Goal: Transaction & Acquisition: Purchase product/service

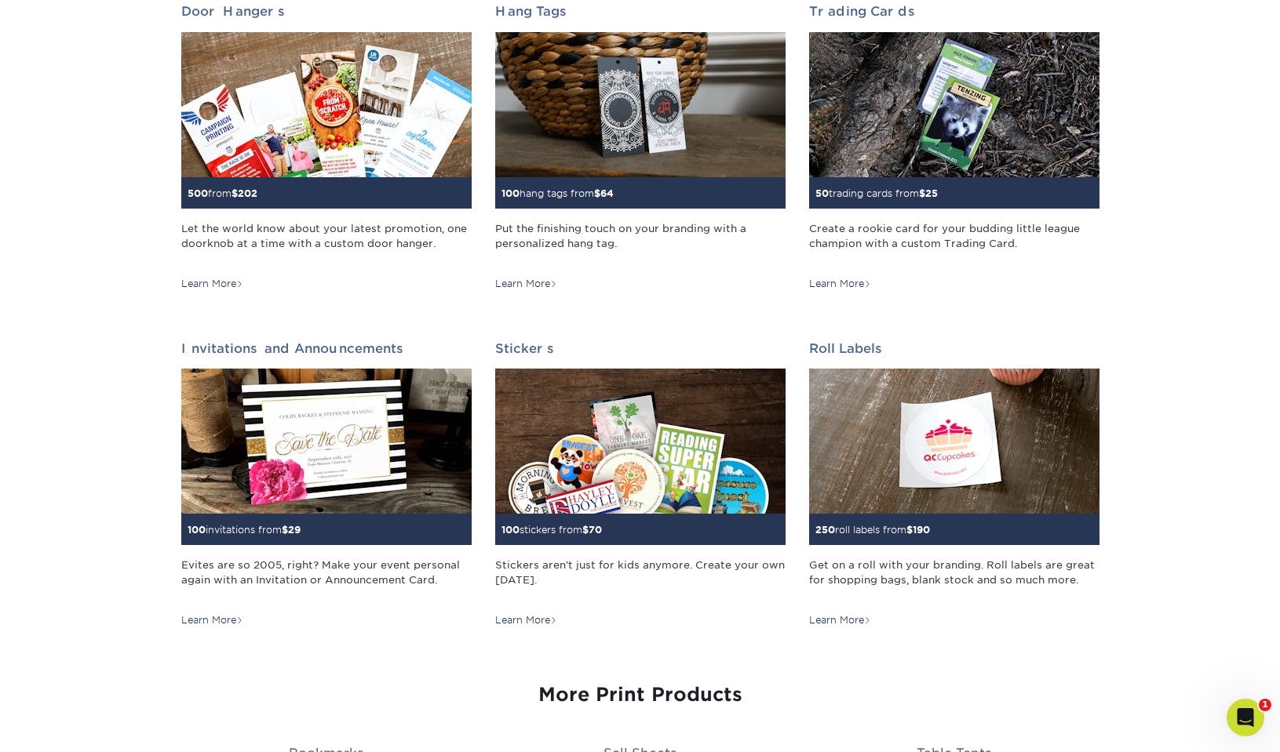
scroll to position [1286, 0]
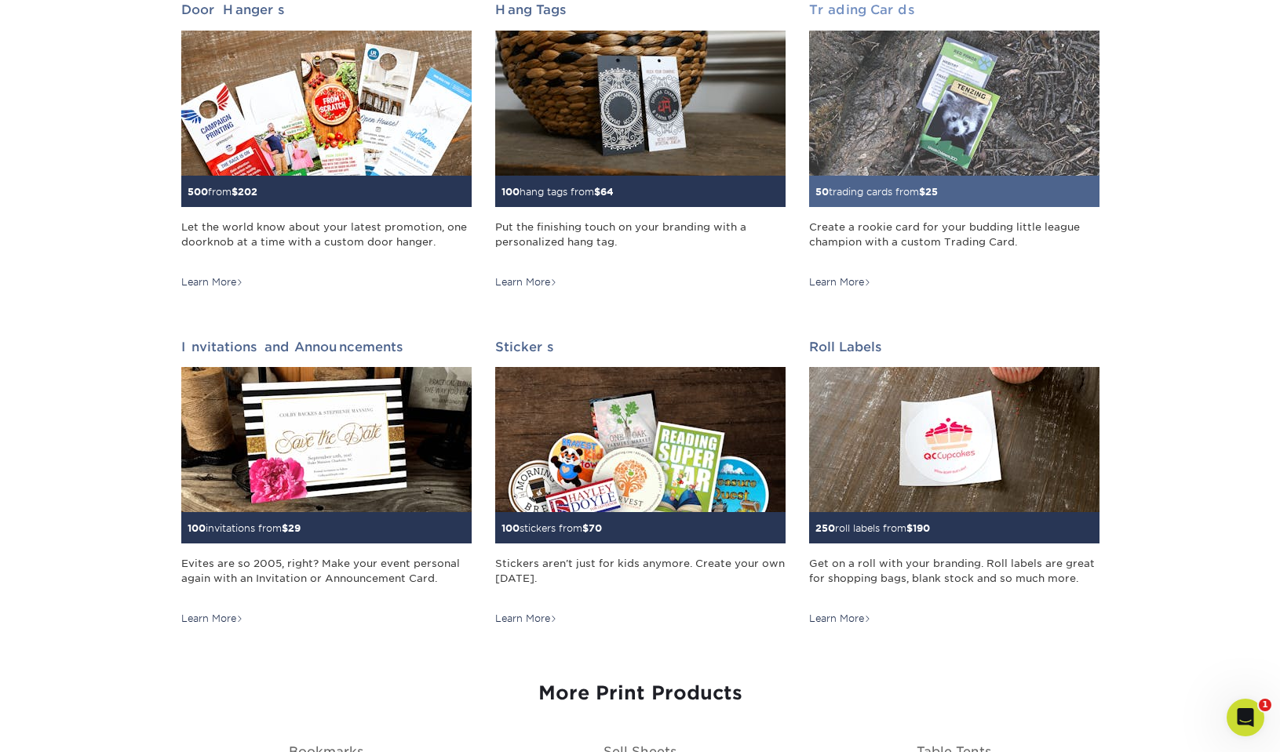
click at [925, 134] on img at bounding box center [954, 103] width 290 height 145
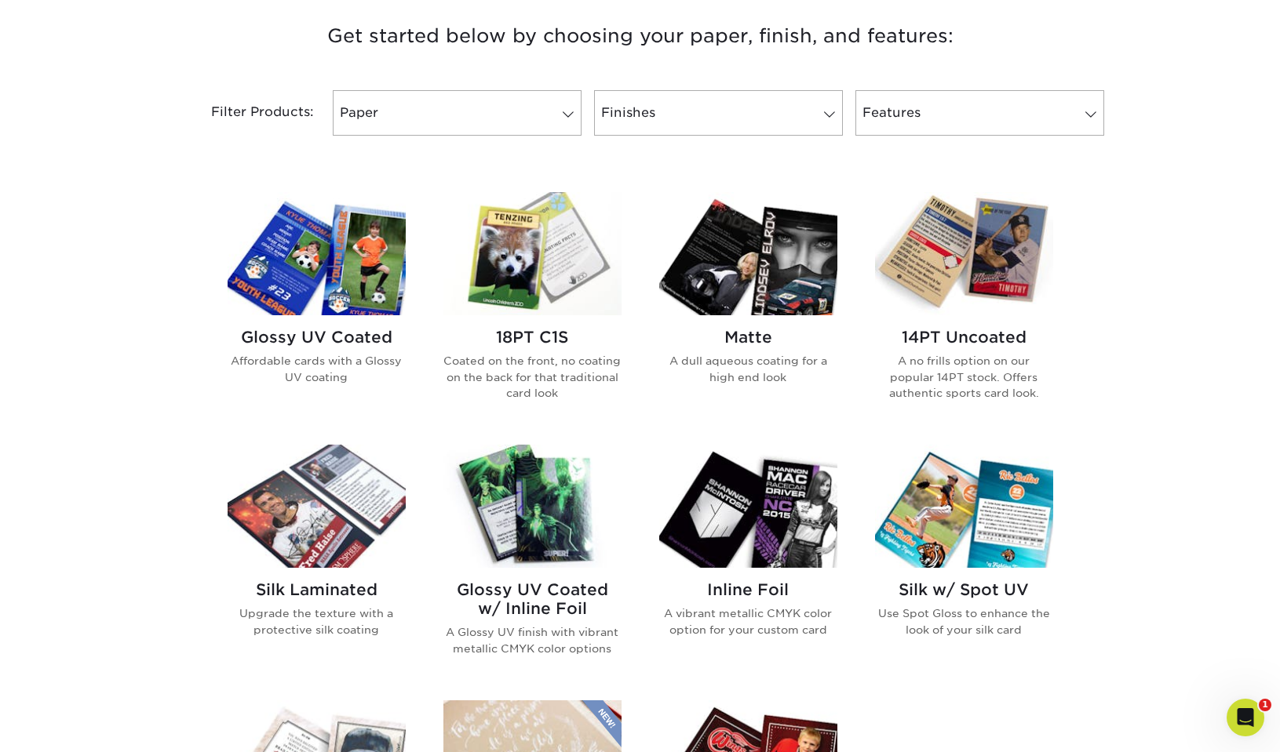
scroll to position [617, 0]
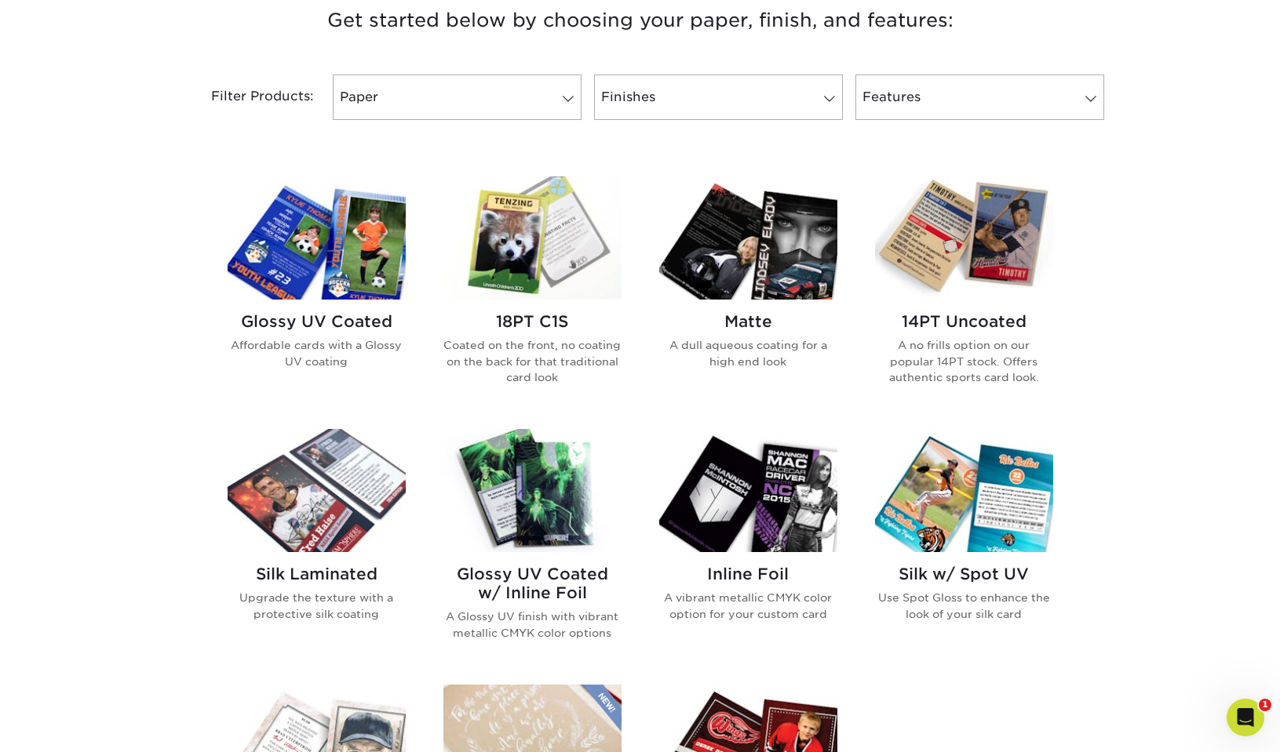
click at [316, 253] on img at bounding box center [317, 238] width 178 height 123
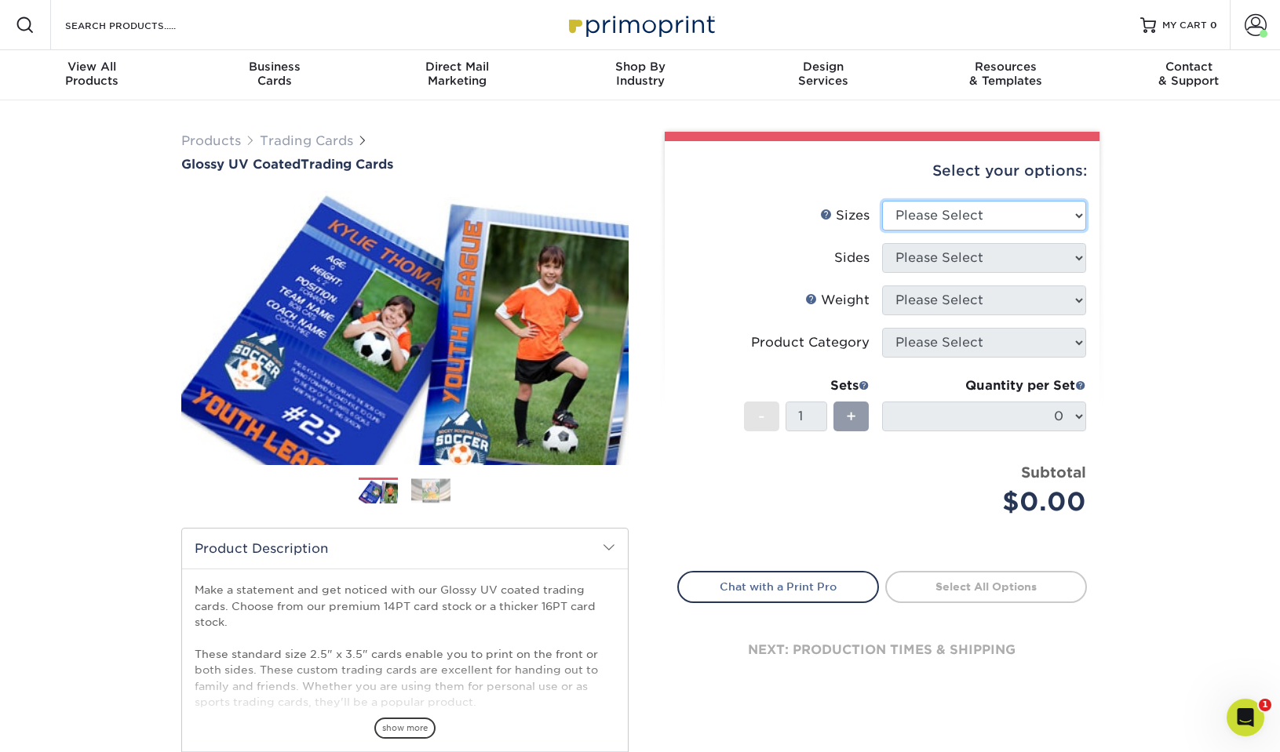
select select "2.50x3.50"
select select "13abbda7-1d64-4f25-8bb2-c179b224825d"
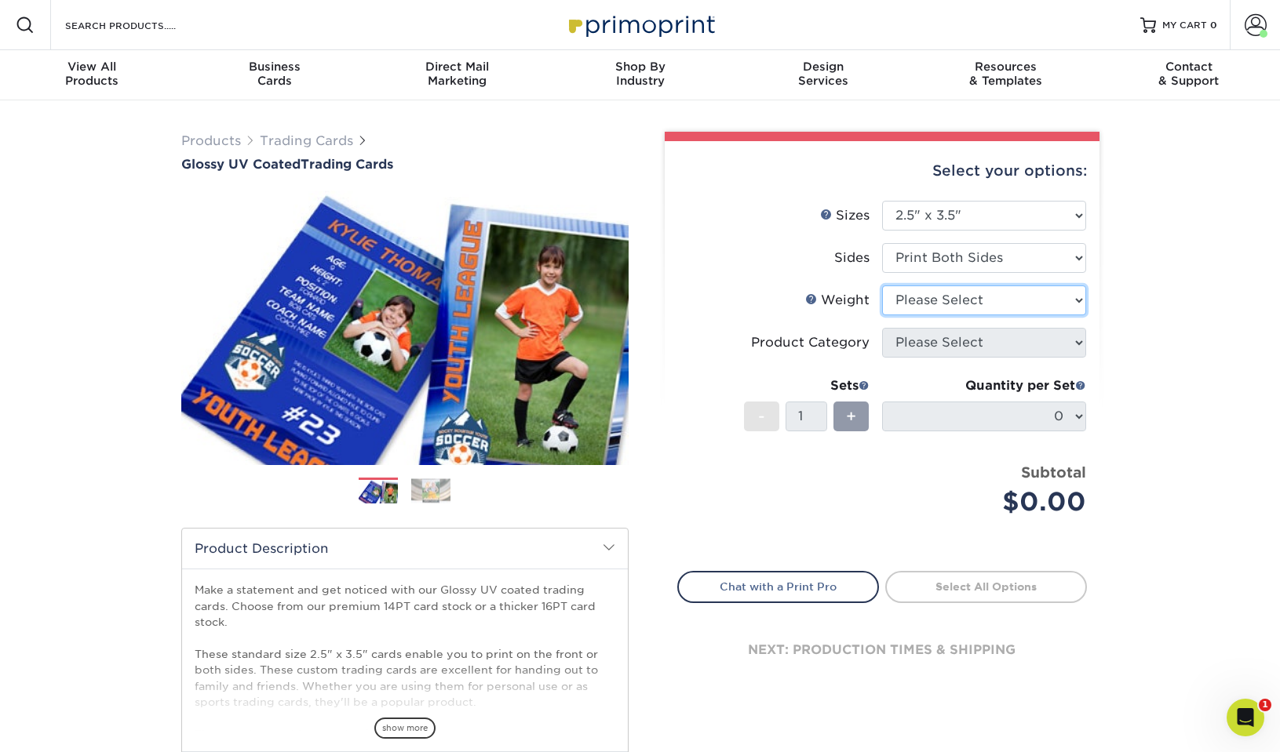
select select "16PT"
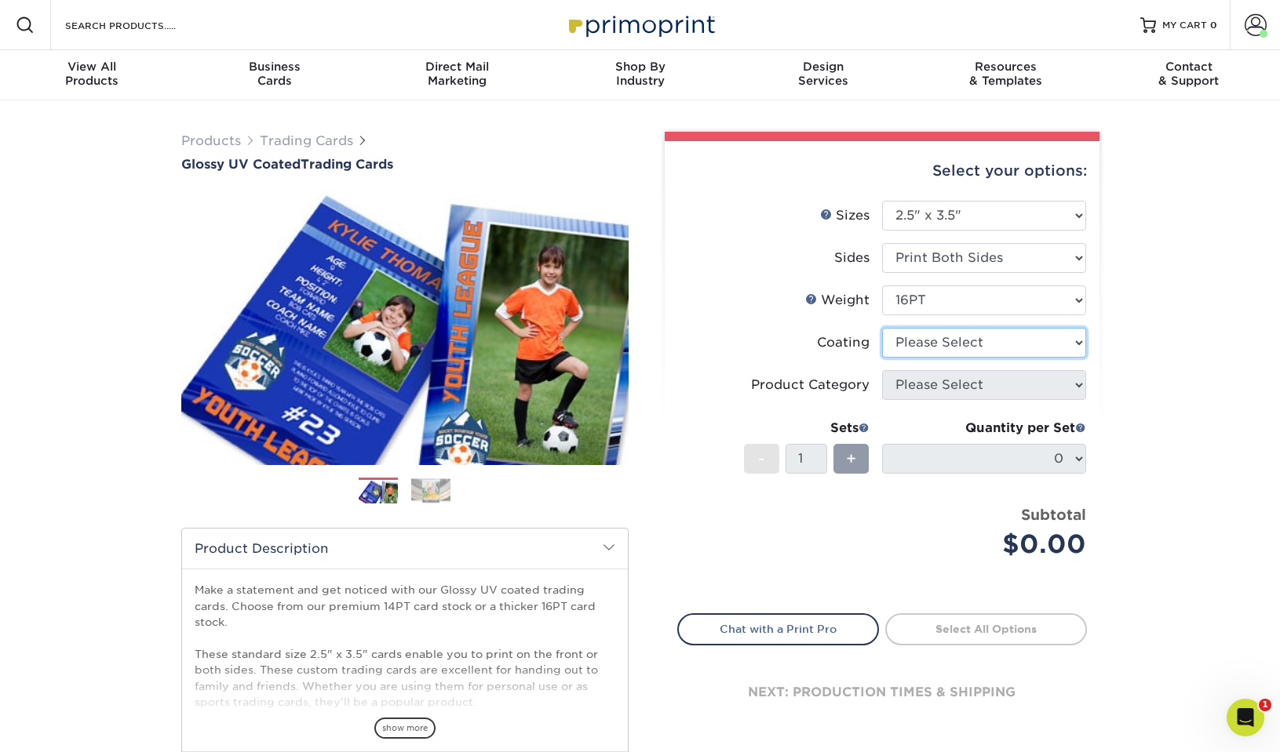
select select "1e8116af-acfc-44b1-83dc-8181aa338834"
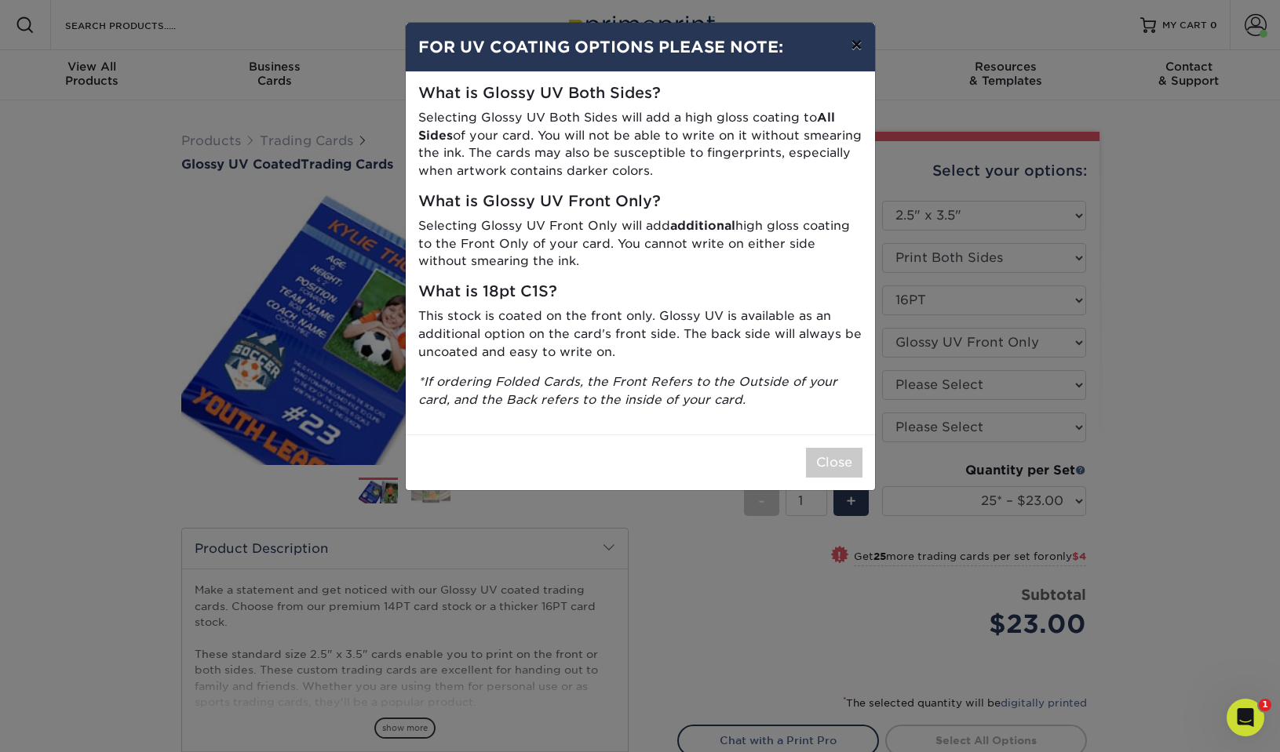
click at [862, 49] on button "×" at bounding box center [856, 45] width 36 height 44
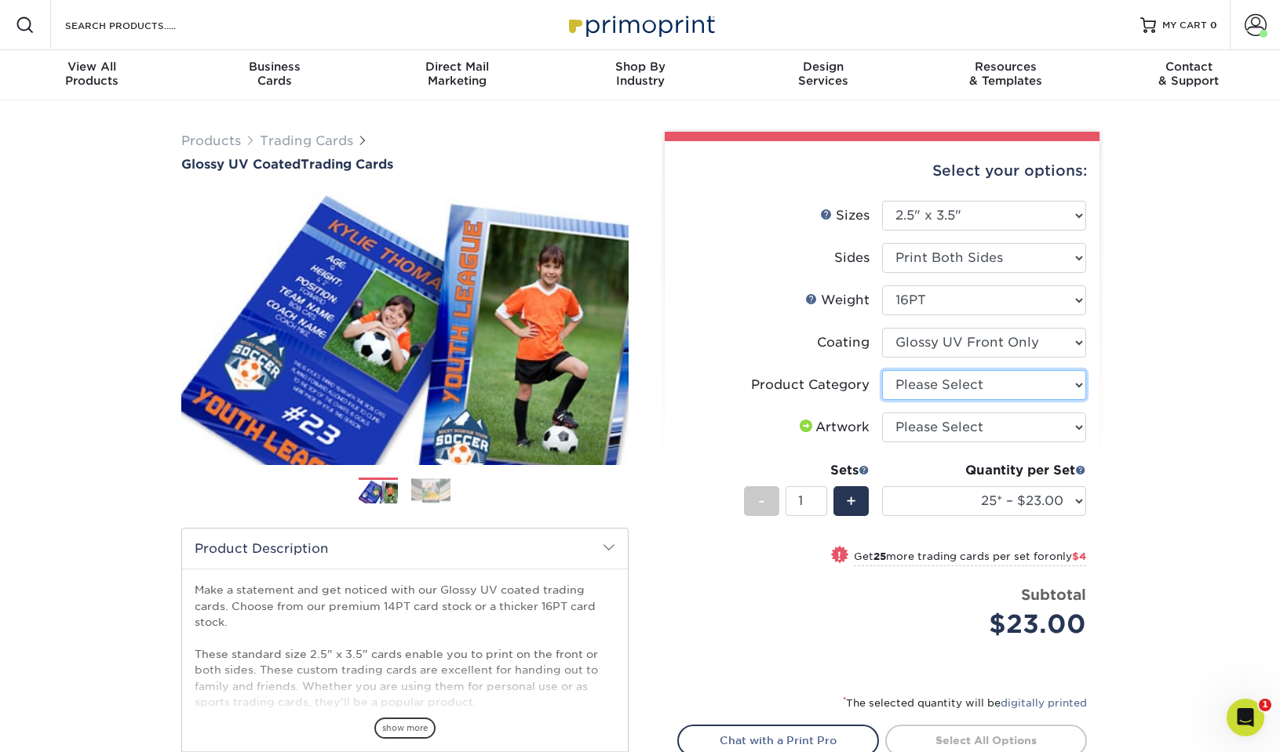
select select "c2f9bce9-36c2-409d-b101-c29d9d031e18"
select select "upload"
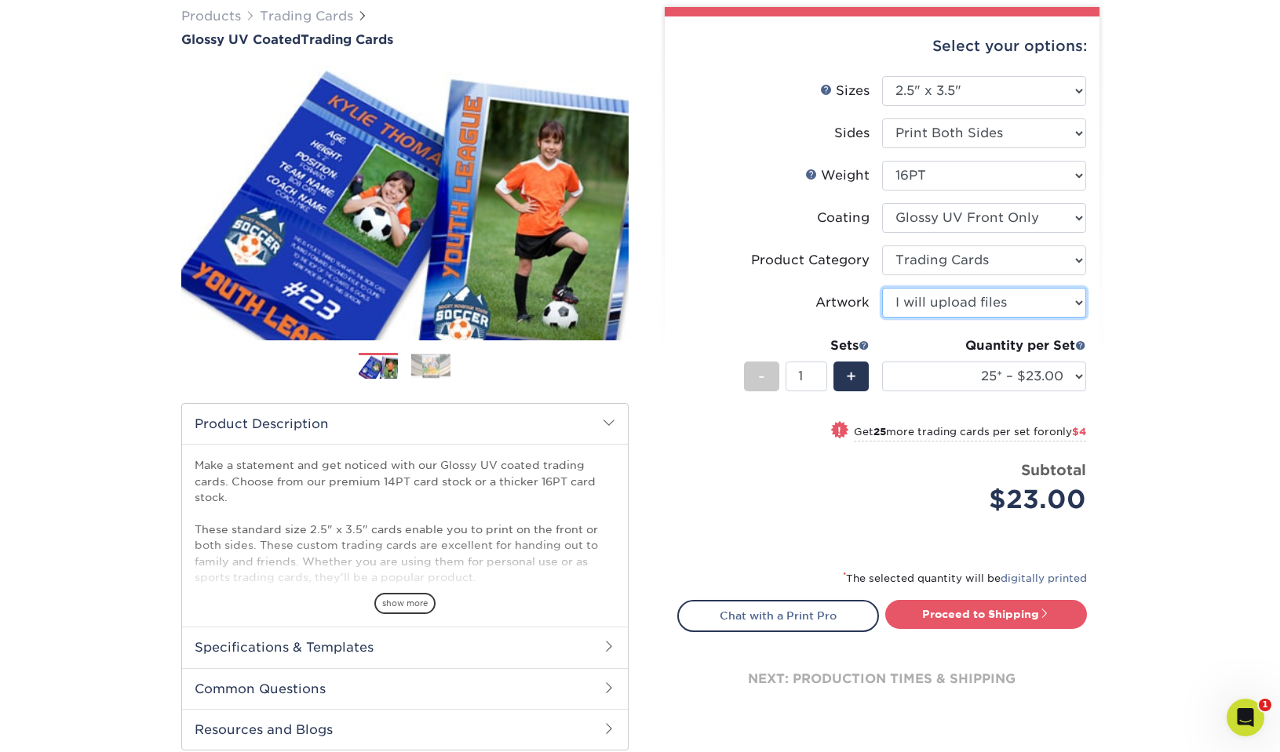
scroll to position [129, 0]
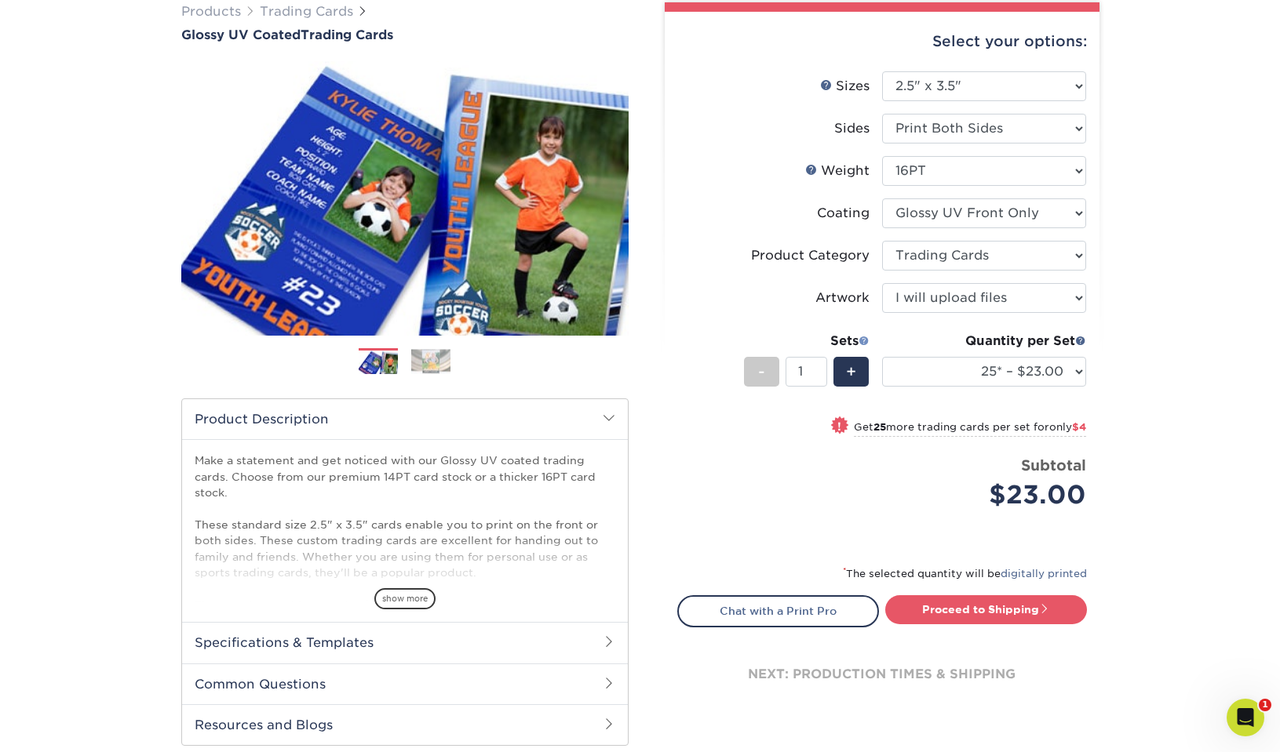
click at [860, 338] on span at bounding box center [863, 340] width 11 height 11
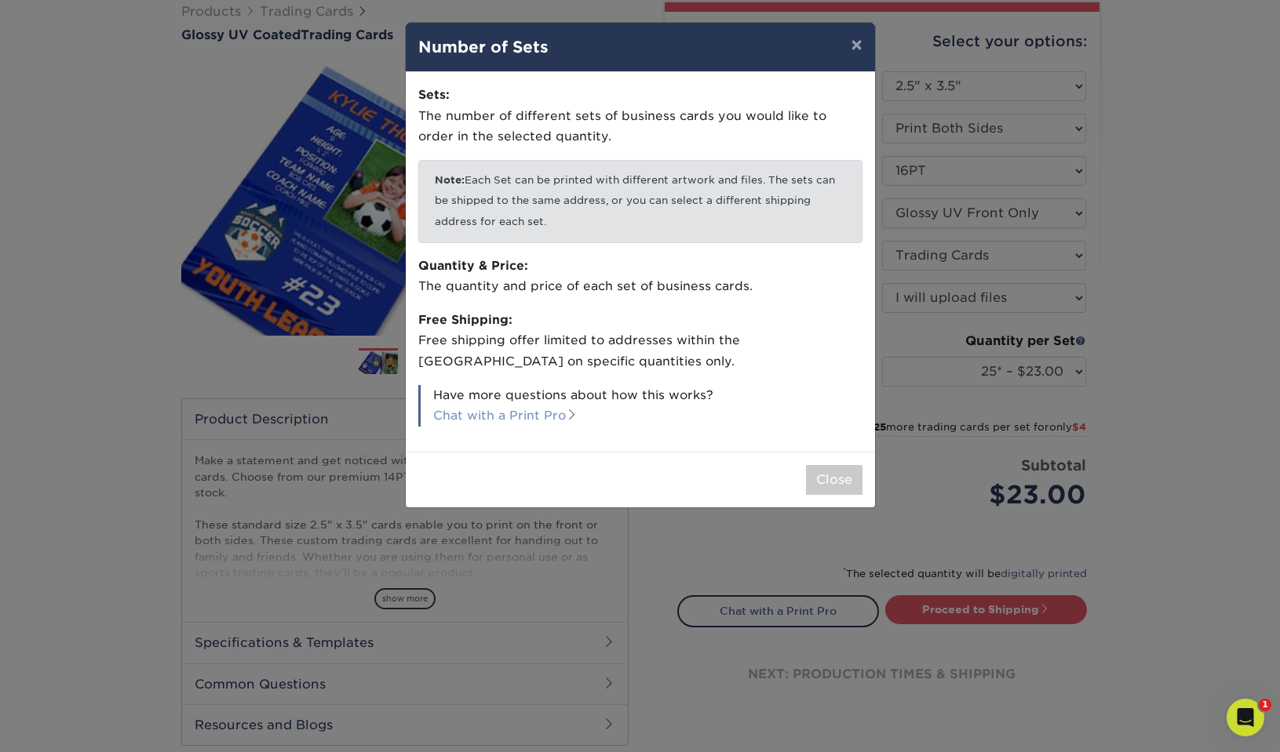
click at [472, 409] on link "Chat with a Print Pro" at bounding box center [505, 415] width 144 height 15
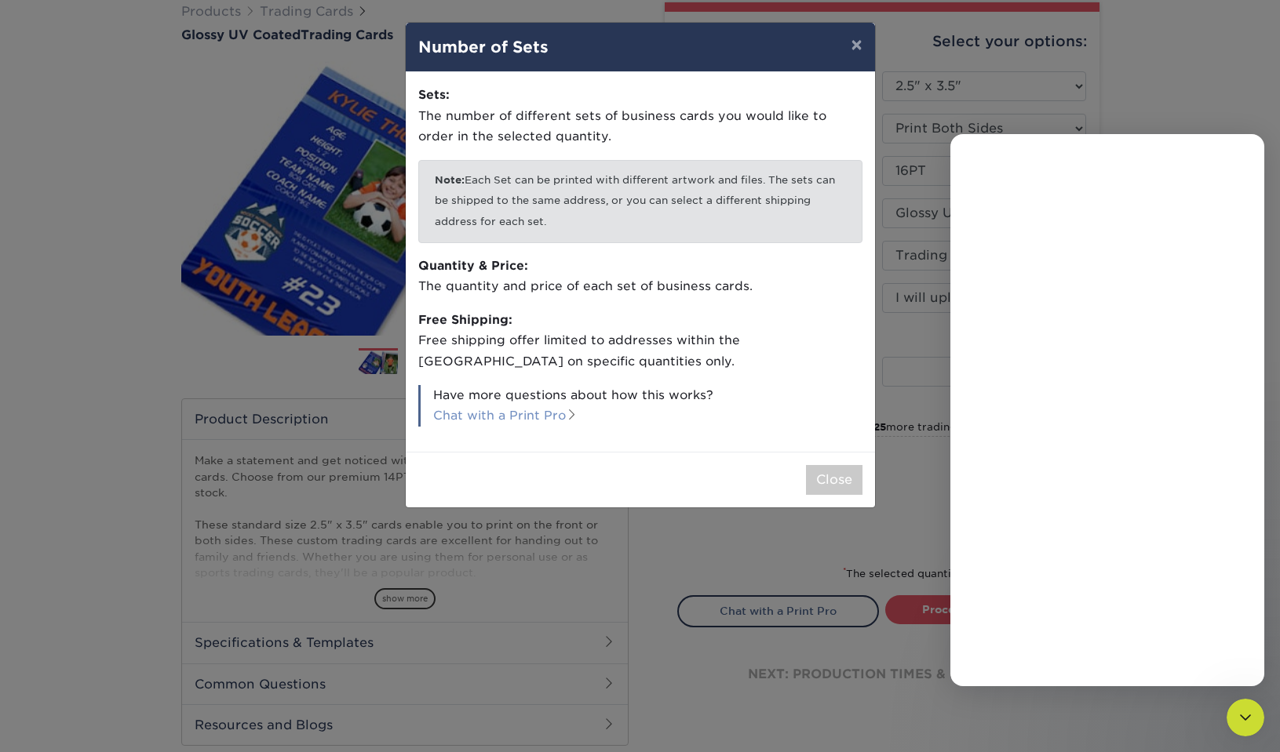
scroll to position [0, 0]
click at [996, 630] on textarea "Message…" at bounding box center [1107, 628] width 287 height 27
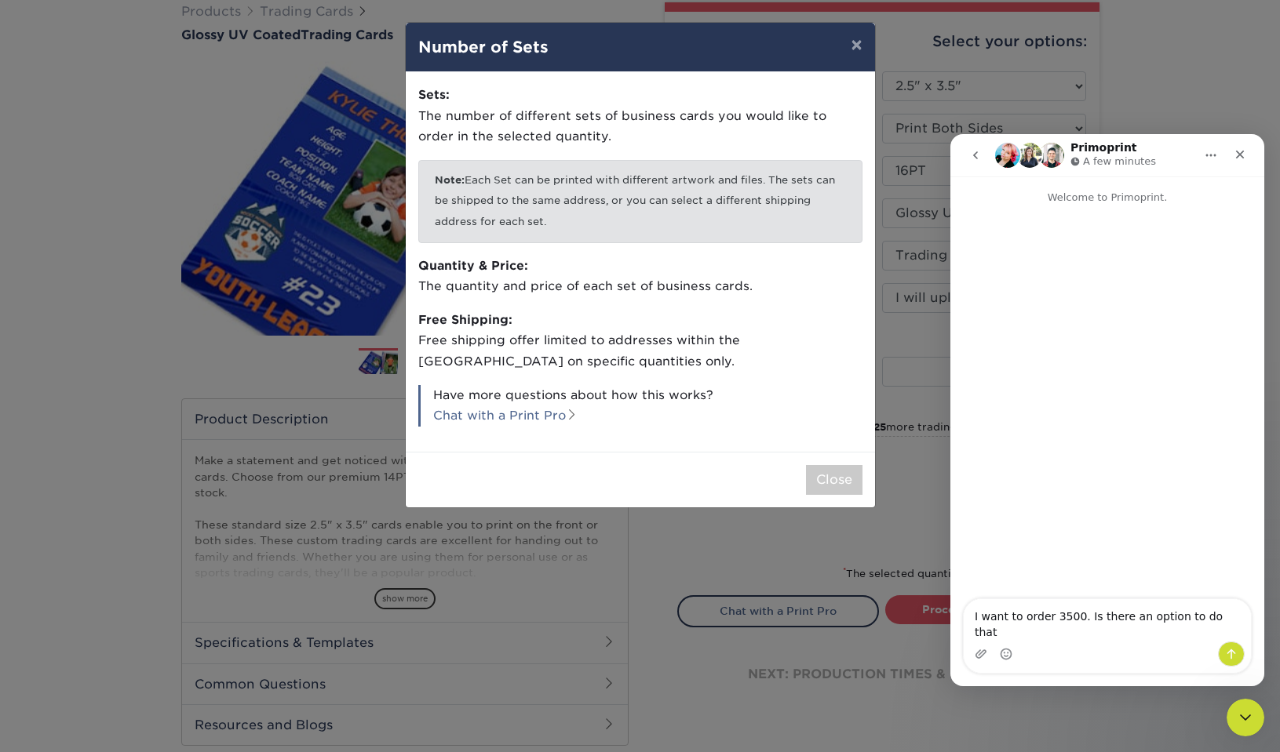
type textarea "I want to order 3500. Is there an option to do that?"
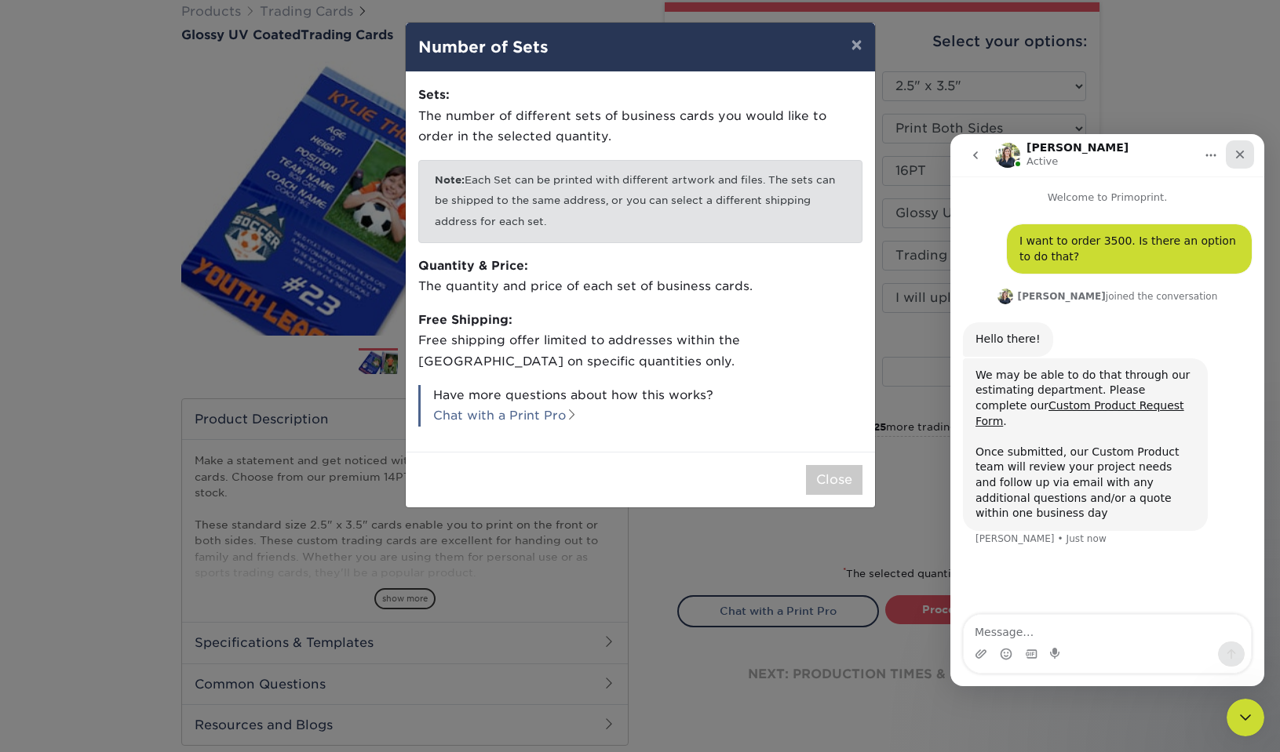
click at [1235, 155] on icon "Close" at bounding box center [1239, 154] width 13 height 13
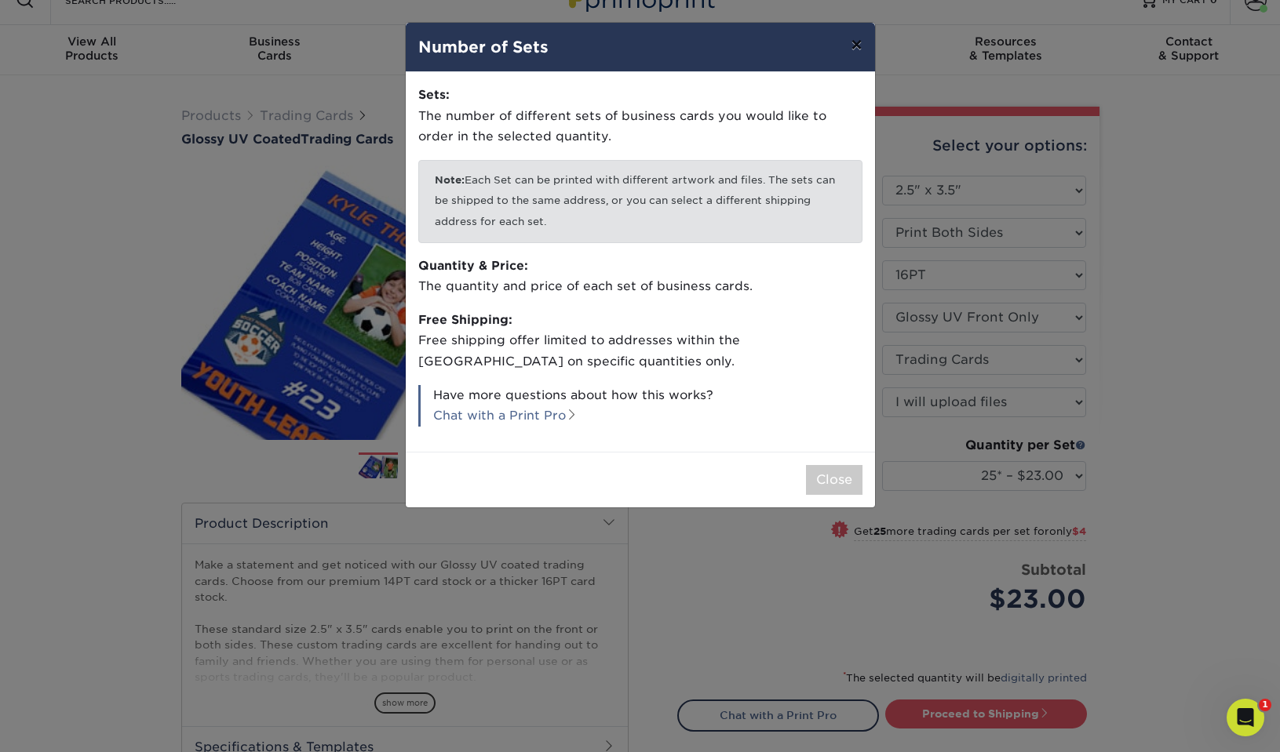
click at [857, 53] on button "×" at bounding box center [856, 45] width 36 height 44
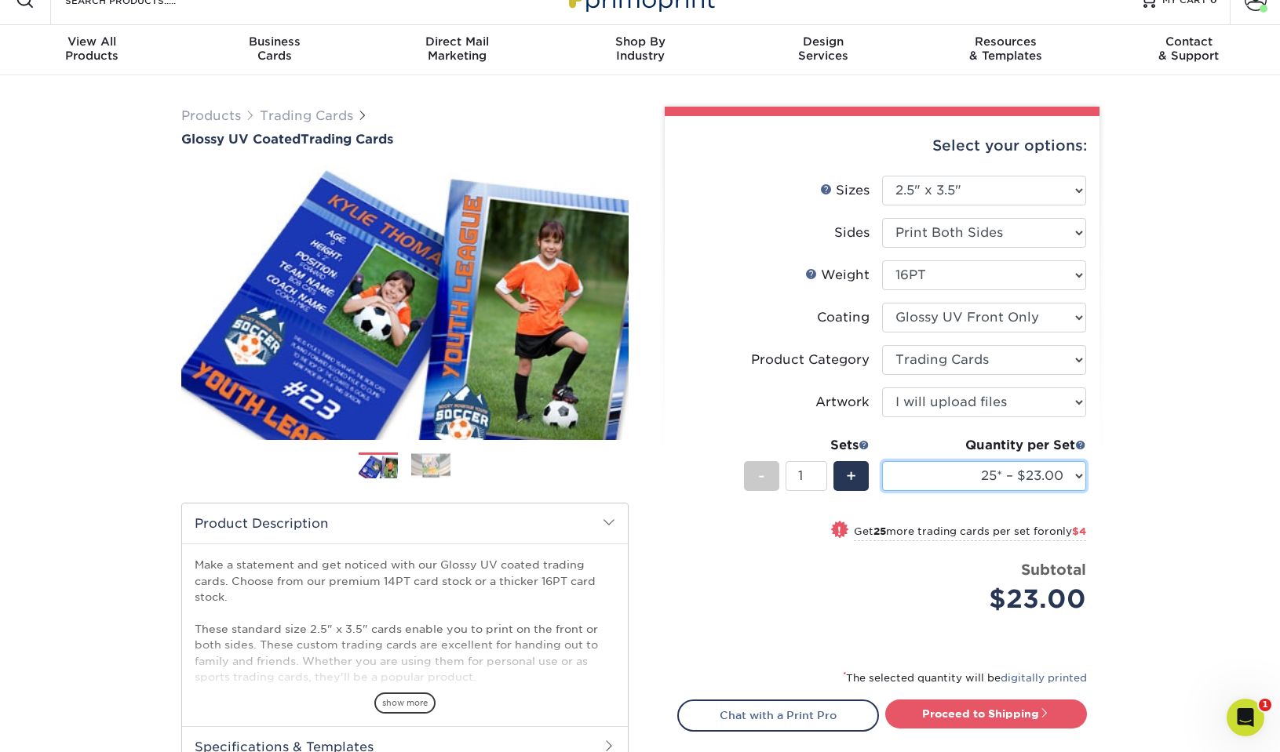
select select "1000 – $71.00"
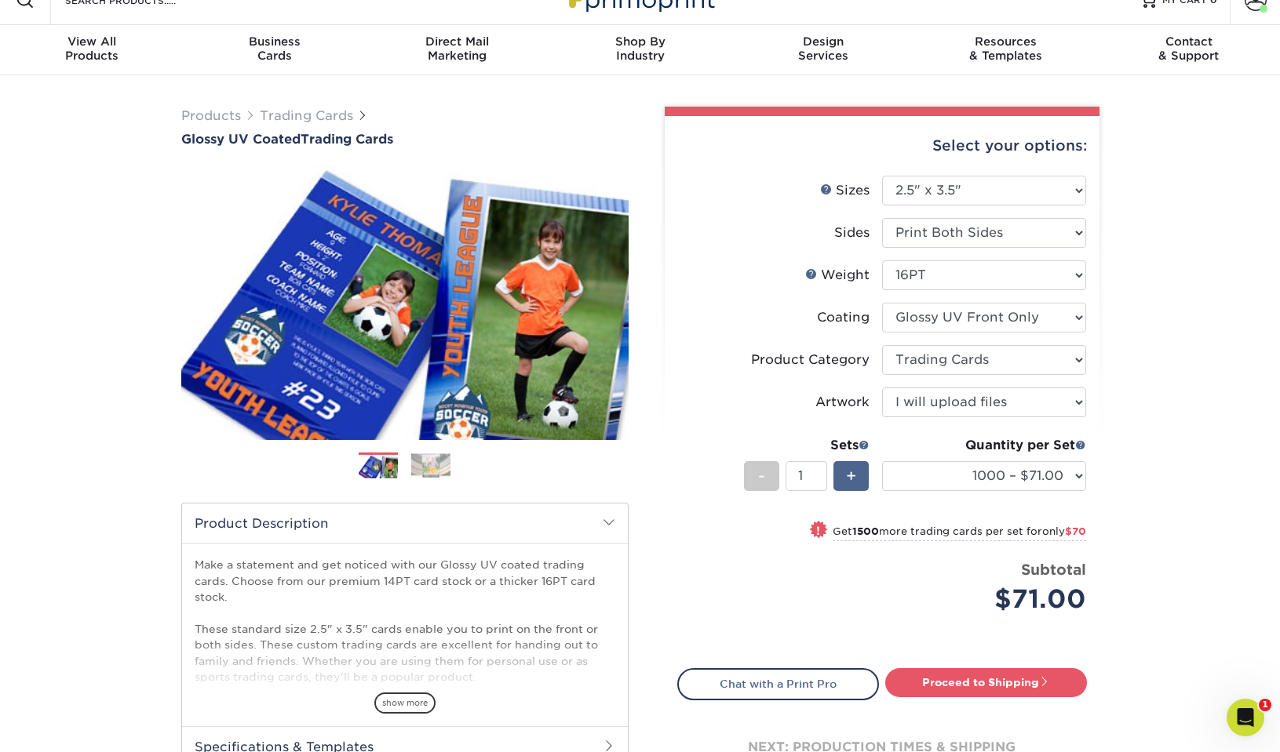
click at [847, 471] on span "+" at bounding box center [851, 476] width 10 height 24
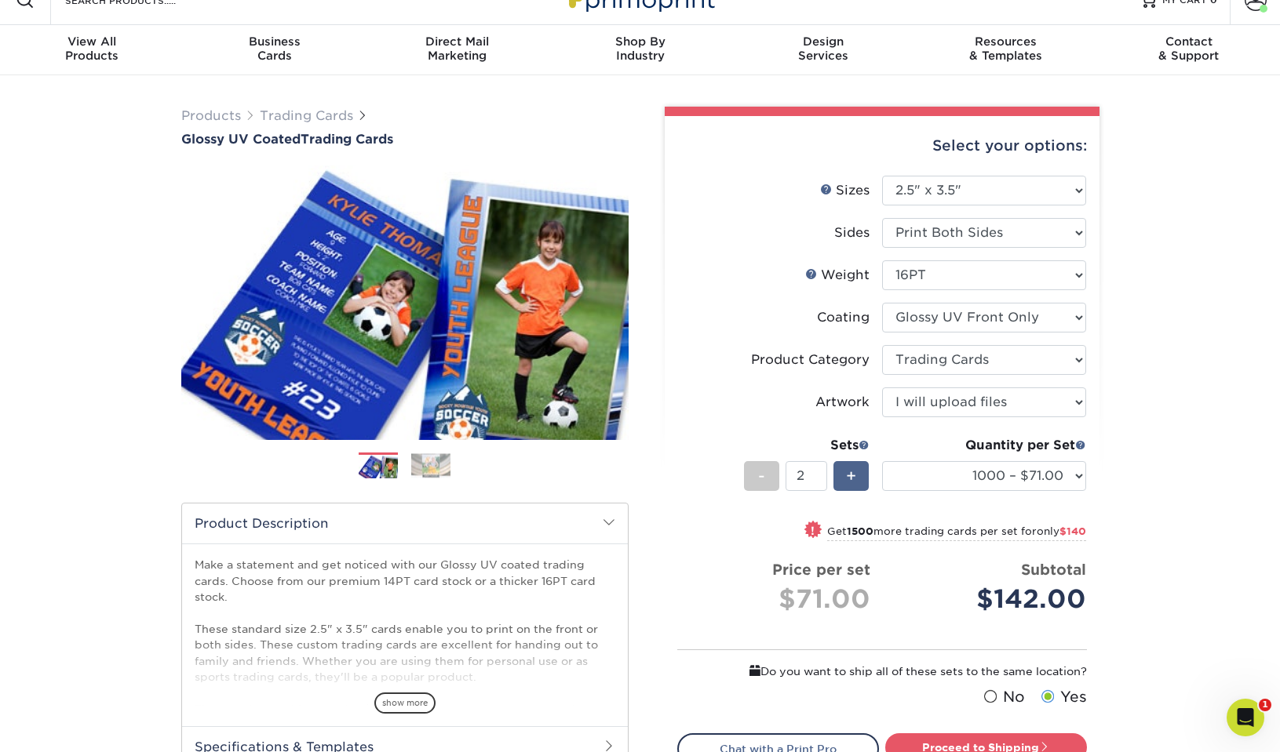
click at [847, 471] on span "+" at bounding box center [851, 476] width 10 height 24
type input "4"
click at [862, 443] on span at bounding box center [863, 444] width 11 height 11
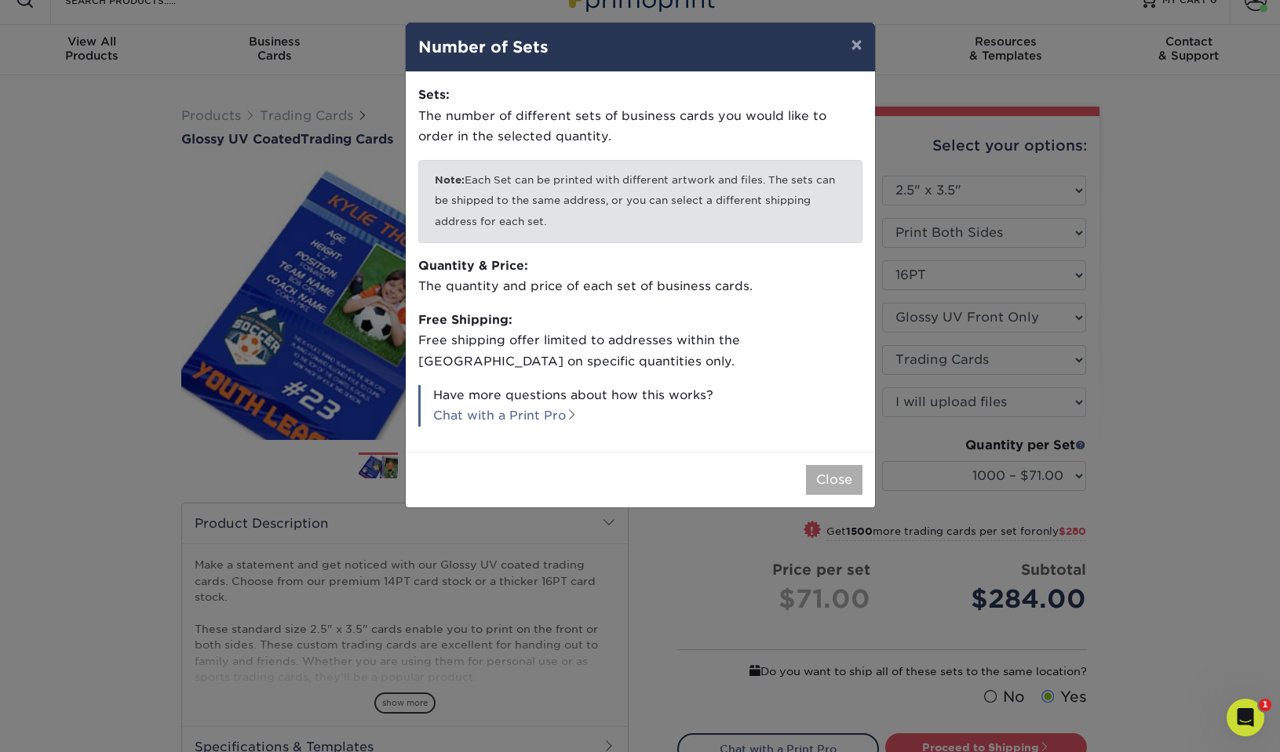
click at [835, 476] on button "Close" at bounding box center [834, 480] width 56 height 30
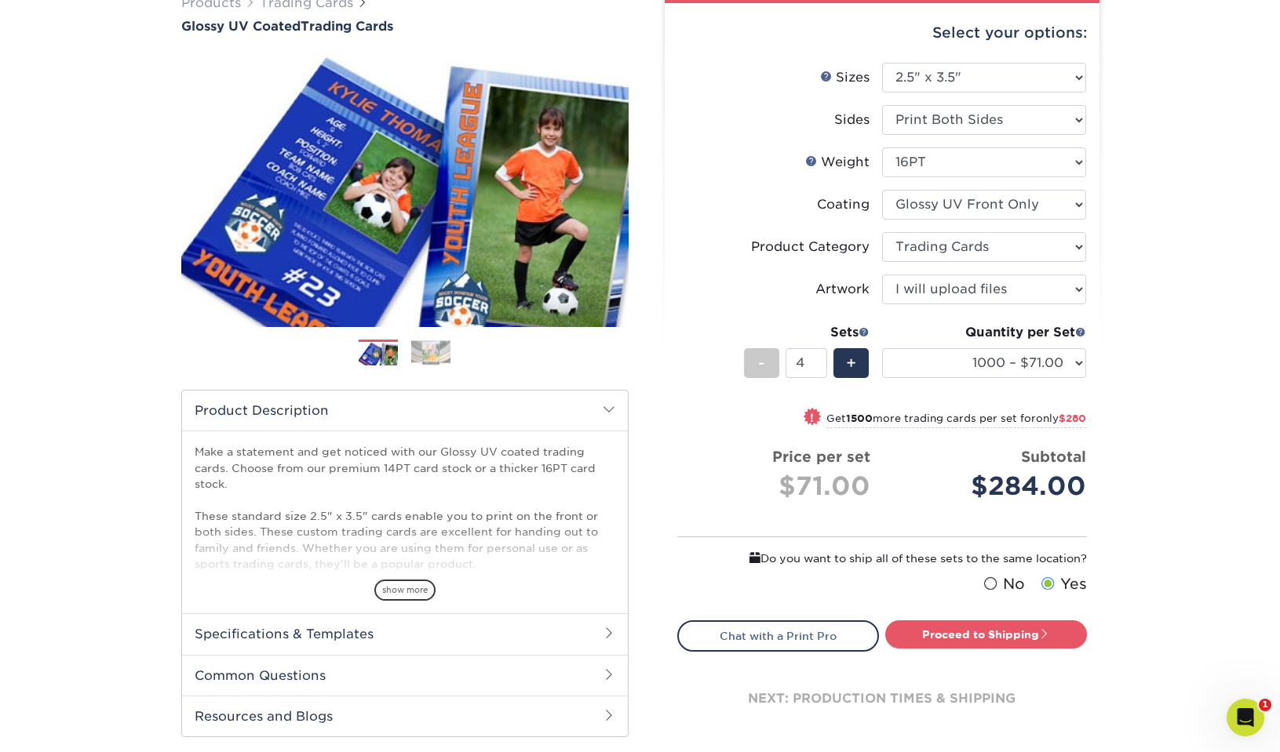
scroll to position [138, 0]
click at [997, 636] on link "Proceed to Shipping" at bounding box center [986, 635] width 202 height 28
type input "Set 1"
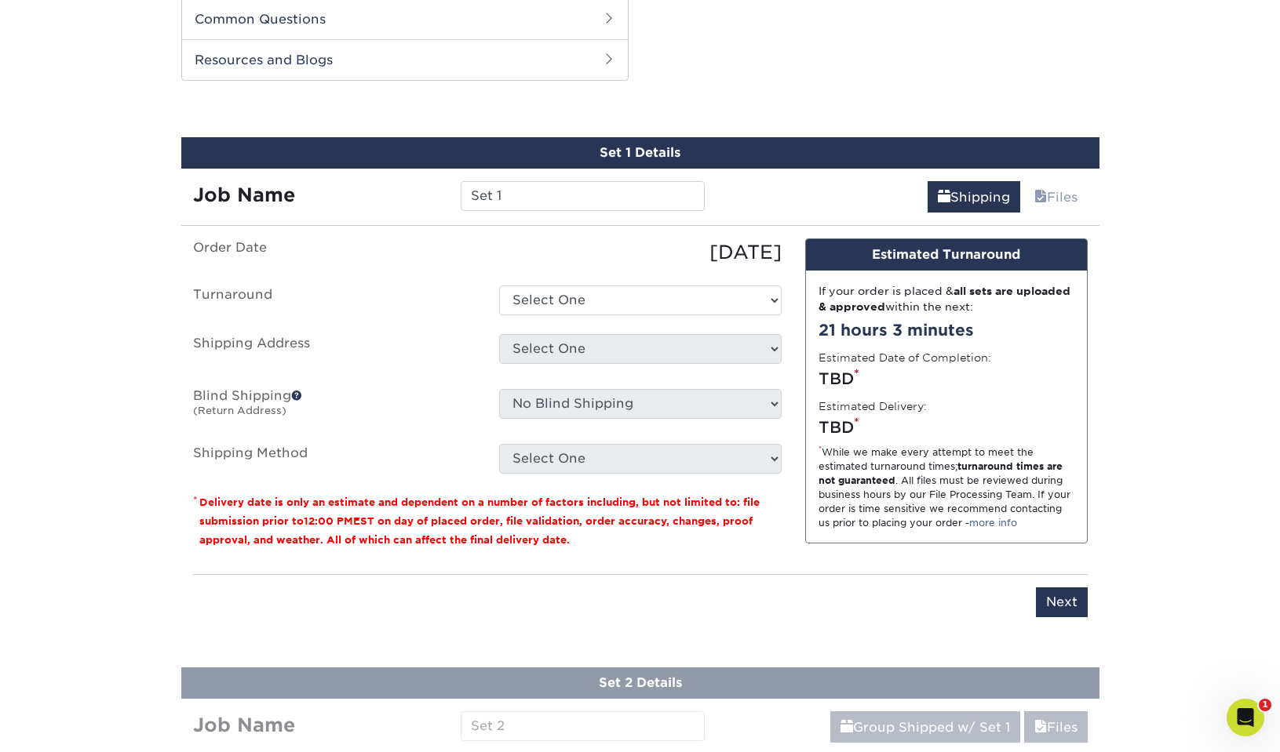
scroll to position [799, 0]
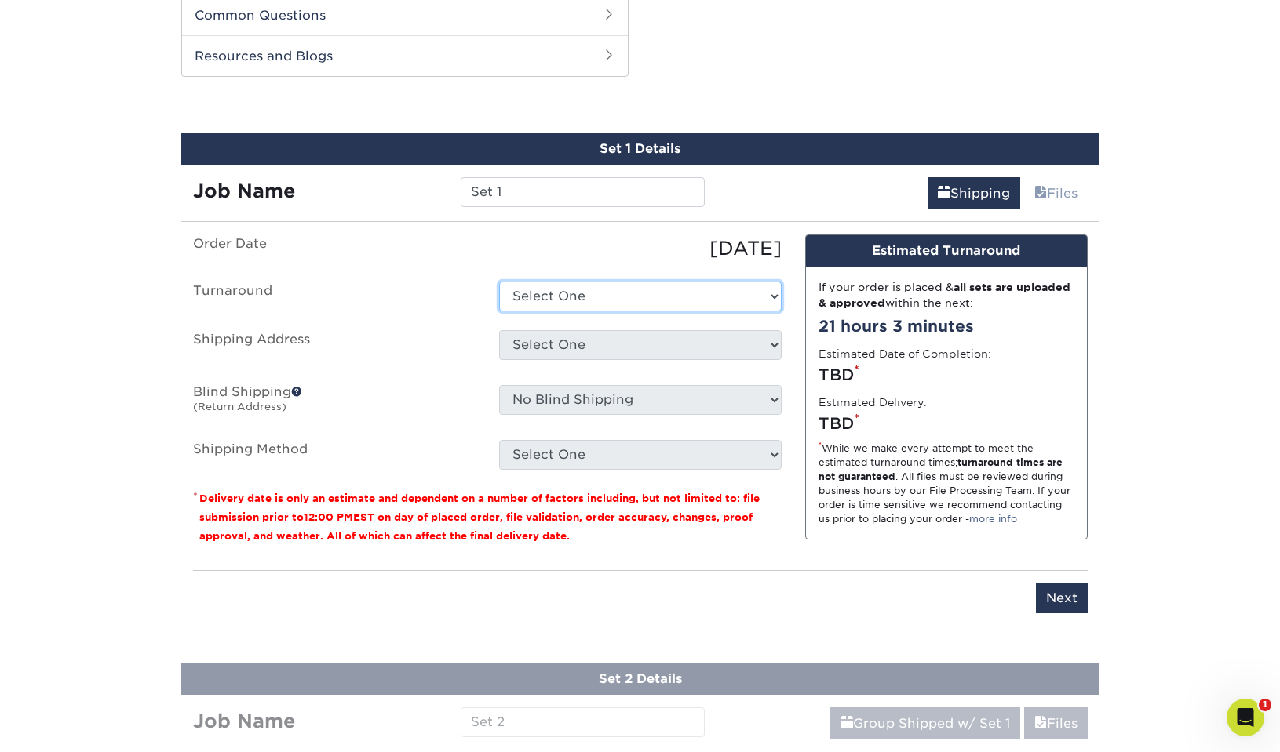
select select "b6fd0bbb-8973-4640-bf46-61a4609c71bd"
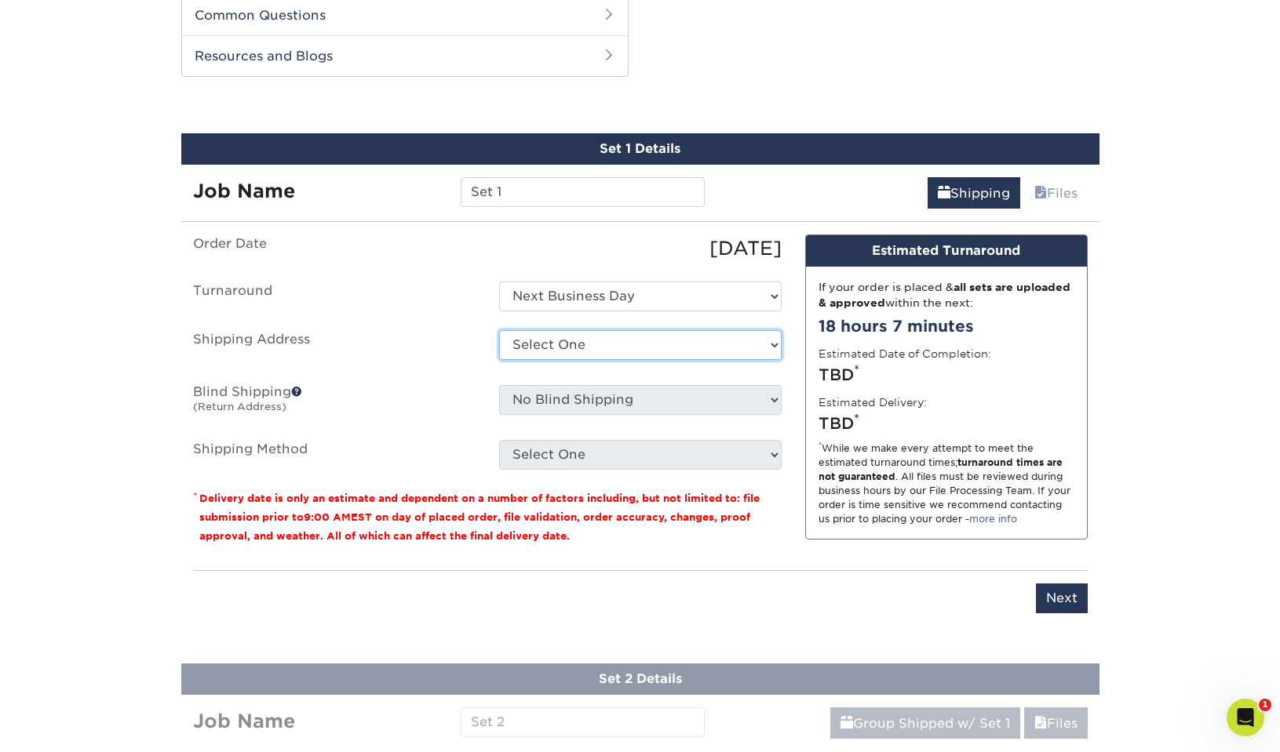
select select "286951"
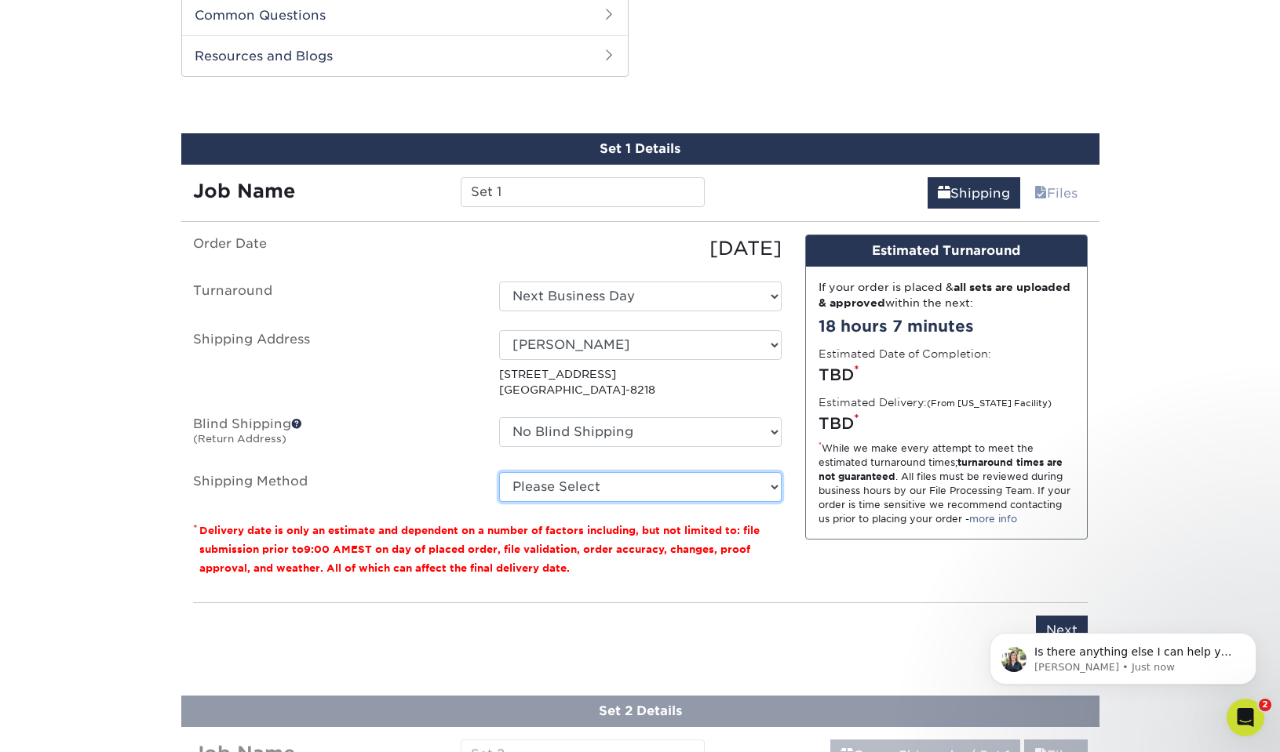
scroll to position [0, 0]
select select "01"
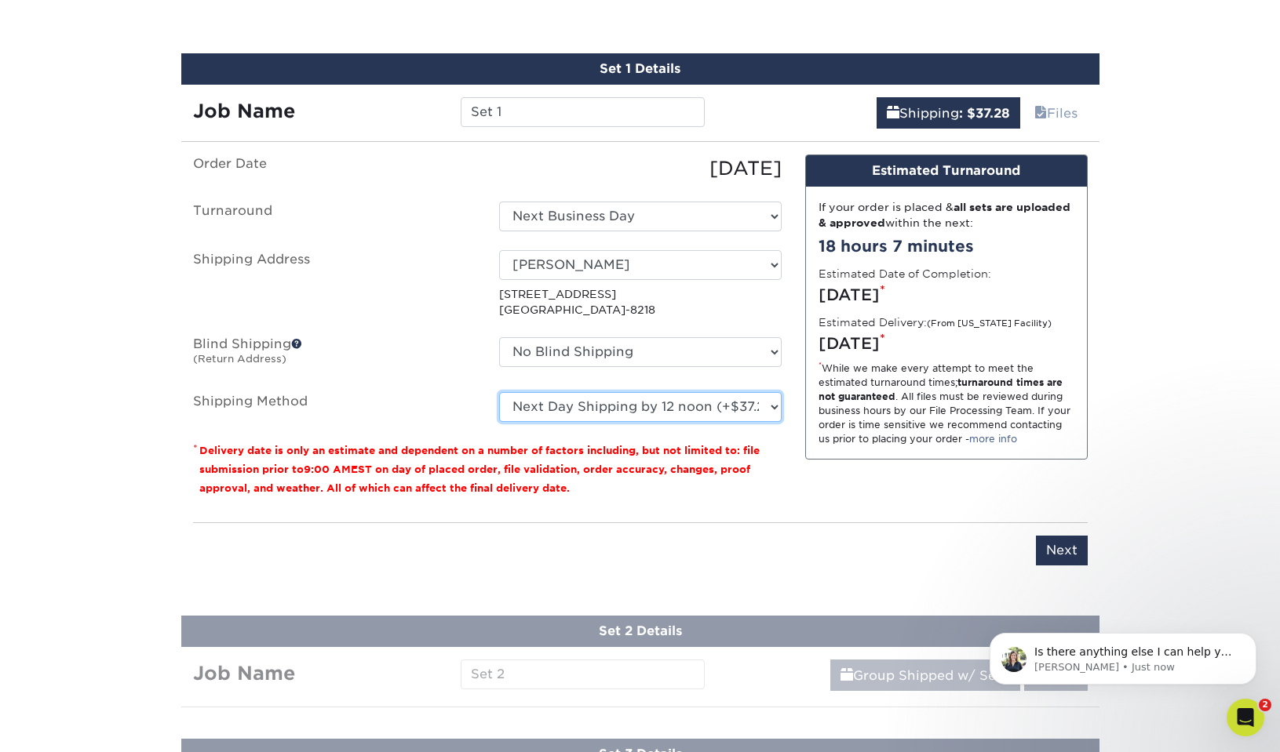
scroll to position [913, 0]
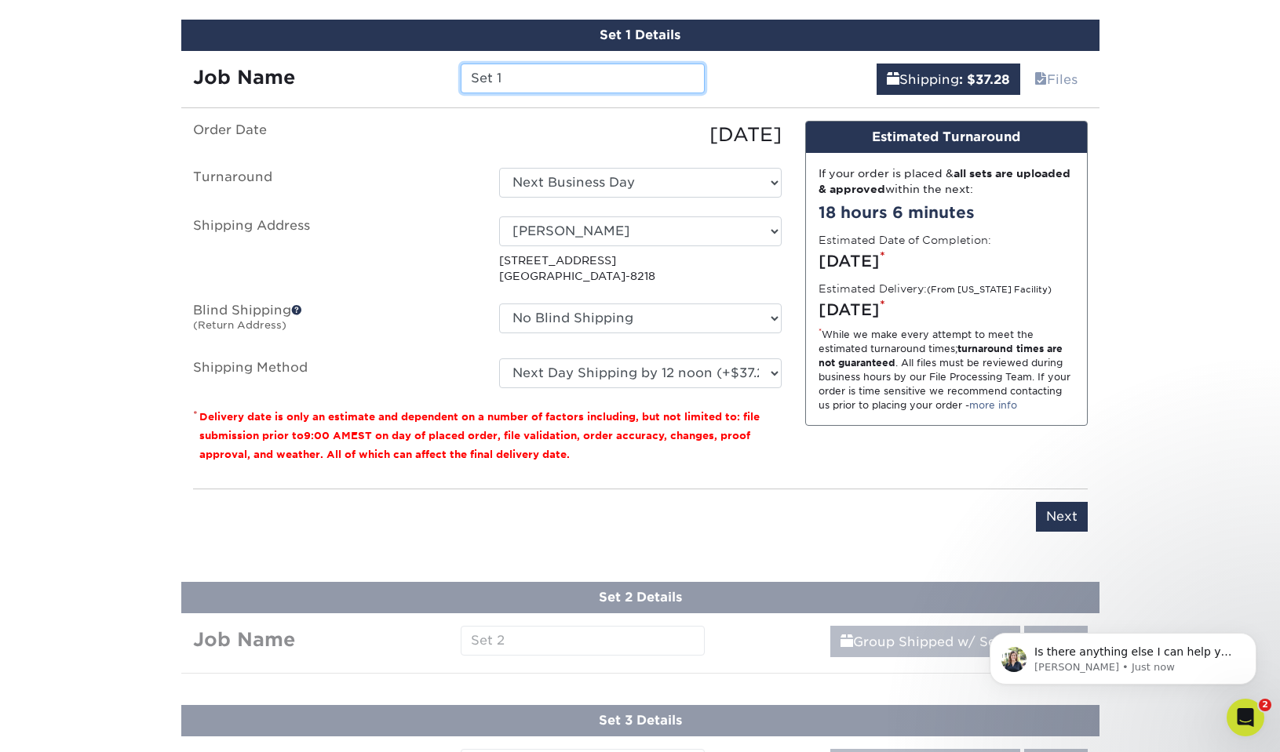
click at [512, 75] on input "Set 1" at bounding box center [583, 79] width 244 height 30
click at [513, 82] on input "Set 1" at bounding box center [583, 79] width 244 height 30
click at [512, 82] on input "Set 1" at bounding box center [583, 79] width 244 height 30
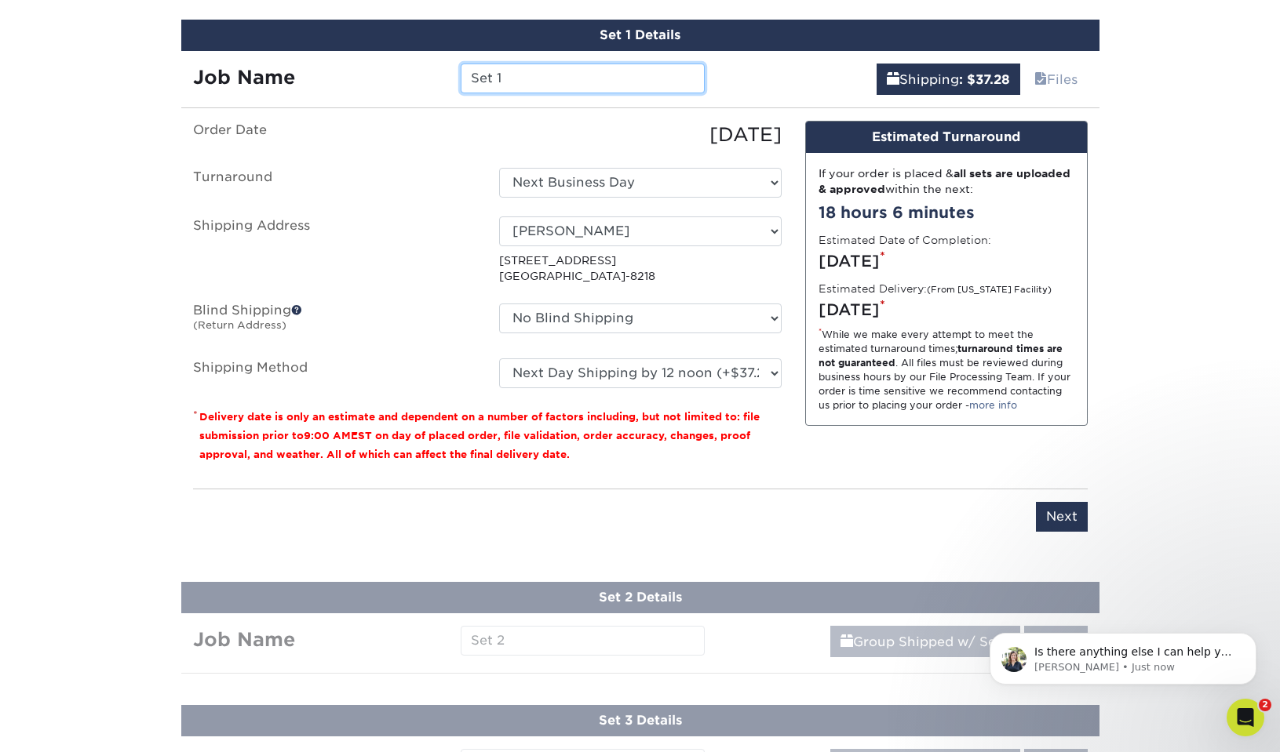
click at [512, 82] on input "Set 1" at bounding box center [583, 79] width 244 height 30
click at [512, 78] on input "Set 1" at bounding box center [583, 79] width 244 height 30
paste input "YB-Badrock-TradingCard"
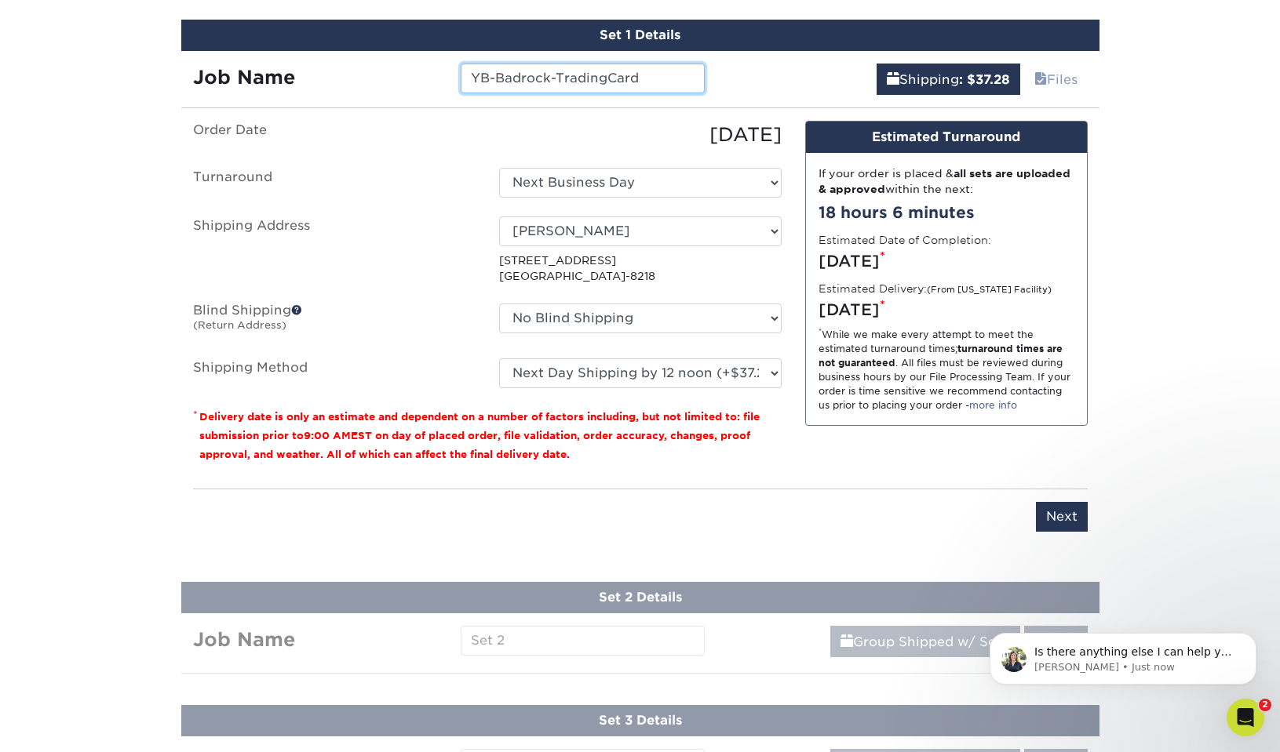
click at [506, 76] on input "YB-Badrock-TradingCard" at bounding box center [583, 79] width 244 height 30
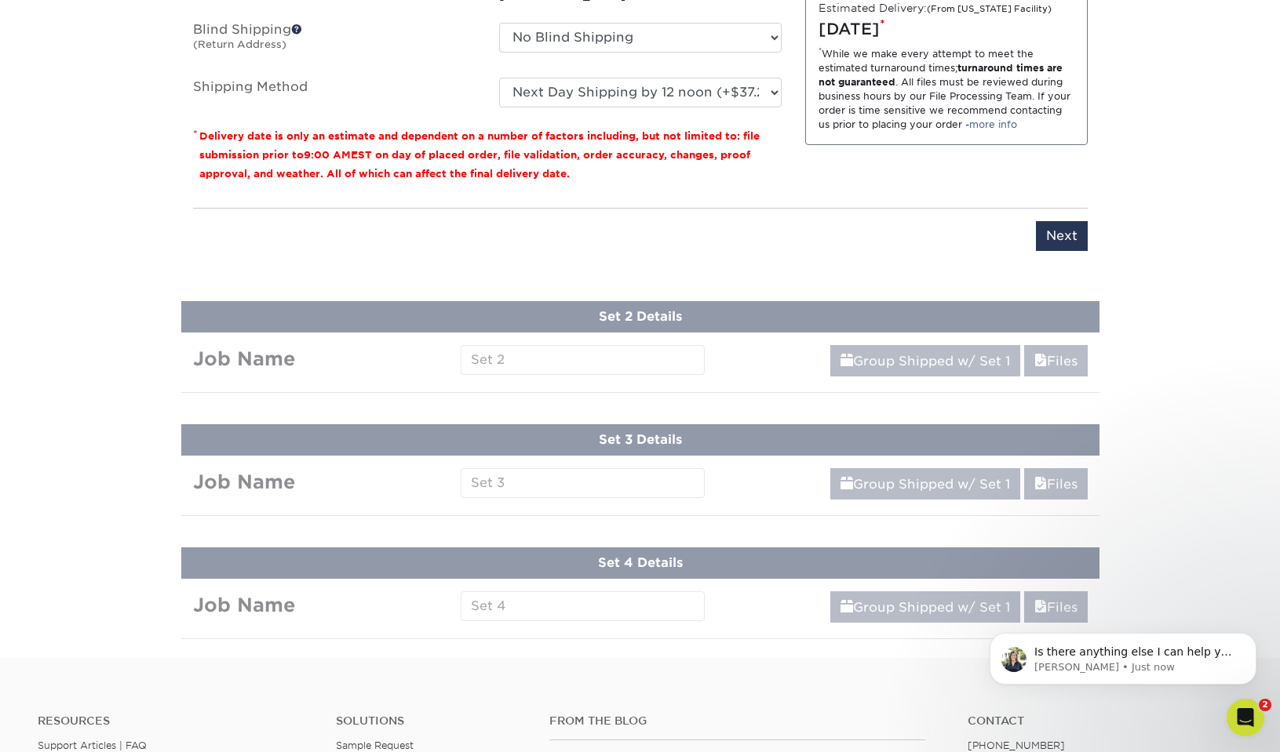
scroll to position [1195, 0]
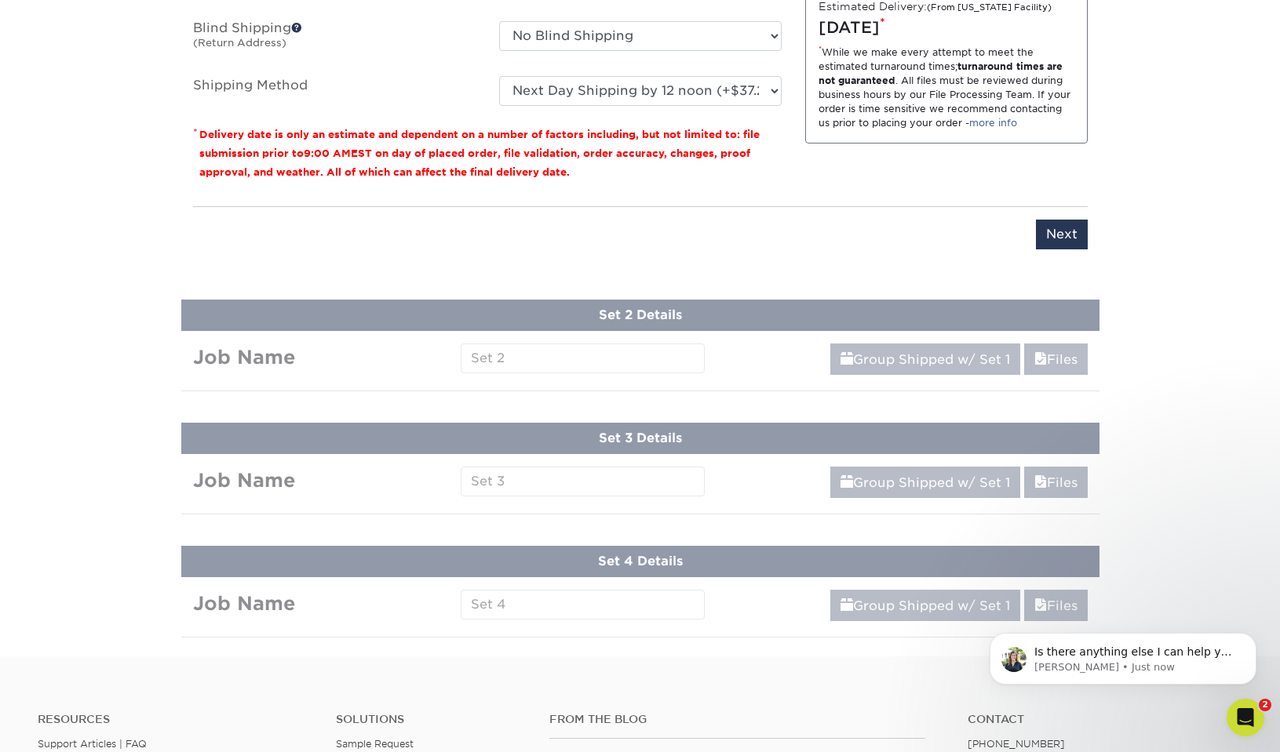
type input "YB-Badrock-TradingCard"
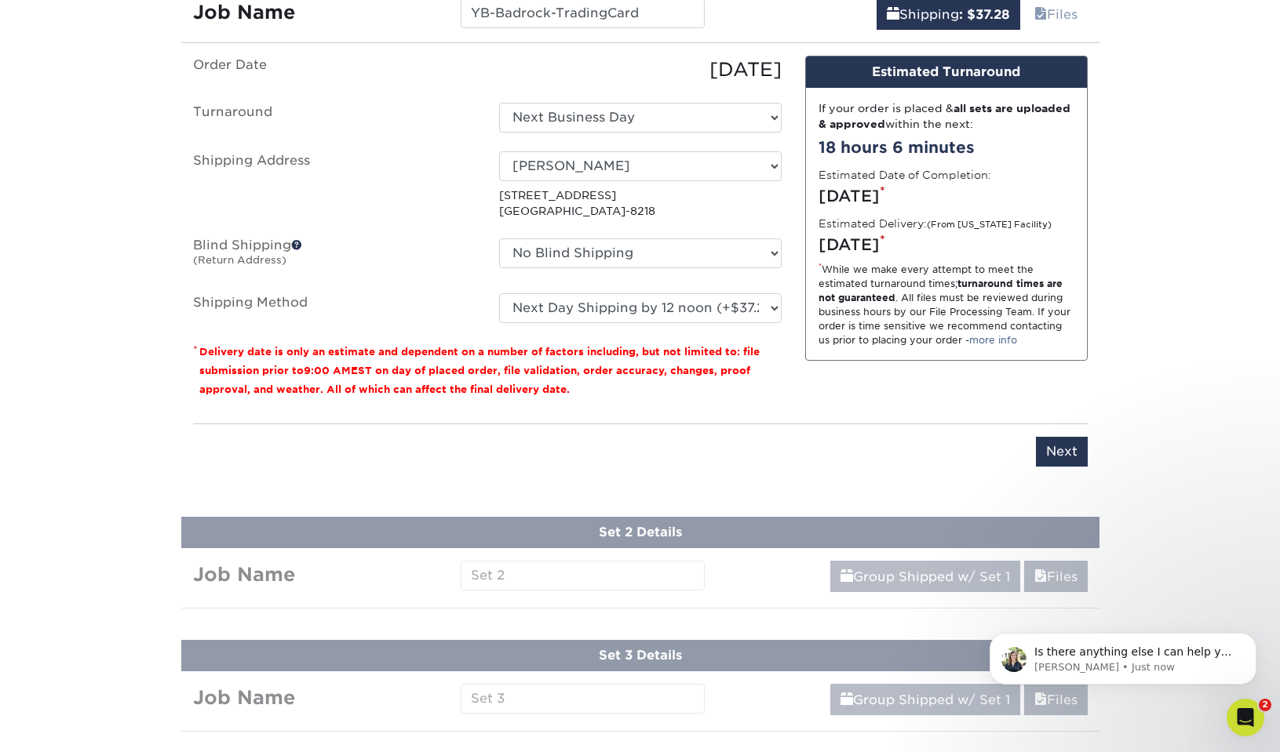
scroll to position [974, 0]
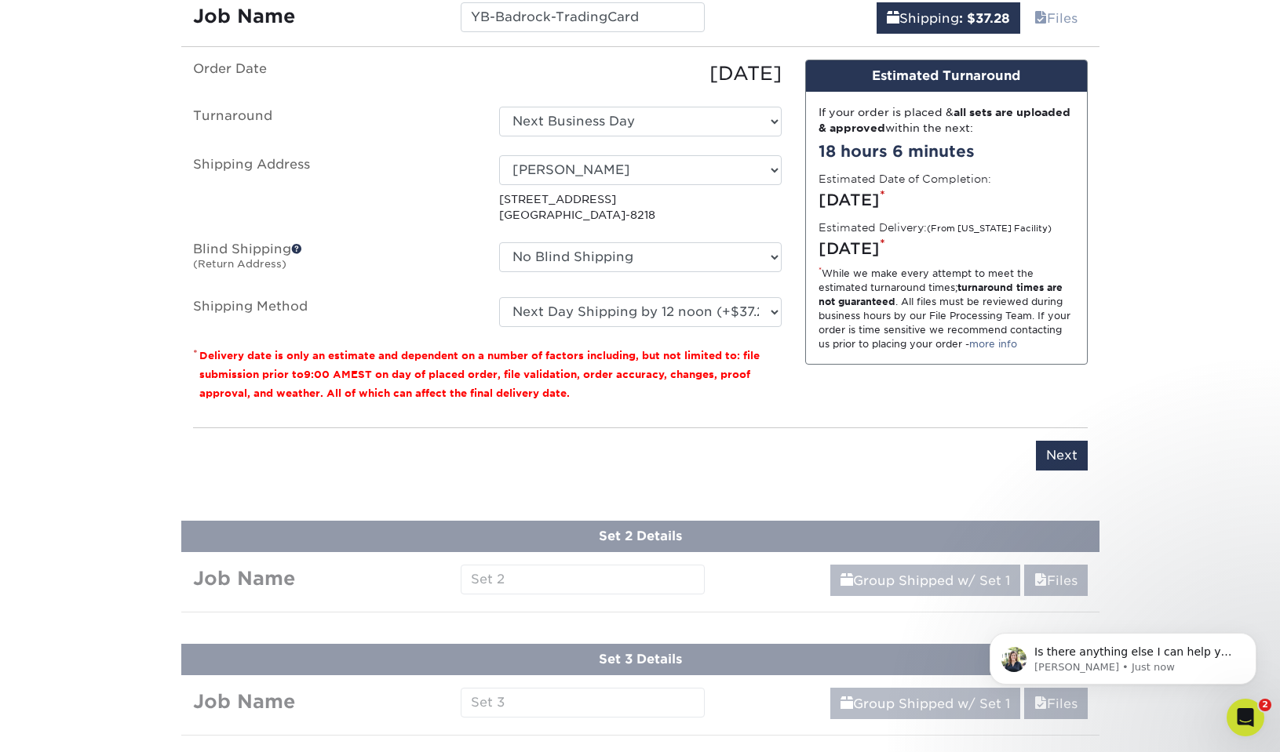
click at [1067, 453] on input "Next" at bounding box center [1062, 456] width 52 height 30
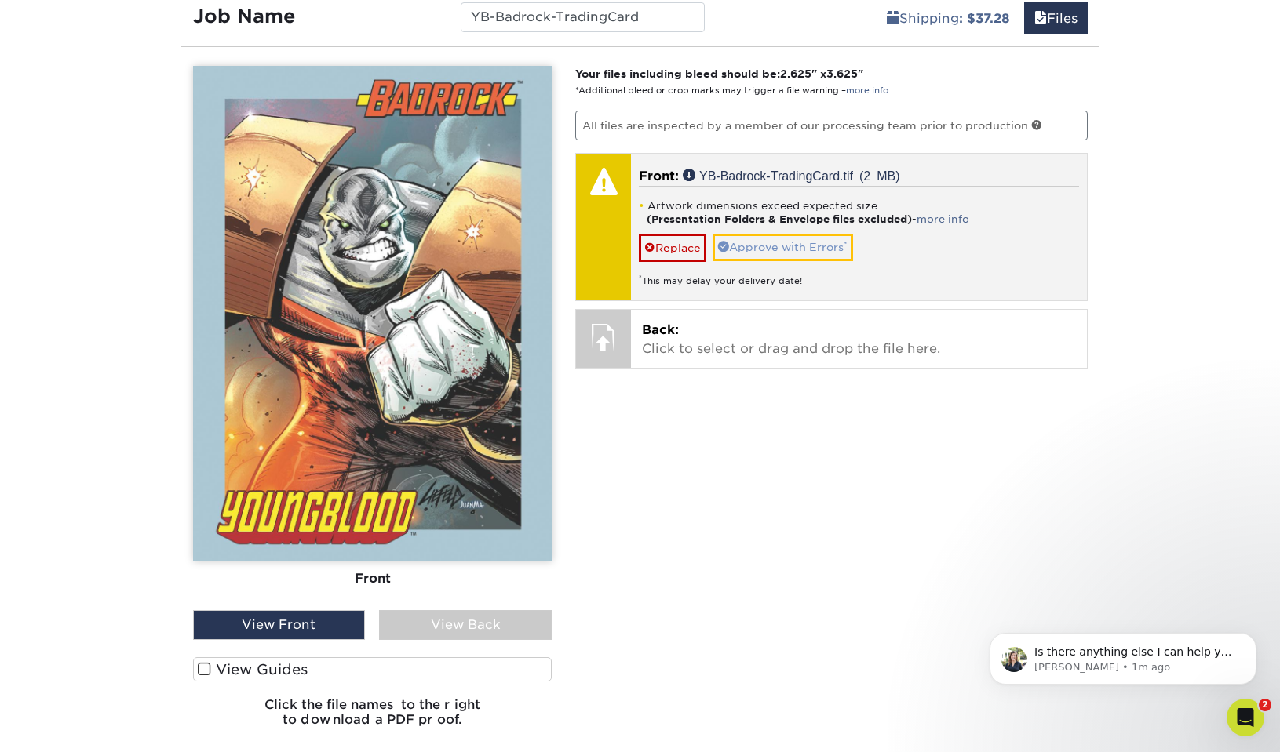
click at [763, 241] on link "Approve with Errors *" at bounding box center [782, 247] width 140 height 27
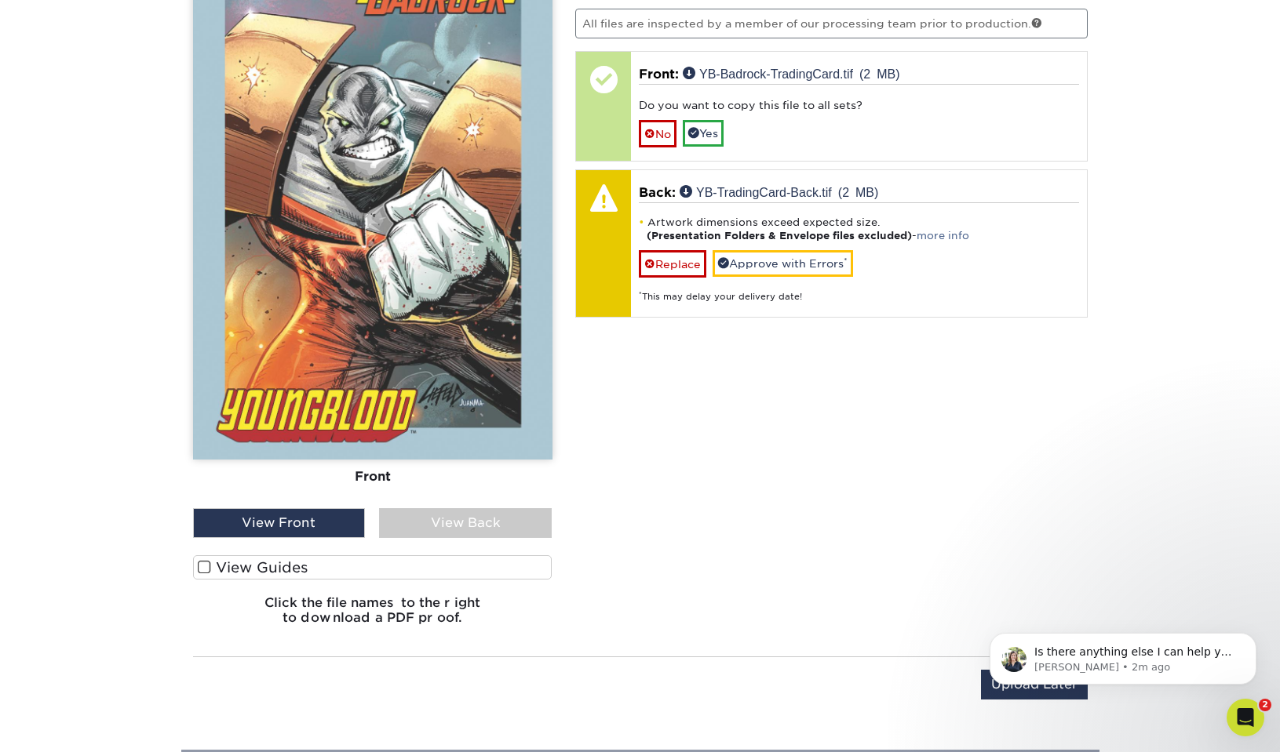
scroll to position [1075, 0]
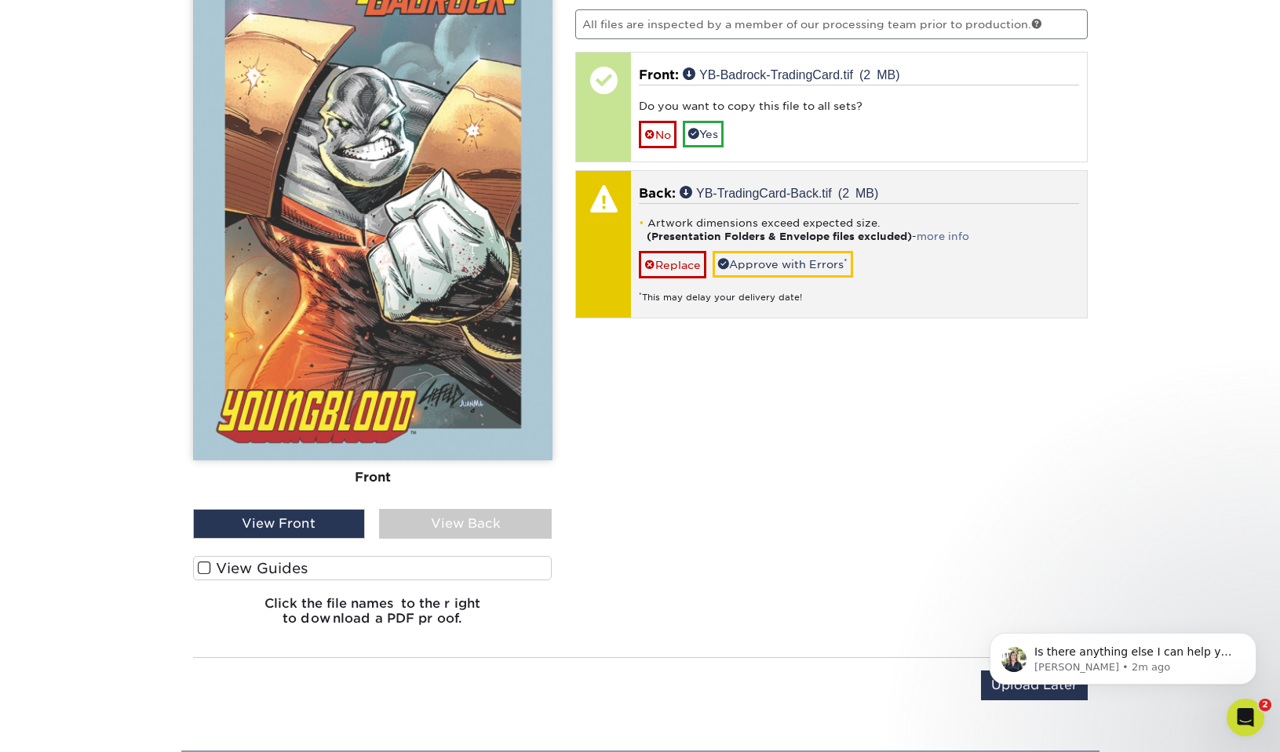
click at [738, 221] on li "Artwork dimensions exceed expected size. (Presentation Folders & Envelope files…" at bounding box center [859, 230] width 440 height 27
click at [716, 194] on link "YB-TradingCard-Back.tif (2 MB)" at bounding box center [778, 192] width 199 height 13
click at [898, 198] on p "Back: YB-TradingCard-Back.tif (2 MB)" at bounding box center [859, 193] width 440 height 19
click at [612, 199] on div at bounding box center [603, 198] width 55 height 55
click at [592, 226] on div at bounding box center [603, 244] width 55 height 147
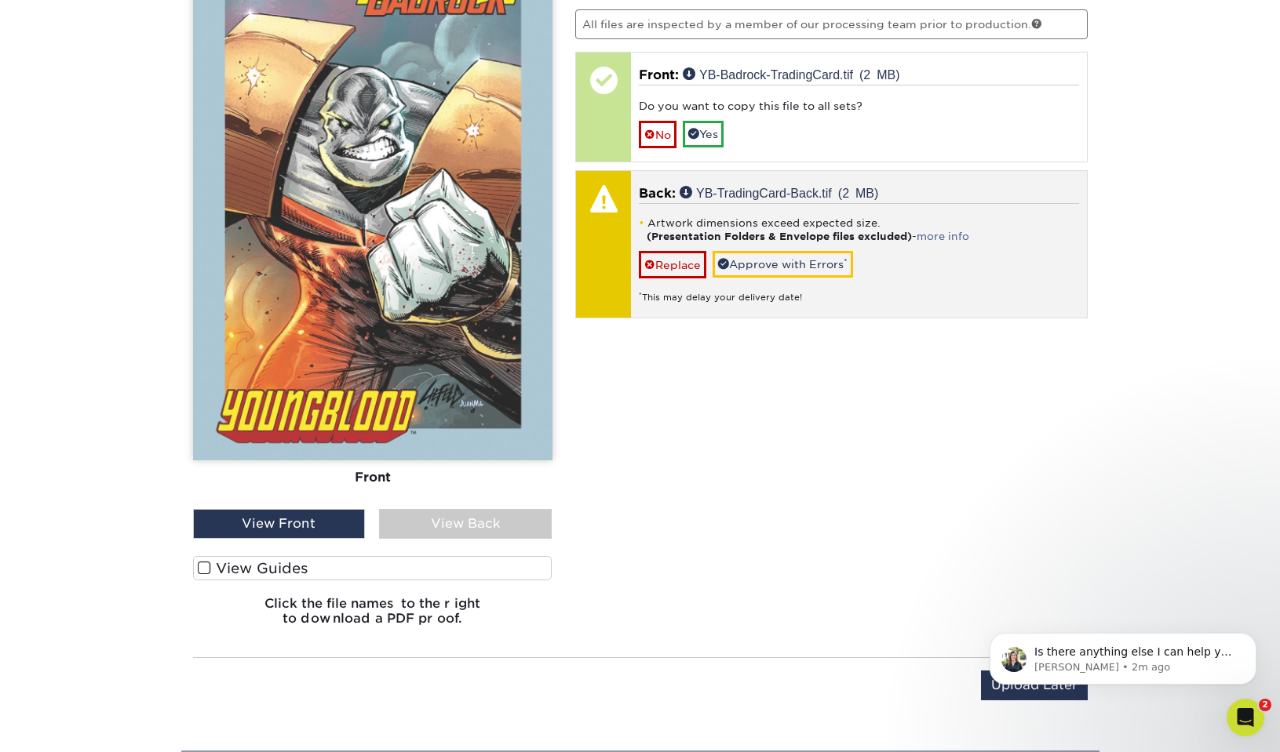
click at [764, 261] on link "Approve with Errors *" at bounding box center [782, 264] width 140 height 27
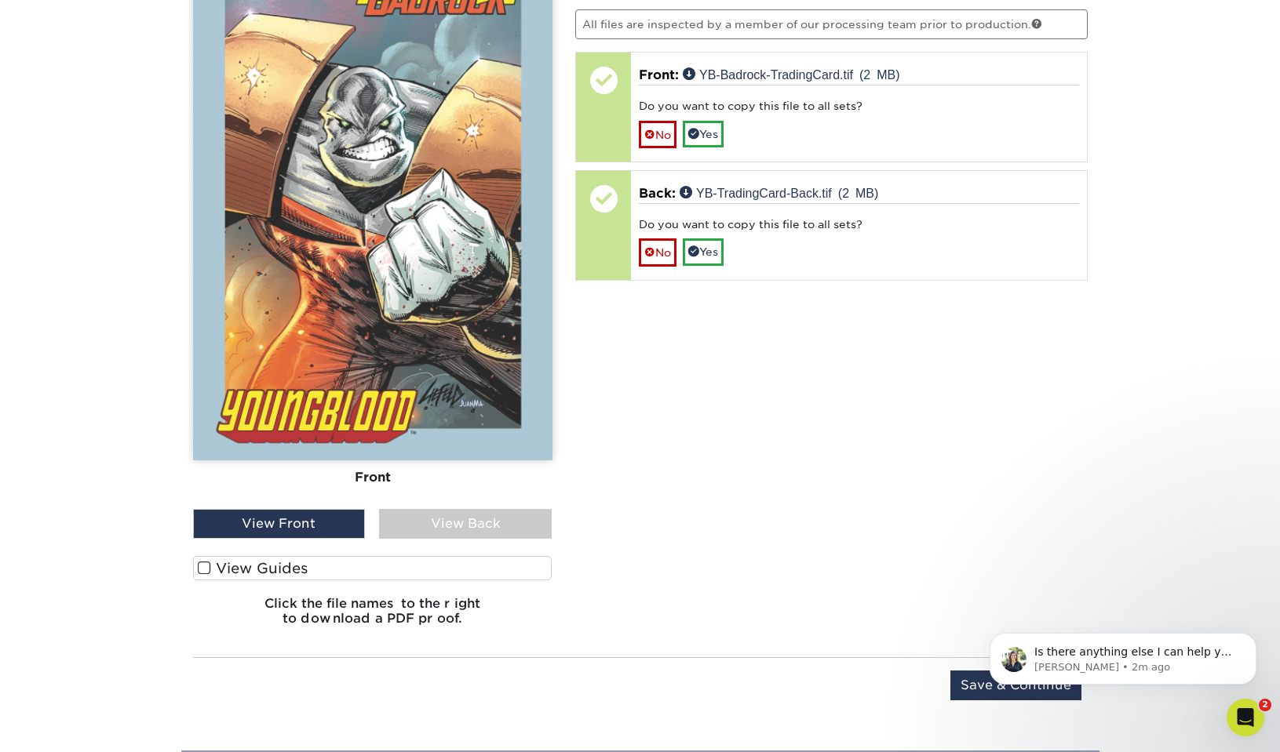
click at [485, 517] on div "View Back" at bounding box center [465, 524] width 173 height 30
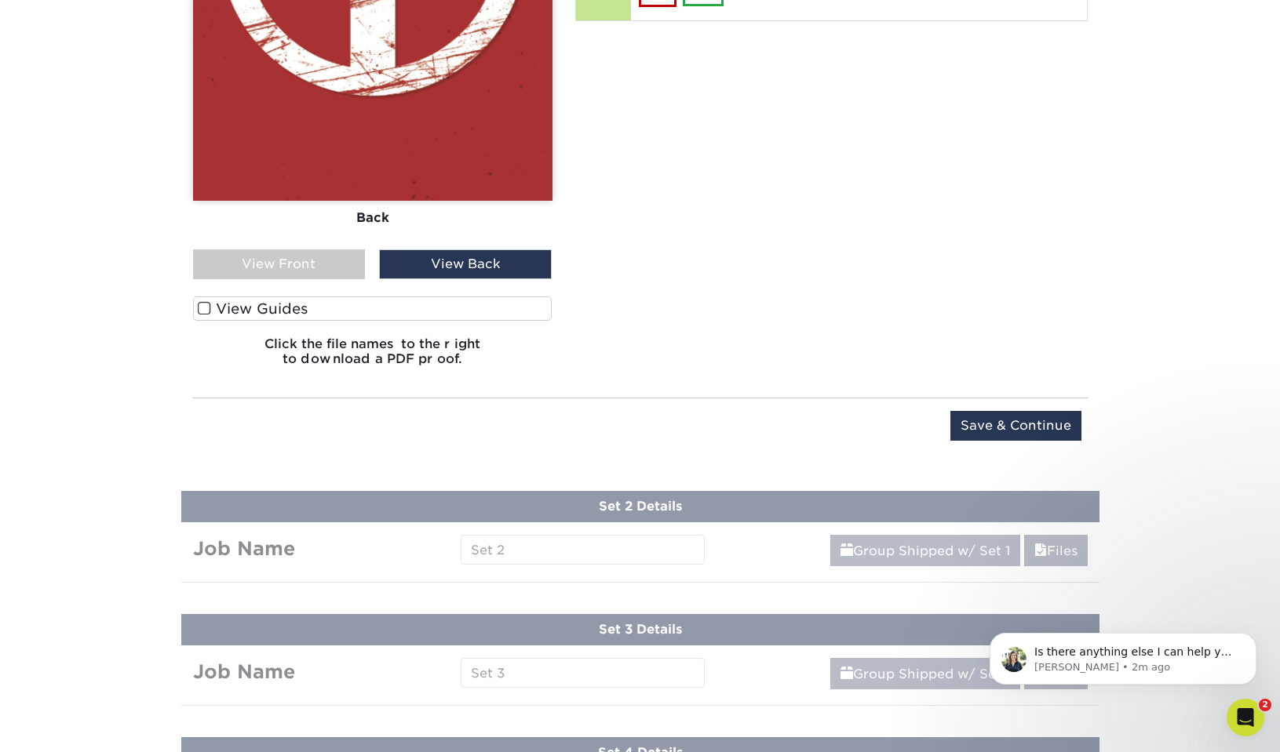
scroll to position [1335, 0]
click at [999, 420] on input "Save & Continue" at bounding box center [1015, 425] width 131 height 30
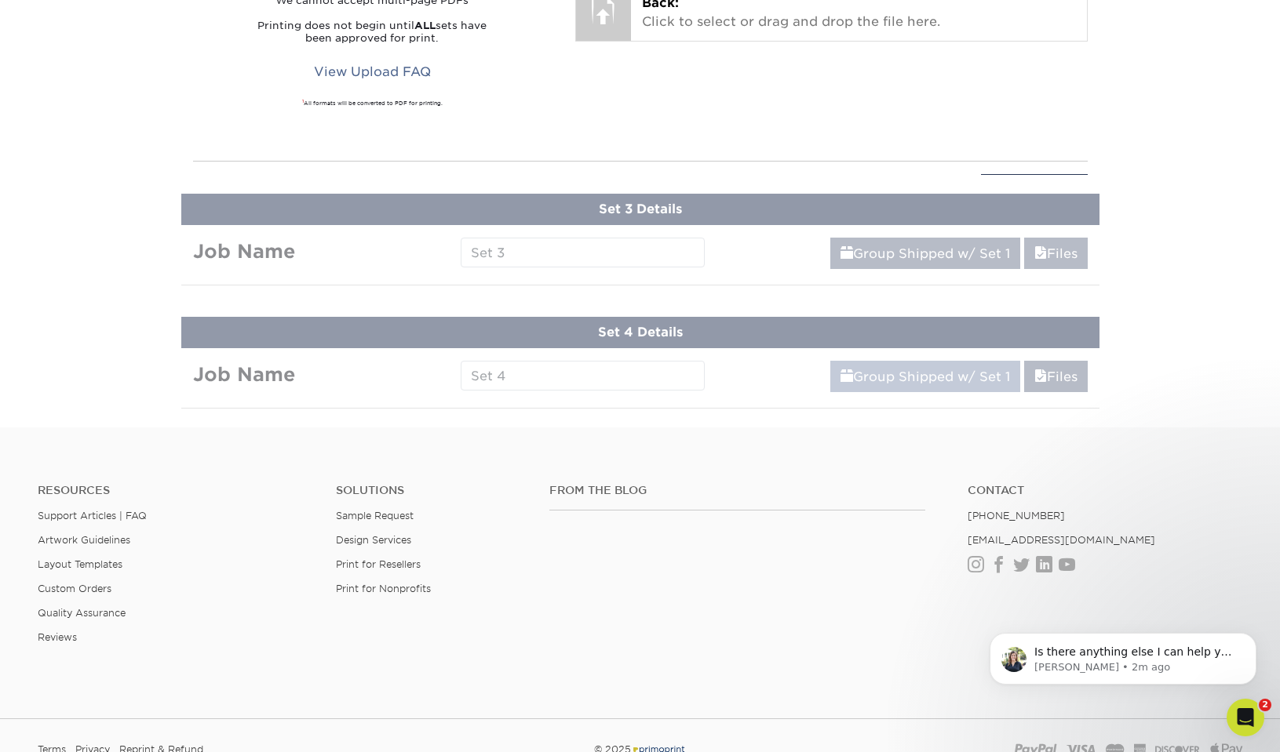
scroll to position [734, 0]
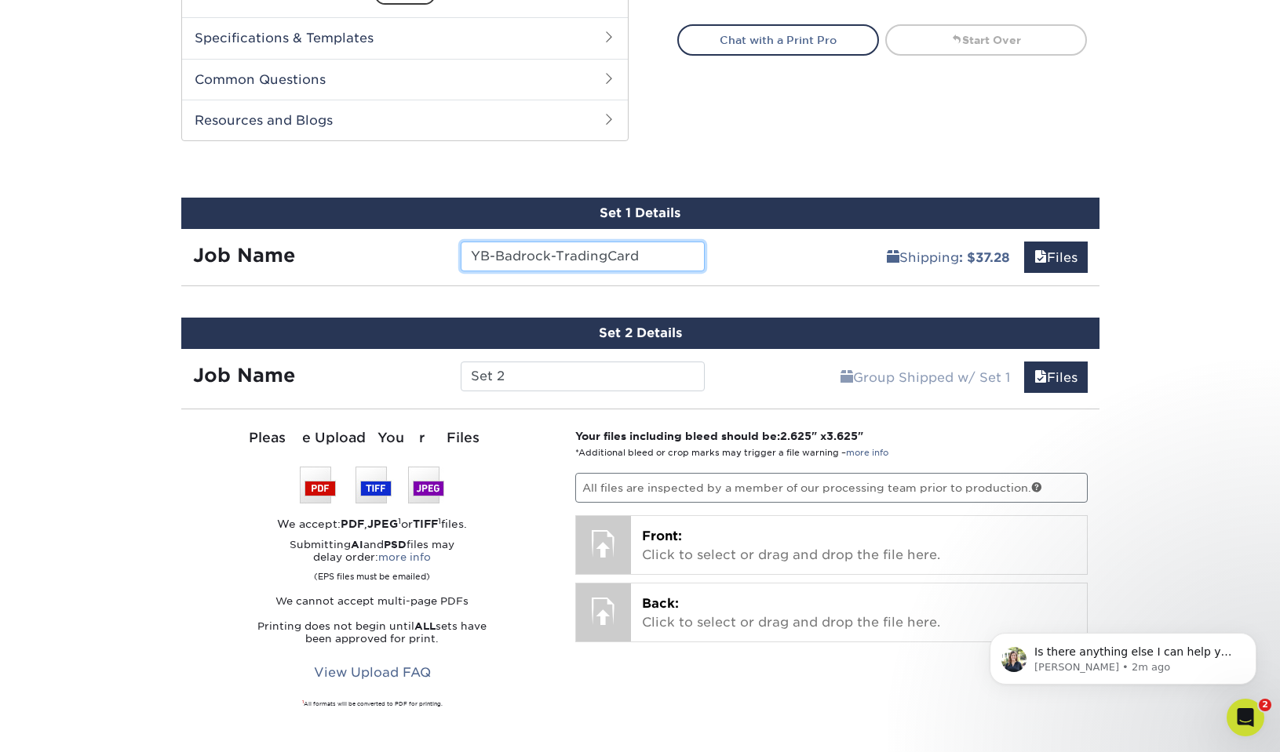
click at [523, 253] on input "YB-Badrock-TradingCard" at bounding box center [583, 257] width 244 height 30
click at [503, 377] on input "Set 2" at bounding box center [583, 377] width 244 height 30
paste input "YB-Badrock-TradingCard"
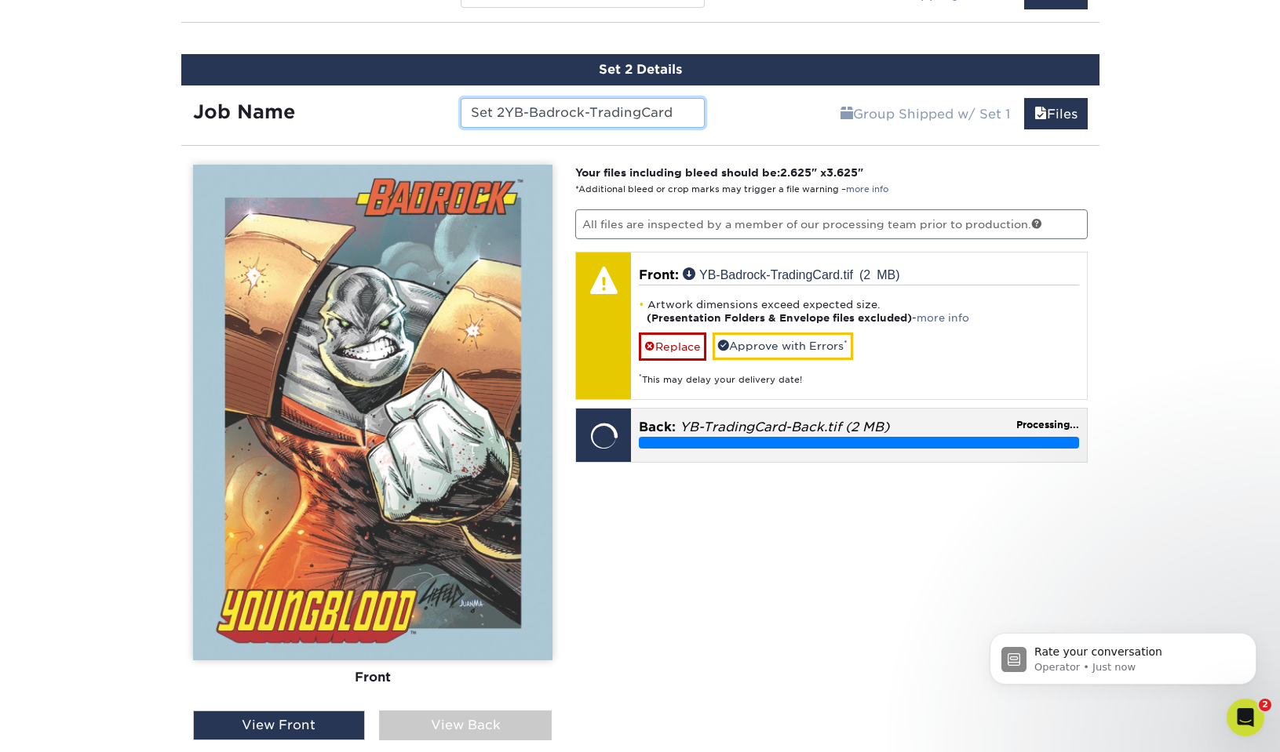
scroll to position [998, 1]
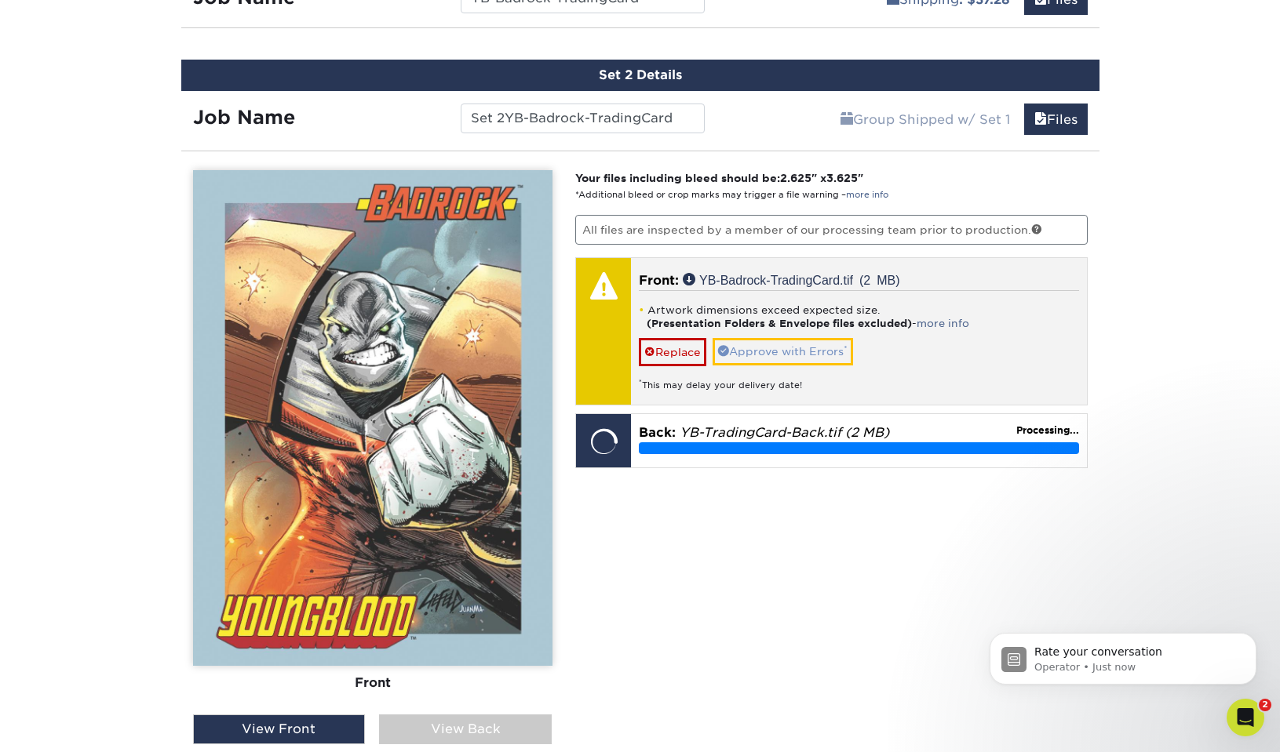
click at [754, 340] on link "Approve with Errors *" at bounding box center [782, 351] width 140 height 27
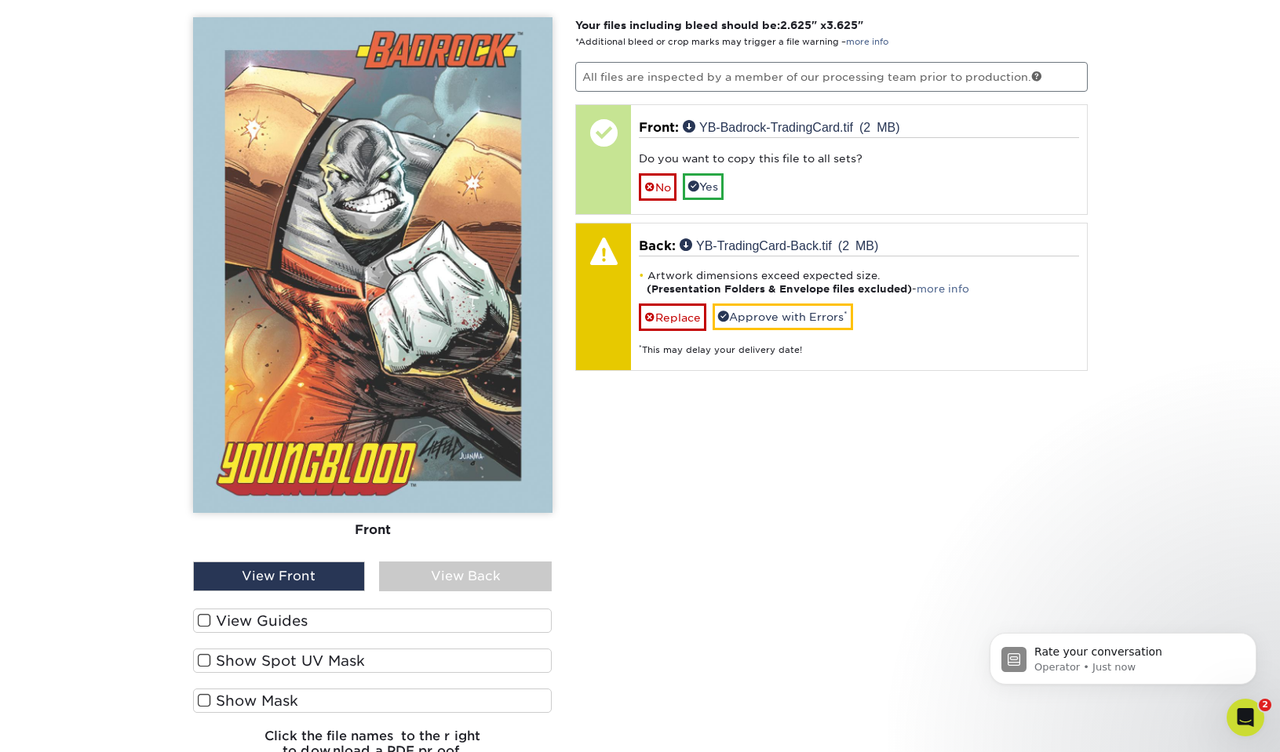
scroll to position [1152, 0]
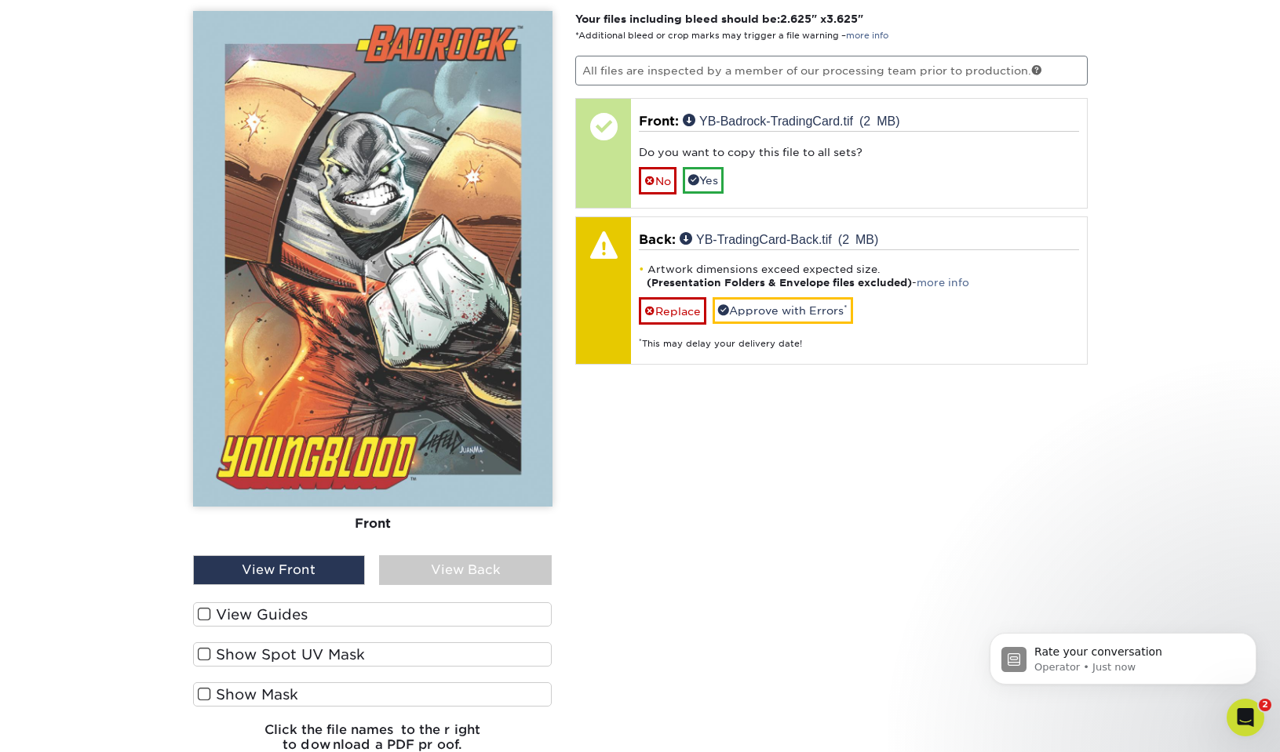
click at [432, 573] on div "View Back" at bounding box center [465, 571] width 173 height 30
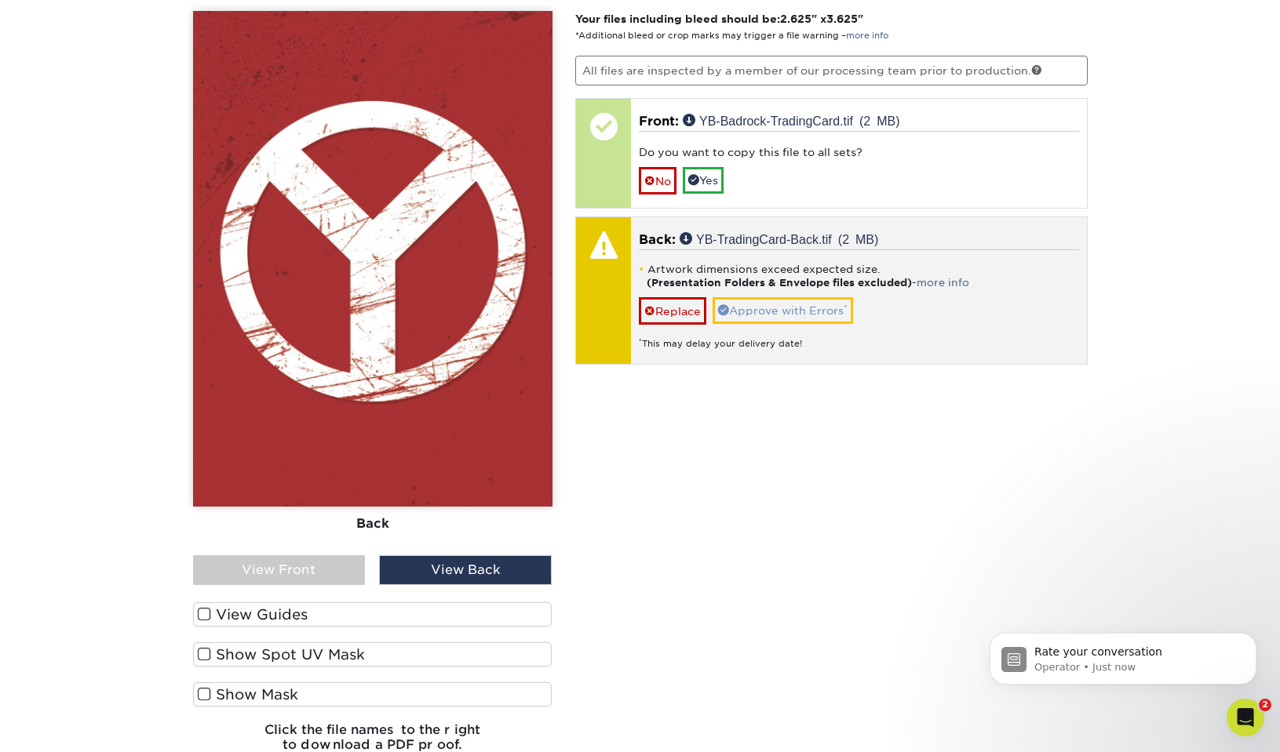
click at [783, 311] on link "Approve with Errors *" at bounding box center [782, 310] width 140 height 27
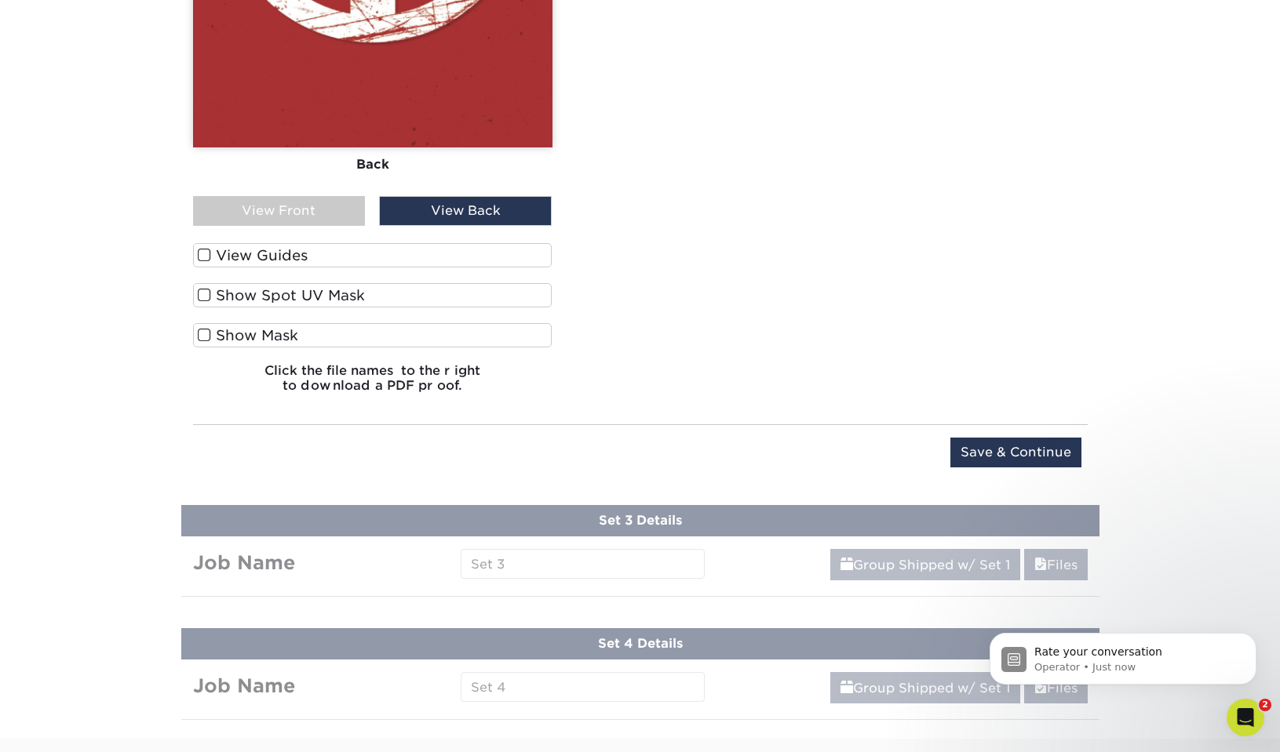
scroll to position [1514, 0]
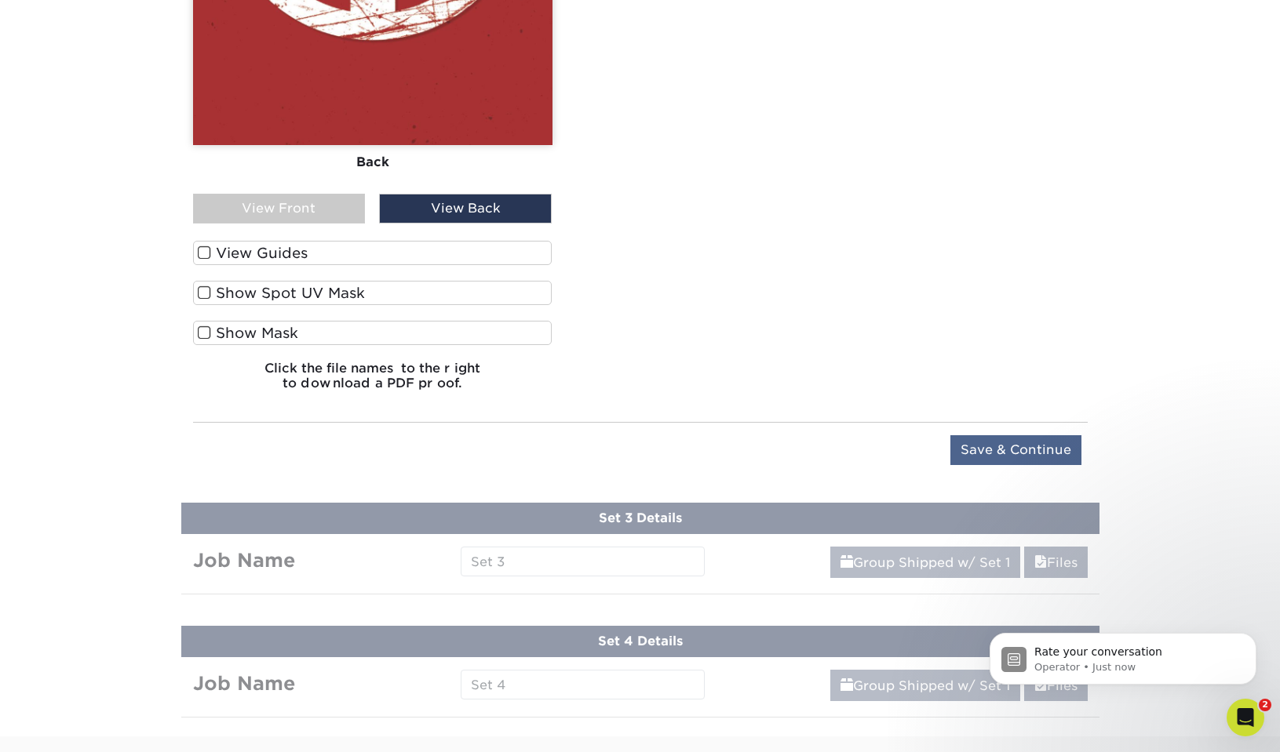
click at [1027, 449] on input "Save & Continue" at bounding box center [1015, 450] width 131 height 30
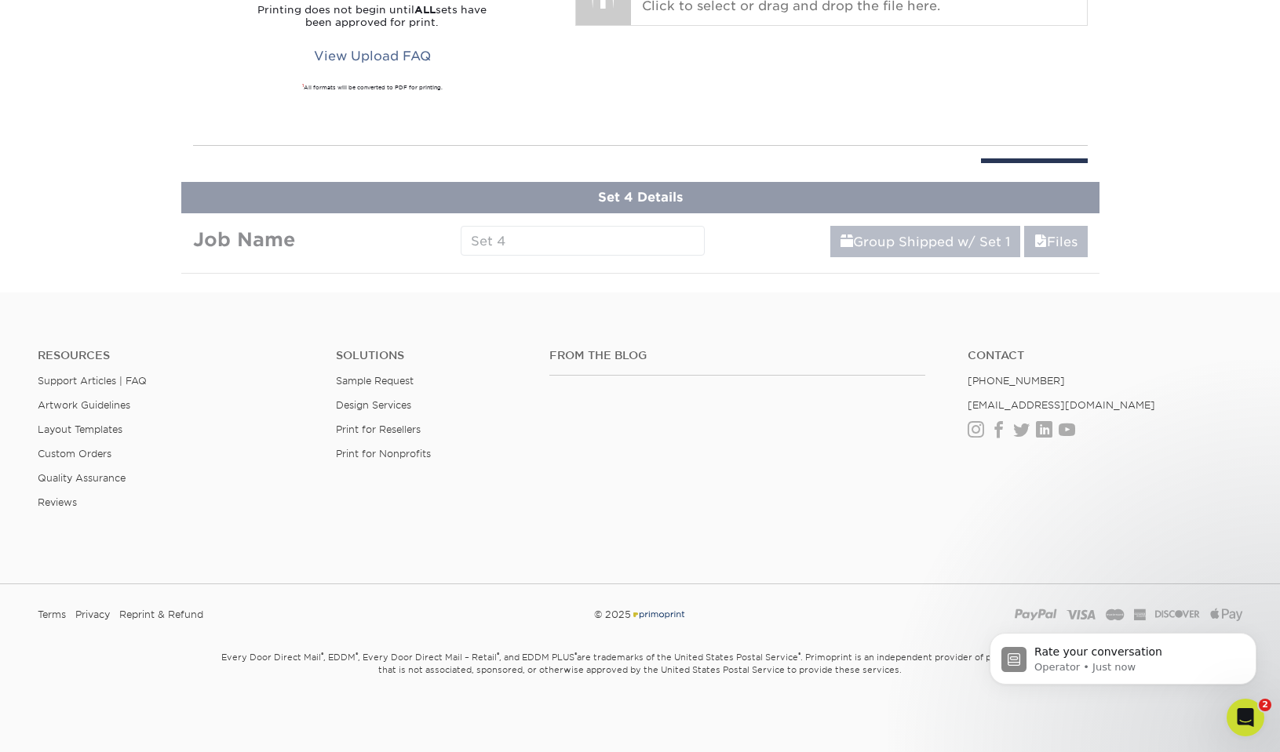
scroll to position [858, 0]
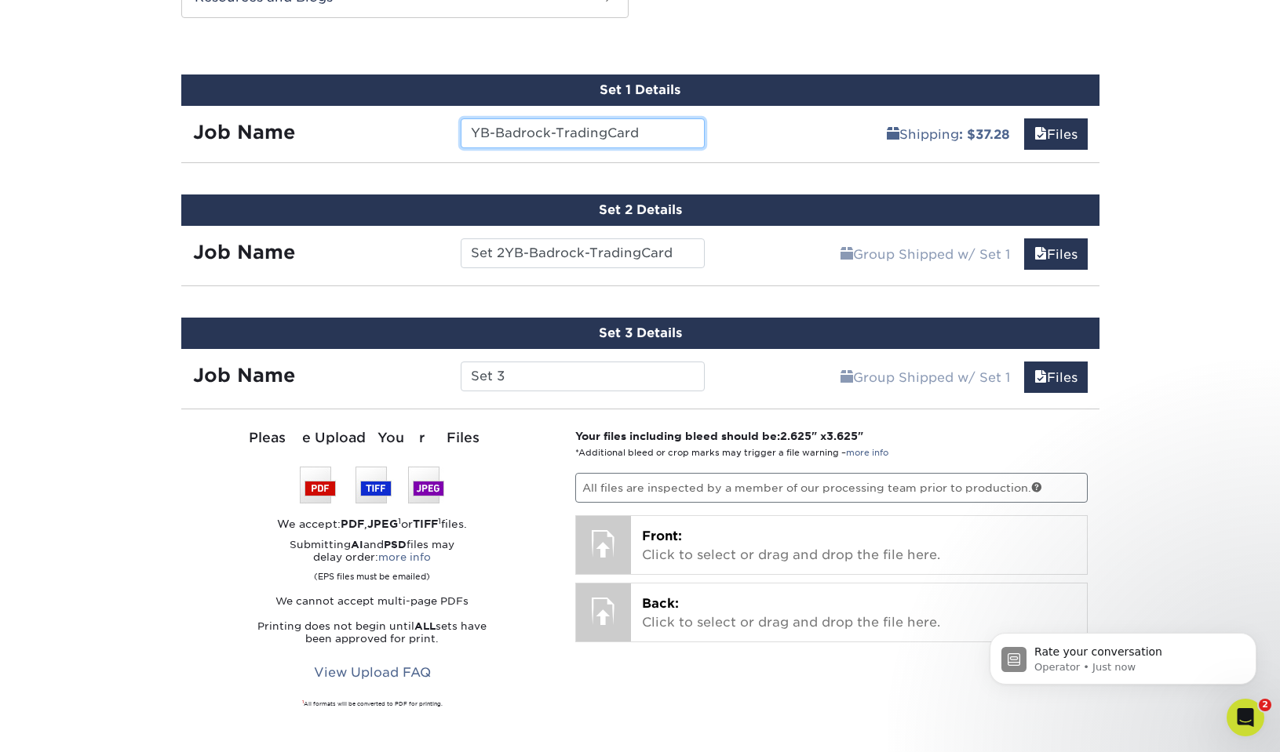
click at [518, 134] on input "YB-Badrock-TradingCard" at bounding box center [583, 133] width 244 height 30
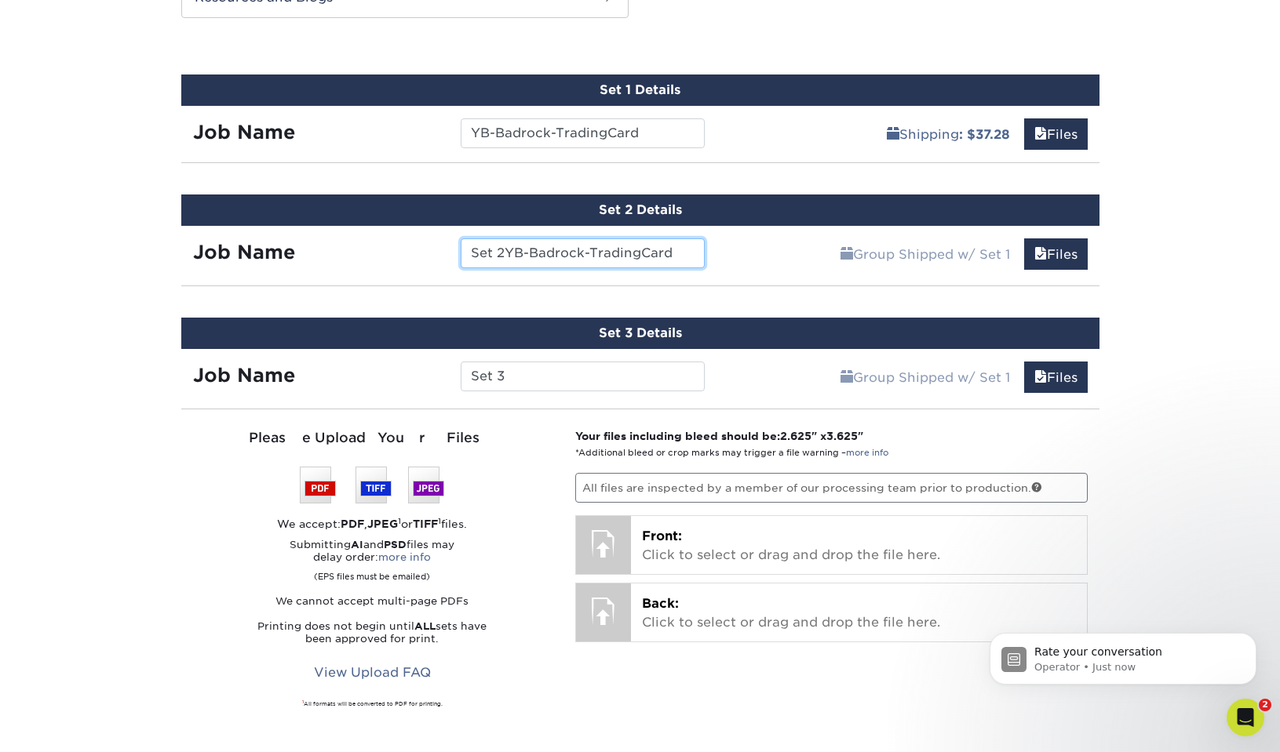
click at [526, 251] on input "Set 2YB-Badrock-TradingCard" at bounding box center [583, 254] width 244 height 30
click at [526, 250] on input "Set 2YB-Badrock-TradingCard" at bounding box center [583, 254] width 244 height 30
paste input "text"
type input "YB-Badrock-TradingCard"
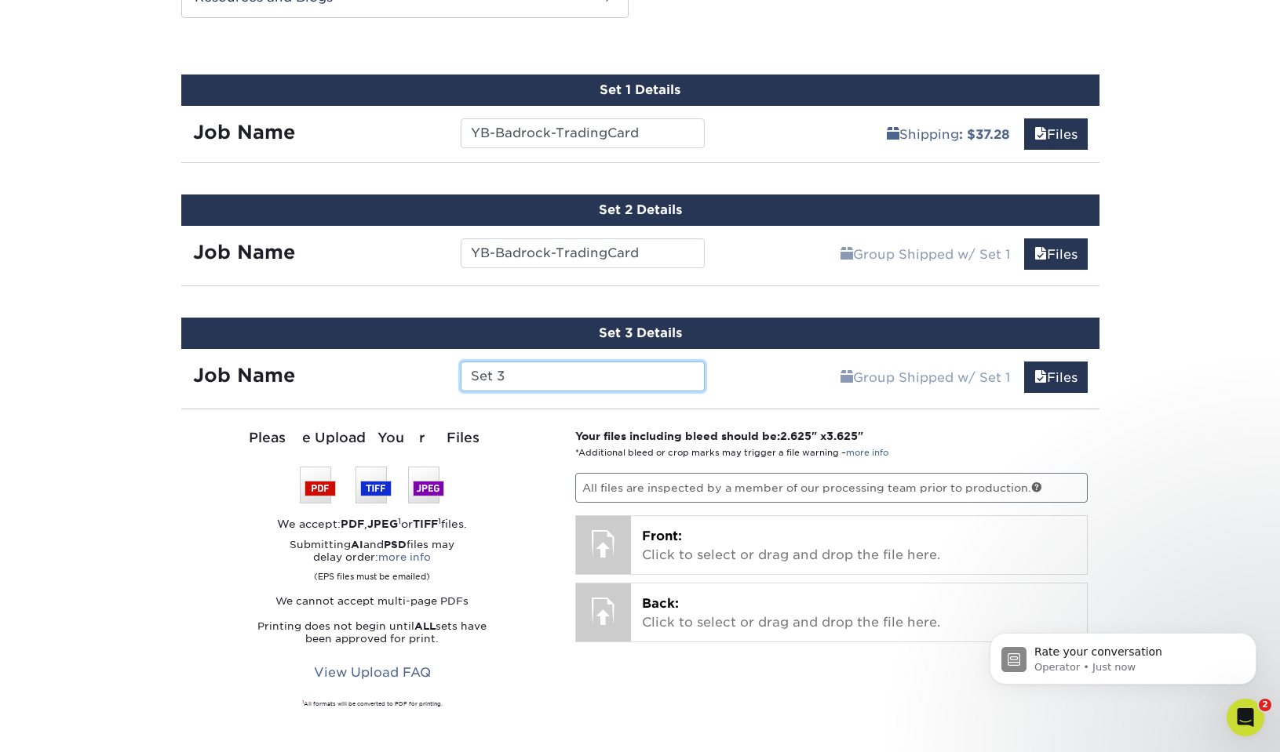
click at [513, 373] on input "Set 3" at bounding box center [583, 377] width 244 height 30
paste input "YB-Badrock-TradingCard"
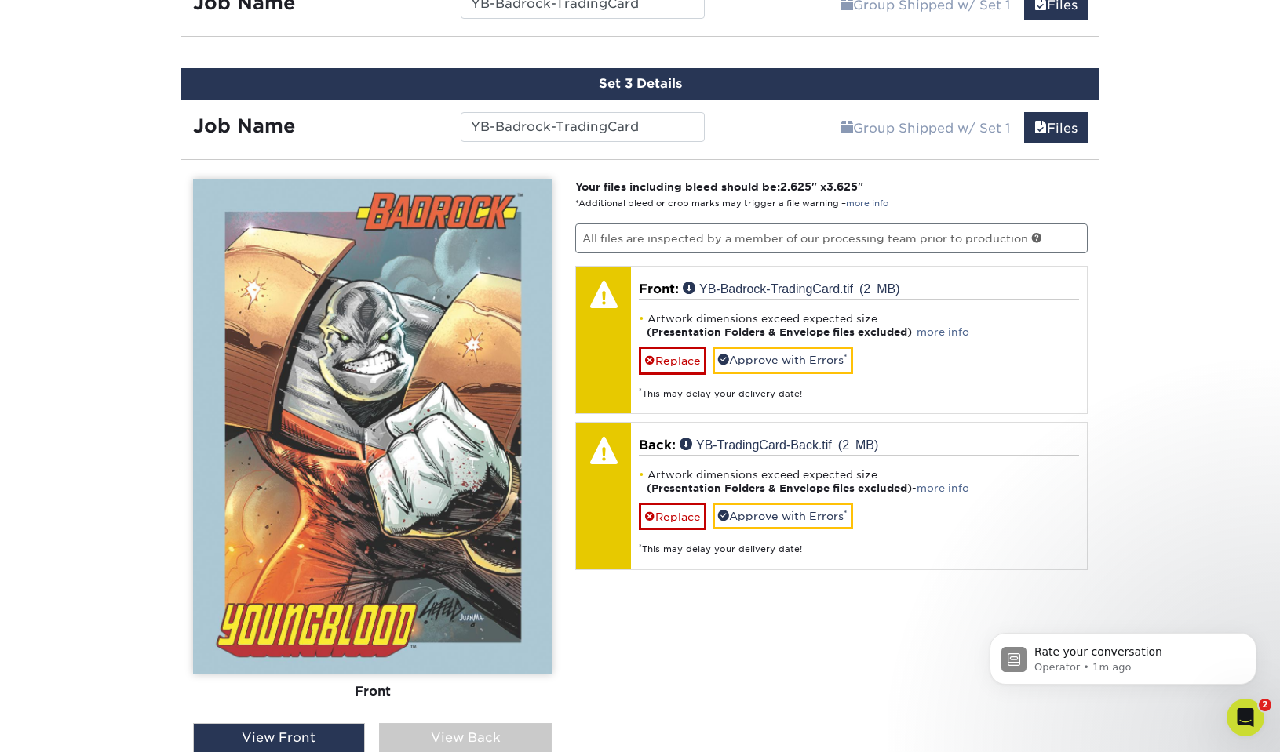
scroll to position [1120, 0]
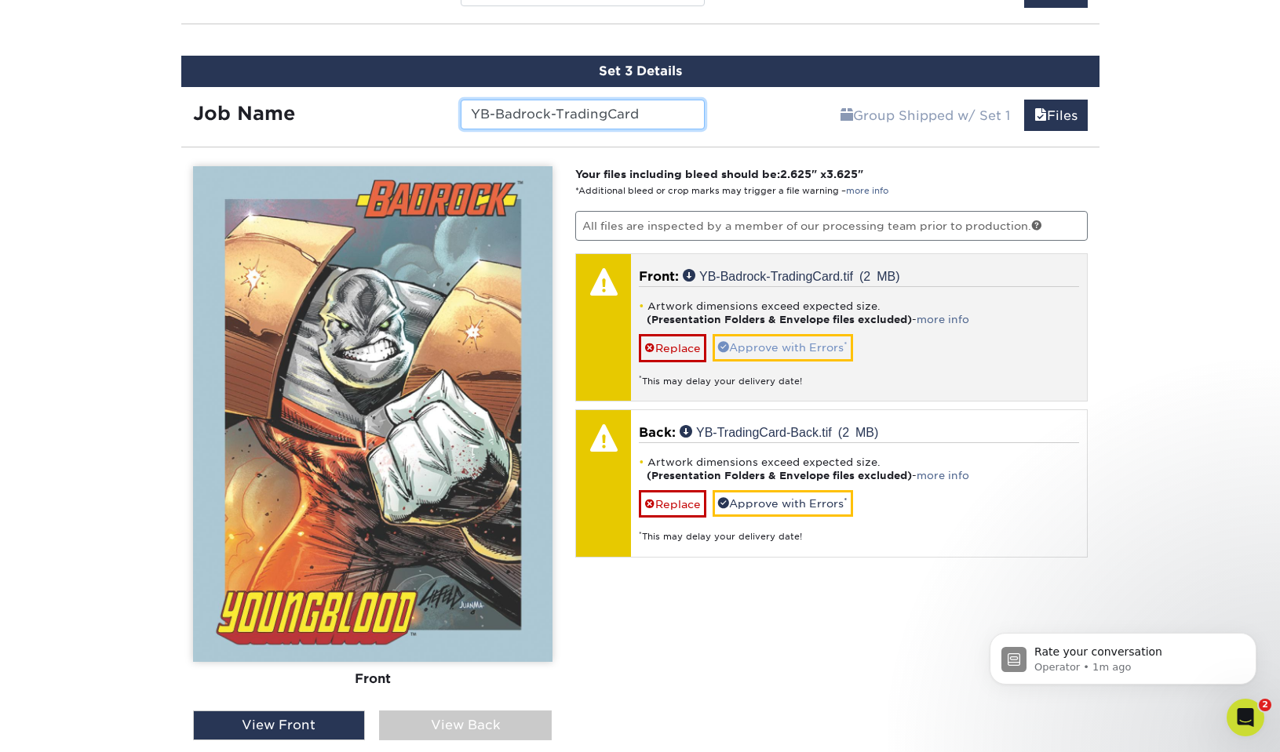
type input "YB-Badrock-TradingCard"
click at [772, 347] on link "Approve with Errors *" at bounding box center [782, 347] width 140 height 27
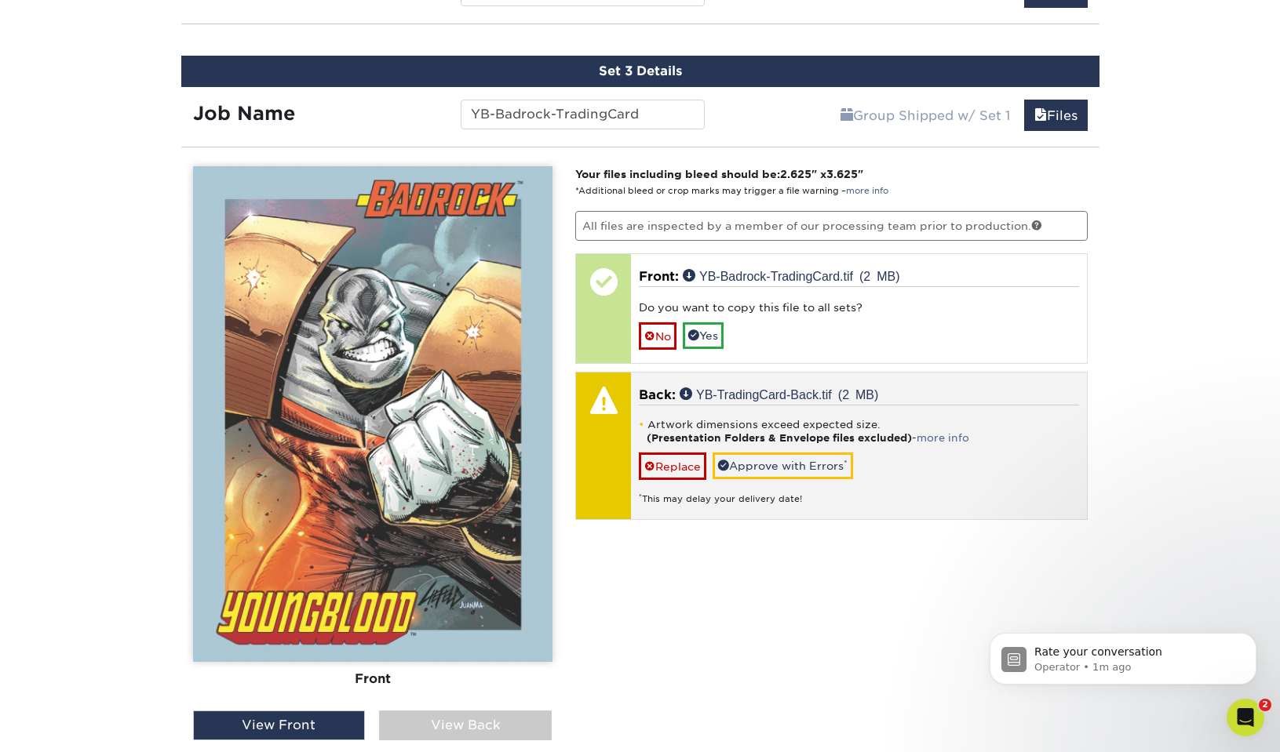
click at [766, 462] on link "Approve with Errors *" at bounding box center [782, 466] width 140 height 27
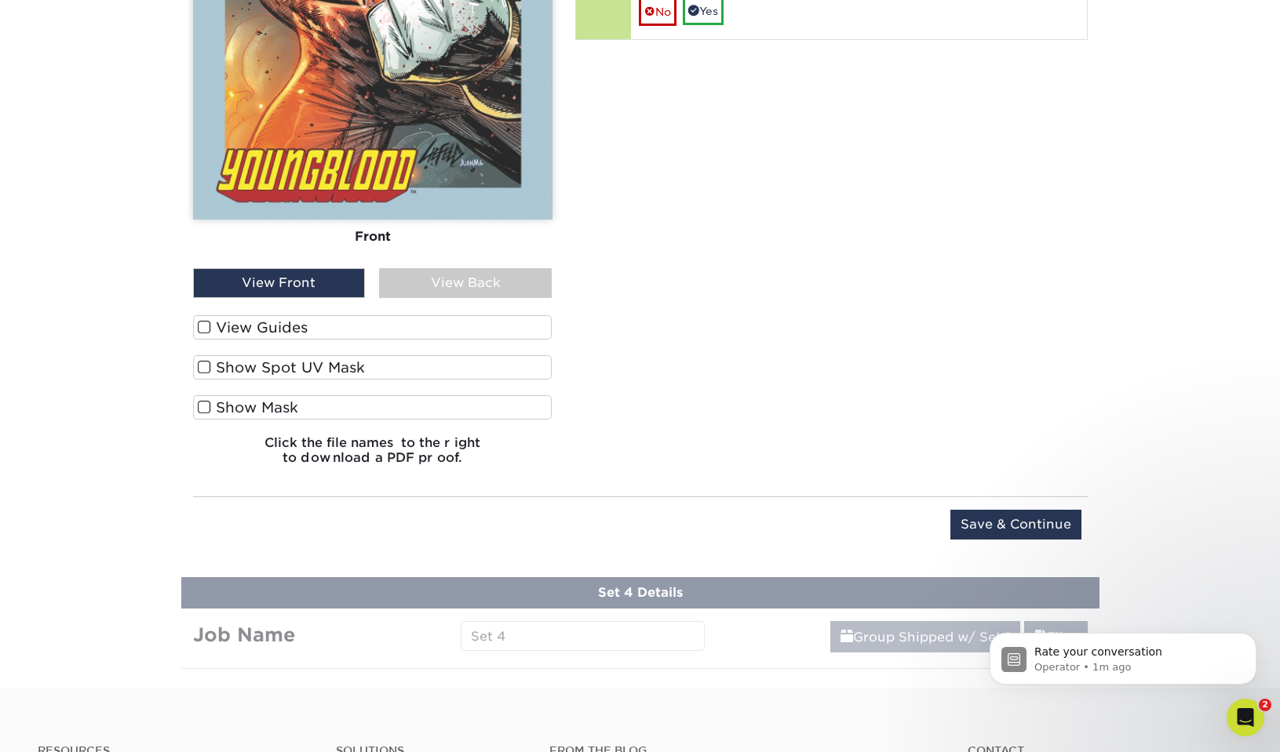
scroll to position [1562, 0]
click at [1011, 527] on input "Save & Continue" at bounding box center [1015, 525] width 131 height 30
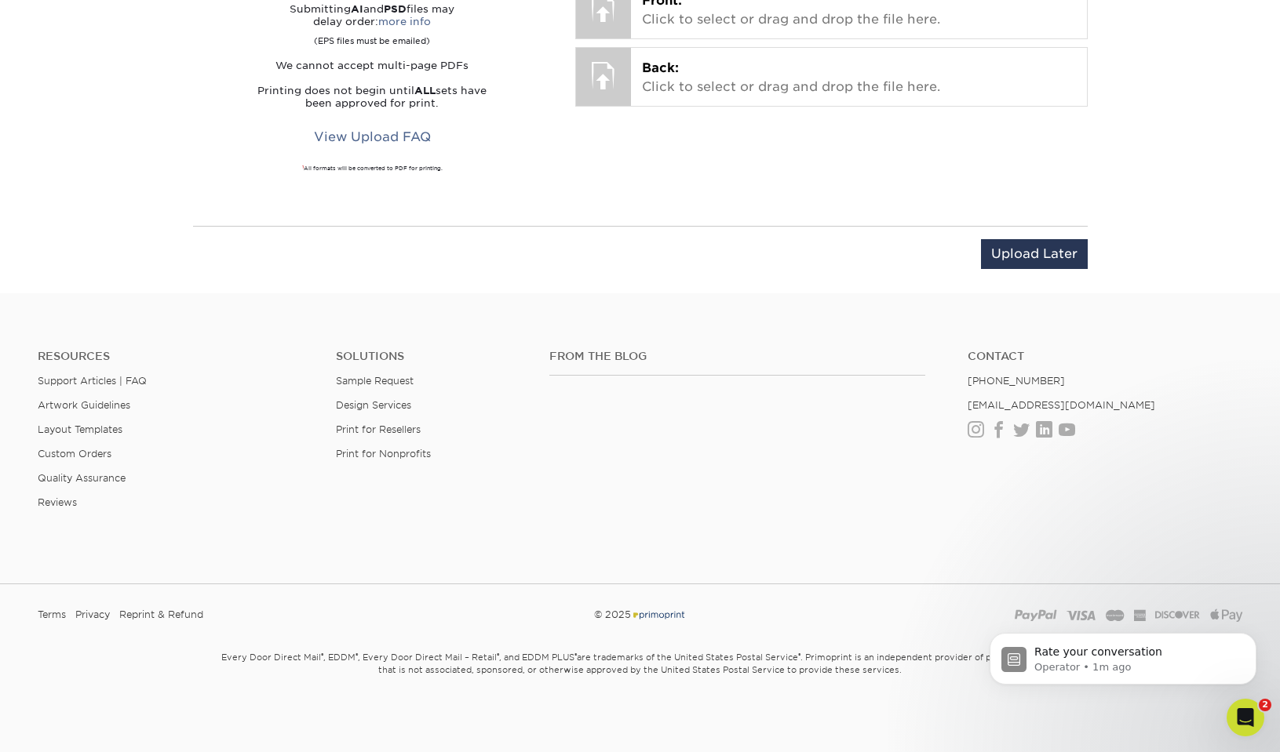
scroll to position [981, 0]
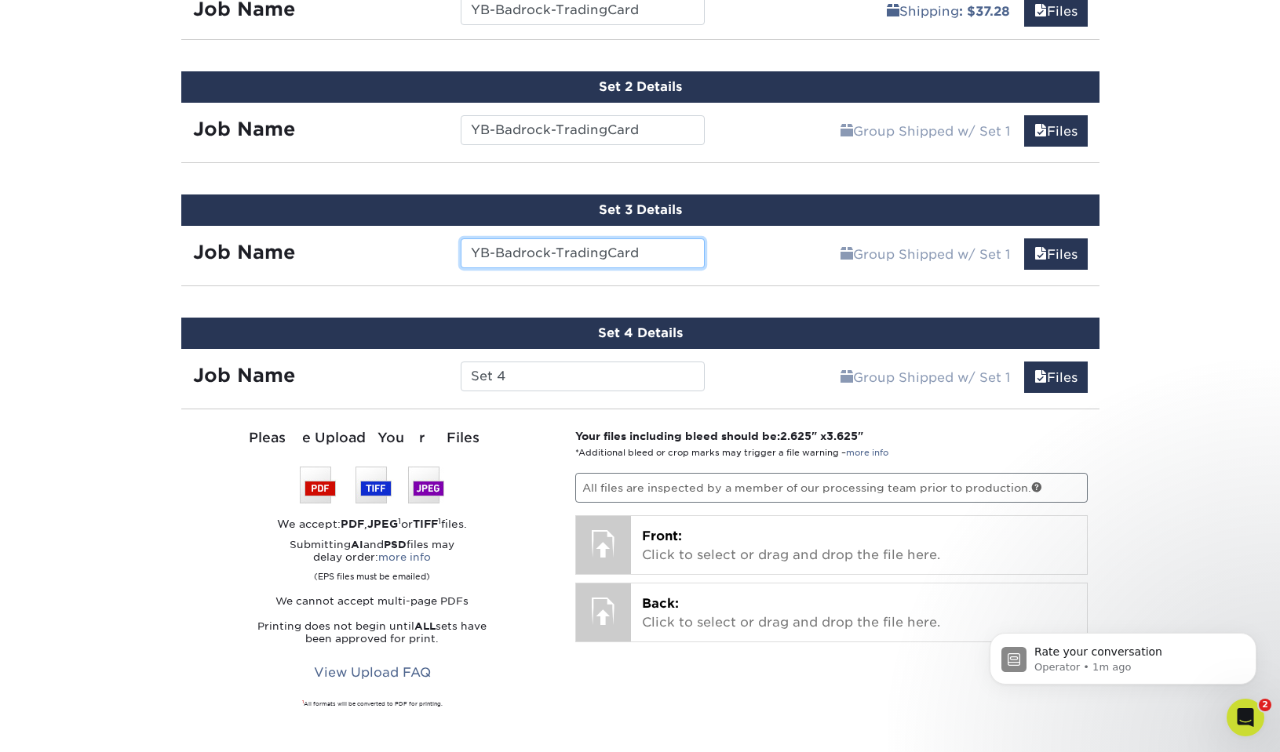
click at [542, 250] on input "YB-Badrock-TradingCard" at bounding box center [583, 254] width 244 height 30
click at [542, 251] on input "YB-Badrock-TradingCard" at bounding box center [583, 254] width 244 height 30
click at [504, 377] on input "Set 4" at bounding box center [583, 377] width 244 height 30
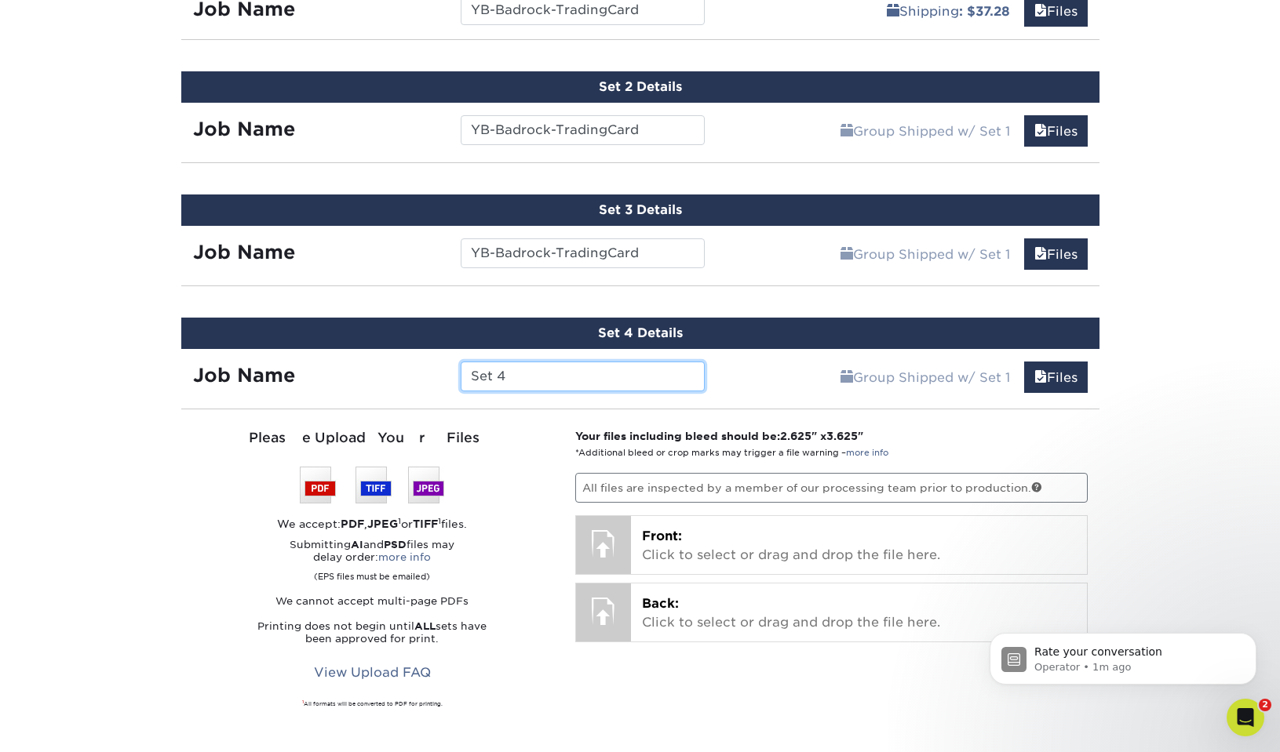
click at [504, 377] on input "Set 4" at bounding box center [583, 377] width 244 height 30
paste input "YB-Badrock-TradingCard"
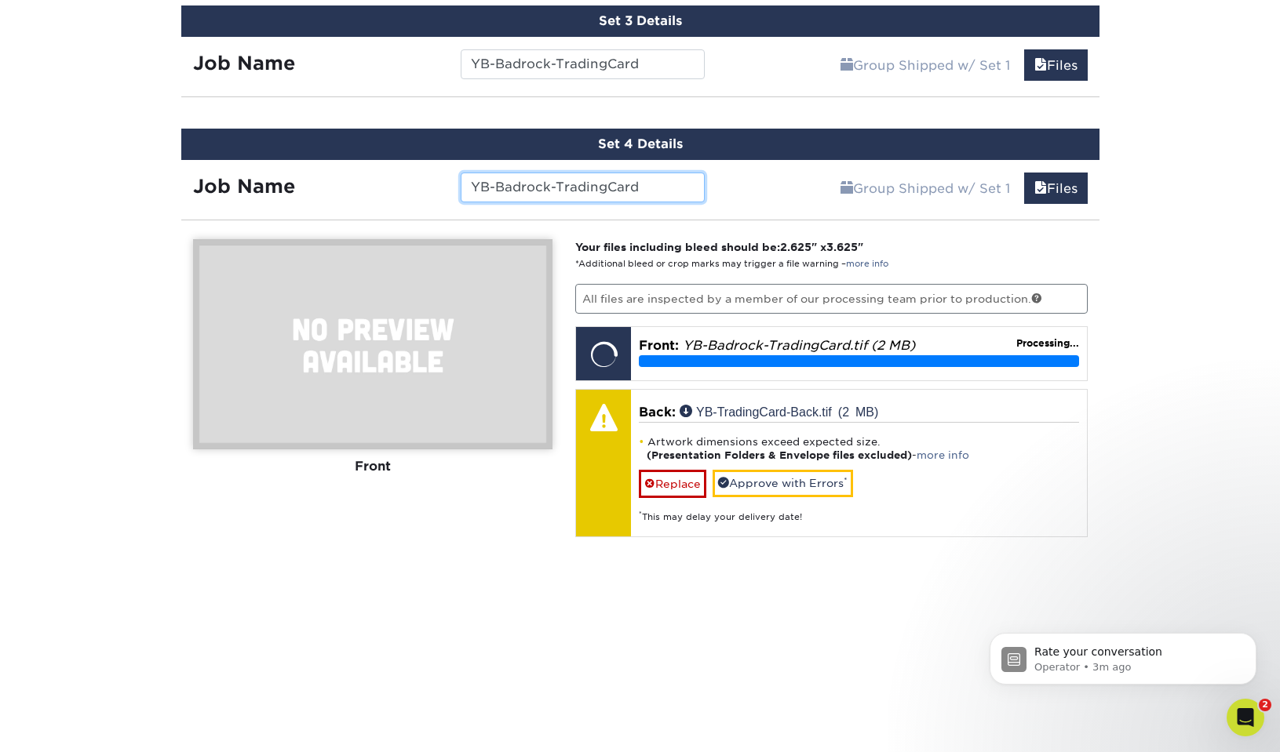
scroll to position [1171, 0]
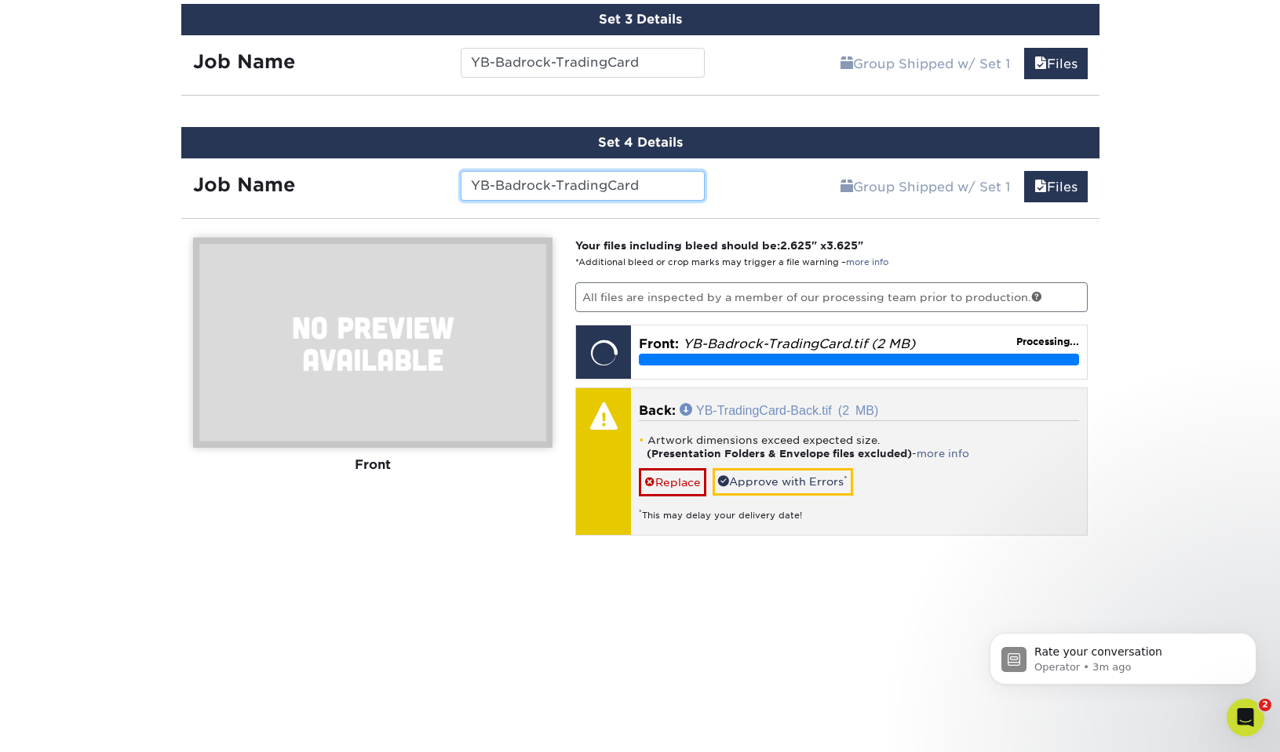
type input "YB-Badrock-TradingCard"
click at [716, 406] on link "YB-TradingCard-Back.tif (2 MB)" at bounding box center [778, 409] width 199 height 13
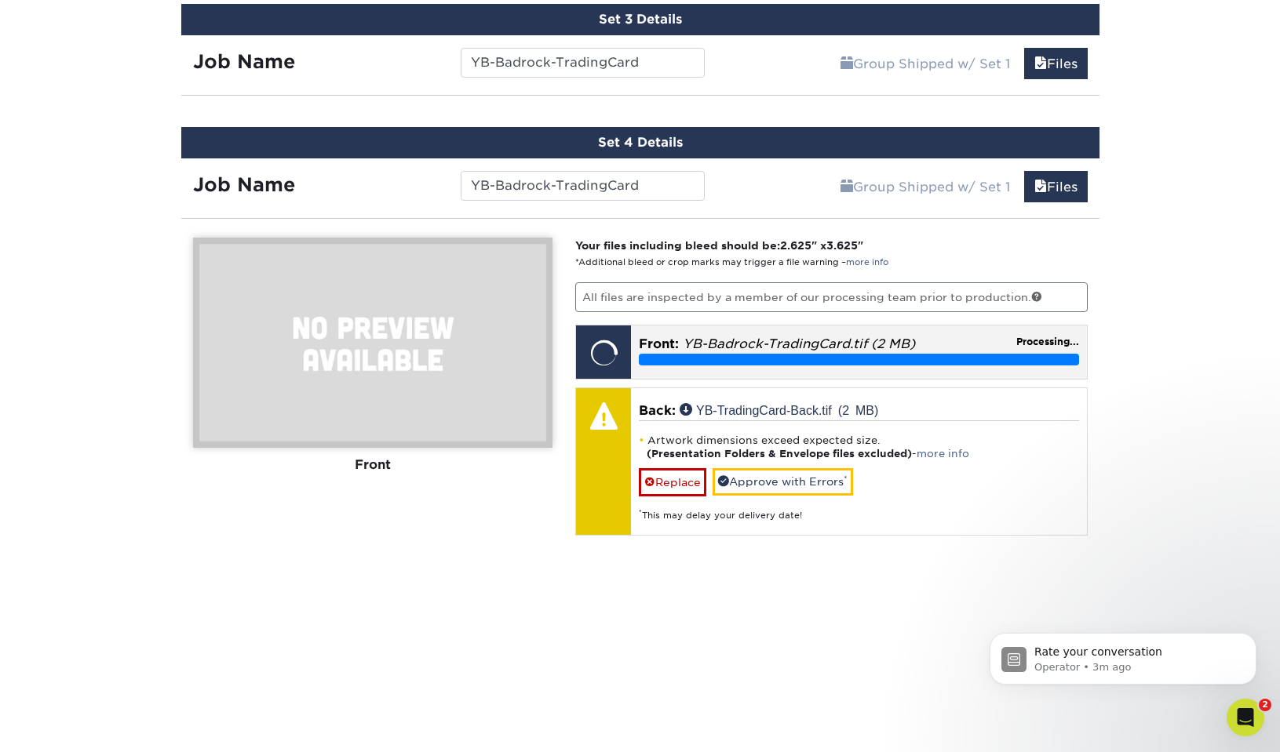
click at [792, 341] on em "YB-Badrock-TradingCard.tif (2 MB)" at bounding box center [799, 344] width 232 height 15
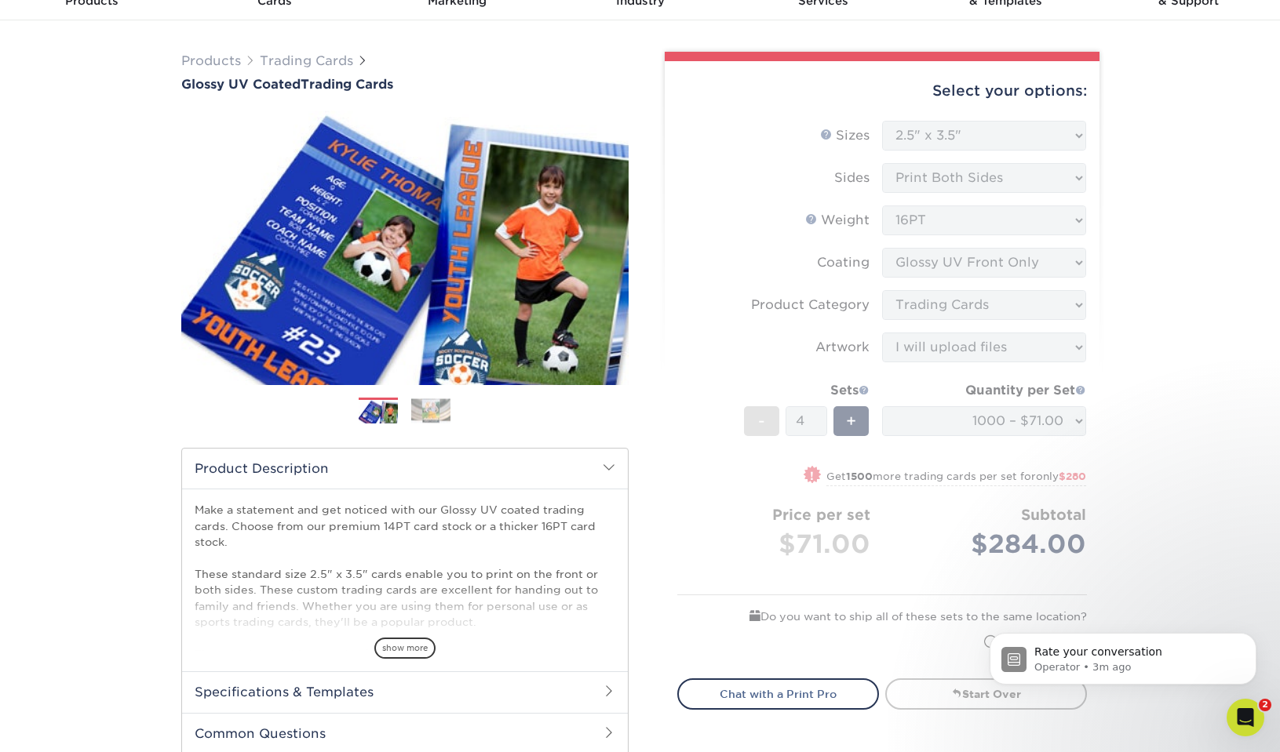
scroll to position [77, 0]
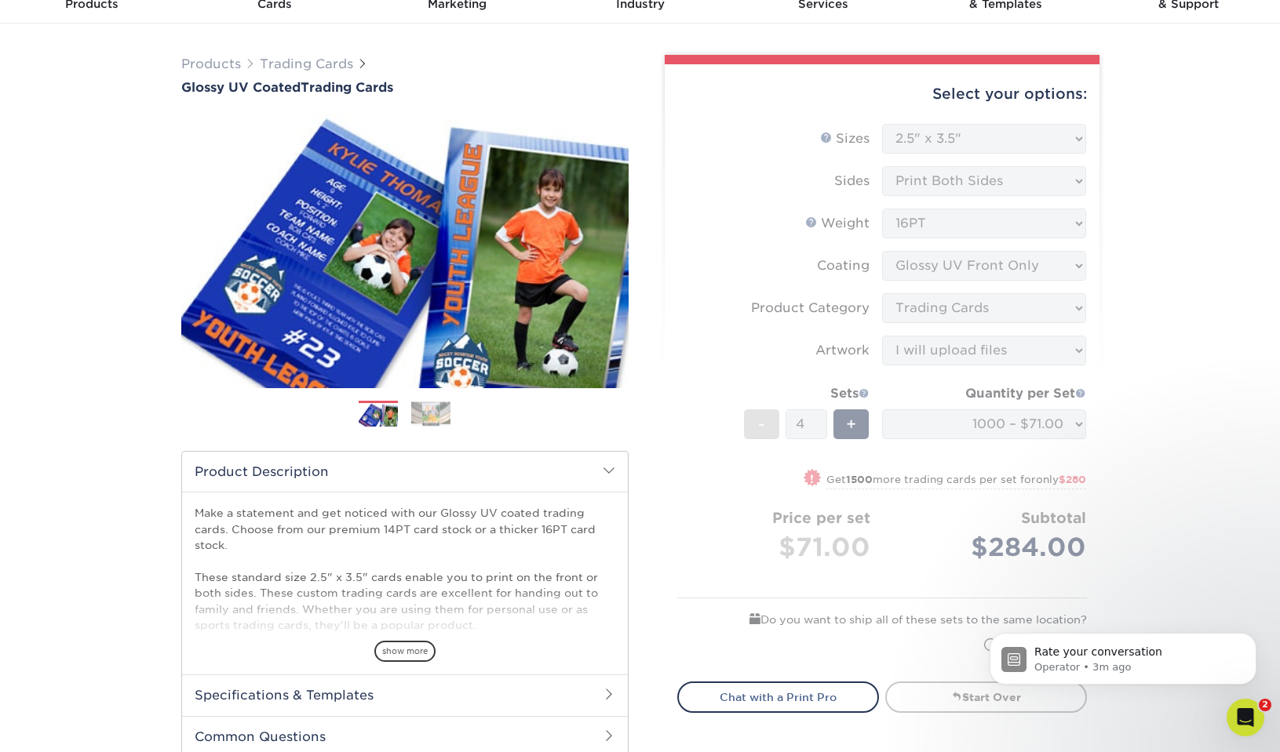
click at [773, 185] on form "Sizes Help Sizes Please Select 2.5" x 3.5" Sides Please Select 16PT - 4" at bounding box center [882, 393] width 410 height 539
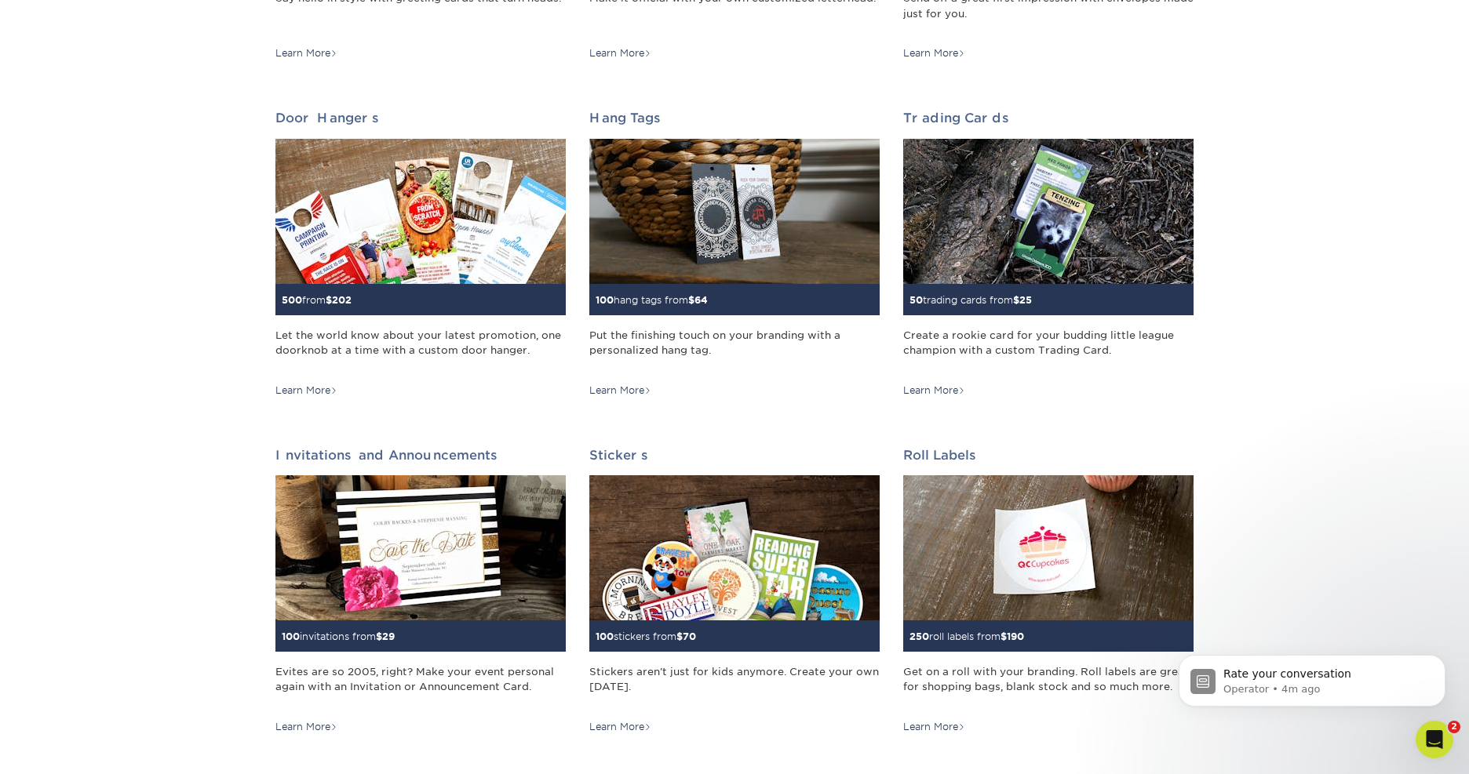
scroll to position [1248, 0]
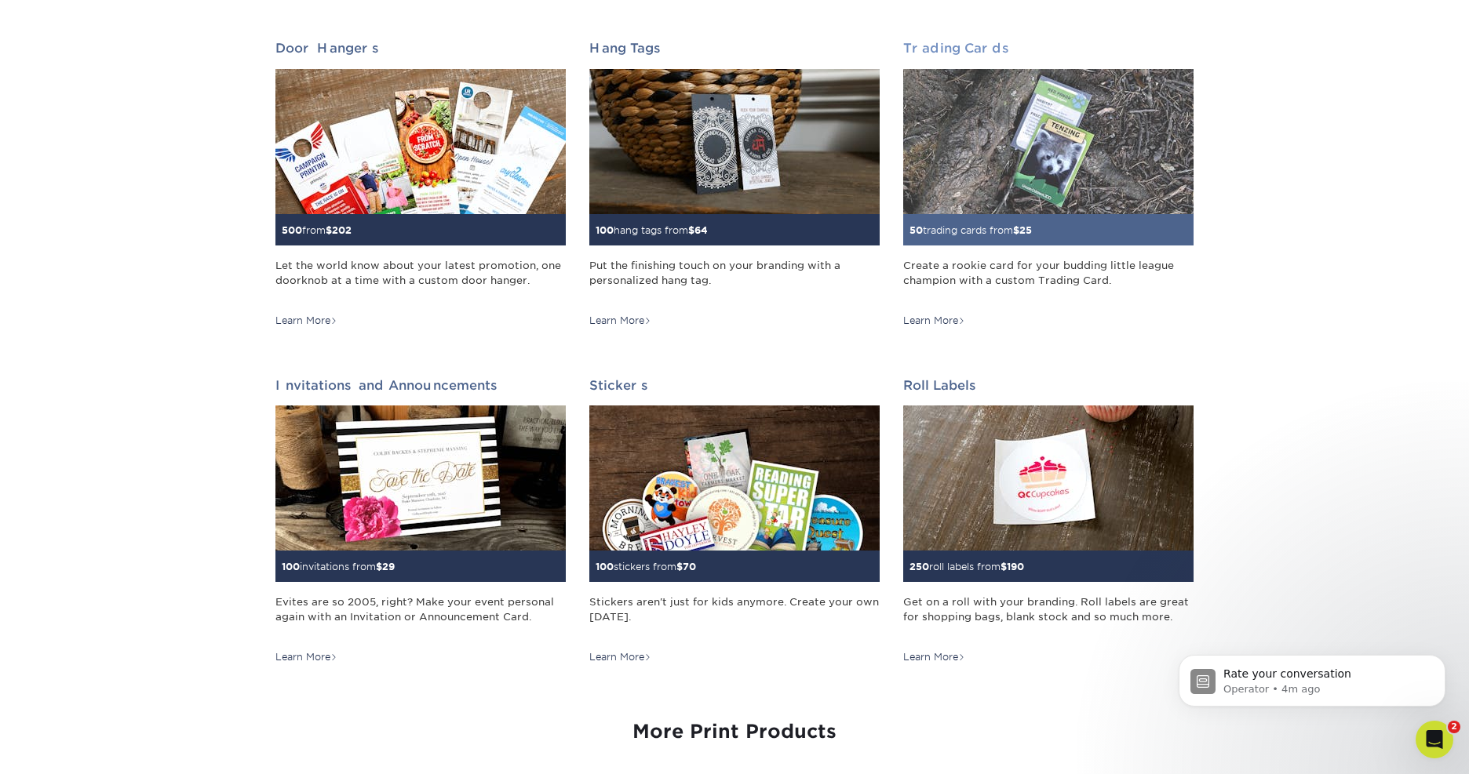
click at [1055, 126] on img at bounding box center [1048, 141] width 290 height 145
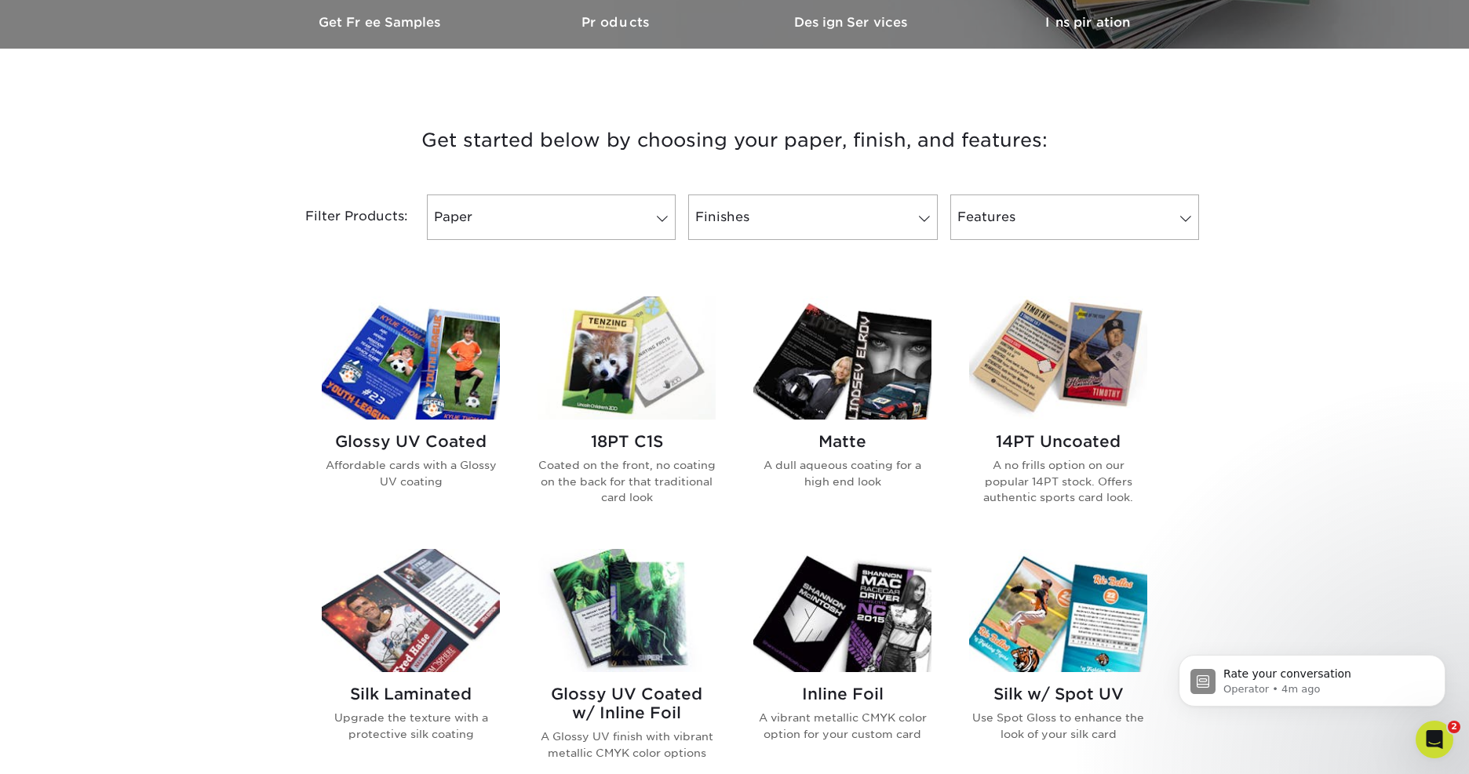
scroll to position [498, 0]
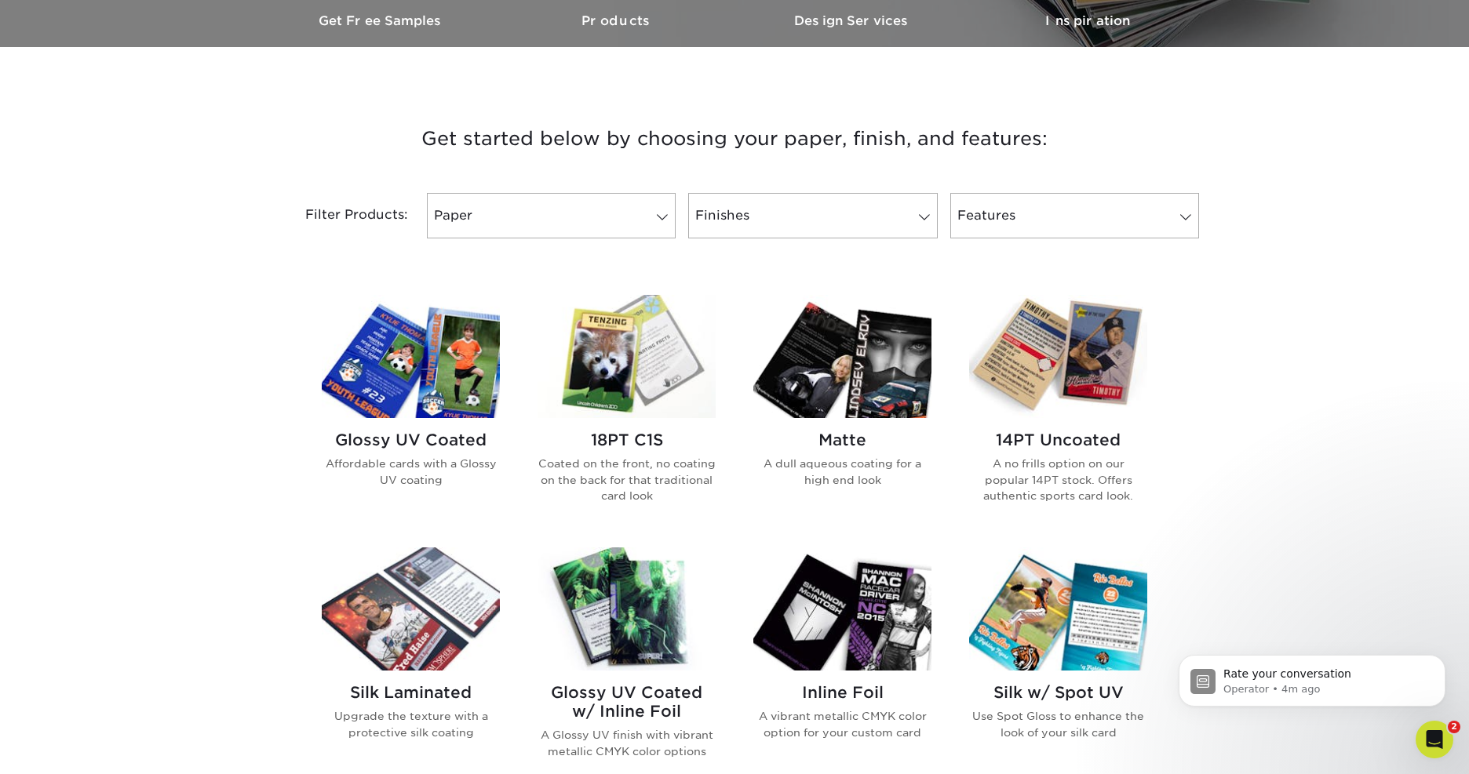
click at [421, 373] on img at bounding box center [411, 356] width 178 height 123
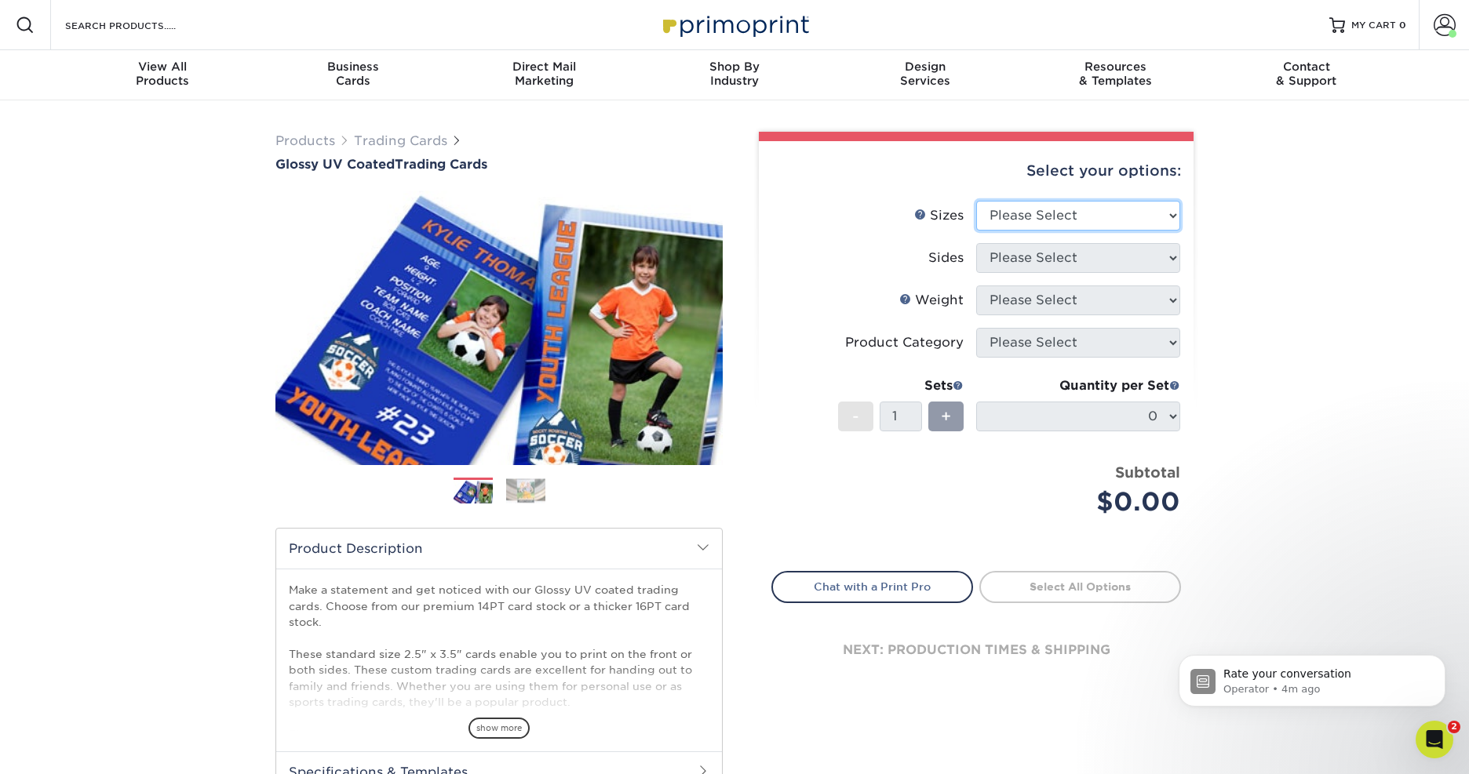
select select "2.50x3.50"
select select "13abbda7-1d64-4f25-8bb2-c179b224825d"
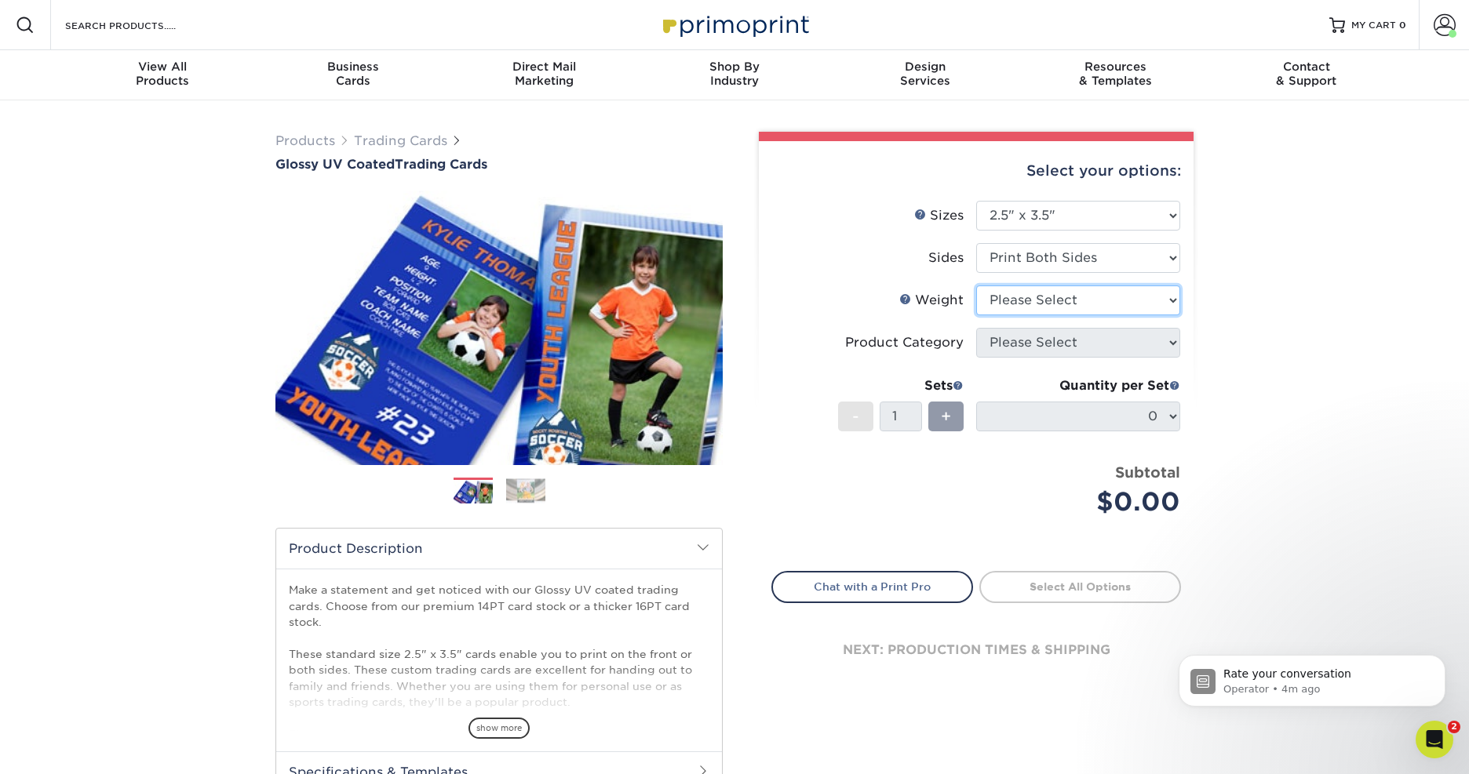
select select "16PT"
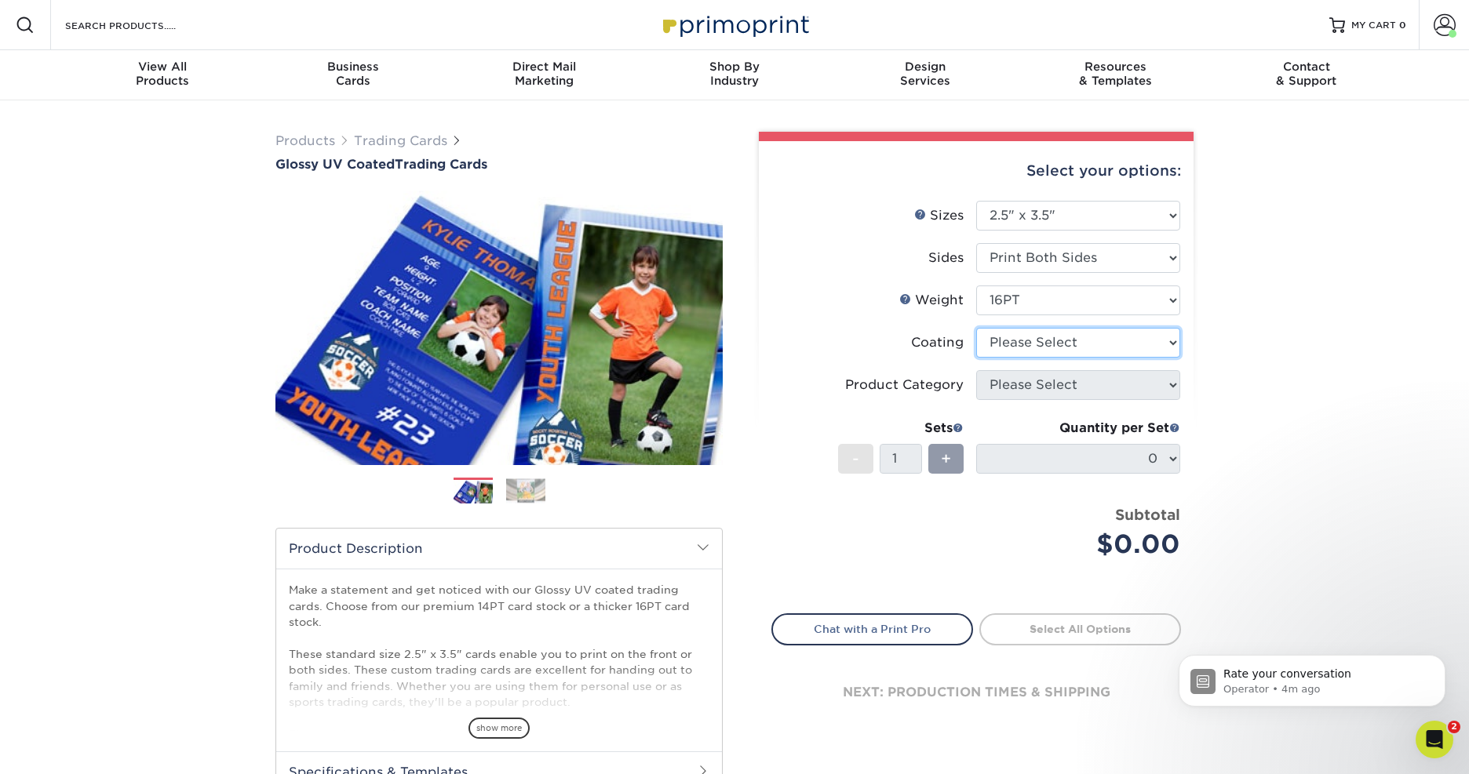
select select "1e8116af-acfc-44b1-83dc-8181aa338834"
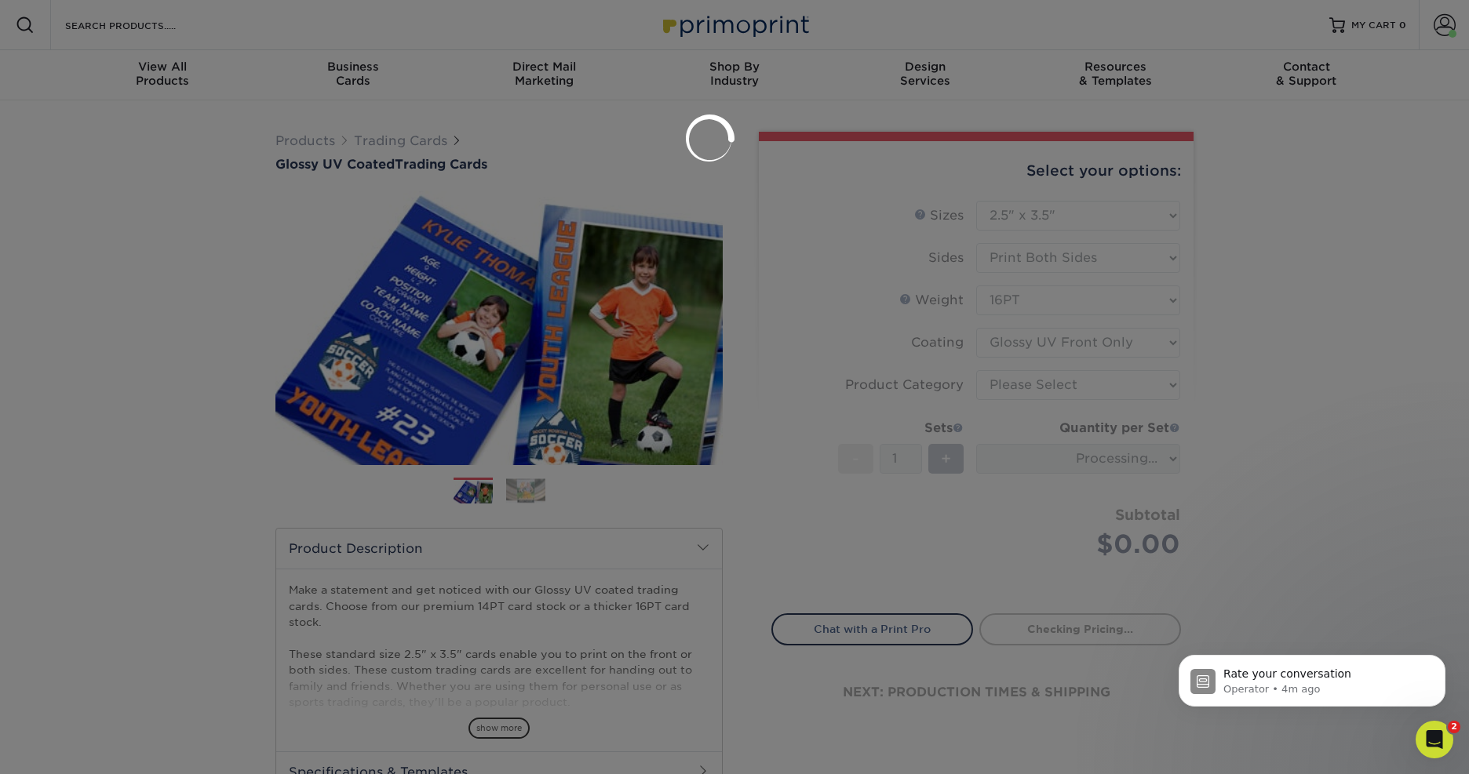
click at [1051, 383] on div at bounding box center [734, 387] width 1469 height 774
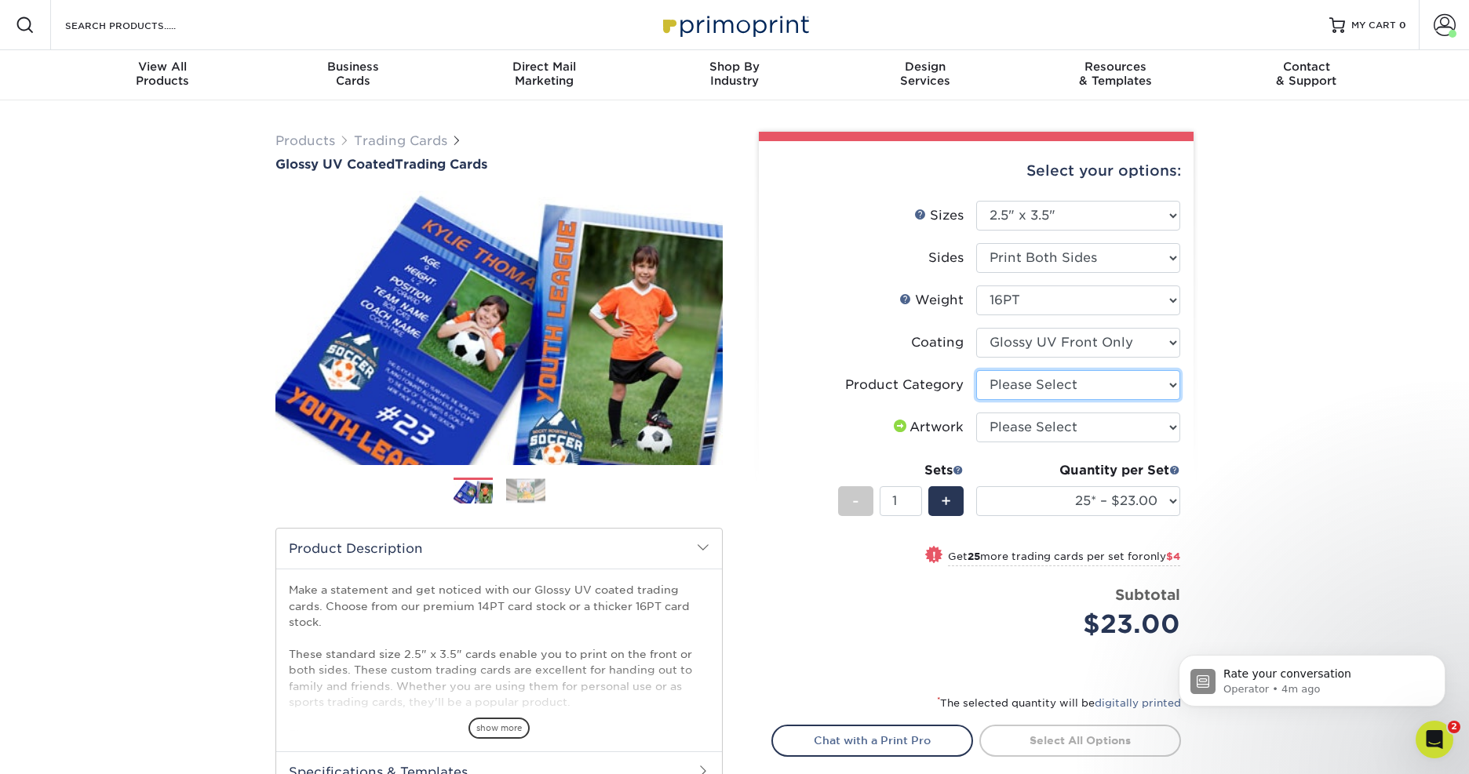
select select "c2f9bce9-36c2-409d-b101-c29d9d031e18"
select select "upload"
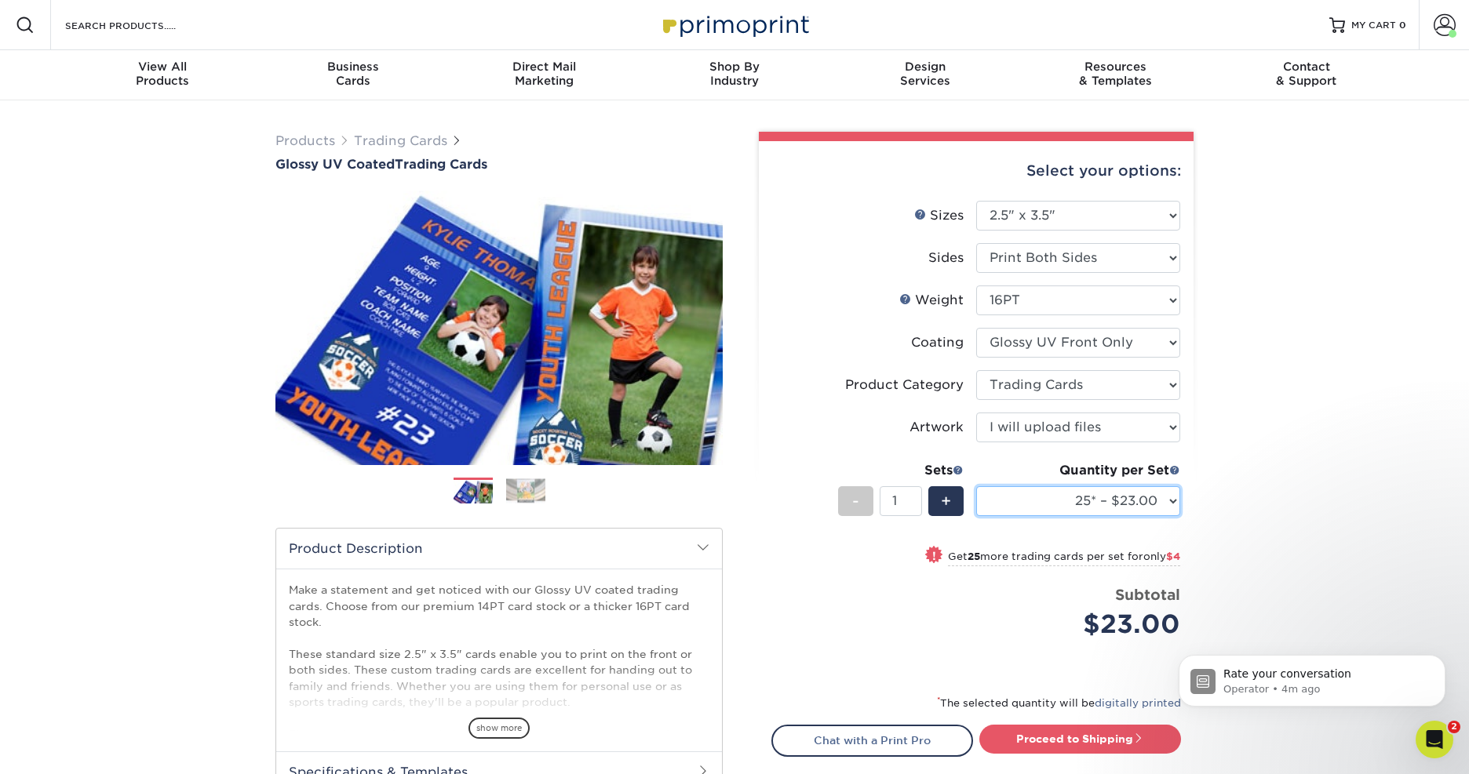
select select "5000 – $192.00"
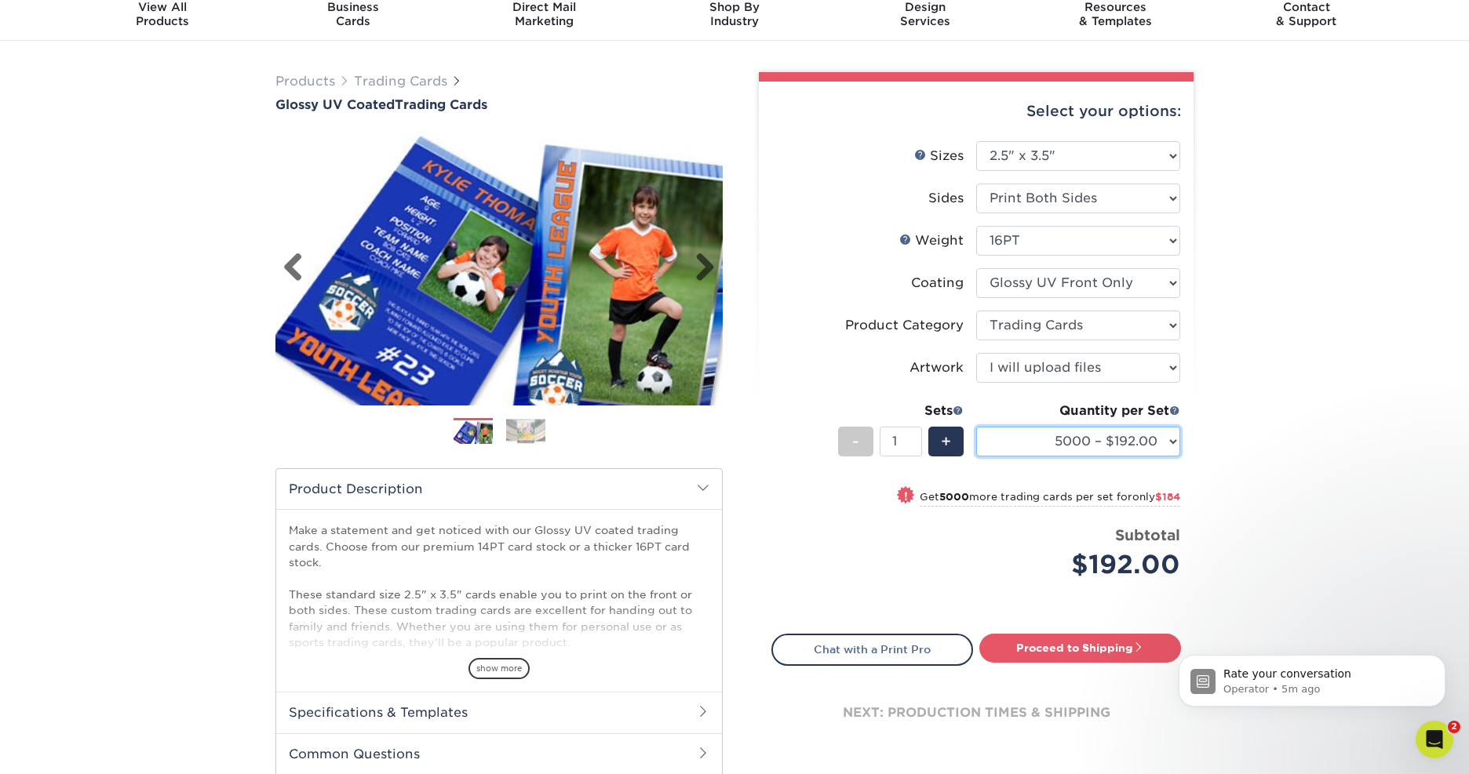
scroll to position [61, 0]
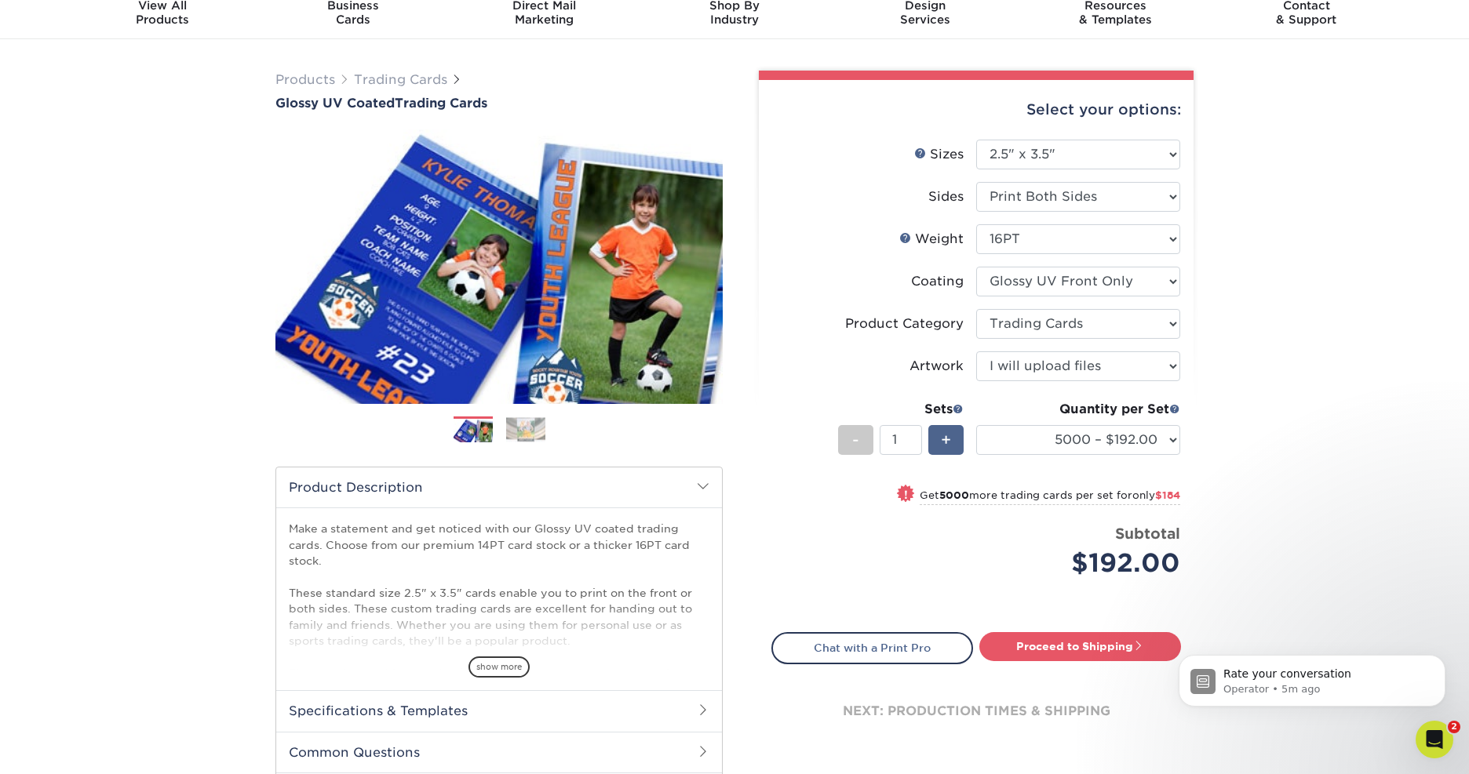
click at [941, 434] on div "+" at bounding box center [945, 440] width 35 height 30
click at [942, 434] on span "+" at bounding box center [946, 440] width 10 height 24
type input "5"
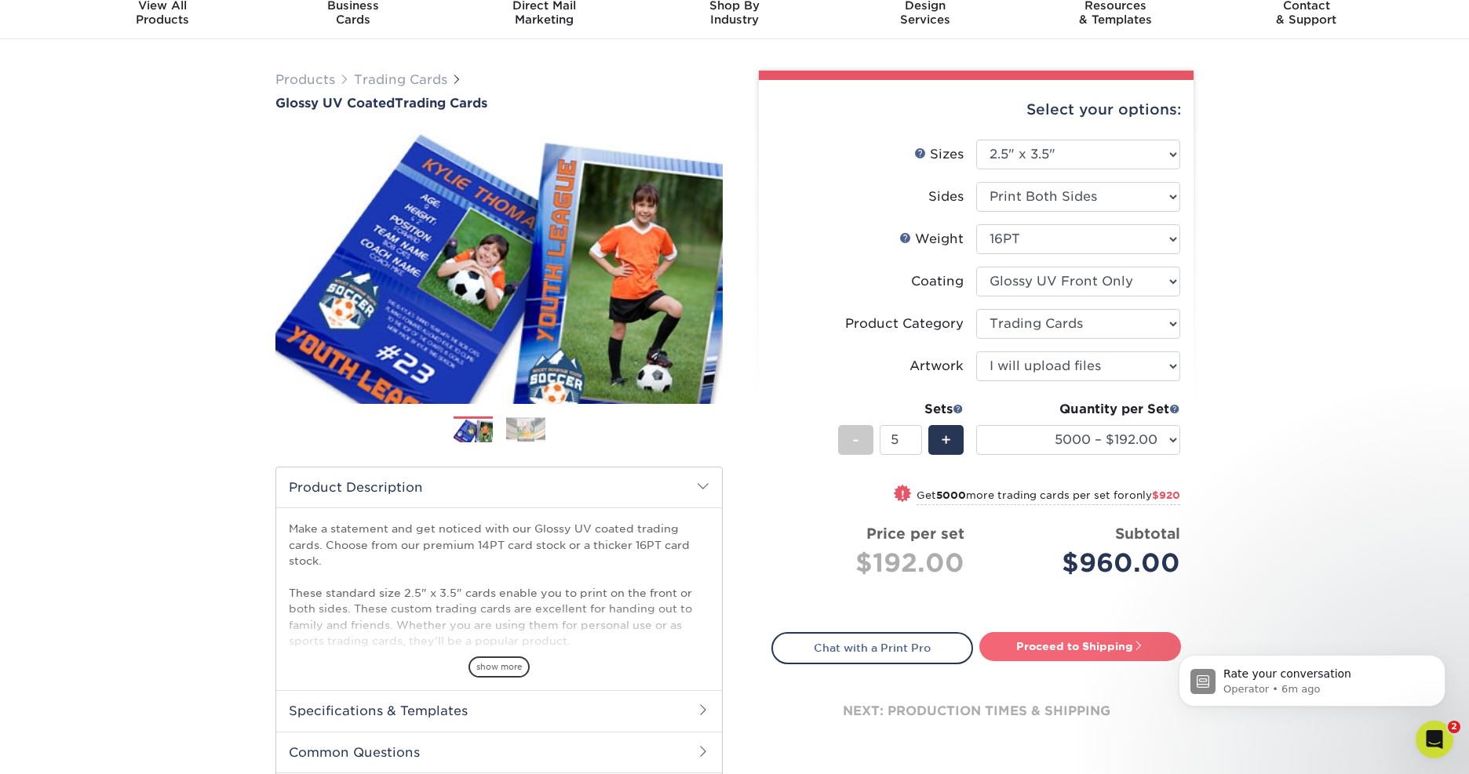
click at [1065, 647] on link "Proceed to Shipping" at bounding box center [1080, 646] width 202 height 28
type input "Set 1"
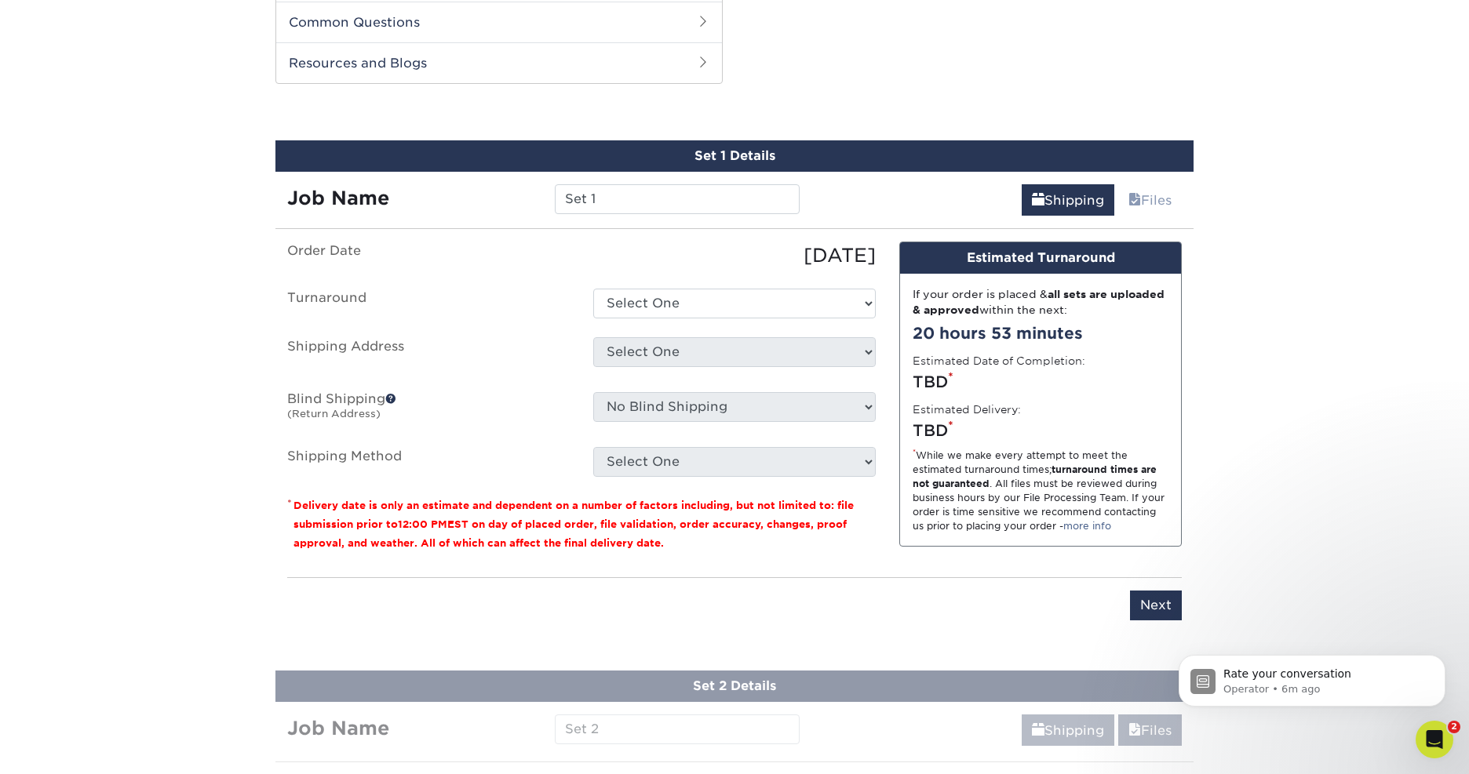
scroll to position [798, 0]
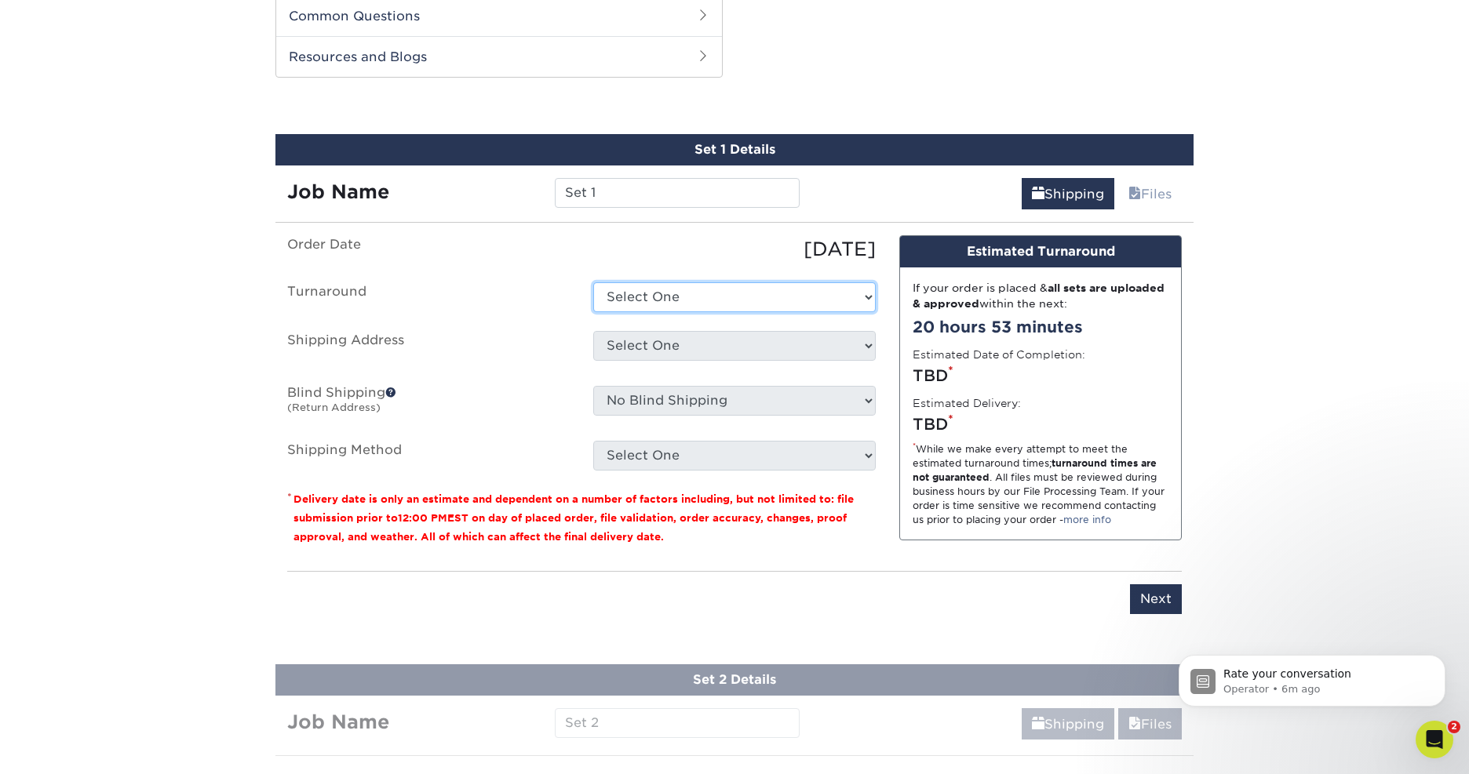
select select "59f3f861-efd8-4fa0-900c-64be2dcda852"
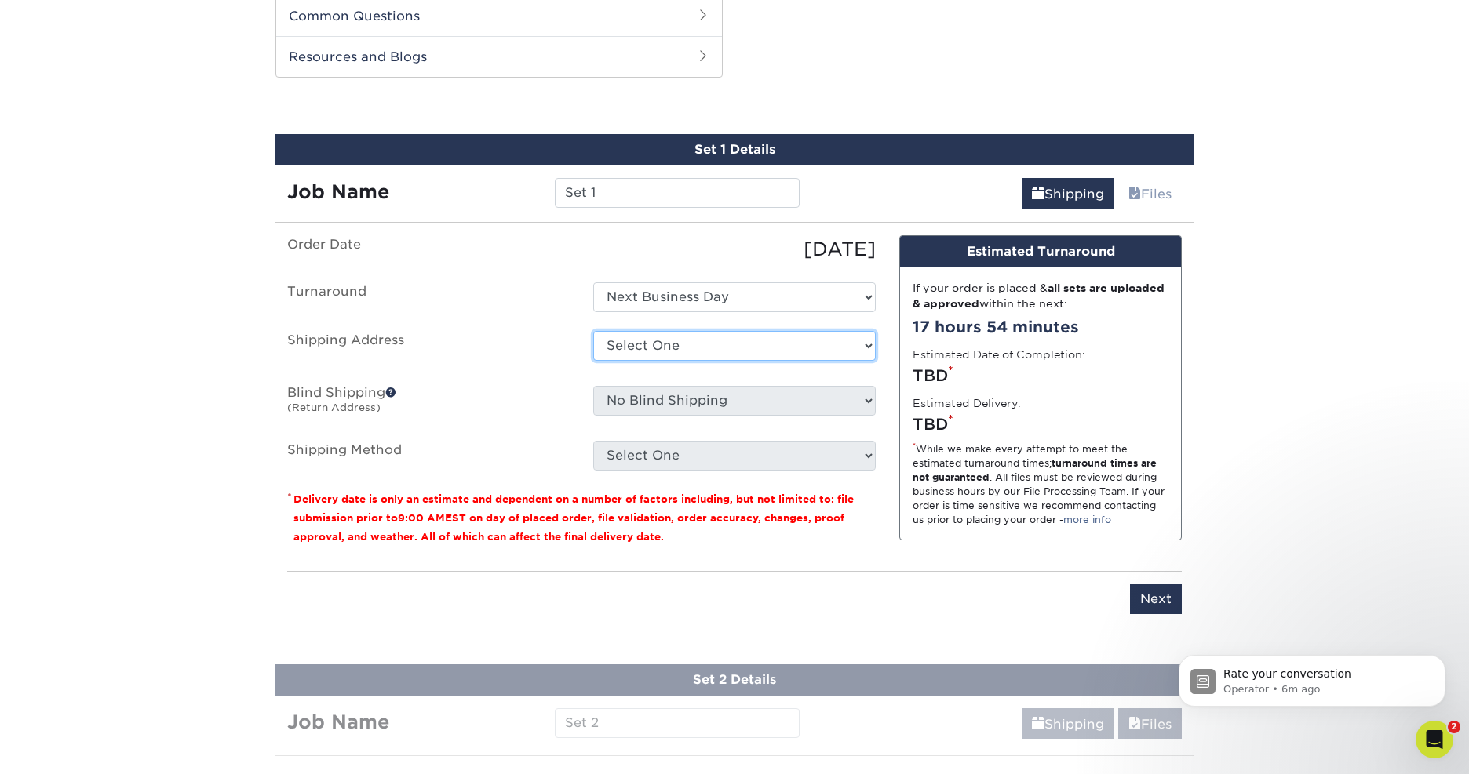
select select "286951"
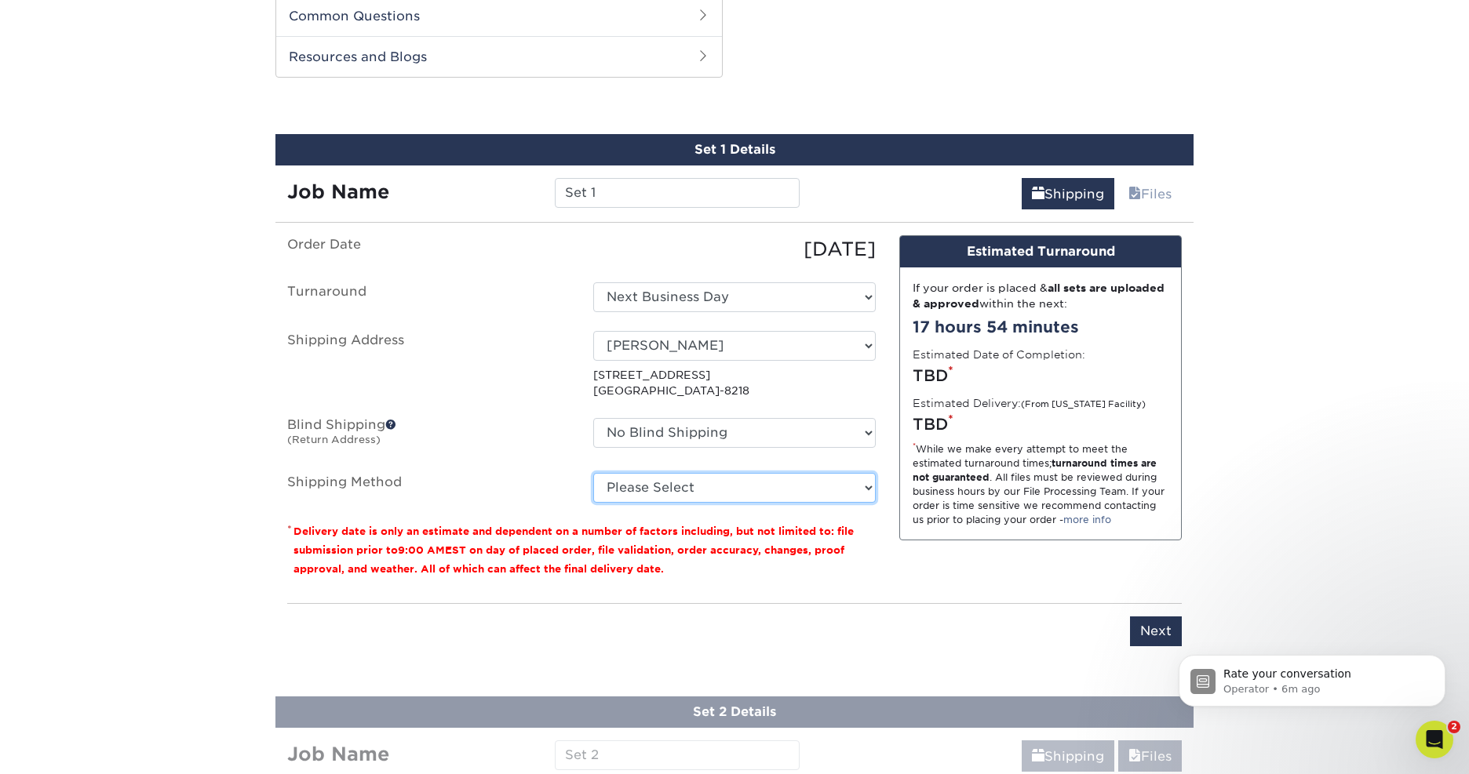
select select "01"
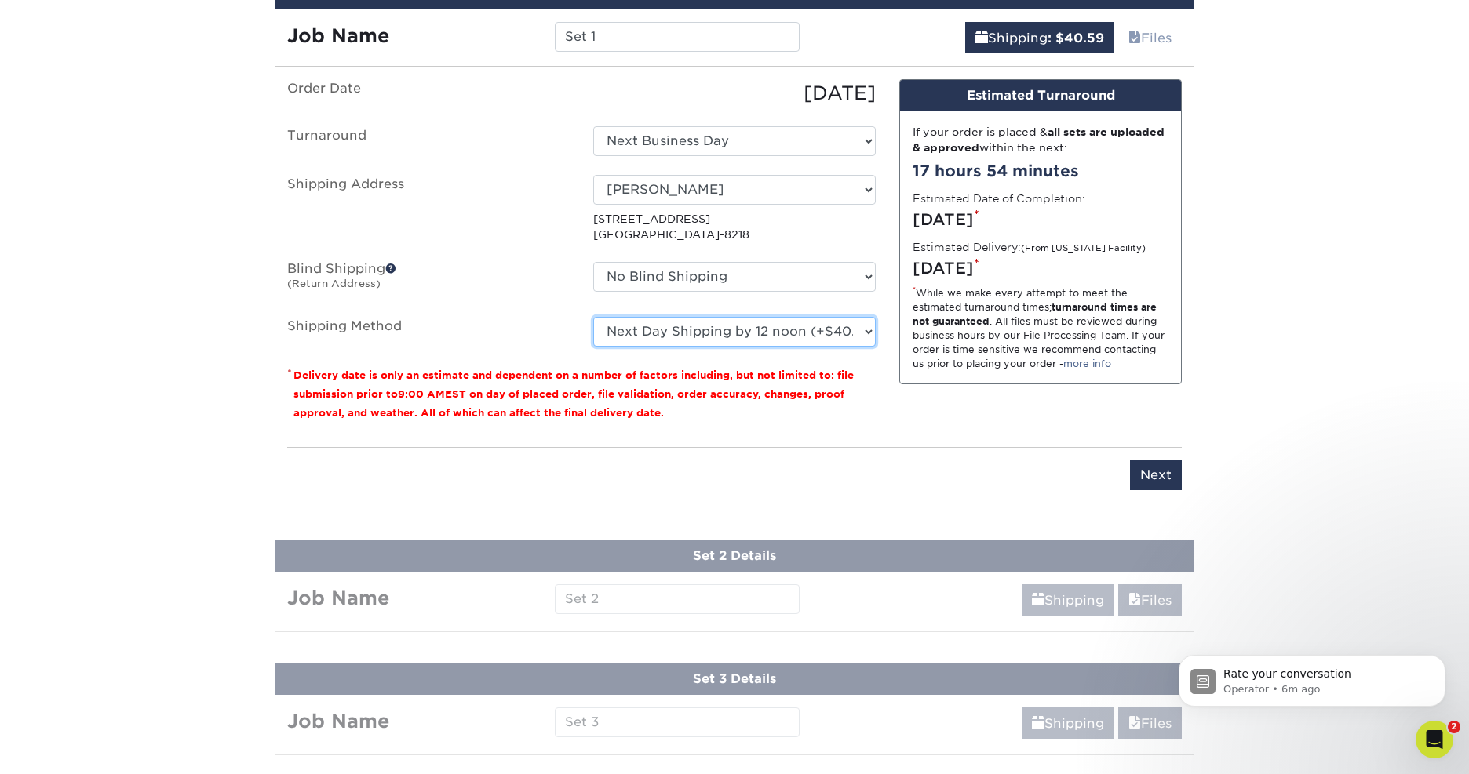
scroll to position [955, 0]
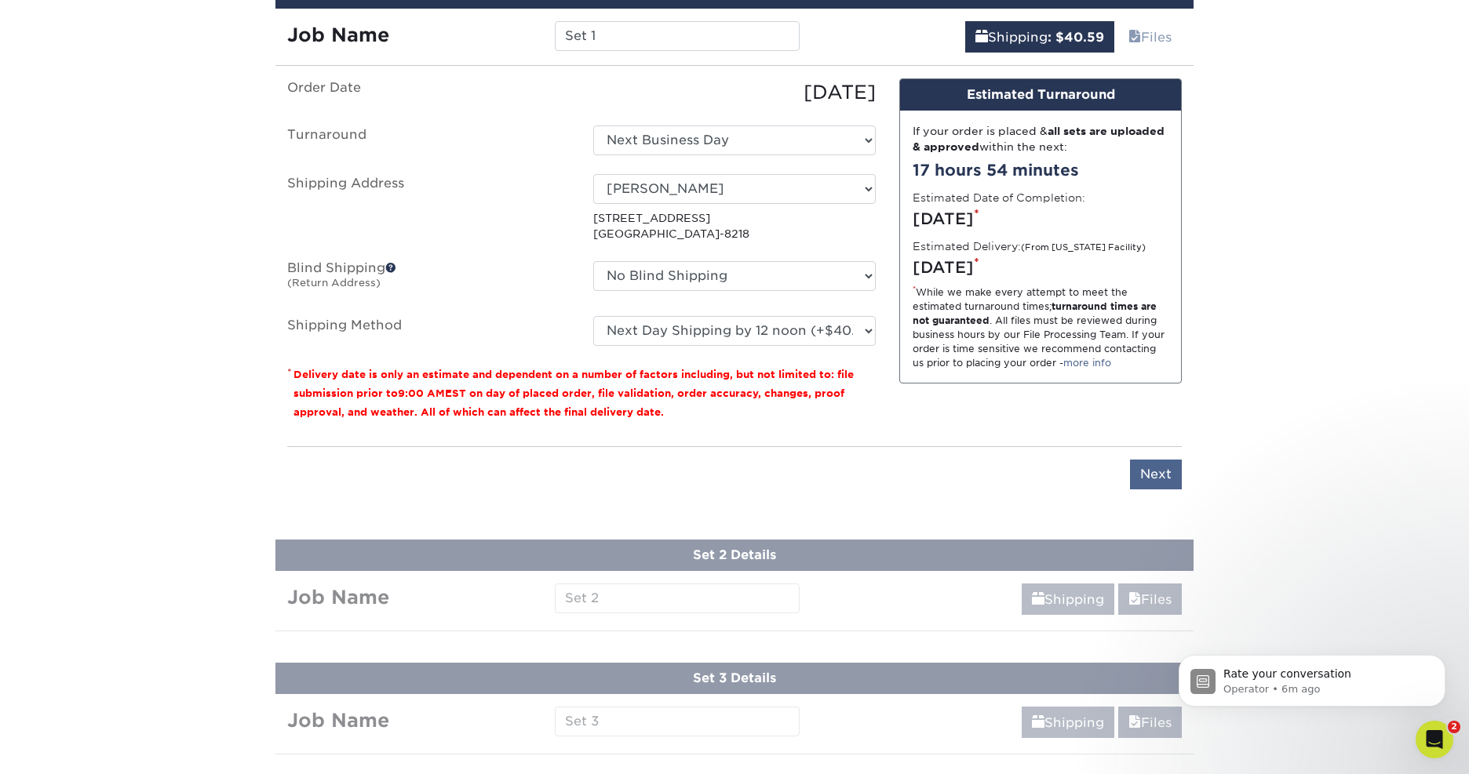
click at [1154, 476] on input "Next" at bounding box center [1156, 475] width 52 height 30
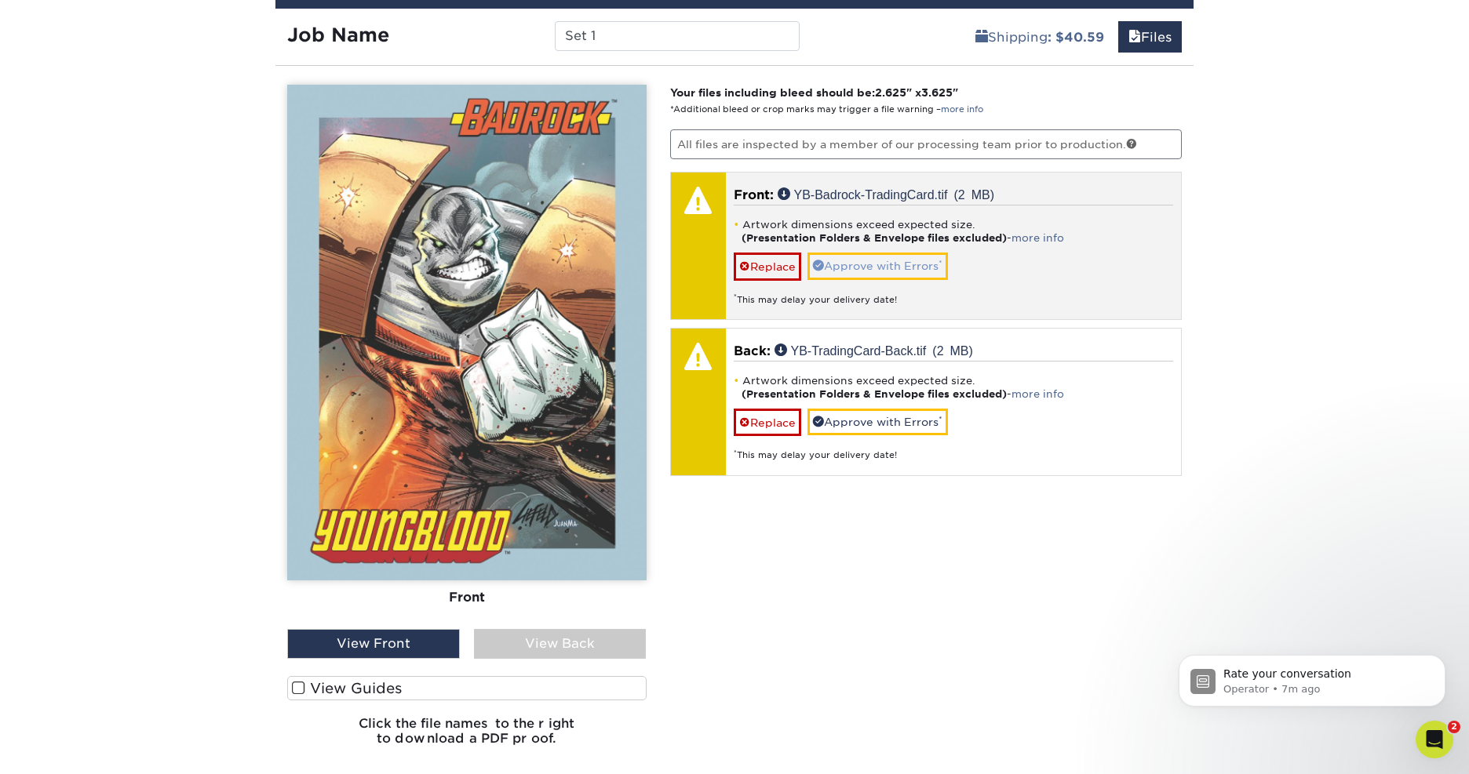
click at [863, 265] on link "Approve with Errors *" at bounding box center [877, 266] width 140 height 27
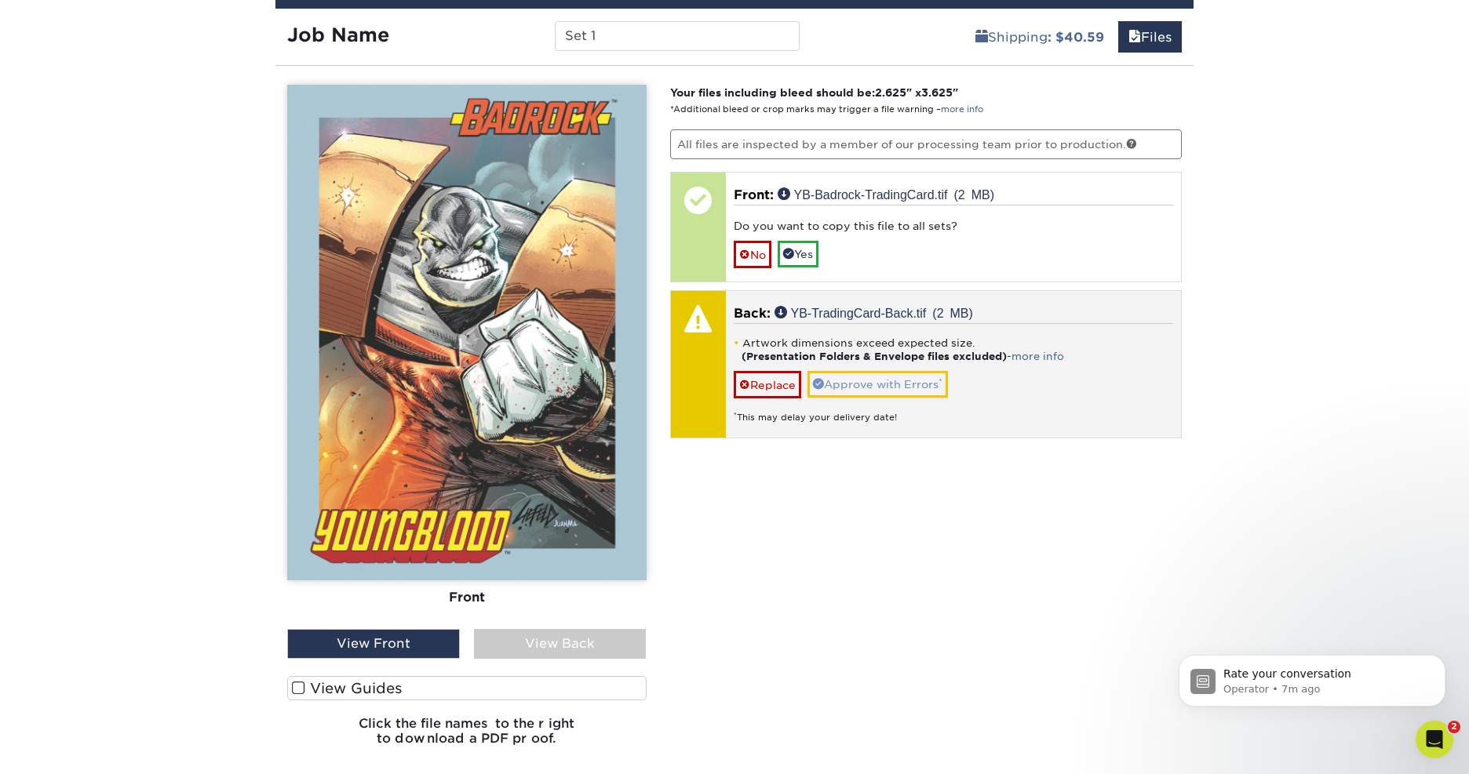
click at [878, 378] on link "Approve with Errors *" at bounding box center [877, 384] width 140 height 27
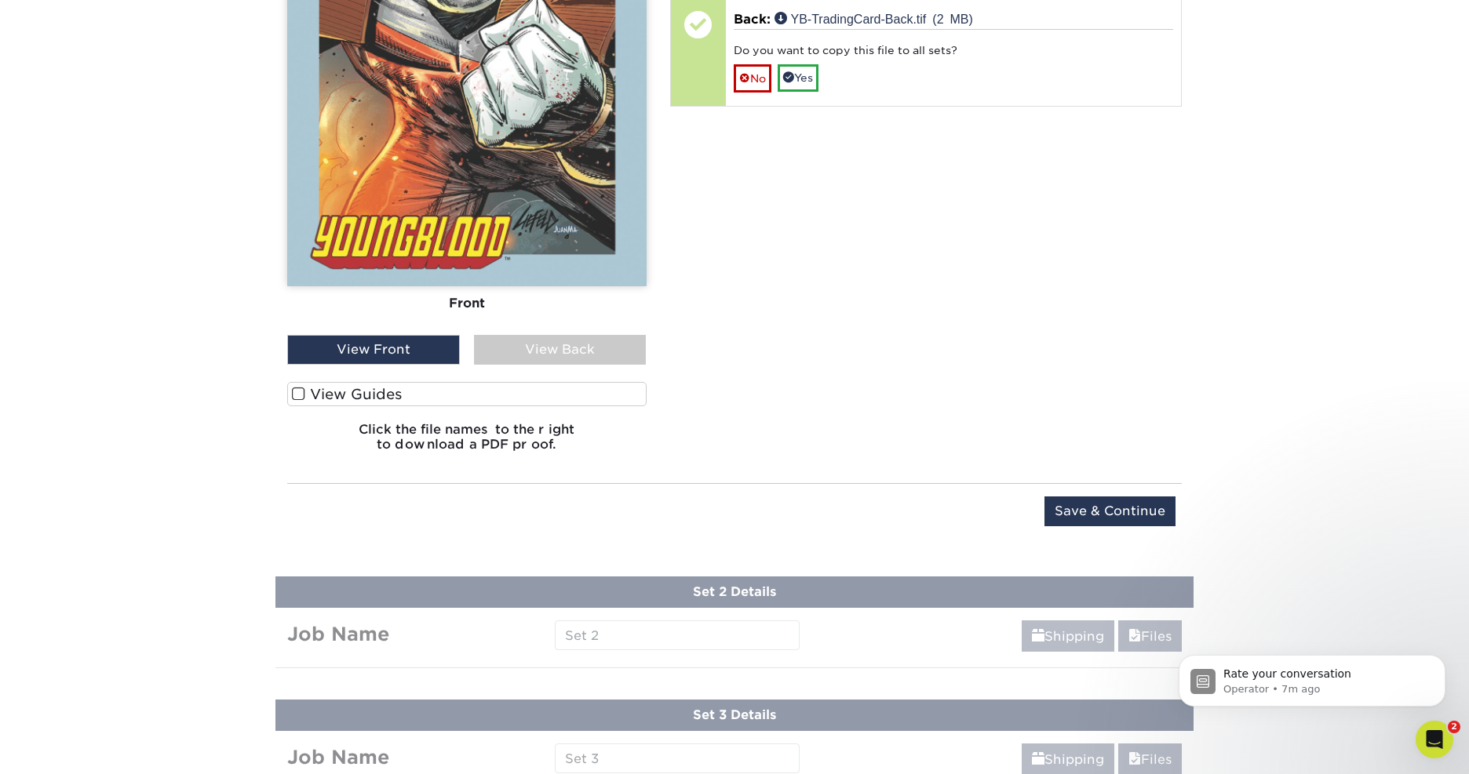
scroll to position [1324, 0]
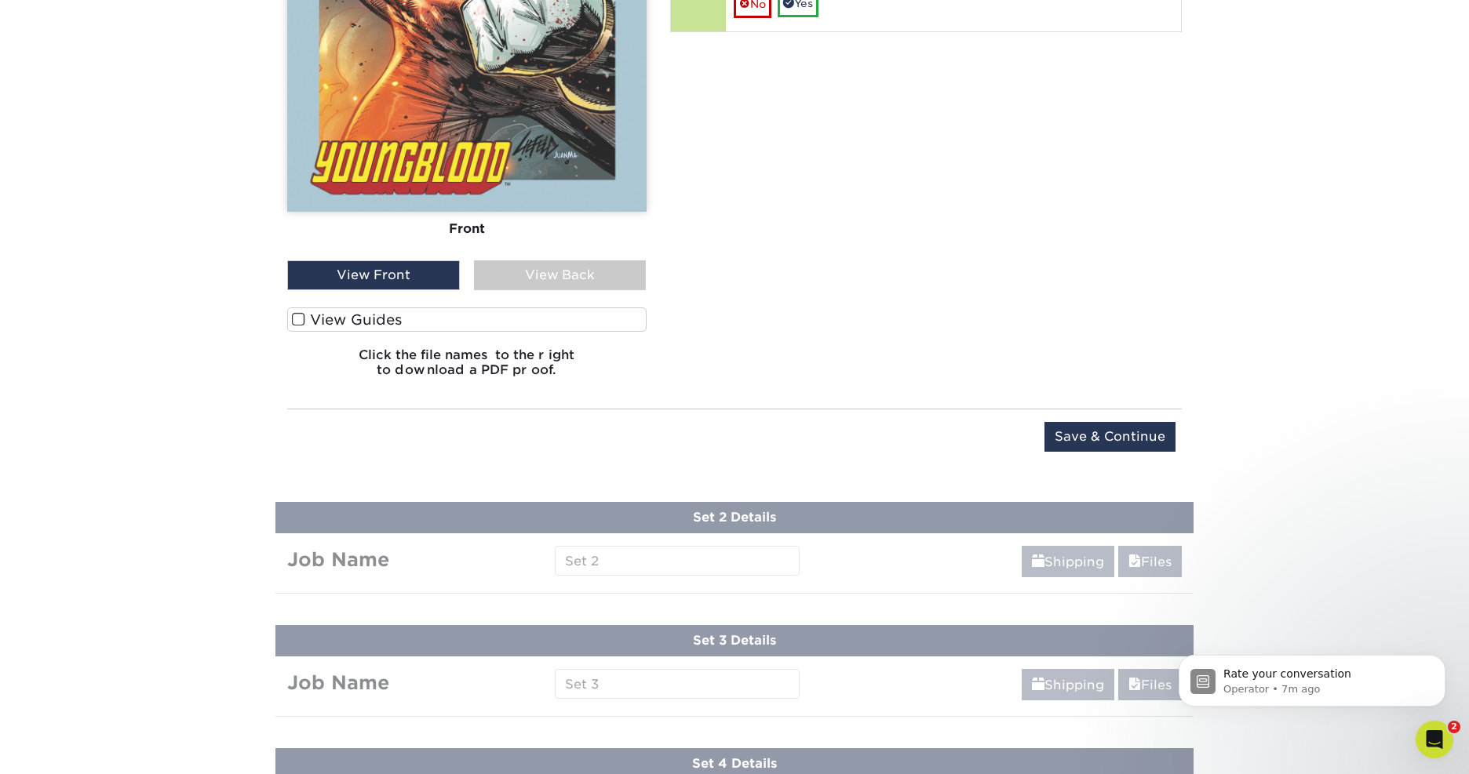
click at [297, 315] on span at bounding box center [298, 319] width 13 height 15
click at [0, 0] on input "View Guides" at bounding box center [0, 0] width 0 height 0
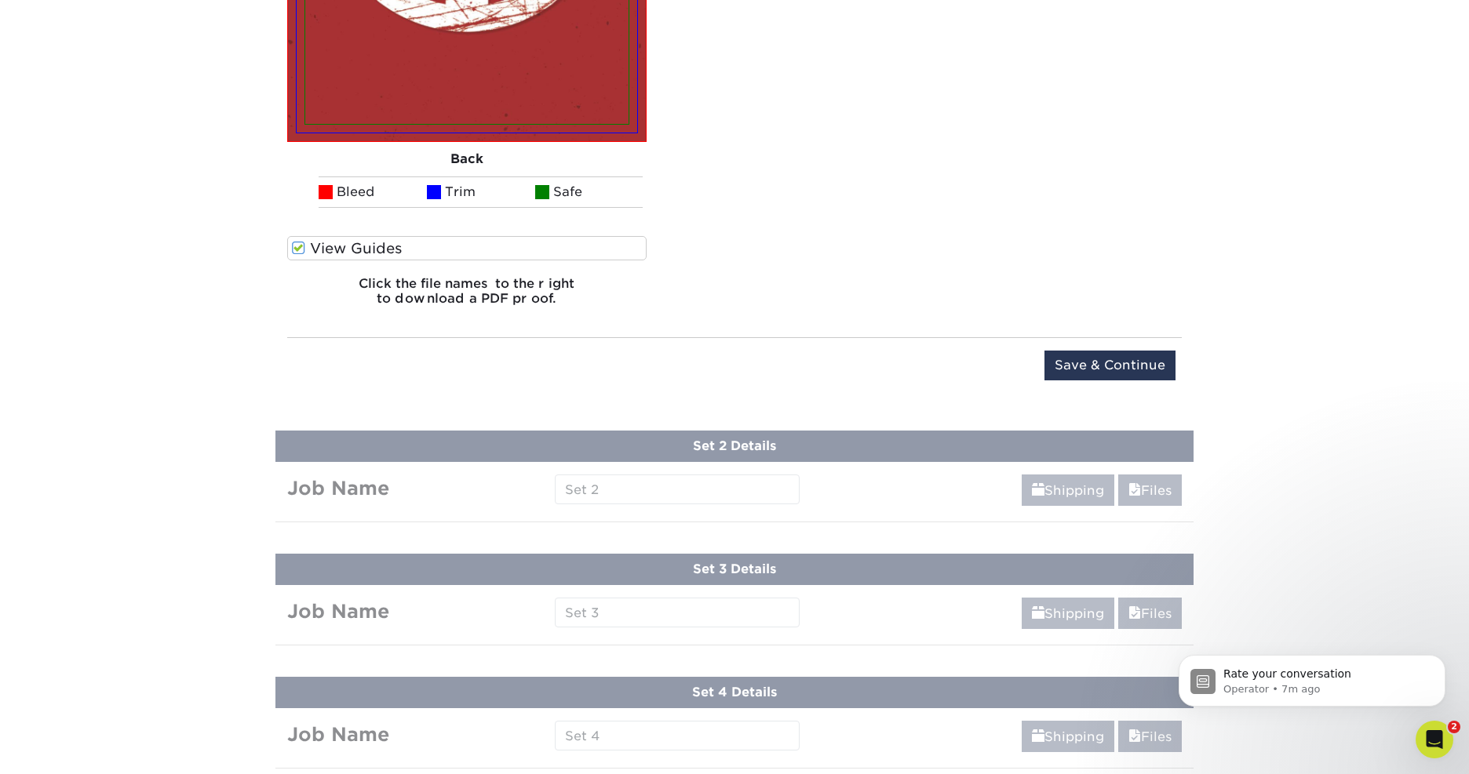
scroll to position [1929, 0]
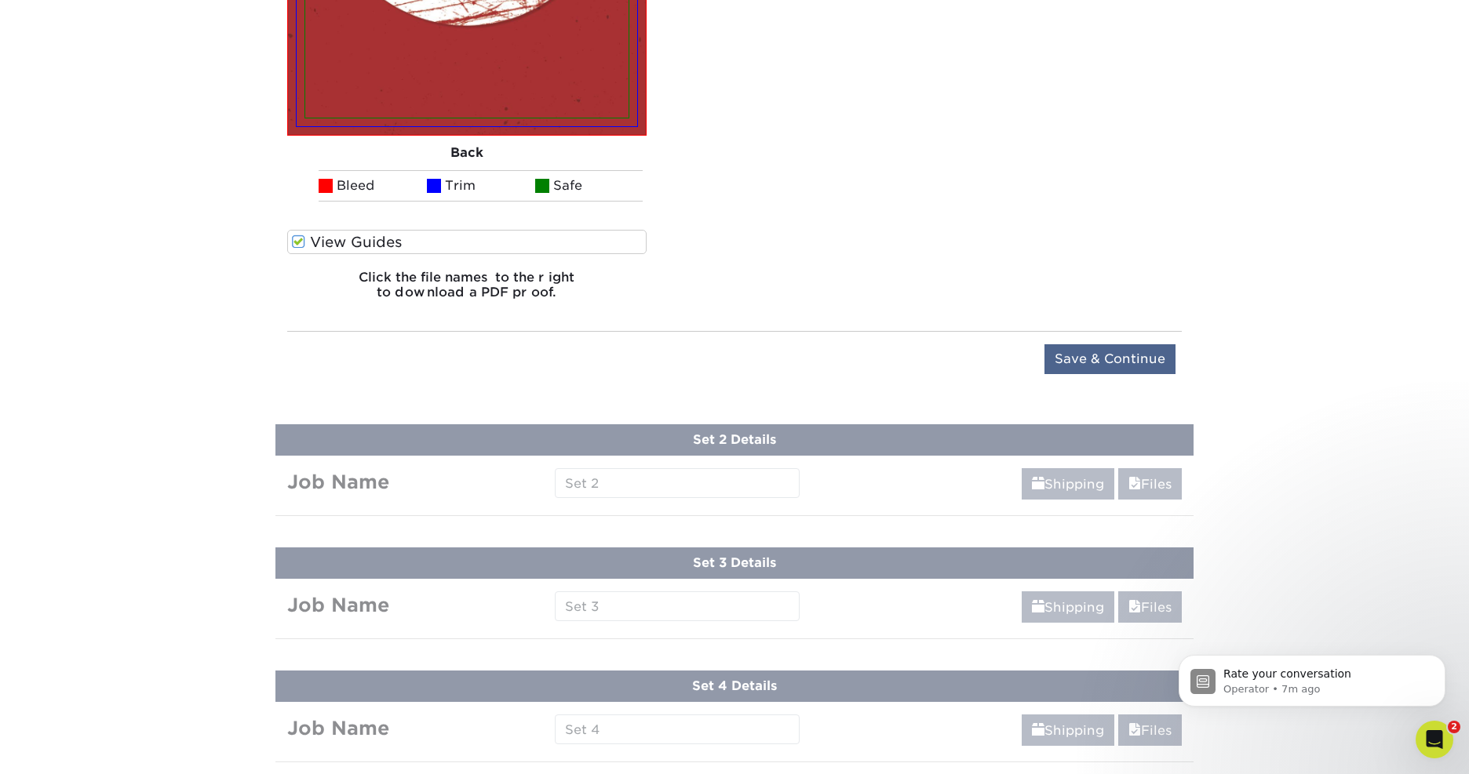
click at [1086, 361] on input "Save & Continue" at bounding box center [1109, 359] width 131 height 30
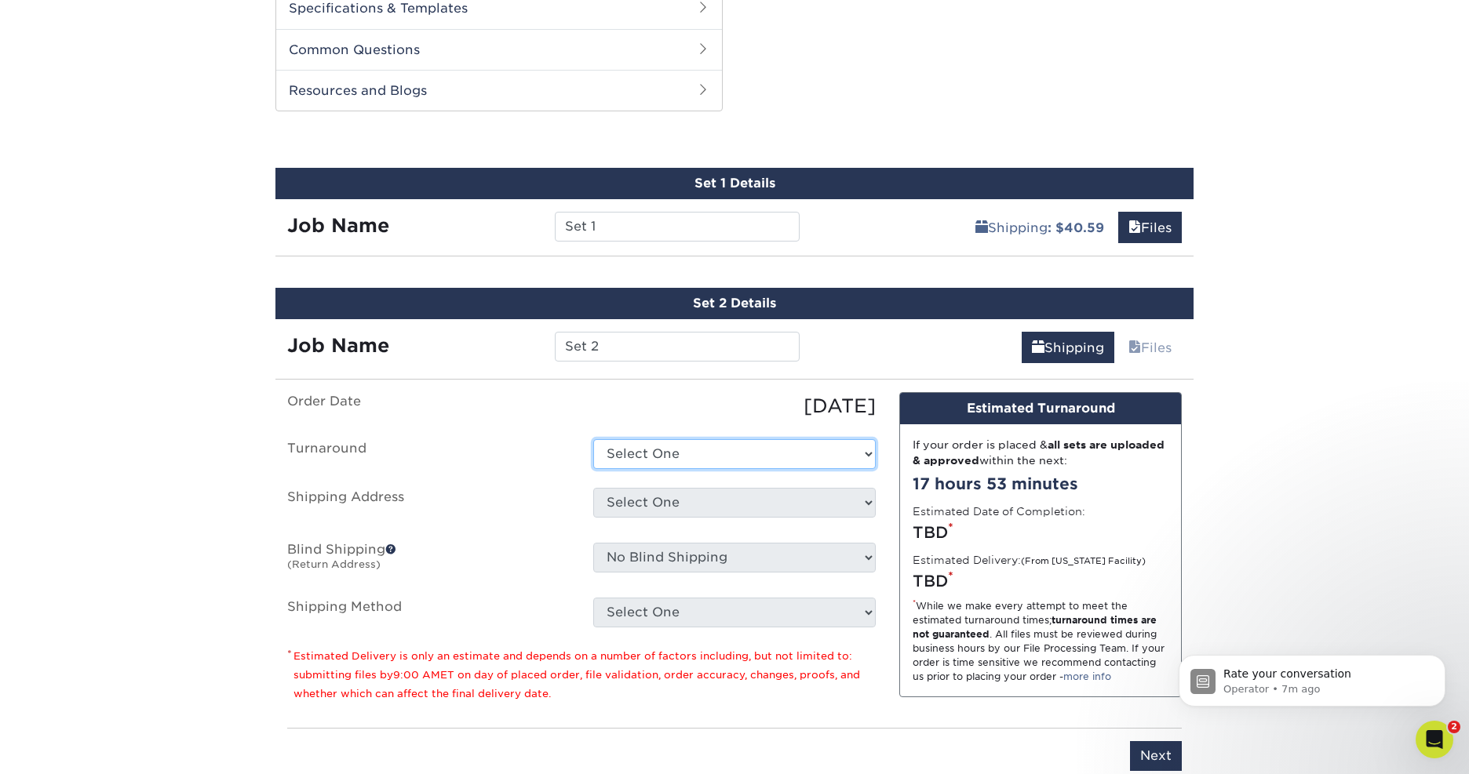
scroll to position [785, 0]
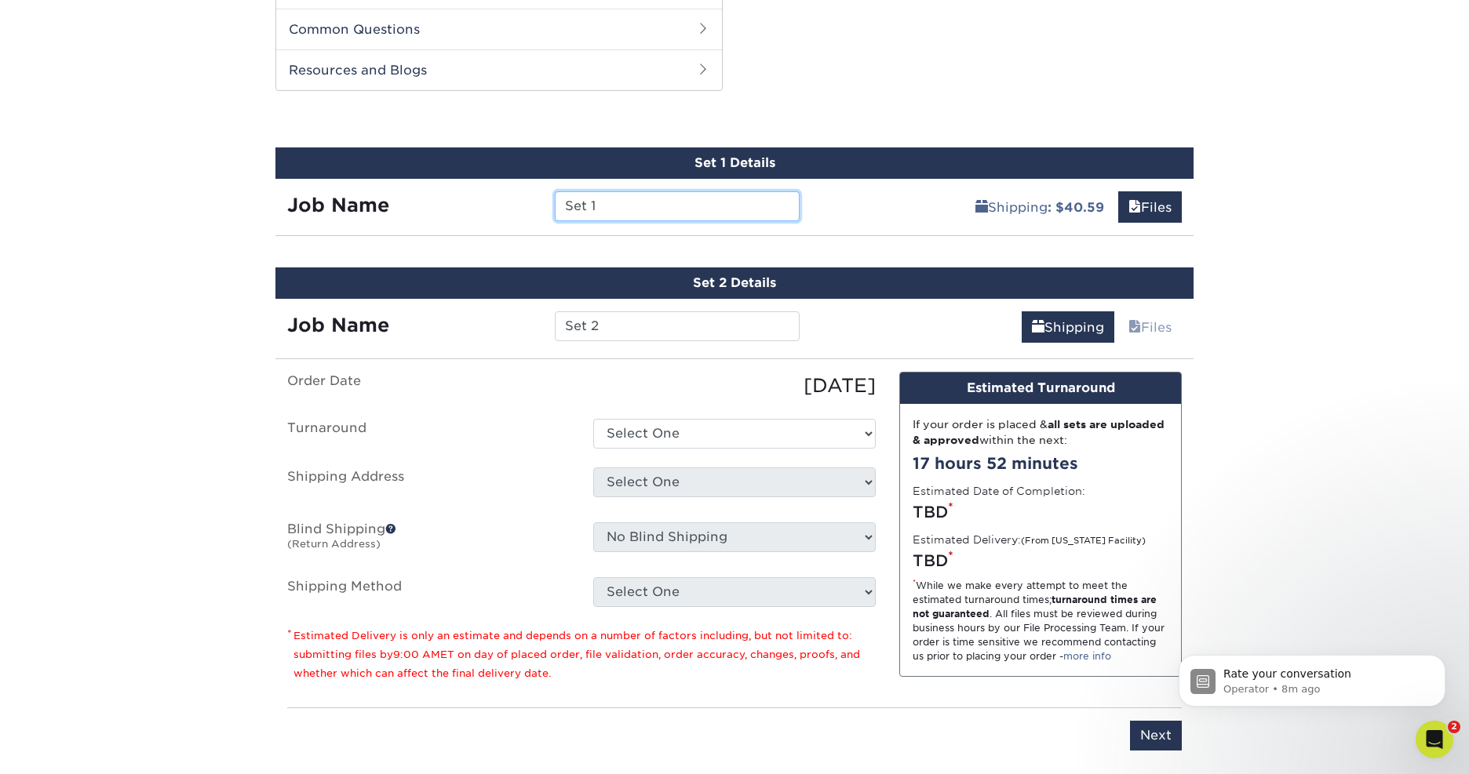
click at [599, 206] on input "Set 1" at bounding box center [677, 206] width 244 height 30
paste input "YB-Badrock-TradingCard"
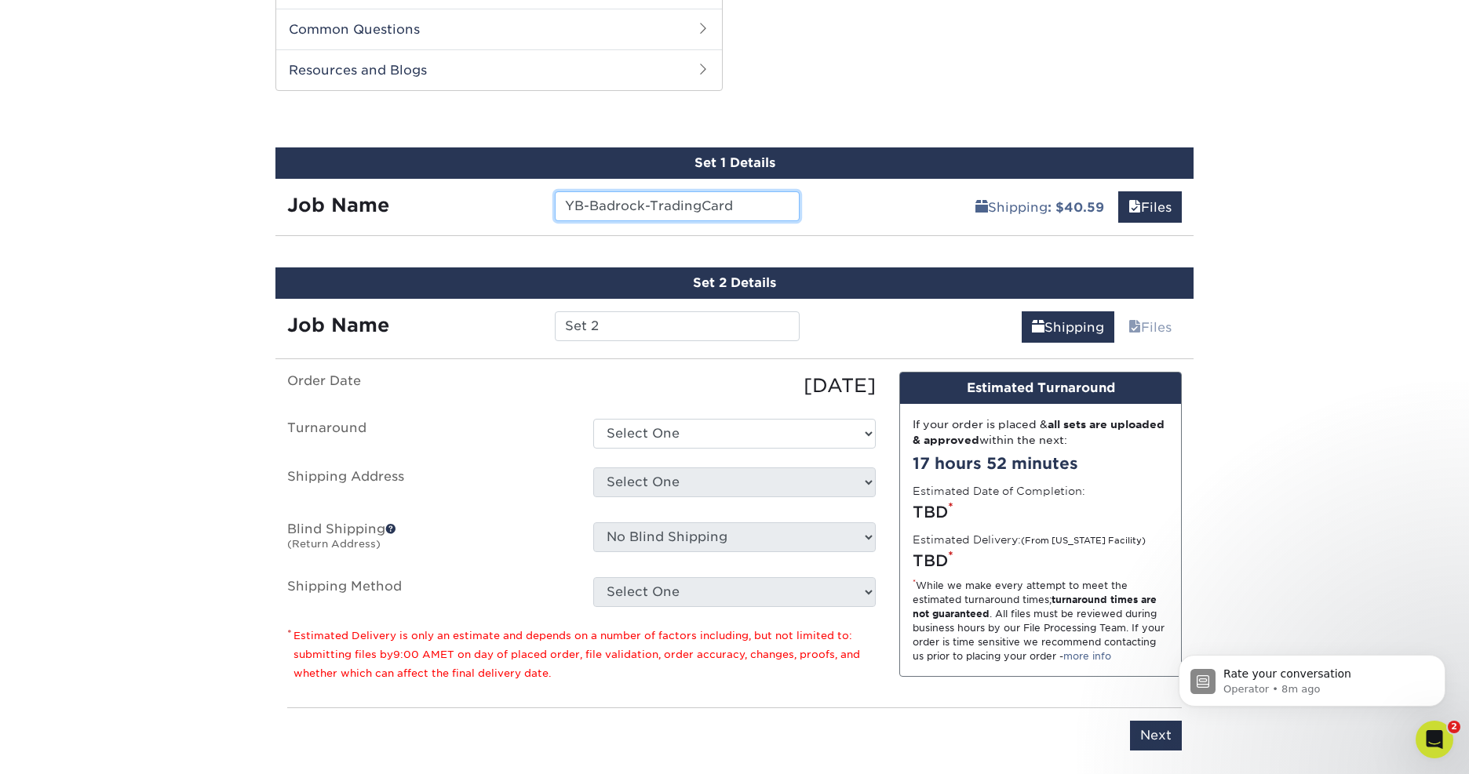
type input "YB-Badrock-TradingCard"
click at [626, 332] on input "Set 2" at bounding box center [677, 326] width 244 height 30
paste input "YB-Chapel-TradingCard"
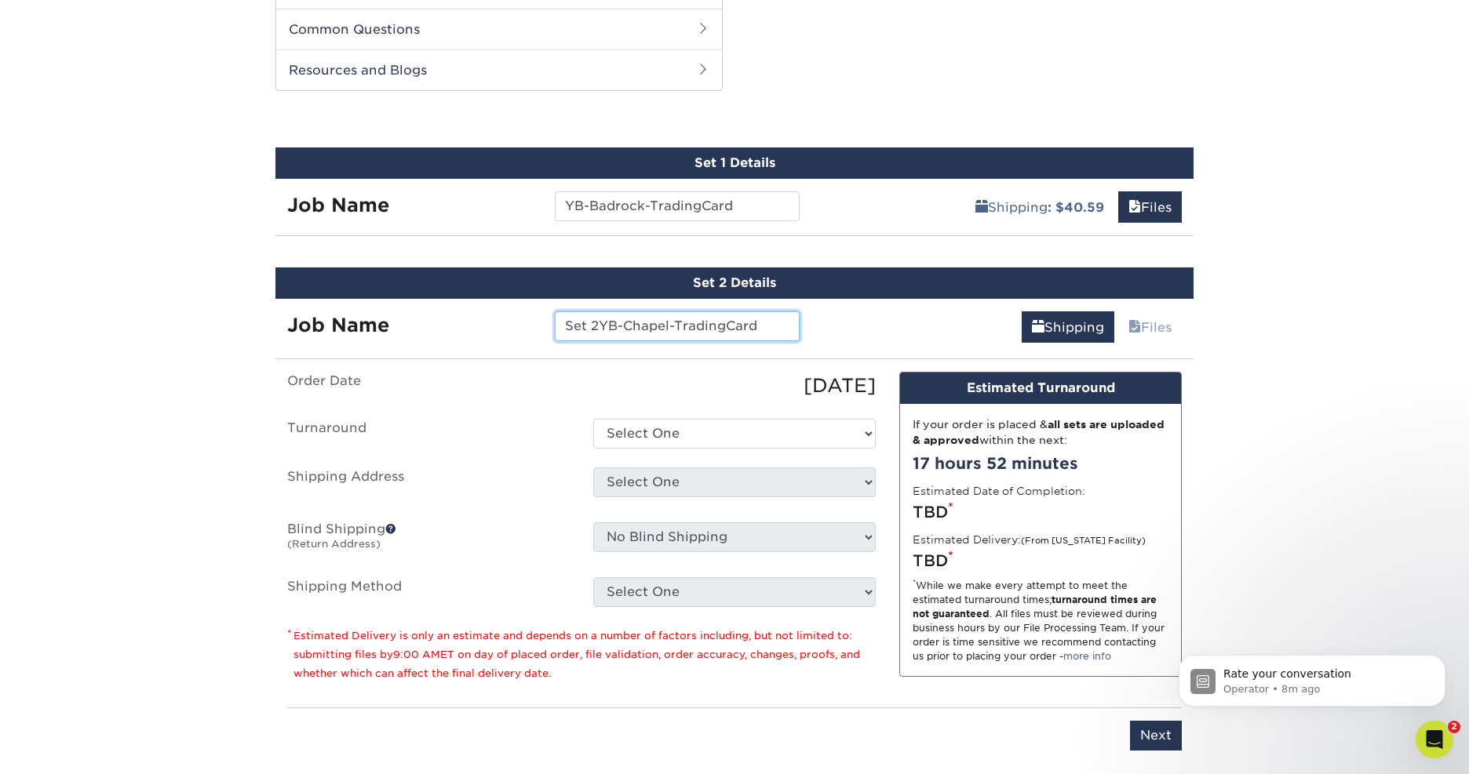
drag, startPoint x: 603, startPoint y: 324, endPoint x: 520, endPoint y: 325, distance: 83.2
click at [520, 325] on div "Job Name Set 2YB-Chapel-TradingCard" at bounding box center [543, 326] width 536 height 30
type input "YB-Chapel-TradingCard"
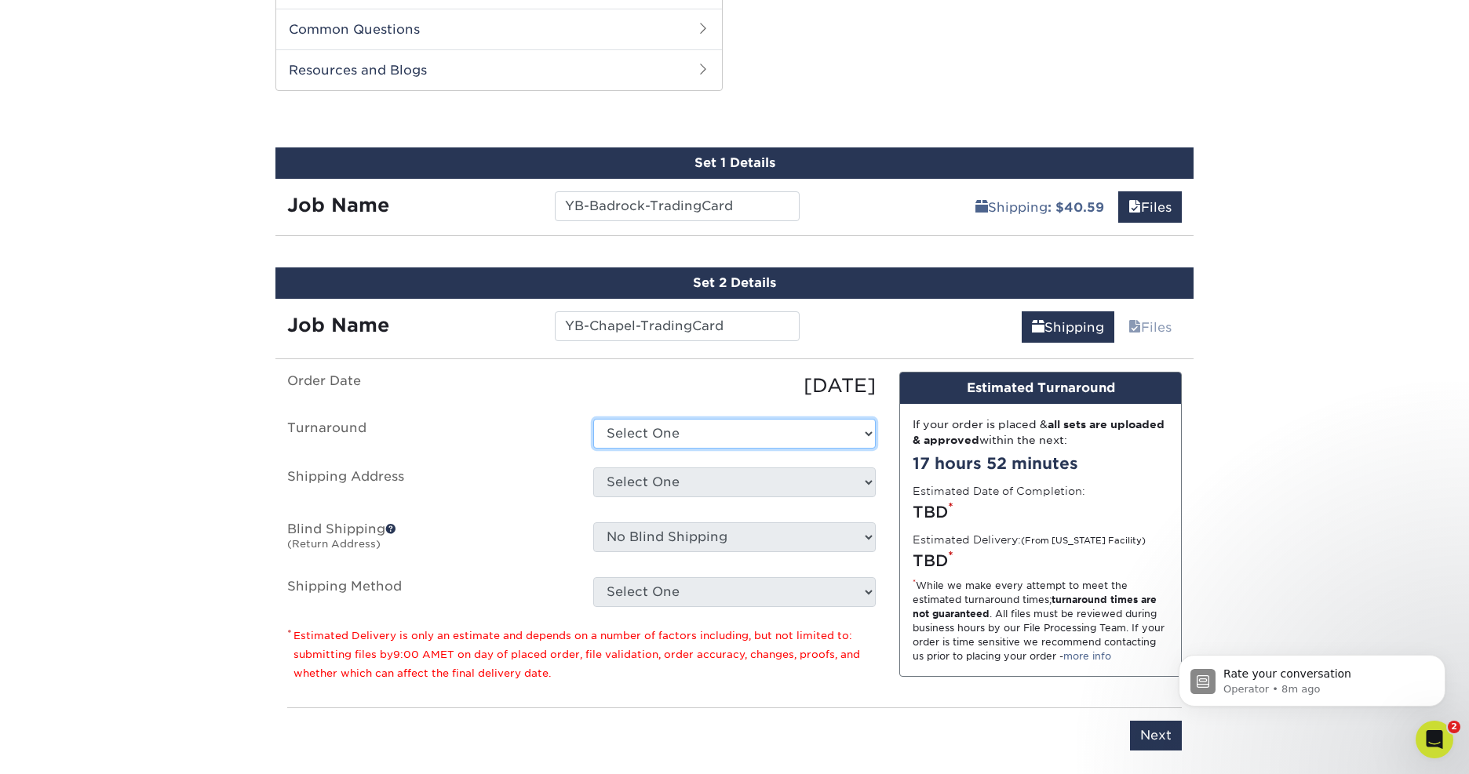
select select "59f3f861-efd8-4fa0-900c-64be2dcda852"
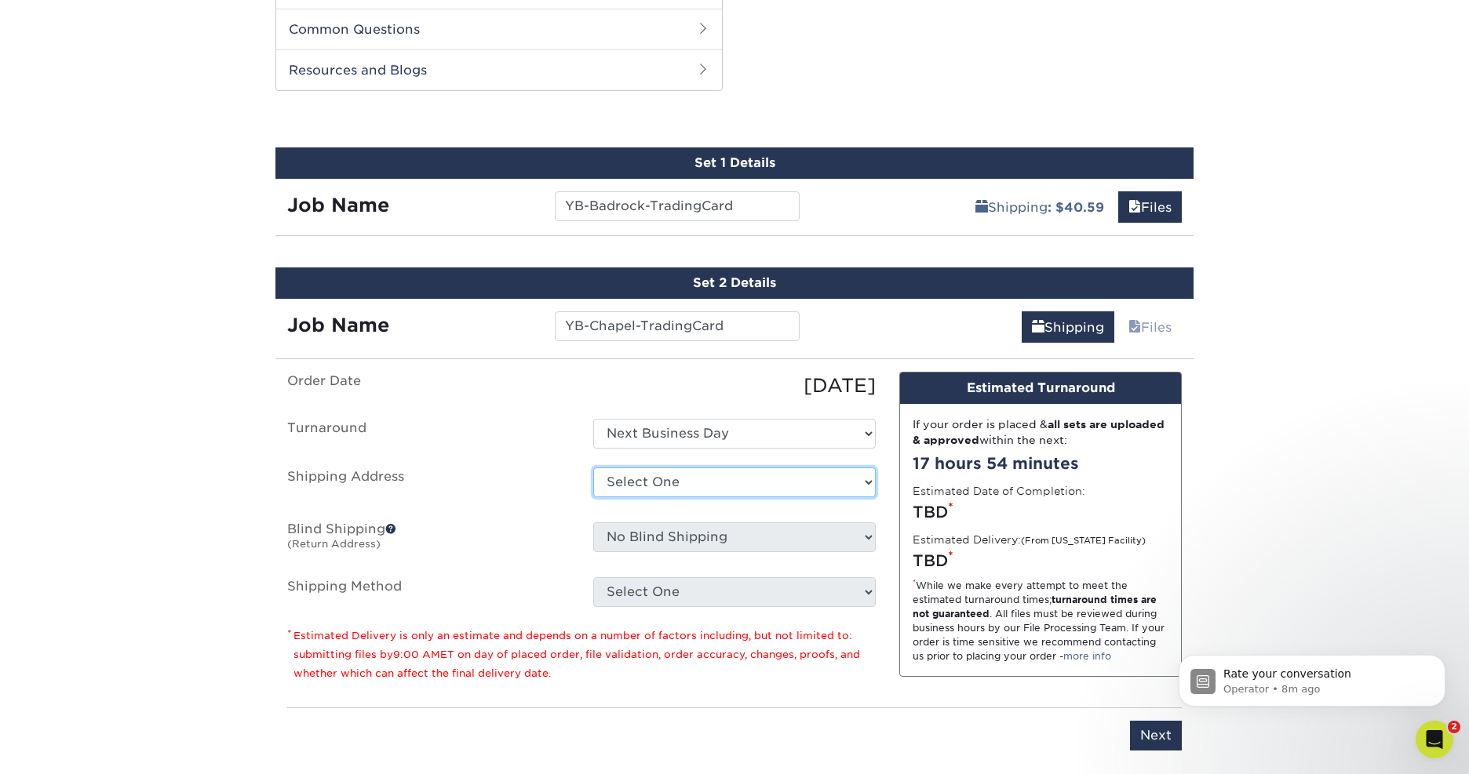
select select "286951"
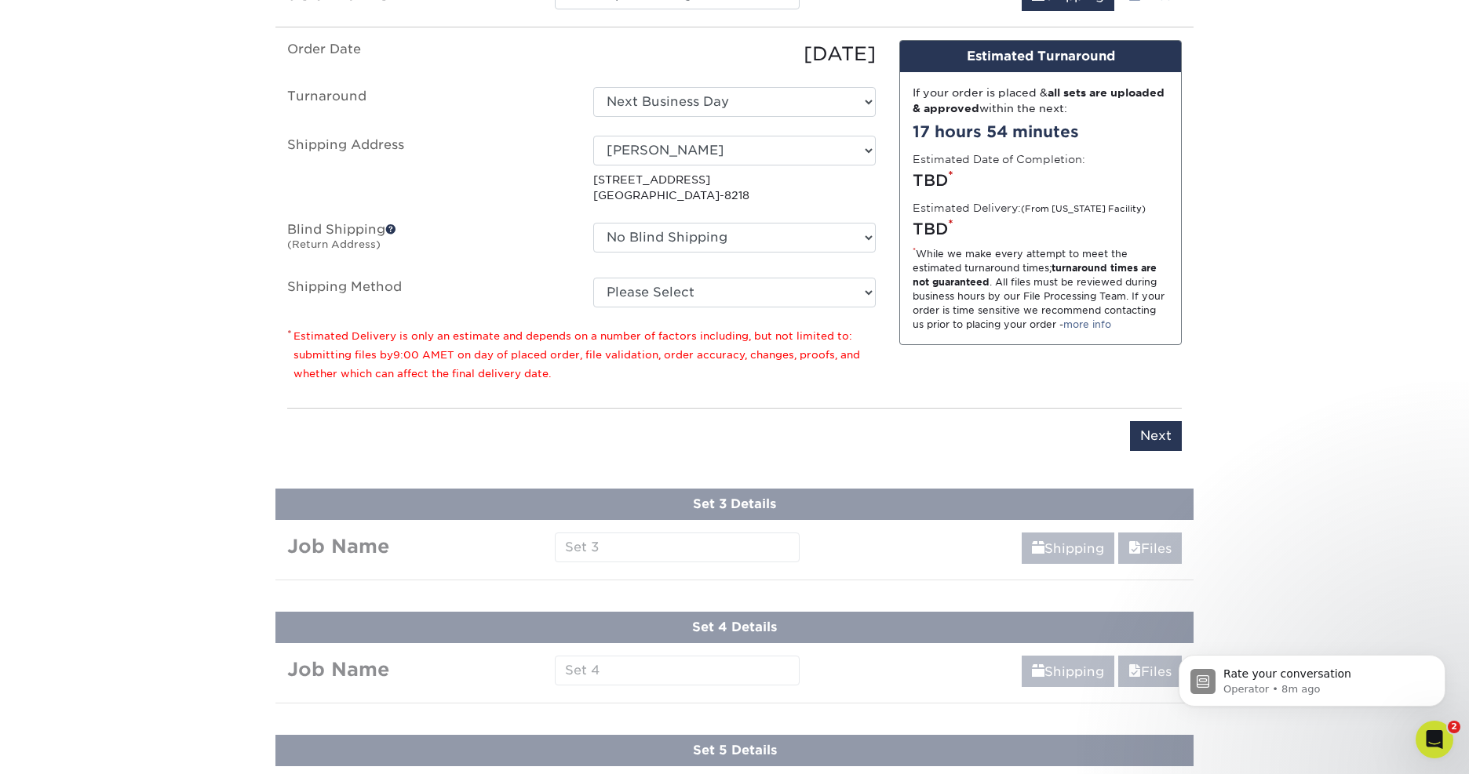
scroll to position [1125, 0]
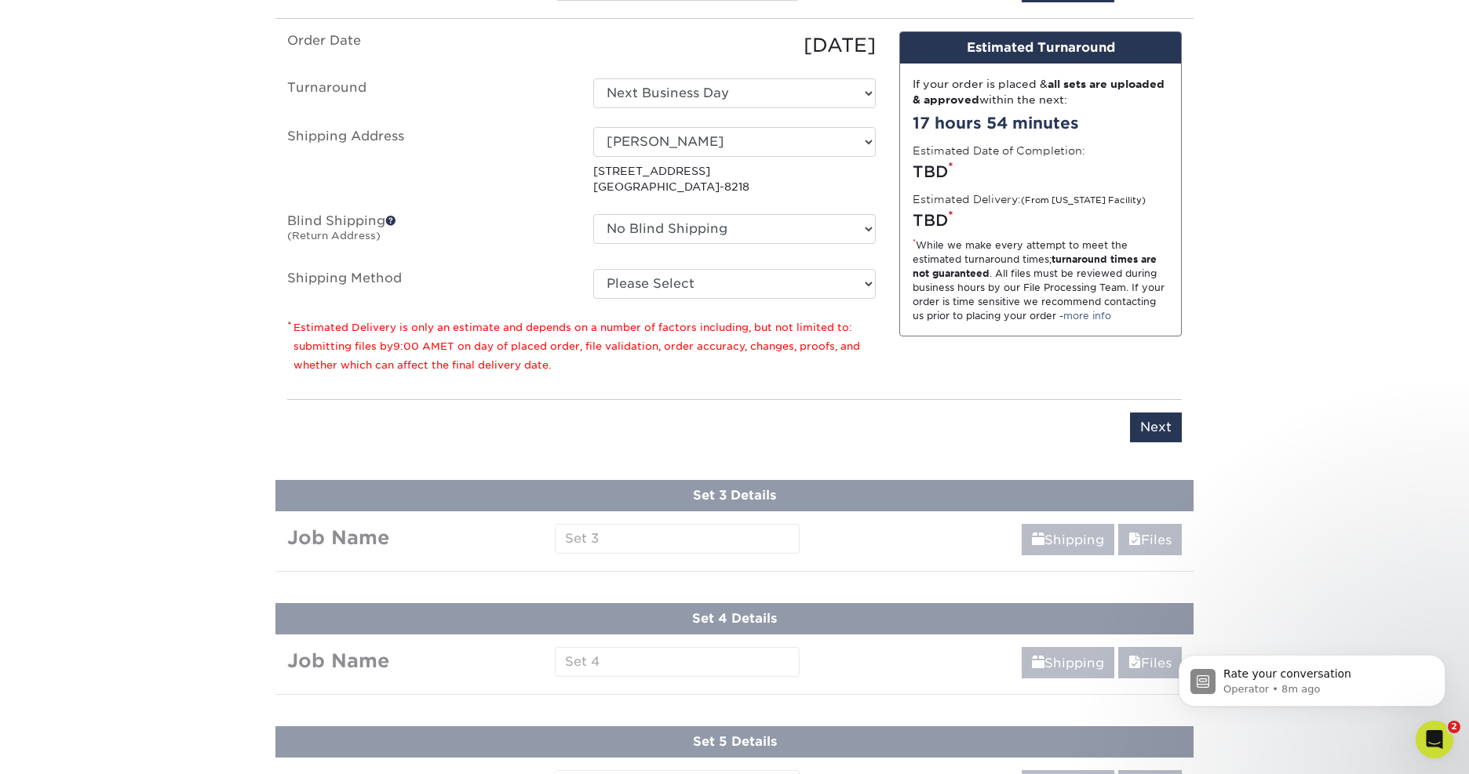
click at [1164, 423] on input "Next" at bounding box center [1156, 428] width 52 height 30
type input "Next"
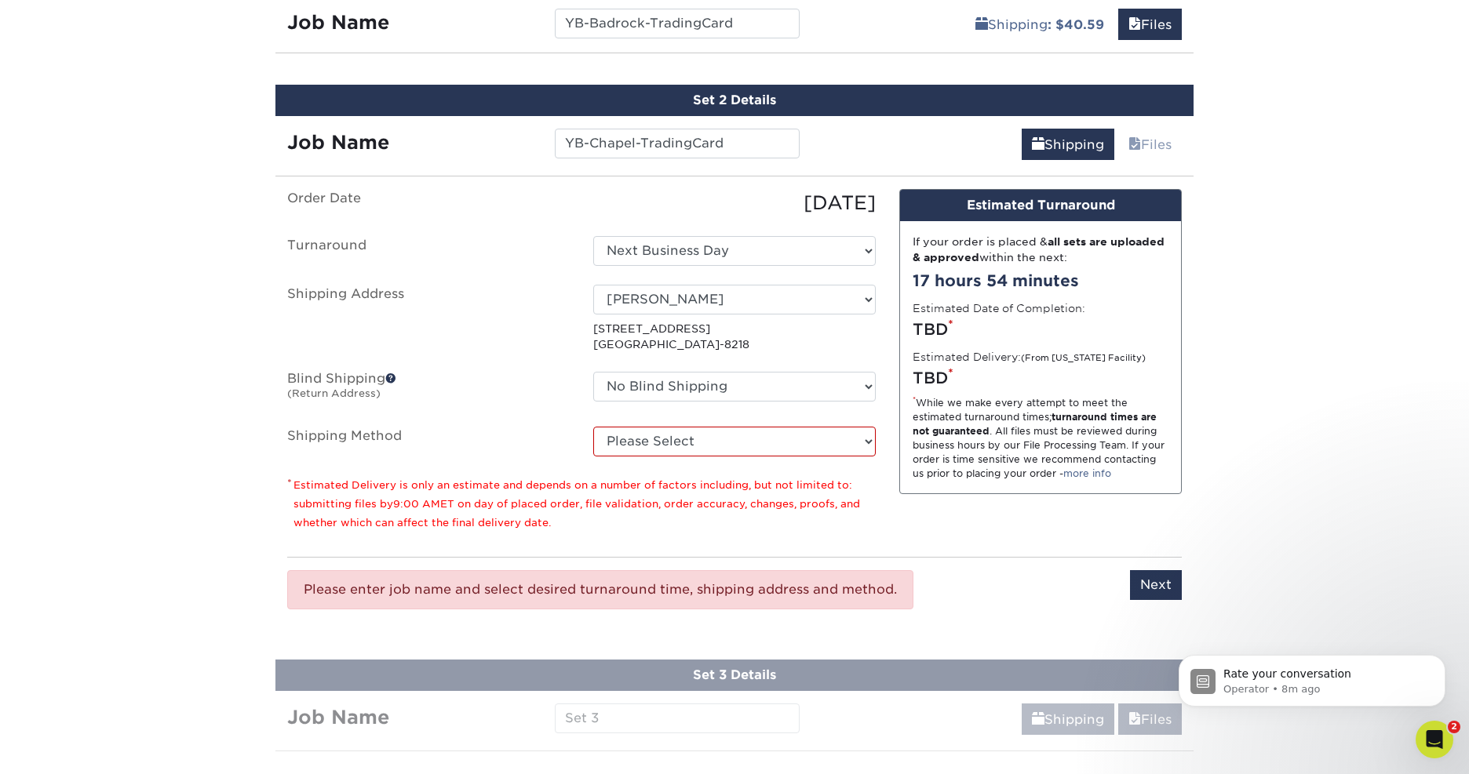
scroll to position [968, 0]
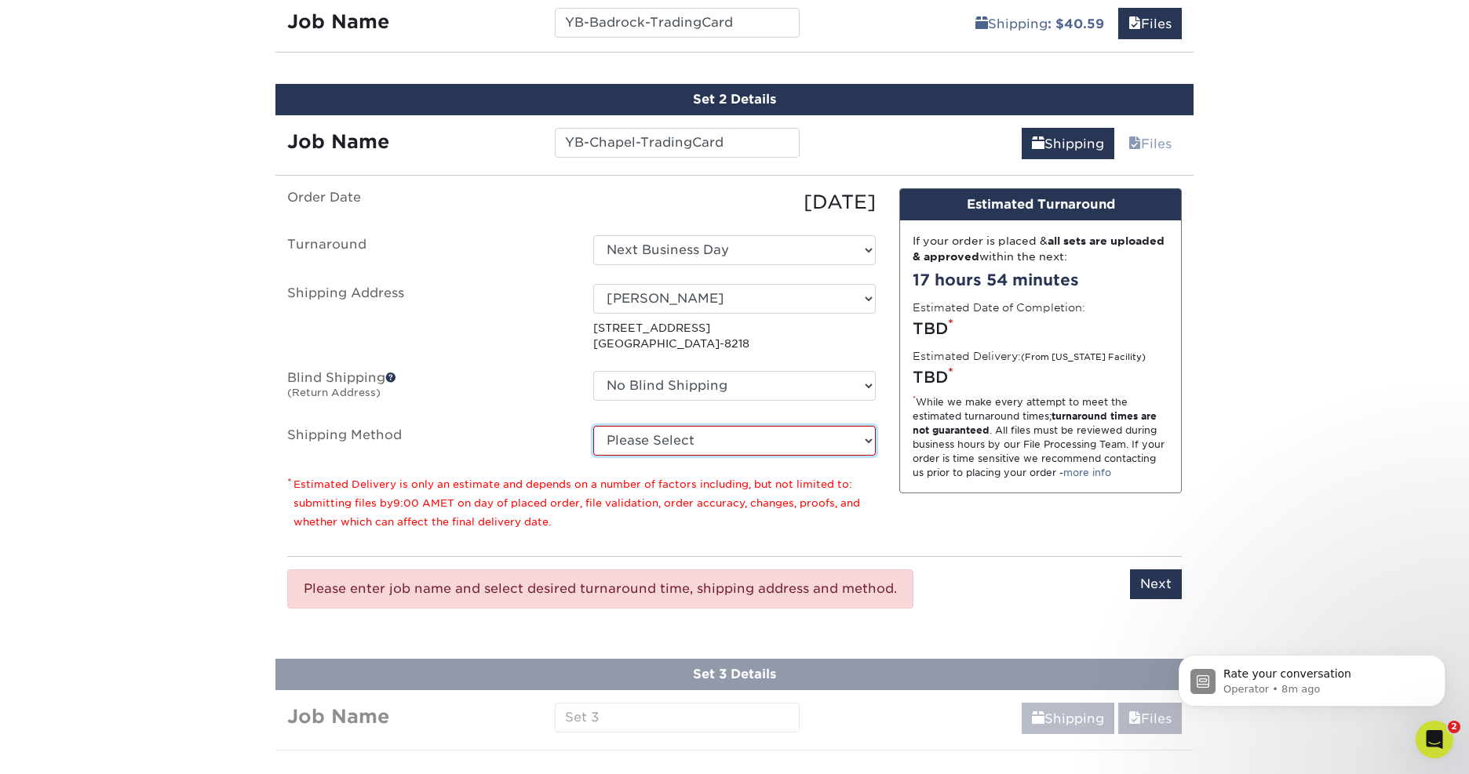
select select "01"
click at [1144, 580] on input "Next" at bounding box center [1156, 585] width 52 height 30
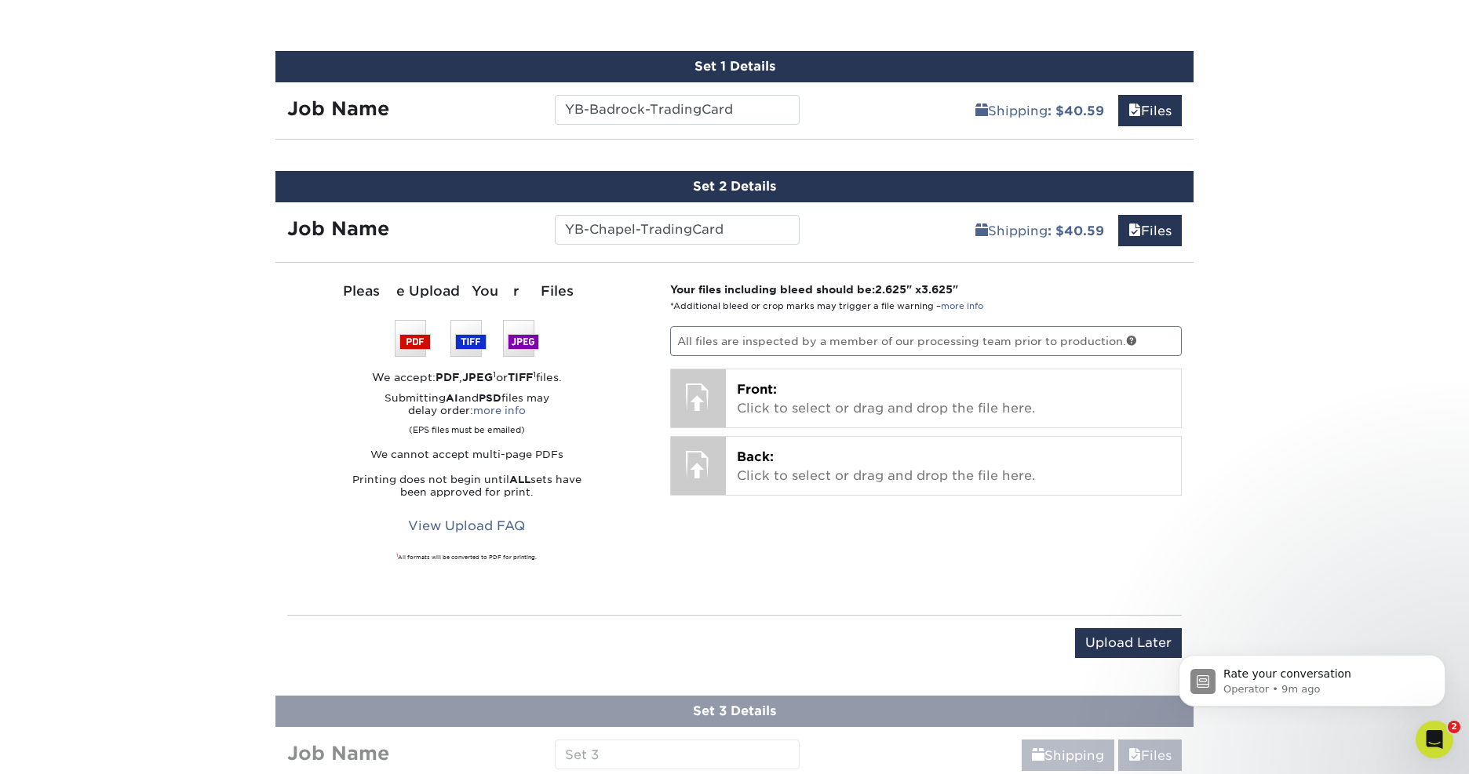
scroll to position [901, 0]
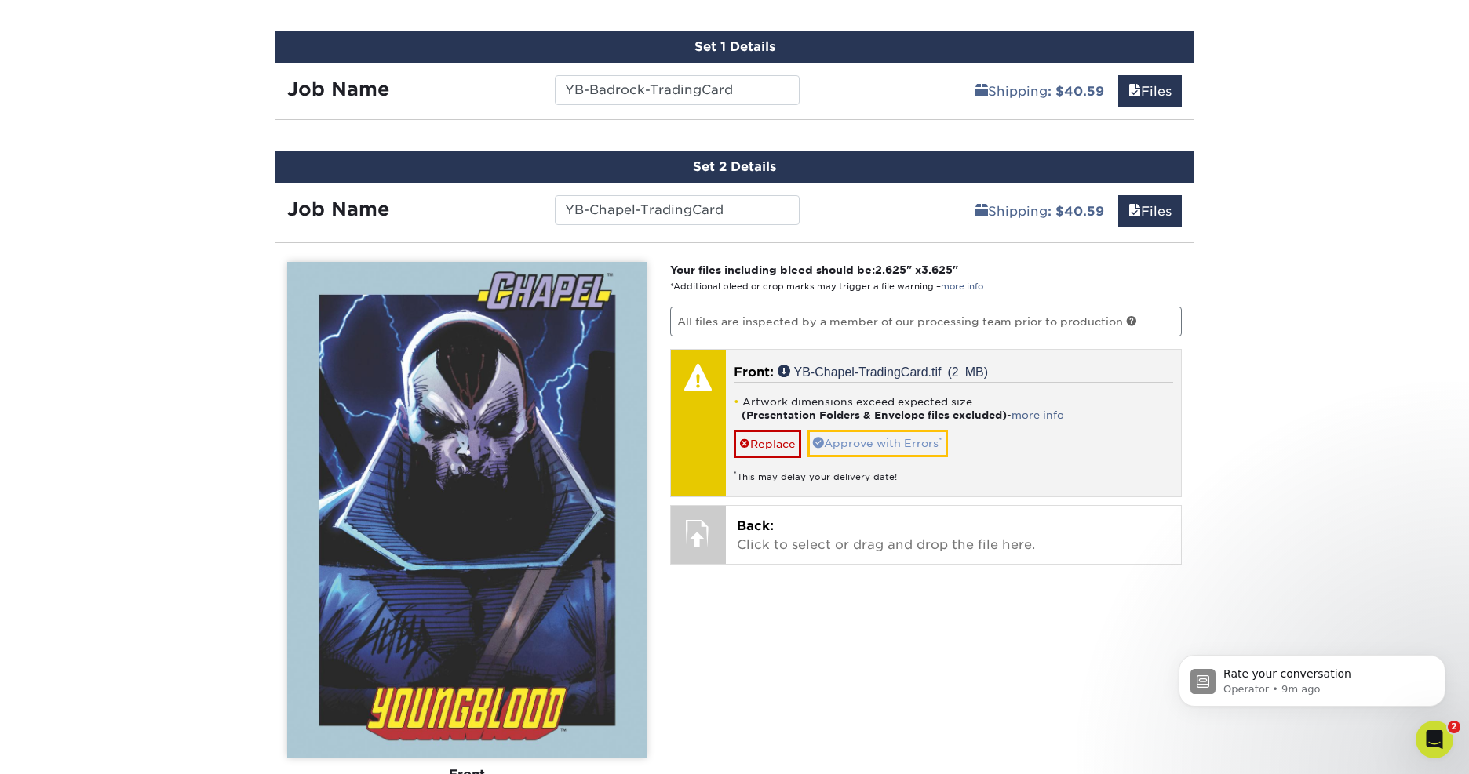
click at [864, 442] on link "Approve with Errors *" at bounding box center [877, 443] width 140 height 27
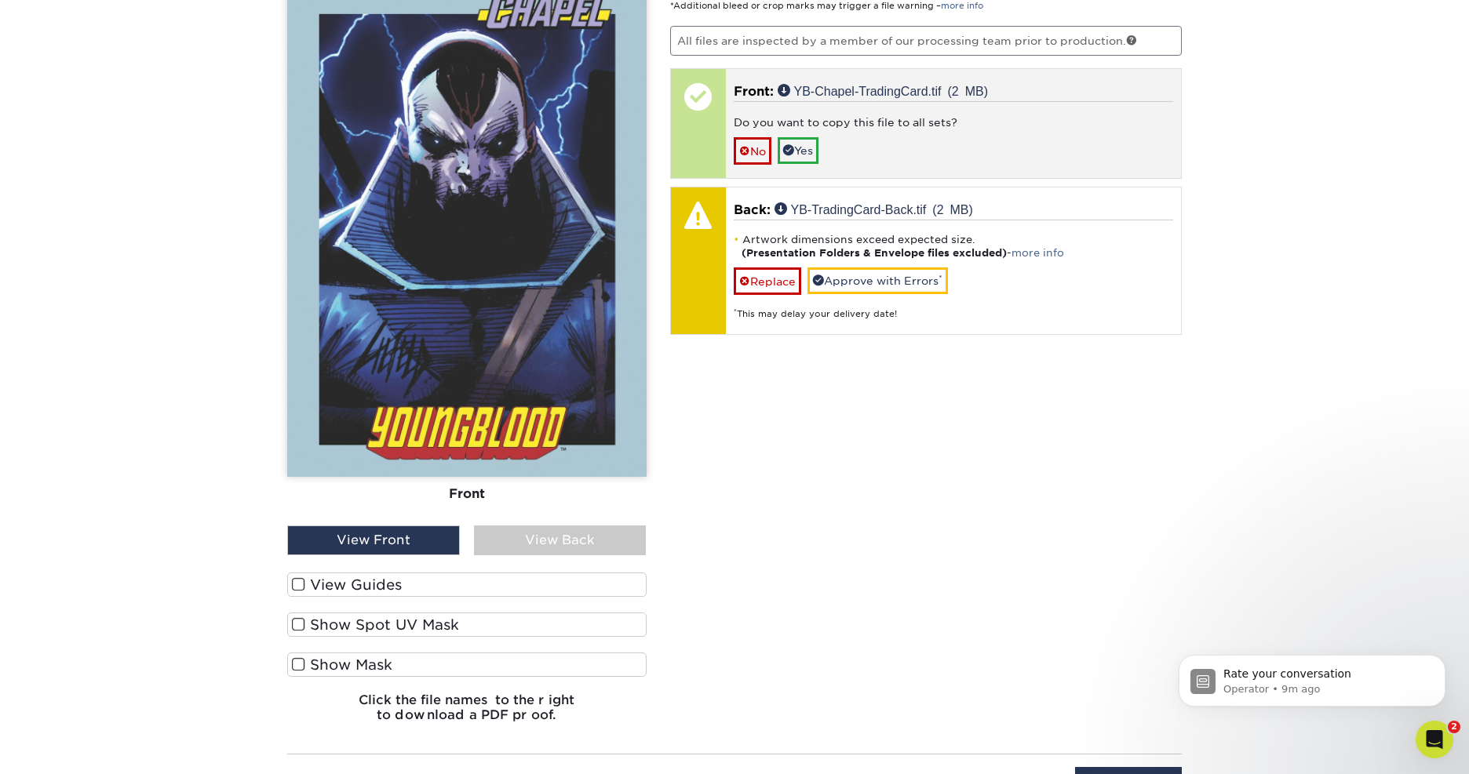
scroll to position [1214, 0]
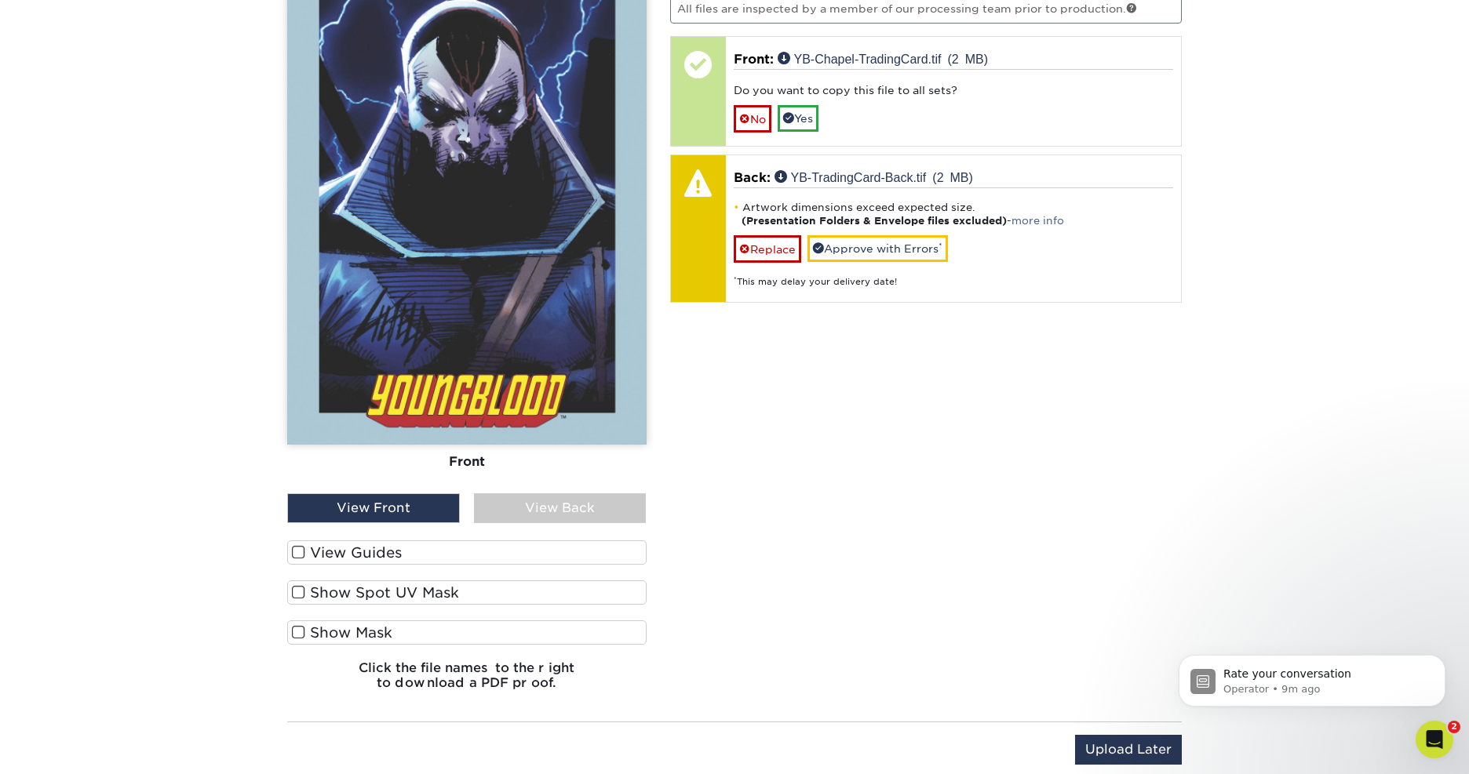
click at [543, 508] on div "View Back" at bounding box center [560, 509] width 173 height 30
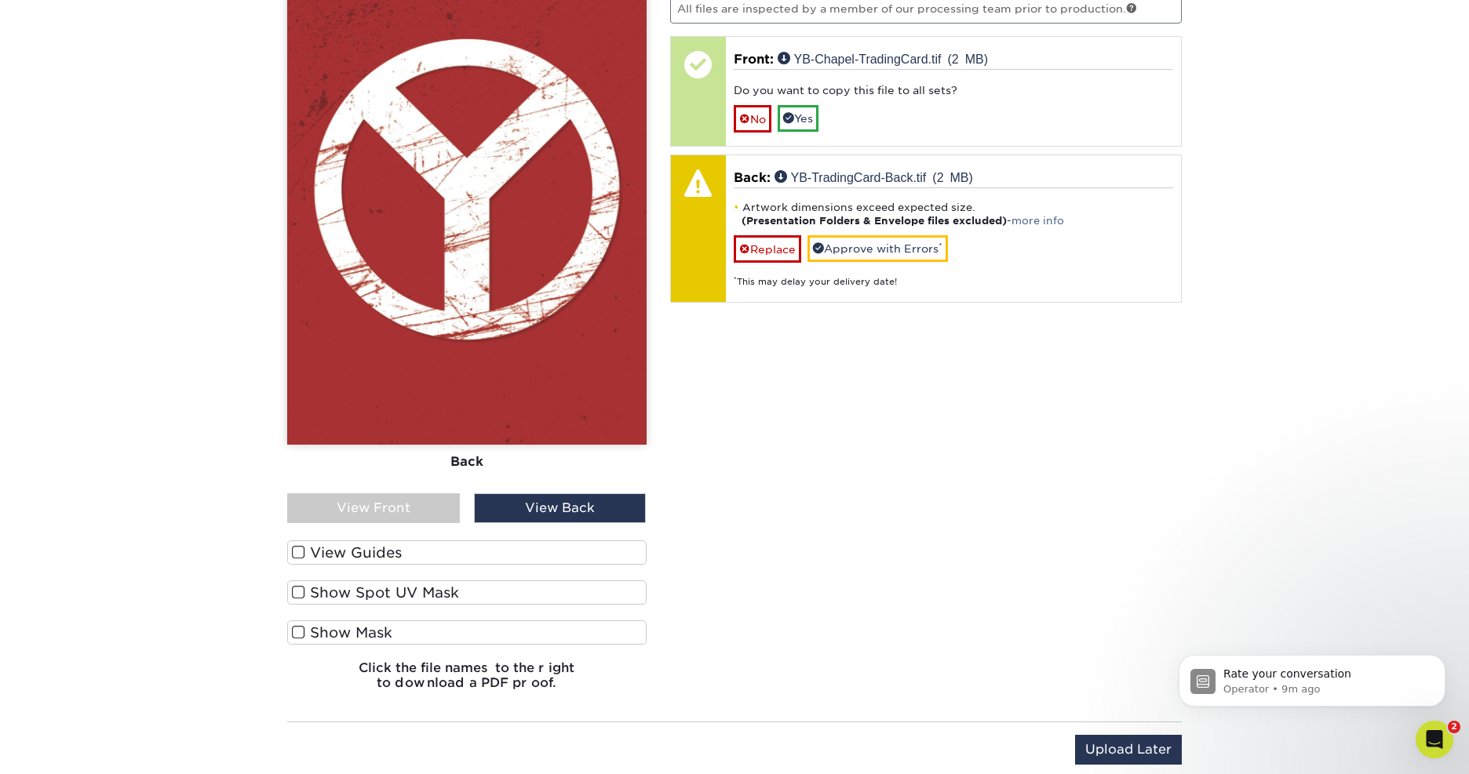
click at [409, 511] on div "View Front" at bounding box center [373, 509] width 173 height 30
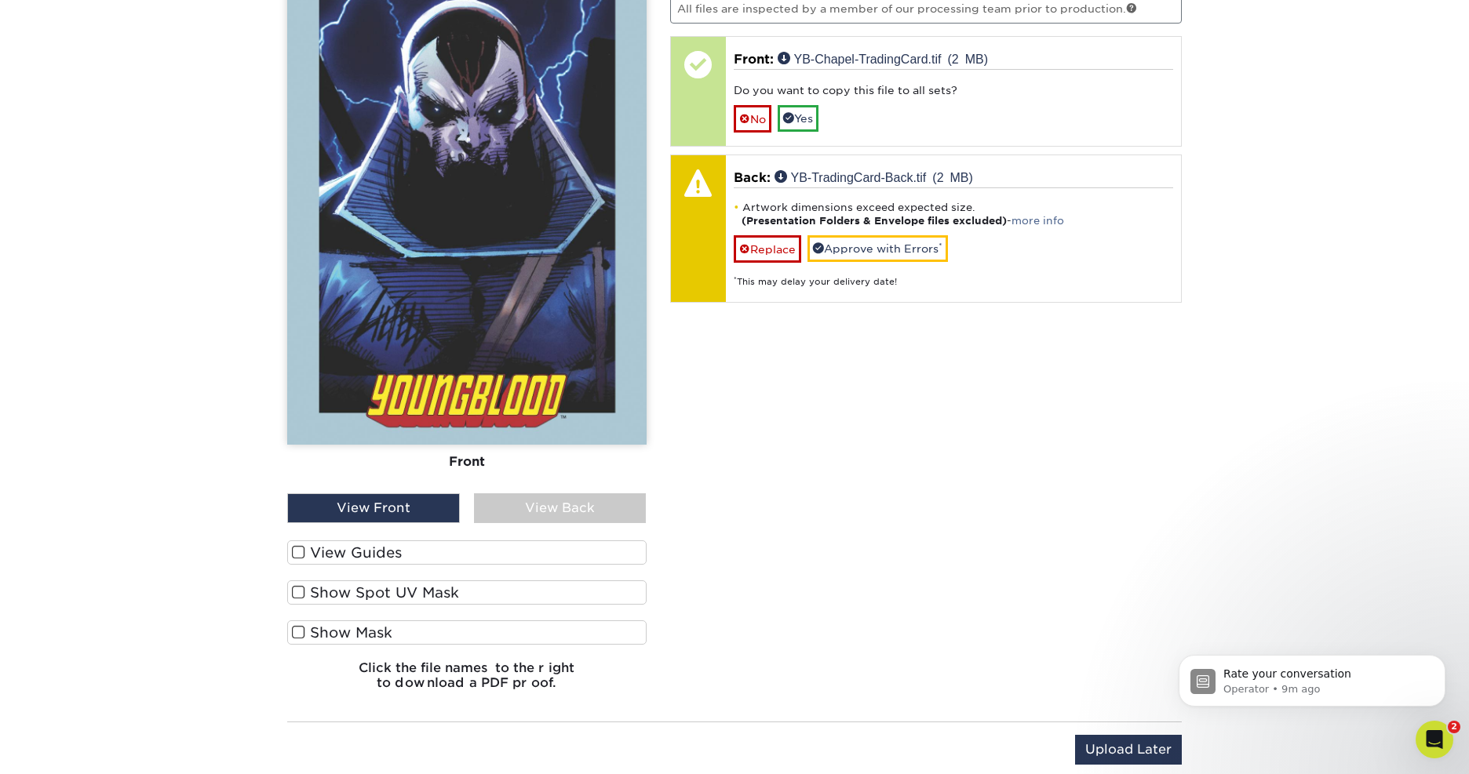
click at [533, 511] on div "View Back" at bounding box center [560, 509] width 173 height 30
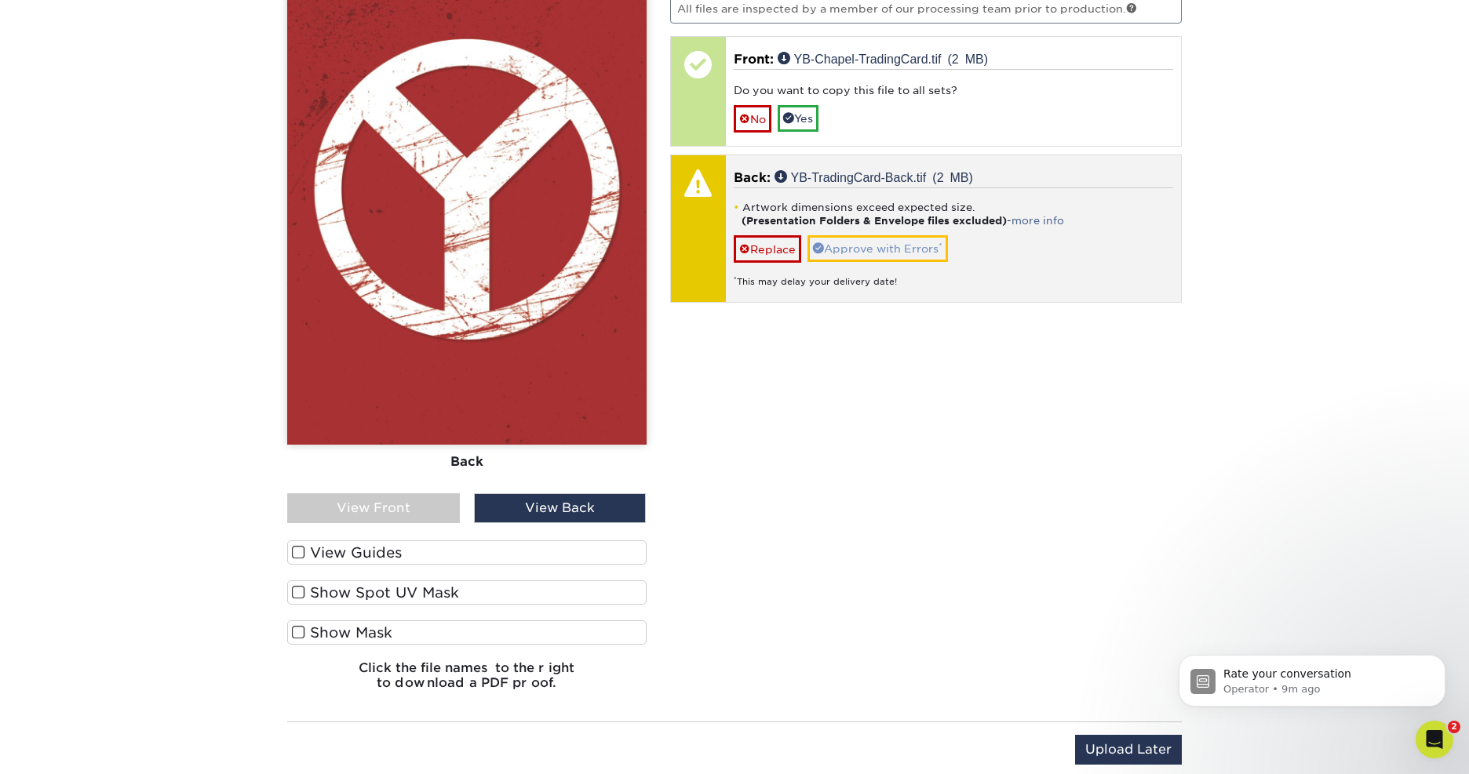
click at [848, 244] on link "Approve with Errors *" at bounding box center [877, 248] width 140 height 27
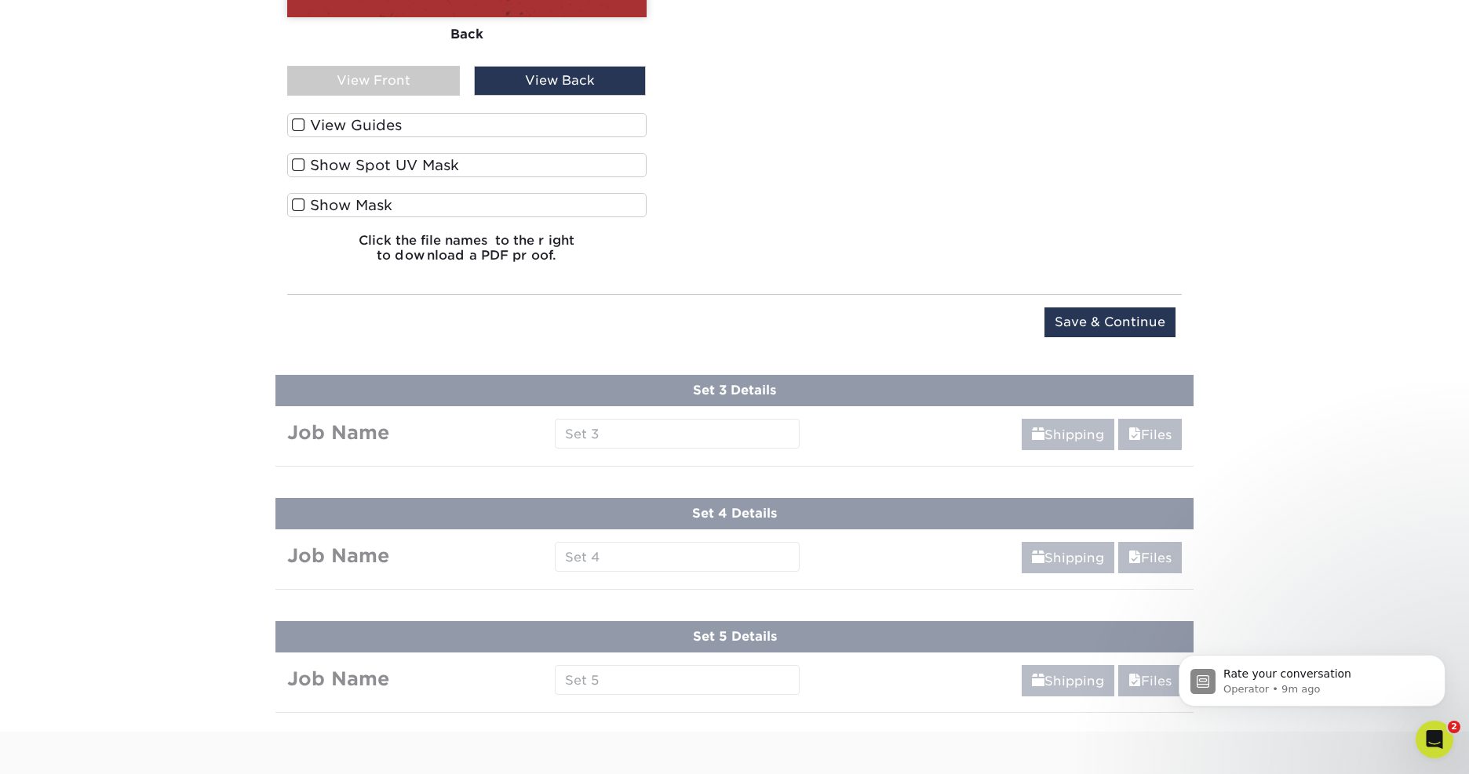
scroll to position [1642, 0]
click at [1142, 321] on input "Save & Continue" at bounding box center [1109, 322] width 131 height 30
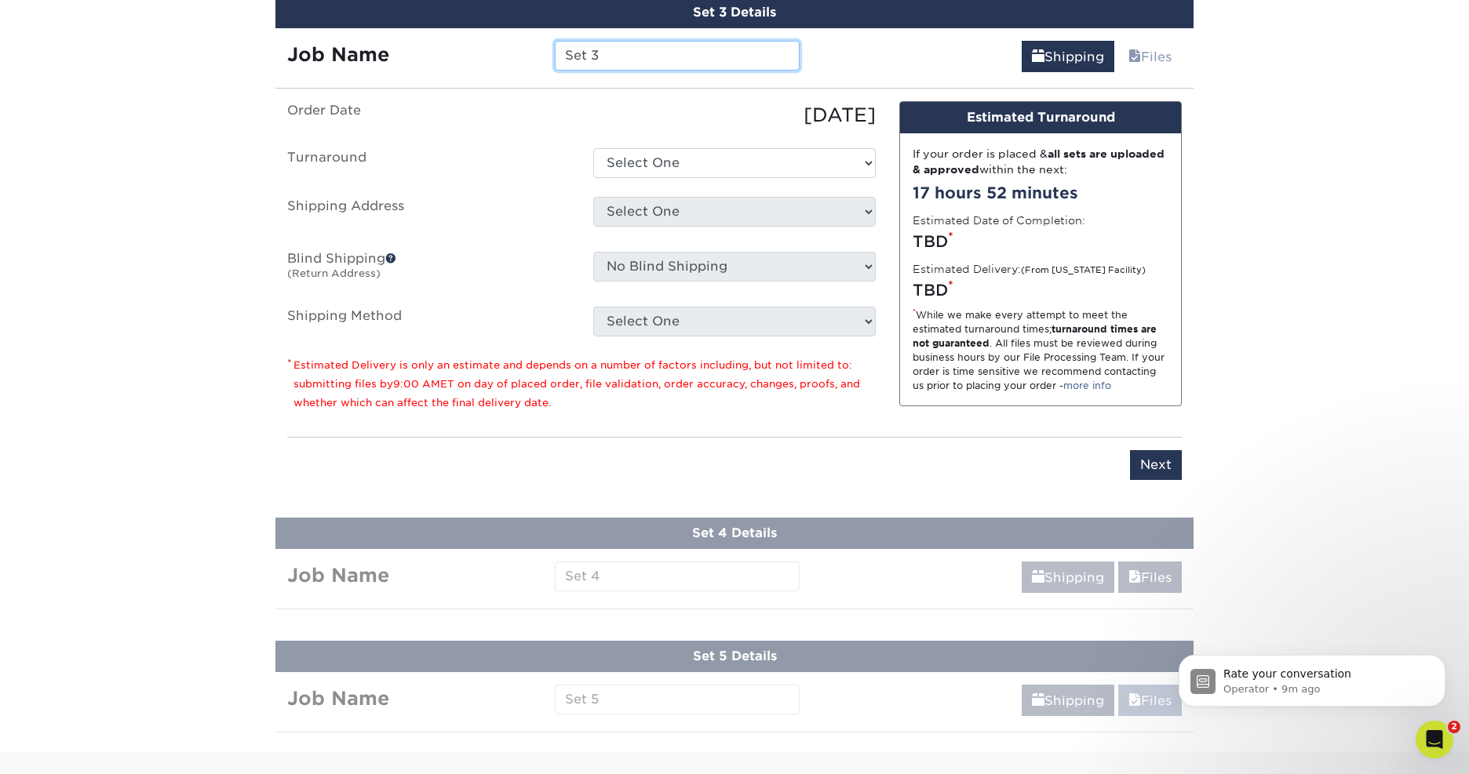
scroll to position [1138, 0]
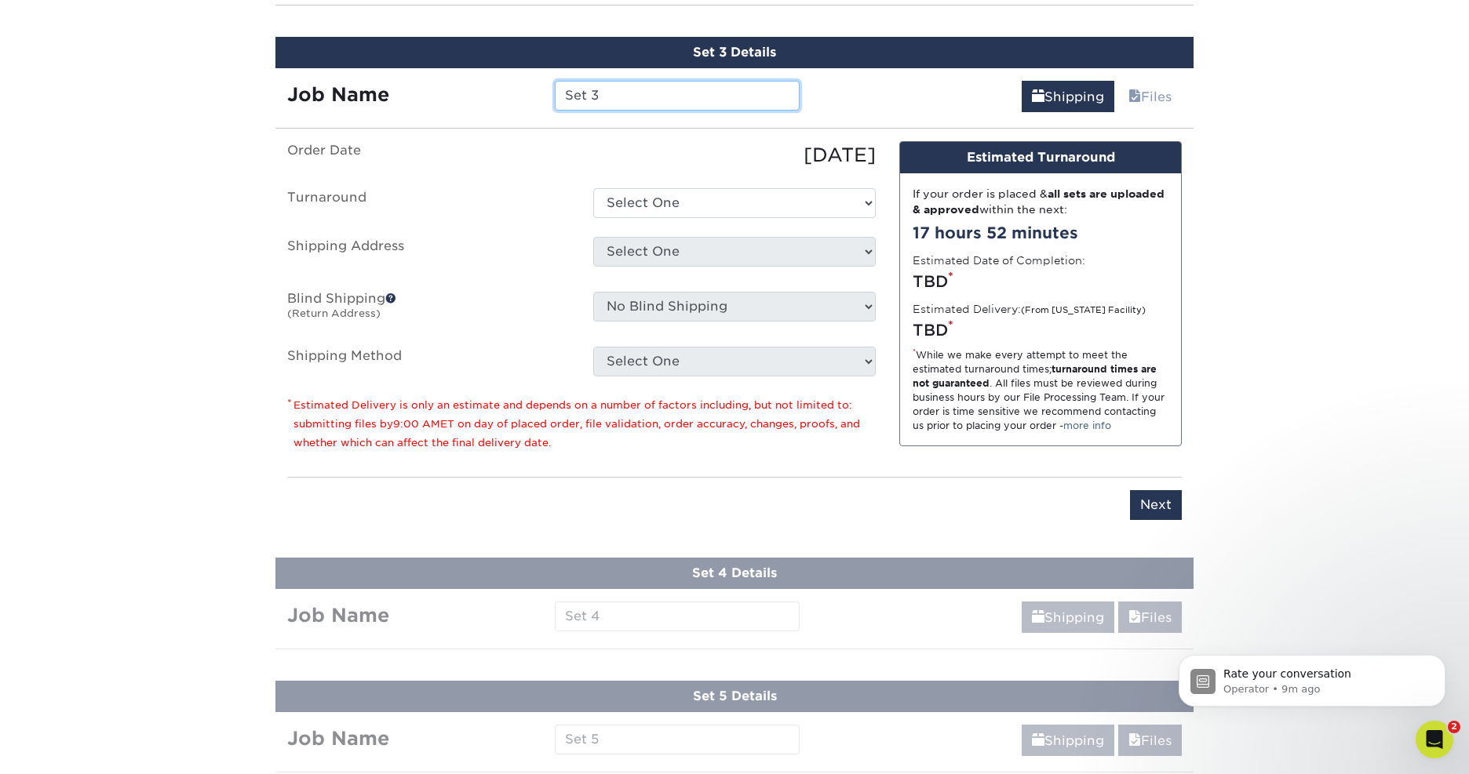
click at [610, 93] on input "Set 3" at bounding box center [677, 96] width 244 height 30
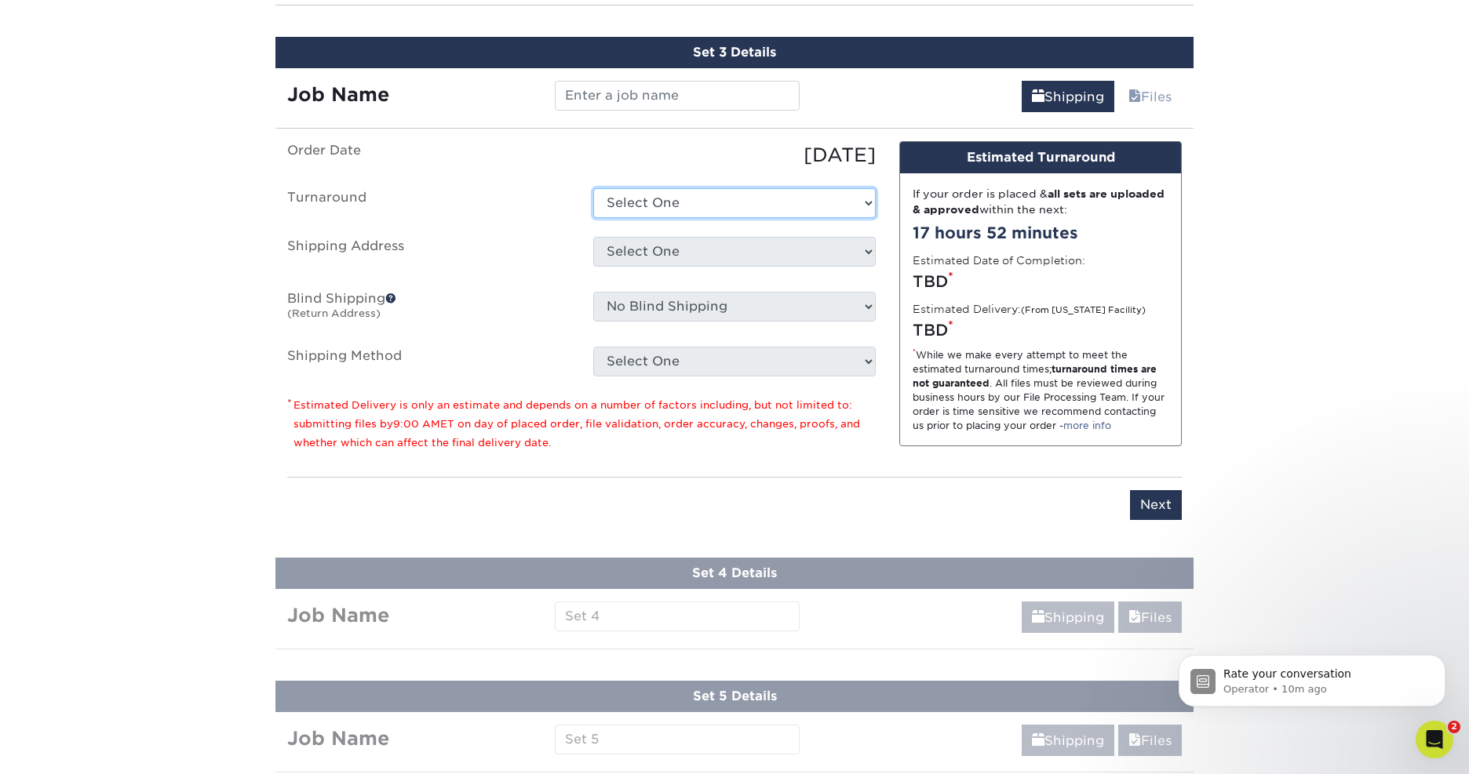
select select "59f3f861-efd8-4fa0-900c-64be2dcda852"
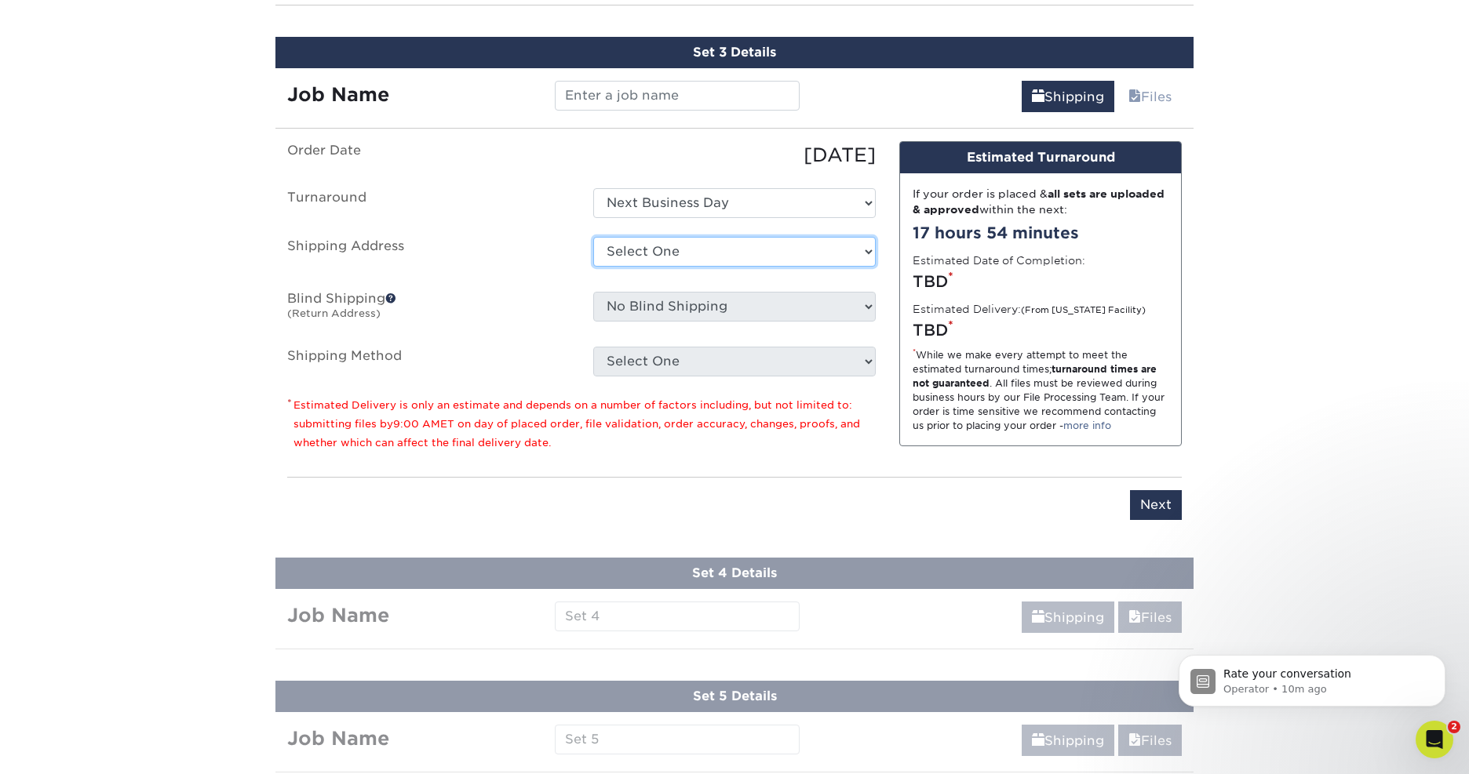
select select "286951"
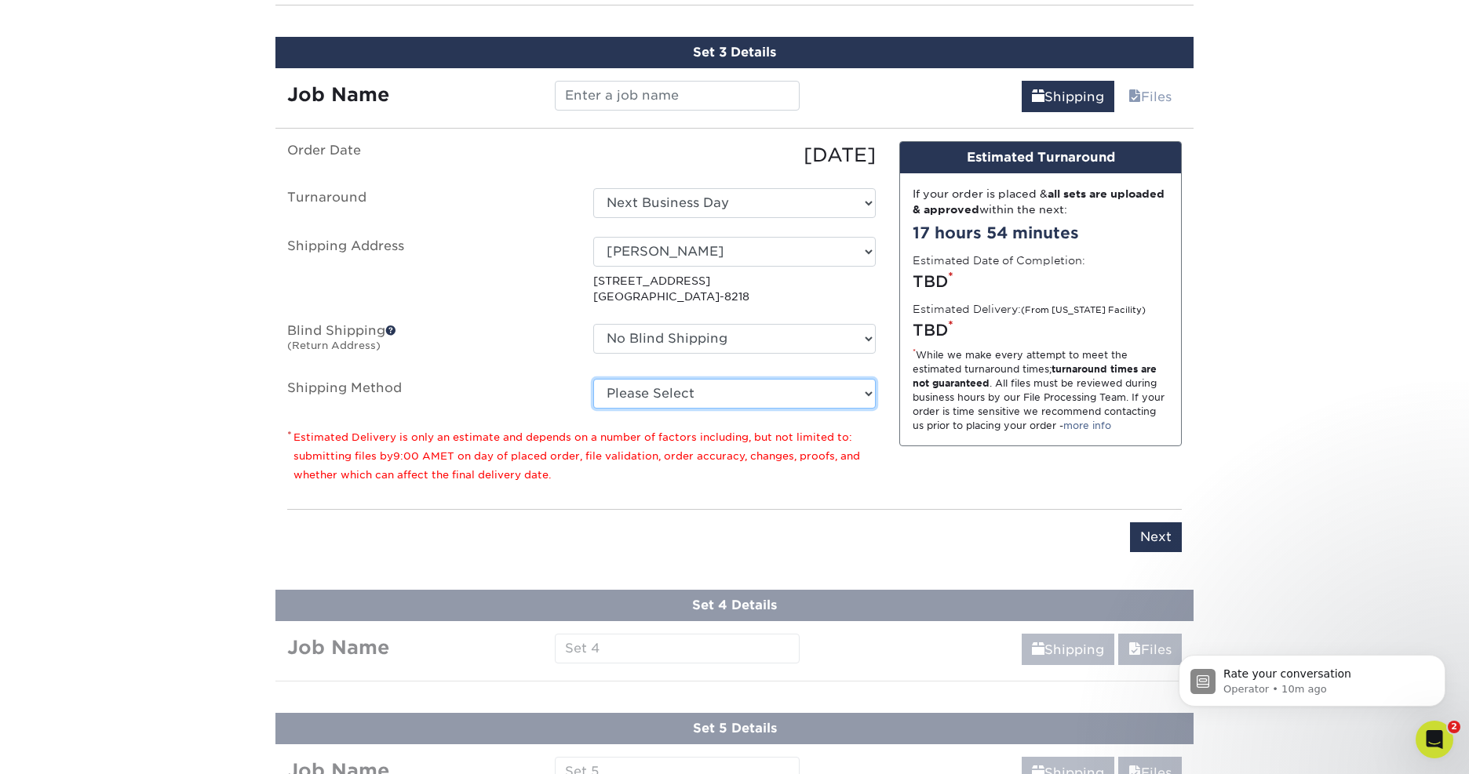
select select "01"
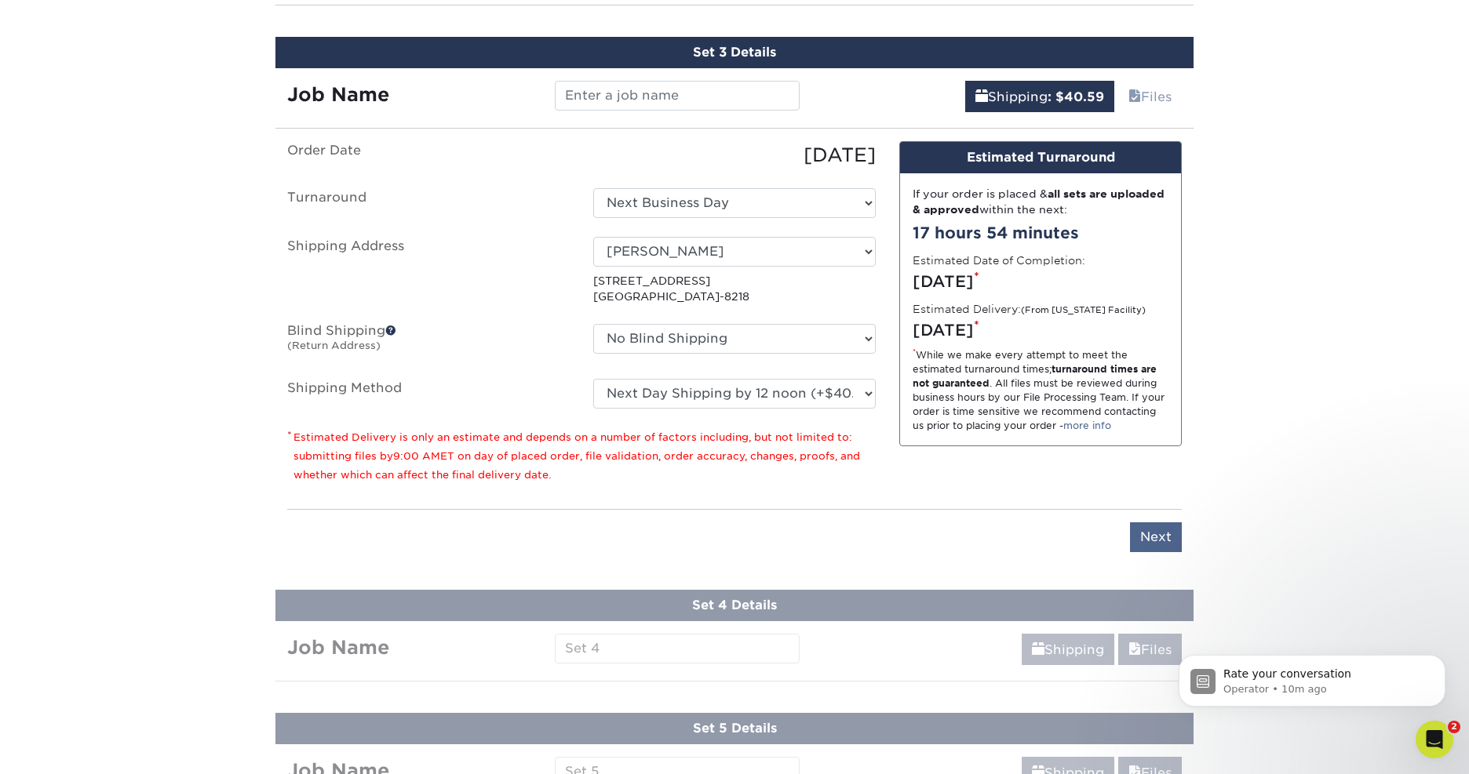
click at [1164, 533] on input "Next" at bounding box center [1156, 538] width 52 height 30
type input "Next"
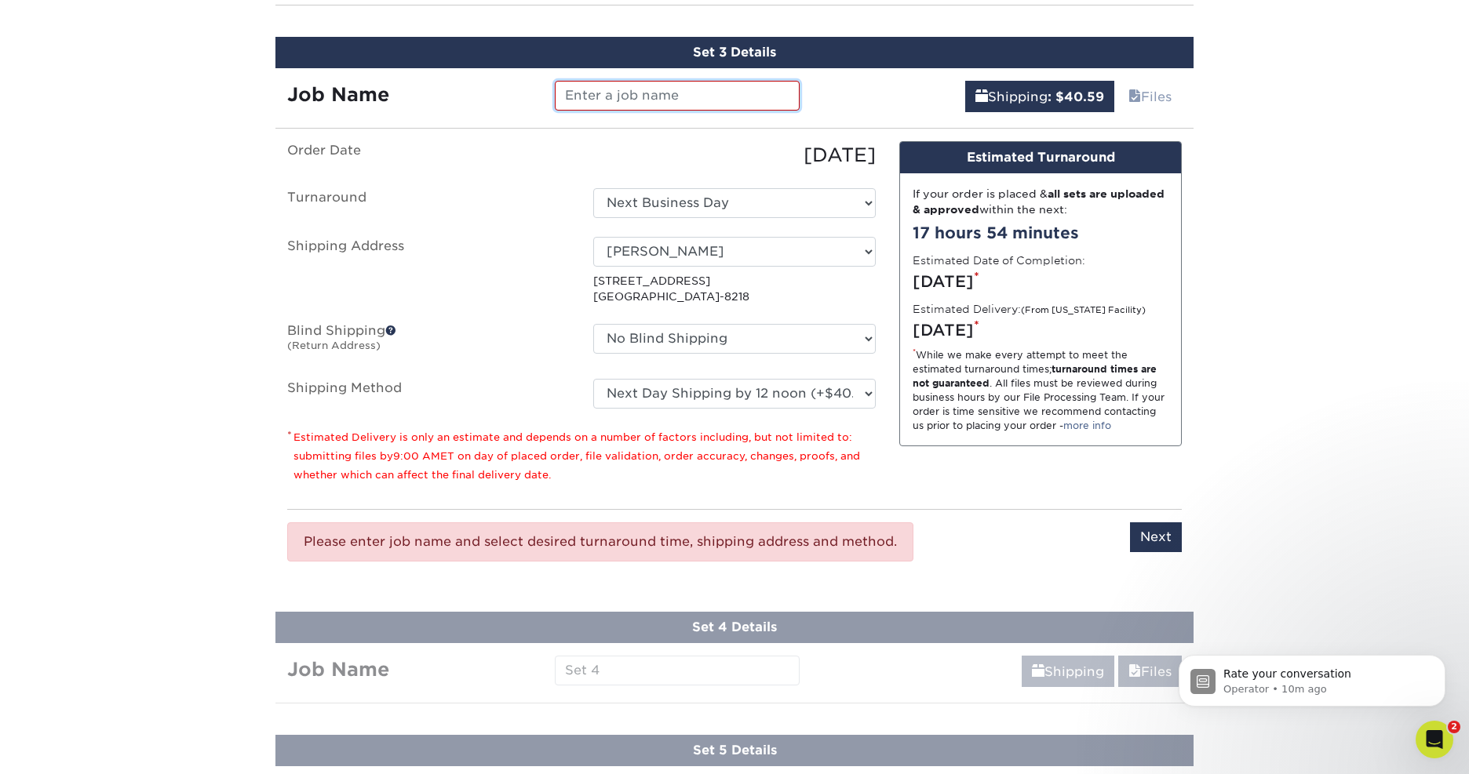
click at [626, 100] on input "text" at bounding box center [677, 96] width 244 height 30
paste input "YB-Diehard-TradingCard"
type input "YB-Diehard-TradingCard"
click at [1157, 535] on input "Next" at bounding box center [1156, 538] width 52 height 30
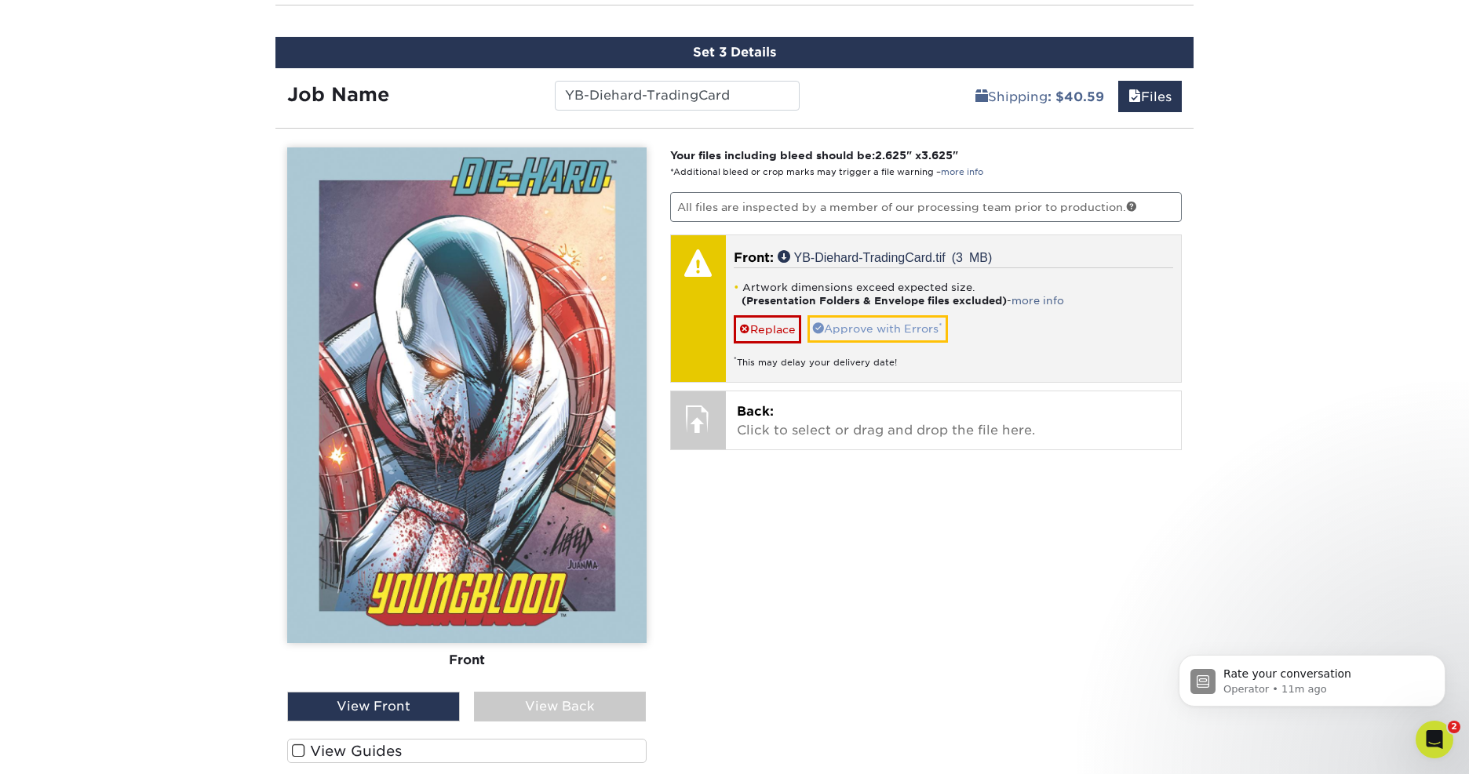
click at [869, 323] on link "Approve with Errors *" at bounding box center [877, 328] width 140 height 27
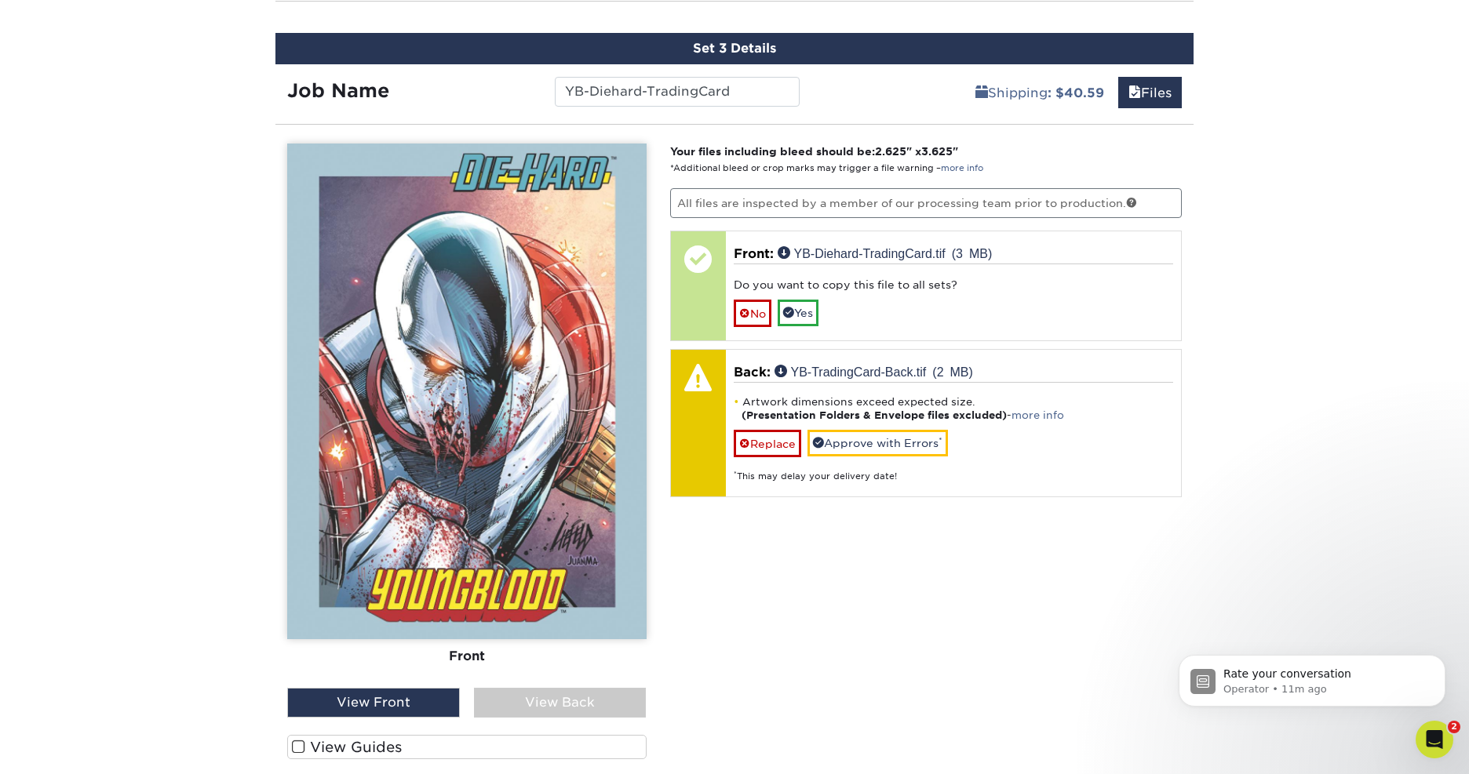
scroll to position [1109, 0]
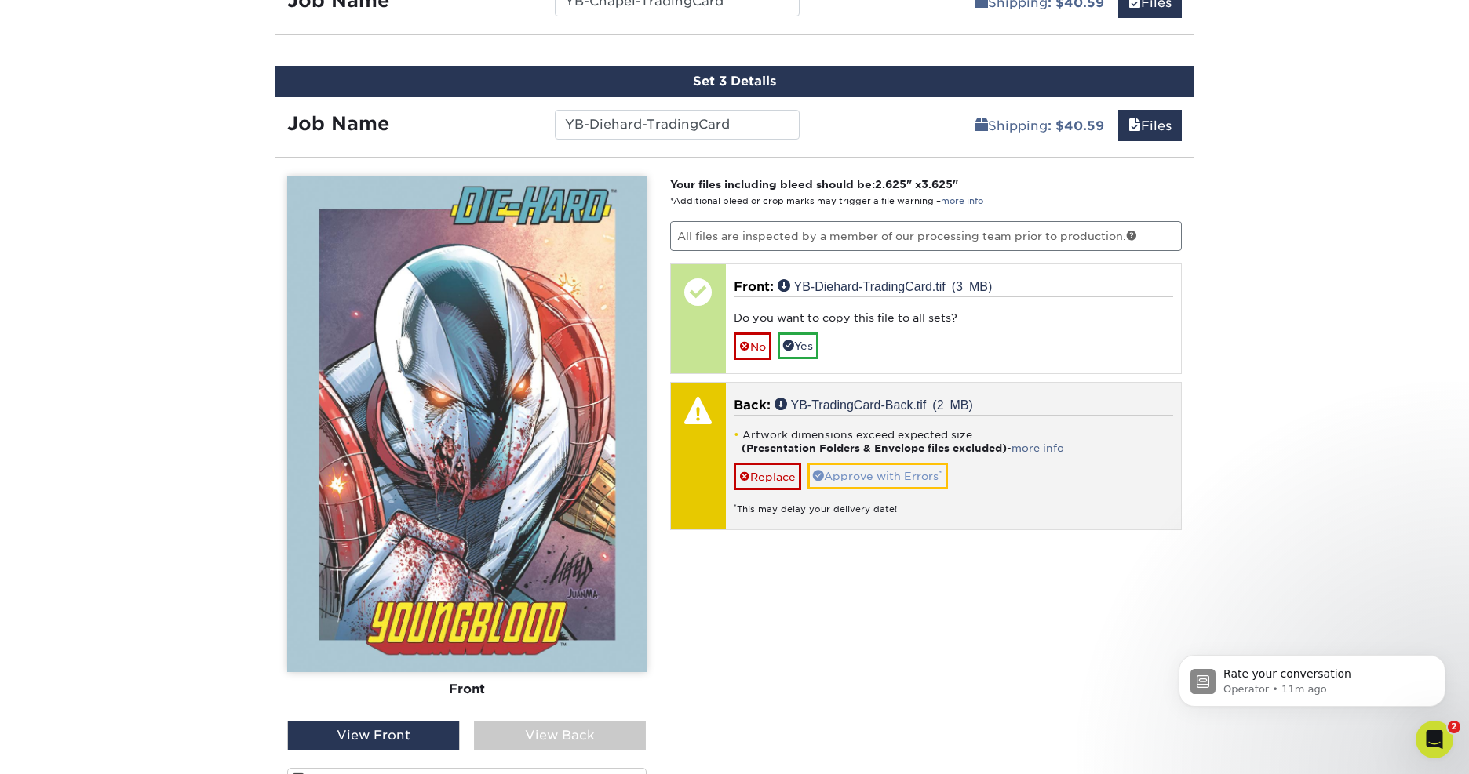
click at [872, 475] on link "Approve with Errors *" at bounding box center [877, 476] width 140 height 27
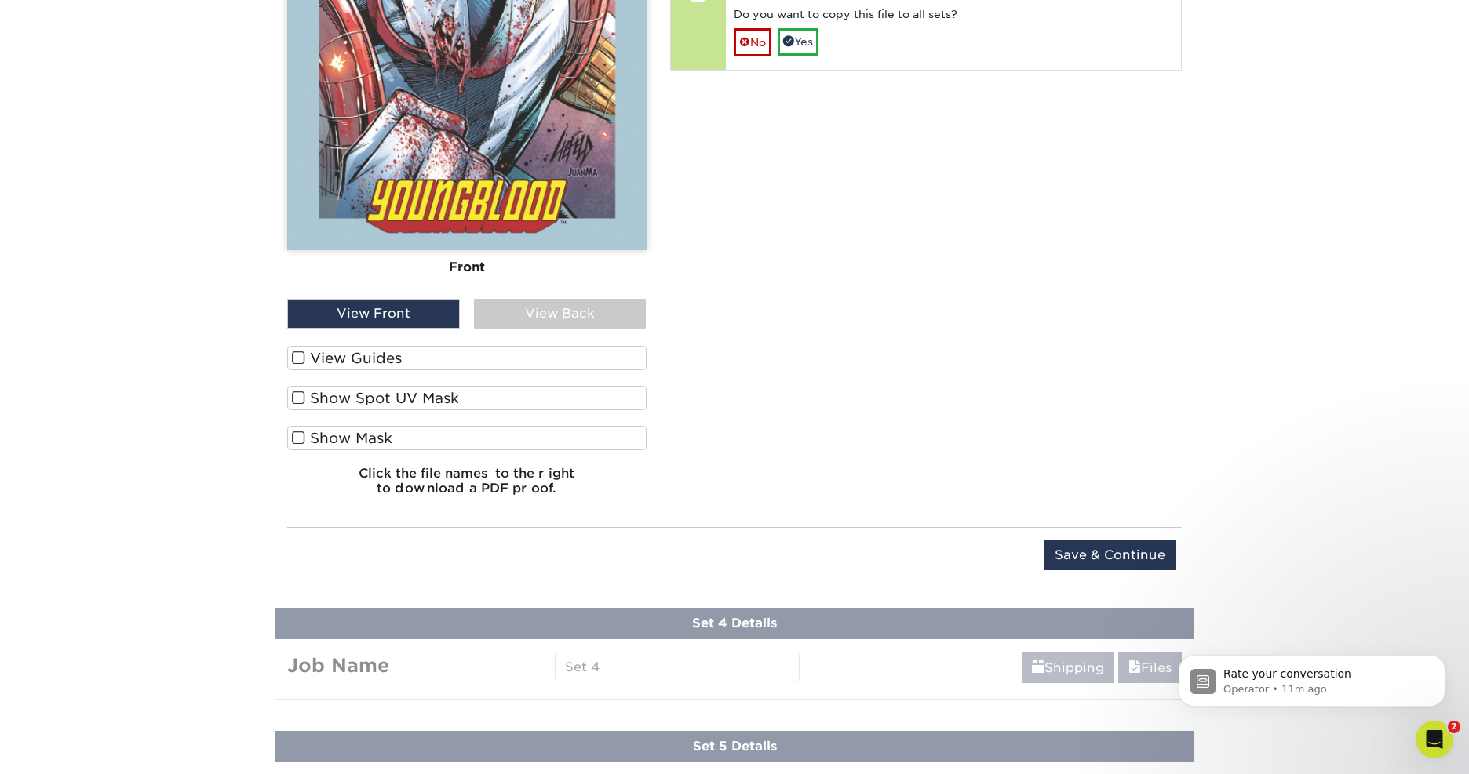
scroll to position [1565, 0]
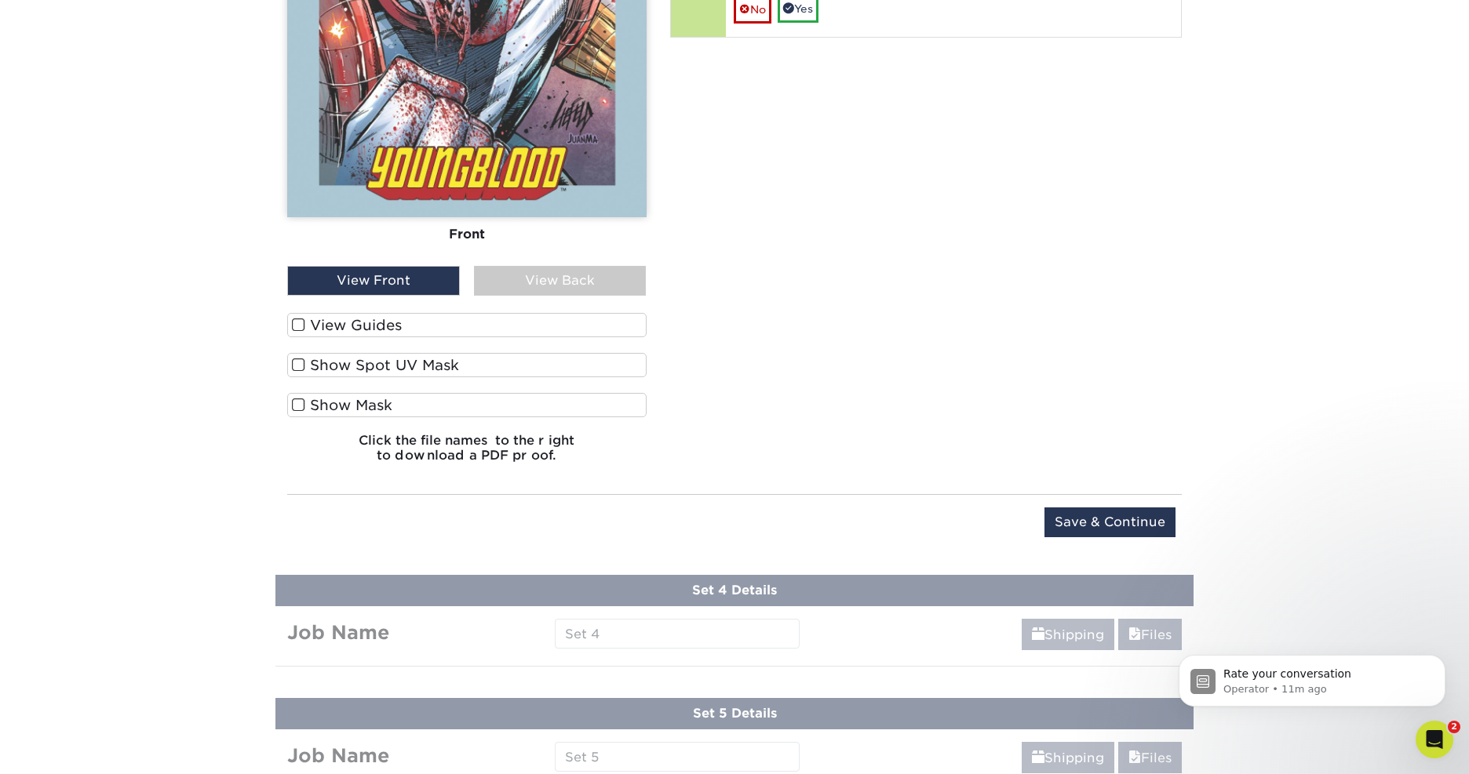
click at [1068, 515] on input "Save & Continue" at bounding box center [1109, 523] width 131 height 30
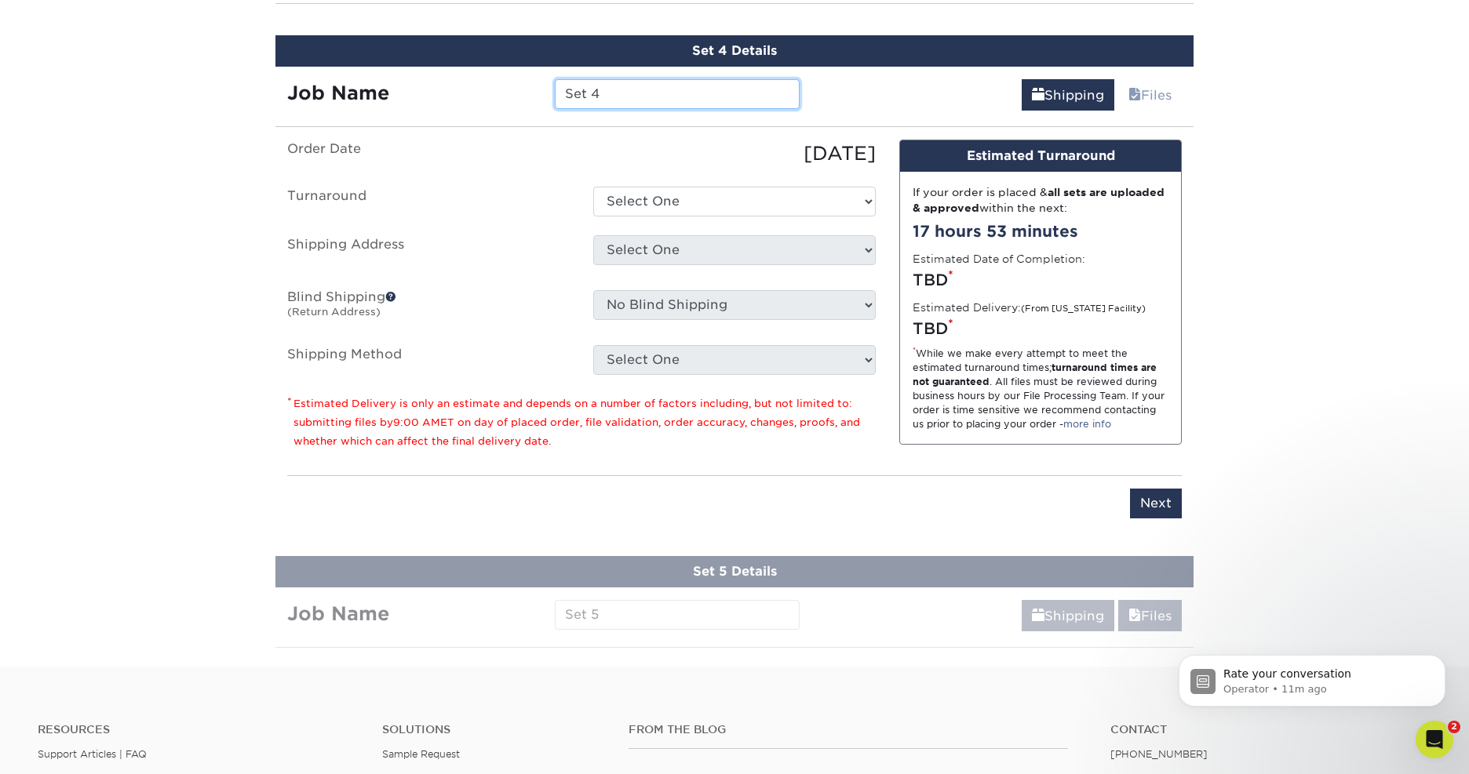
scroll to position [1262, 0]
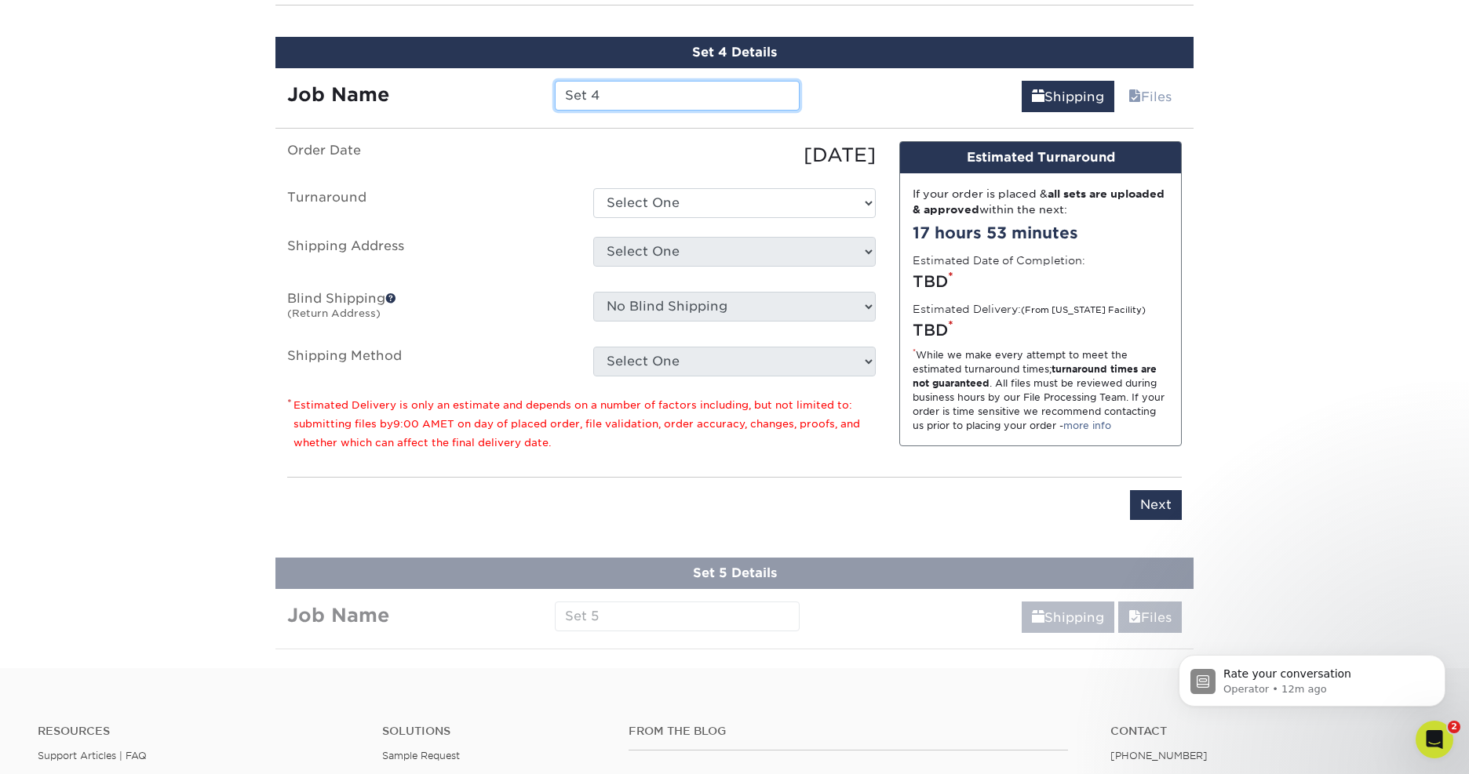
click at [597, 97] on input "Set 4" at bounding box center [677, 96] width 244 height 30
paste input "YB-Shaft-TradingCard"
type input "YB-Shaft-TradingCard"
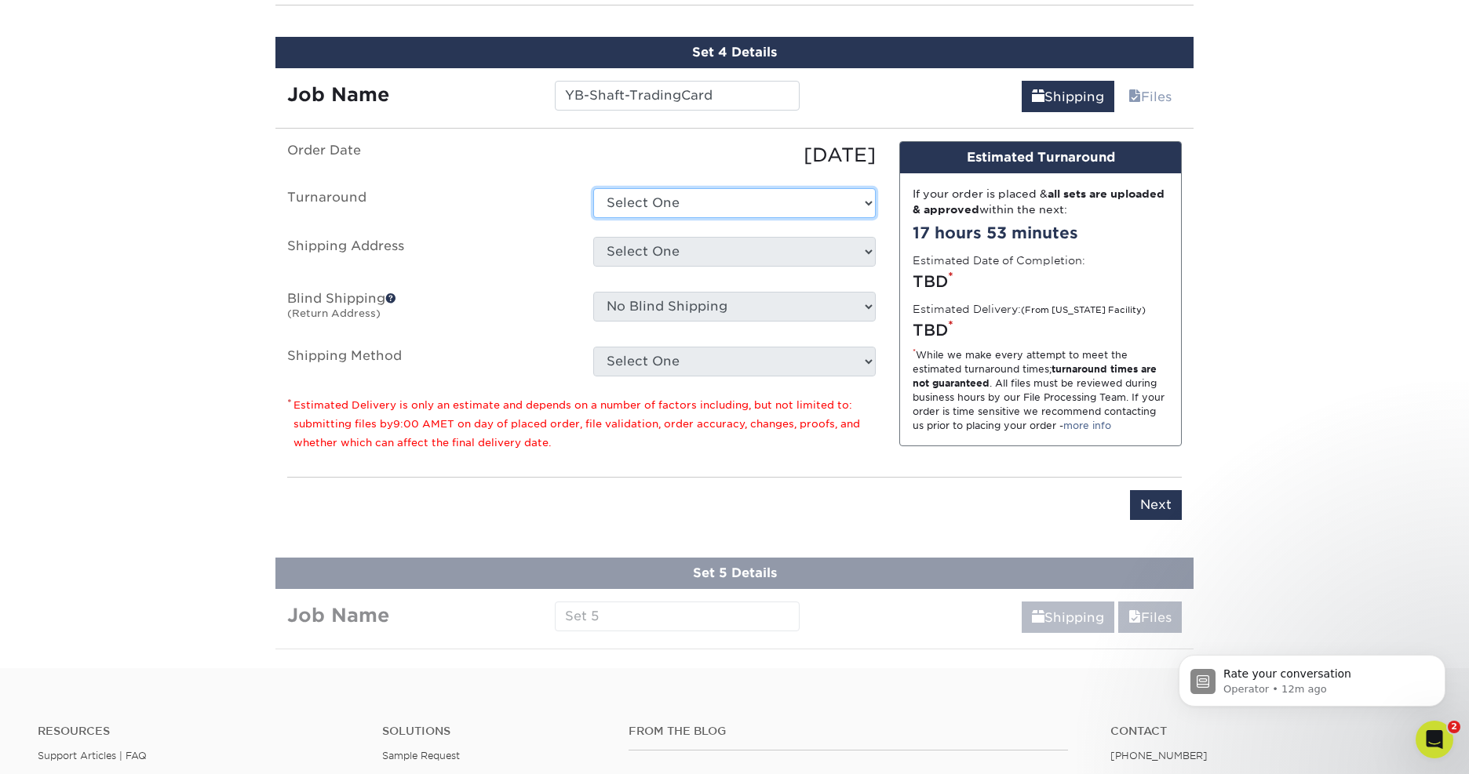
select select "59f3f861-efd8-4fa0-900c-64be2dcda852"
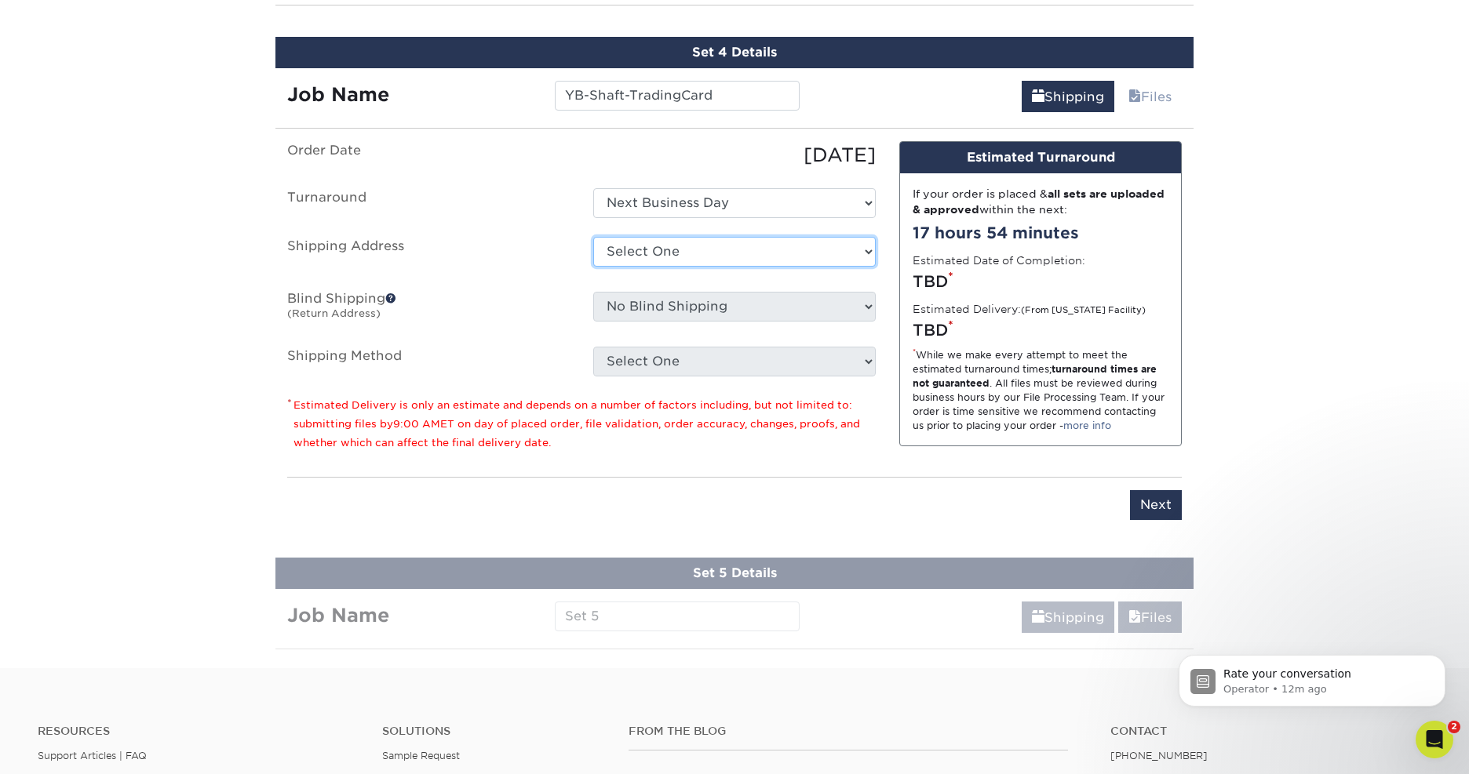
select select "286951"
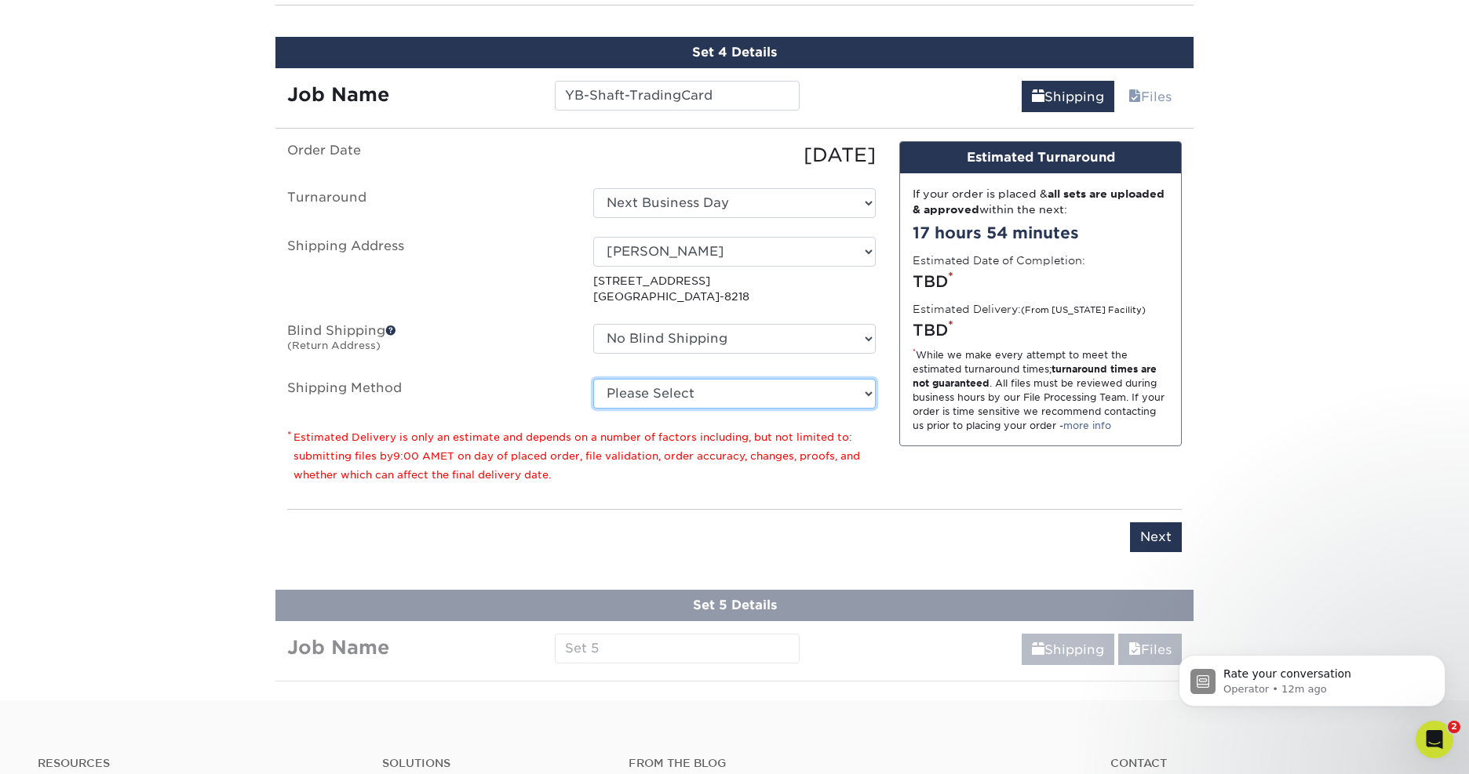
select select "01"
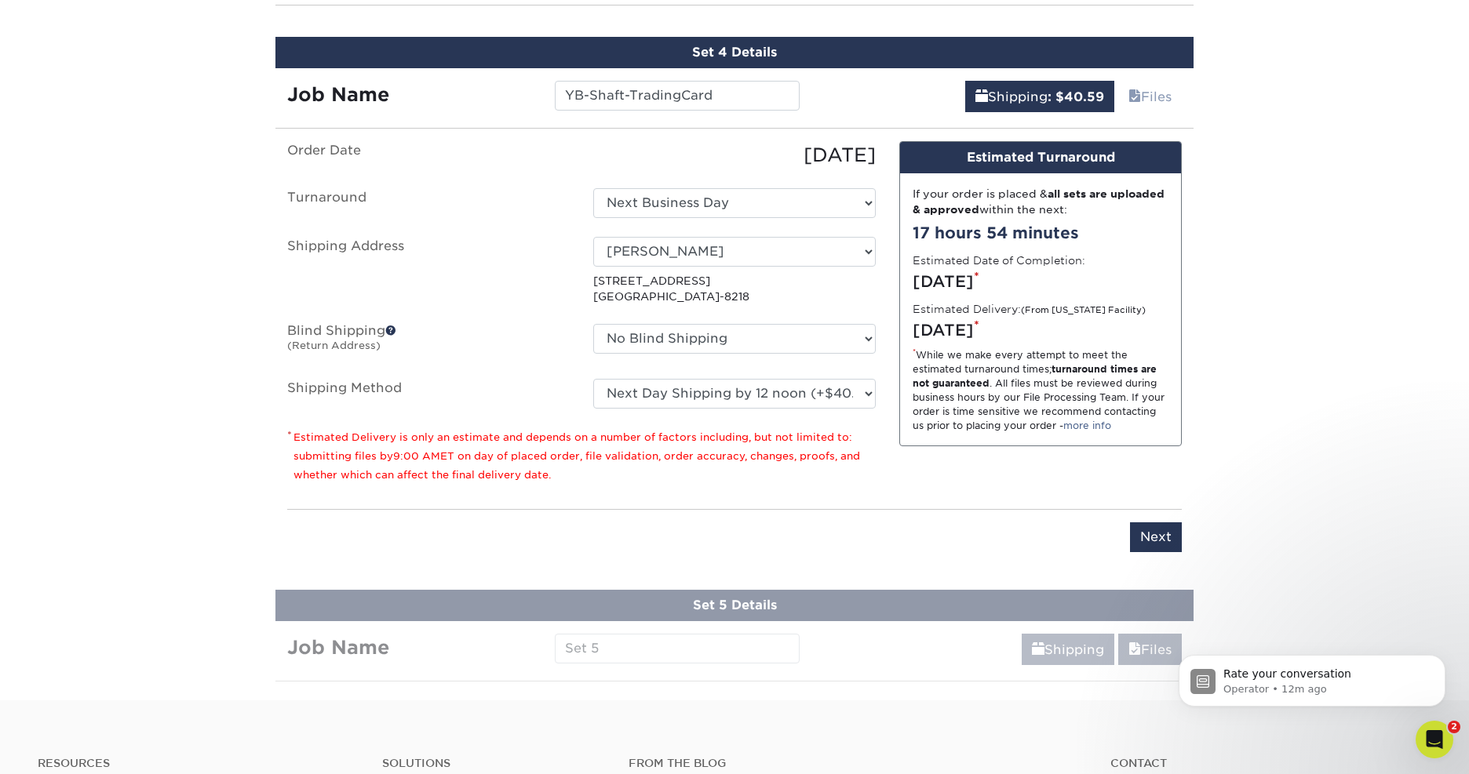
click at [1152, 536] on input "Next" at bounding box center [1156, 538] width 52 height 30
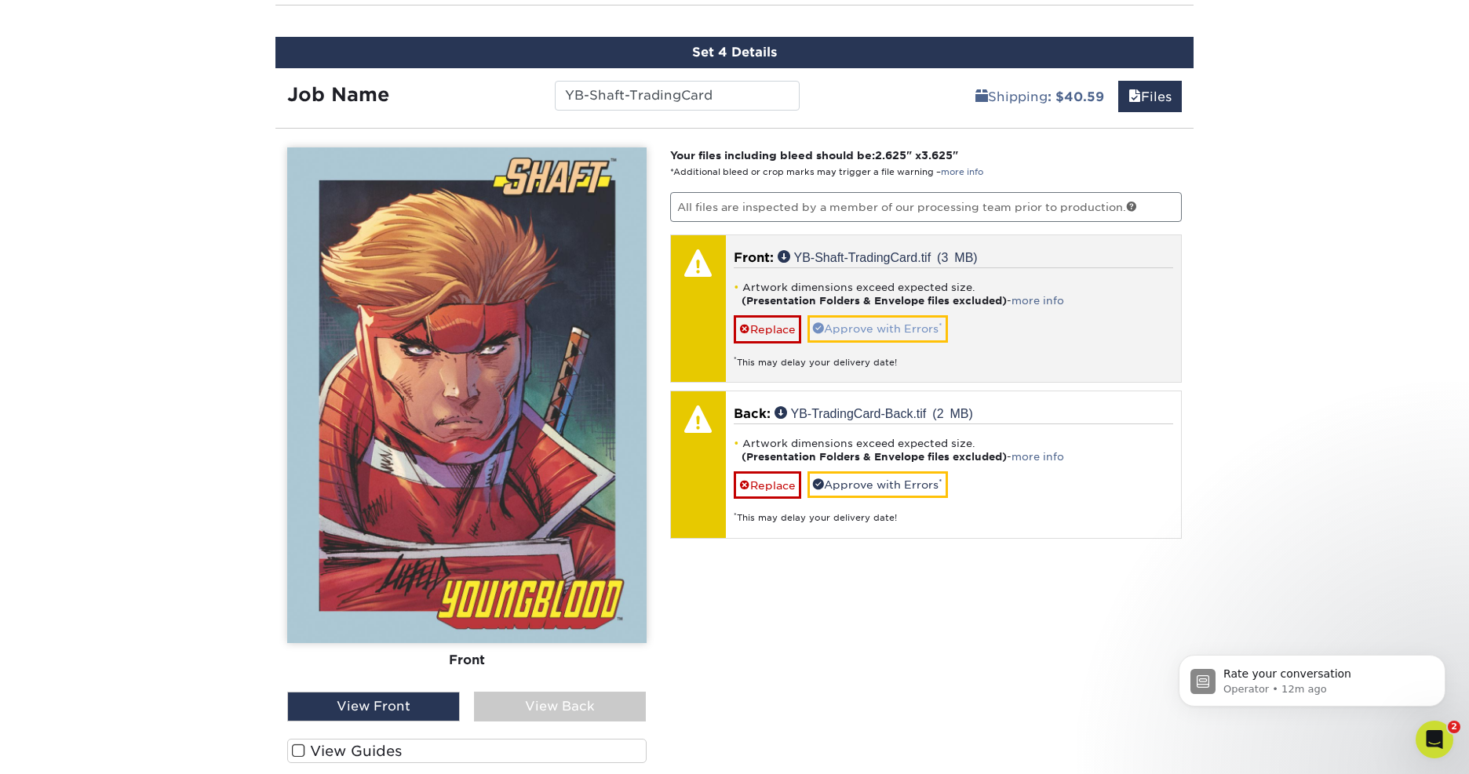
click at [876, 329] on link "Approve with Errors *" at bounding box center [877, 328] width 140 height 27
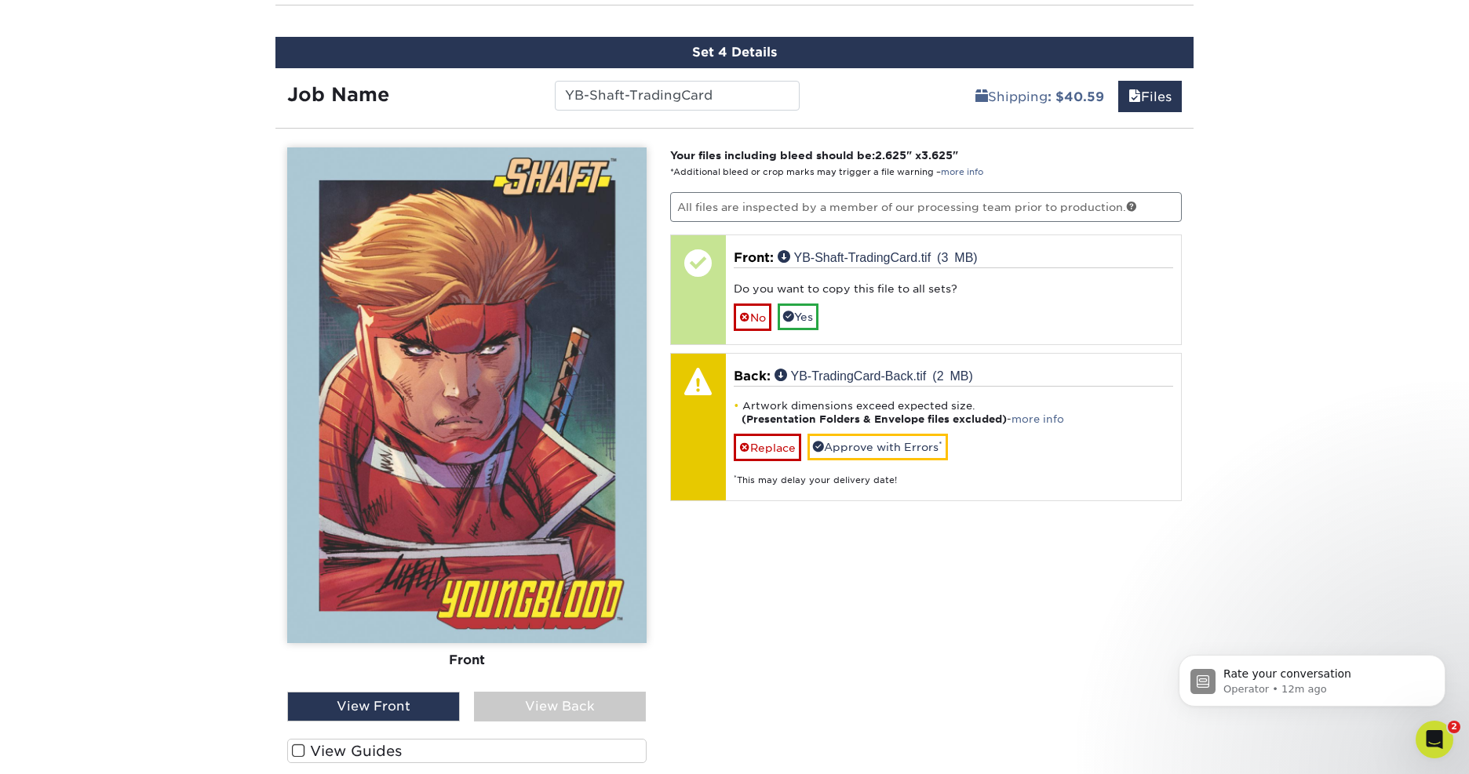
click at [514, 703] on div "View Back" at bounding box center [560, 707] width 173 height 30
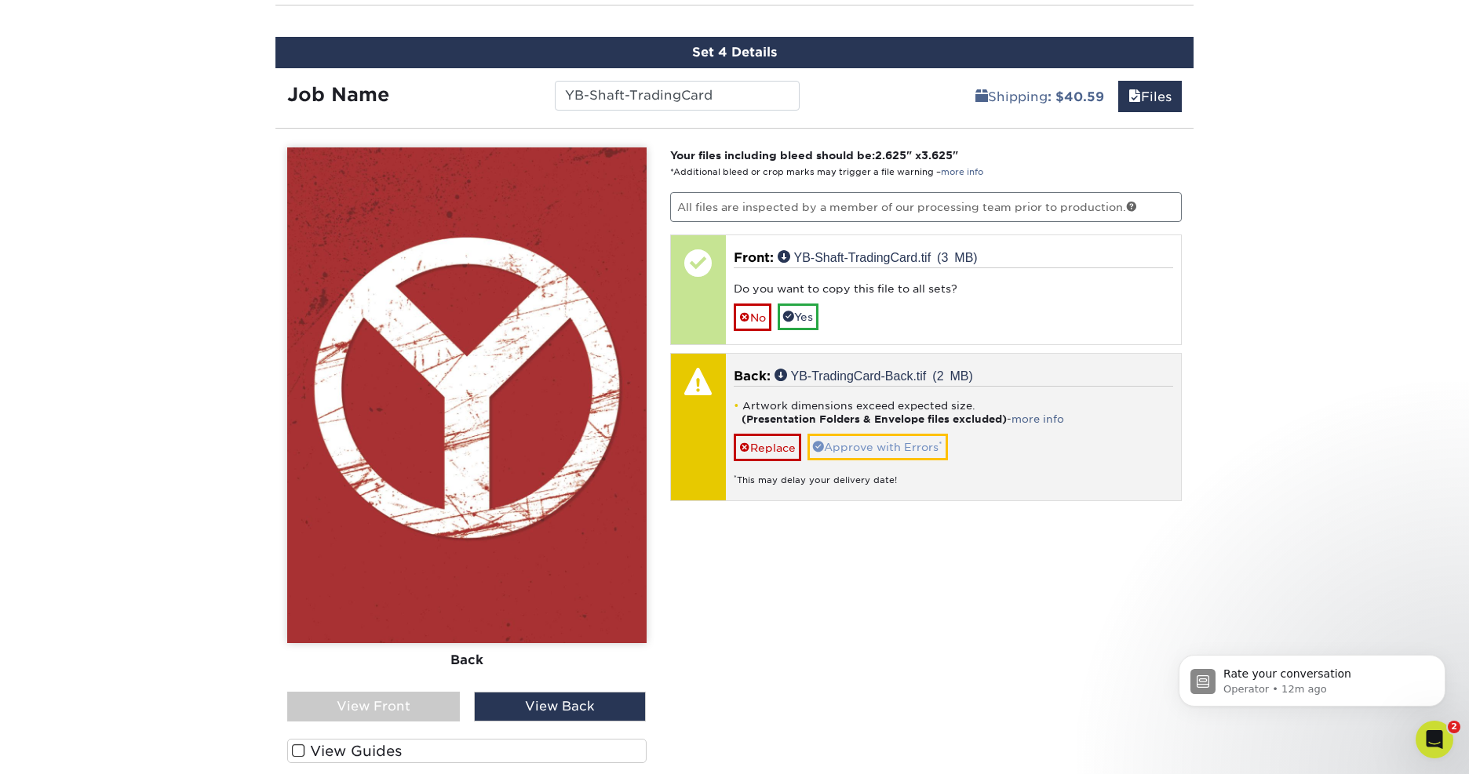
click at [883, 450] on link "Approve with Errors *" at bounding box center [877, 447] width 140 height 27
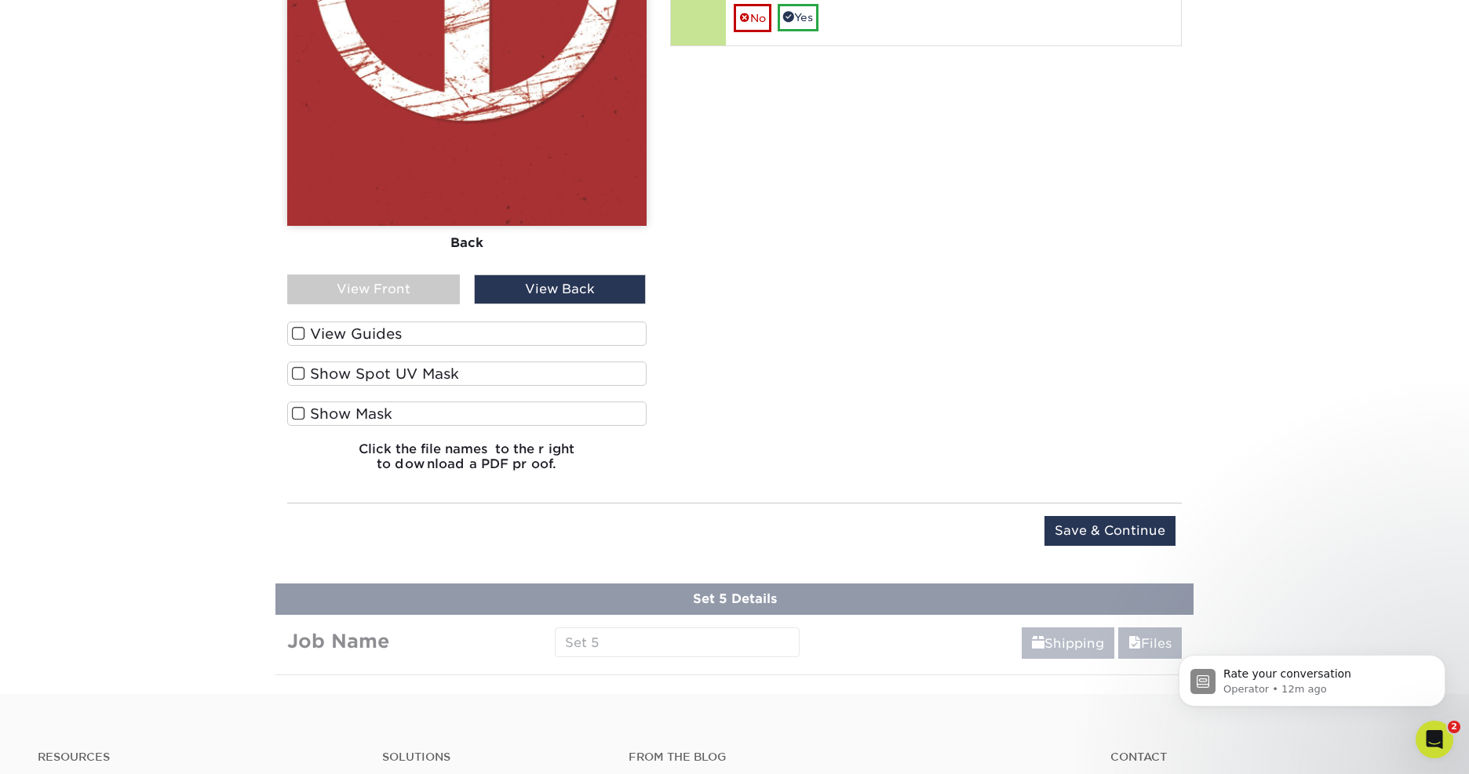
scroll to position [1680, 0]
click at [1096, 523] on input "Save & Continue" at bounding box center [1109, 530] width 131 height 30
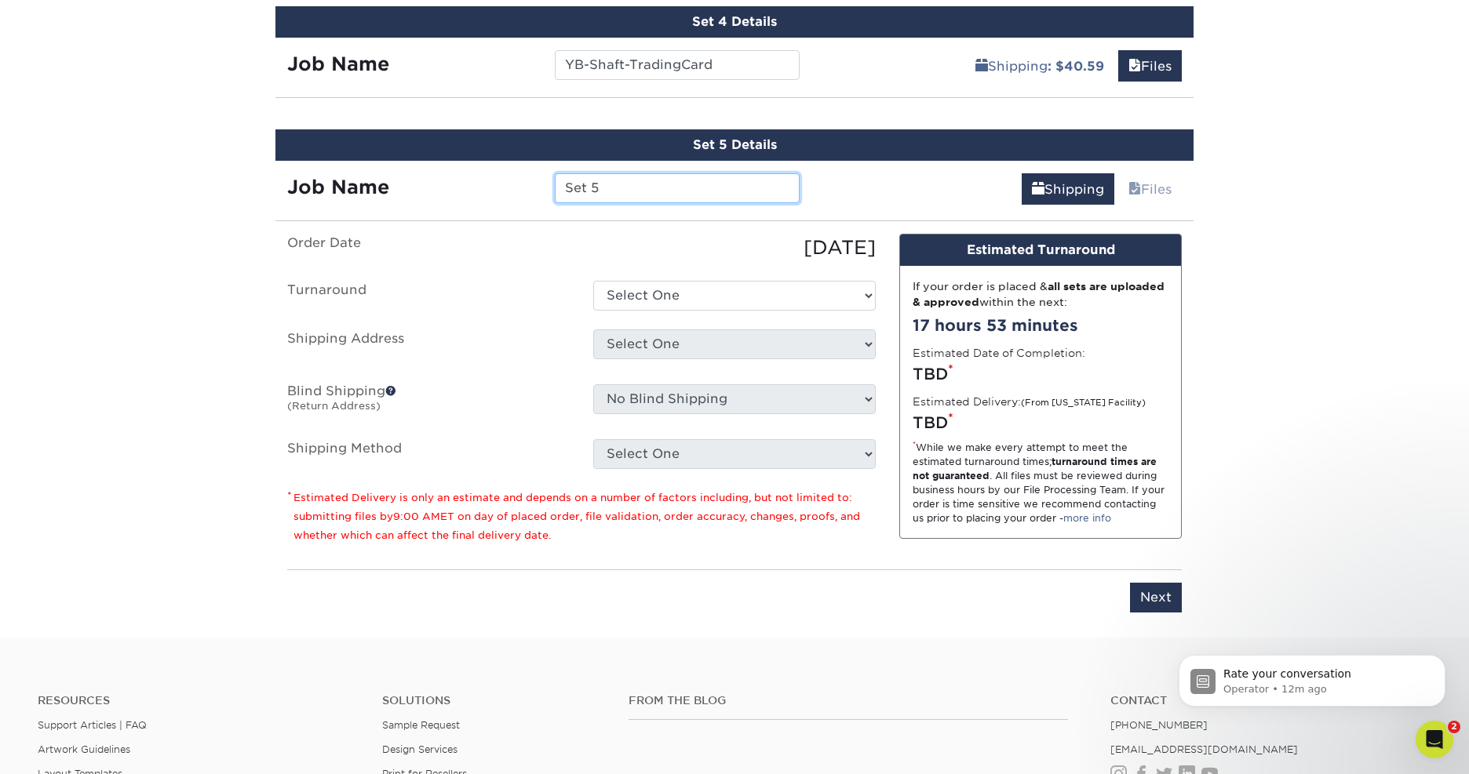
scroll to position [1290, 0]
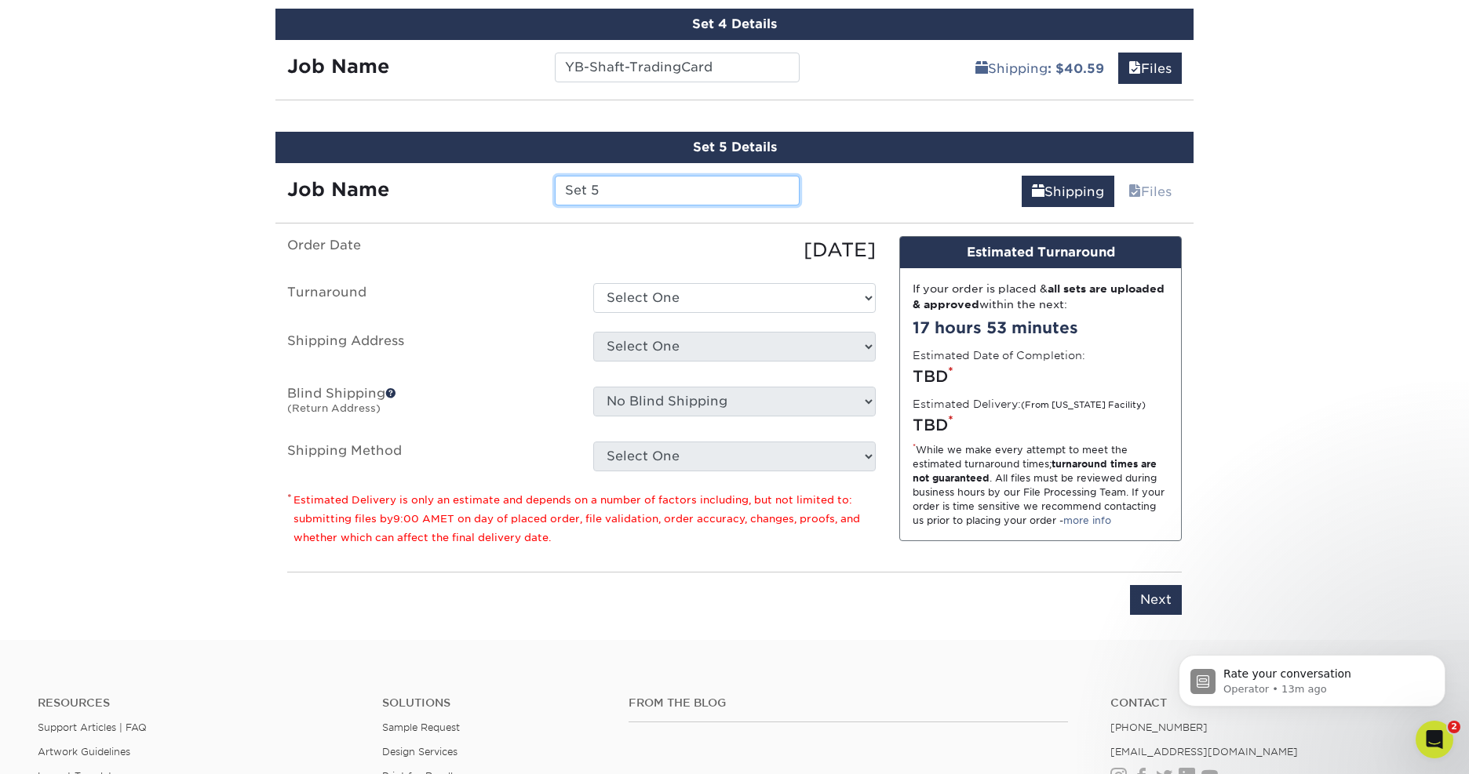
click at [599, 191] on input "Set 5" at bounding box center [677, 191] width 244 height 30
paste input "YB-Vandel-TradingCard"
type input "YB-Vandel-TradingCard"
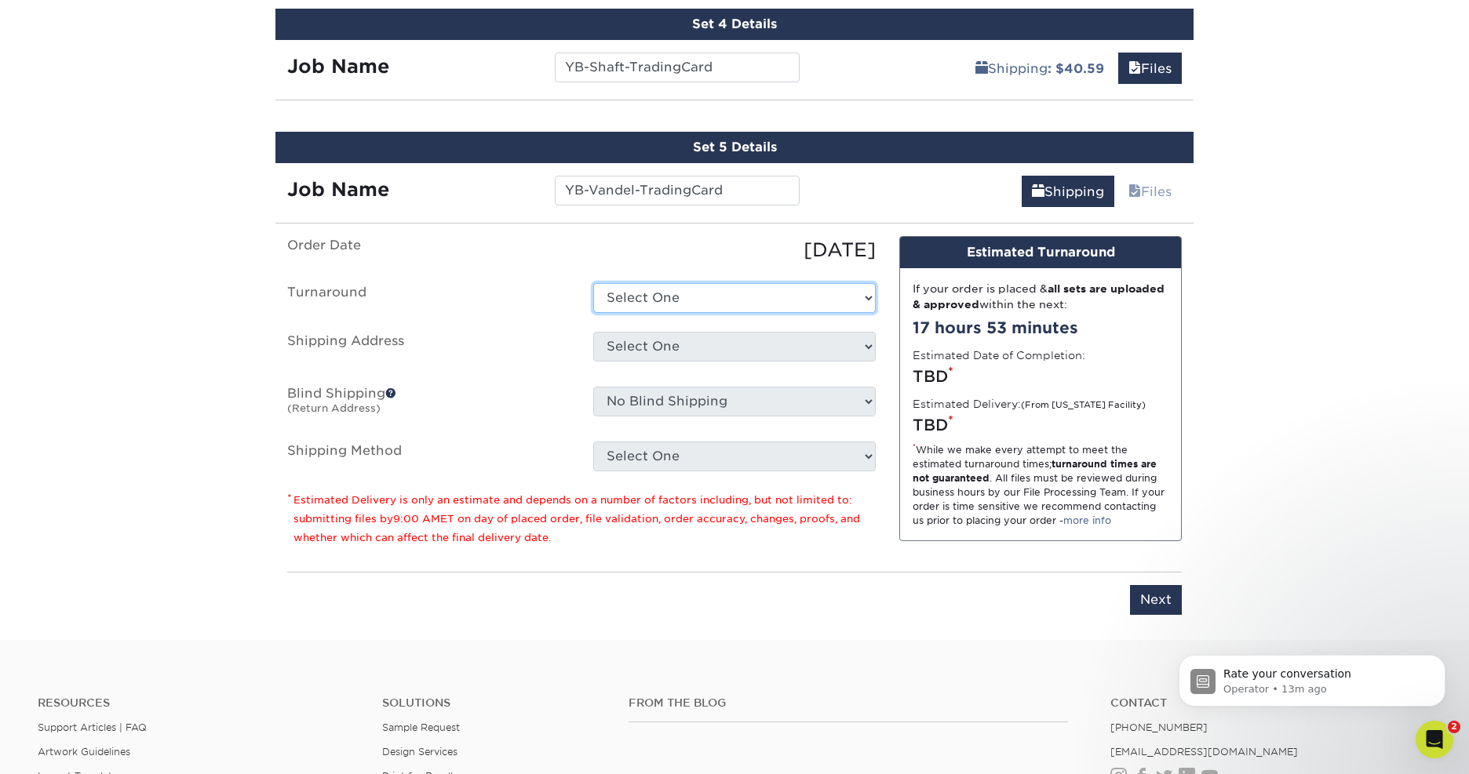
select select "59f3f861-efd8-4fa0-900c-64be2dcda852"
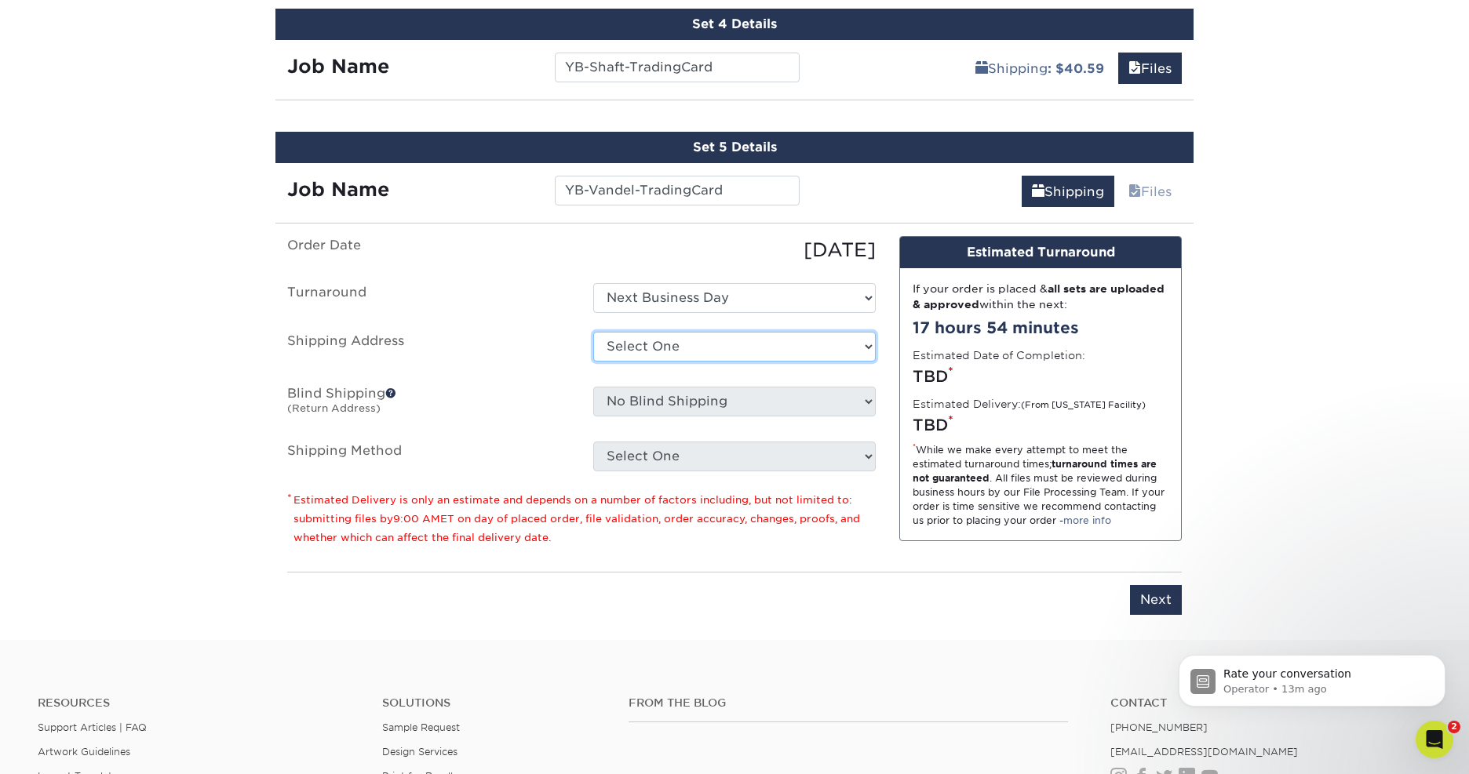
select select "286951"
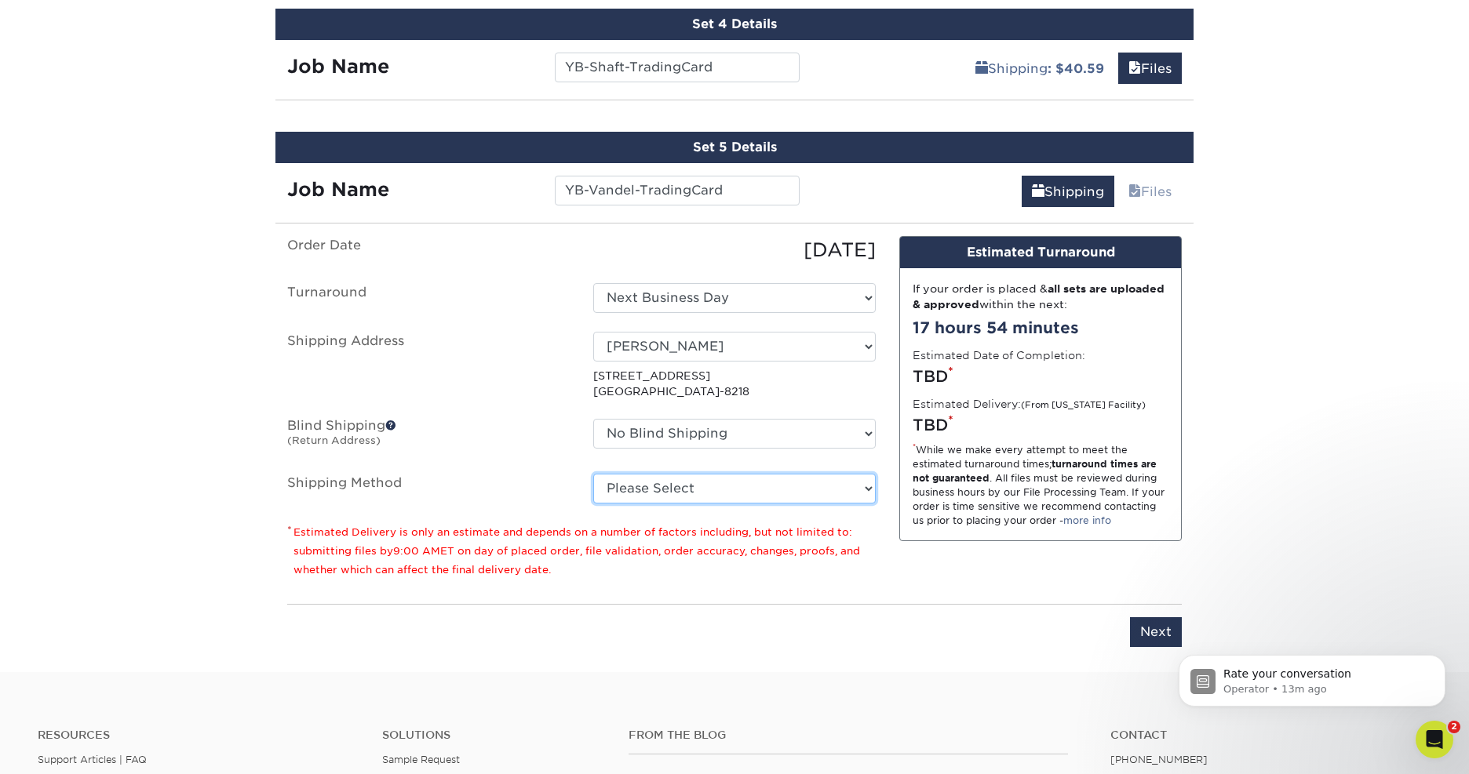
select select "01"
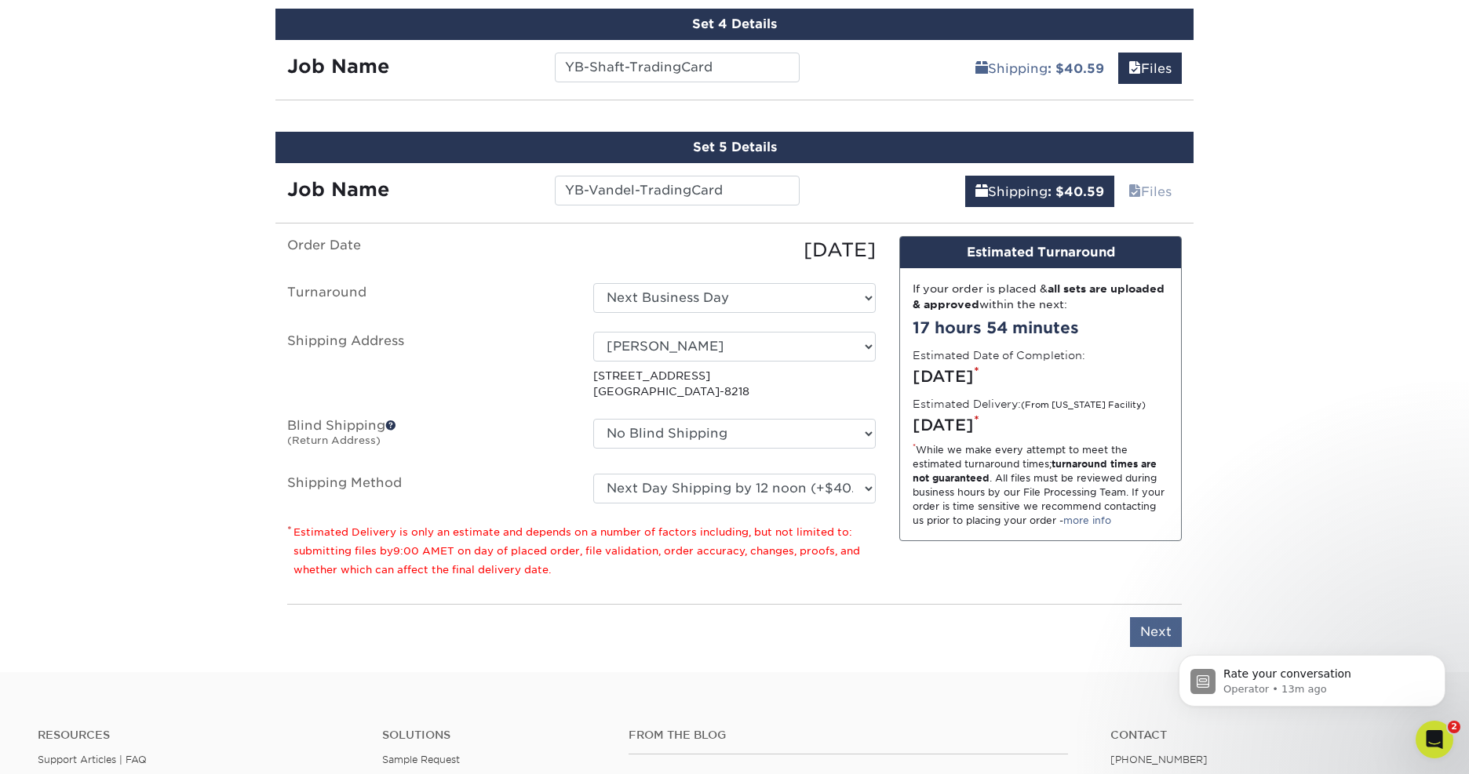
click at [1147, 635] on input "Next" at bounding box center [1156, 633] width 52 height 30
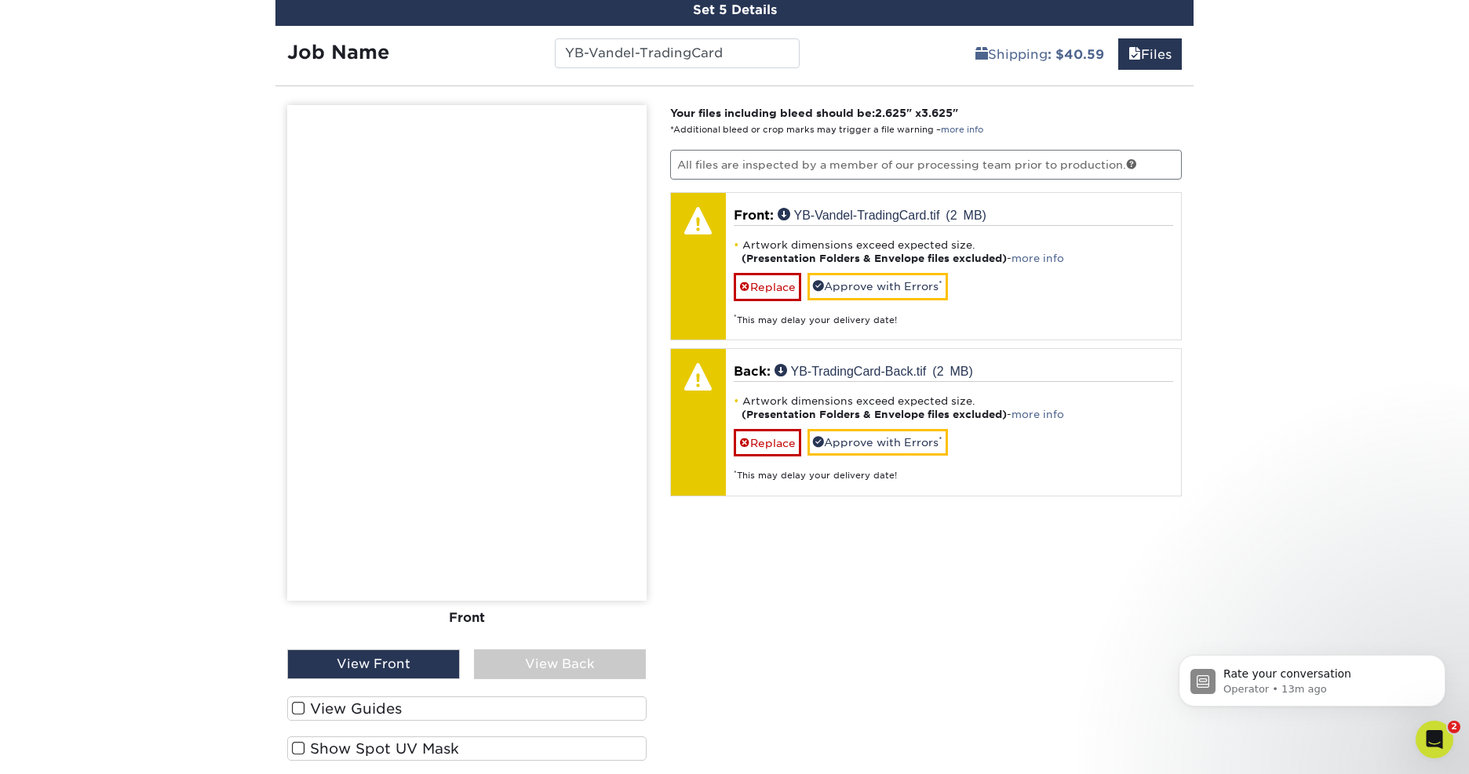
scroll to position [1445, 0]
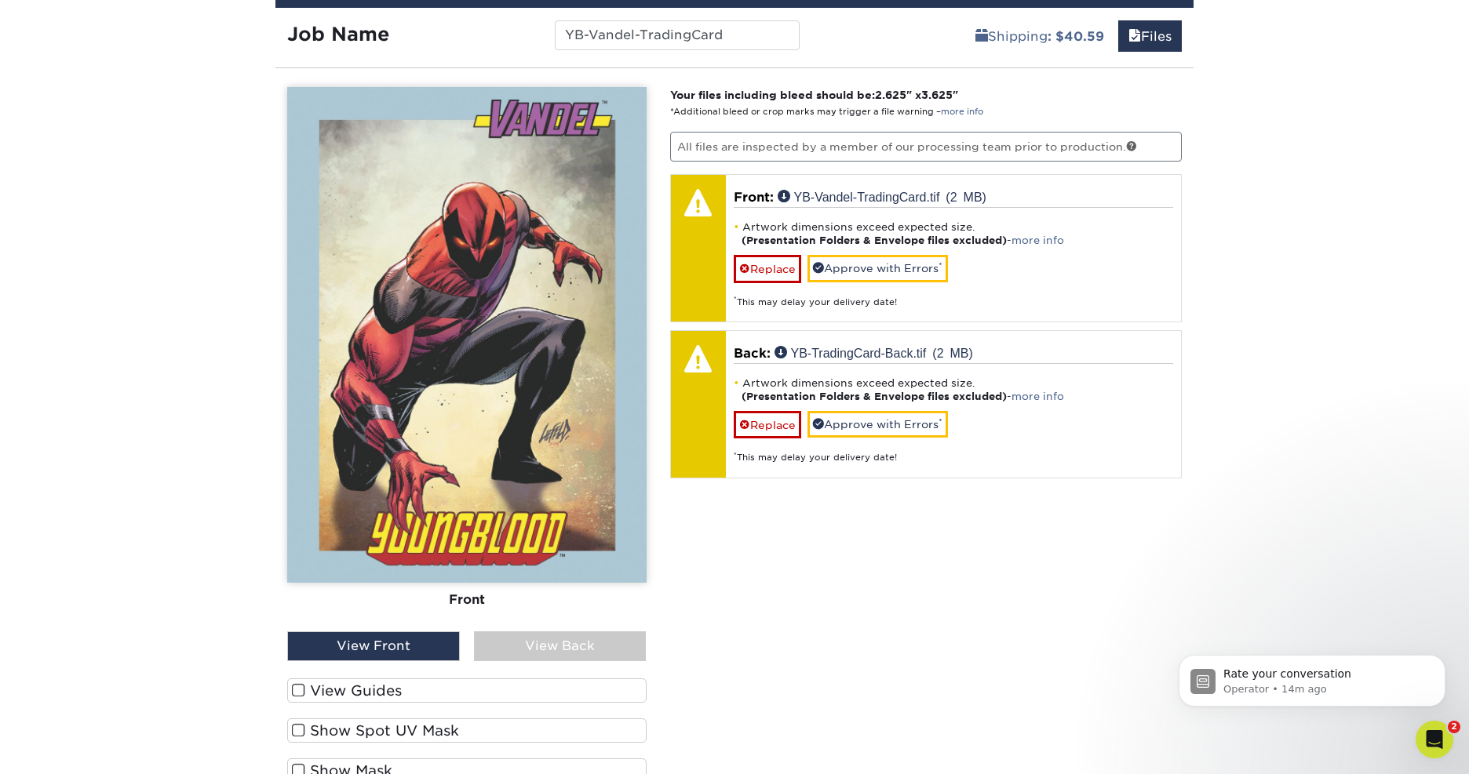
click at [507, 642] on div "View Back" at bounding box center [560, 647] width 173 height 30
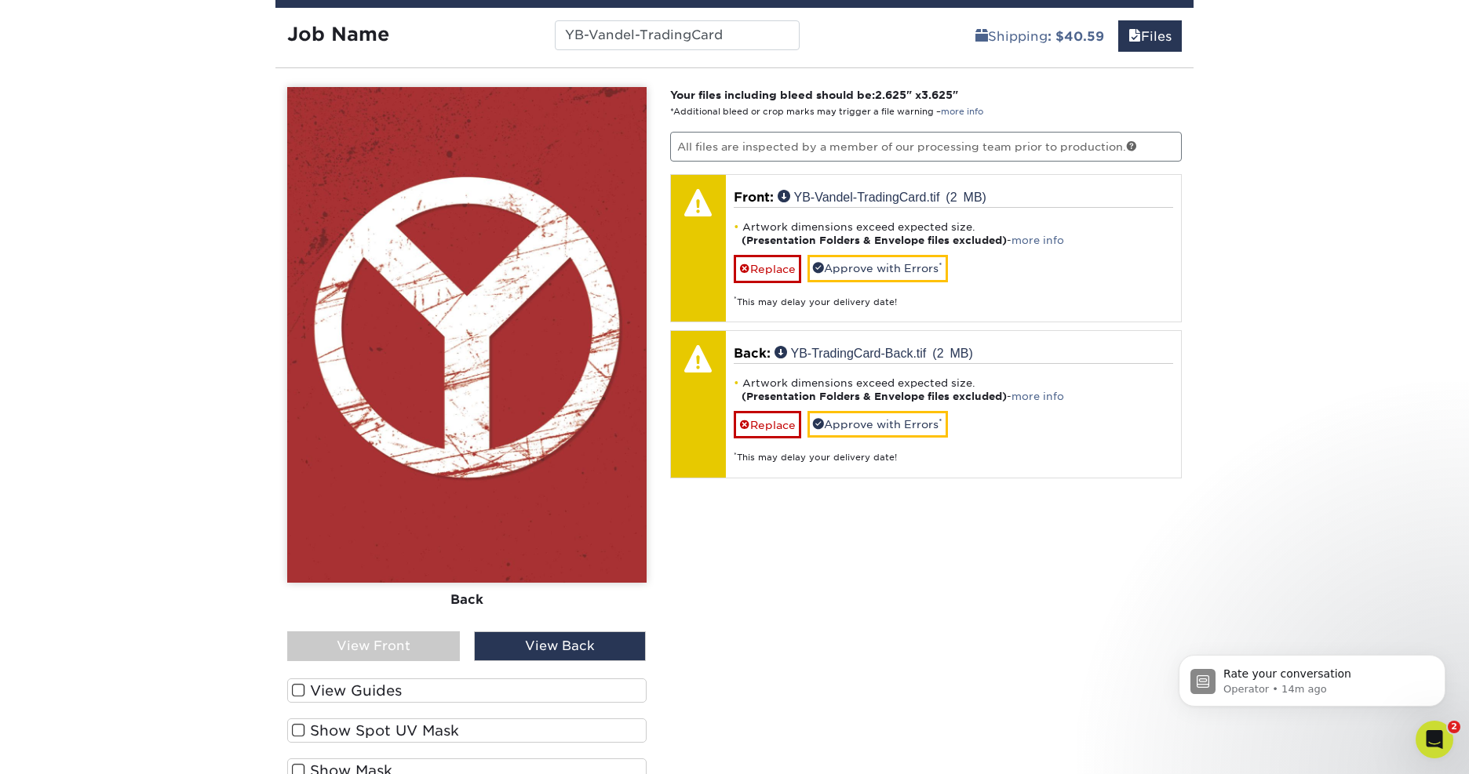
click at [392, 640] on div "View Front" at bounding box center [373, 647] width 173 height 30
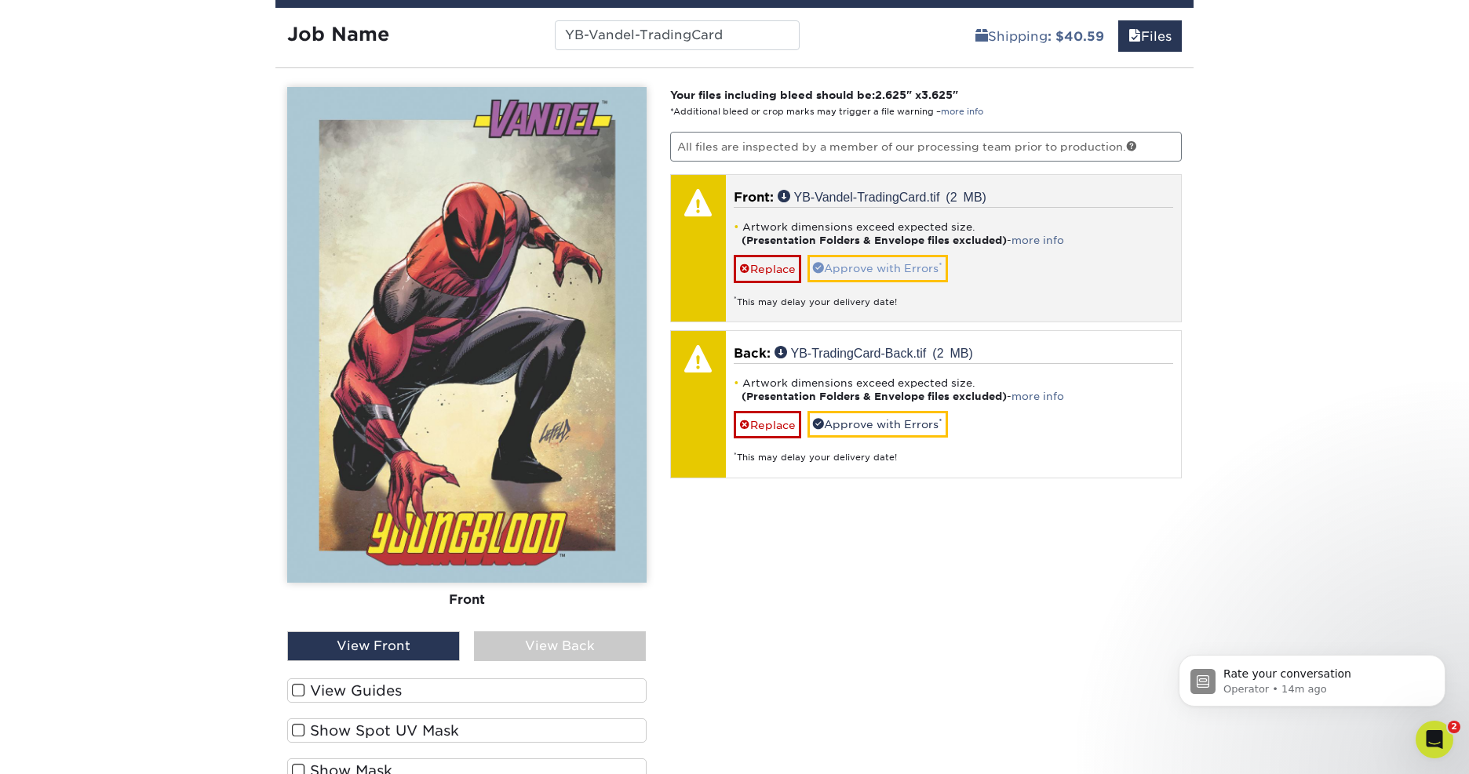
click at [877, 271] on link "Approve with Errors *" at bounding box center [877, 268] width 140 height 27
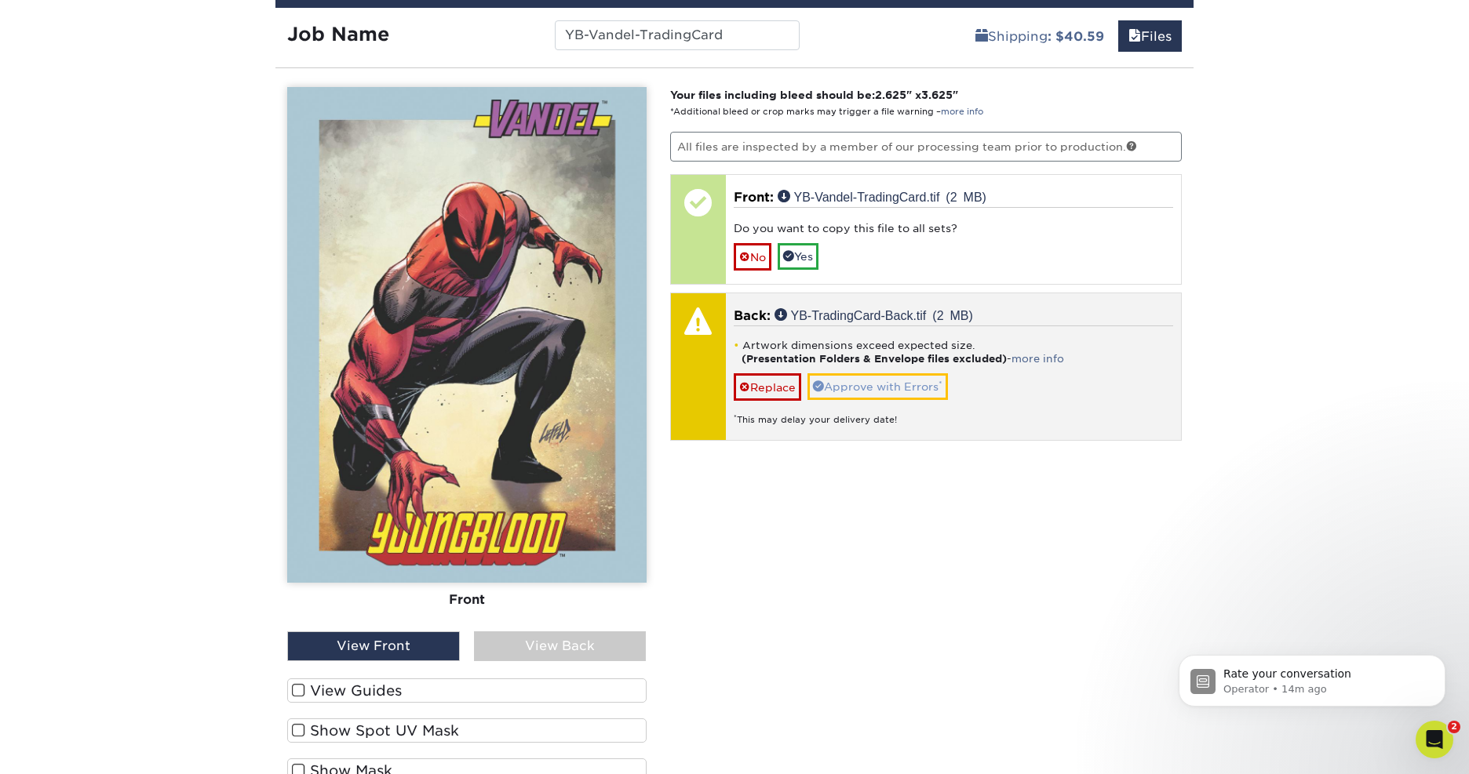
click at [869, 387] on link "Approve with Errors *" at bounding box center [877, 386] width 140 height 27
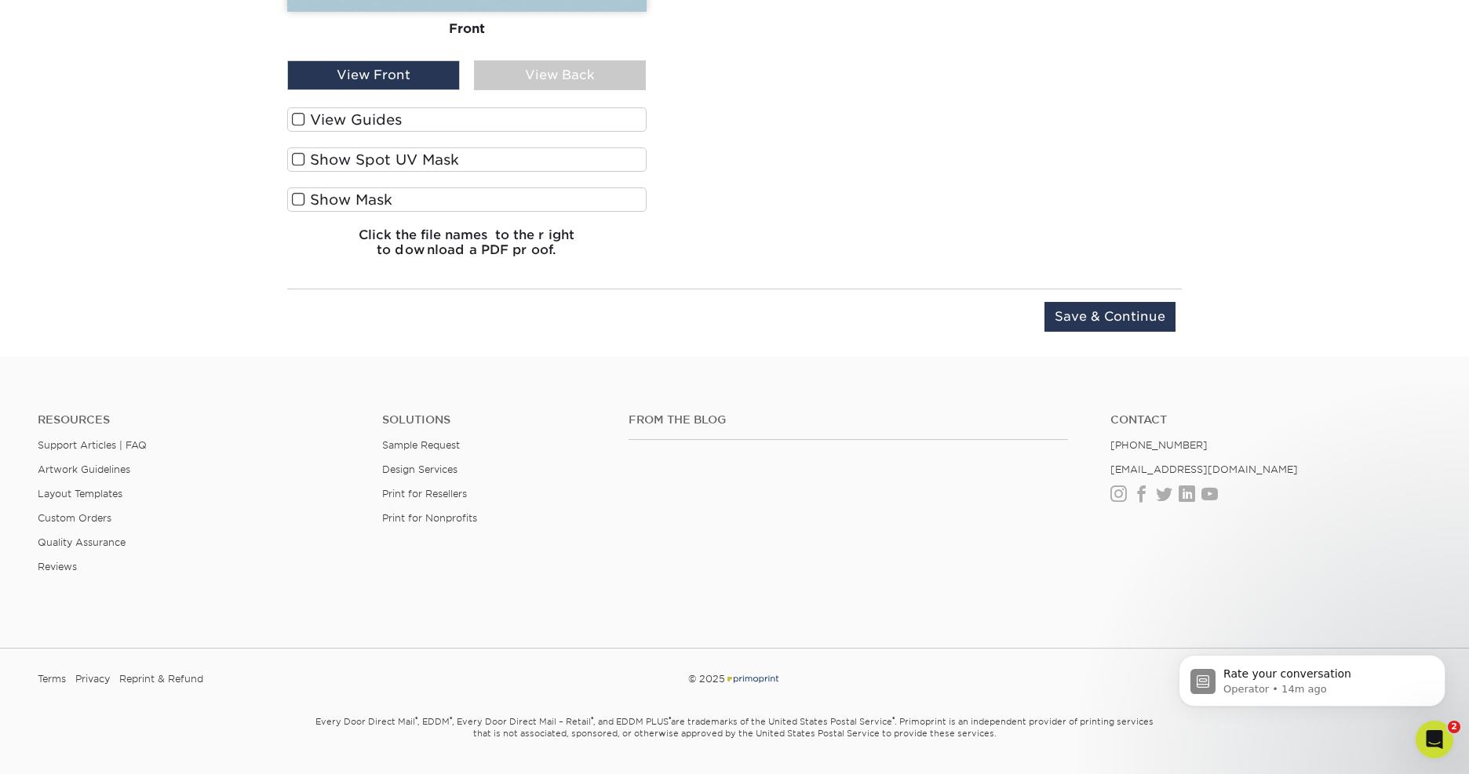
scroll to position [2020, 0]
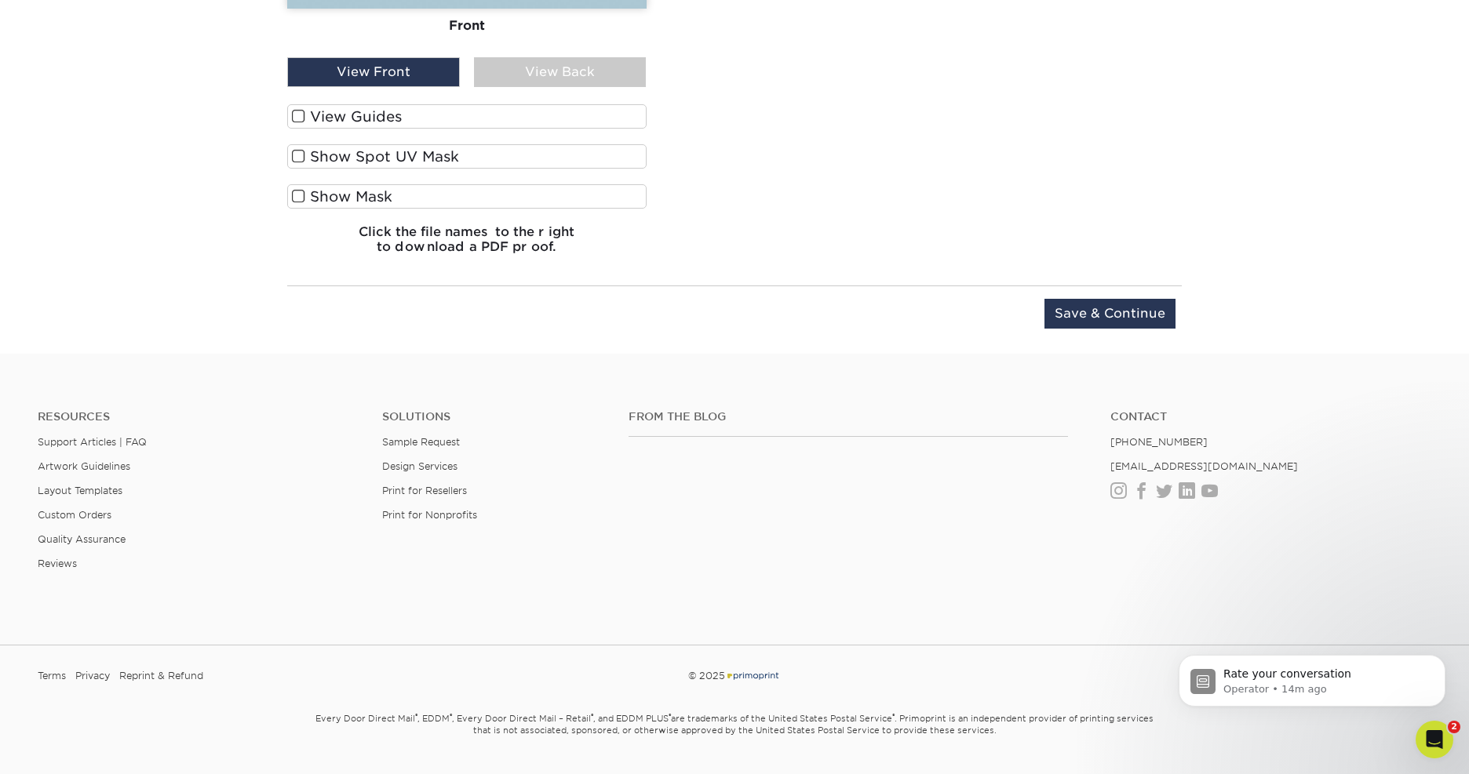
click at [1102, 309] on input "Save & Continue" at bounding box center [1109, 314] width 131 height 30
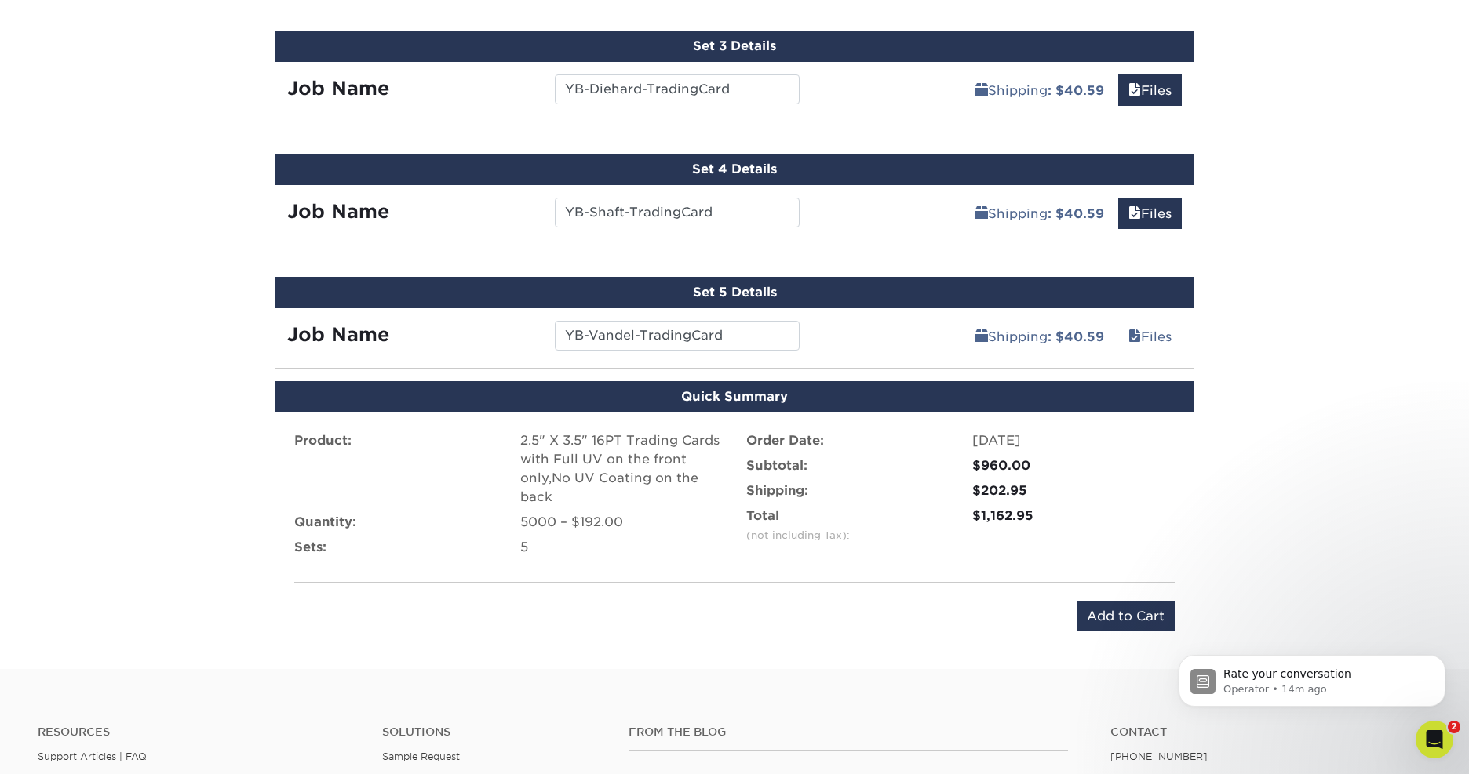
scroll to position [1146, 0]
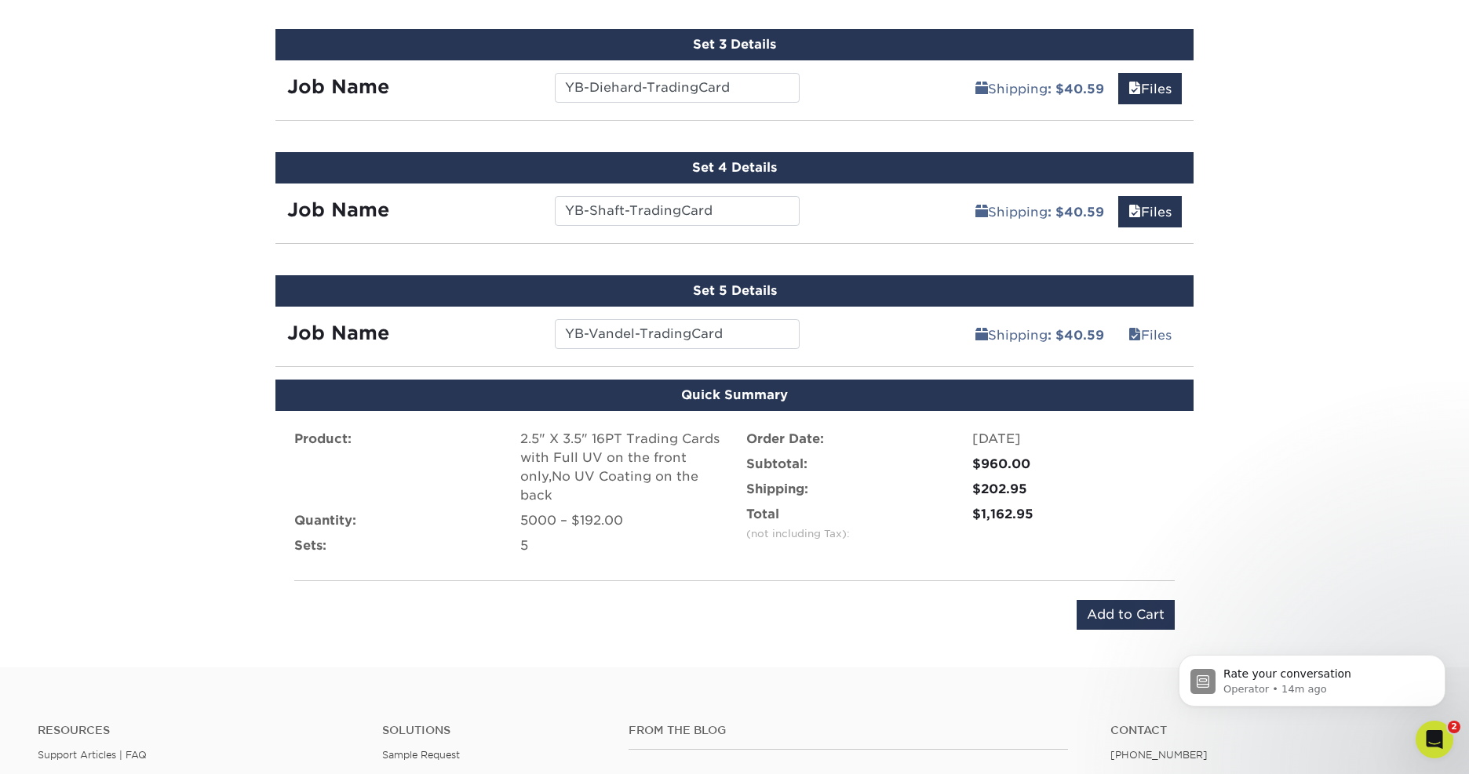
click at [1106, 607] on input "Add to Cart" at bounding box center [1126, 615] width 98 height 30
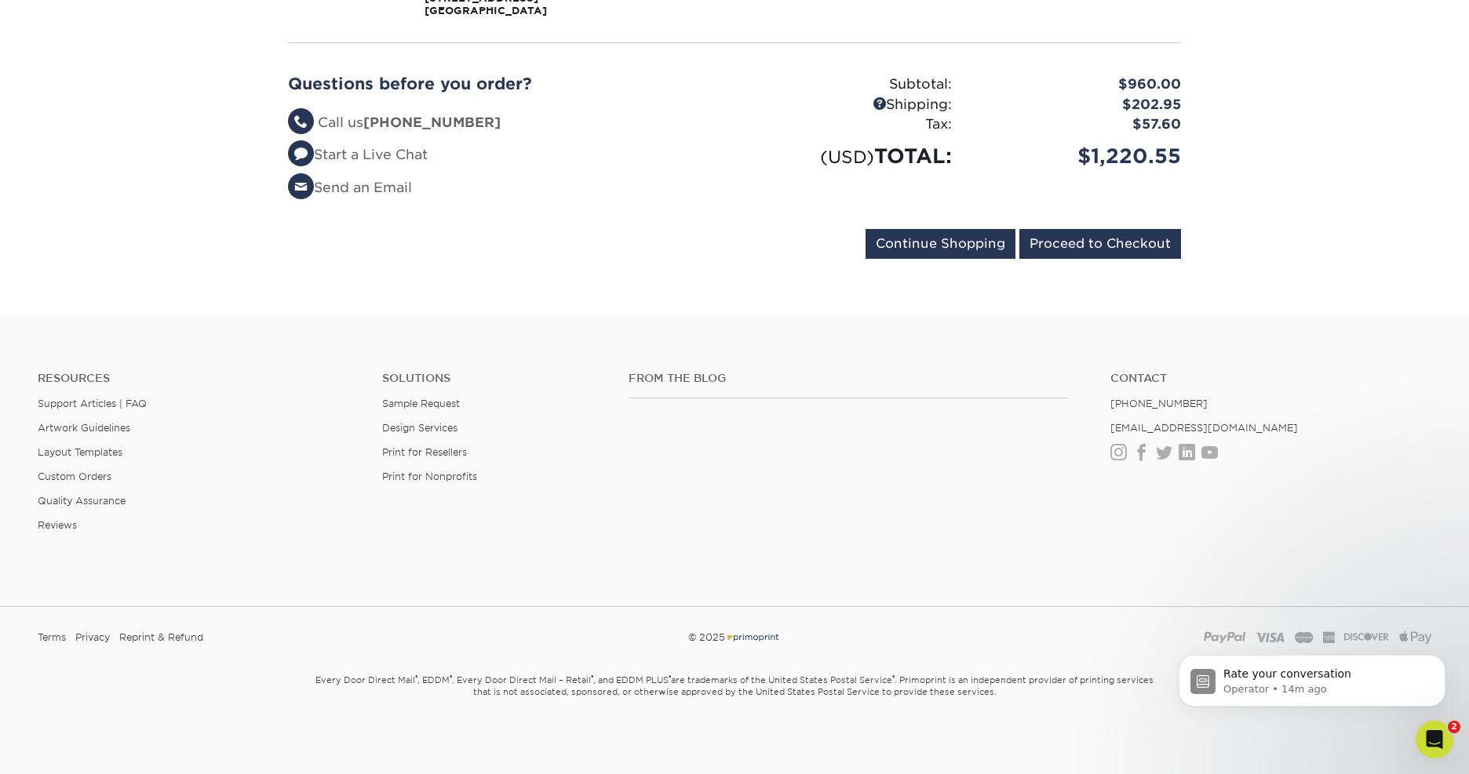
scroll to position [1297, 0]
click at [1100, 242] on input "Proceed to Checkout" at bounding box center [1100, 244] width 162 height 30
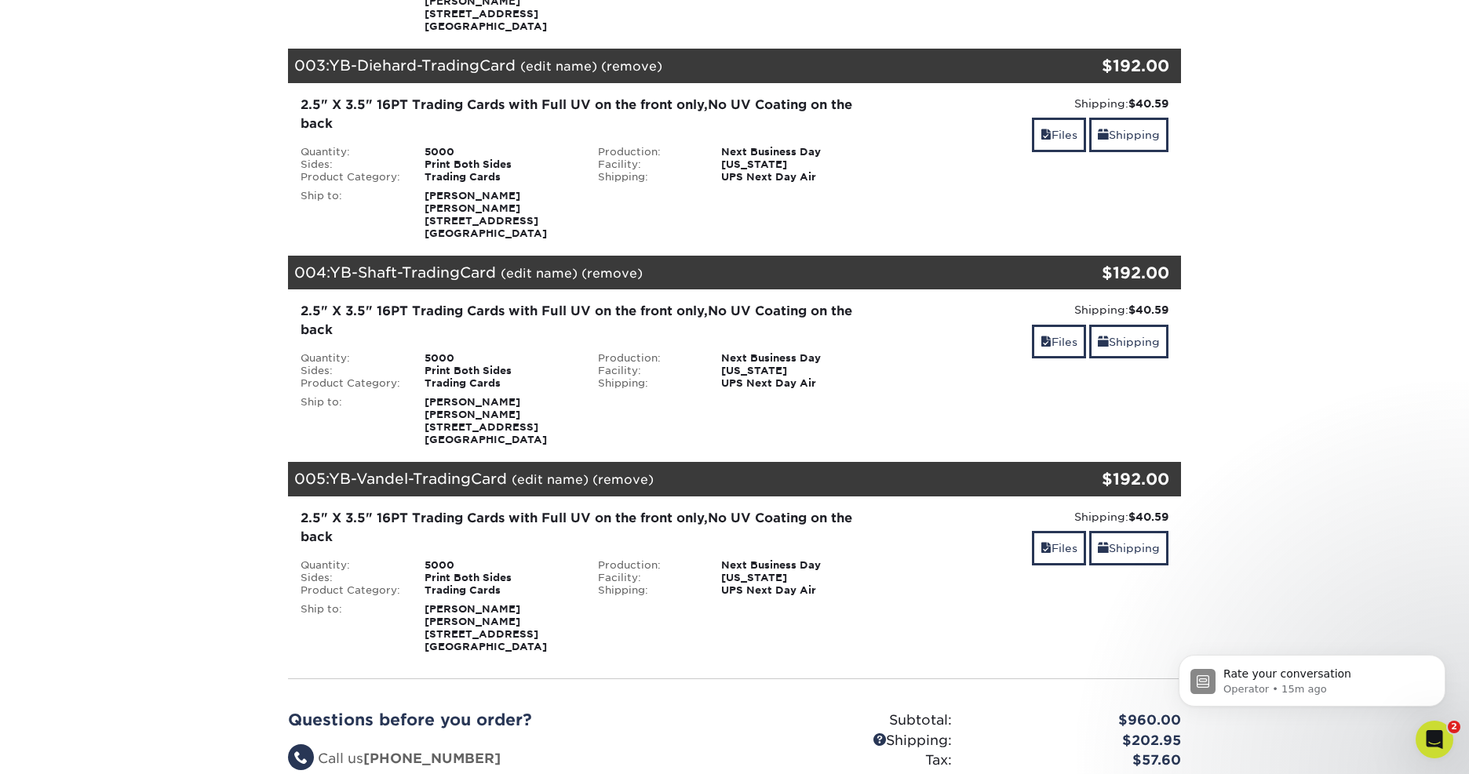
scroll to position [507, 0]
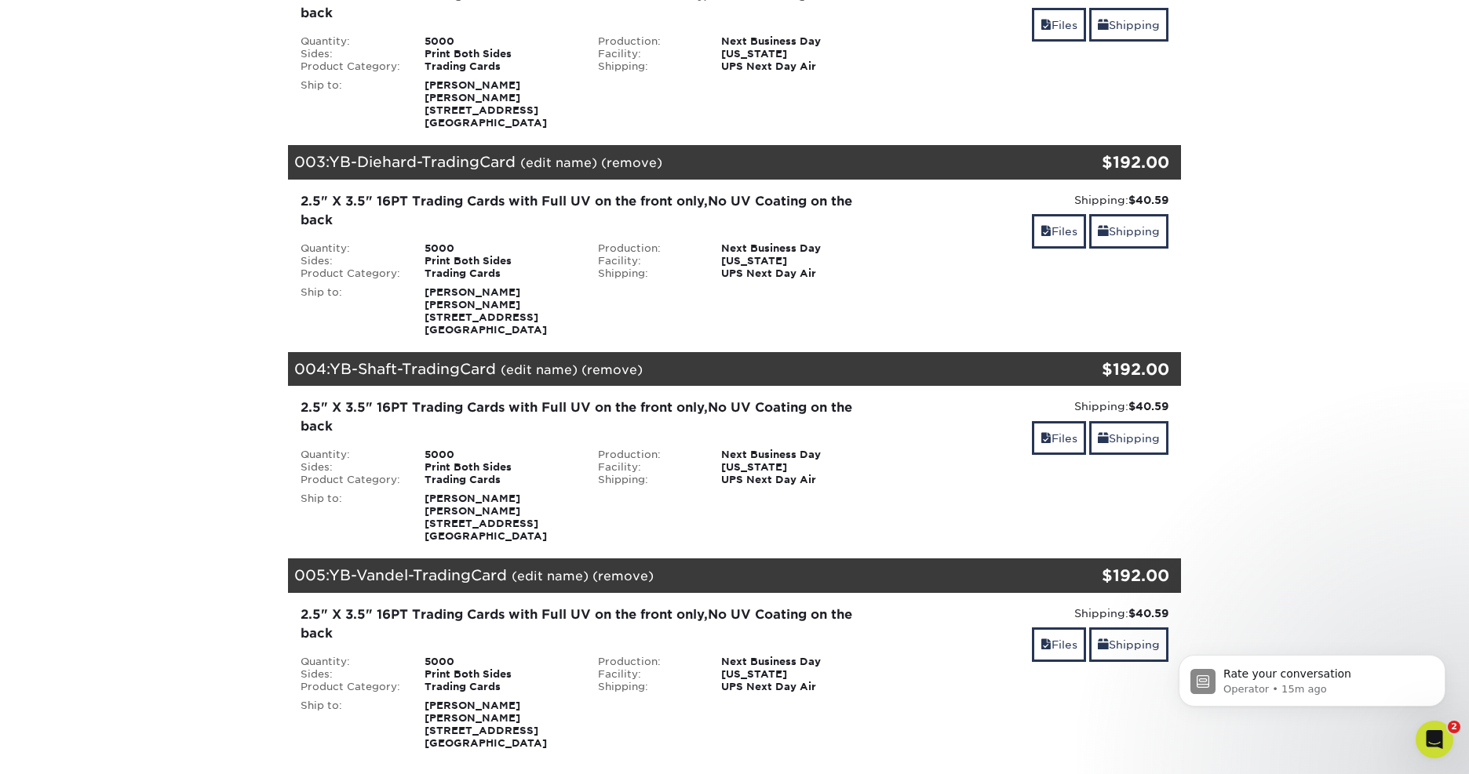
click at [545, 170] on link "(edit name)" at bounding box center [558, 162] width 77 height 15
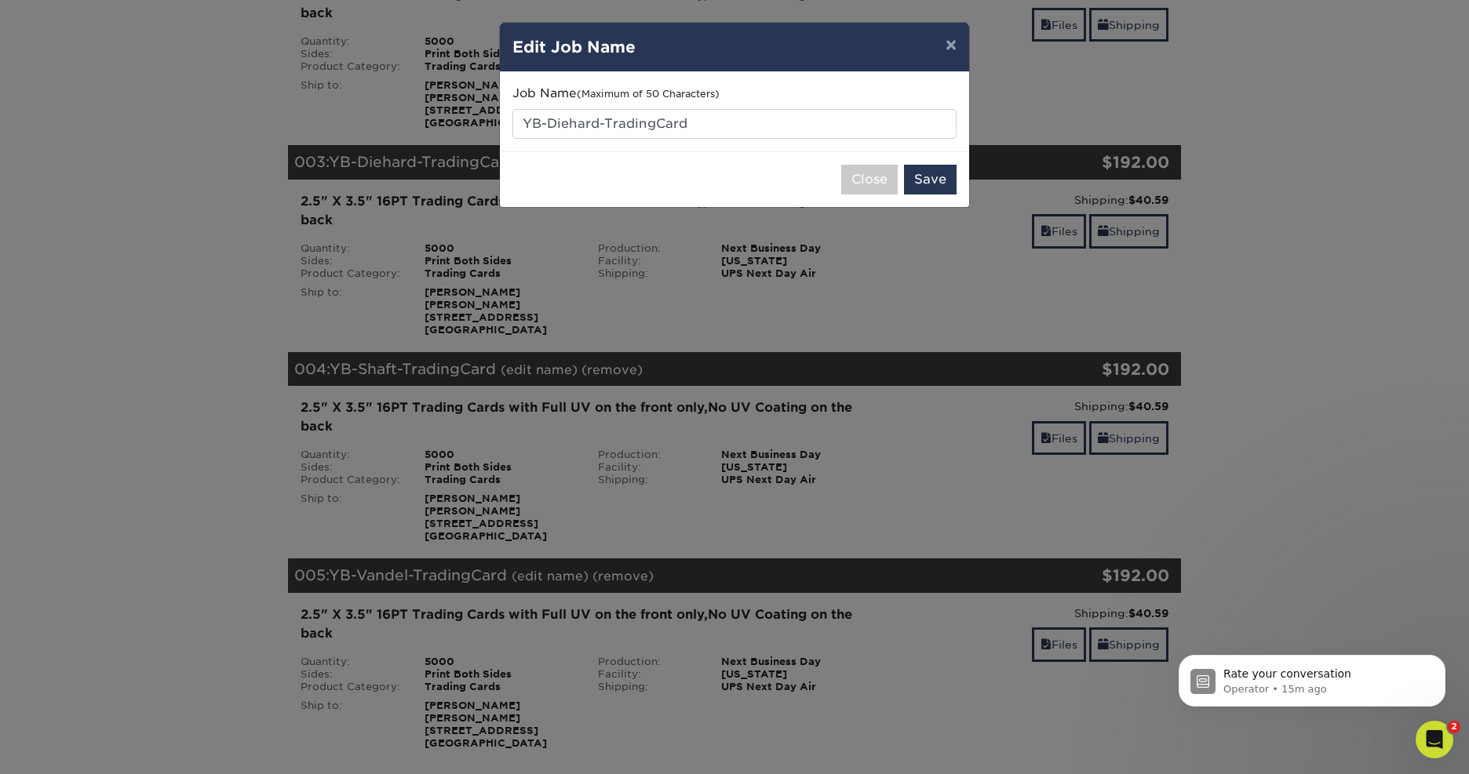
click at [867, 177] on button "Close" at bounding box center [869, 180] width 56 height 30
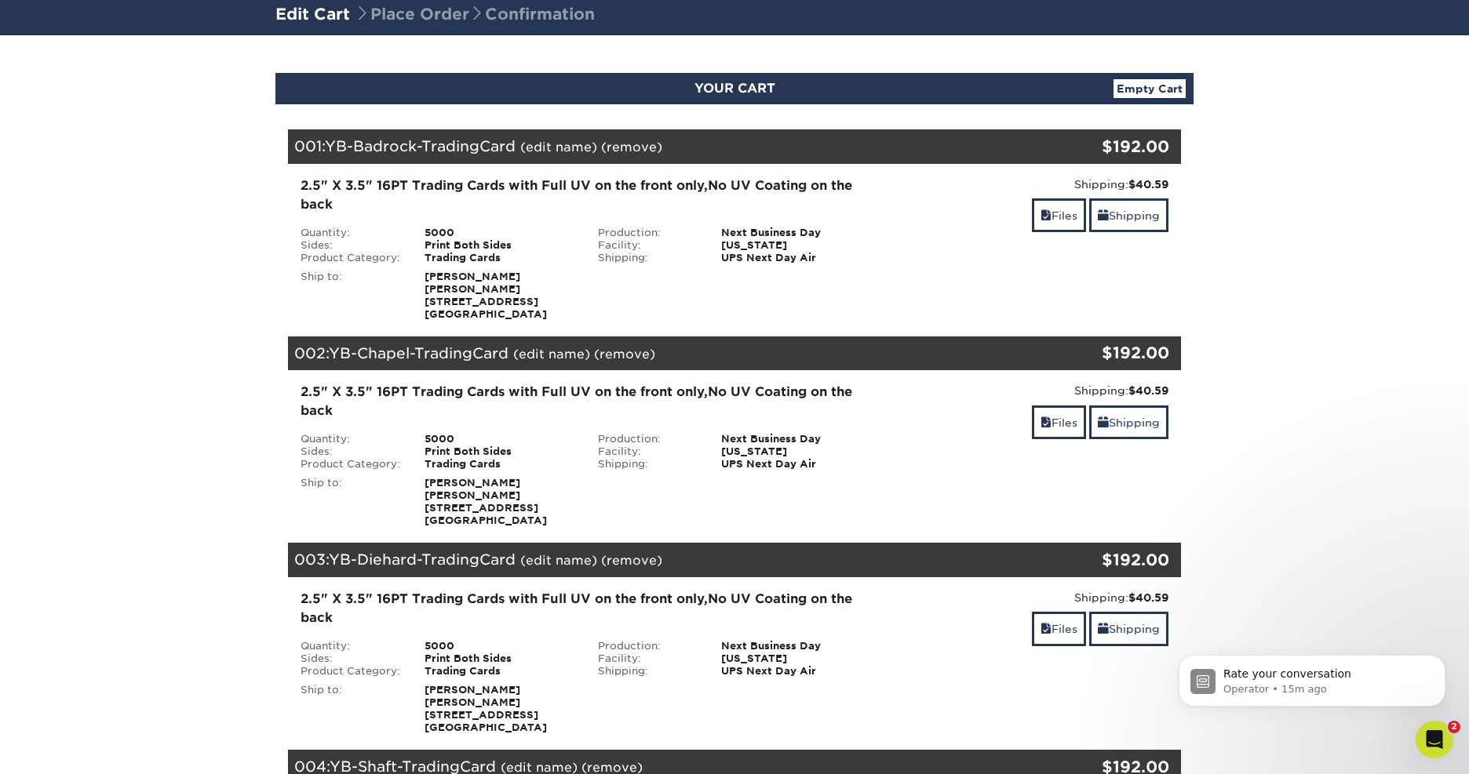
scroll to position [118, 0]
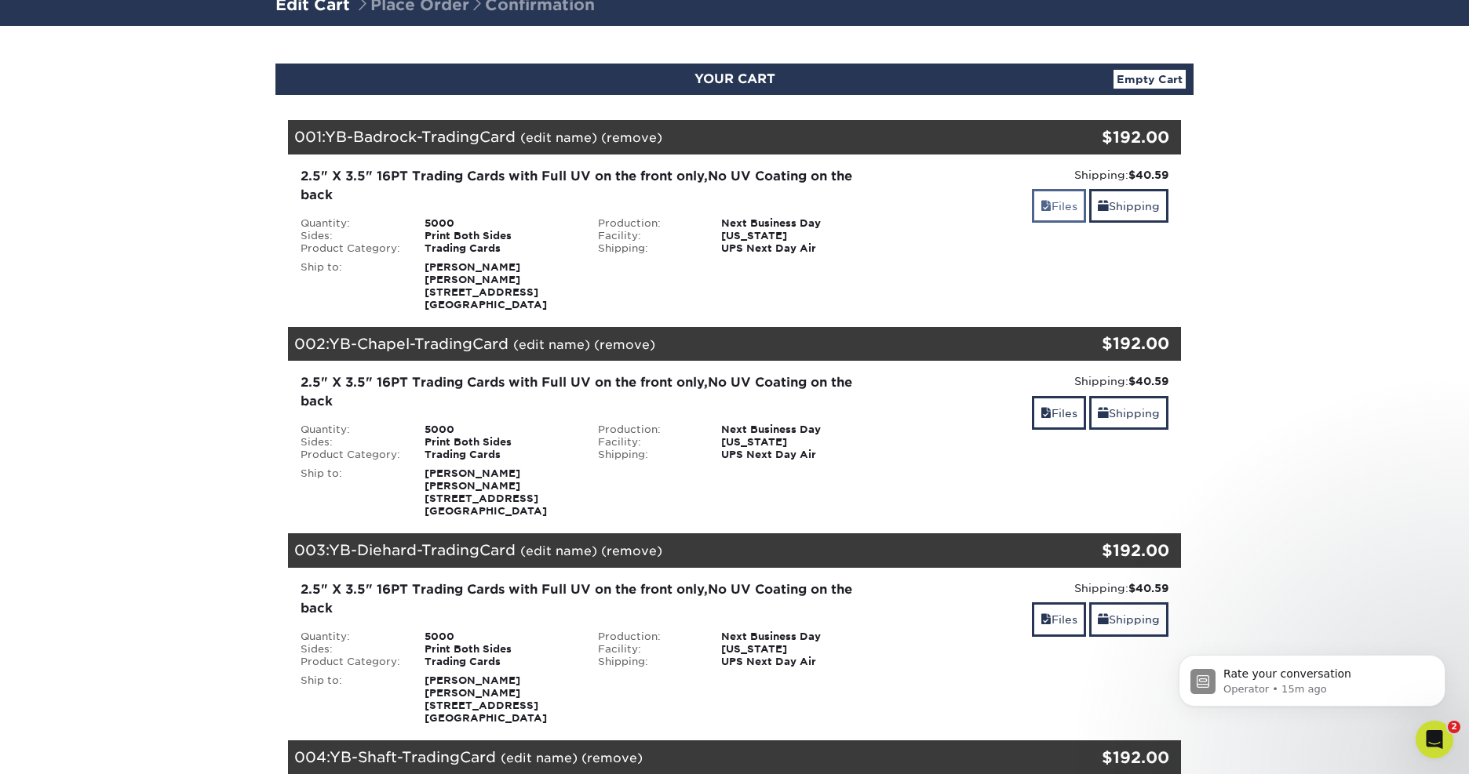
click at [1051, 207] on link "Files" at bounding box center [1059, 206] width 54 height 34
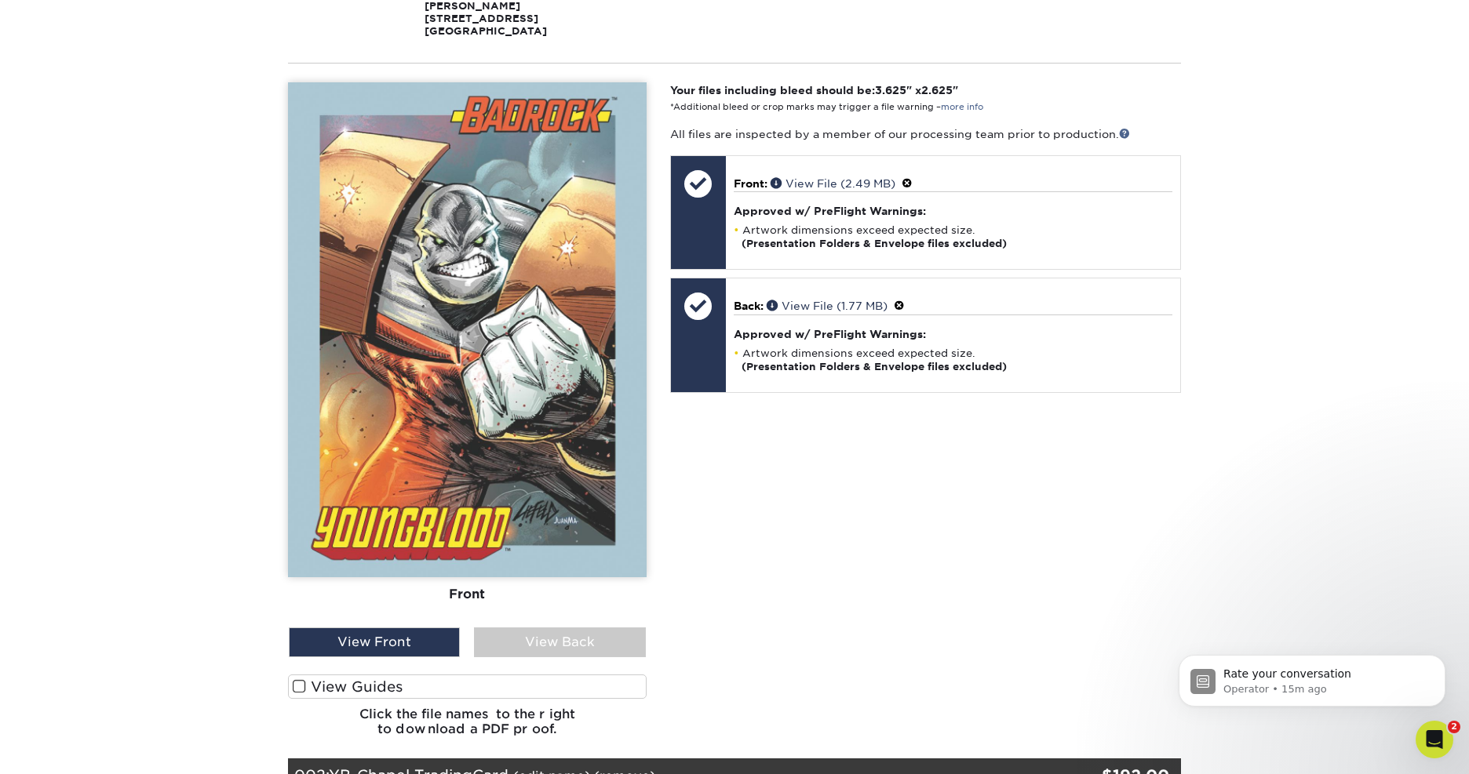
scroll to position [393, 0]
click at [577, 652] on div "View Back" at bounding box center [559, 642] width 171 height 30
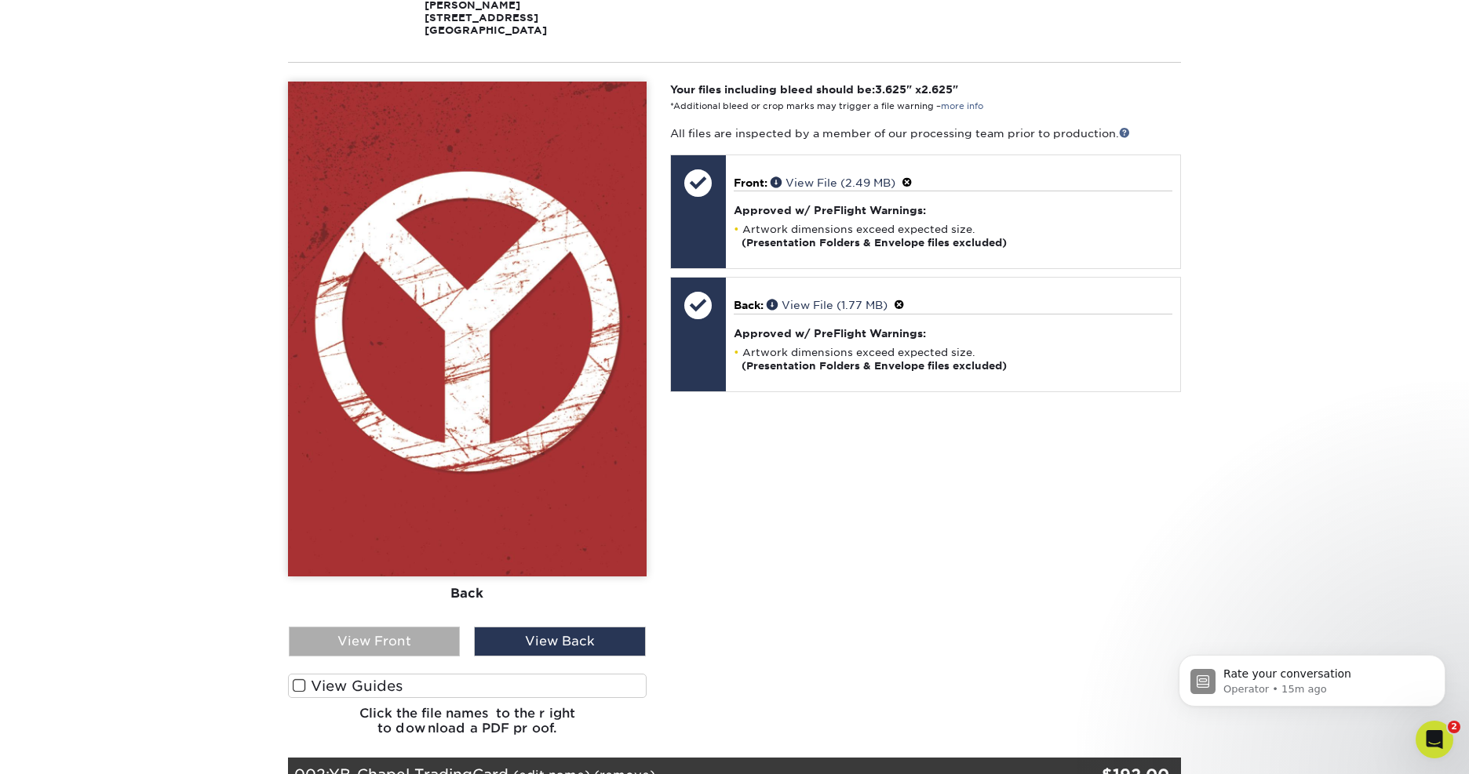
click at [409, 650] on div "View Front" at bounding box center [374, 642] width 171 height 30
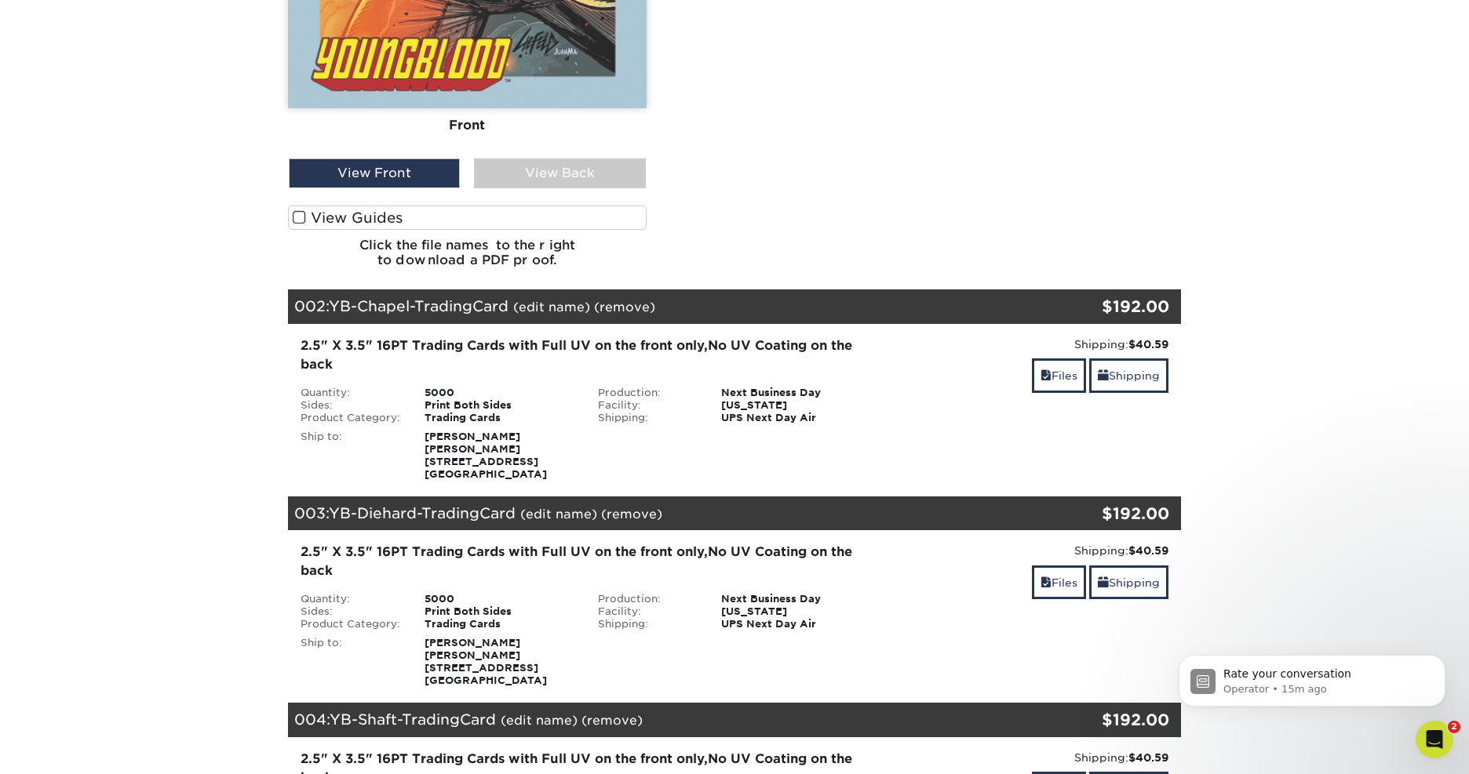
scroll to position [881, 0]
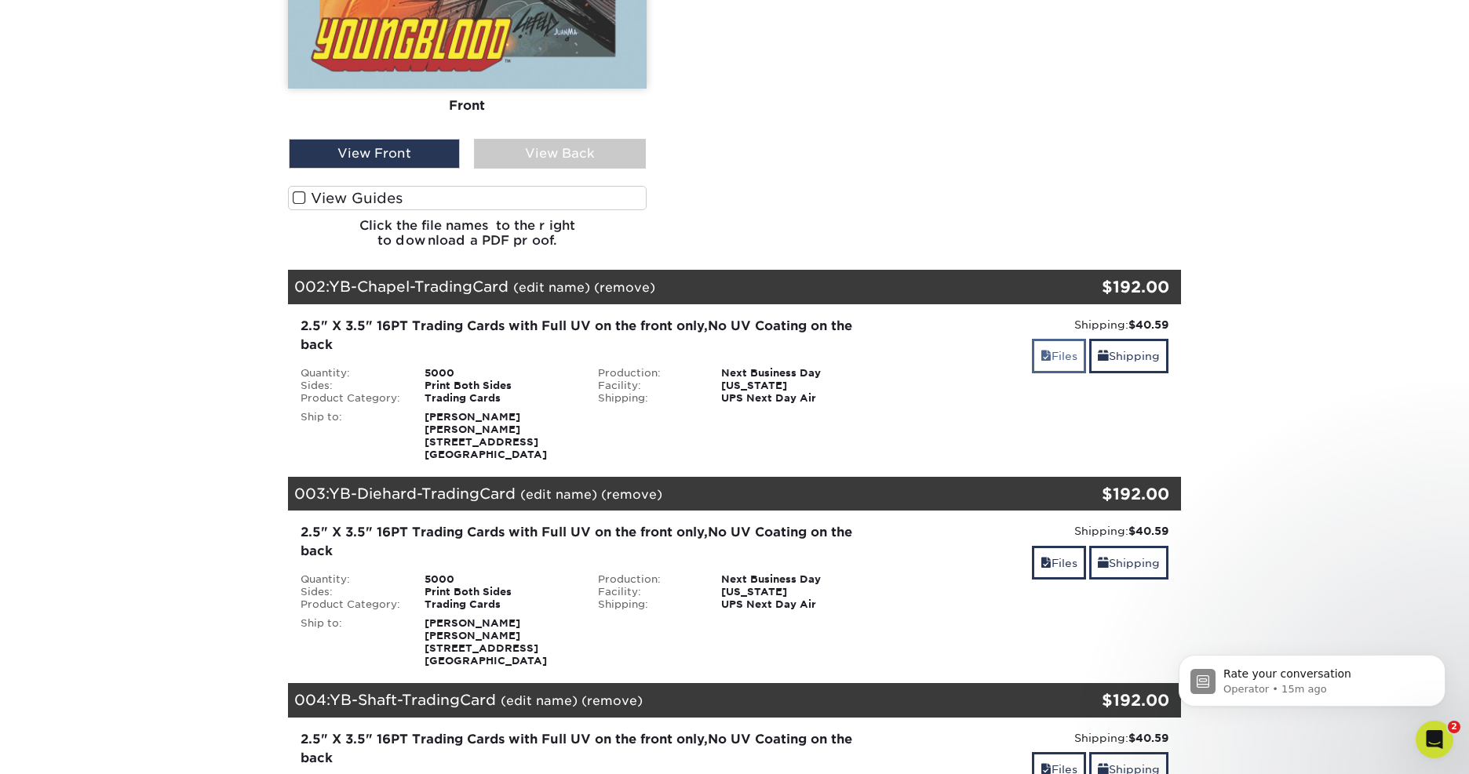
click at [1055, 369] on link "Files" at bounding box center [1059, 356] width 54 height 34
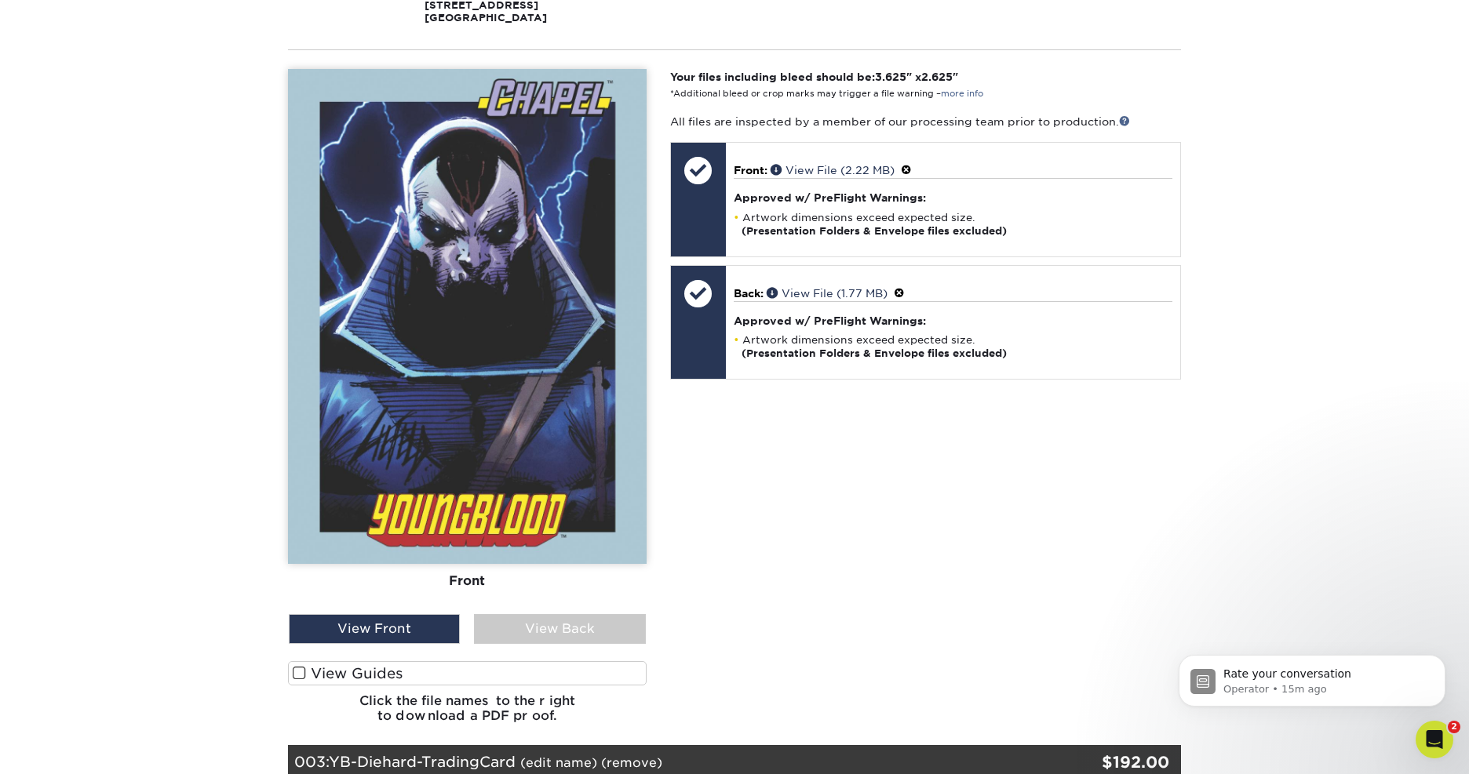
scroll to position [1319, 0]
click at [546, 643] on div "View Back" at bounding box center [559, 629] width 171 height 30
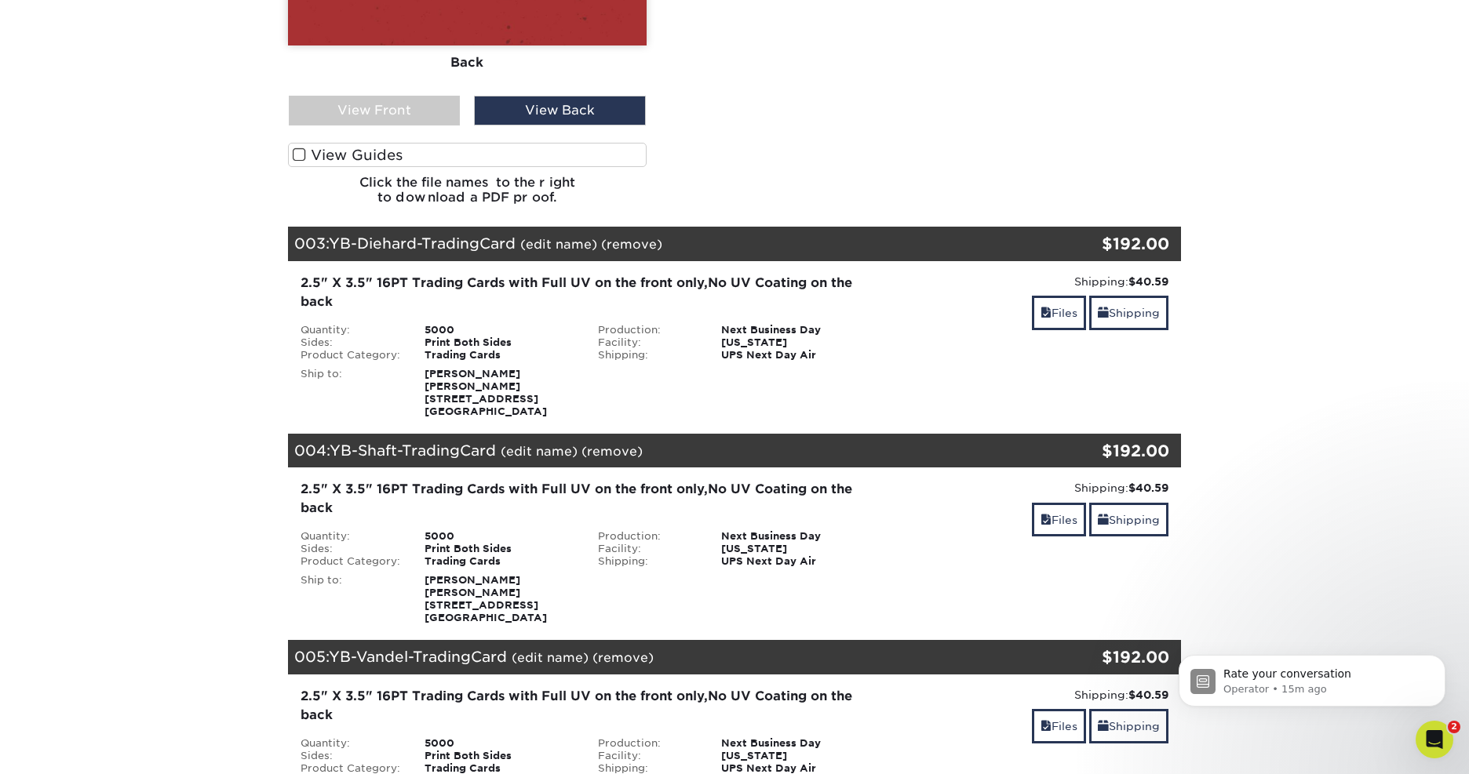
scroll to position [1854, 0]
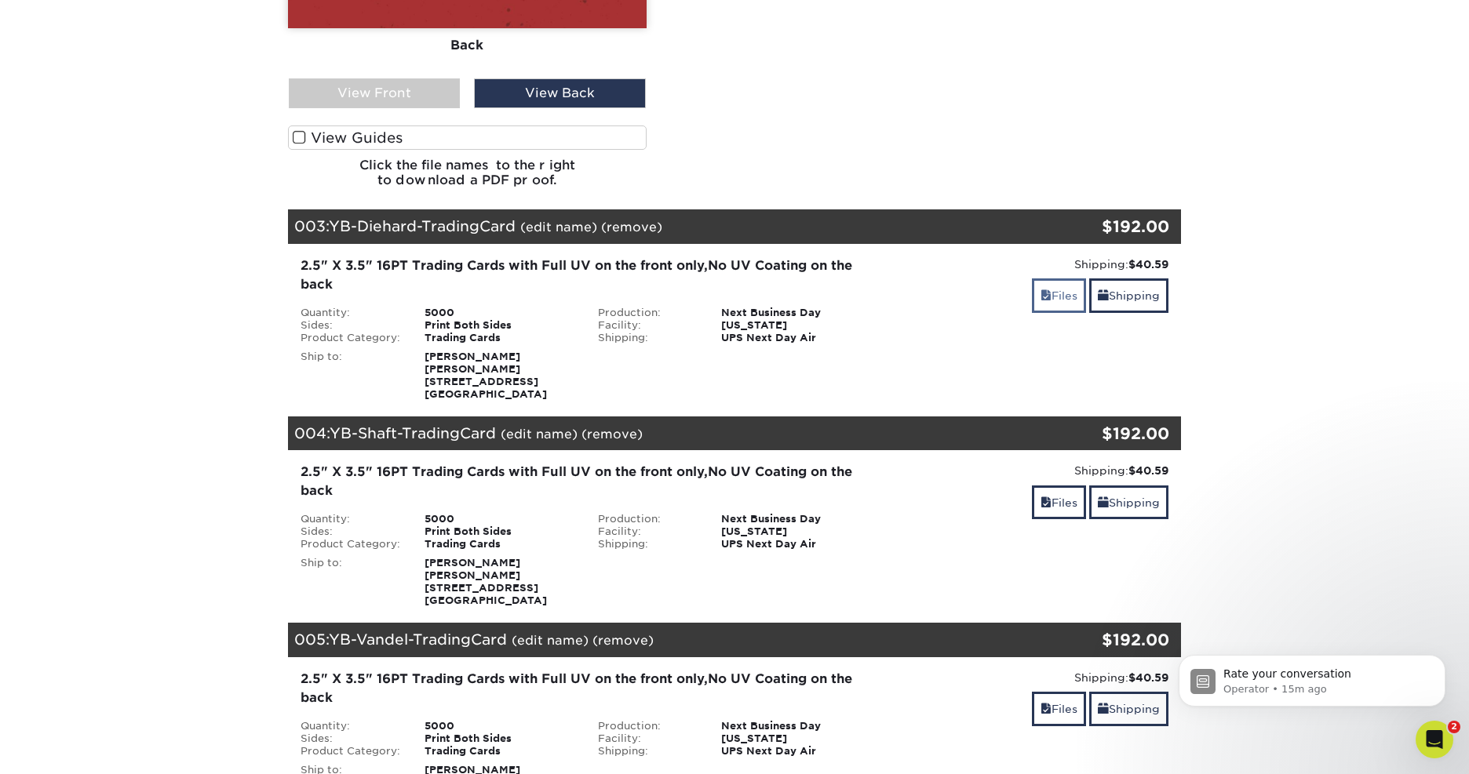
click at [1054, 312] on link "Files" at bounding box center [1059, 296] width 54 height 34
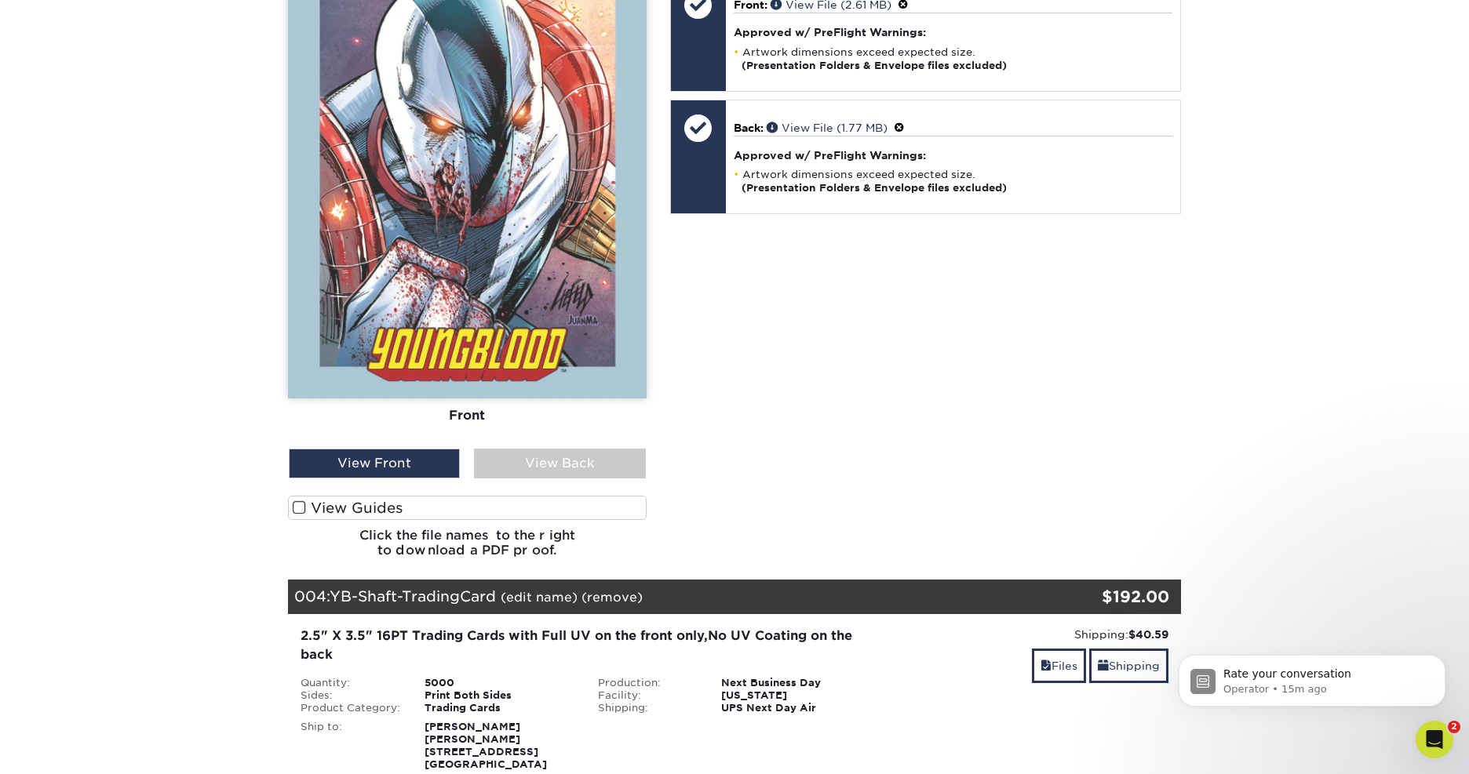
scroll to position [2431, 0]
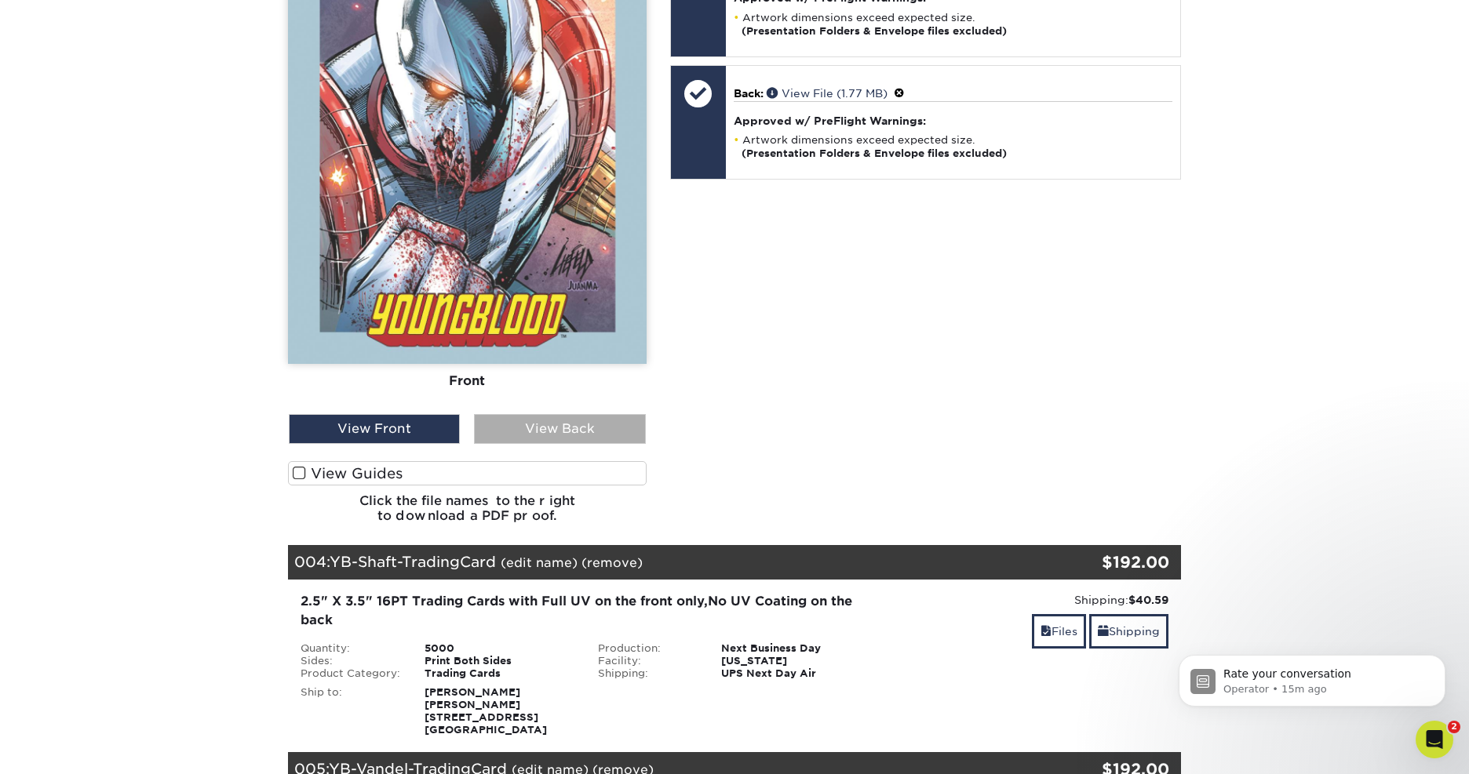
click at [535, 444] on div "View Back" at bounding box center [559, 429] width 171 height 30
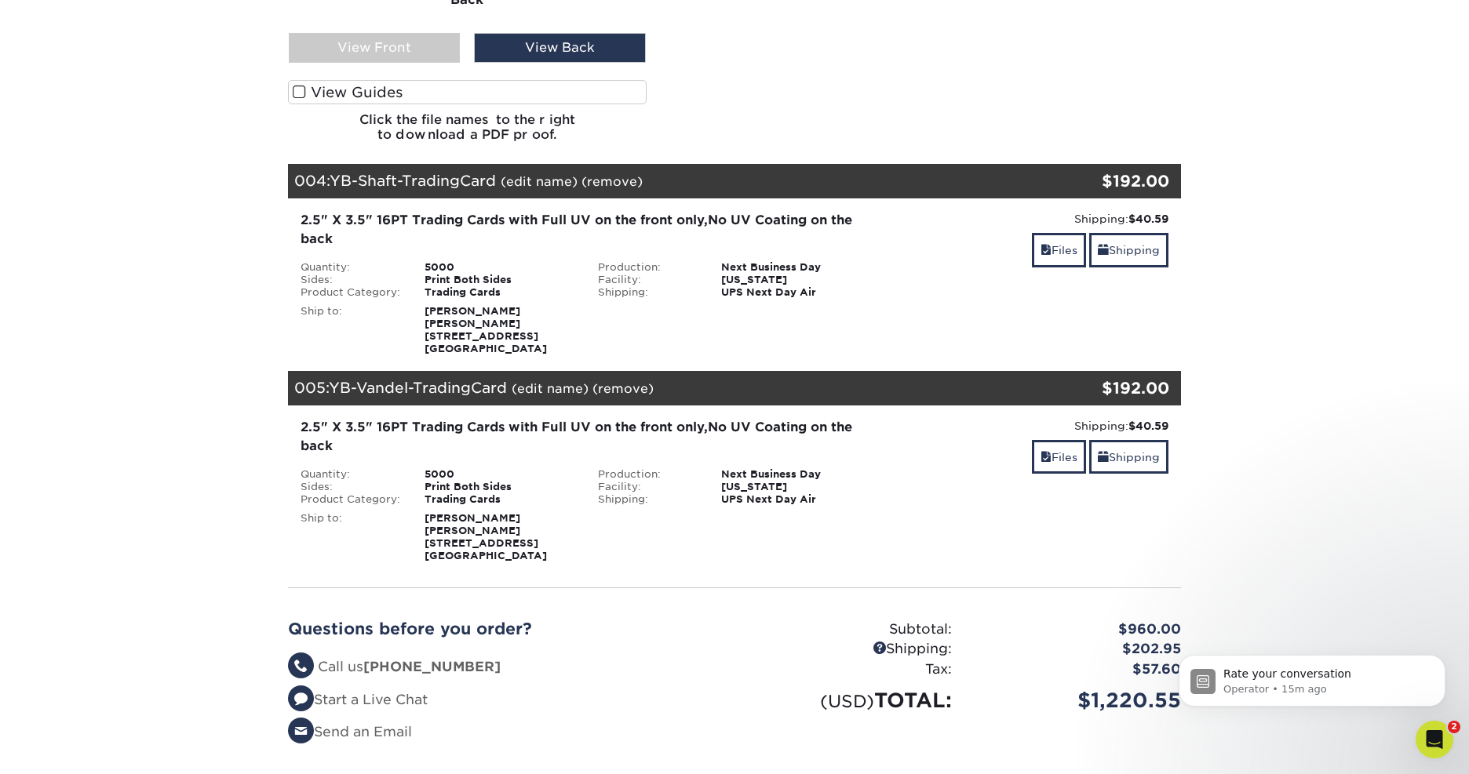
scroll to position [2813, 0]
click at [1055, 266] on link "Files" at bounding box center [1059, 249] width 54 height 34
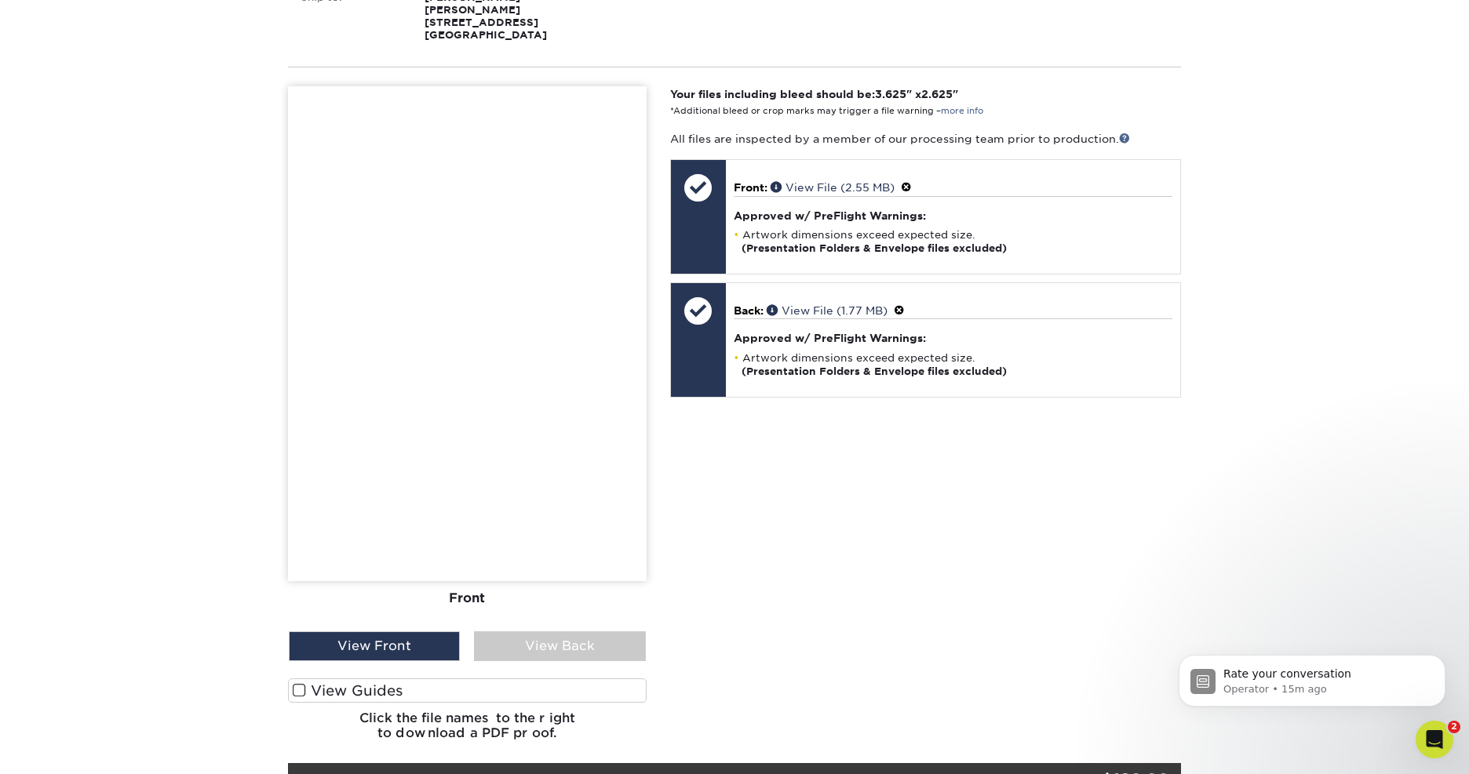
scroll to position [3142, 0]
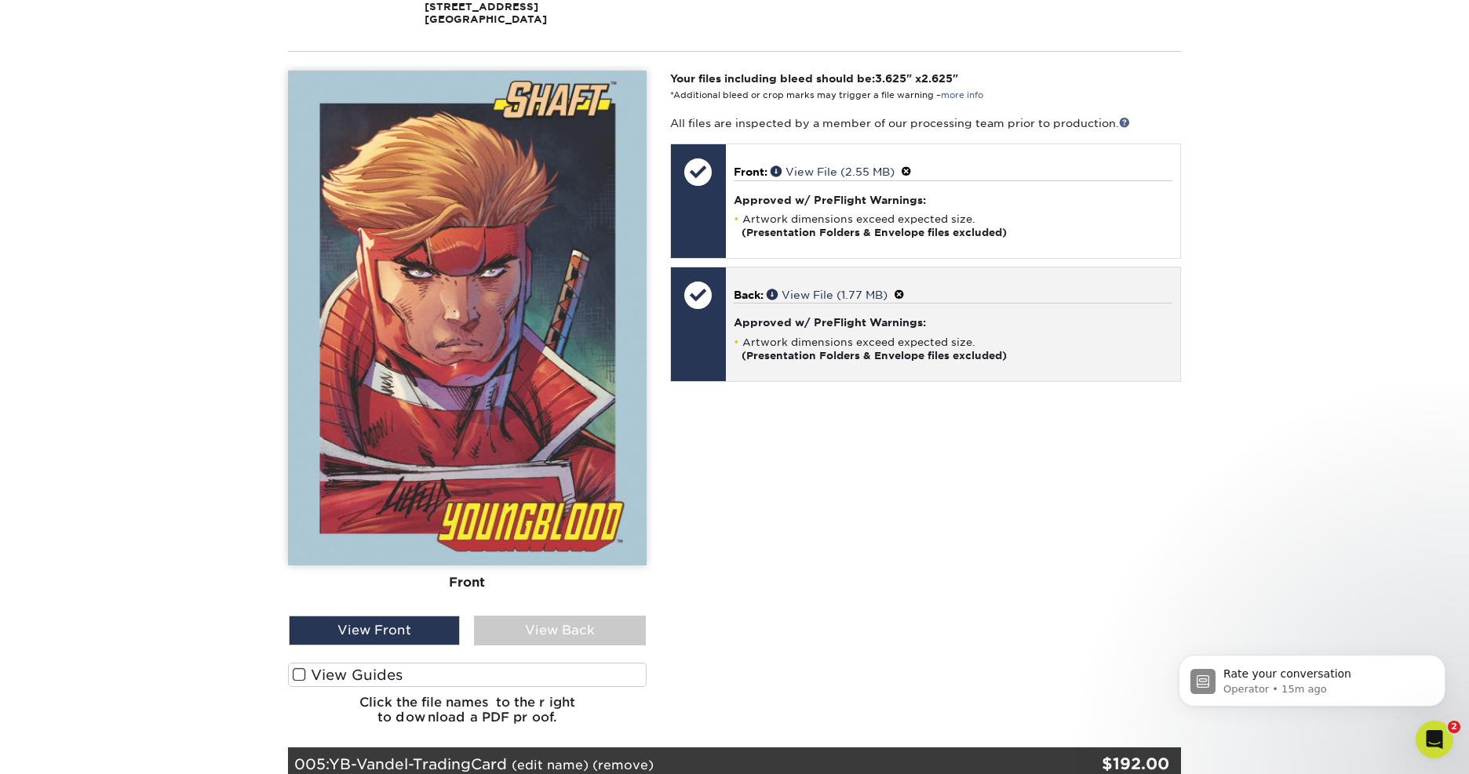
click at [828, 362] on div "Approved w/ PreFlight Warnings: Artwork dimensions exceed expected size. (Prese…" at bounding box center [953, 332] width 439 height 59
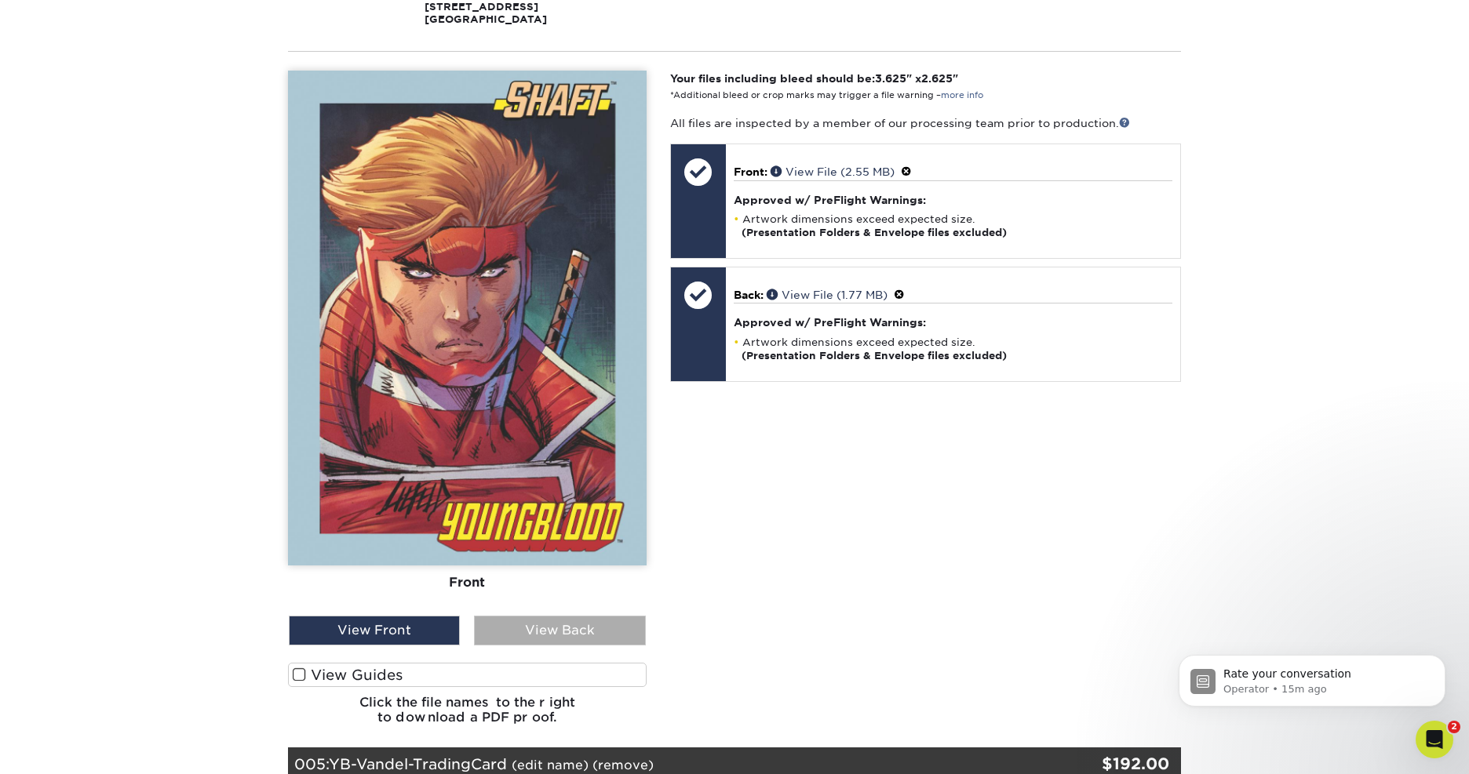
click at [556, 646] on div "View Back" at bounding box center [559, 631] width 171 height 30
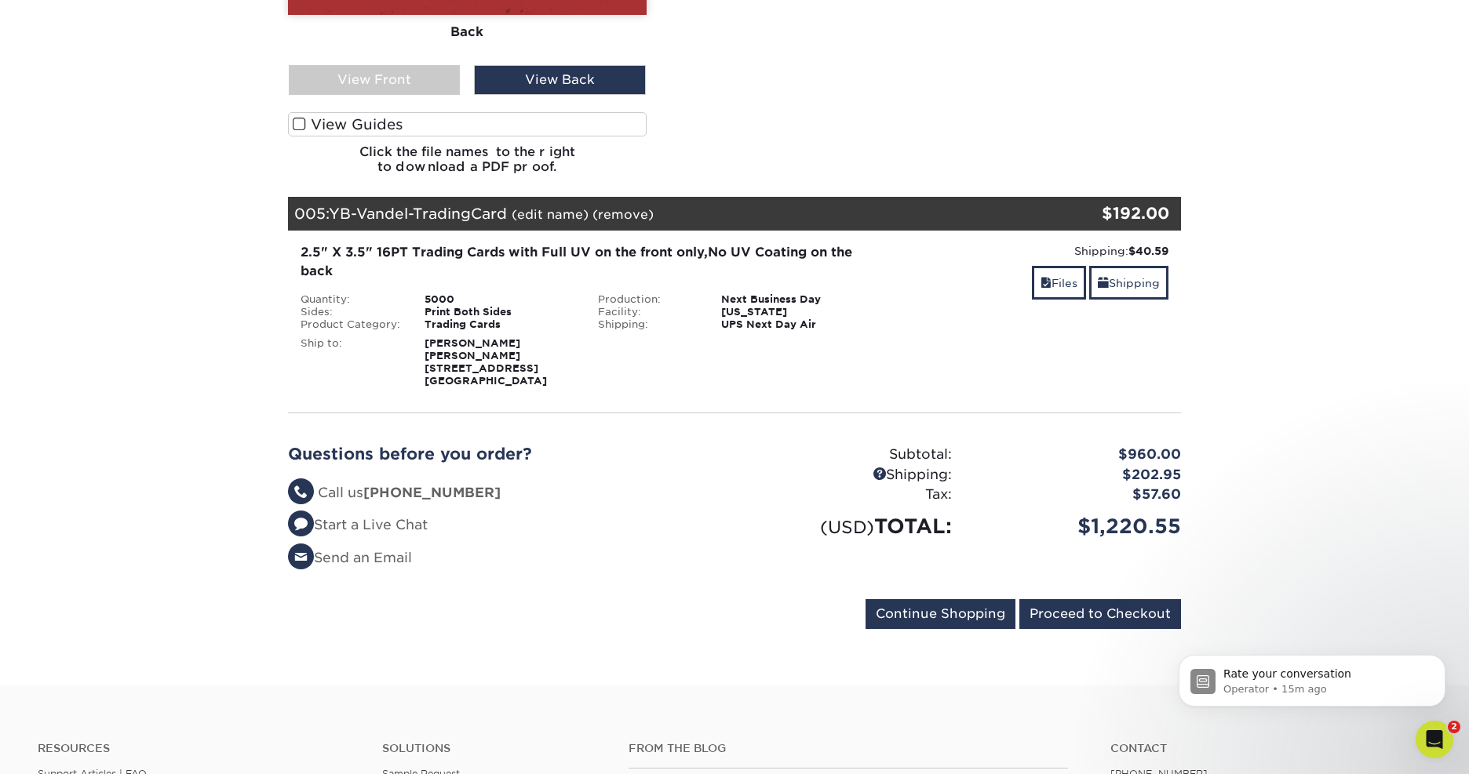
scroll to position [3702, 0]
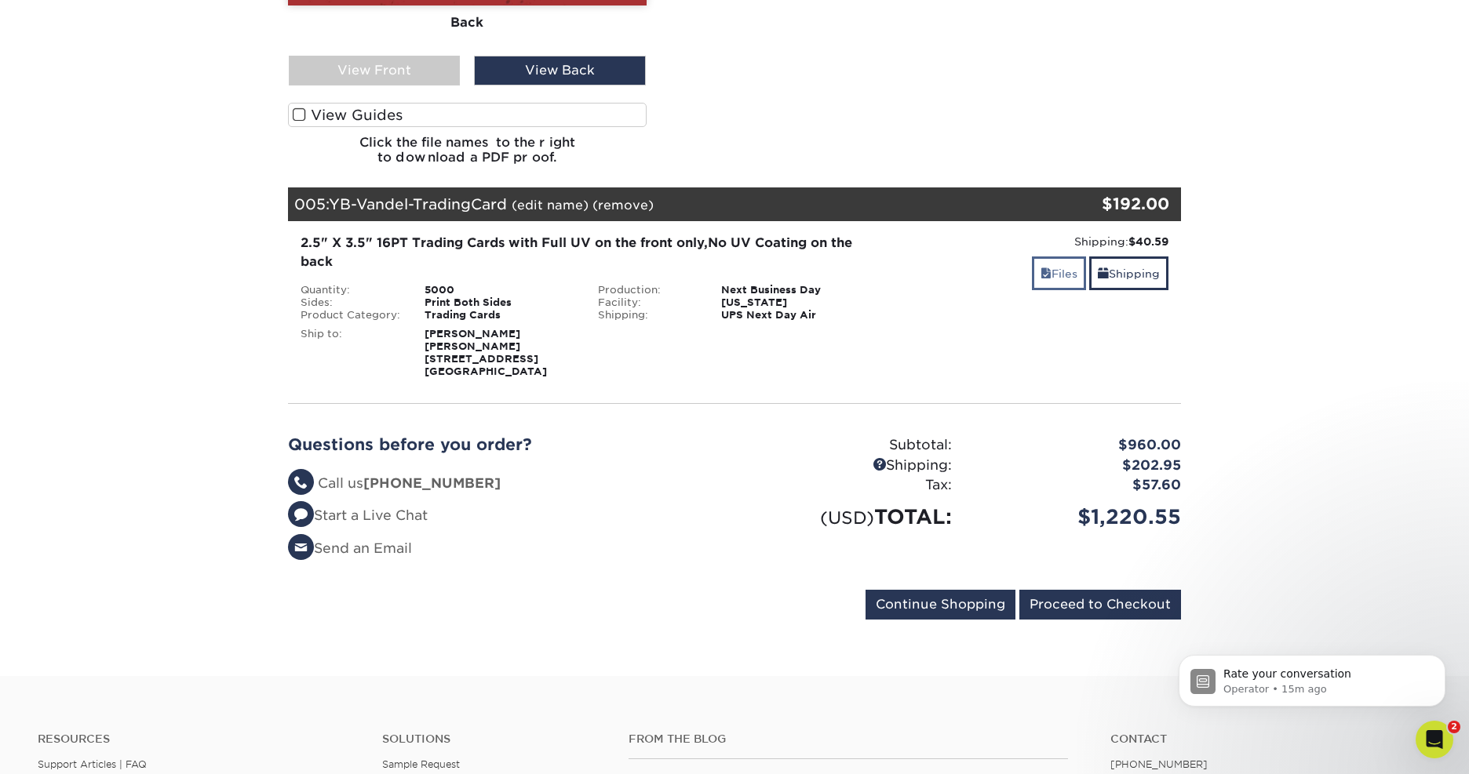
click at [1050, 290] on link "Files" at bounding box center [1059, 274] width 54 height 34
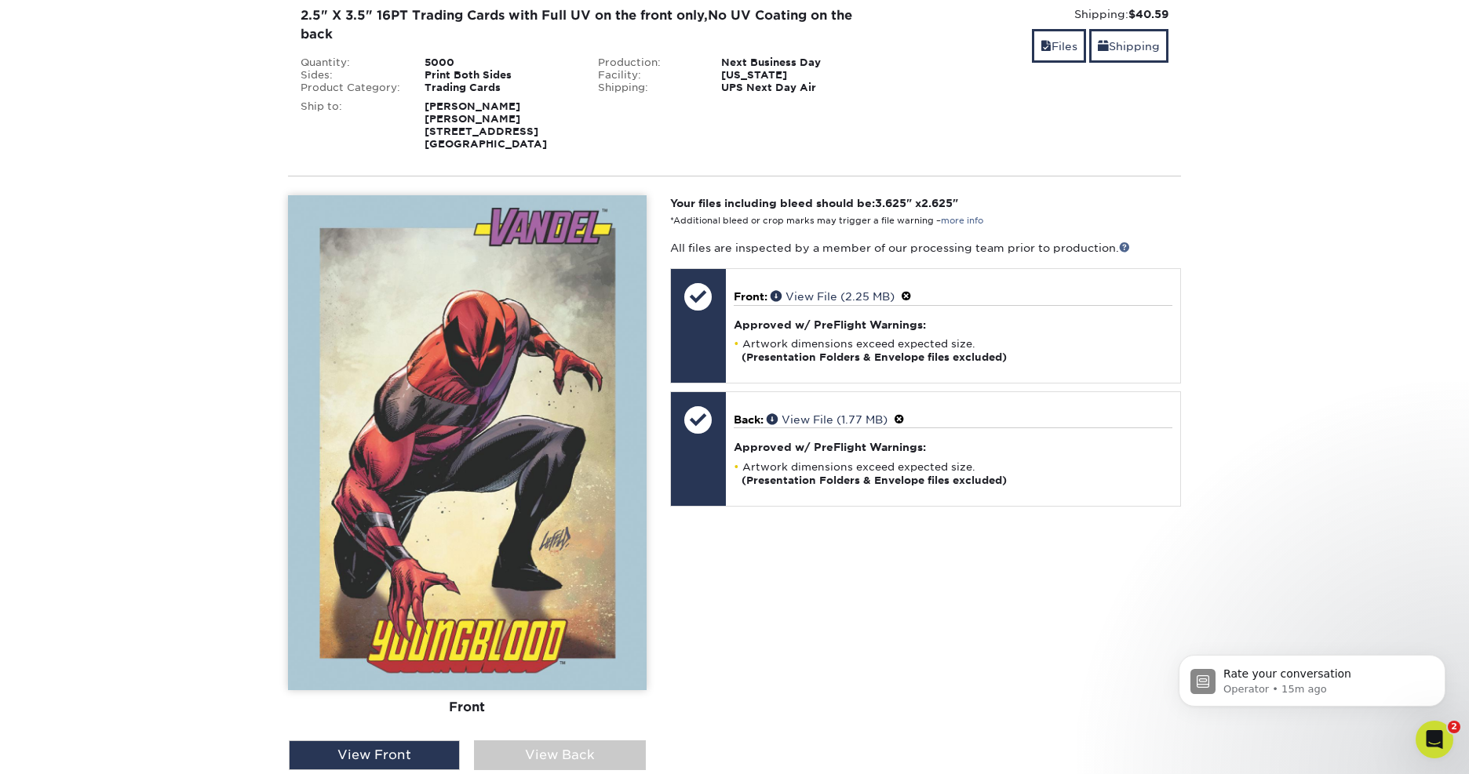
scroll to position [3931, 0]
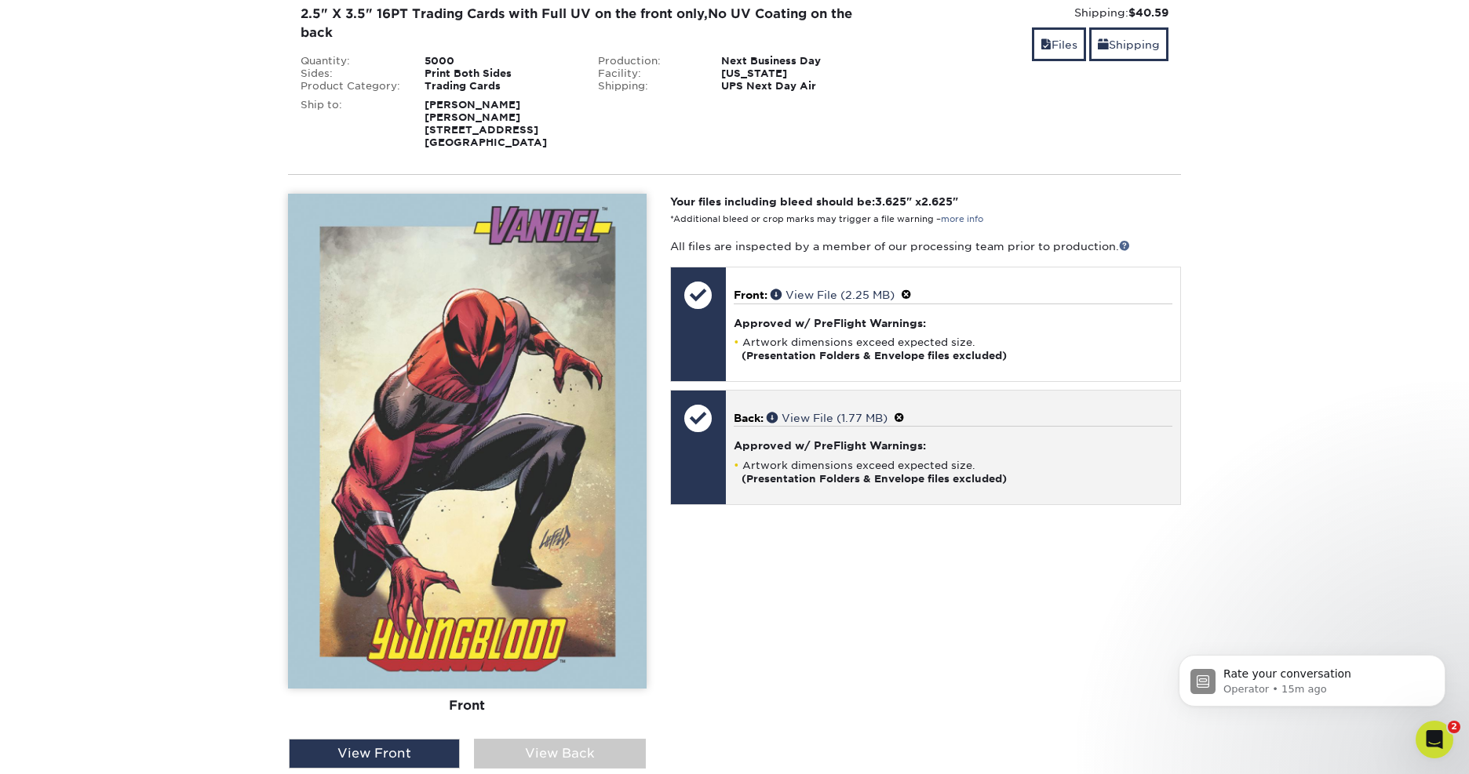
click at [848, 486] on li "Artwork dimensions exceed expected size. (Presentation Folders & Envelope files…" at bounding box center [953, 472] width 439 height 27
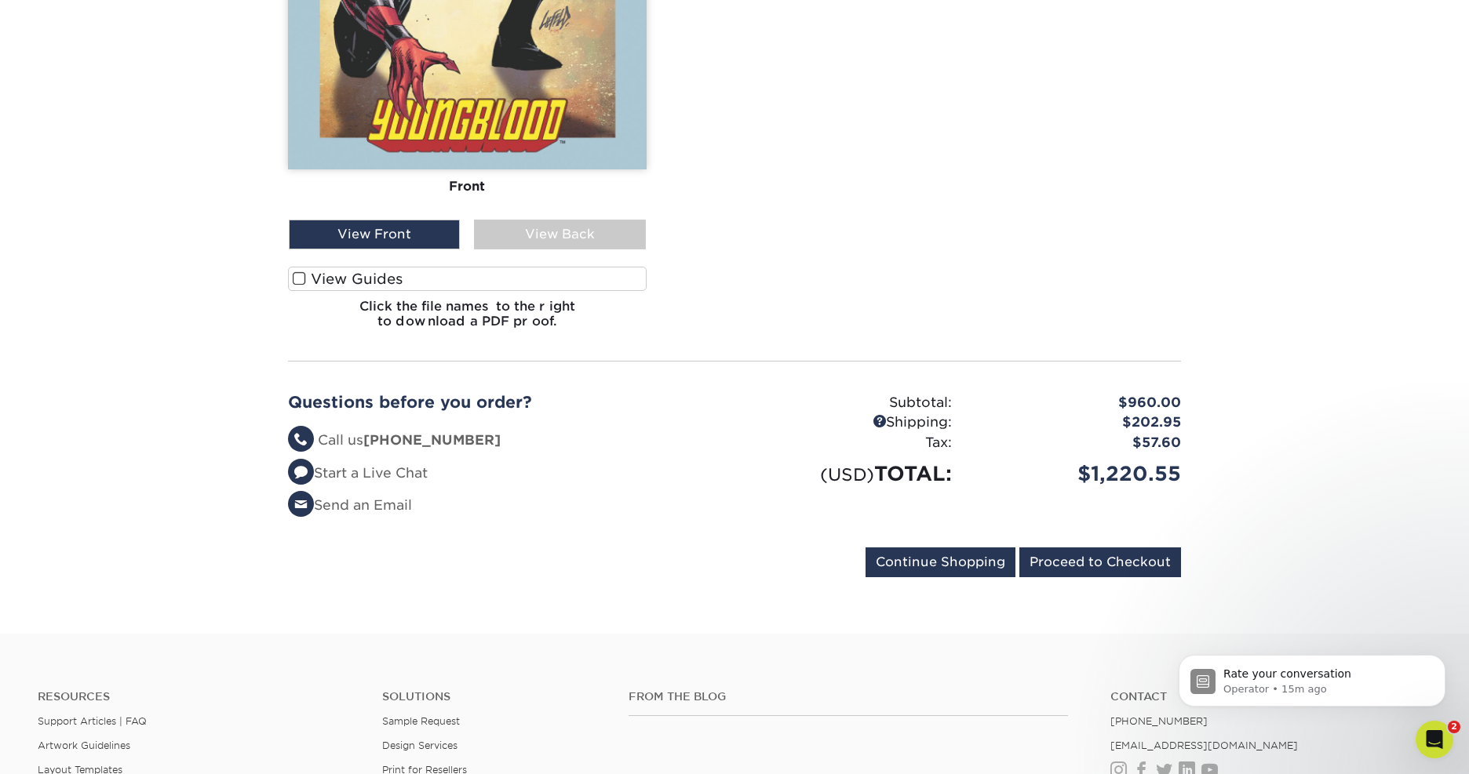
scroll to position [4453, 0]
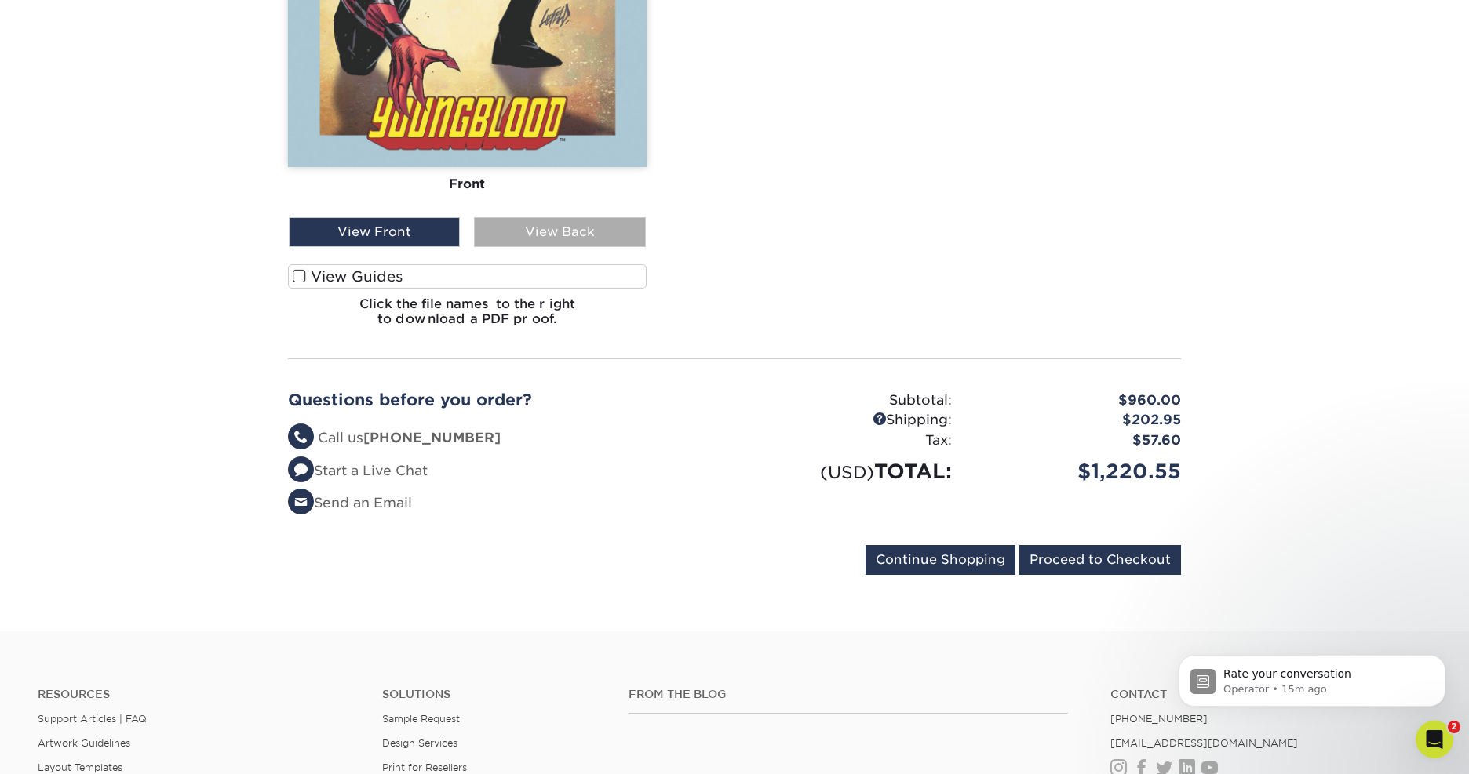
click at [591, 247] on div "View Back" at bounding box center [559, 232] width 171 height 30
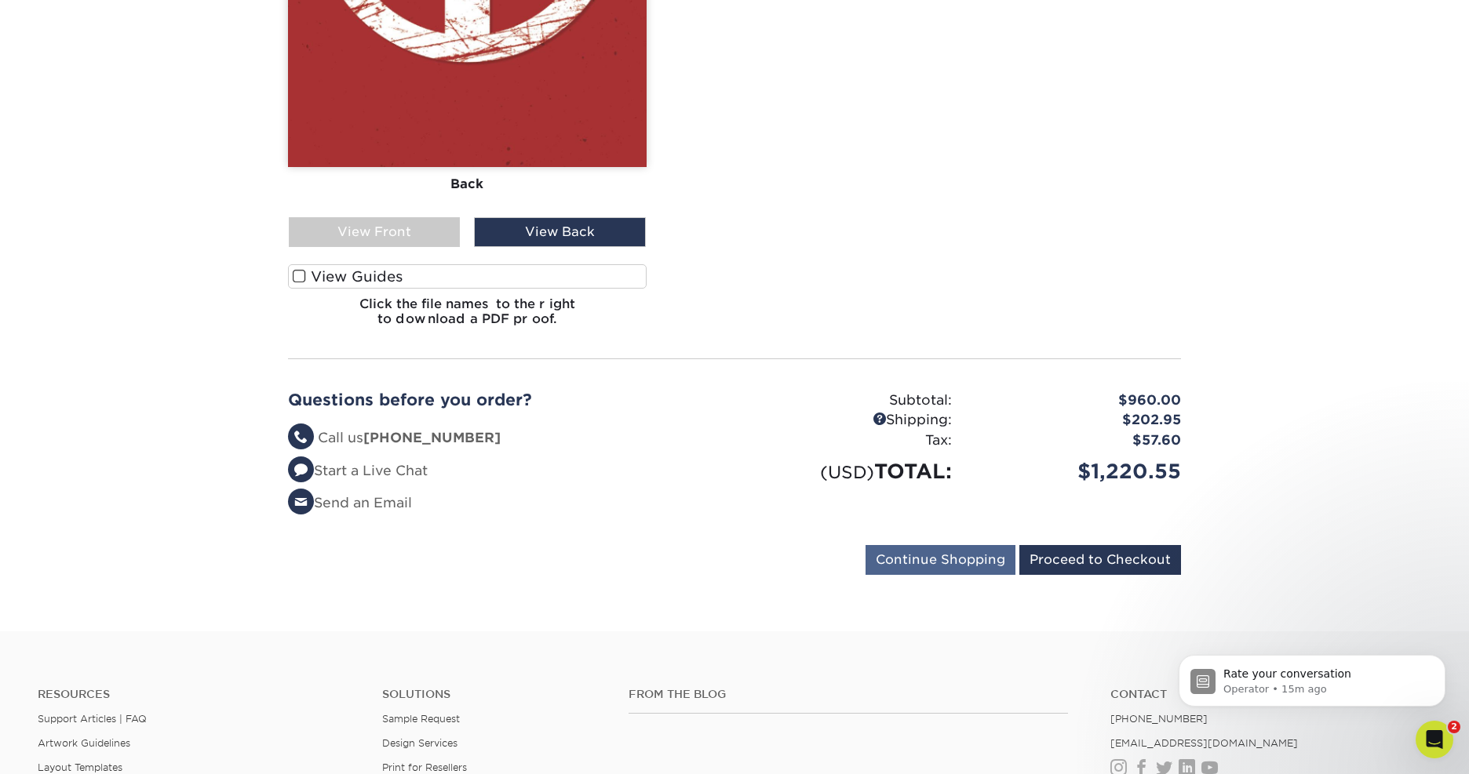
click at [924, 575] on input "Continue Shopping" at bounding box center [940, 560] width 150 height 30
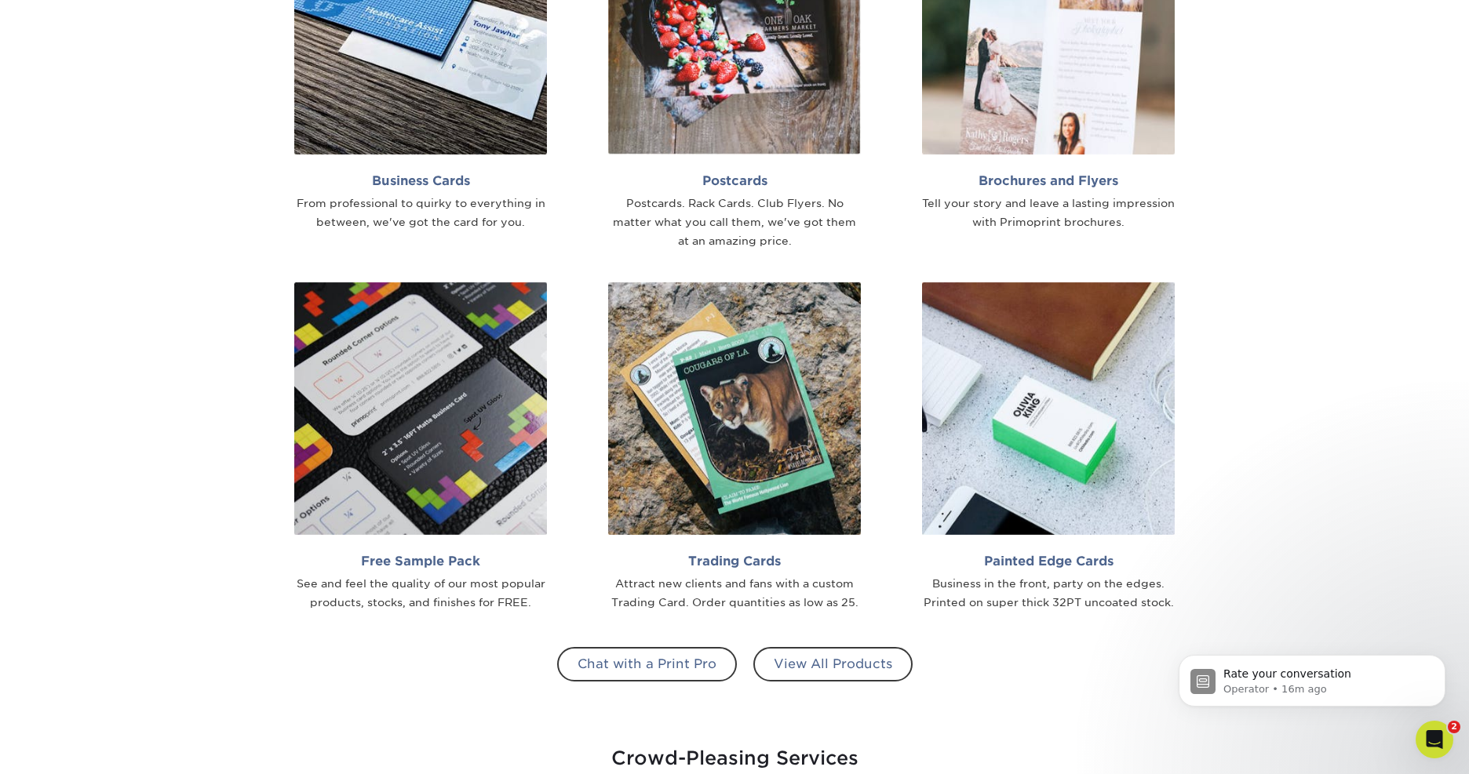
scroll to position [1277, 0]
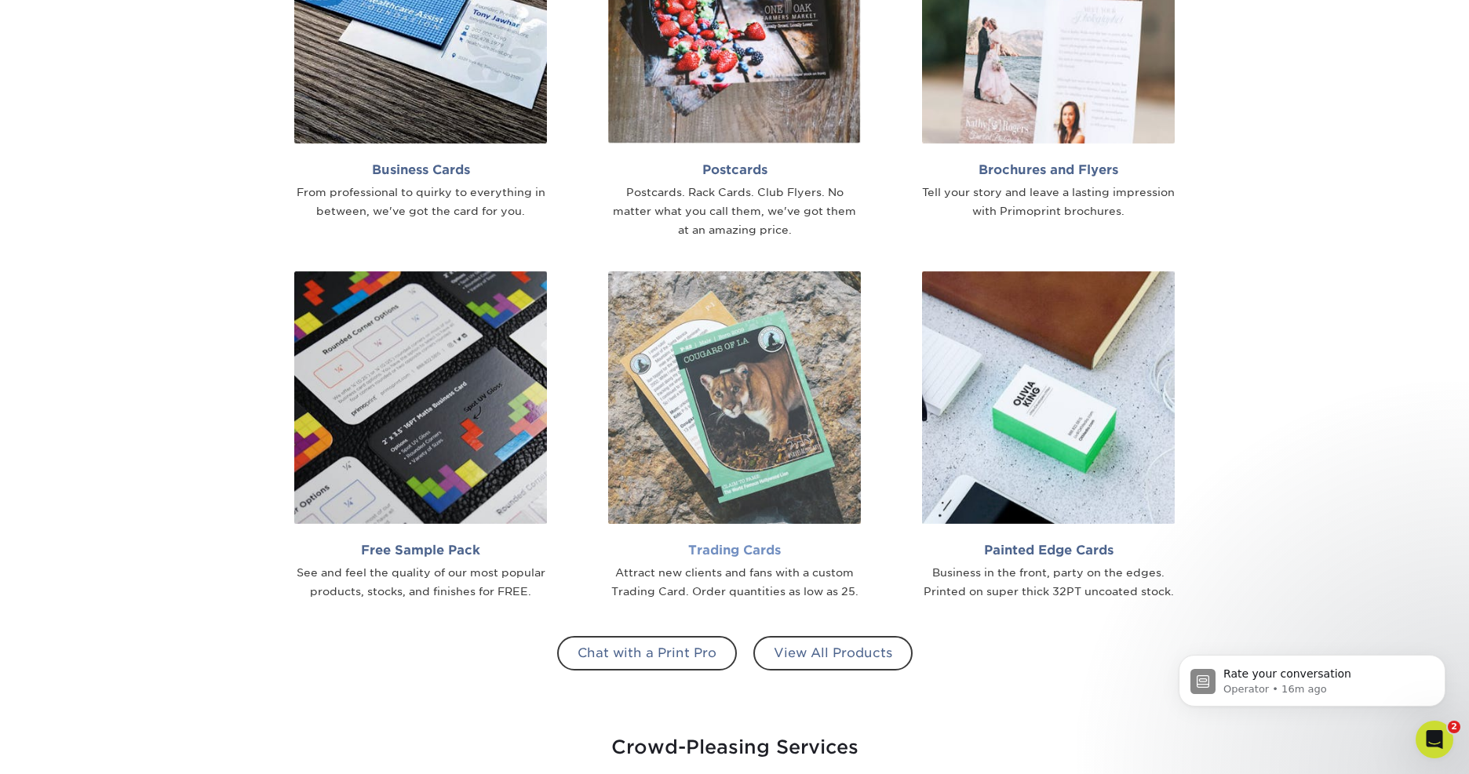
click at [763, 375] on img at bounding box center [734, 397] width 253 height 253
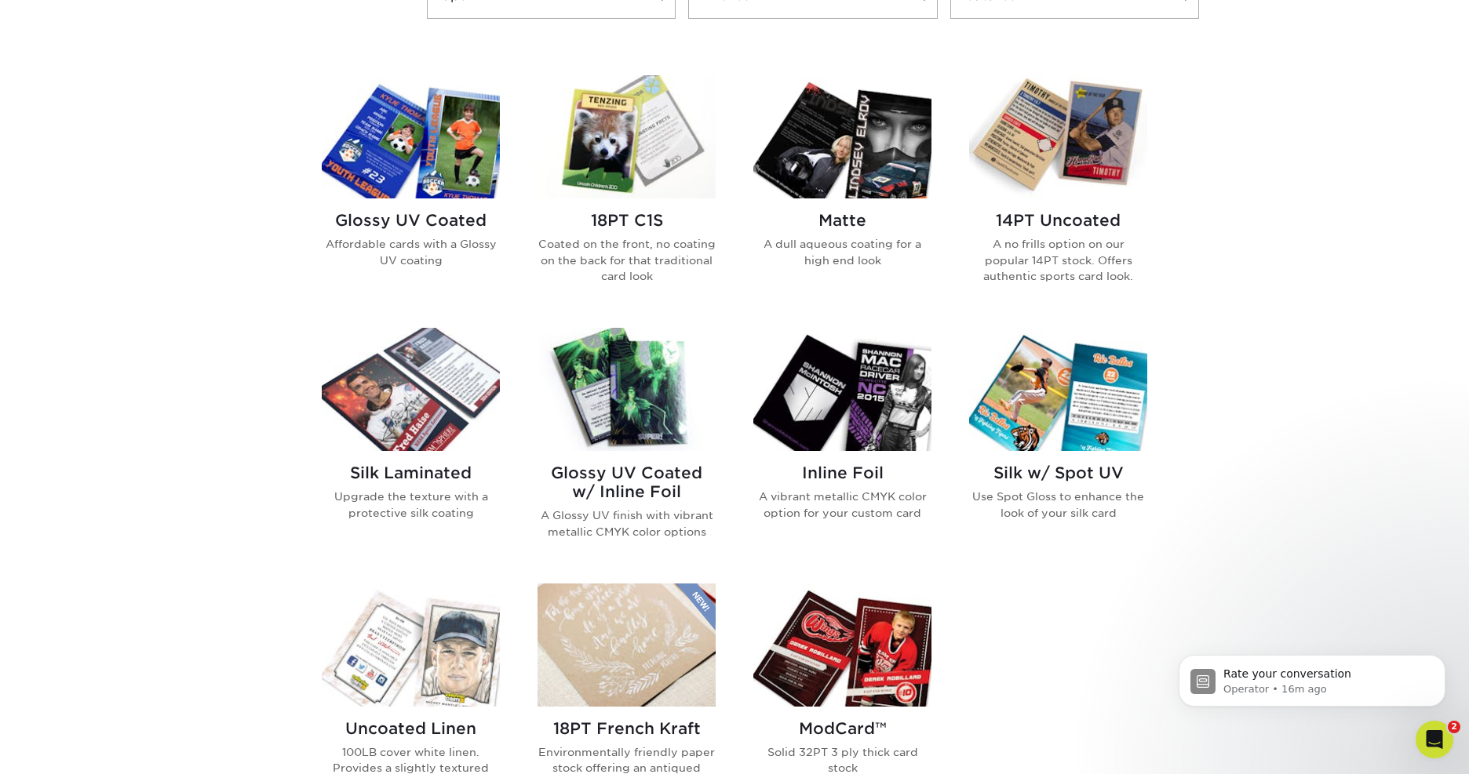
scroll to position [727, 0]
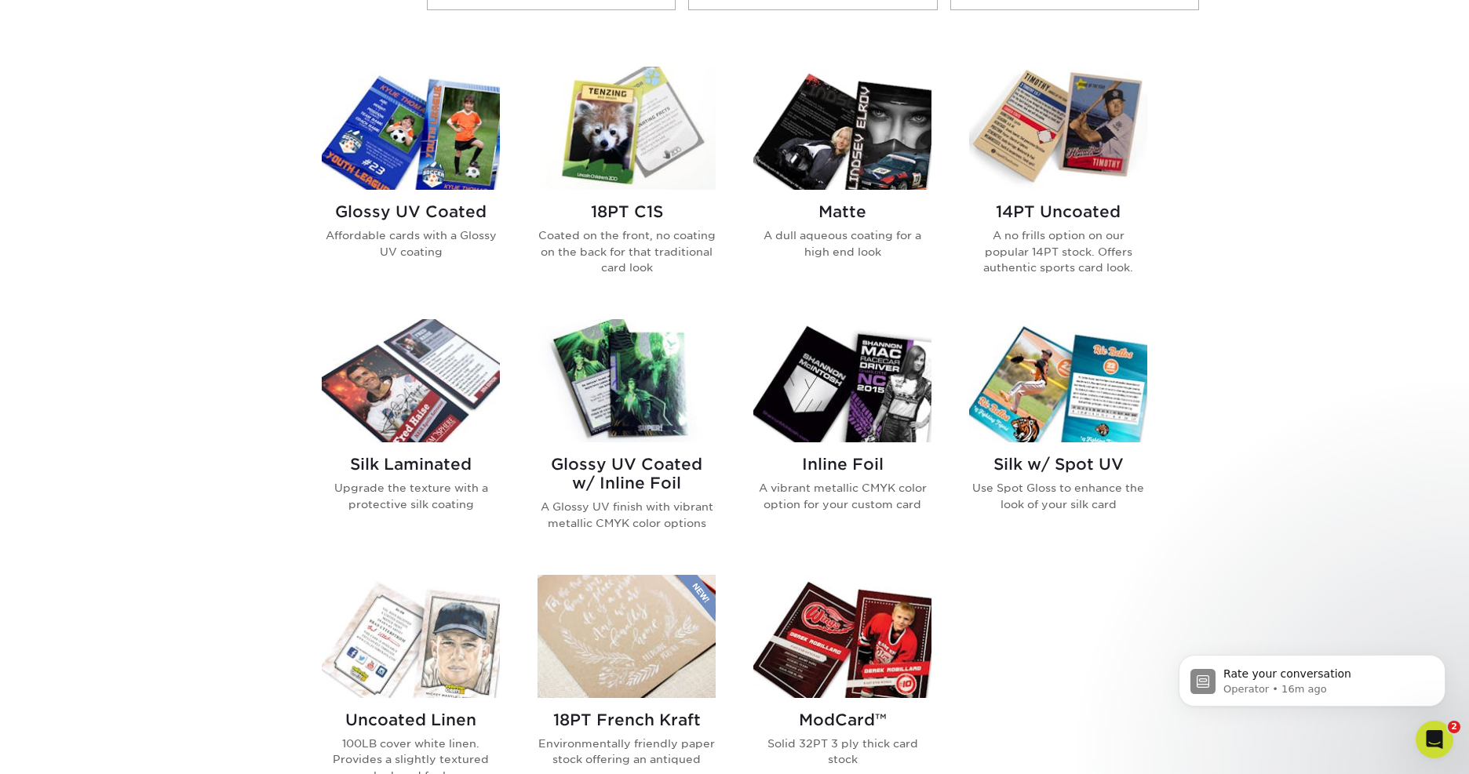
click at [826, 393] on img at bounding box center [842, 380] width 178 height 123
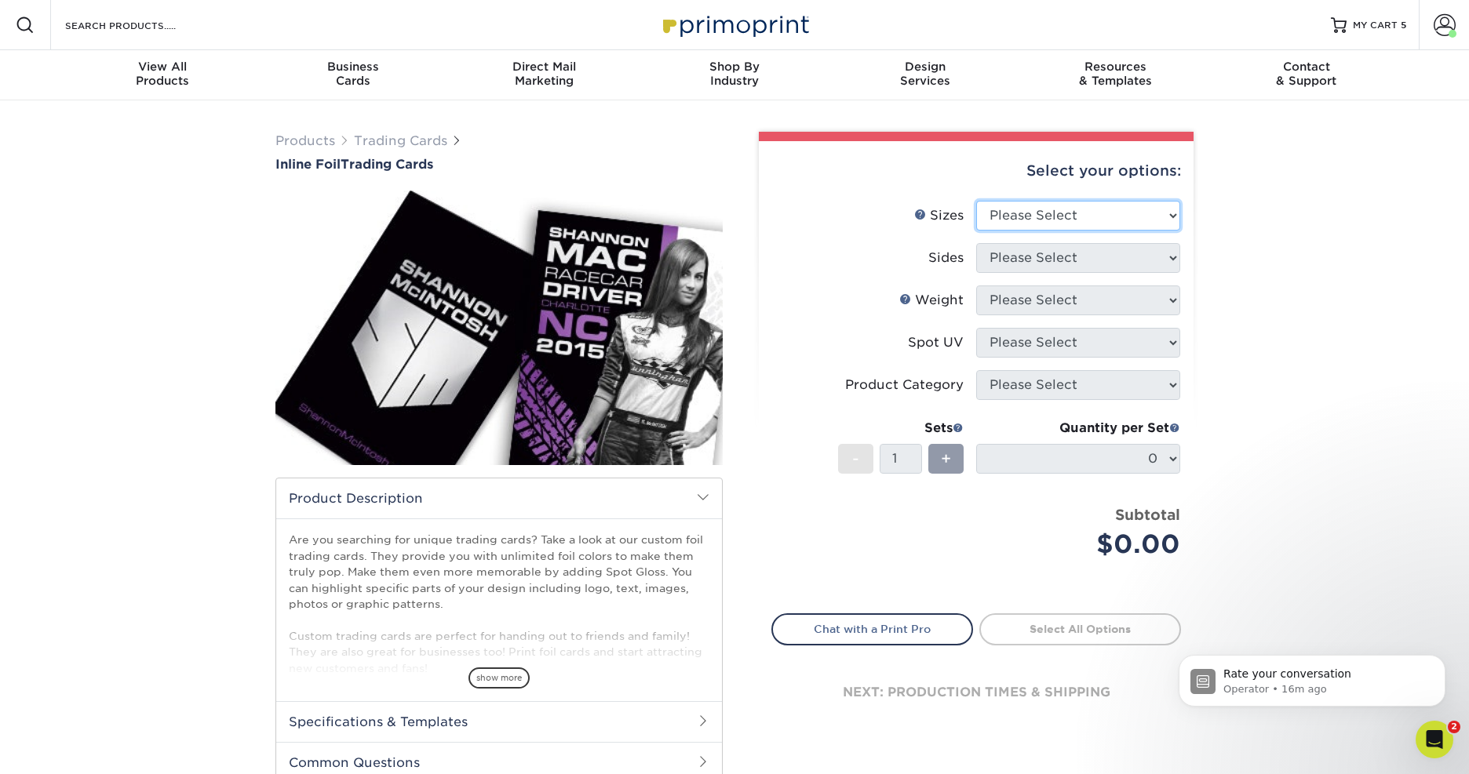
select select "2.50x3.50"
select select "34527644-b4fd-4ffb-9092-1318eefcd9d9"
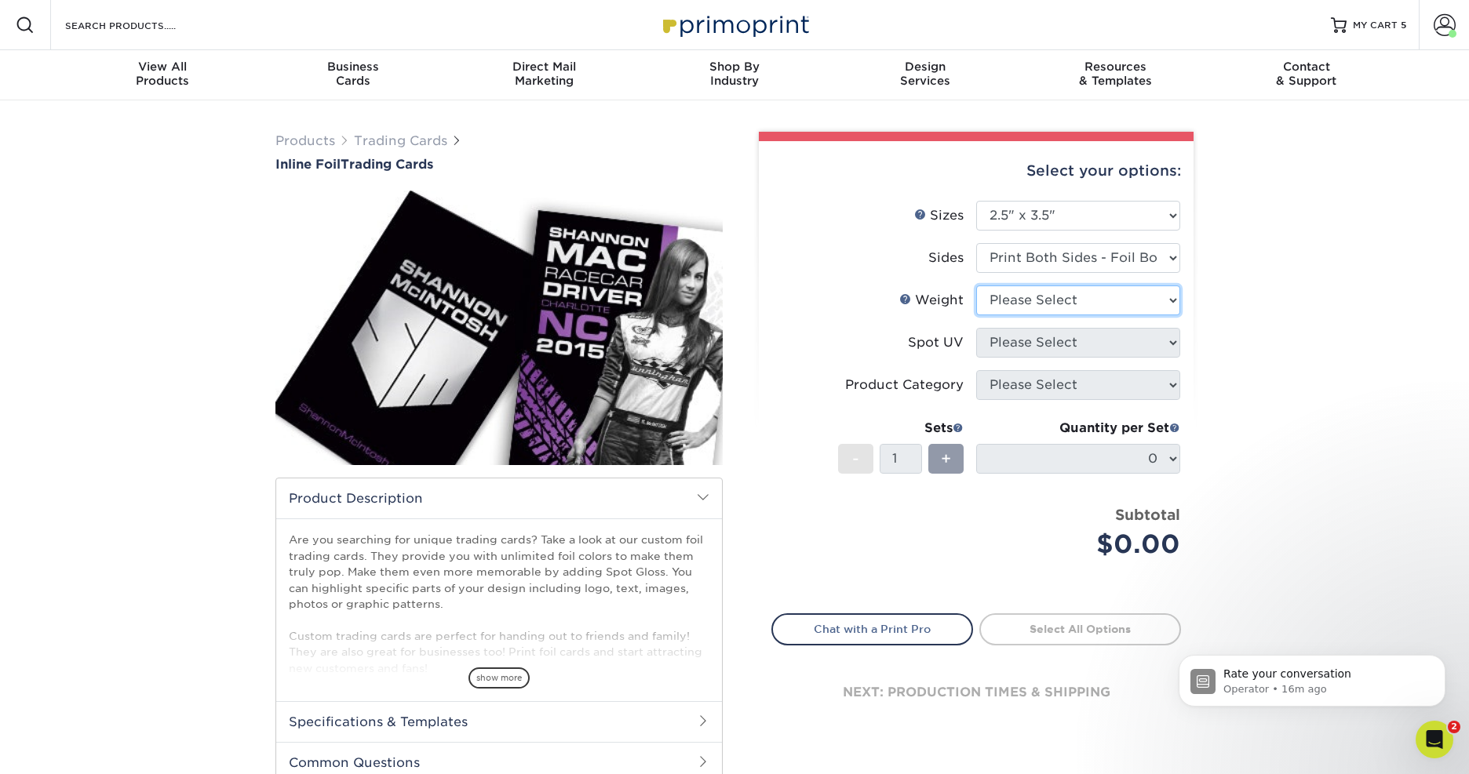
select select "16PT"
select select "1"
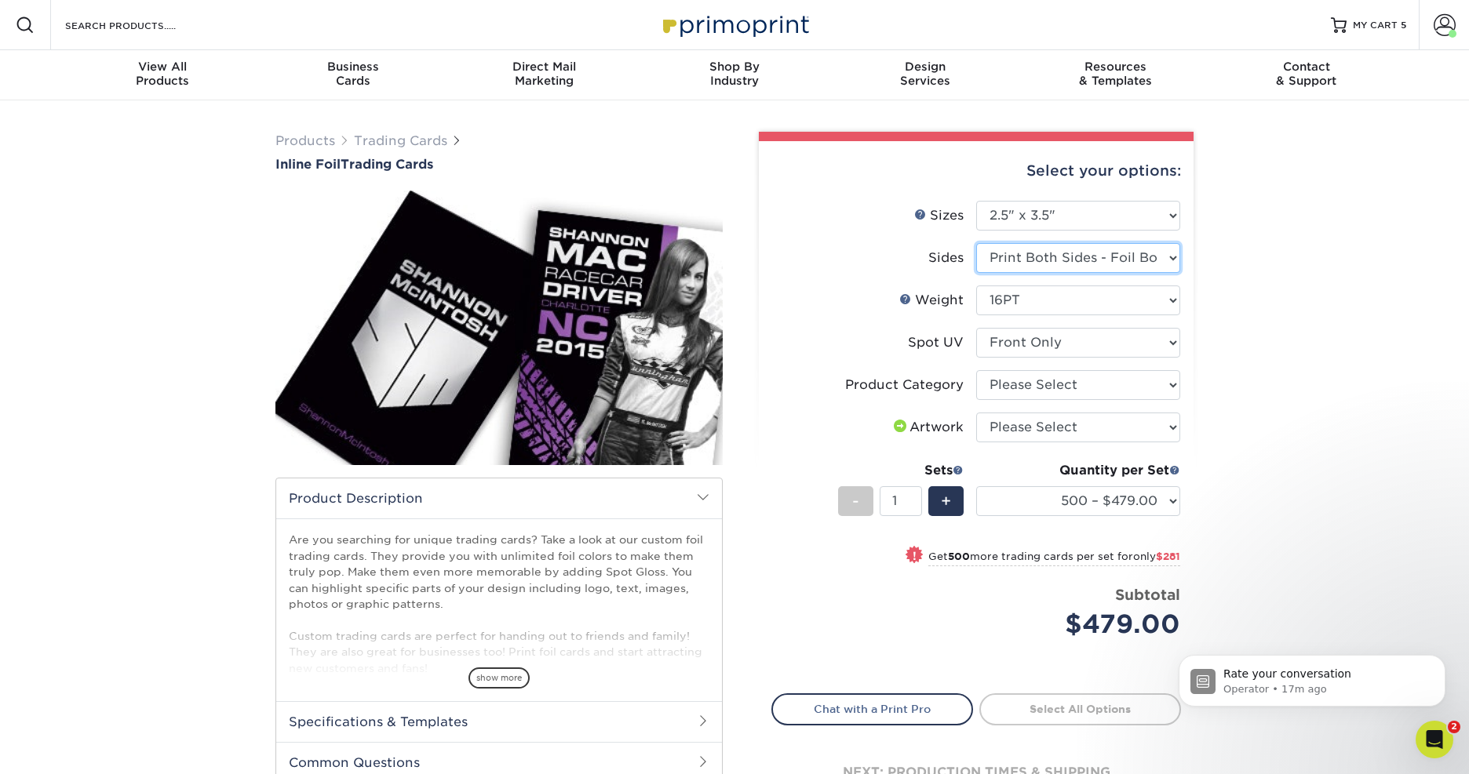
select select "e9e9dfb3-fba1-4d60-972c-fd9ca5904d33"
select select
select select "-1"
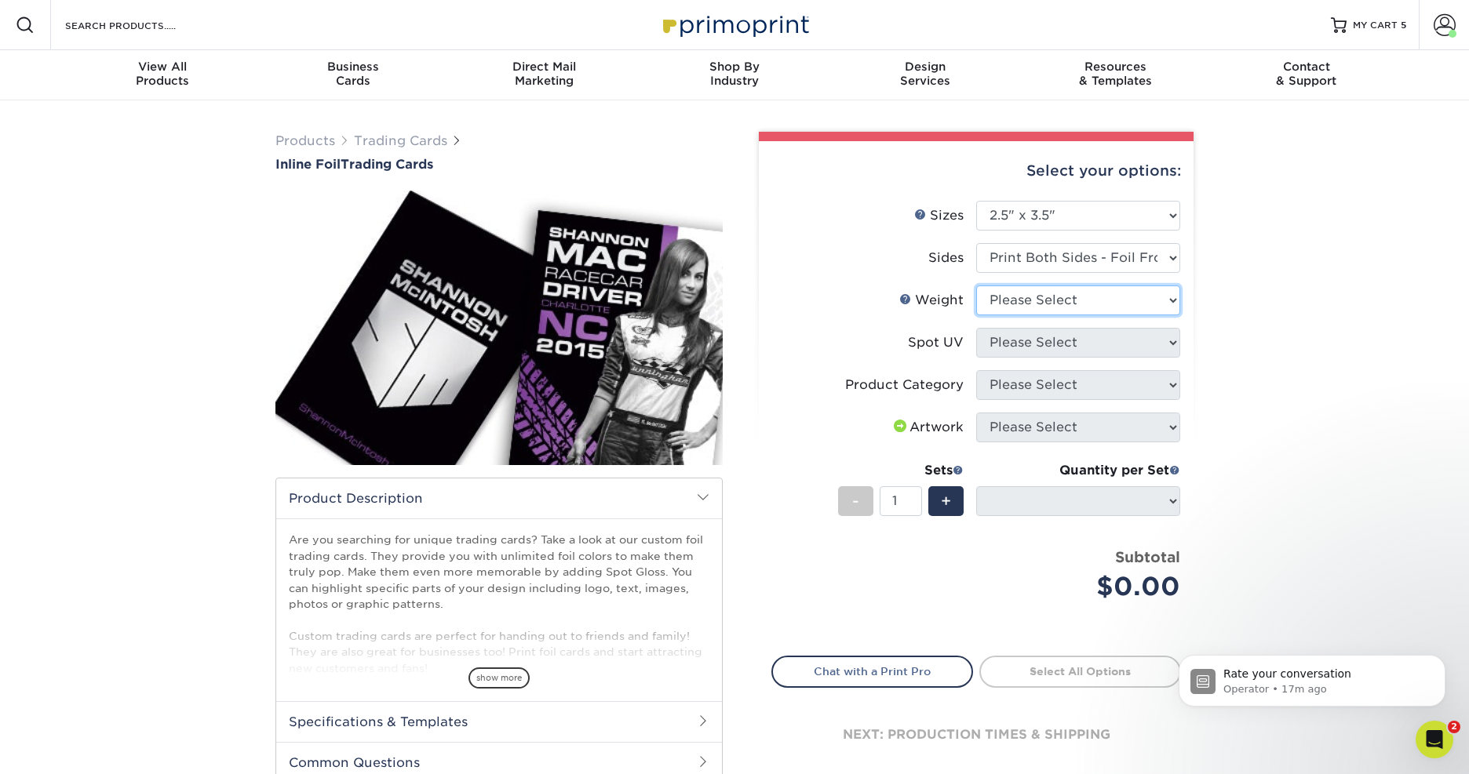
select select "16PT"
select select
select select "1"
select select "-1"
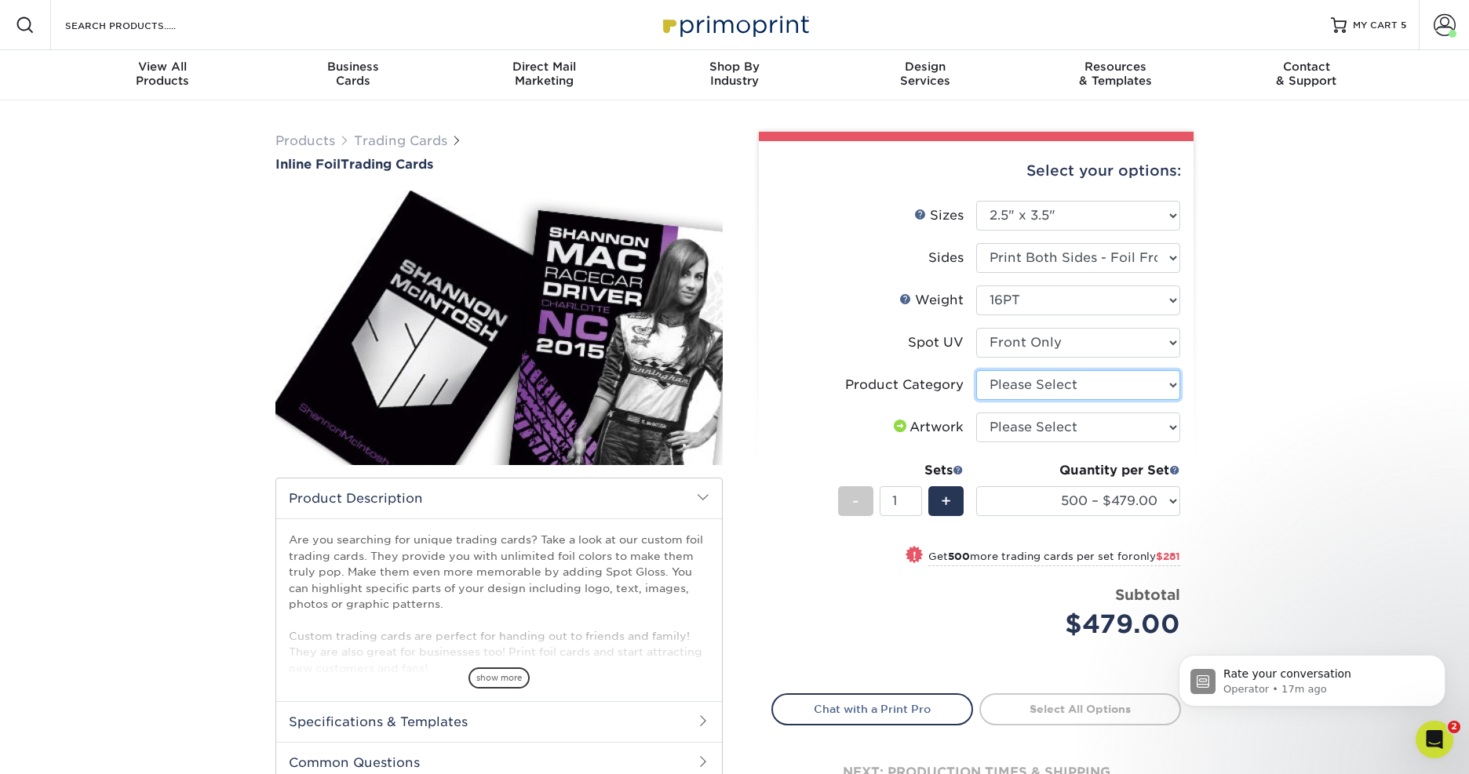
select select "c2f9bce9-36c2-409d-b101-c29d9d031e18"
select select "upload"
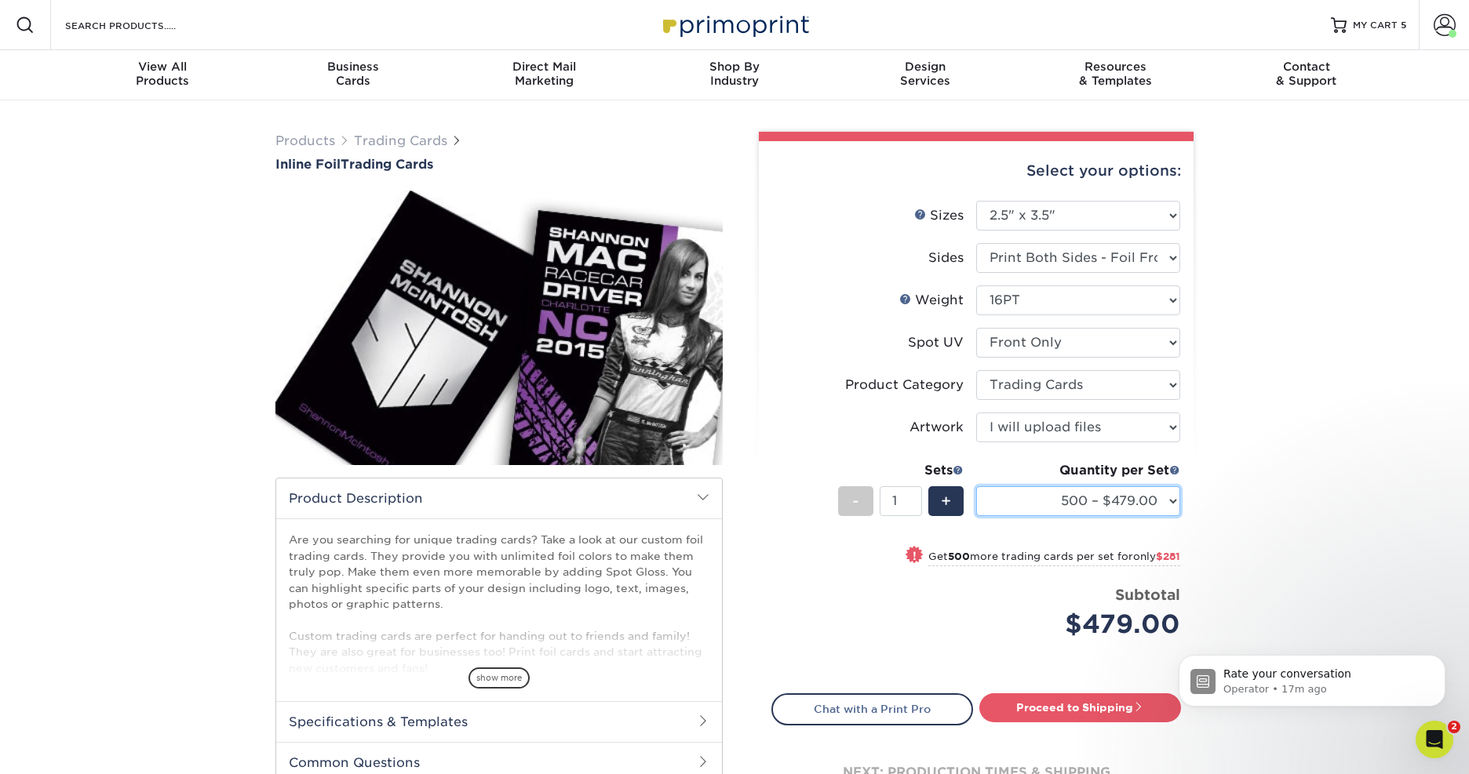
select select "2500 – $1104.00"
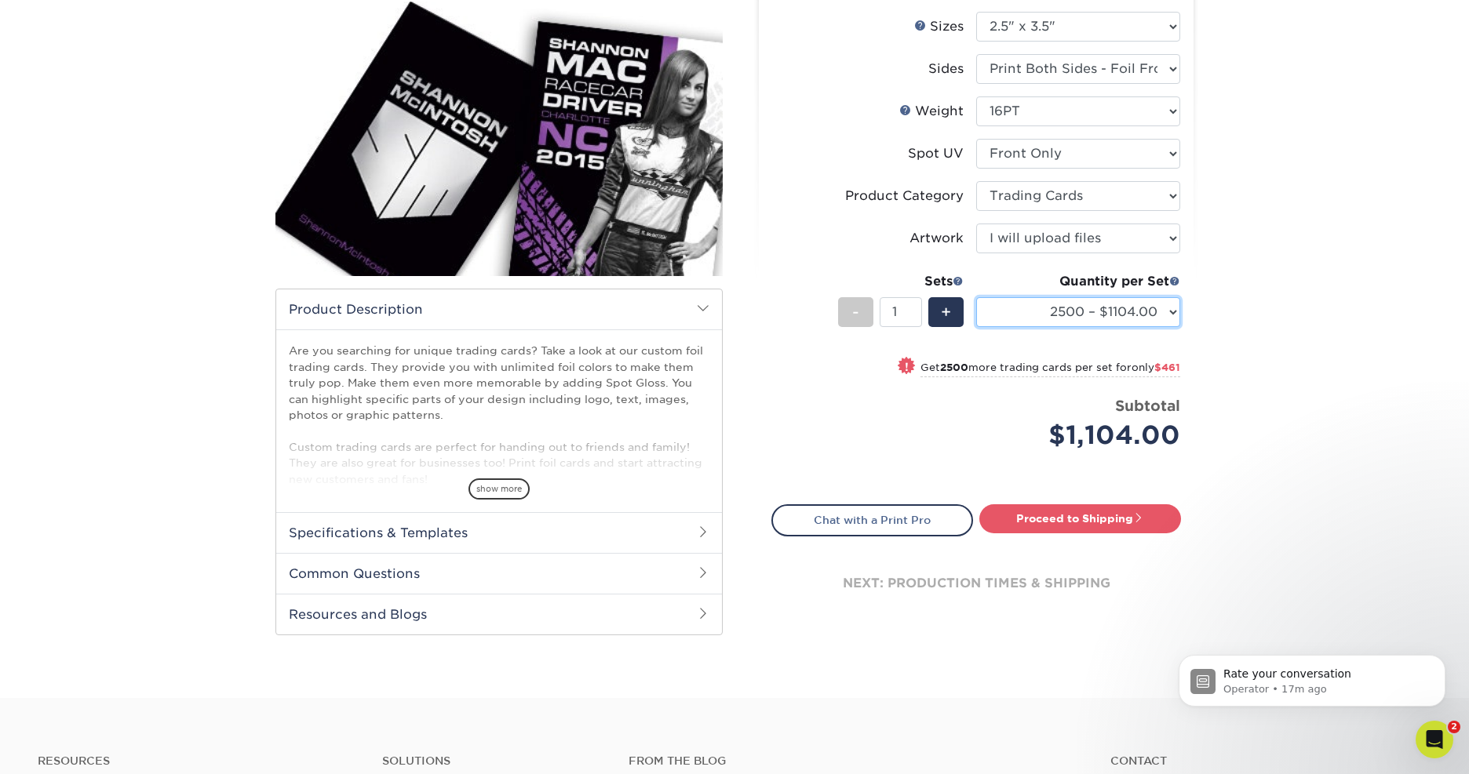
scroll to position [199, 0]
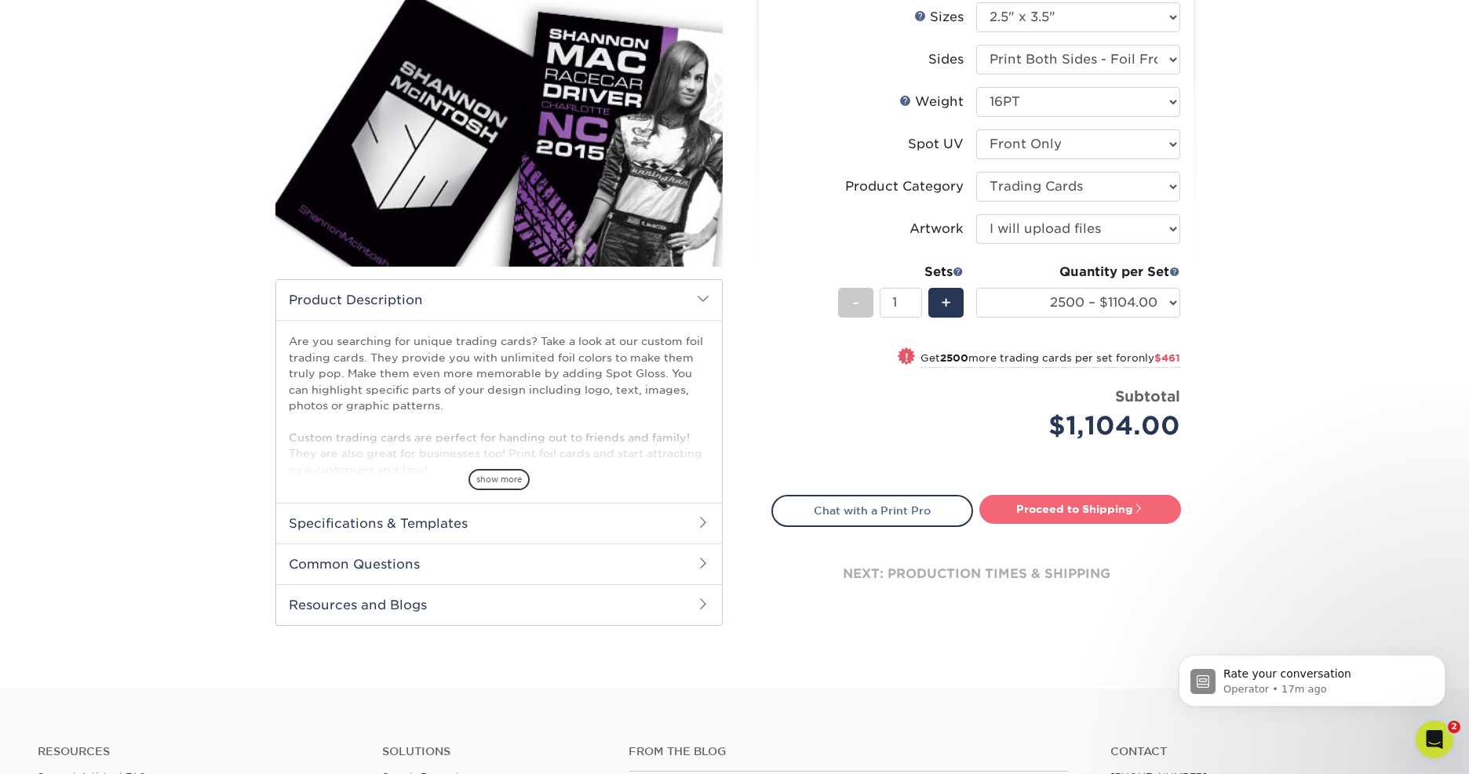
click at [1037, 507] on link "Proceed to Shipping" at bounding box center [1080, 509] width 202 height 28
type input "Set 1"
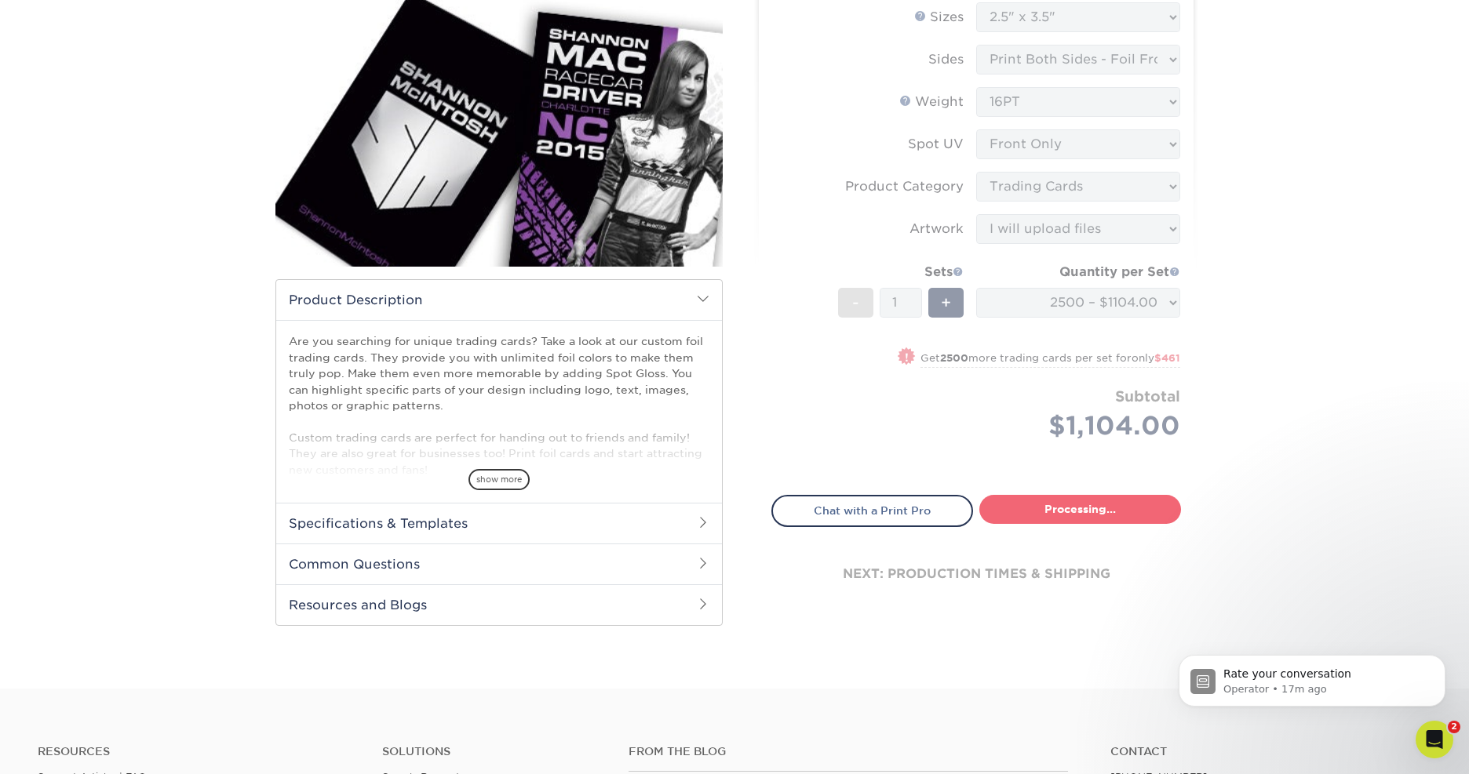
select select "3f99f8ba-f1f3-4914-8d16-36115f1cdbcf"
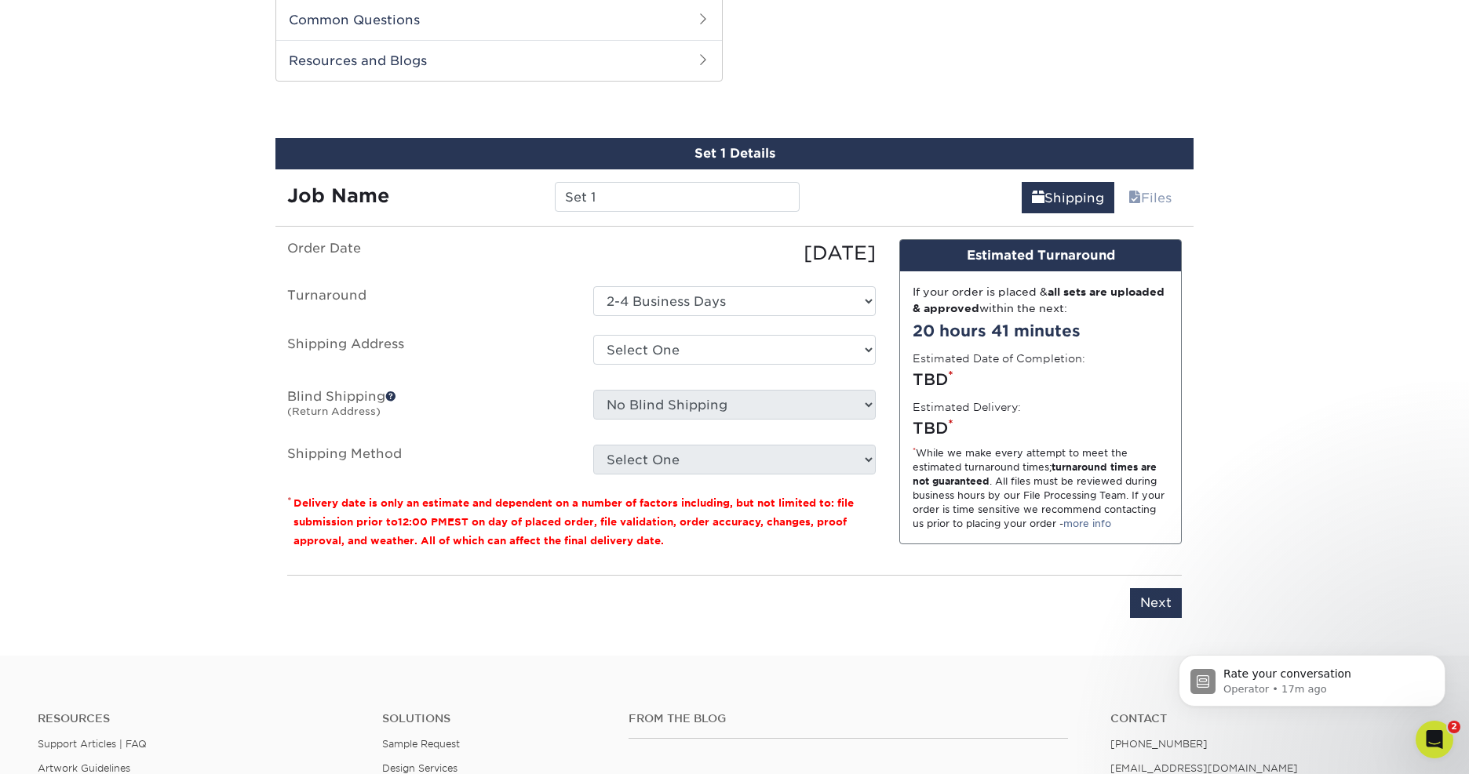
scroll to position [745, 0]
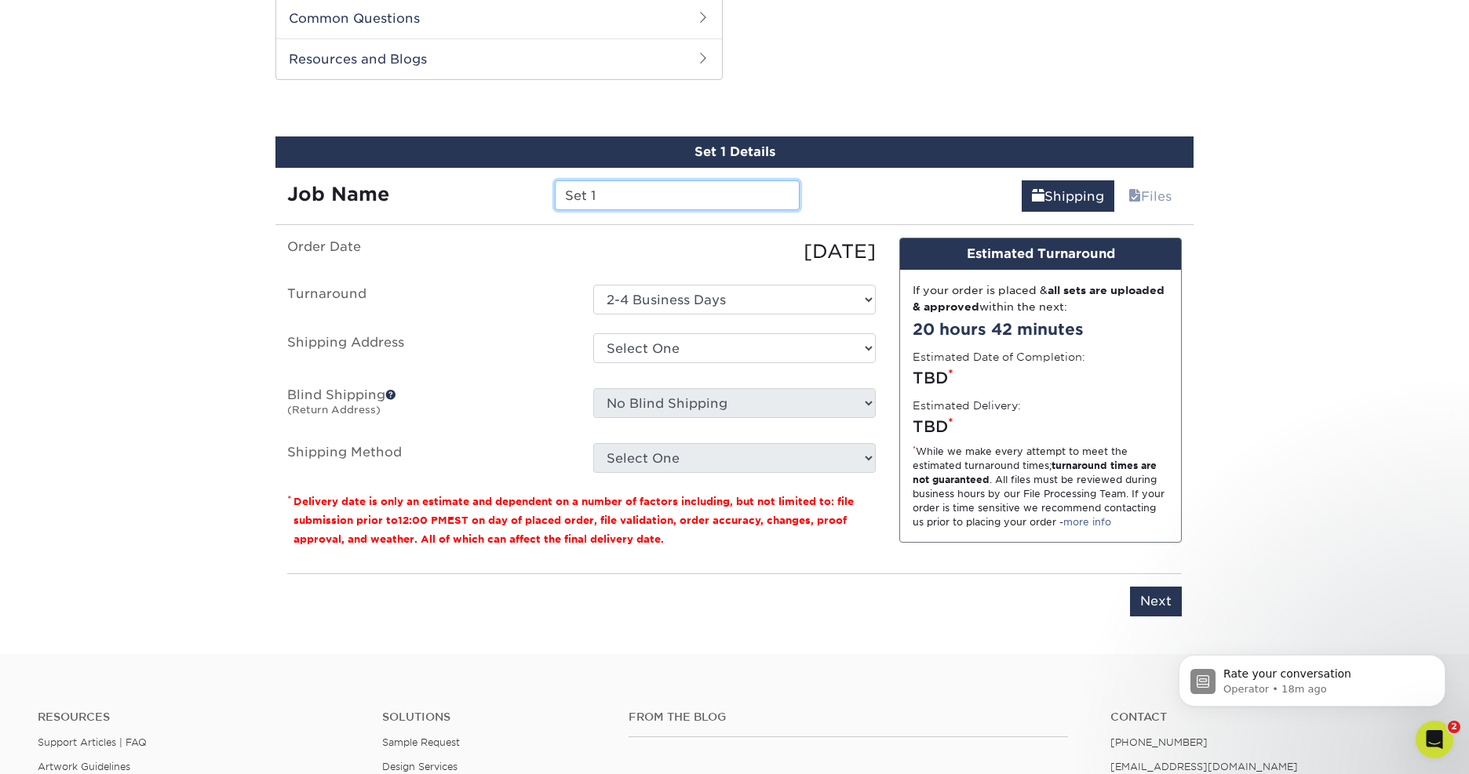
click at [596, 194] on input "Set 1" at bounding box center [677, 195] width 244 height 30
click at [595, 194] on input "Set 1" at bounding box center [677, 195] width 244 height 30
paste input "YB-Vandel-TradingCard"
type input "YB-Vandel-TradingCard FOIL"
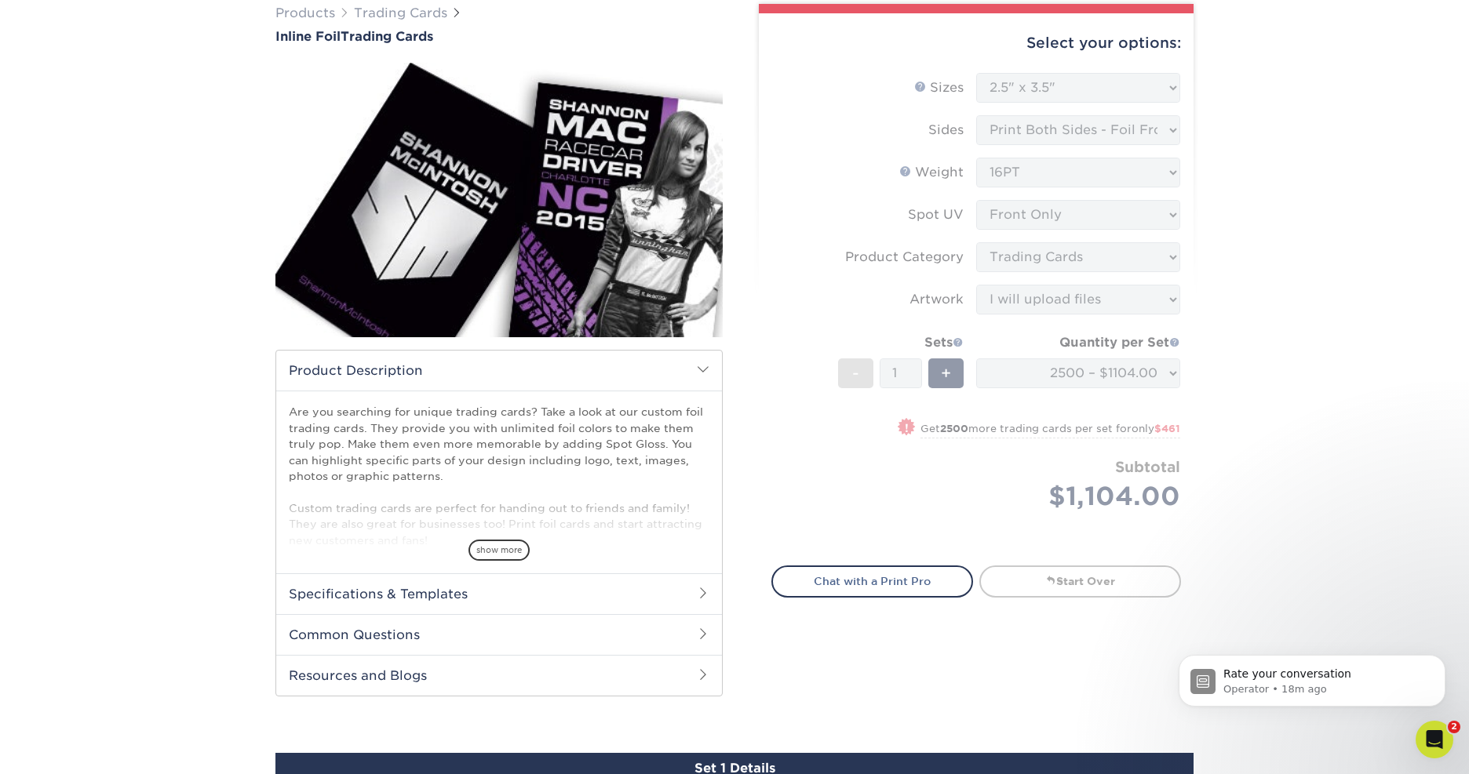
scroll to position [129, 0]
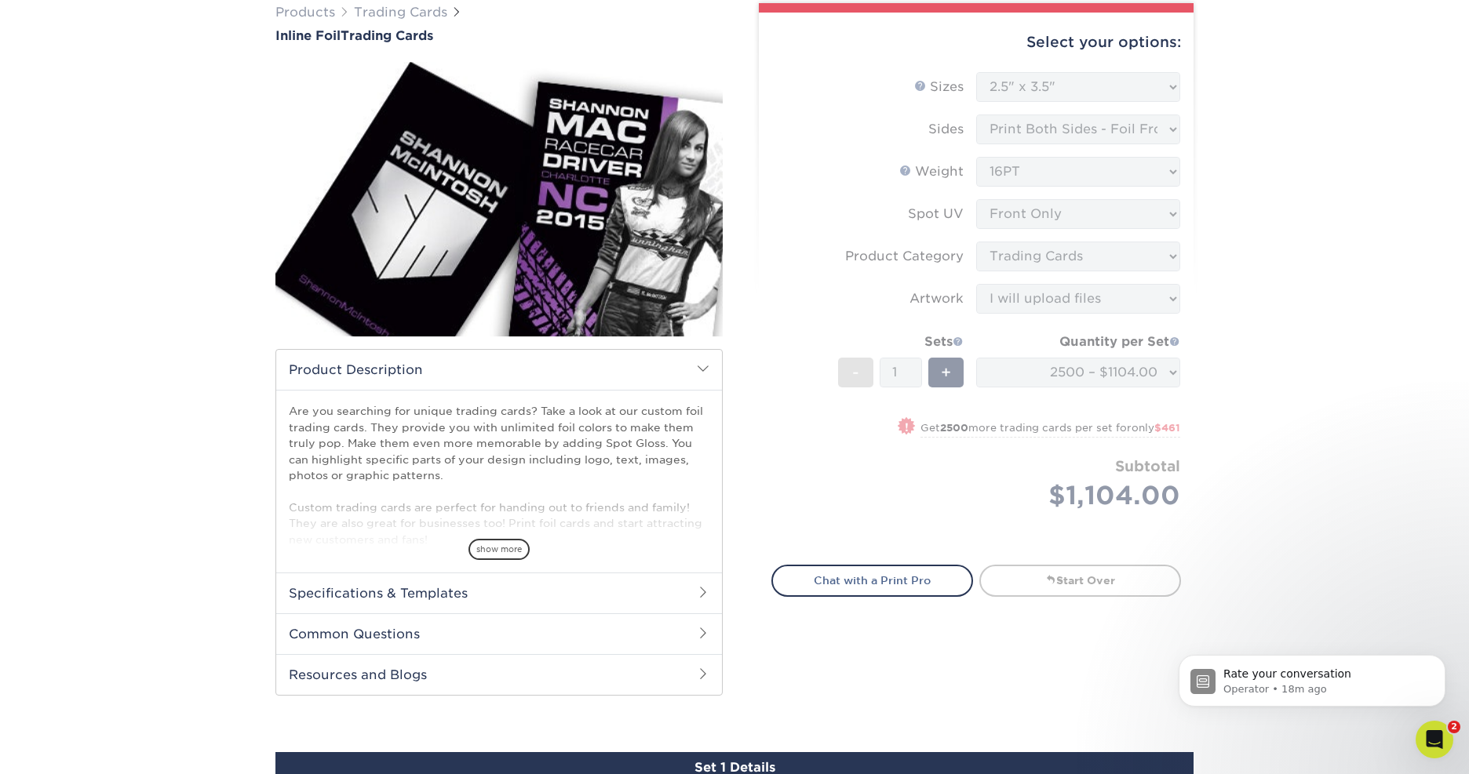
click at [782, 330] on form "Sizes Help Sizes Please Select 2.5" x 3.5" Sides Please Select 16PT - 1" at bounding box center [976, 309] width 410 height 475
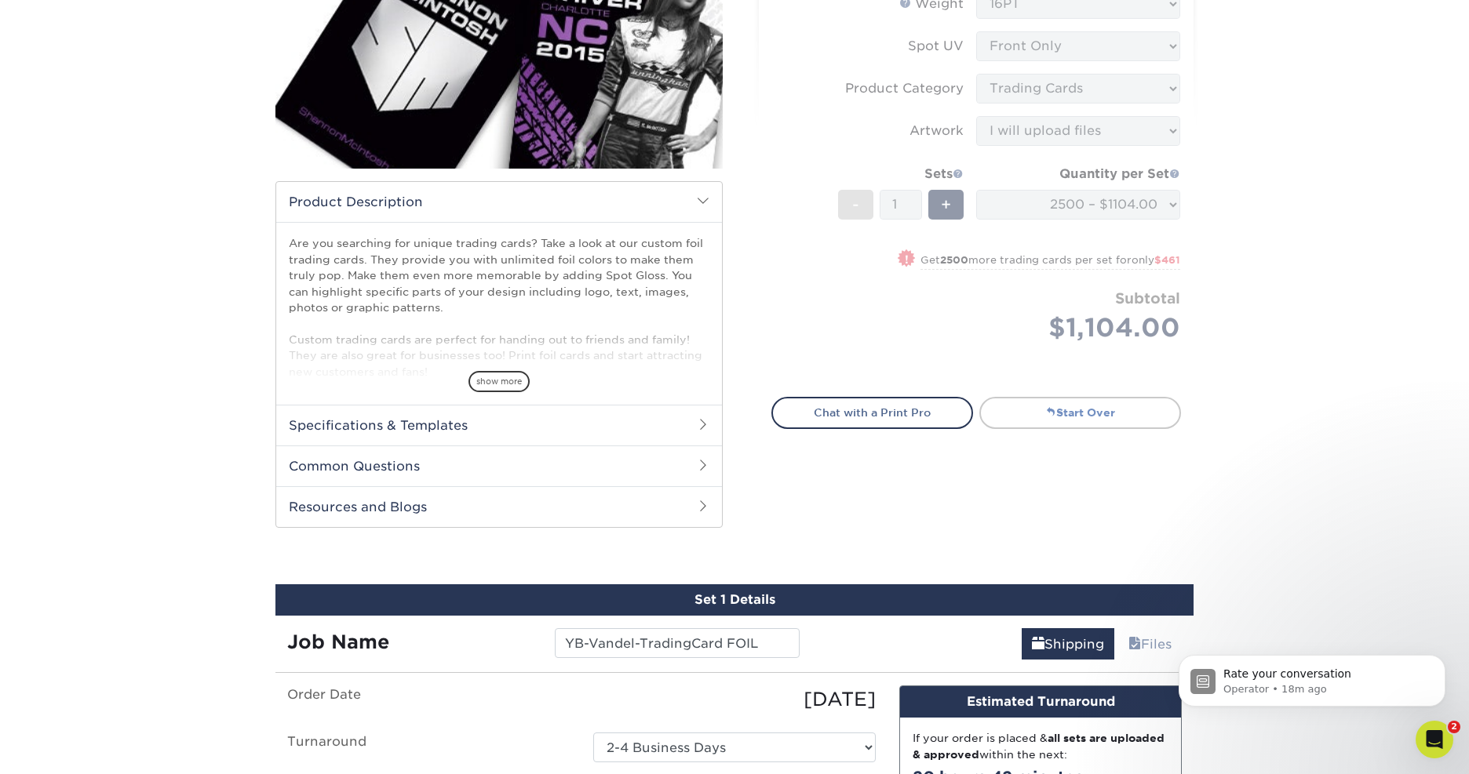
scroll to position [297, 0]
click at [1053, 405] on link "Start Over" at bounding box center [1080, 412] width 202 height 31
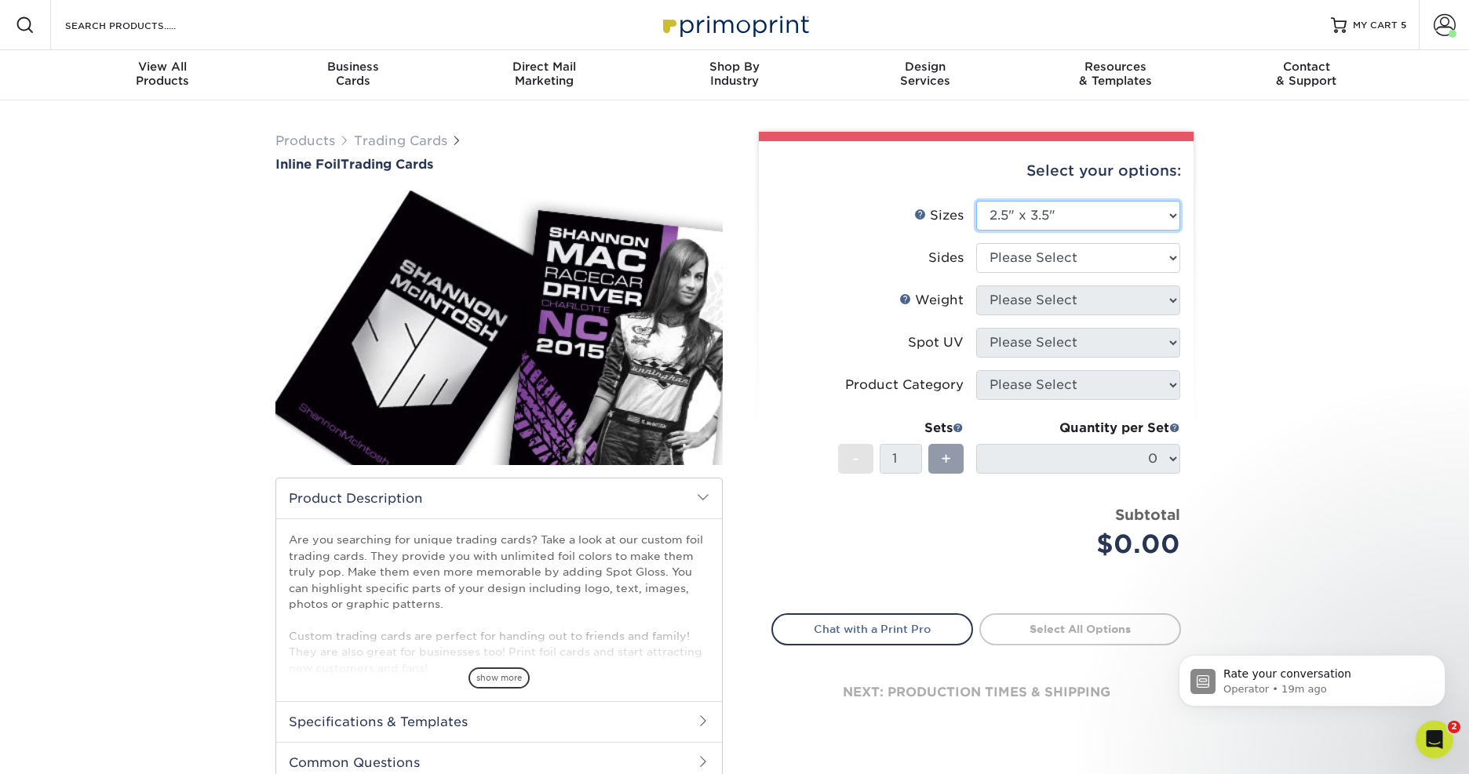
select select "-1"
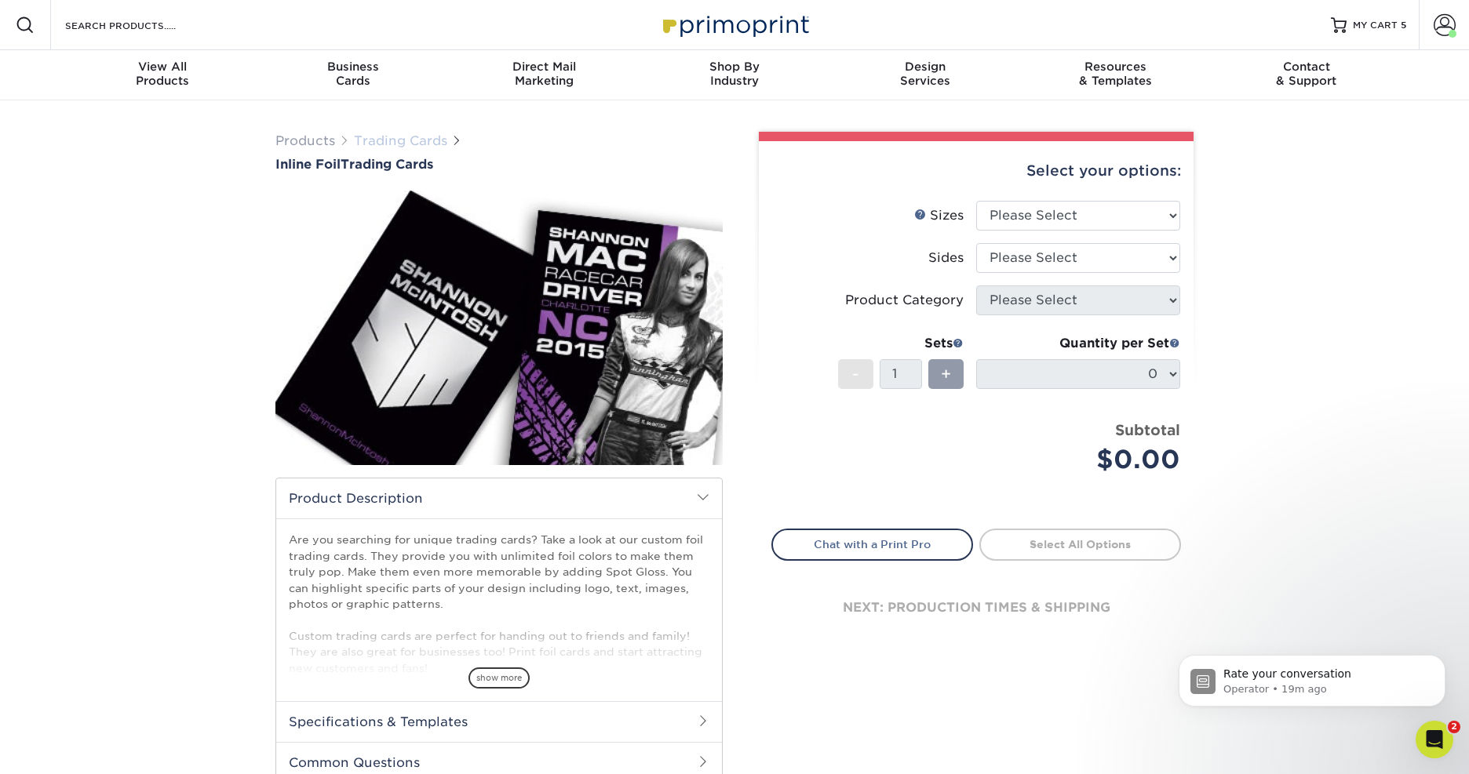
click at [399, 141] on link "Trading Cards" at bounding box center [400, 140] width 93 height 15
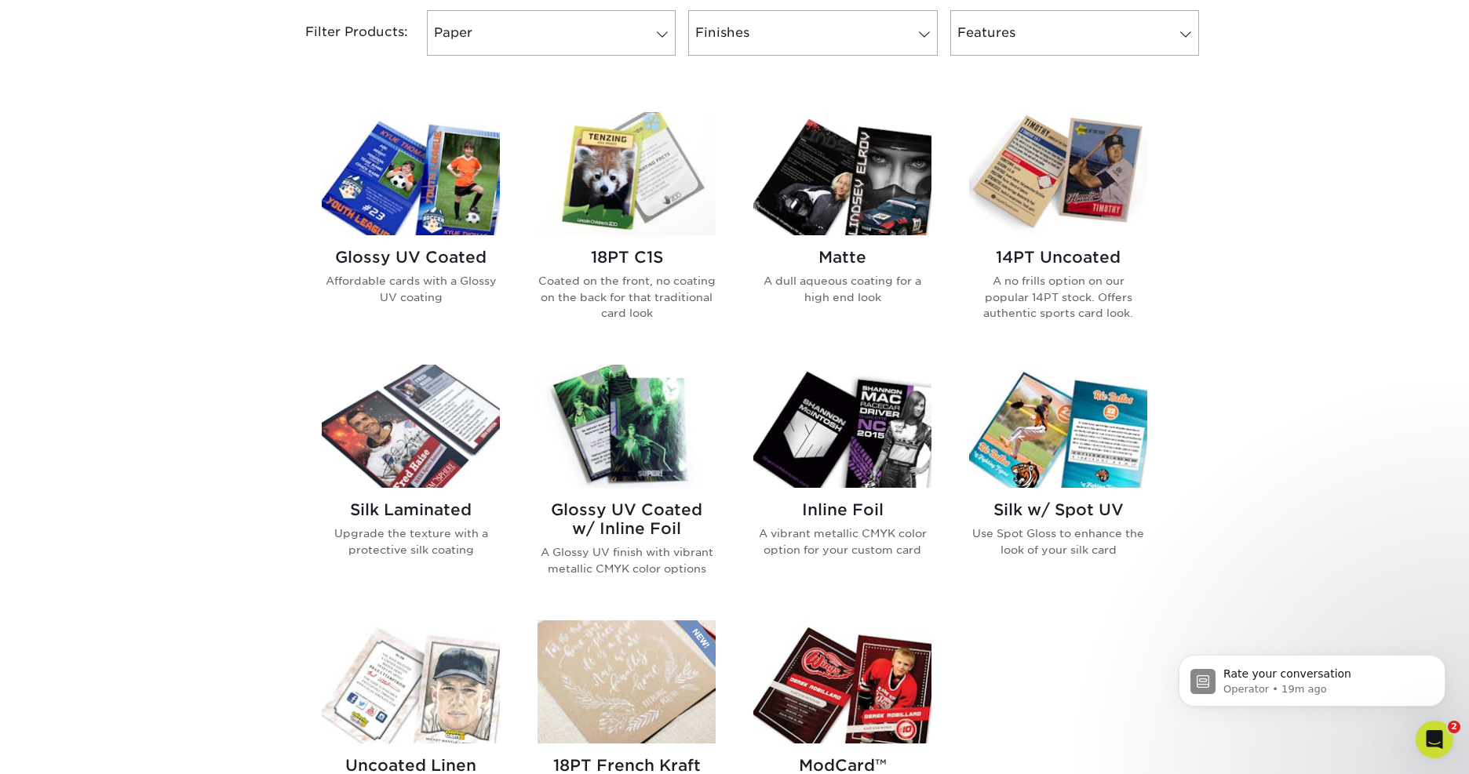
scroll to position [683, 0]
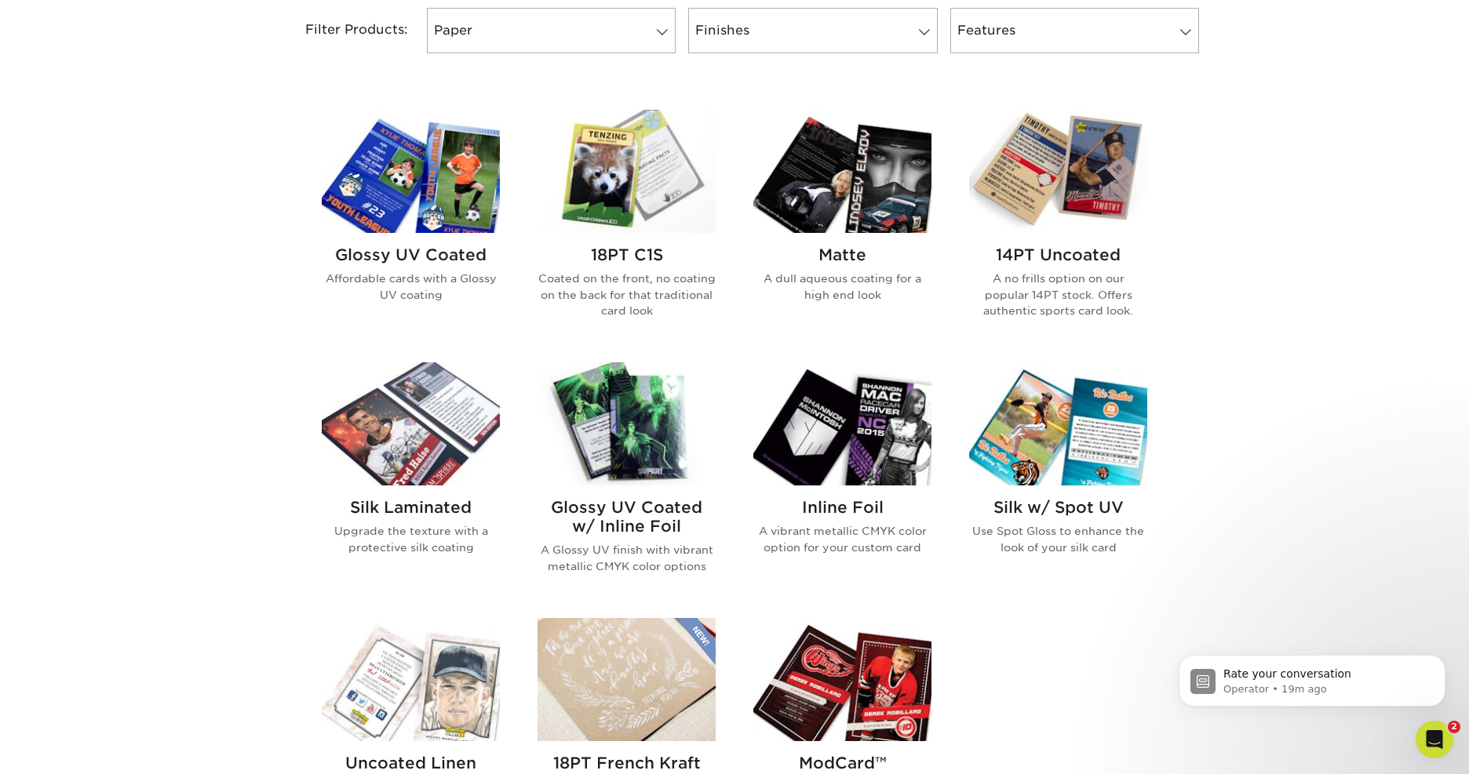
click at [633, 413] on img at bounding box center [626, 423] width 178 height 123
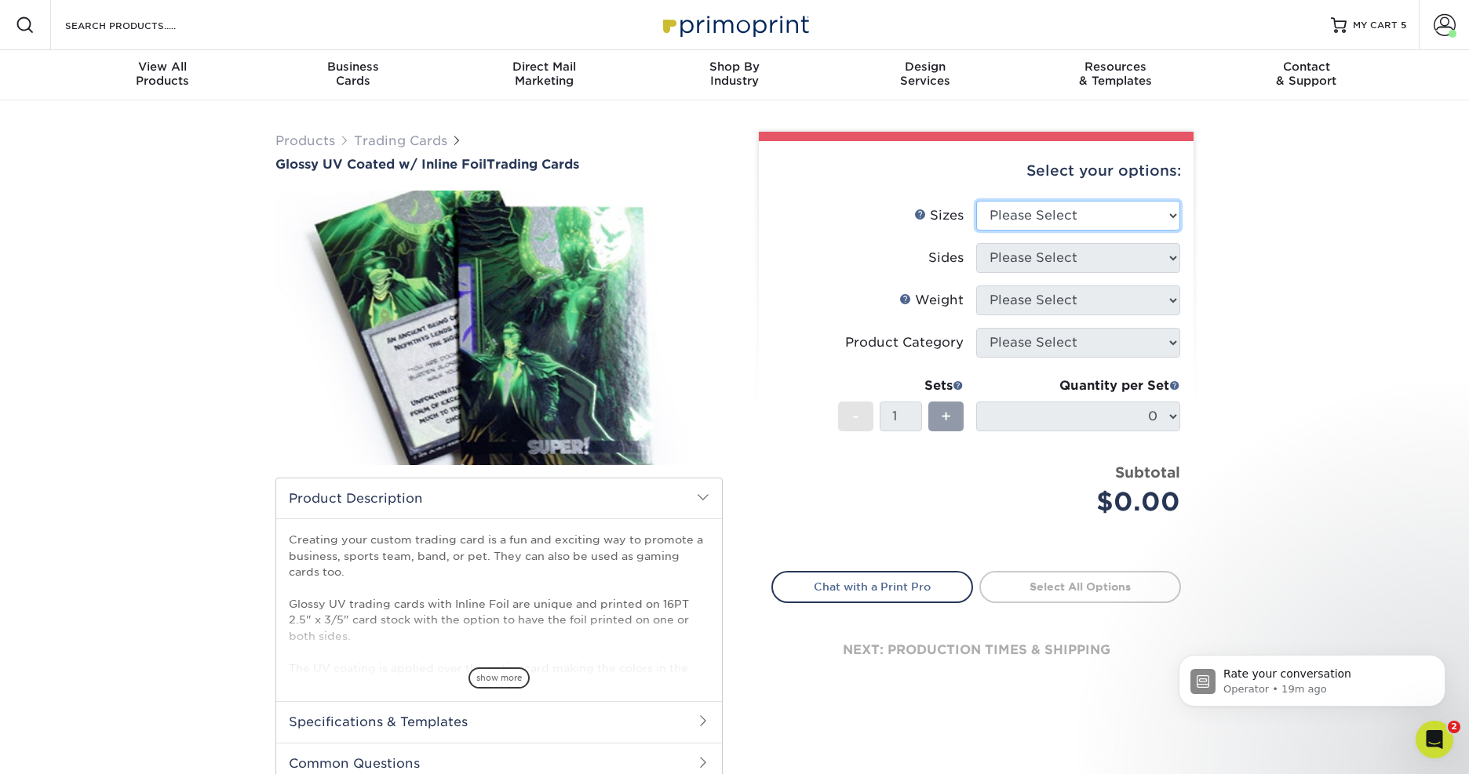
select select "2.50x3.50"
select select "e9e9dfb3-fba1-4d60-972c-fd9ca5904d33"
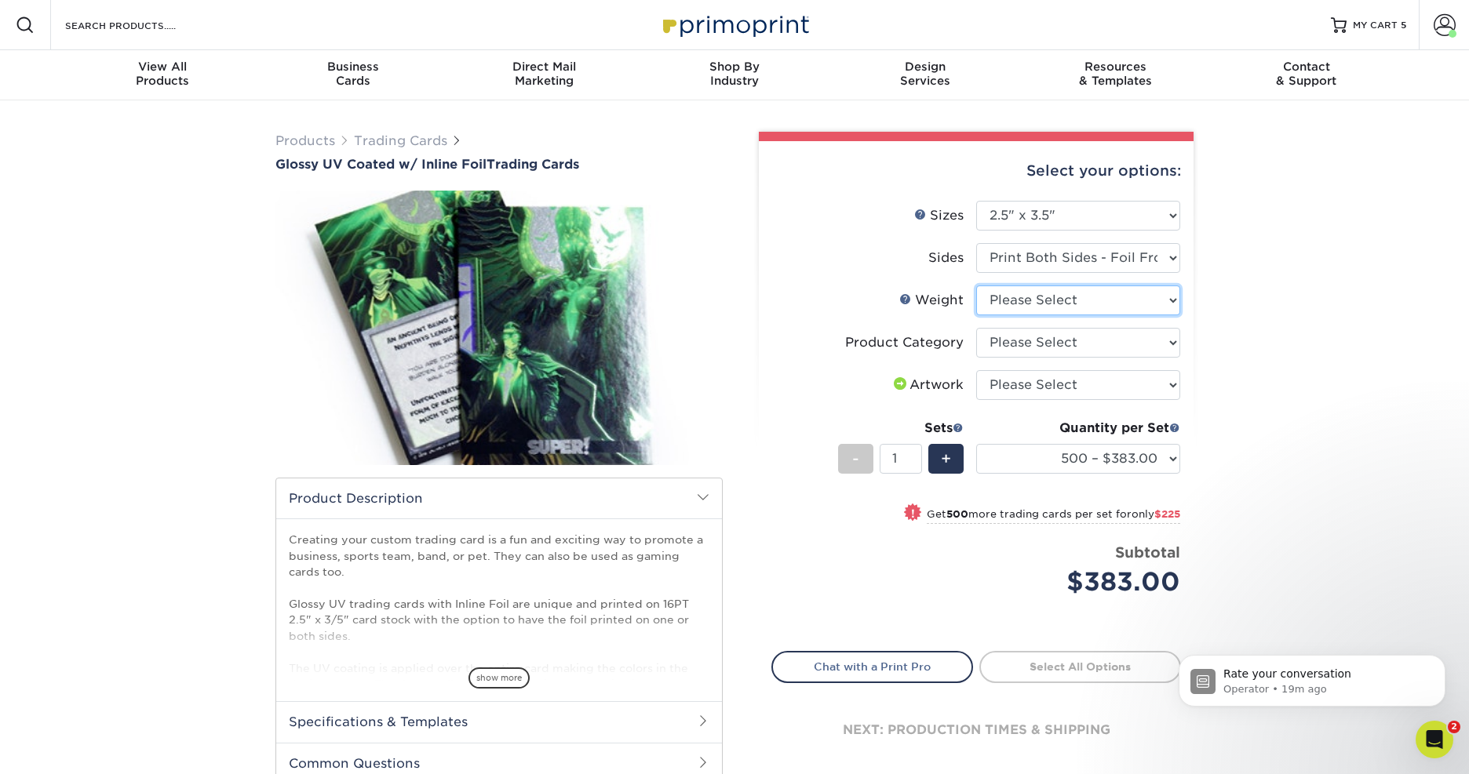
select select "16PT"
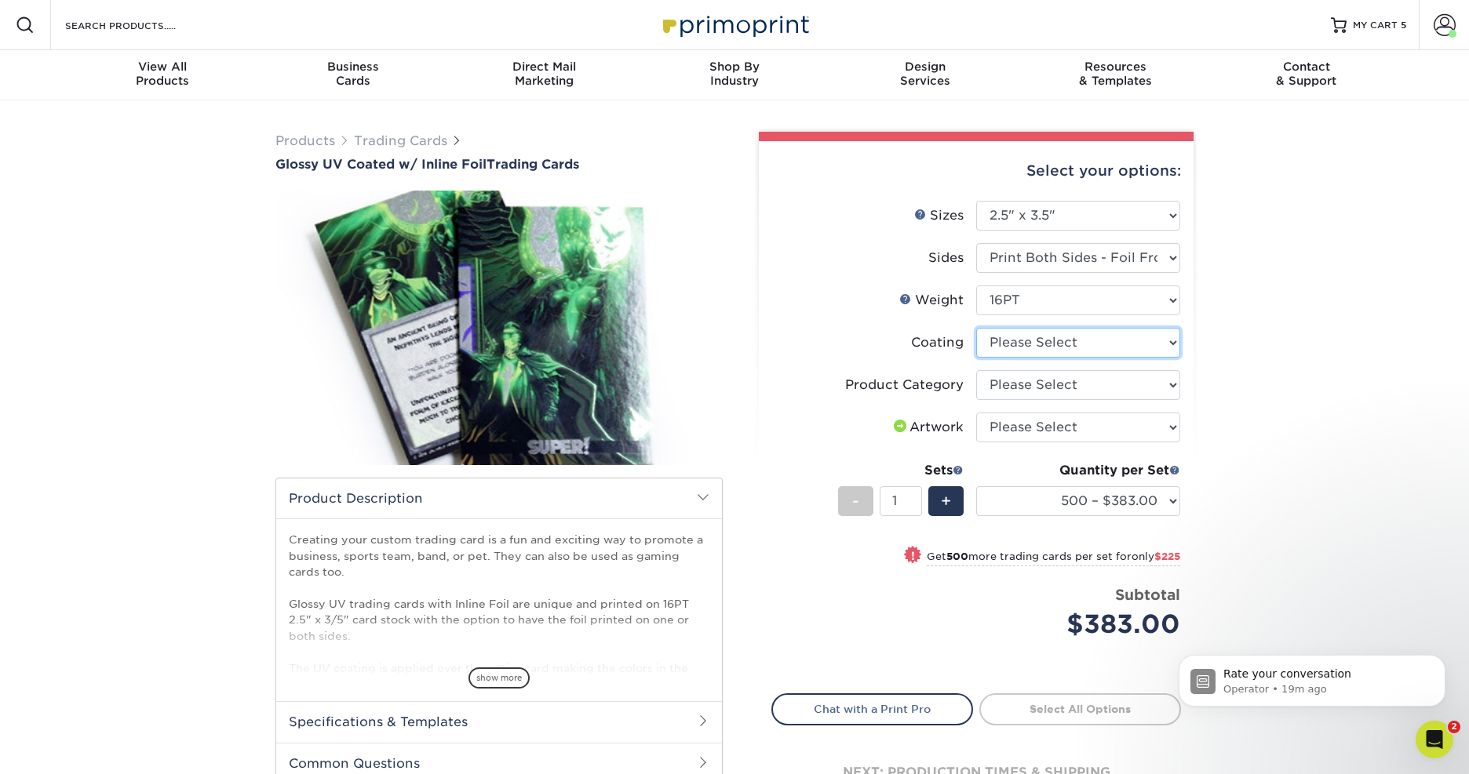
select select "ae367451-b2b8-45df-a344-0f05b6a12993"
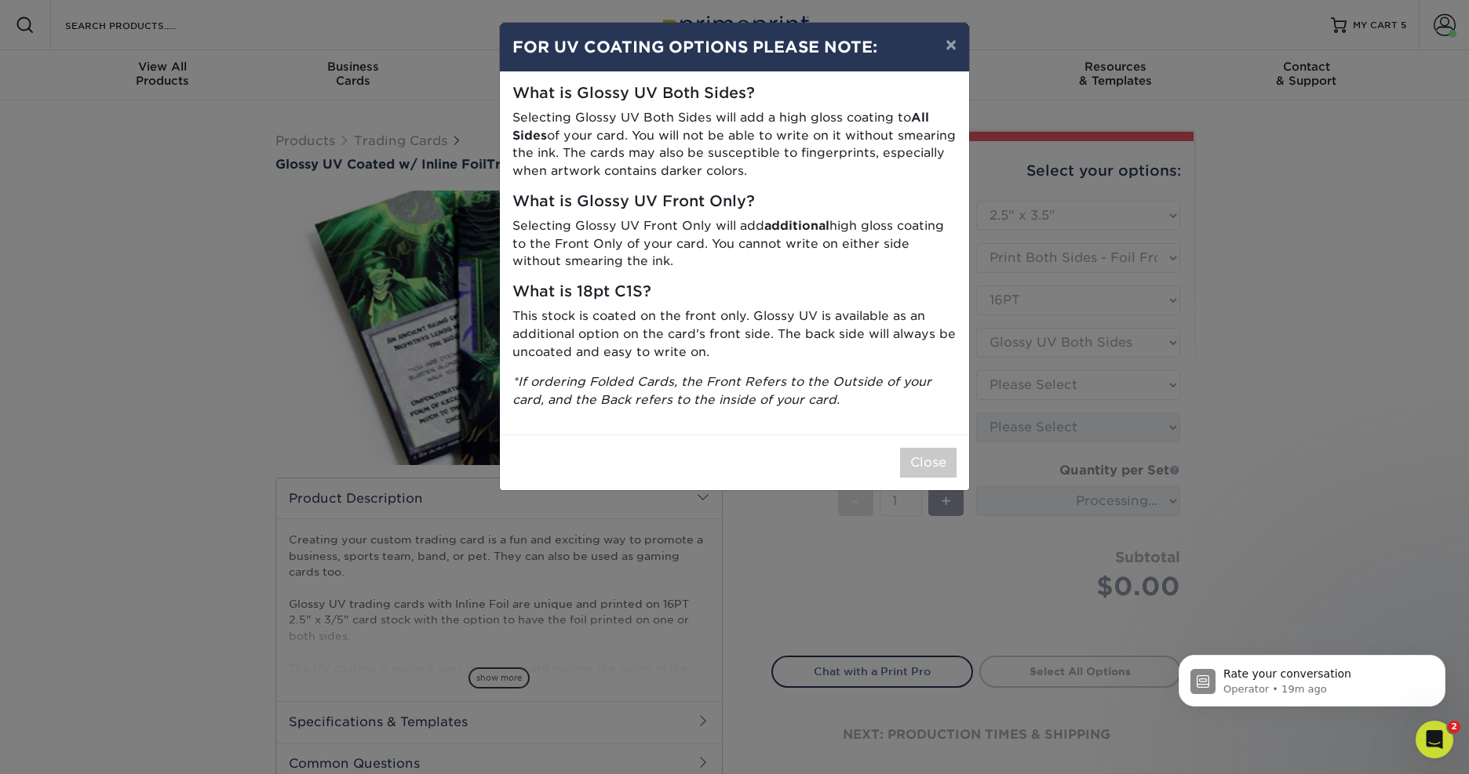
click at [942, 47] on button "×" at bounding box center [951, 45] width 36 height 44
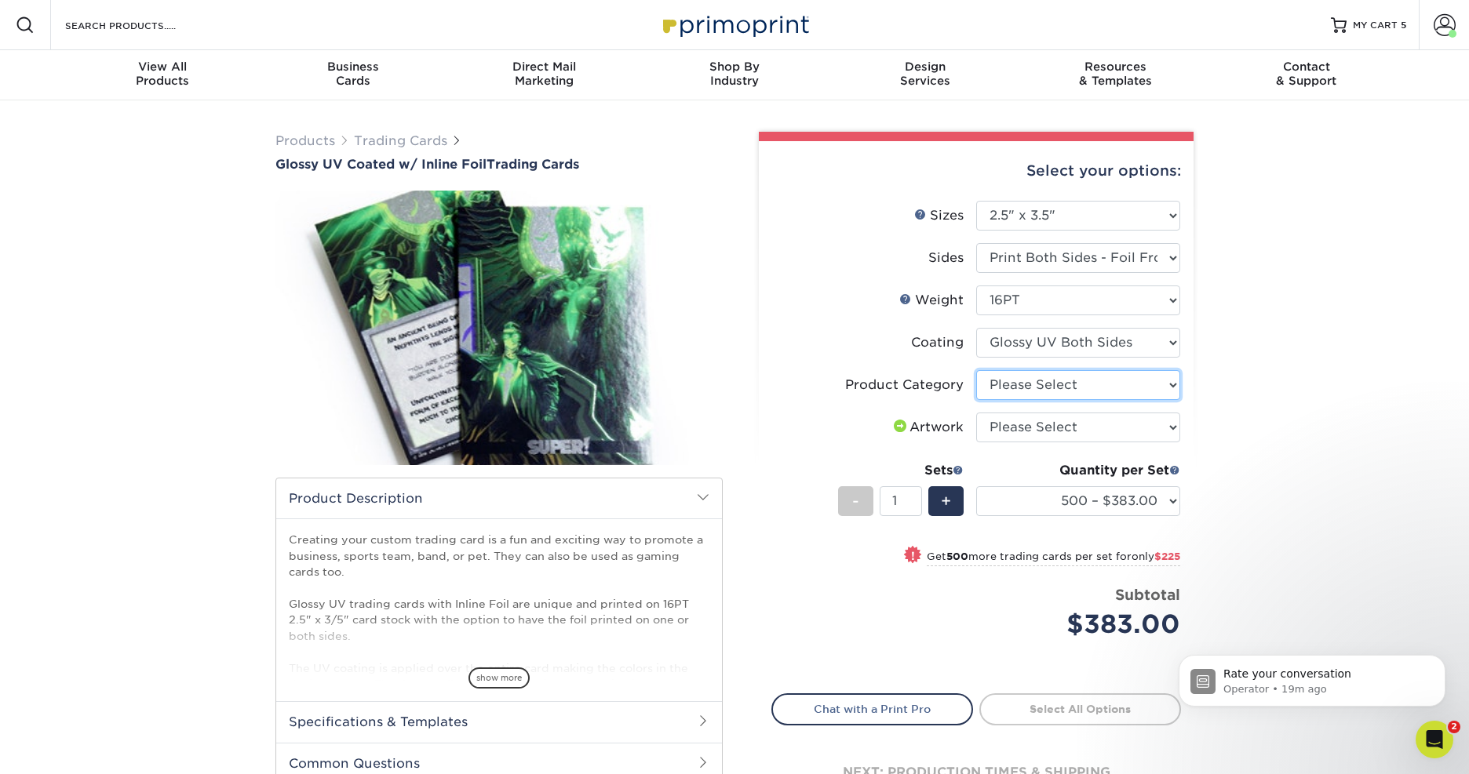
select select "c2f9bce9-36c2-409d-b101-c29d9d031e18"
select select "2500 – $883.00"
select select "upload"
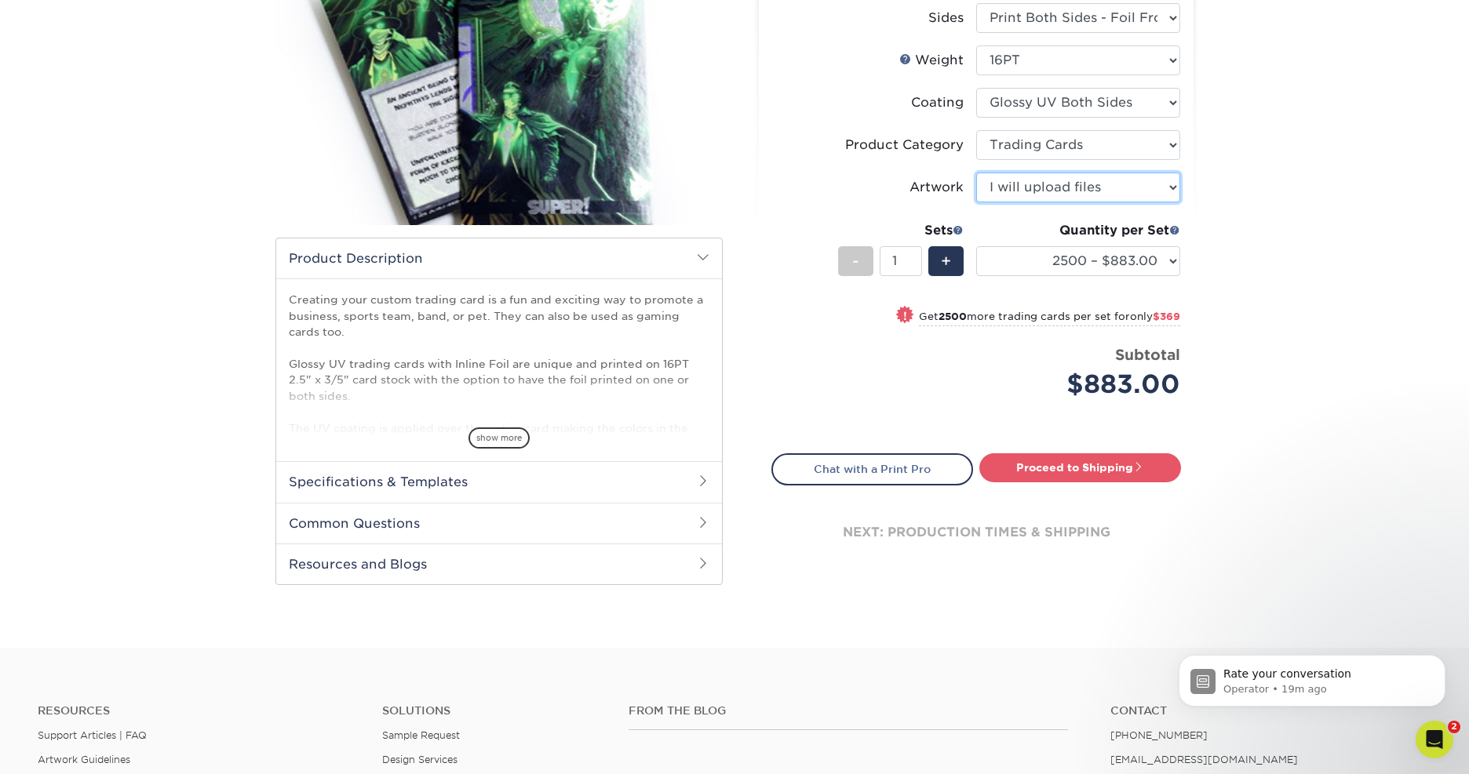
scroll to position [272, 0]
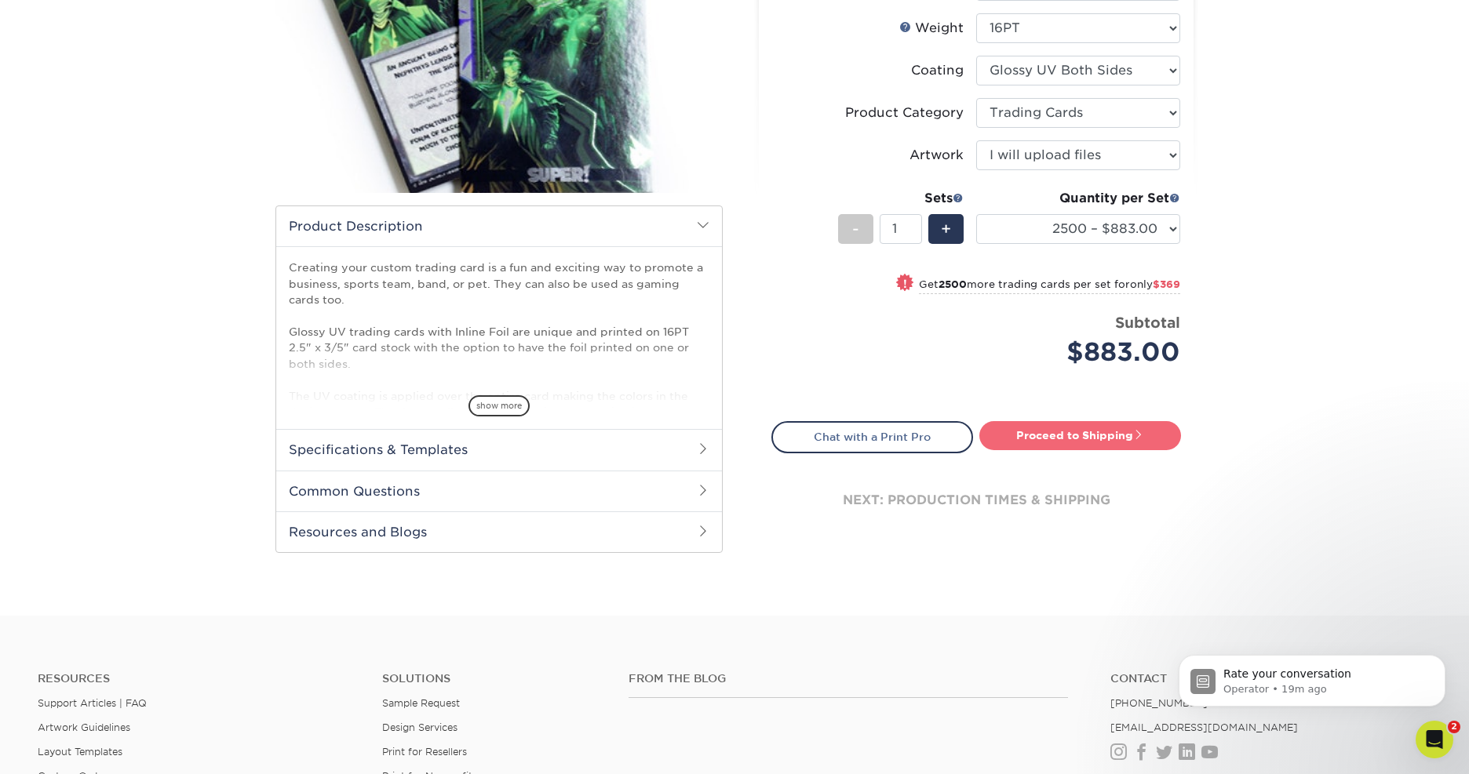
click at [1051, 440] on link "Proceed to Shipping" at bounding box center [1080, 435] width 202 height 28
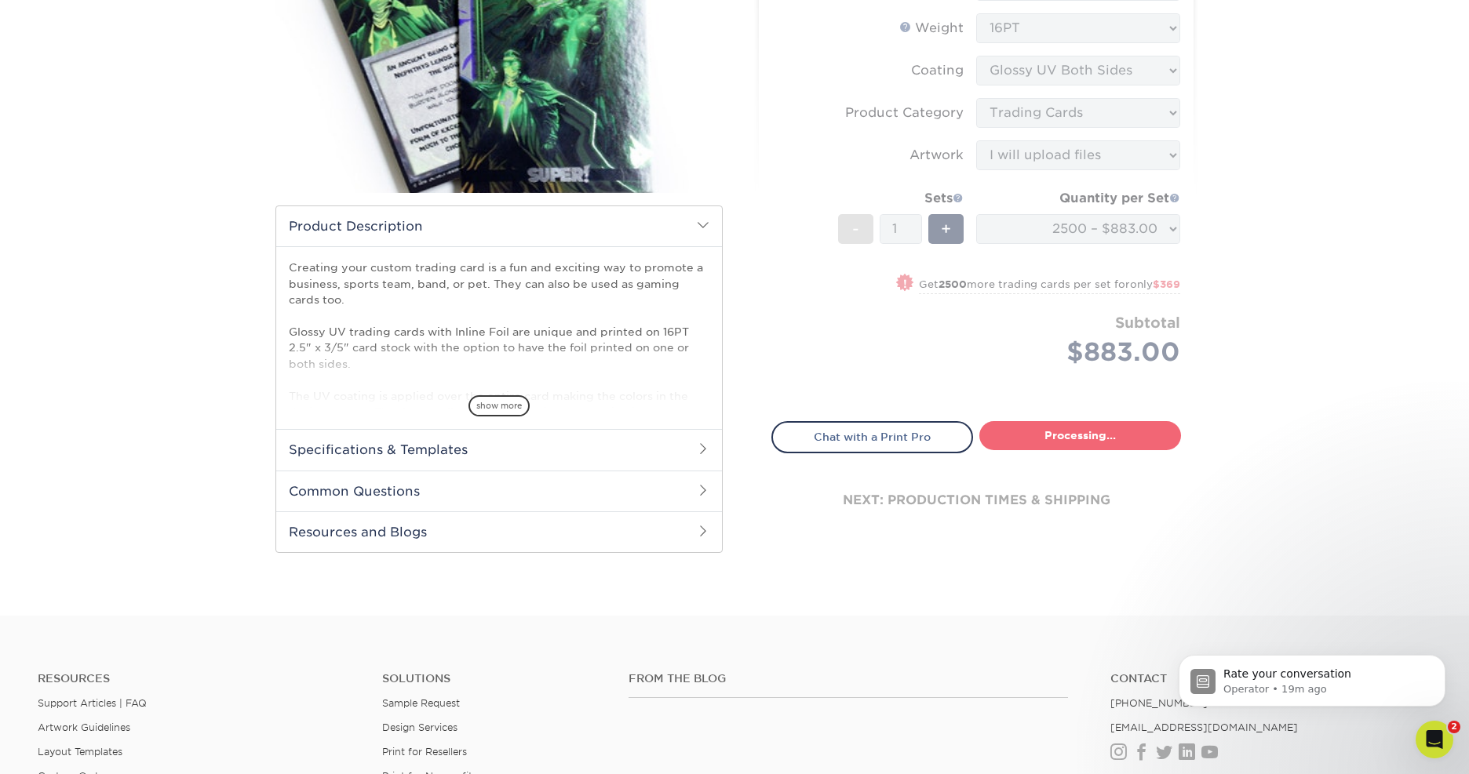
type input "Set 1"
select select "27837d61-8692-4ba0-8087-9df4e0414c74"
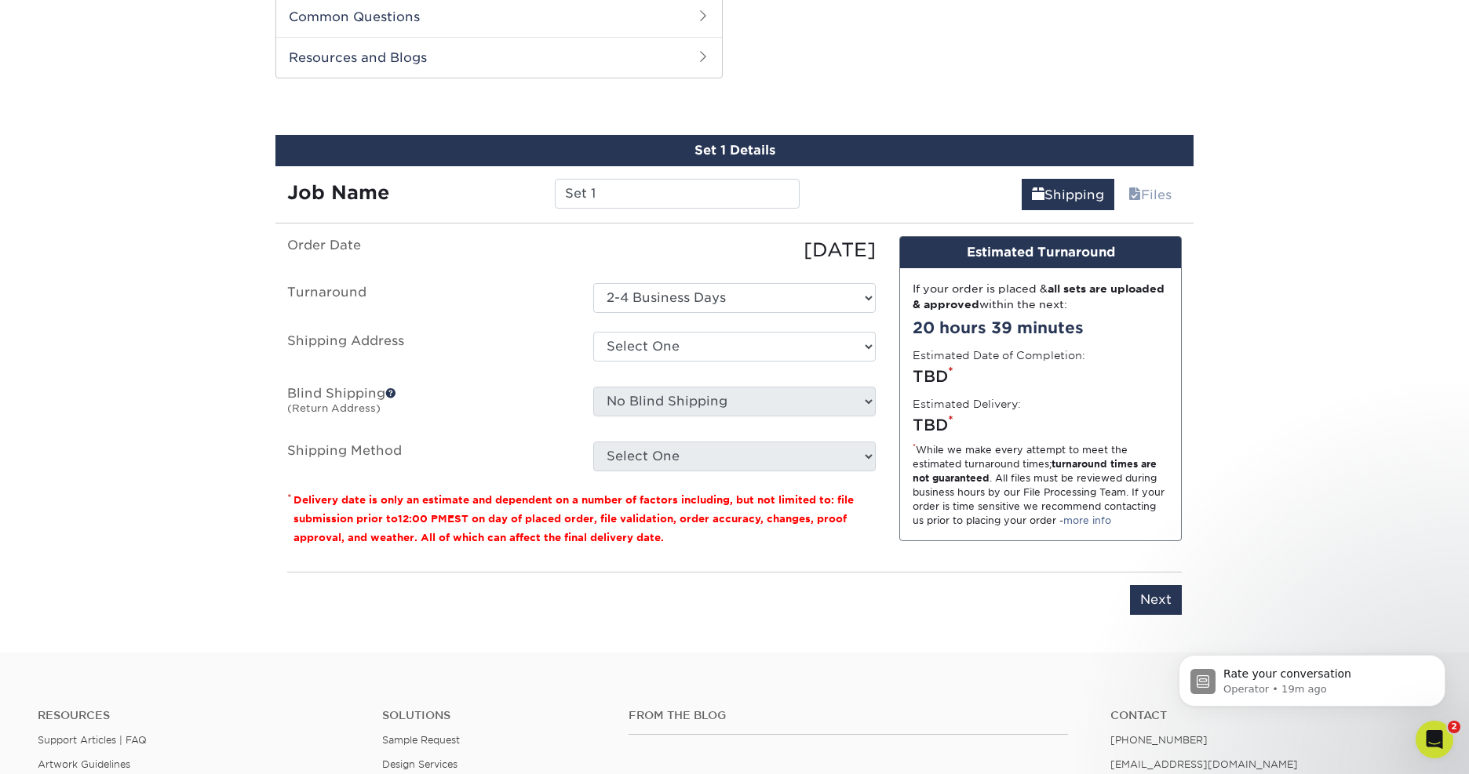
scroll to position [748, 0]
select select "286951"
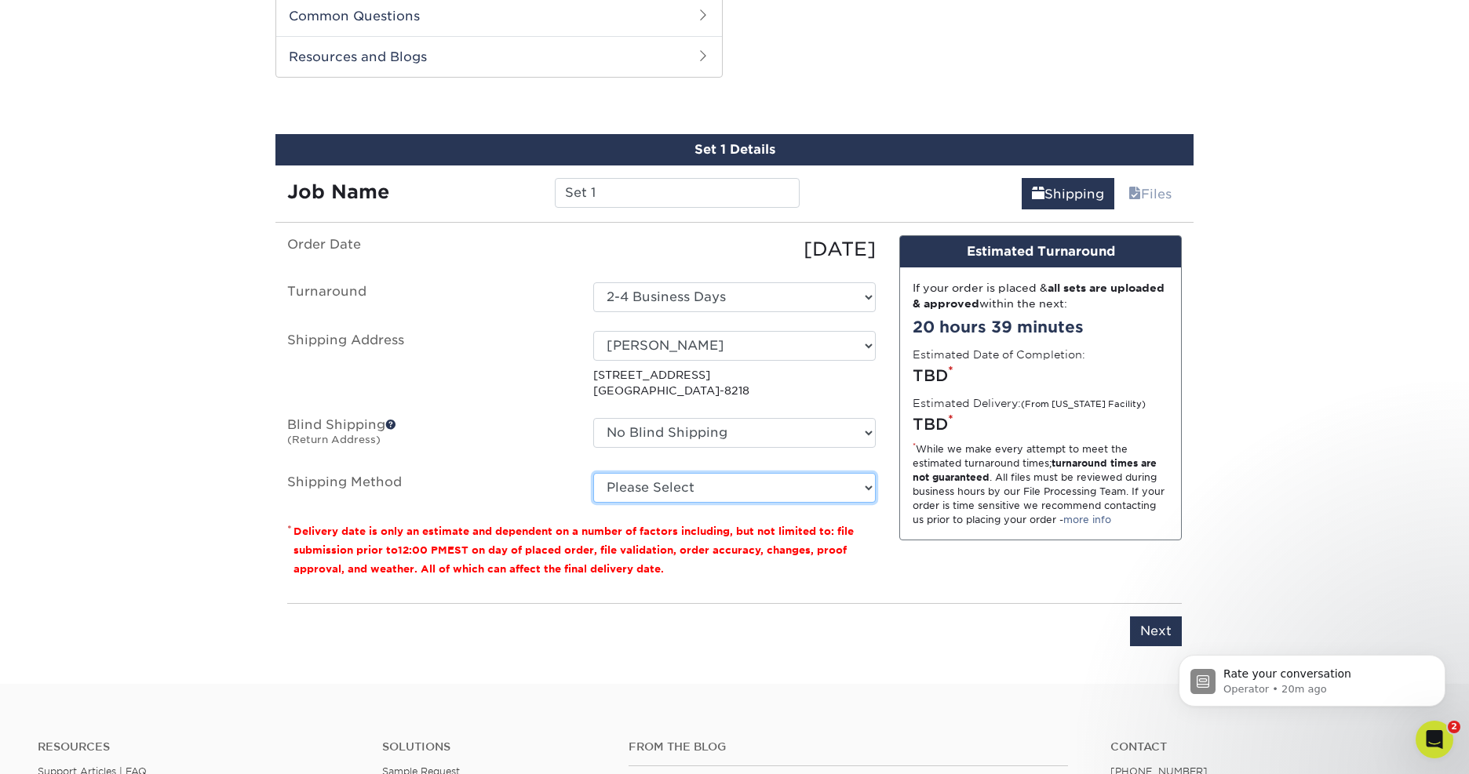
select select "14"
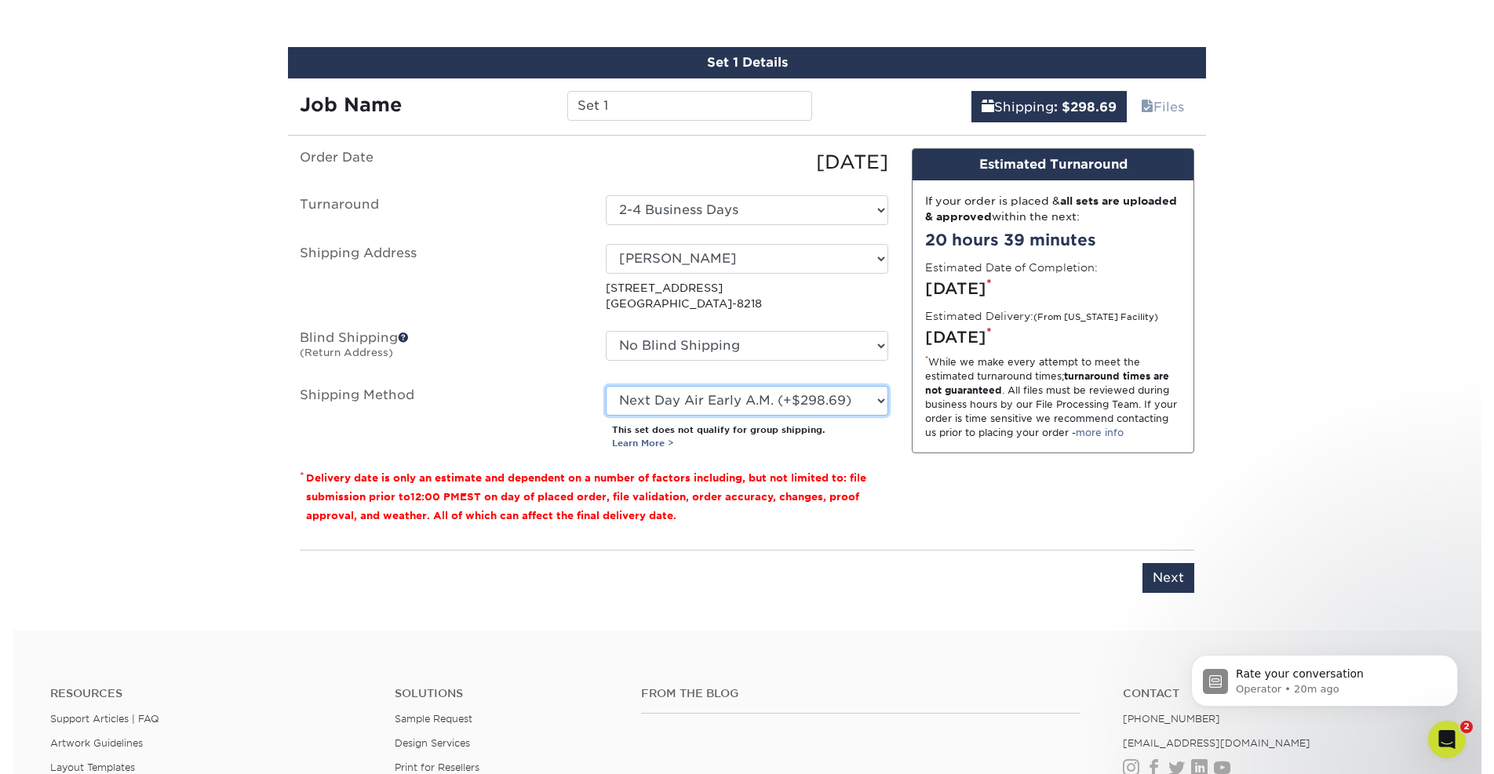
scroll to position [839, 0]
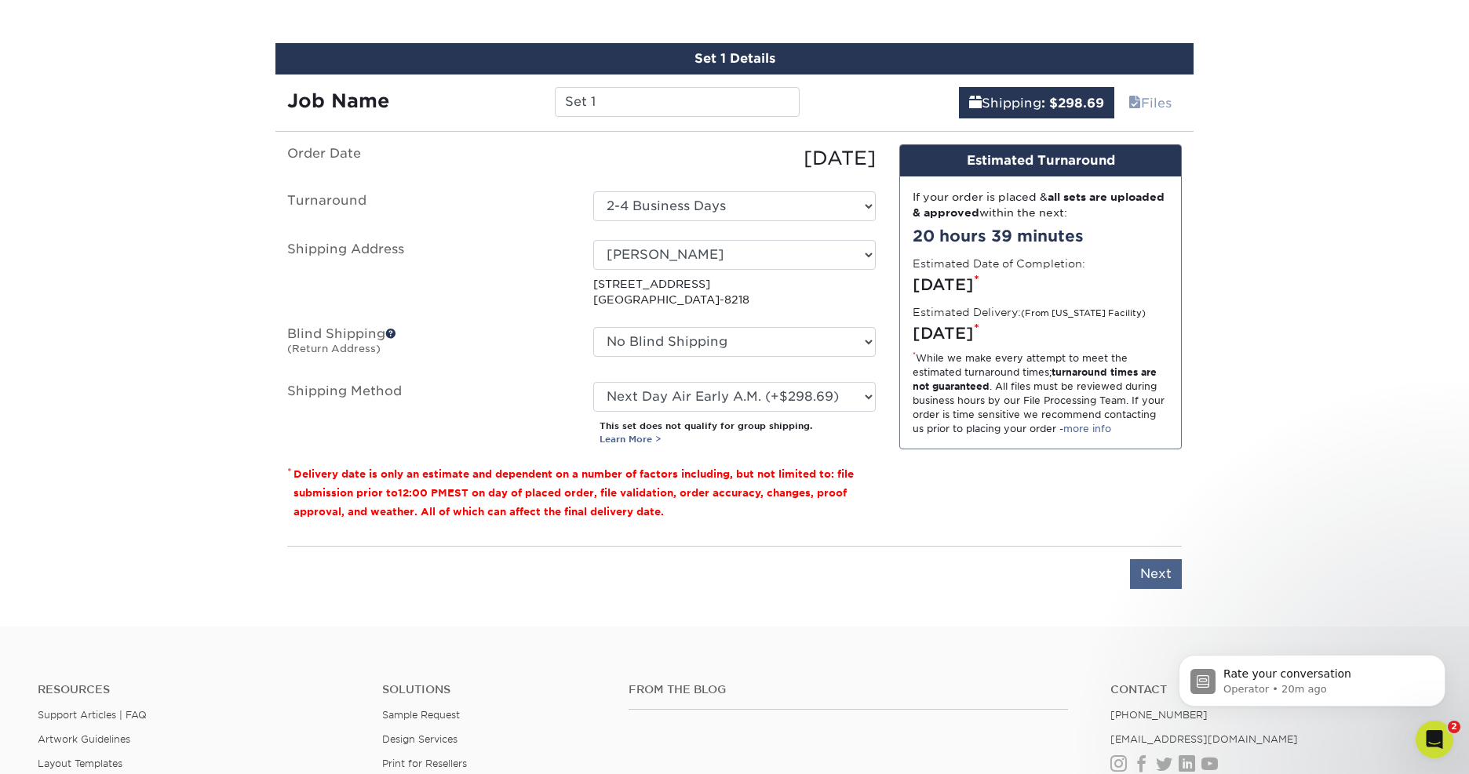
click at [1146, 572] on input "Next" at bounding box center [1156, 574] width 52 height 30
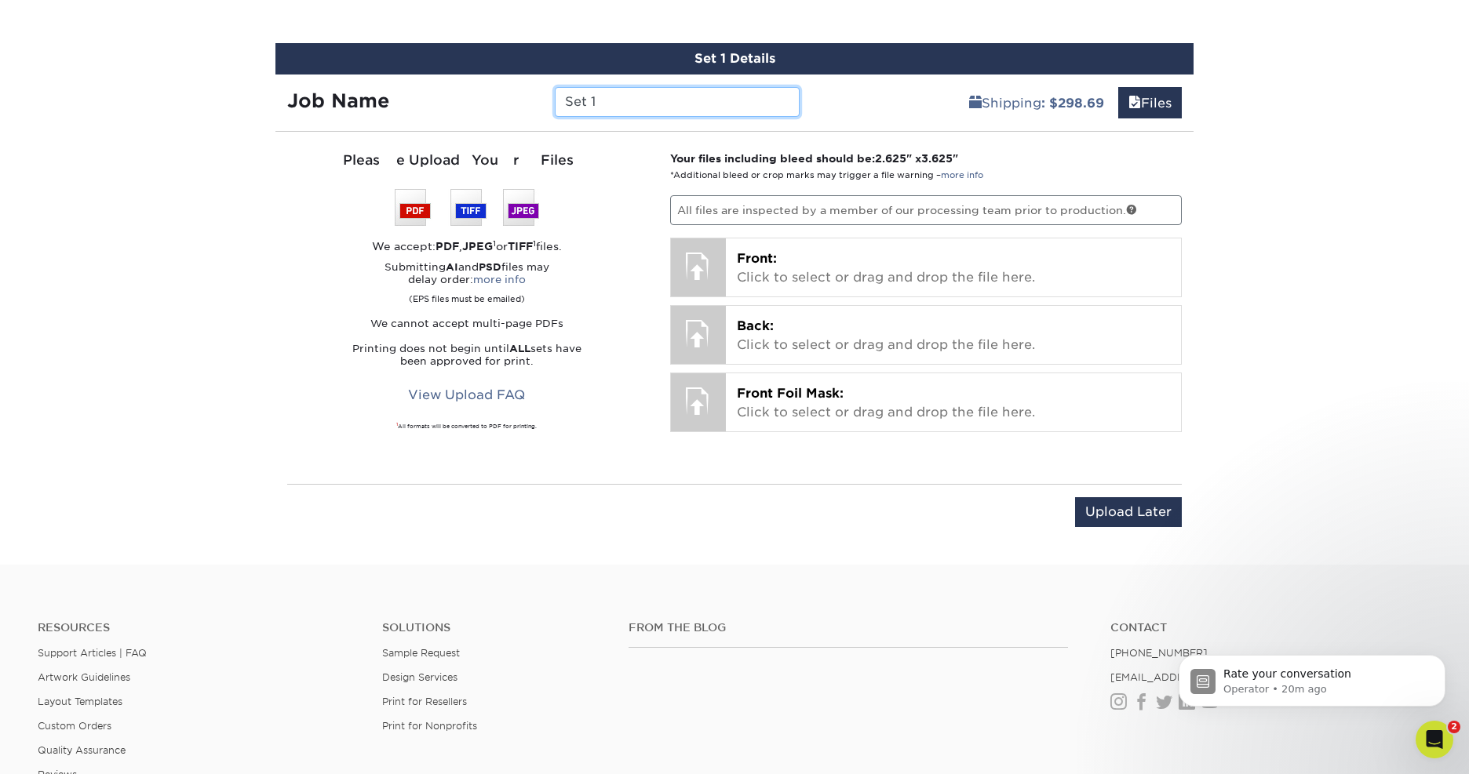
click at [626, 97] on input "Set 1" at bounding box center [677, 102] width 244 height 30
paste input "YB-Vandel-TradingCard"
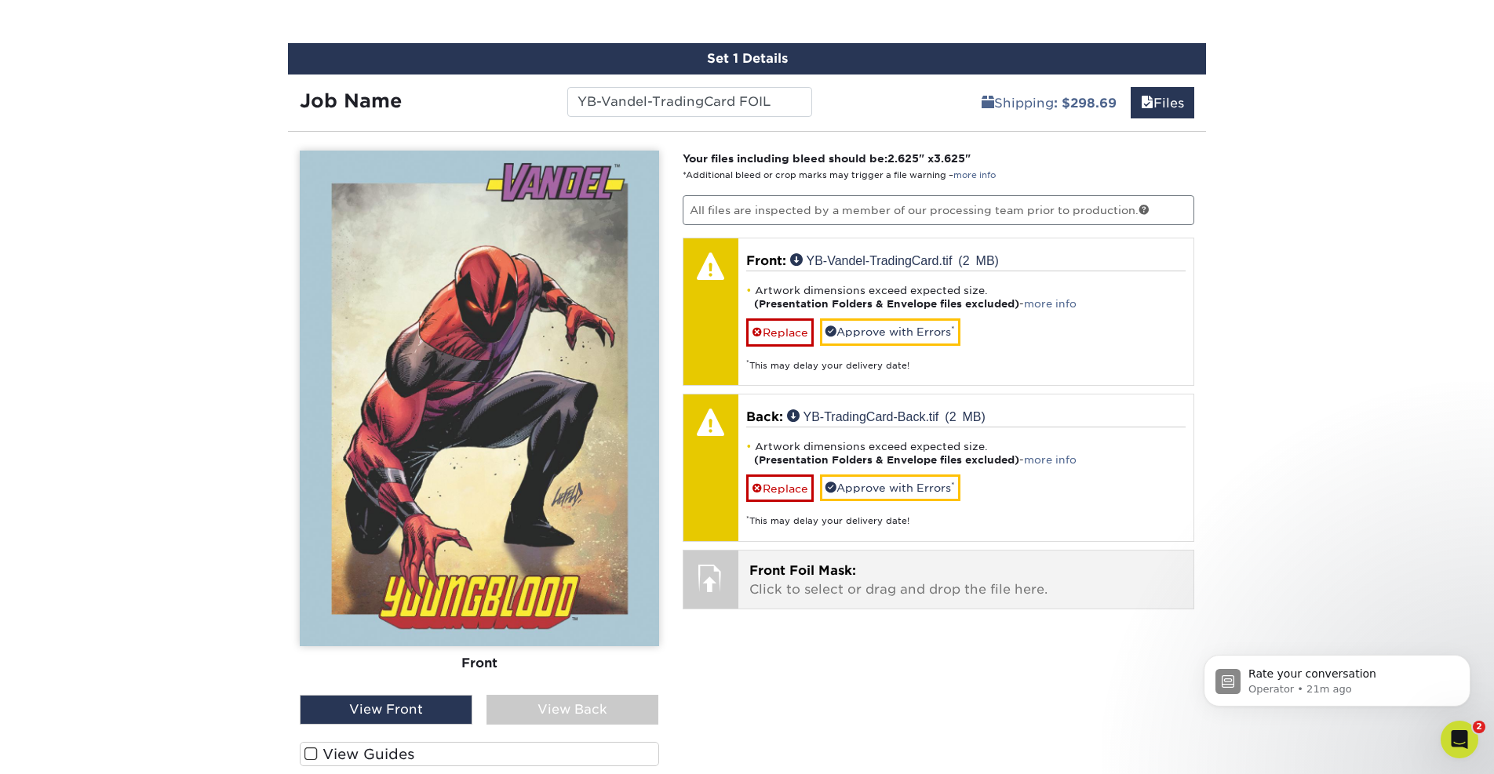
type input "YB-Vandel-TradingCard FOIL"
click at [866, 573] on p "Front Foil Mask: Click to select or drag and drop the file here." at bounding box center [966, 581] width 434 height 38
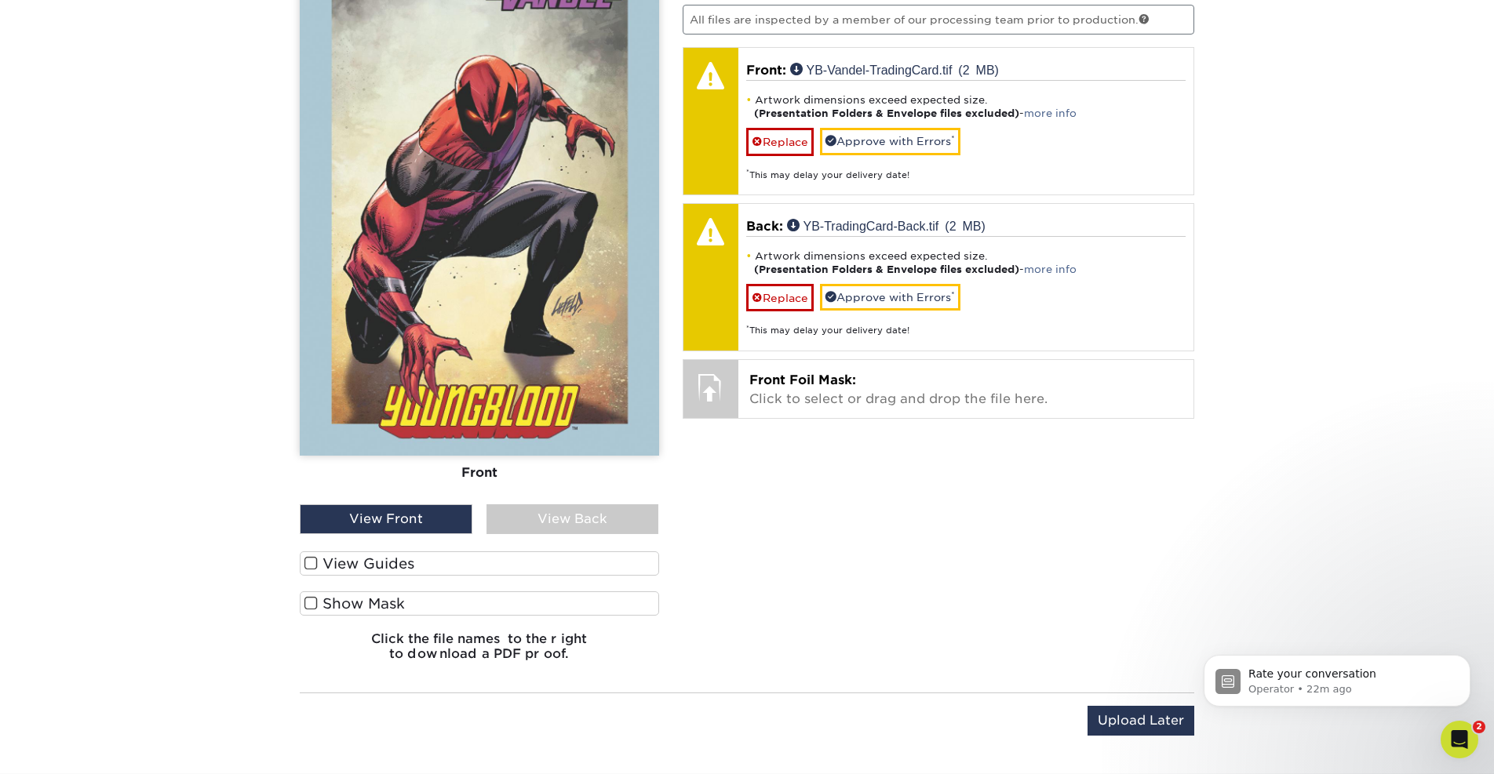
scroll to position [1031, 0]
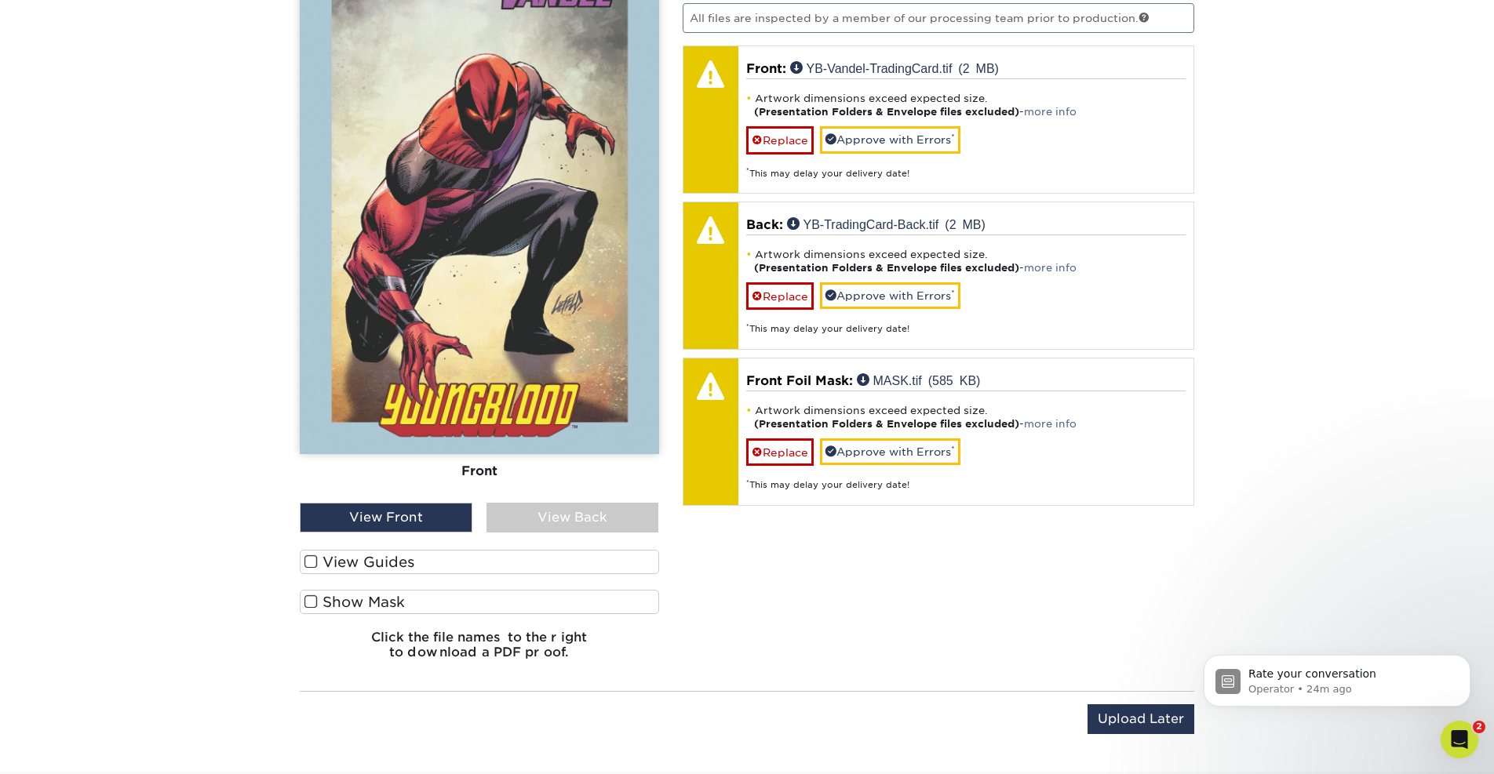
click at [425, 603] on label "Show Mask" at bounding box center [479, 602] width 359 height 24
click at [0, 0] on input "Show Mask" at bounding box center [0, 0] width 0 height 0
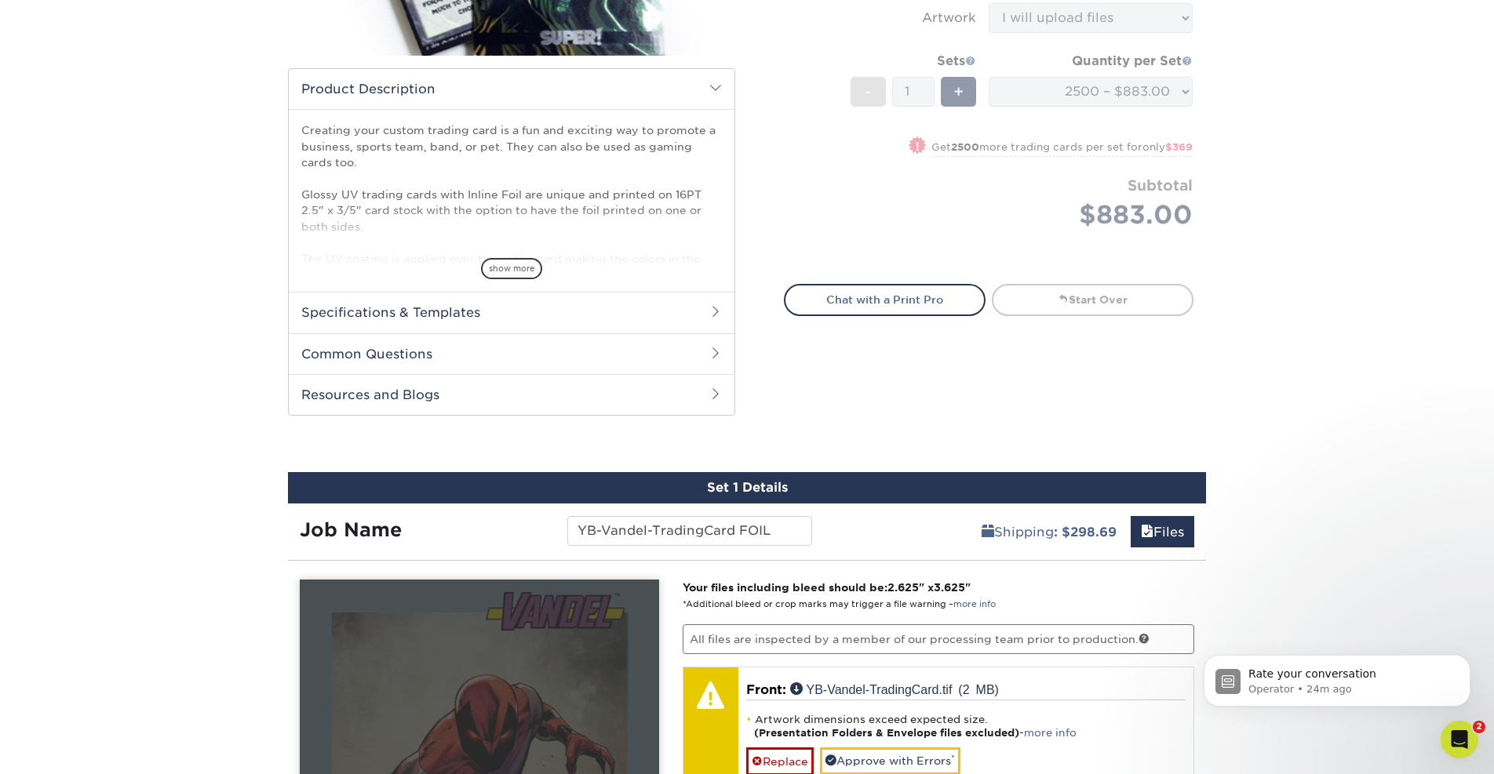
scroll to position [413, 0]
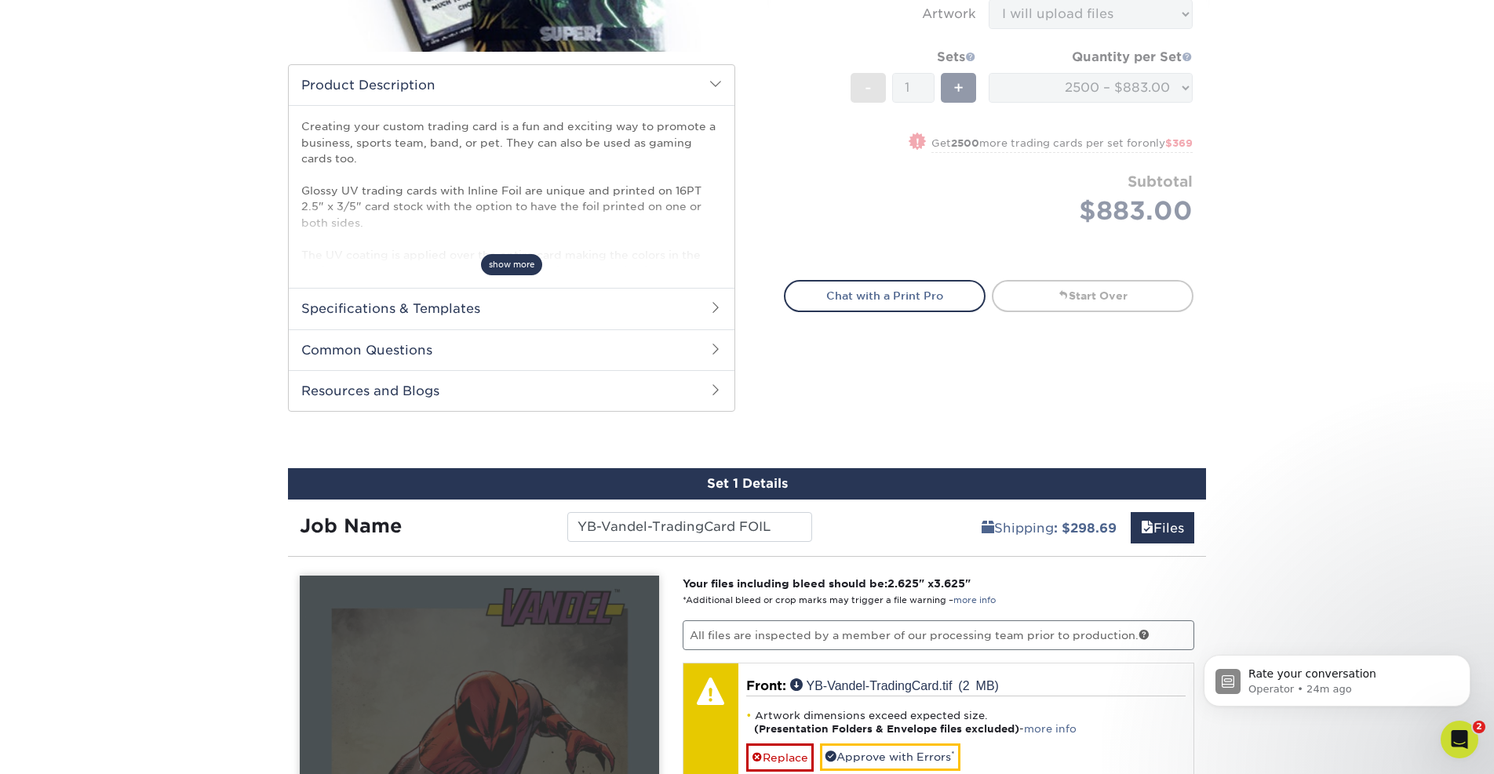
click at [494, 265] on span "show more" at bounding box center [511, 264] width 61 height 21
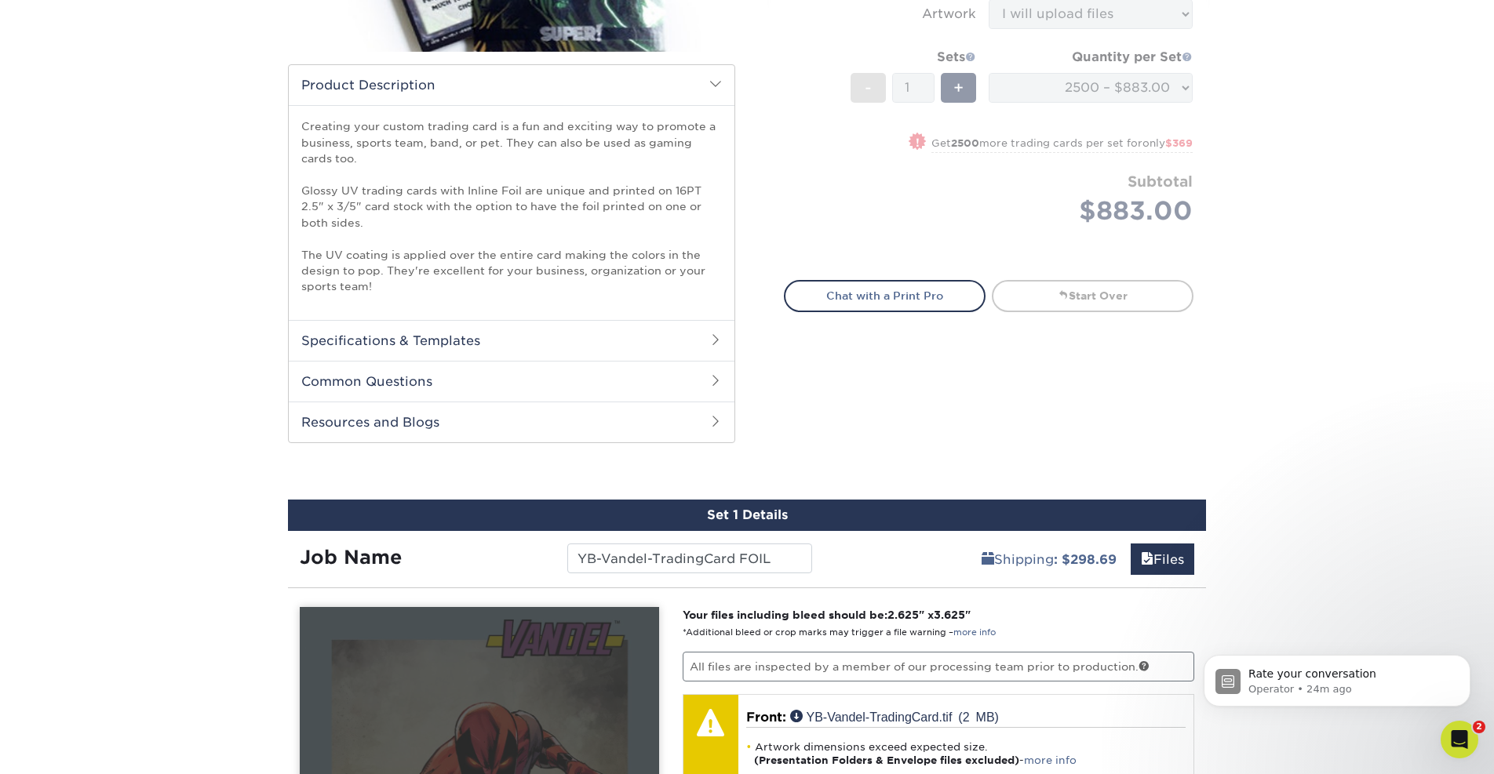
click at [498, 330] on h2 "Specifications & Templates" at bounding box center [512, 340] width 446 height 41
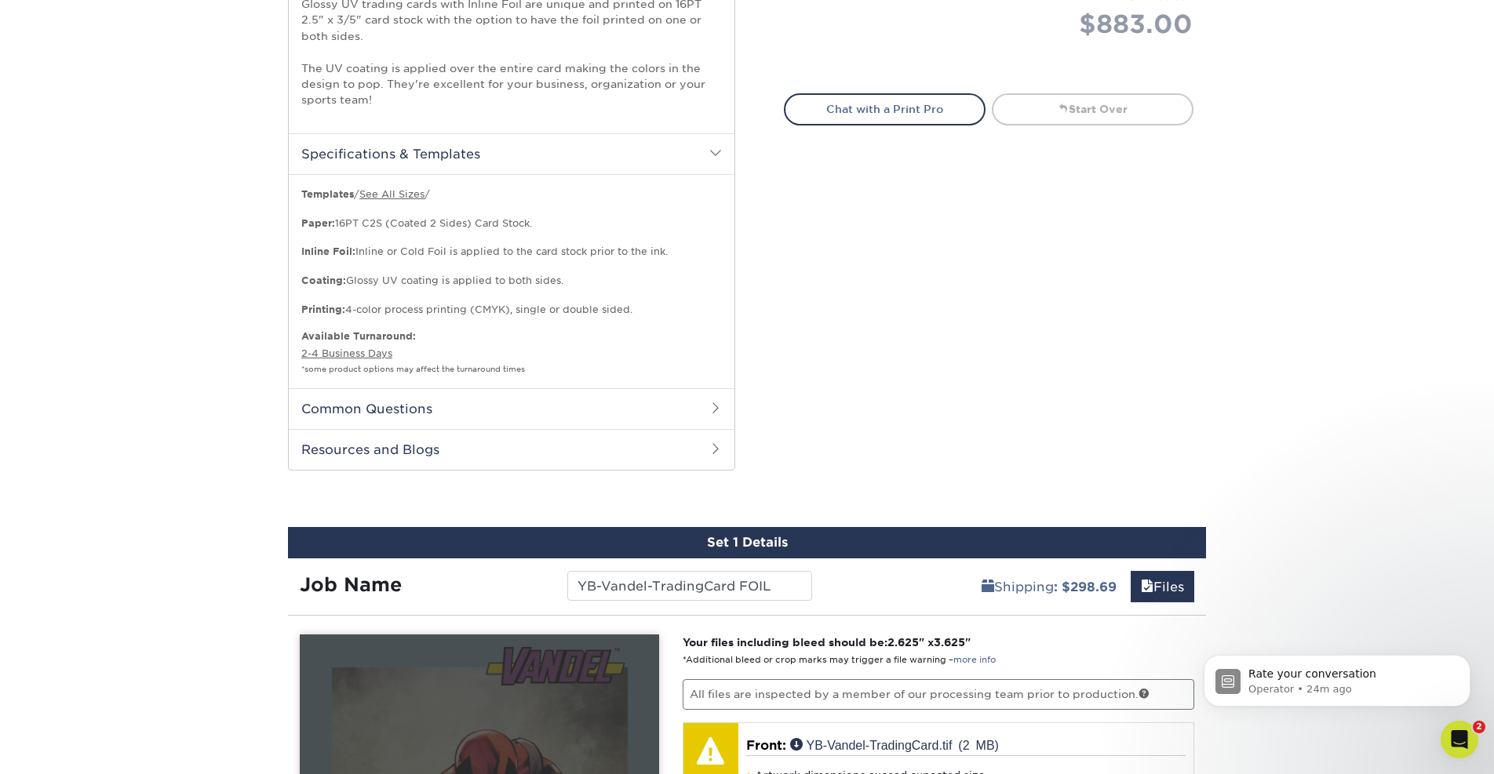
scroll to position [635, 0]
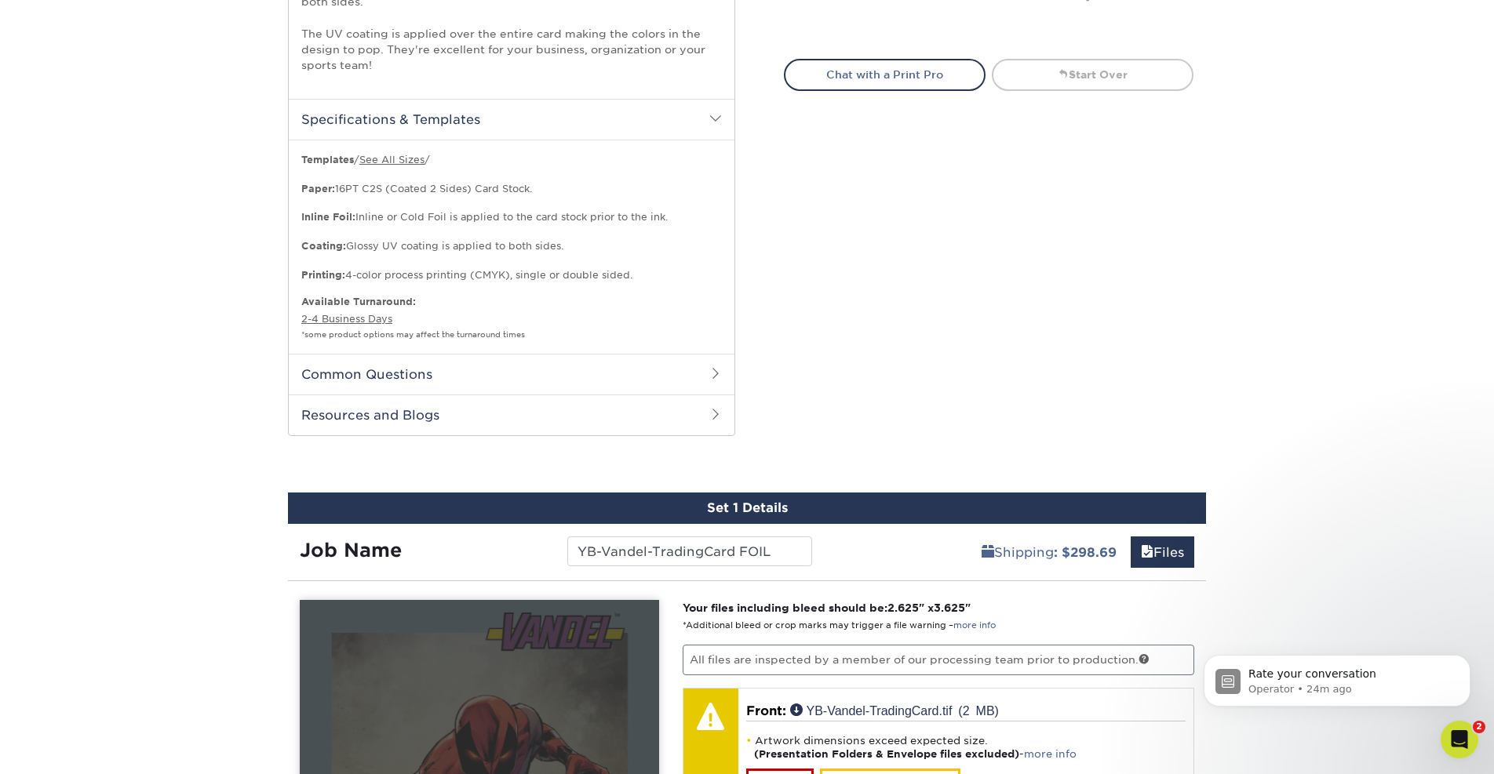
click at [490, 361] on h2 "Common Questions" at bounding box center [512, 374] width 446 height 41
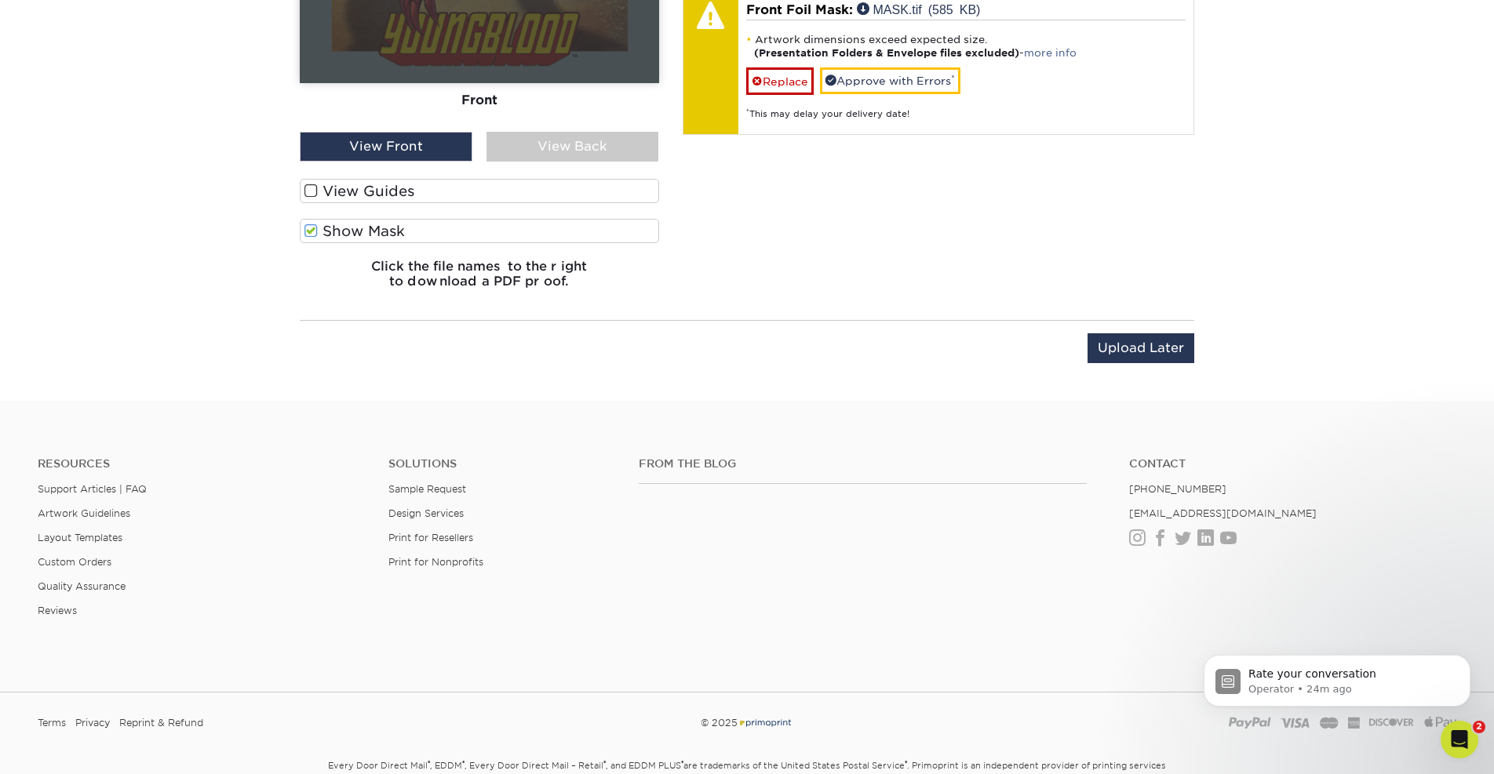
scroll to position [1958, 0]
click at [921, 333] on div "Upload Later Save & Continue Continue" at bounding box center [747, 357] width 894 height 49
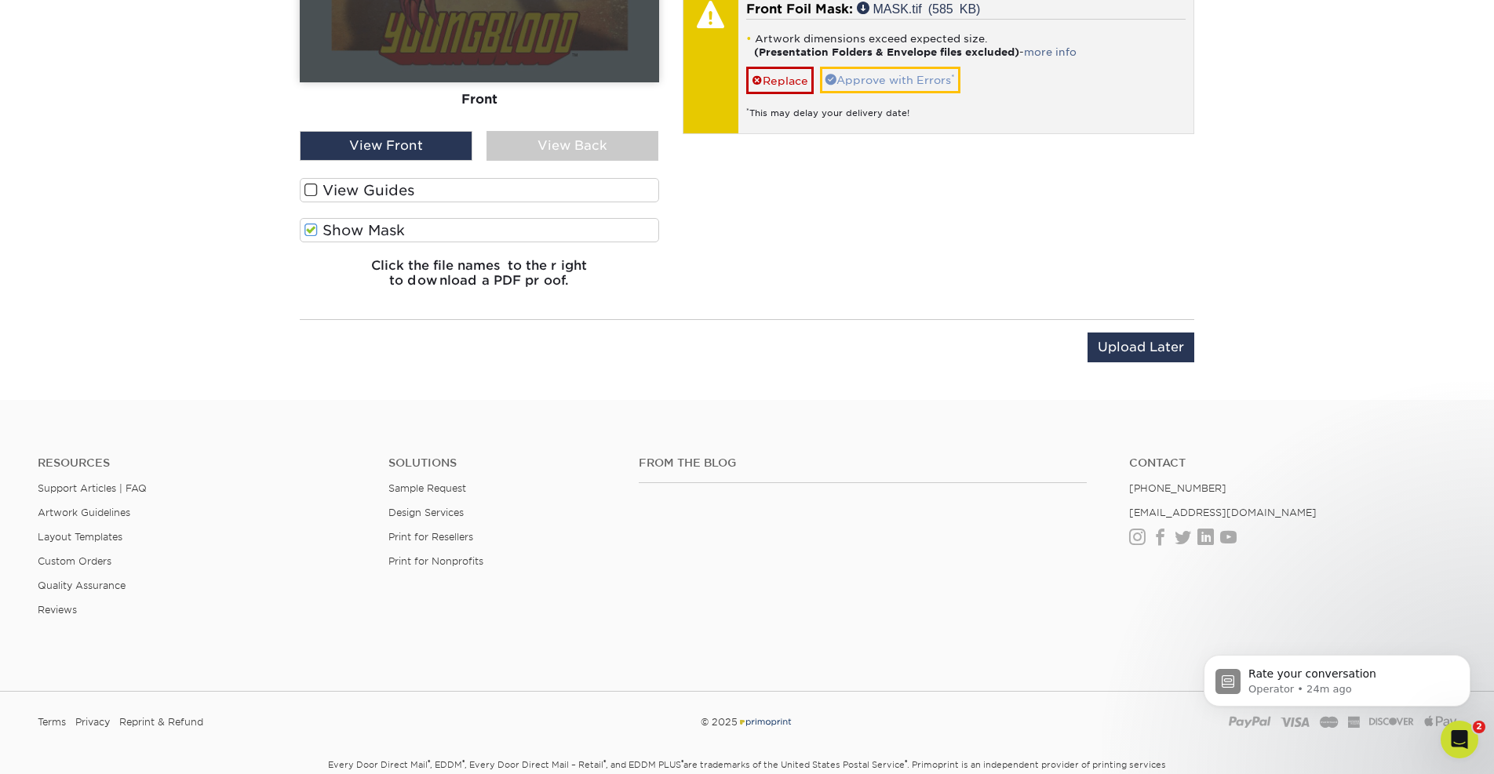
click at [884, 67] on link "Approve with Errors *" at bounding box center [890, 80] width 140 height 27
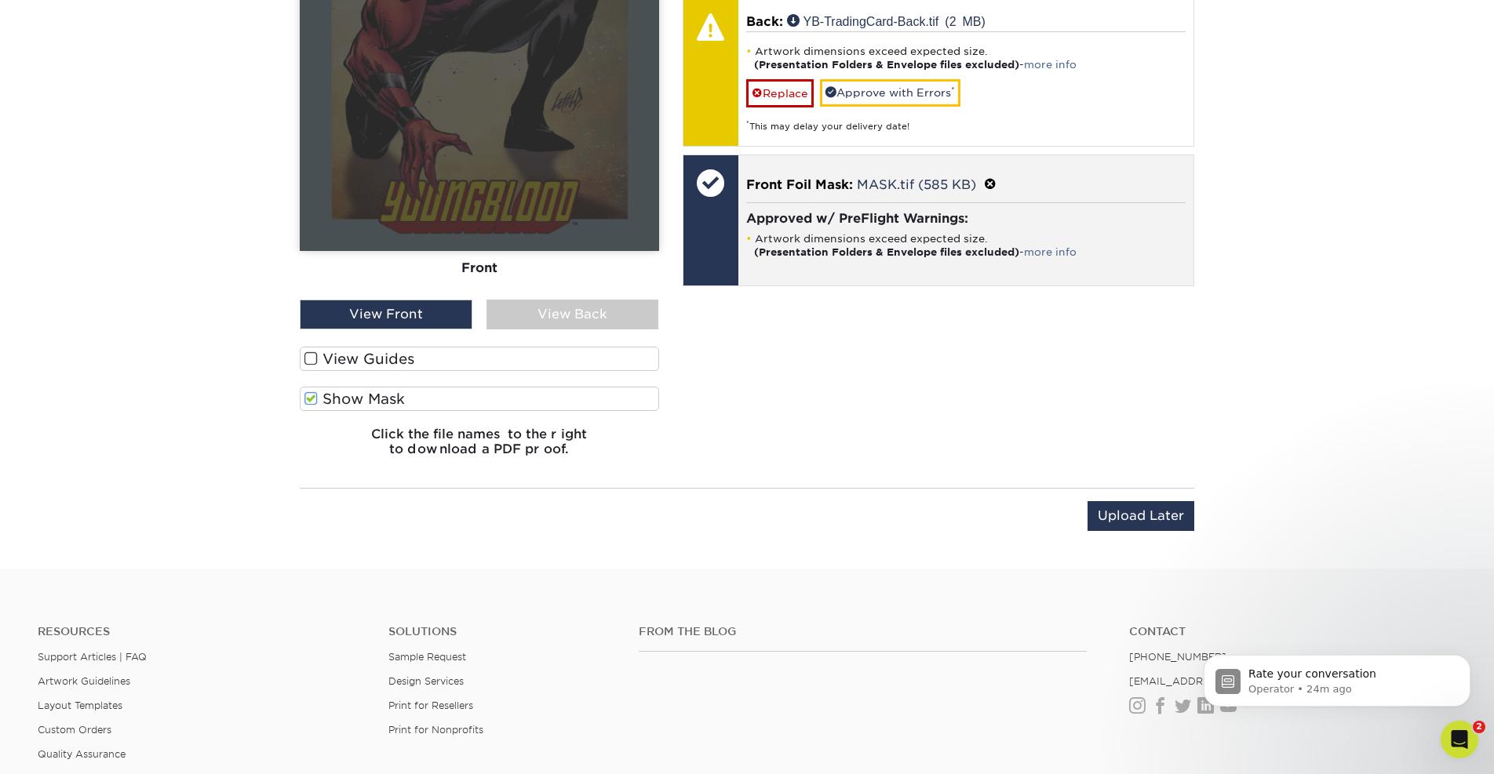
scroll to position [1785, 0]
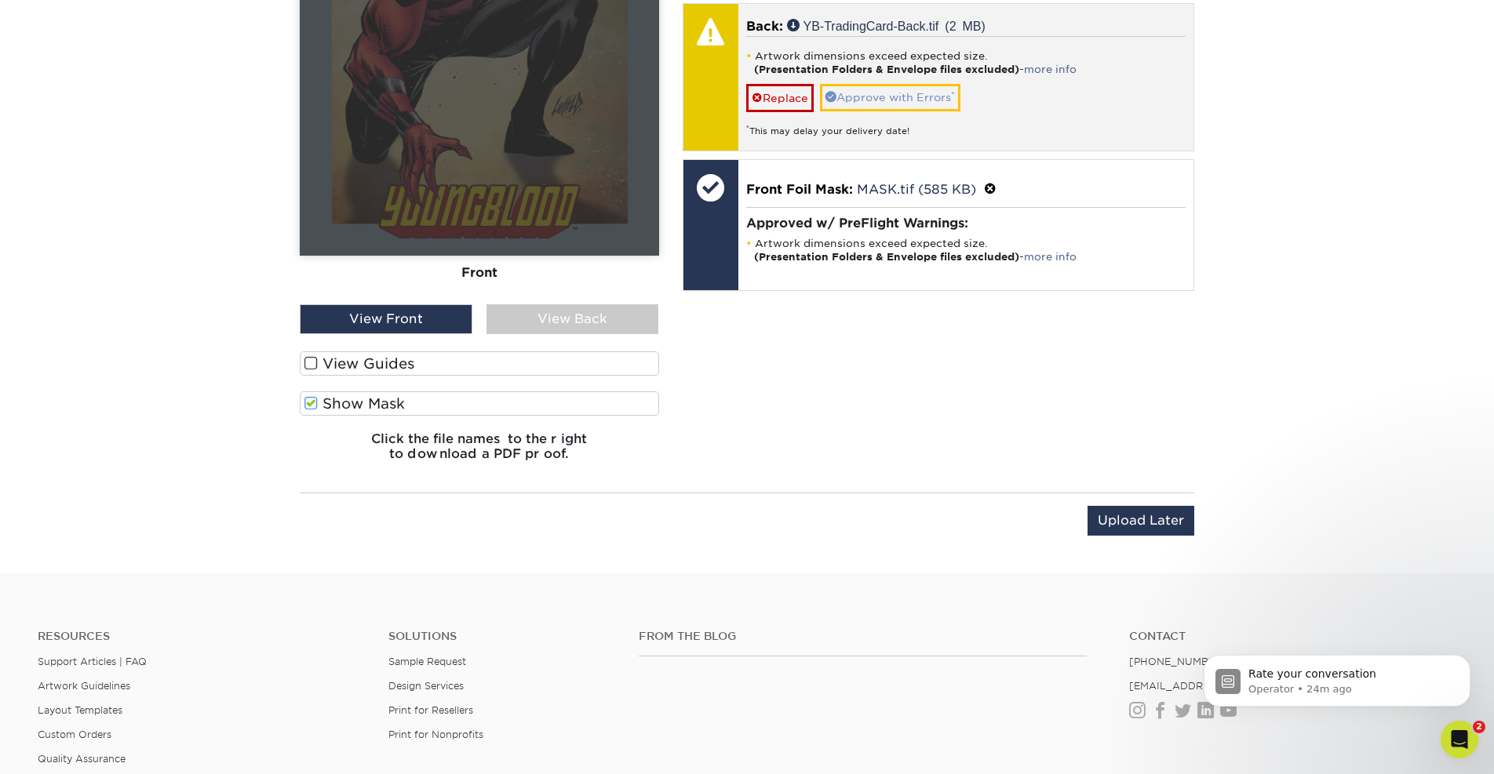
click at [883, 84] on link "Approve with Errors *" at bounding box center [890, 97] width 140 height 27
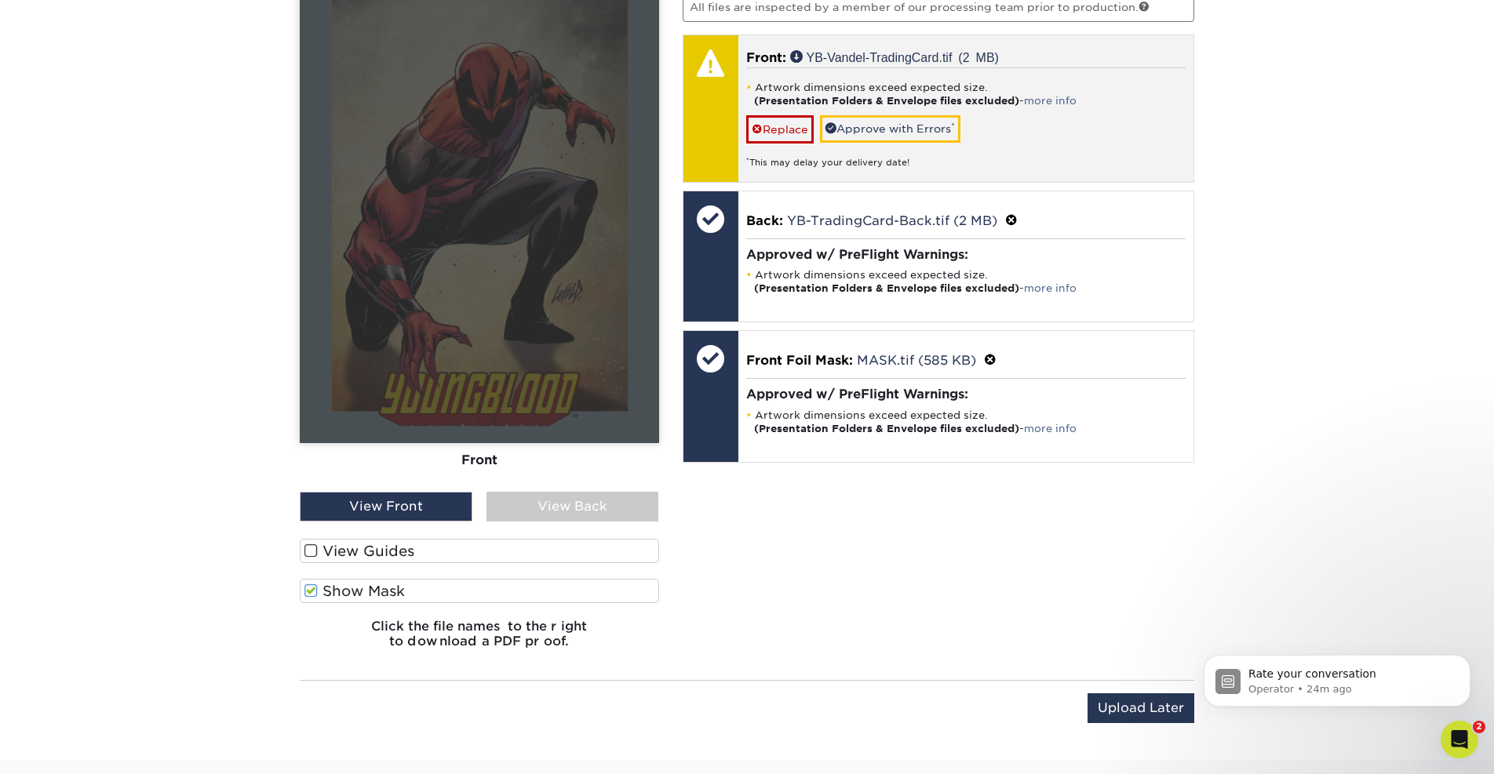
scroll to position [1581, 0]
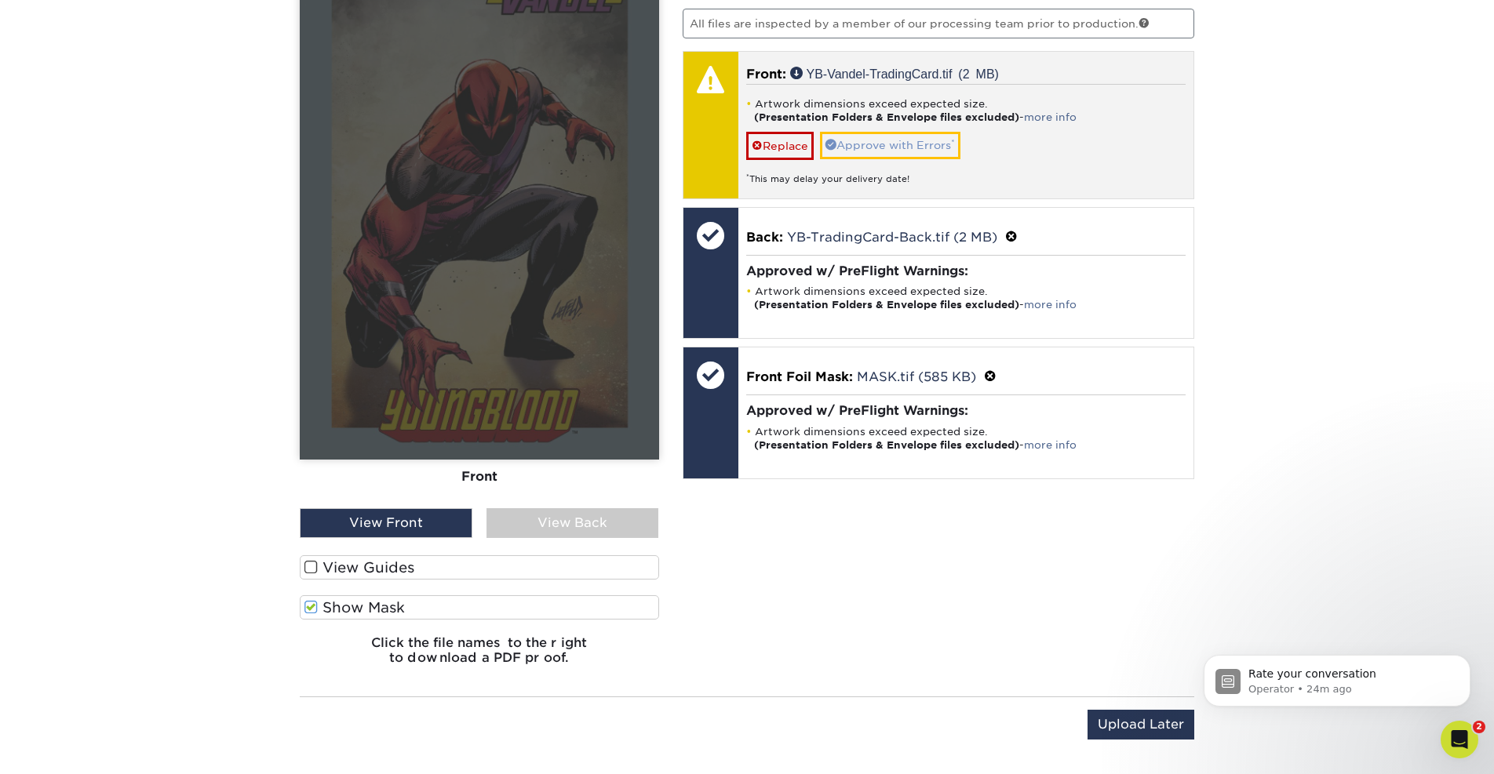
click at [877, 132] on link "Approve with Errors *" at bounding box center [890, 145] width 140 height 27
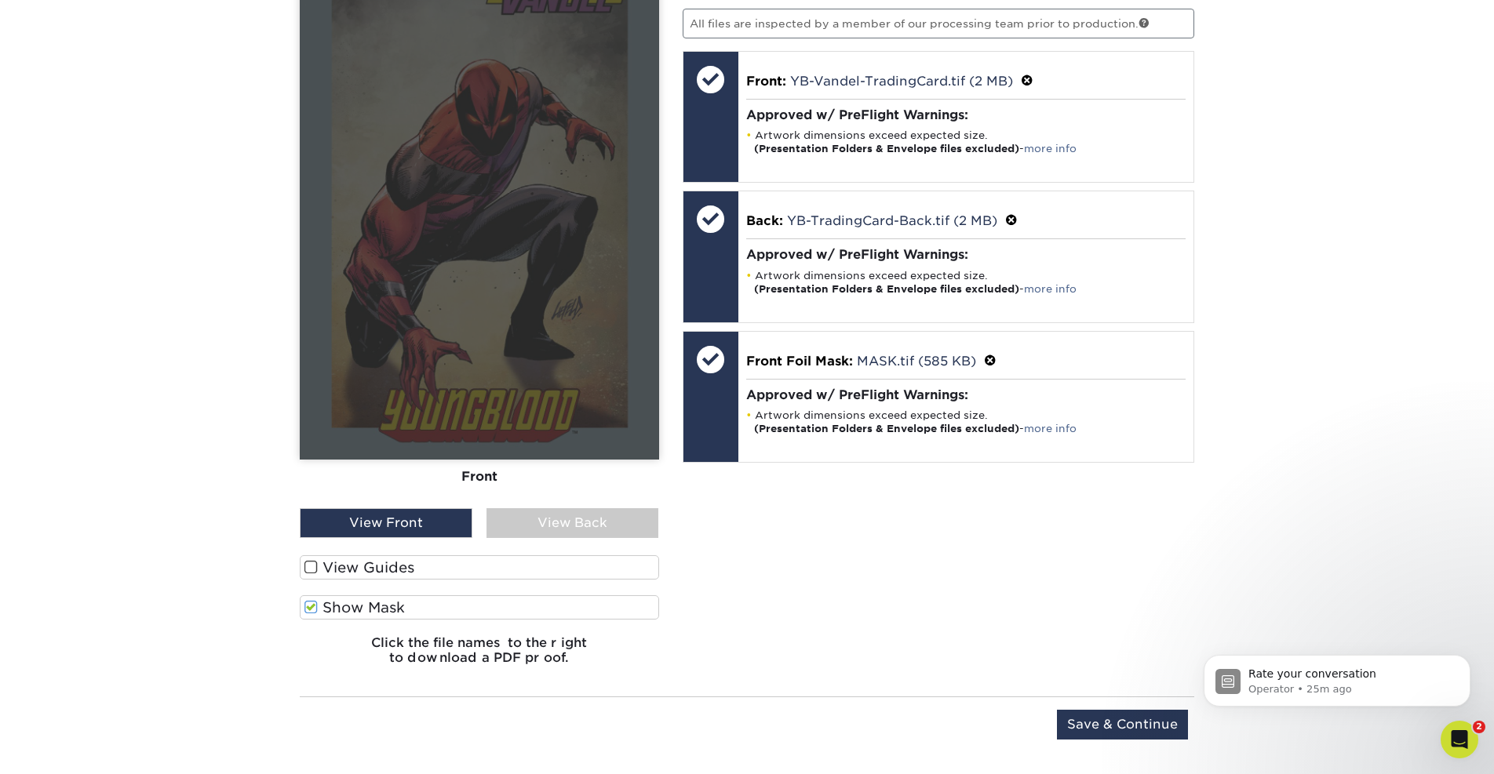
click at [1060, 423] on link "more info" at bounding box center [1050, 429] width 53 height 12
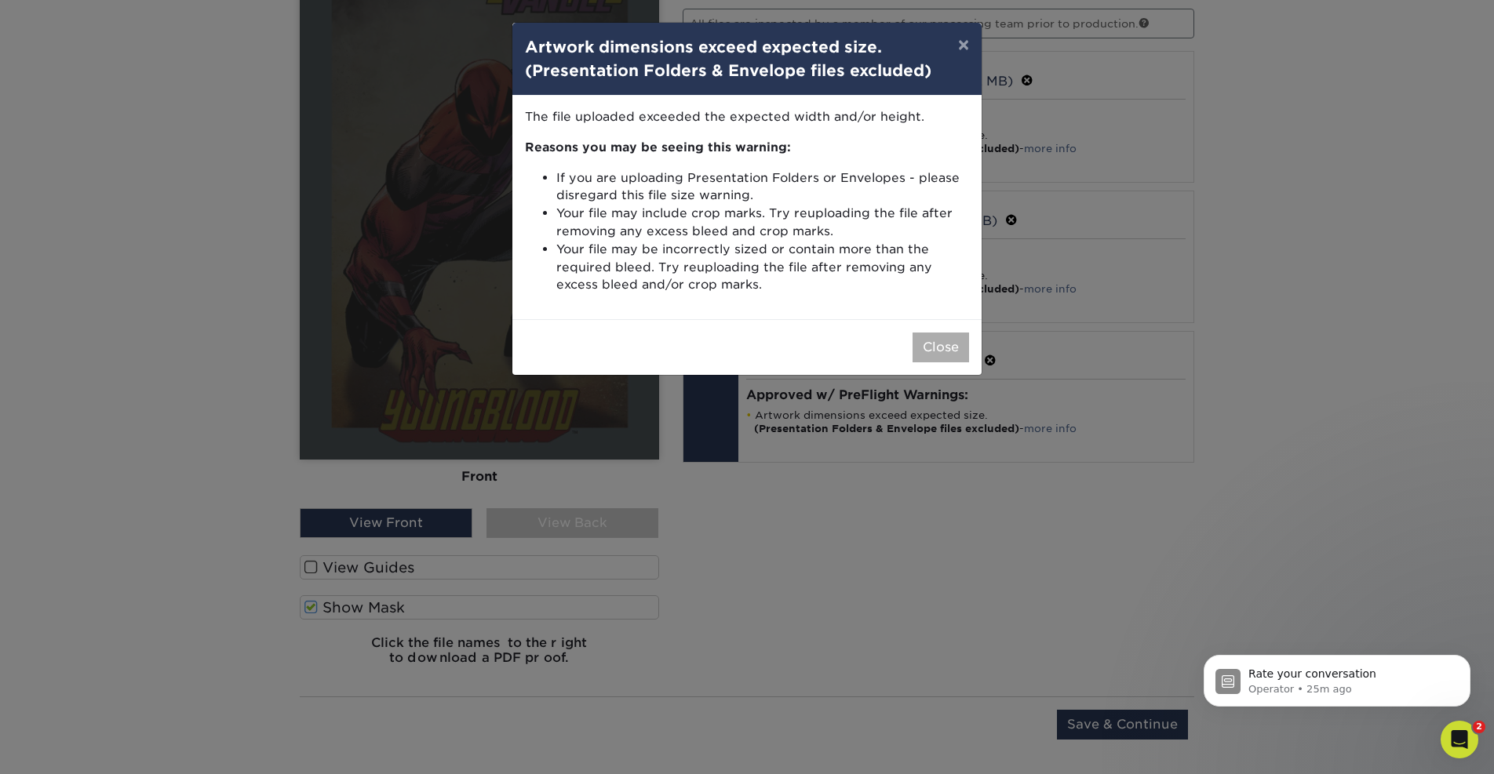
click at [932, 340] on button "Close" at bounding box center [941, 348] width 56 height 30
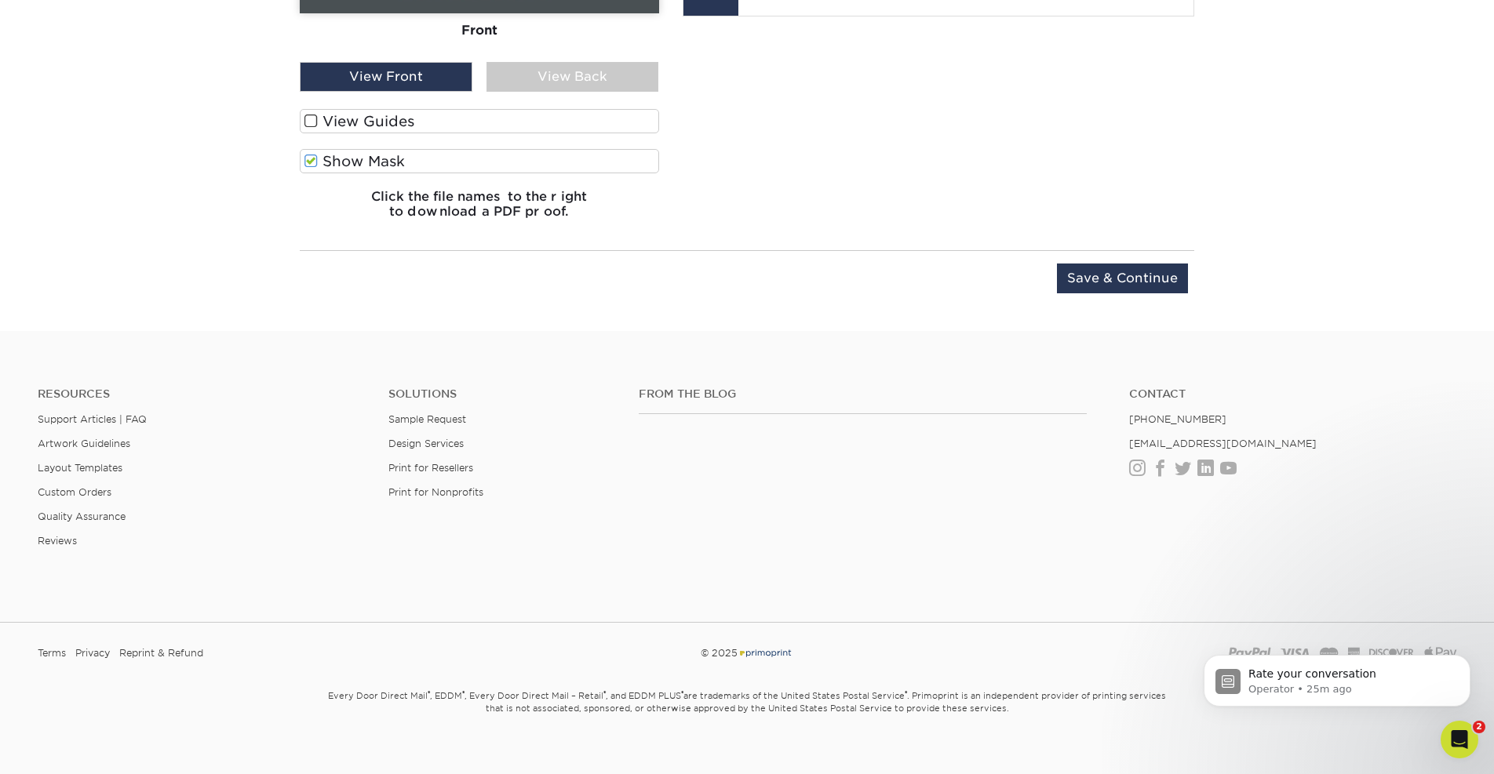
scroll to position [2027, 0]
click at [1094, 264] on input "Save & Continue" at bounding box center [1122, 279] width 131 height 30
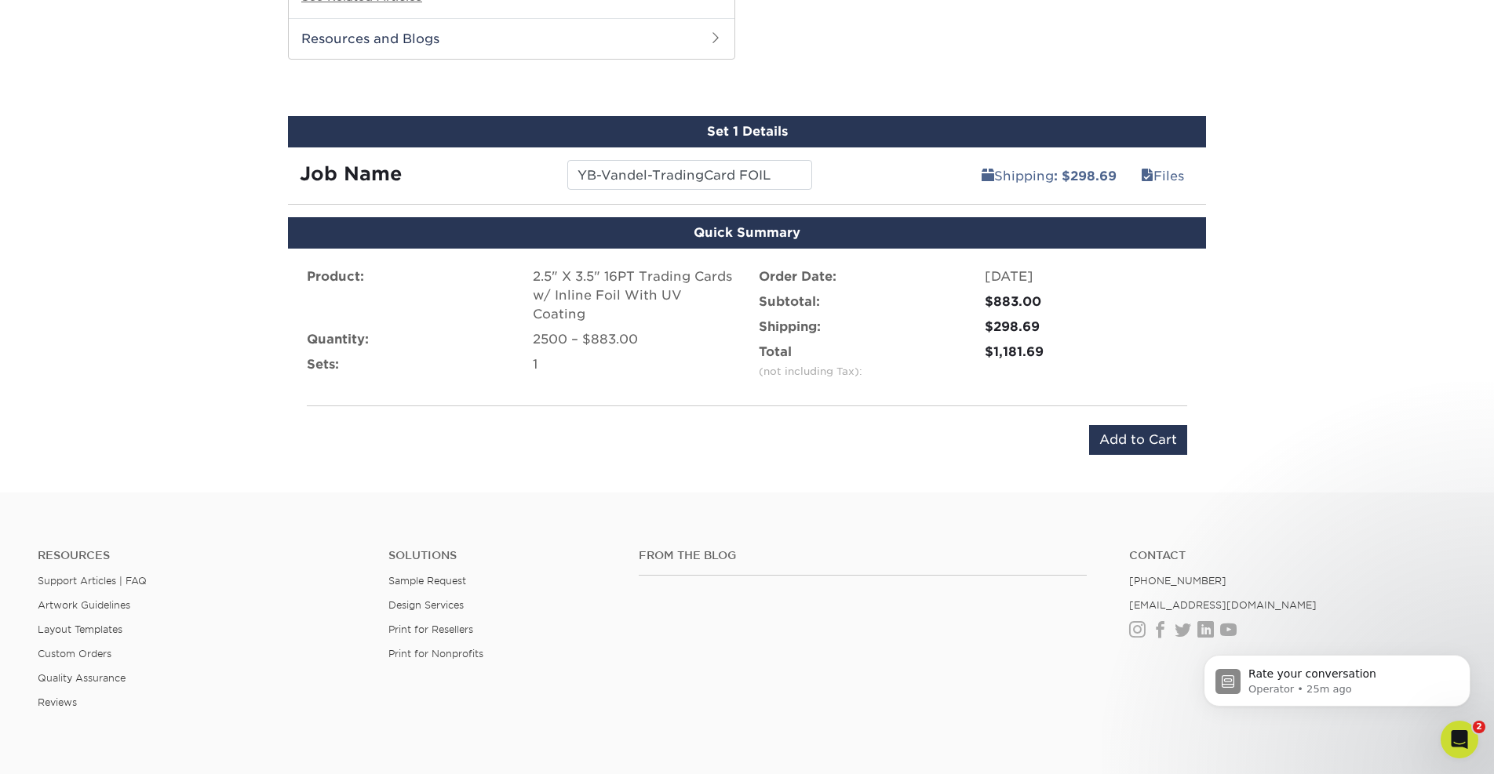
scroll to position [1362, 0]
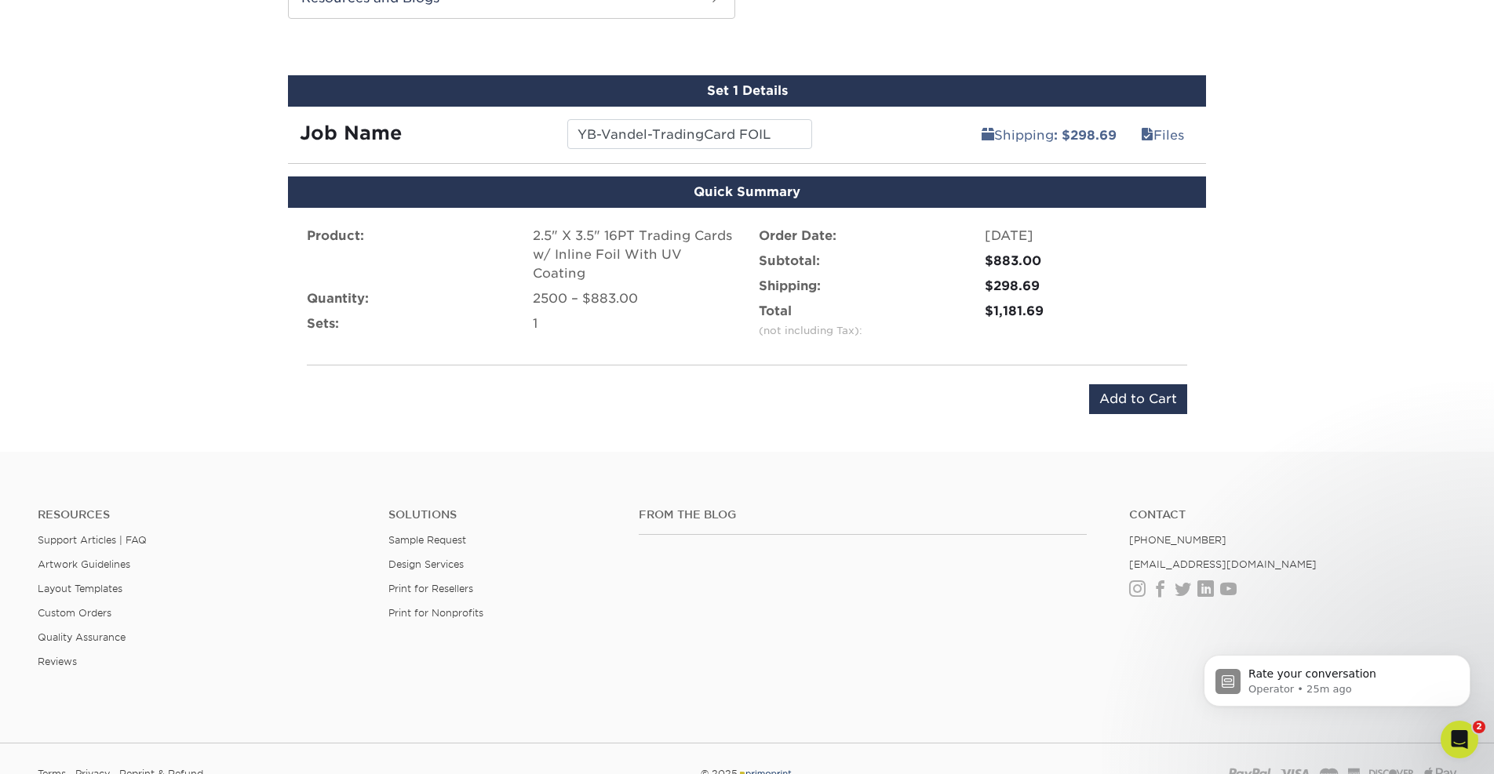
click at [1109, 384] on input "Add to Cart" at bounding box center [1138, 399] width 98 height 30
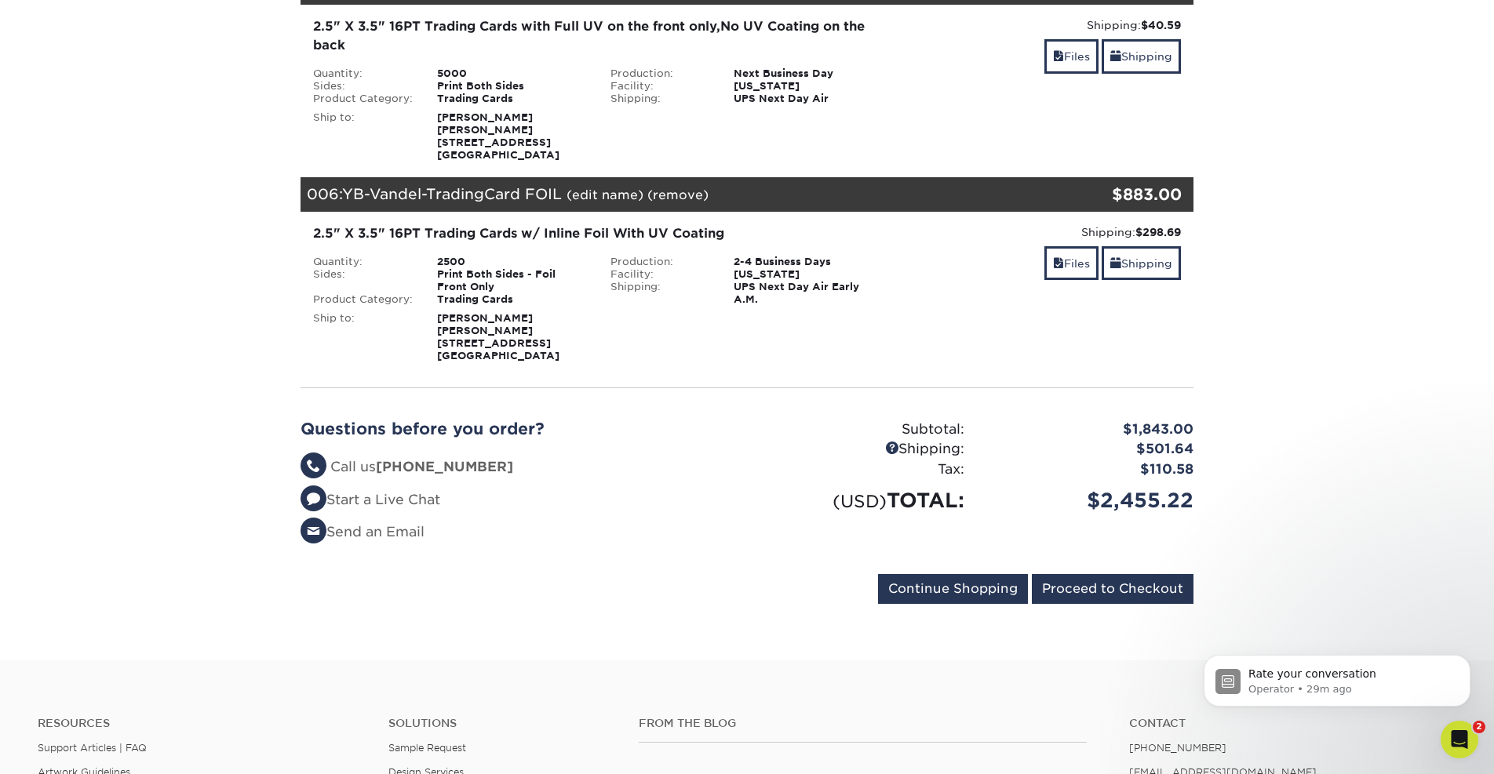
scroll to position [1083, 0]
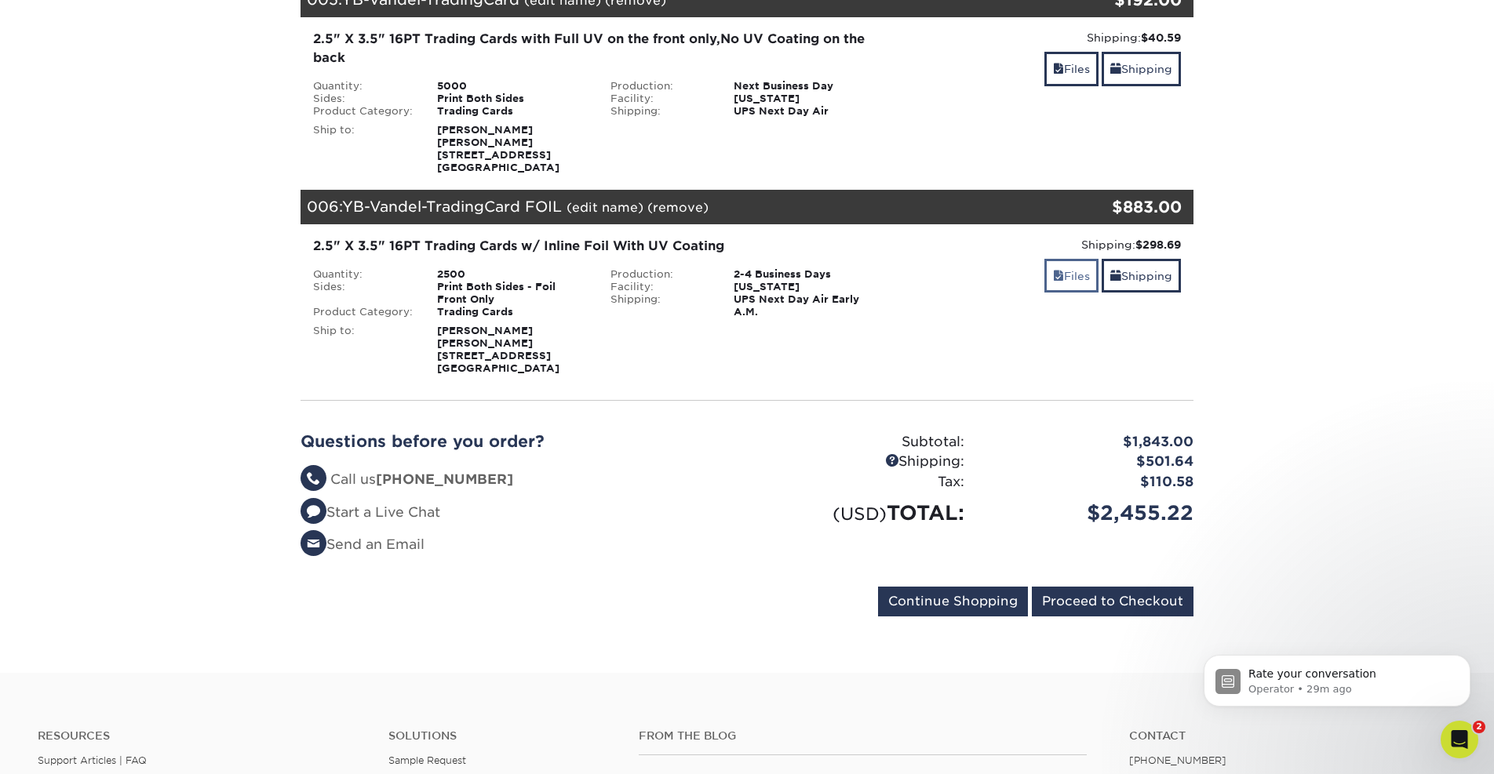
click at [1071, 293] on link "Files" at bounding box center [1071, 276] width 54 height 34
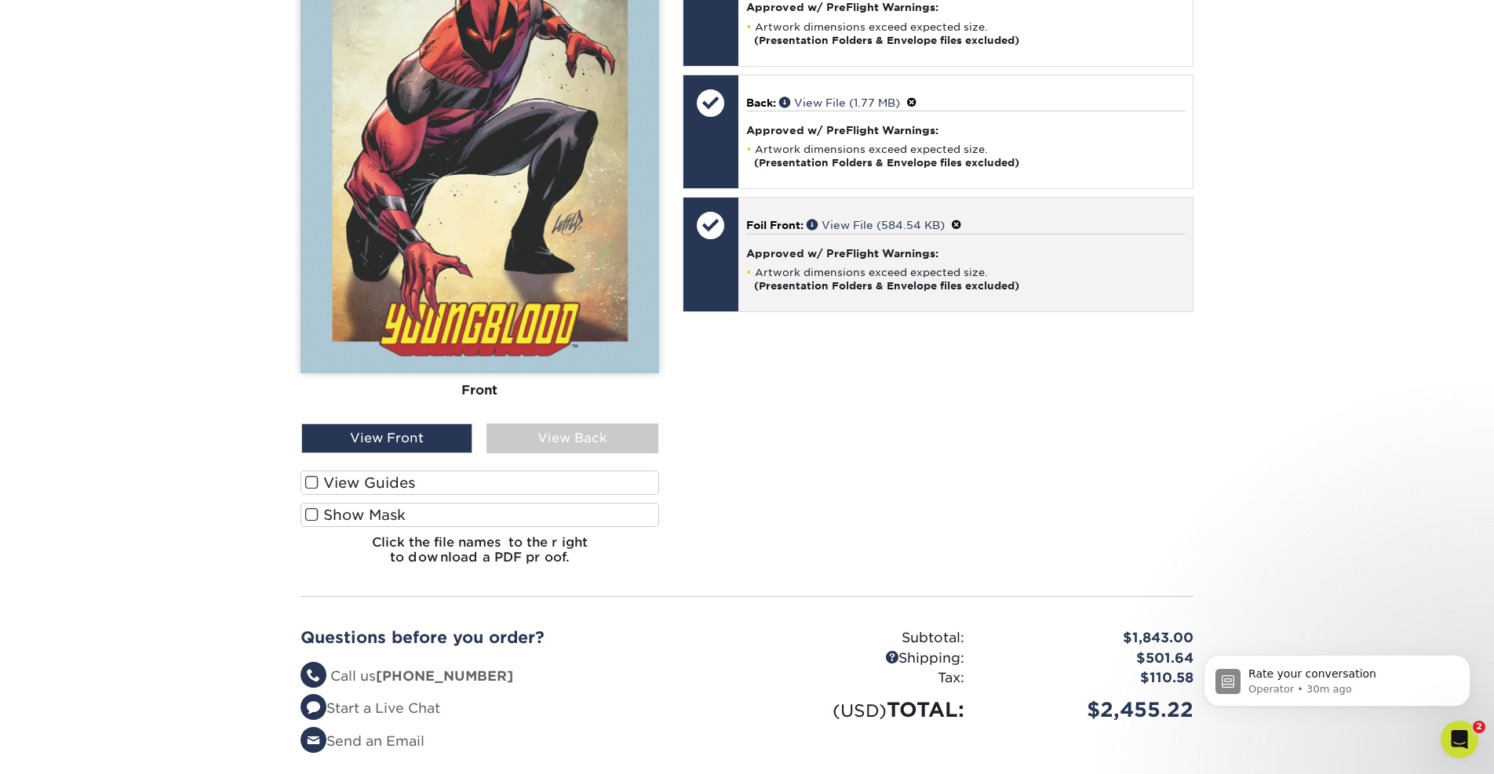
scroll to position [1625, 0]
click at [862, 259] on h4 "Approved w/ PreFlight Warnings:" at bounding box center [965, 252] width 439 height 13
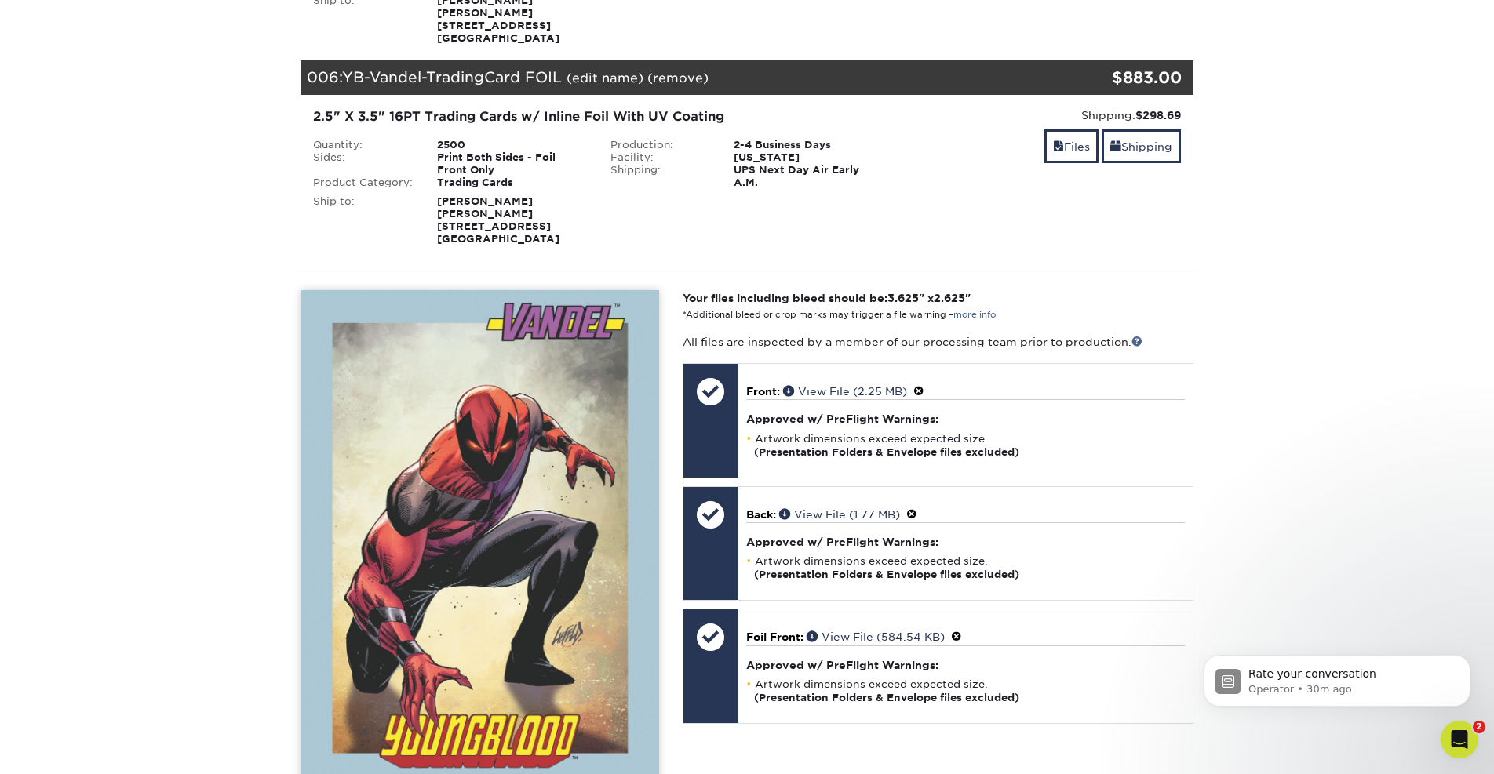
scroll to position [1212, 0]
click at [687, 86] on link "(remove)" at bounding box center [677, 78] width 61 height 15
click at [970, 86] on link "Yes" at bounding box center [968, 78] width 22 height 15
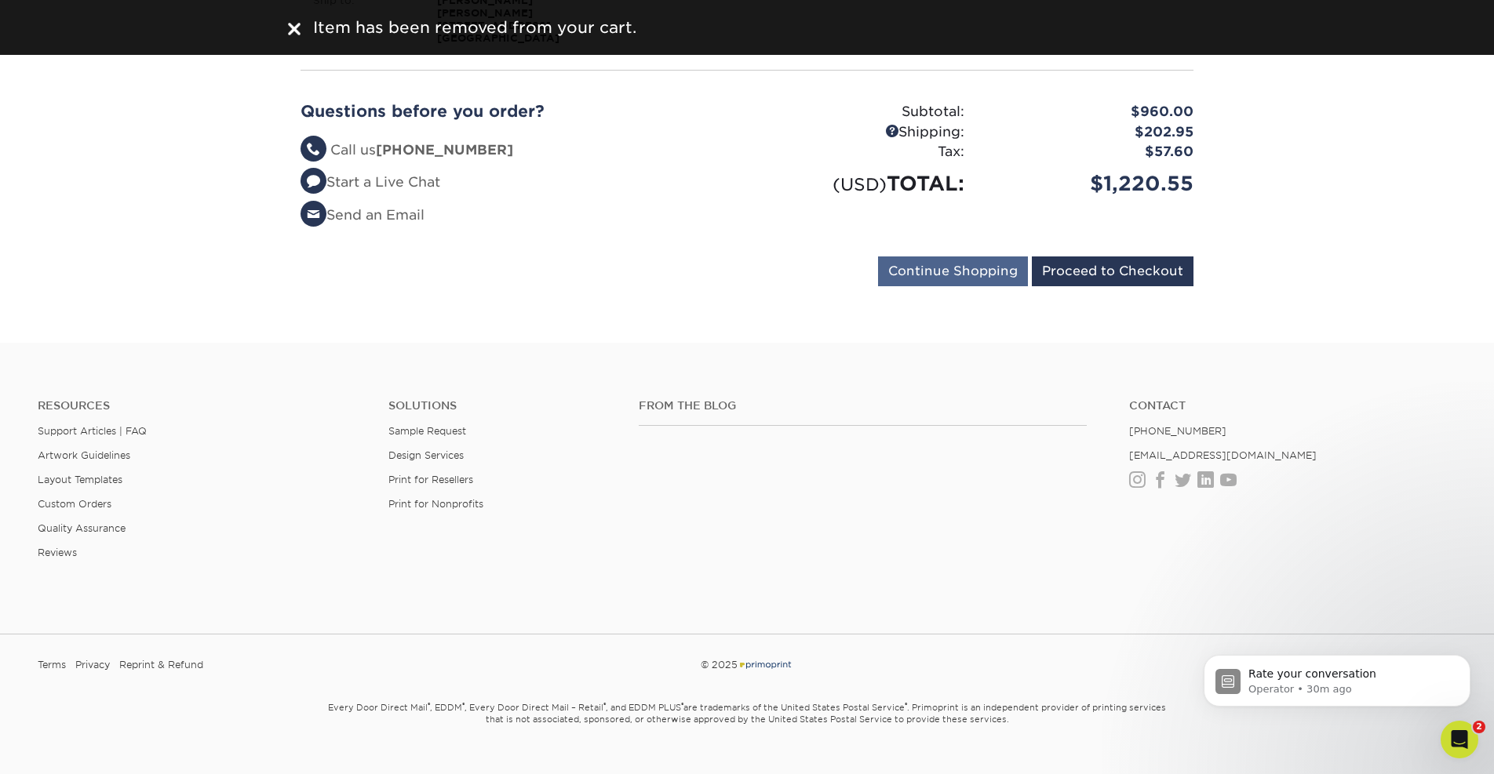
click at [935, 286] on input "Continue Shopping" at bounding box center [953, 272] width 150 height 30
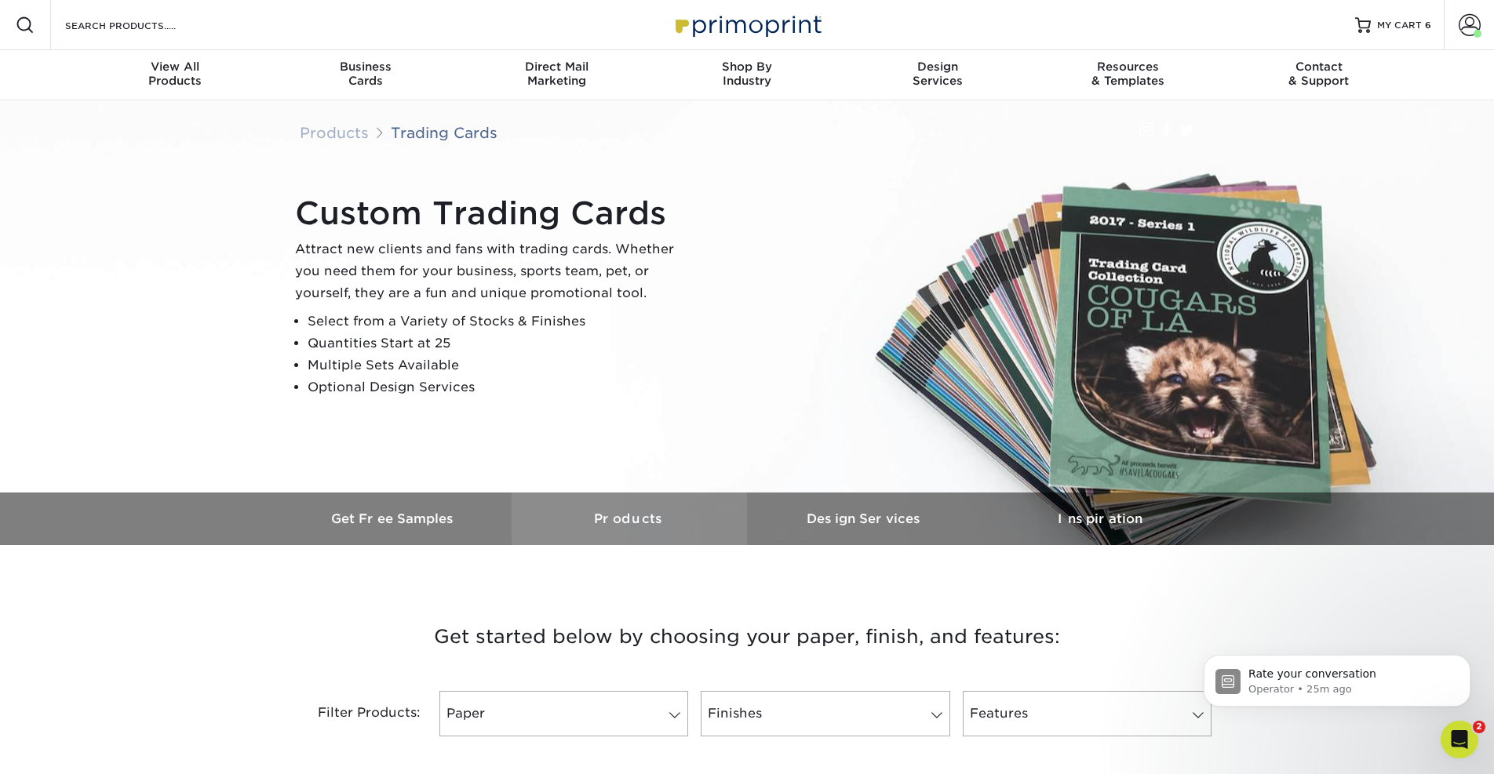
click at [628, 522] on h3 "Products" at bounding box center [629, 519] width 235 height 15
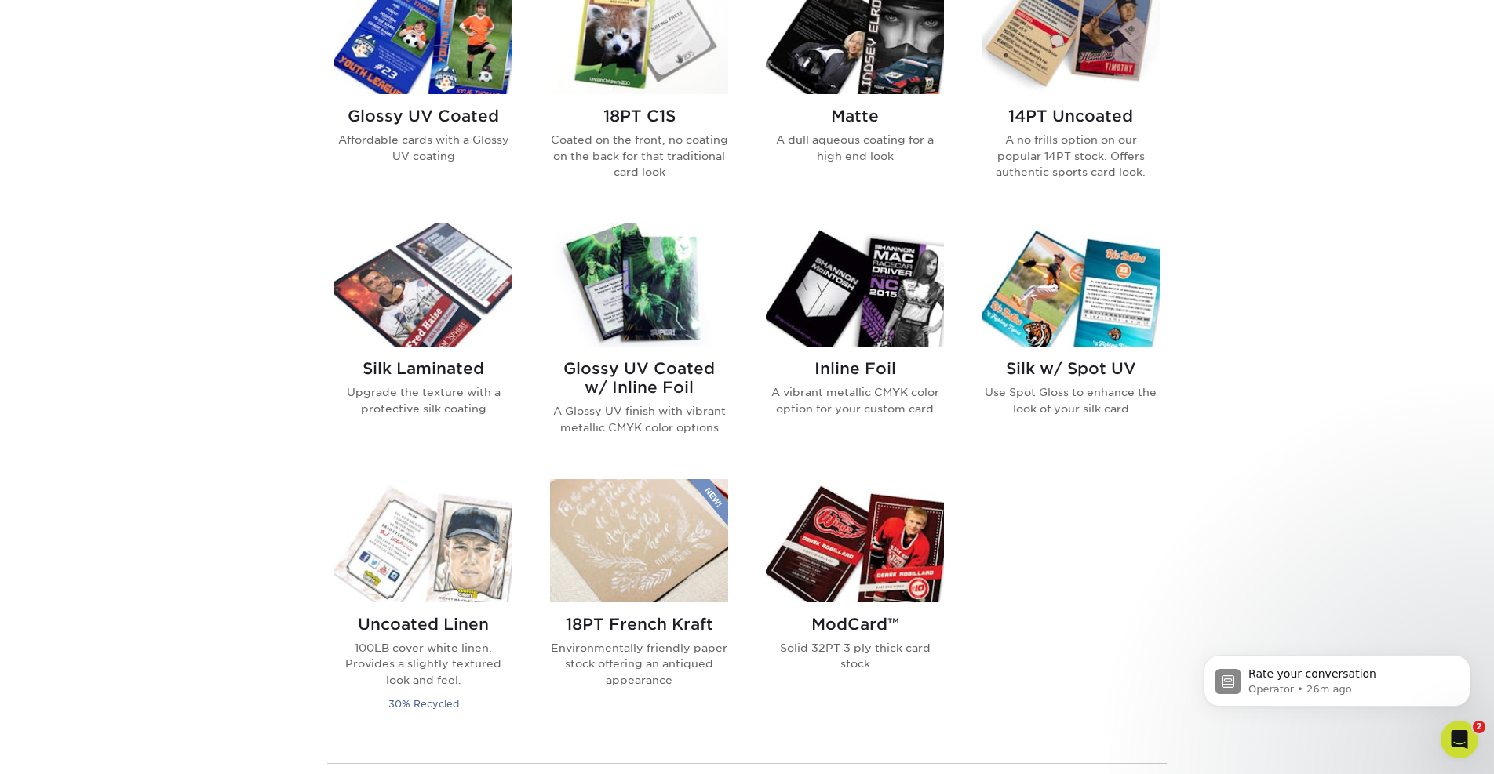
scroll to position [825, 0]
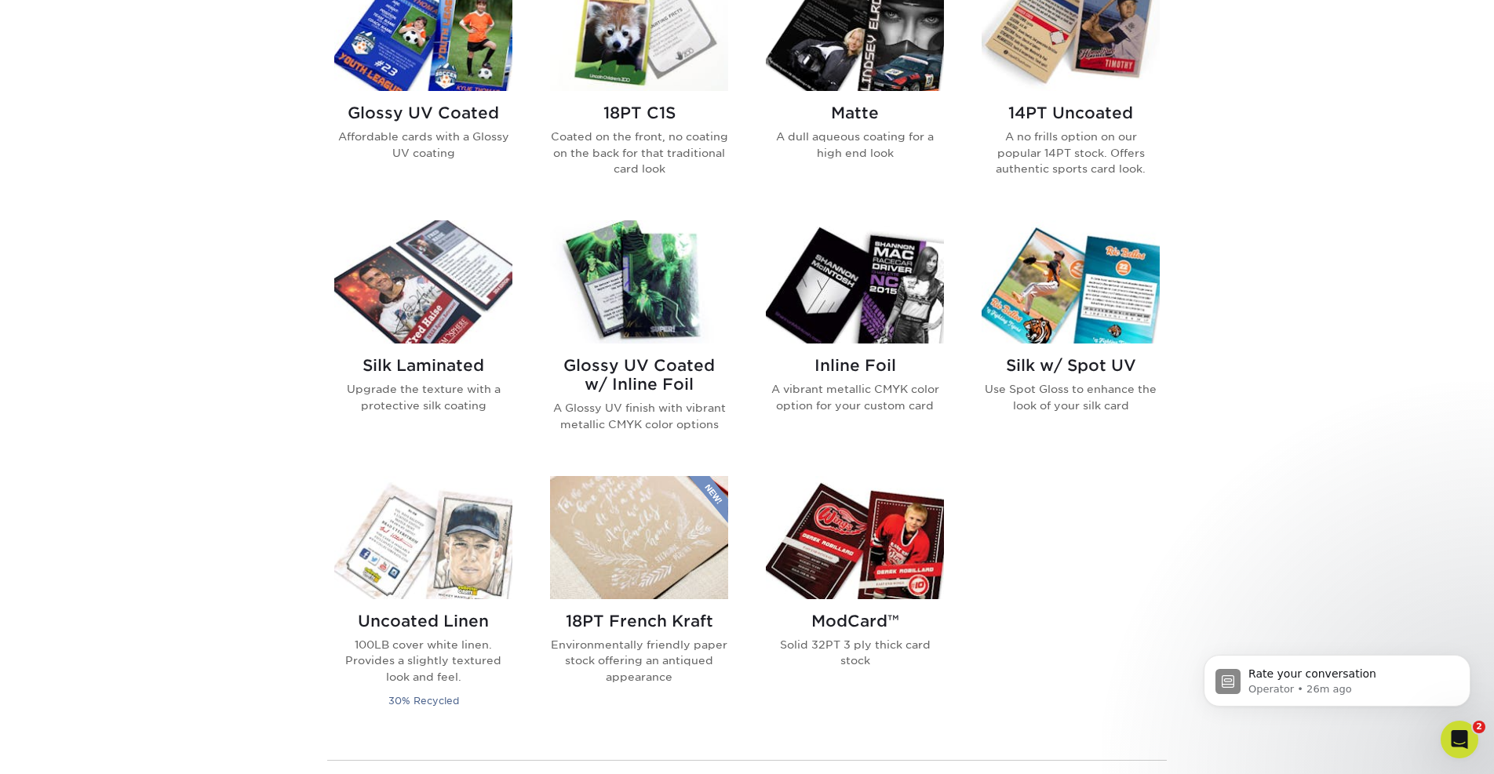
click at [659, 370] on h2 "Glossy UV Coated w/ Inline Foil" at bounding box center [639, 375] width 178 height 38
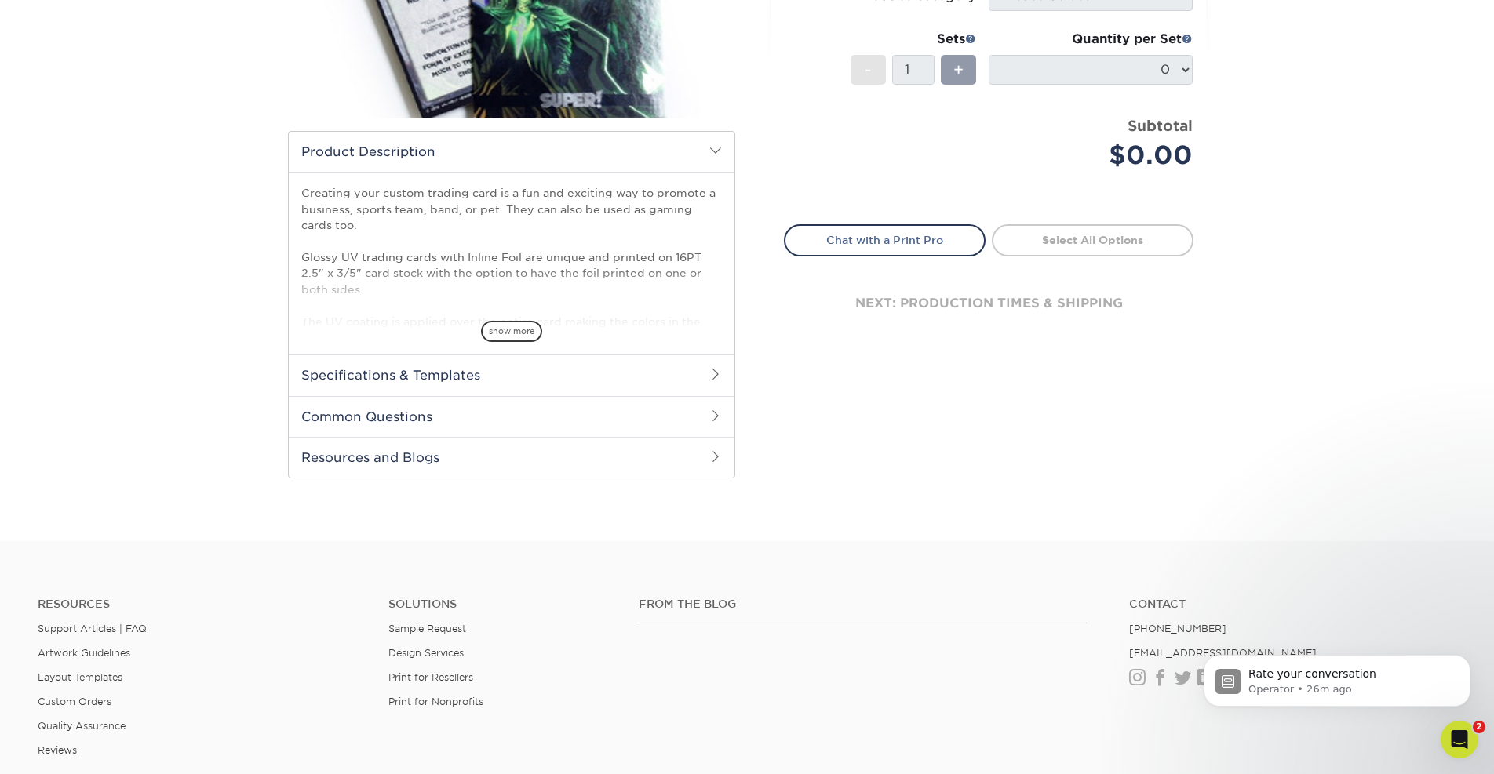
scroll to position [361, 0]
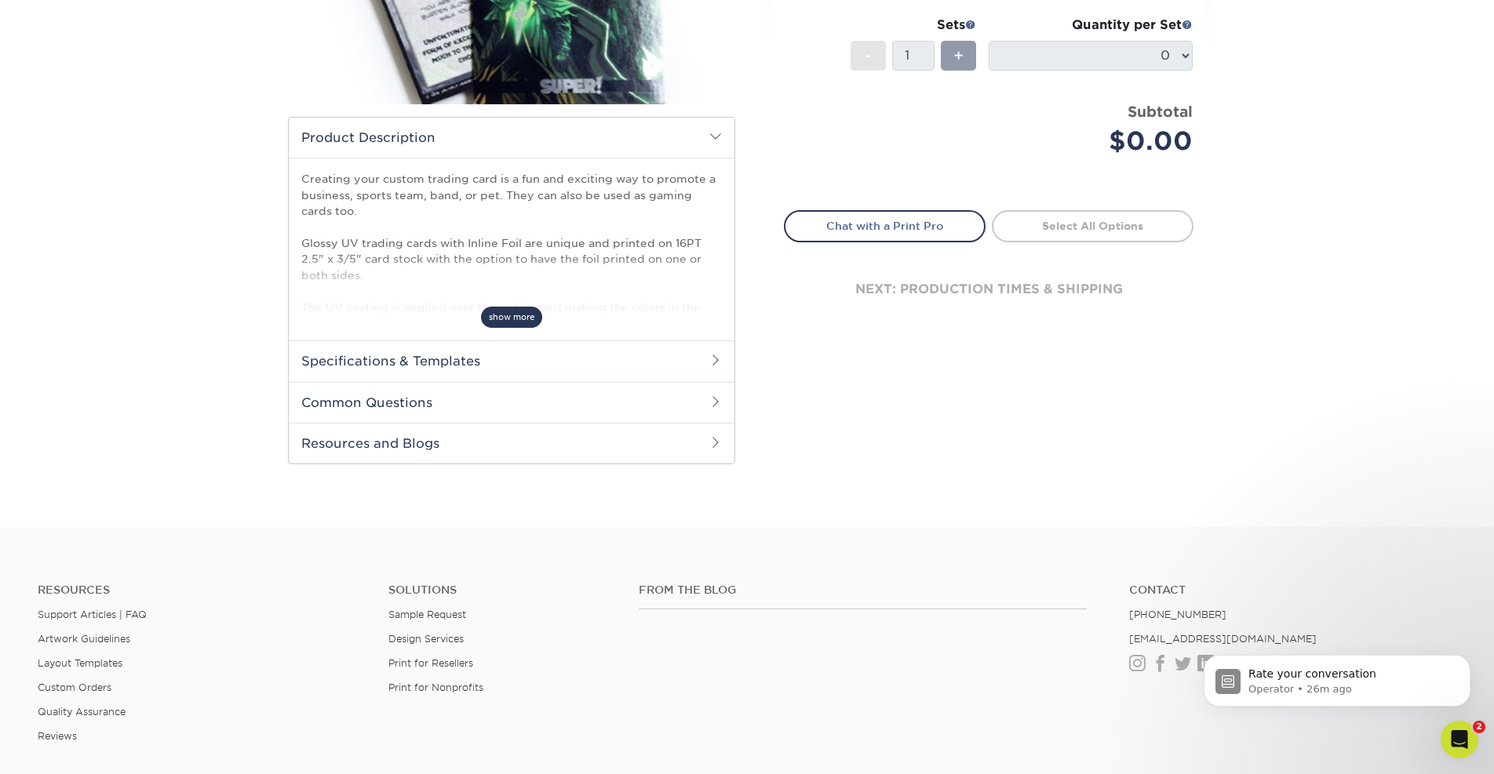
click at [518, 322] on span "show more" at bounding box center [511, 317] width 61 height 21
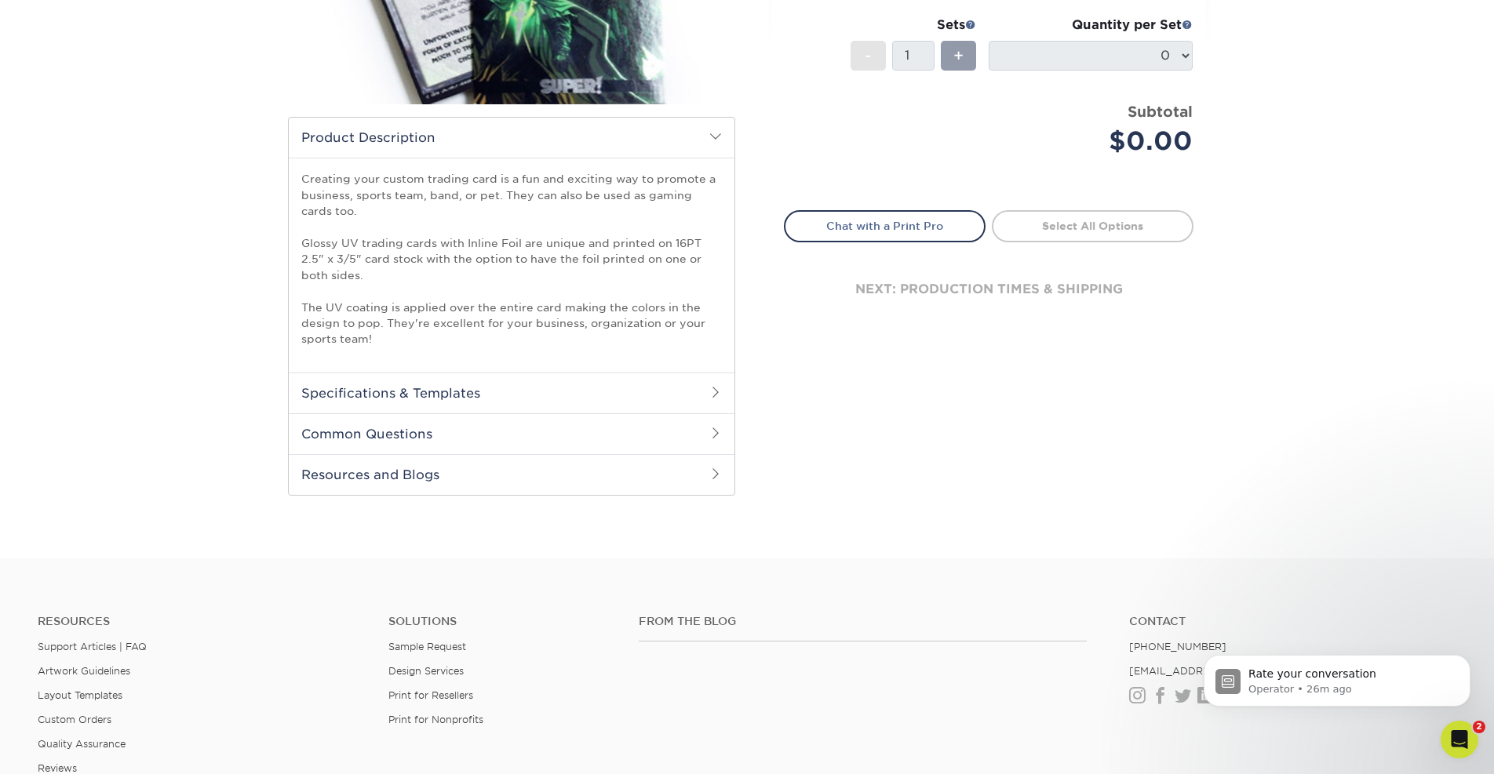
click at [510, 386] on h2 "Specifications & Templates" at bounding box center [512, 393] width 446 height 41
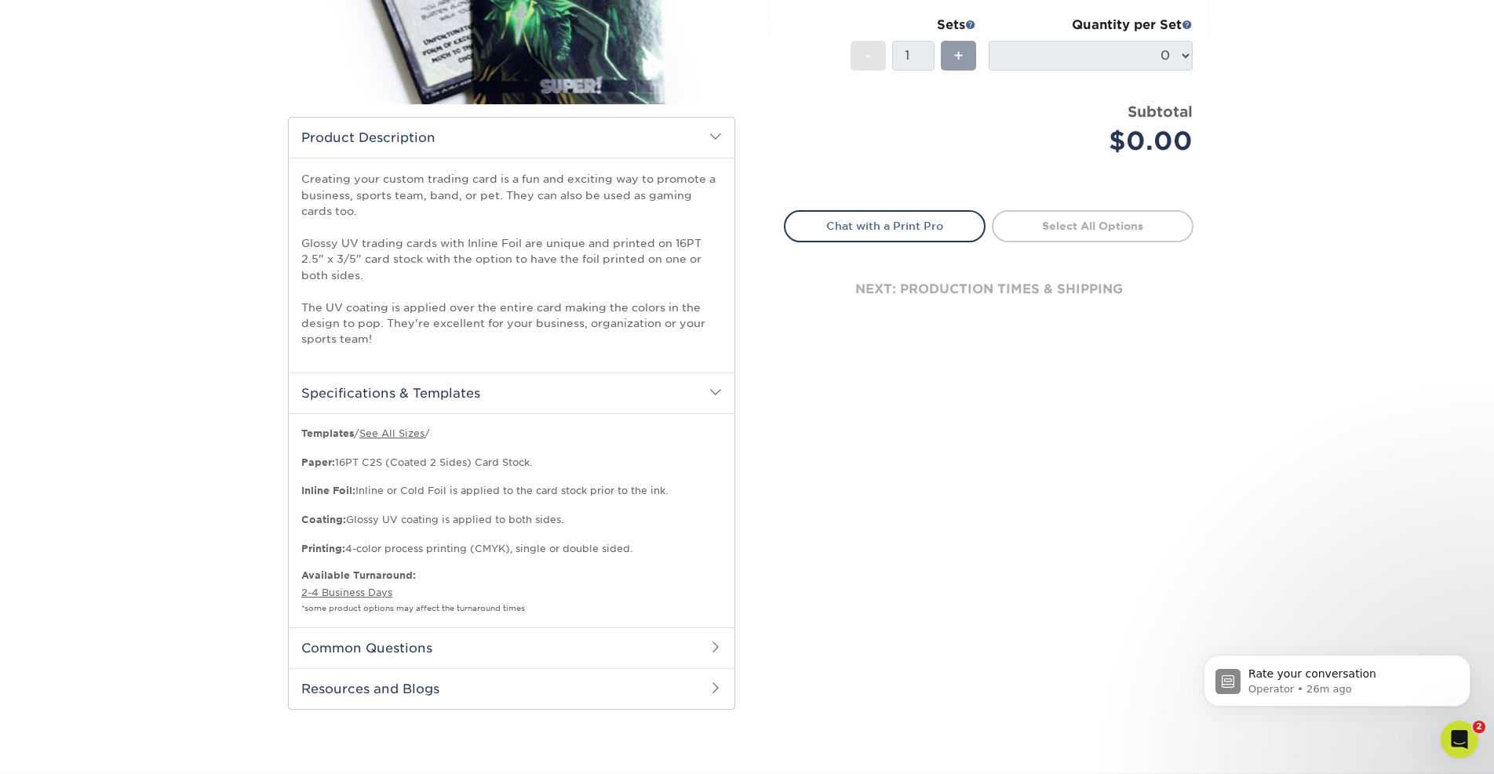
click at [512, 643] on h2 "Common Questions" at bounding box center [512, 648] width 446 height 41
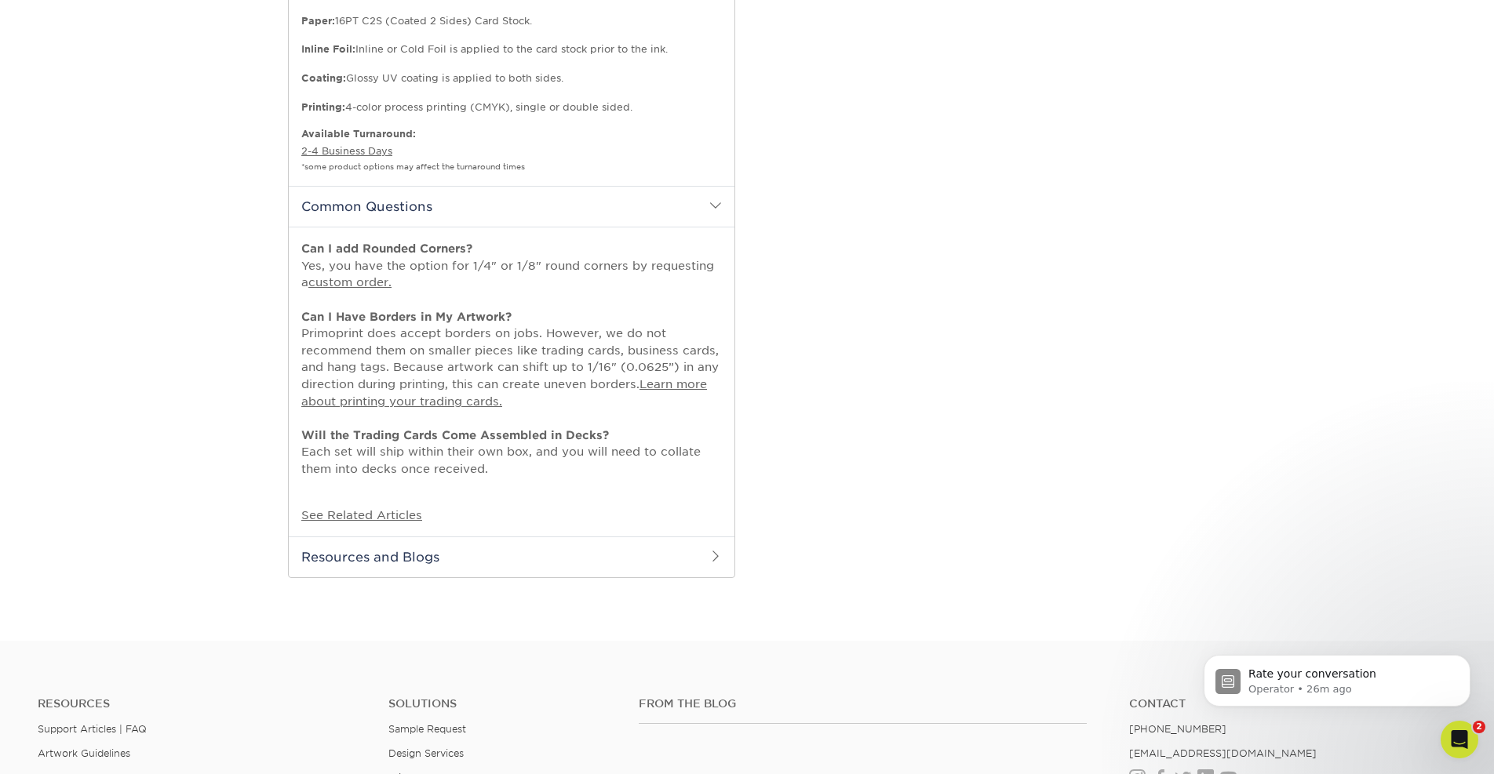
scroll to position [804, 0]
click at [400, 540] on h2 "Resources and Blogs" at bounding box center [512, 555] width 446 height 41
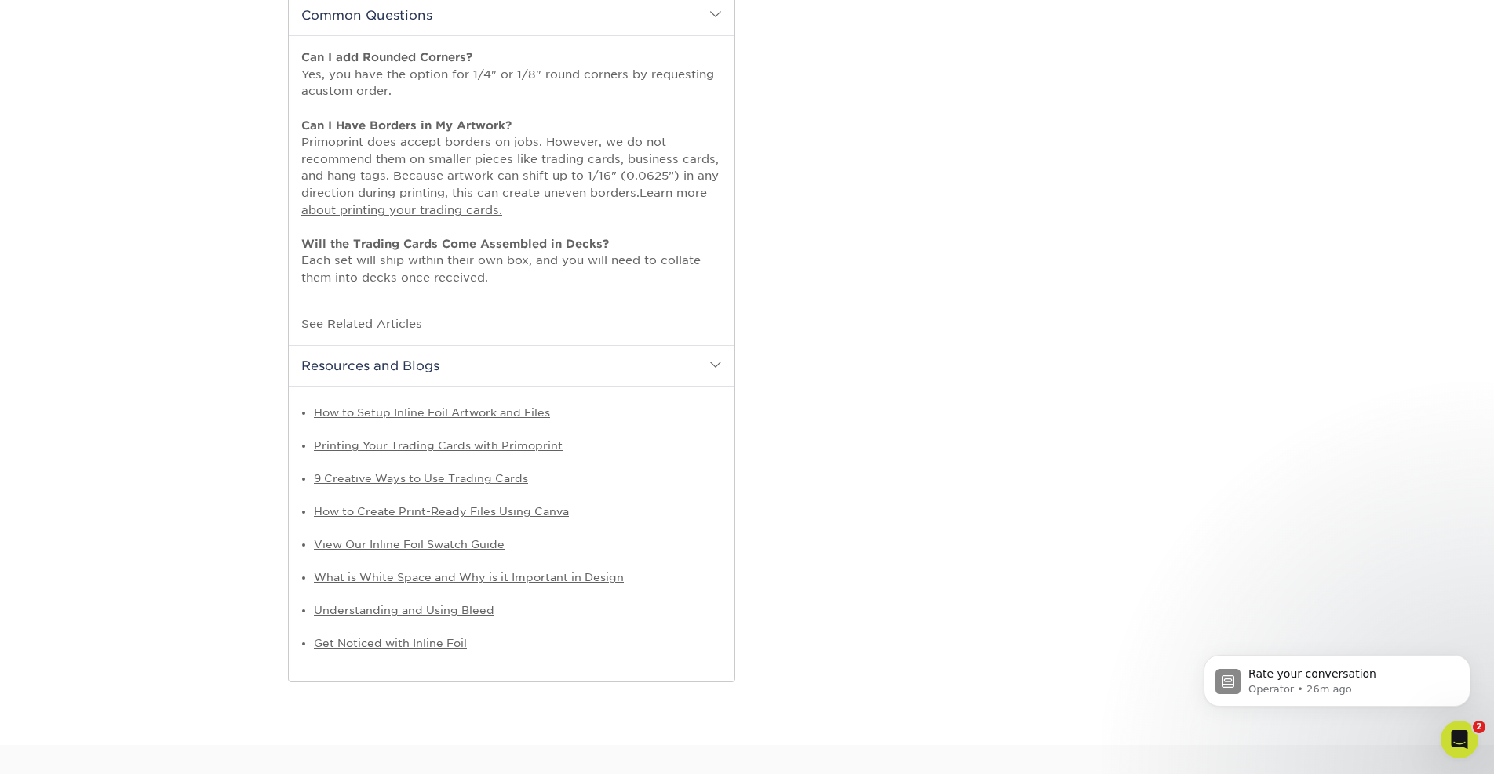
scroll to position [997, 0]
click at [417, 403] on link "How to Setup Inline Foil Artwork and Files" at bounding box center [432, 409] width 236 height 13
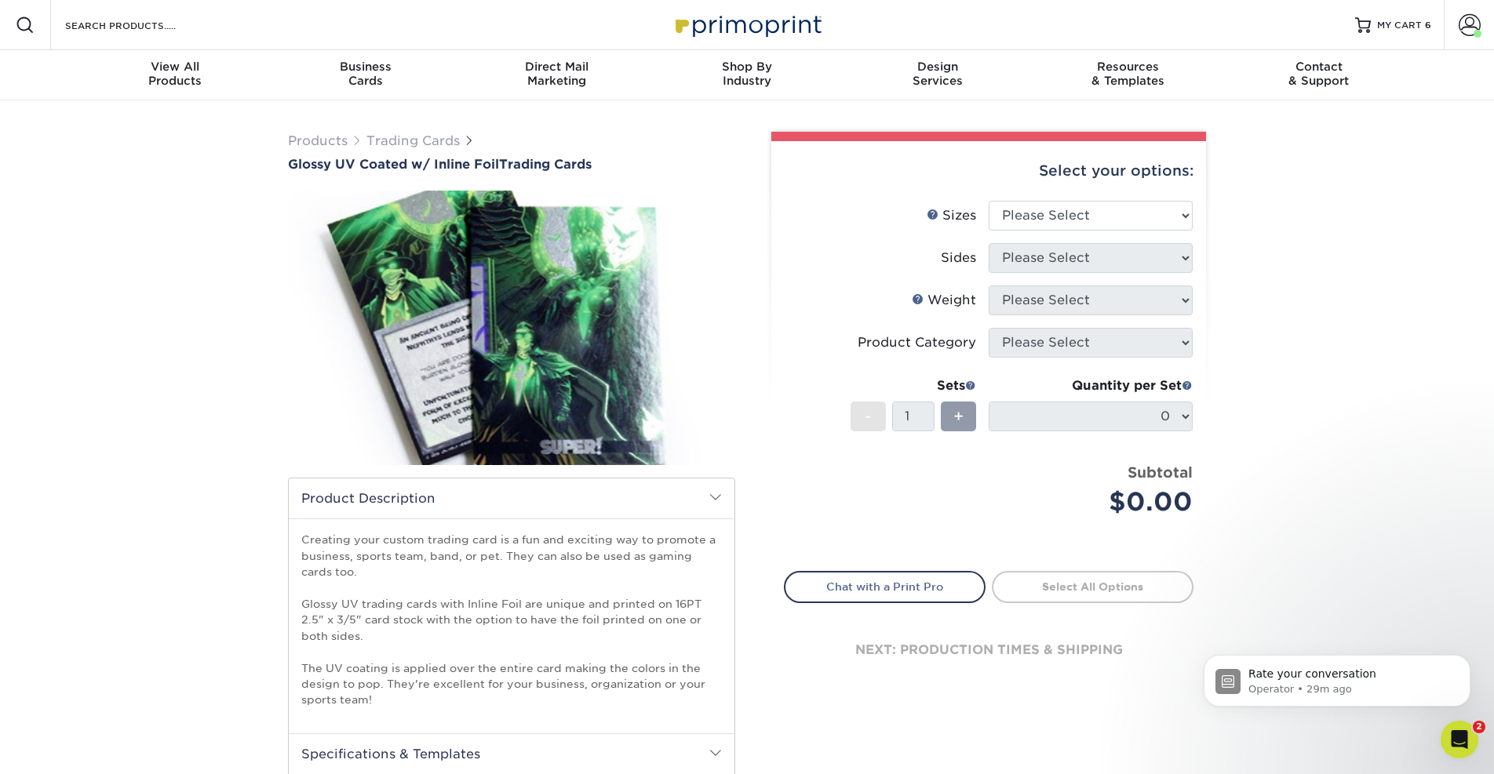
scroll to position [0, 0]
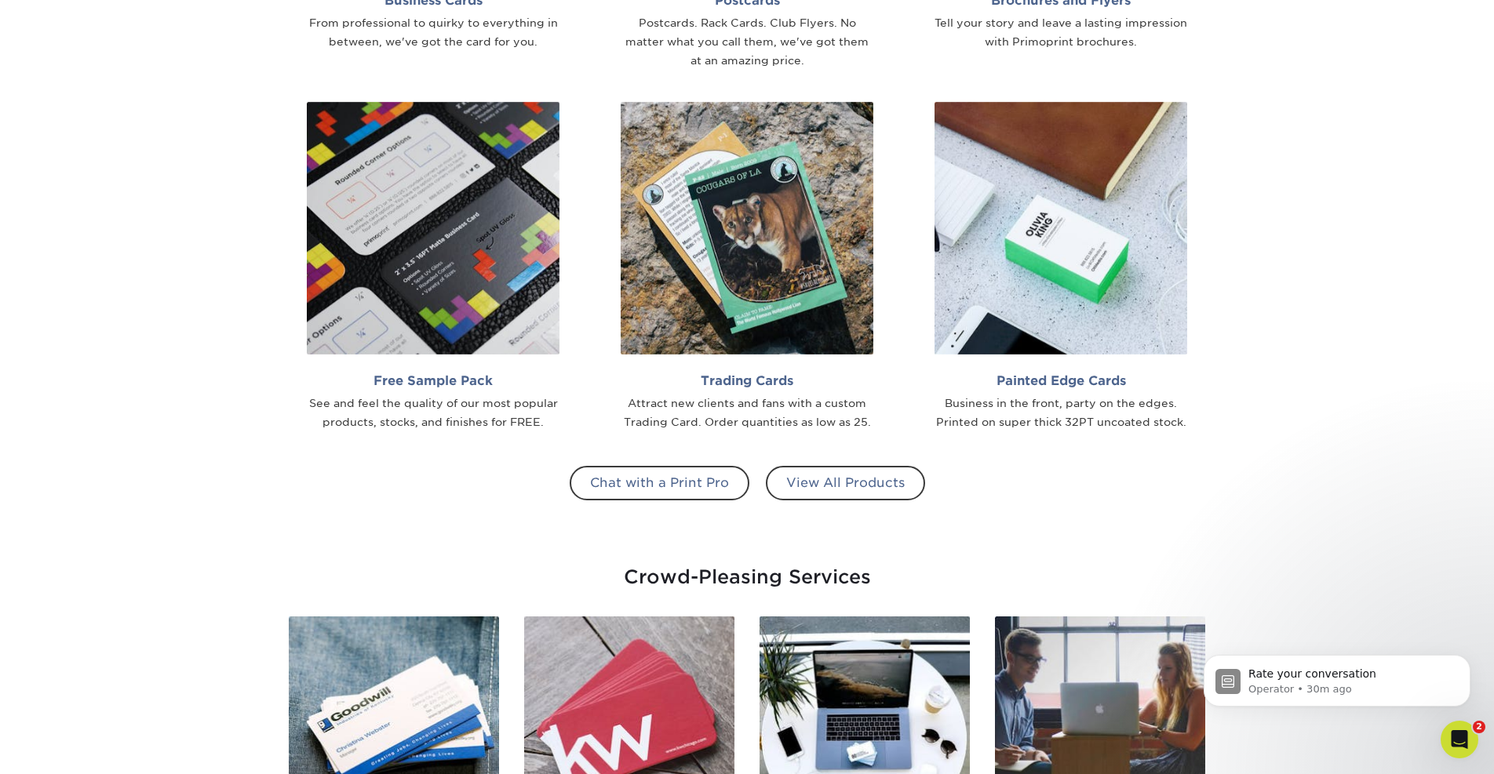
scroll to position [1461, 0]
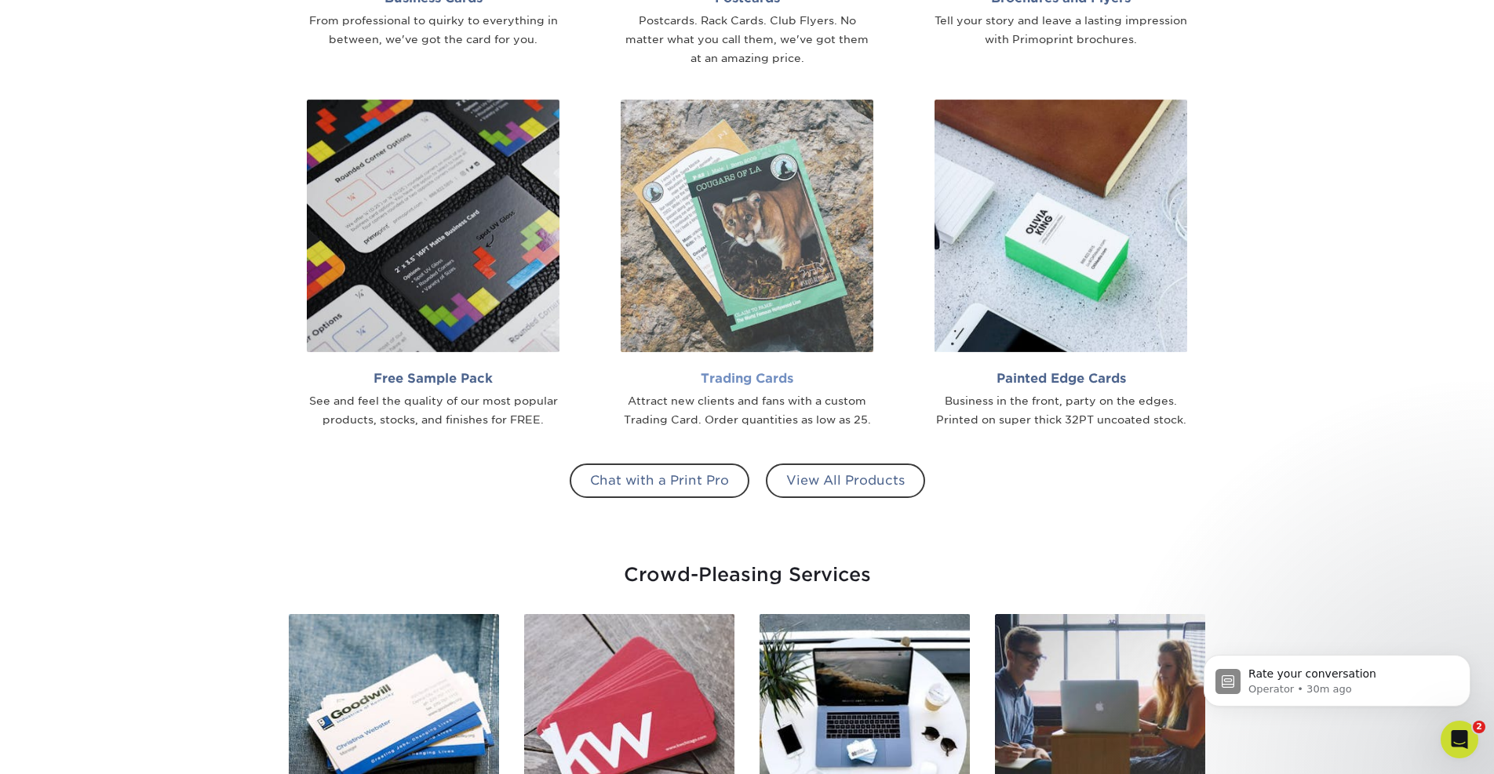
click at [782, 381] on h2 "Trading Cards" at bounding box center [747, 378] width 253 height 15
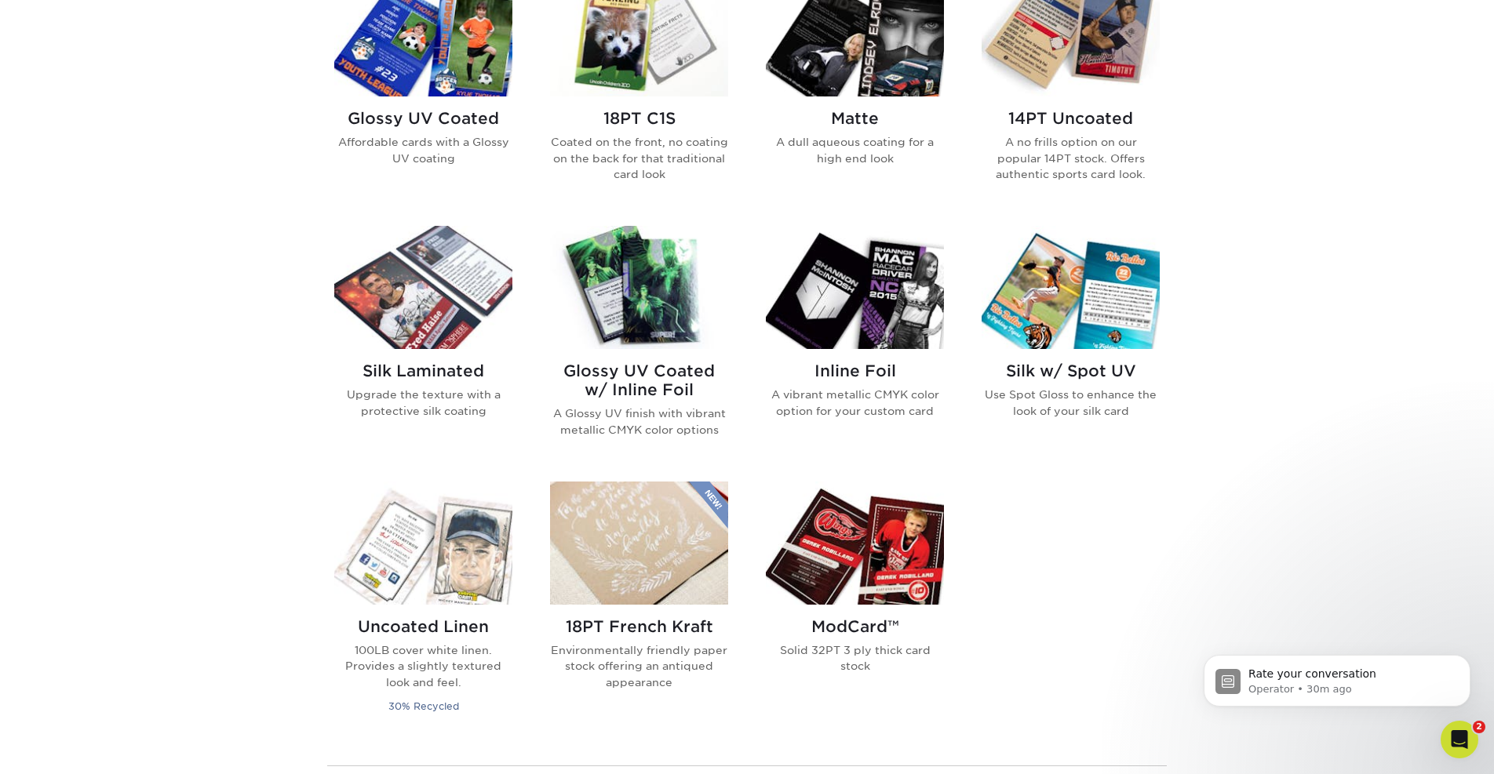
scroll to position [820, 0]
click at [596, 377] on h2 "Glossy UV Coated w/ Inline Foil" at bounding box center [639, 381] width 178 height 38
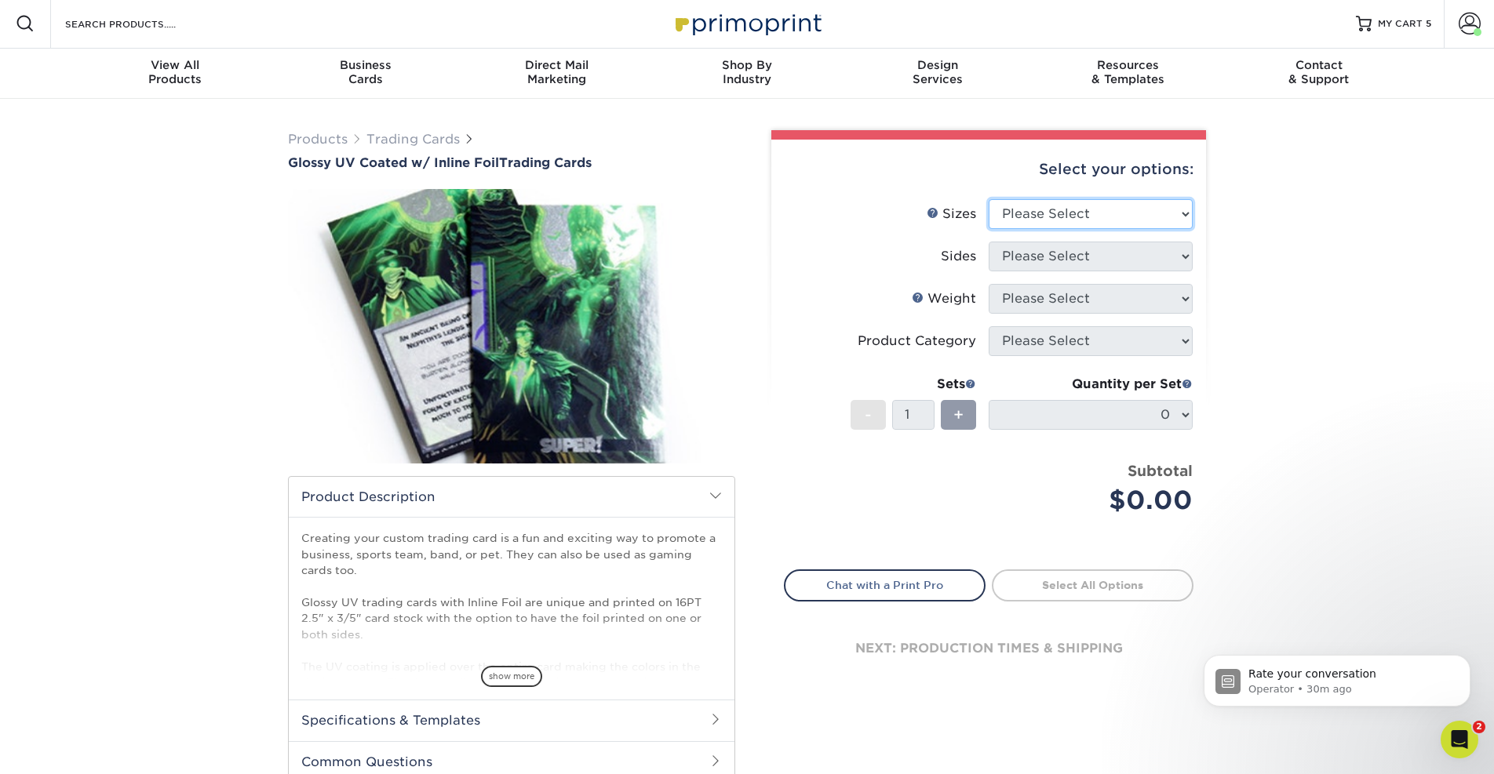
select select "2.50x3.50"
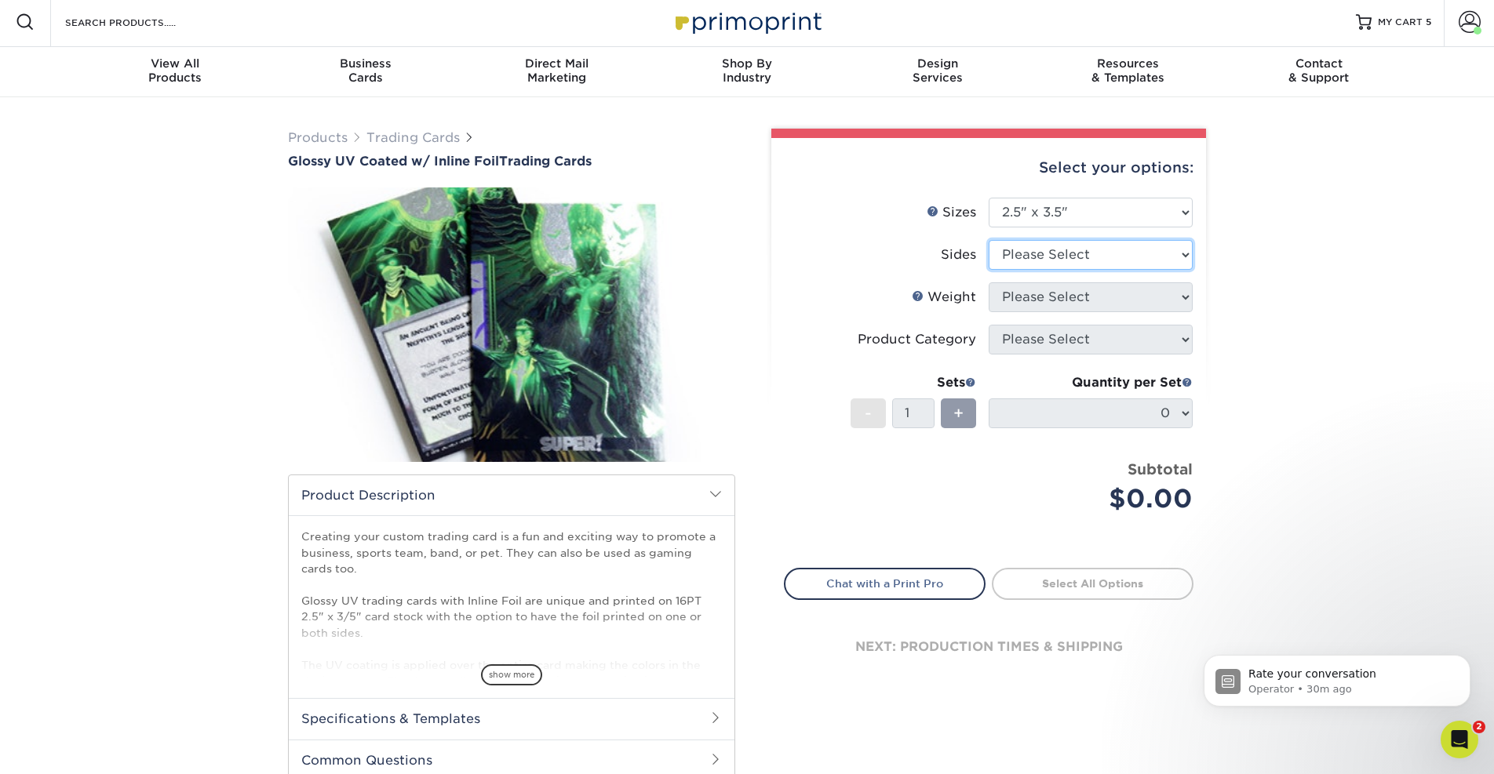
select select "e9e9dfb3-fba1-4d60-972c-fd9ca5904d33"
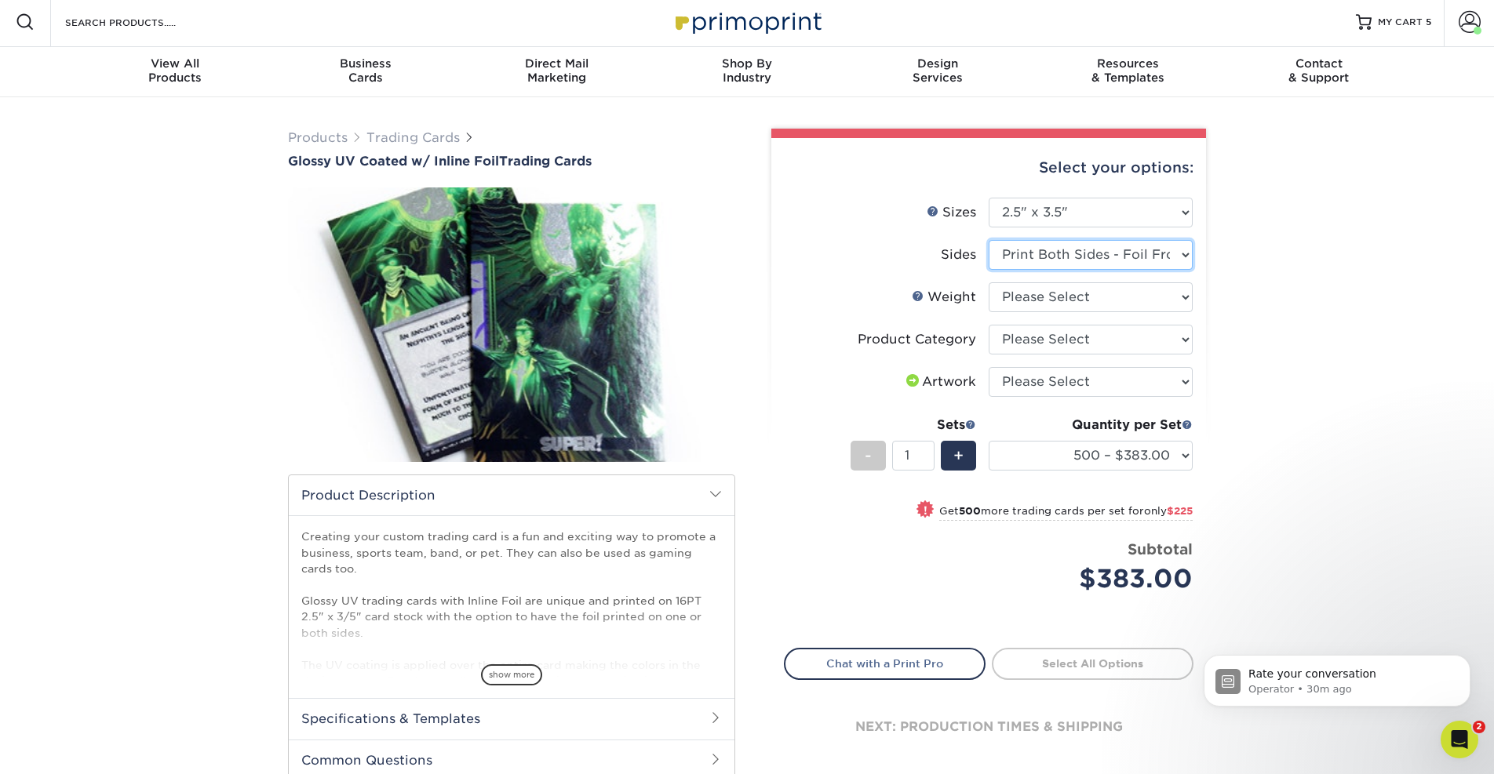
scroll to position [2, 0]
select select "16PT"
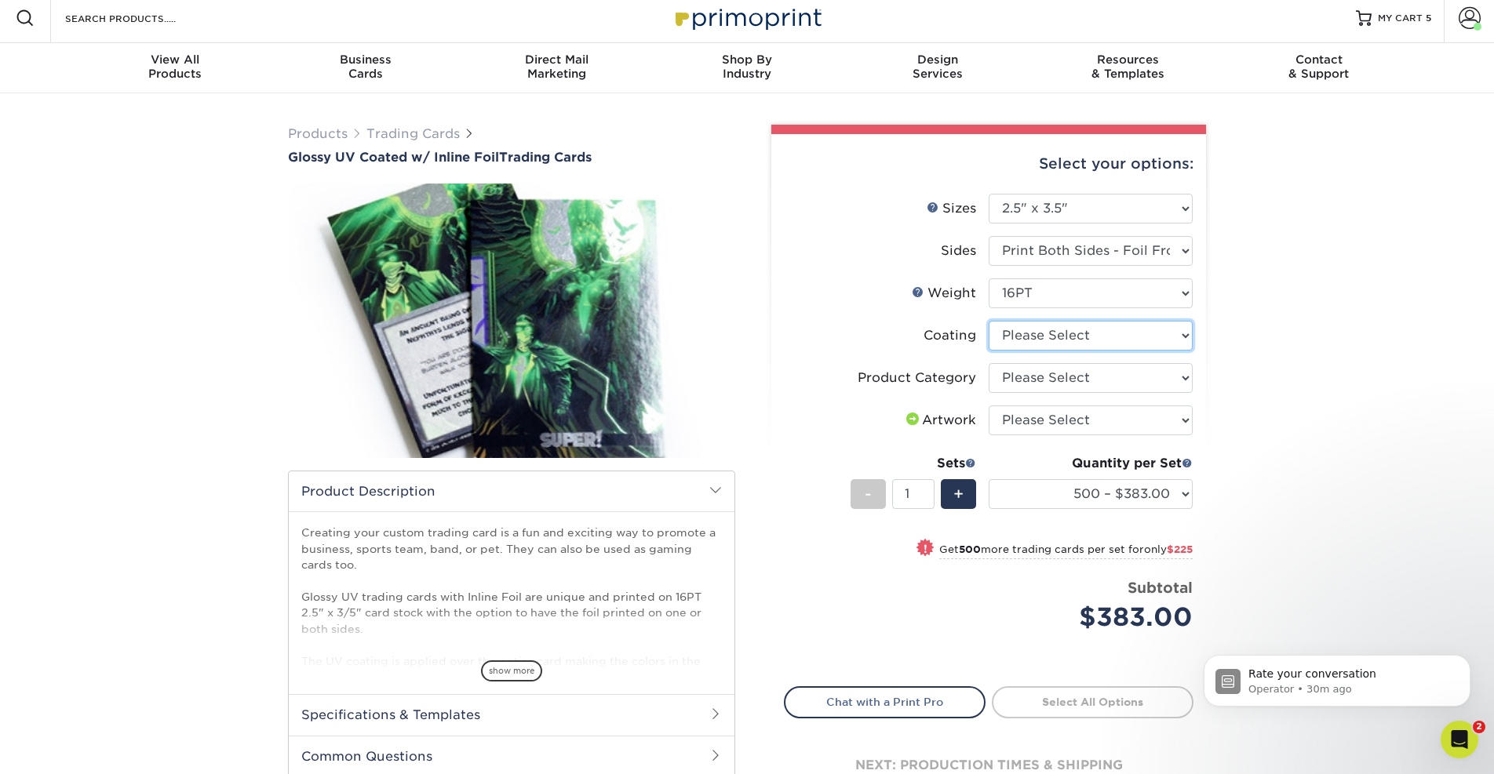
scroll to position [6, 0]
select select "ae367451-b2b8-45df-a344-0f05b6a12993"
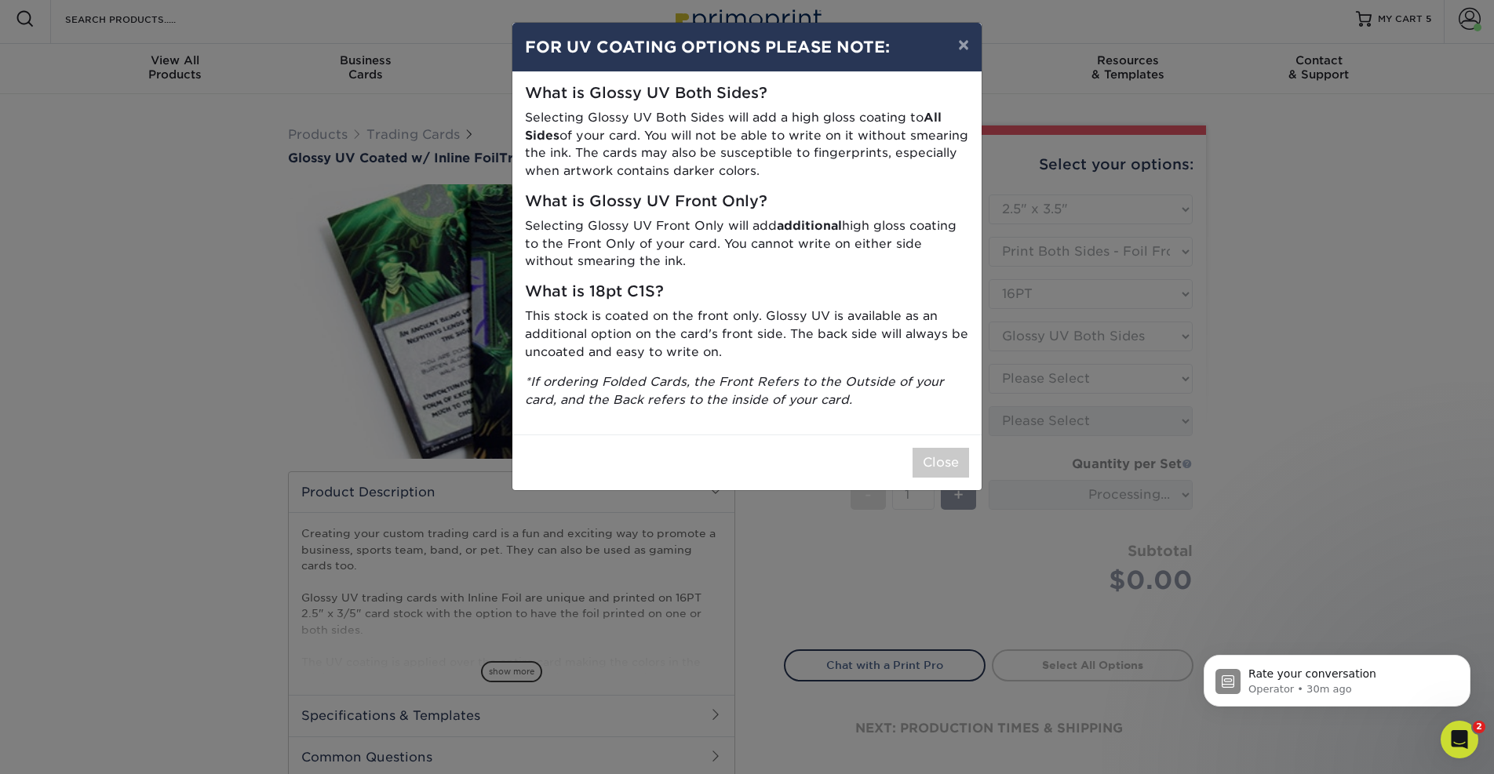
click at [964, 47] on button "×" at bounding box center [963, 45] width 36 height 44
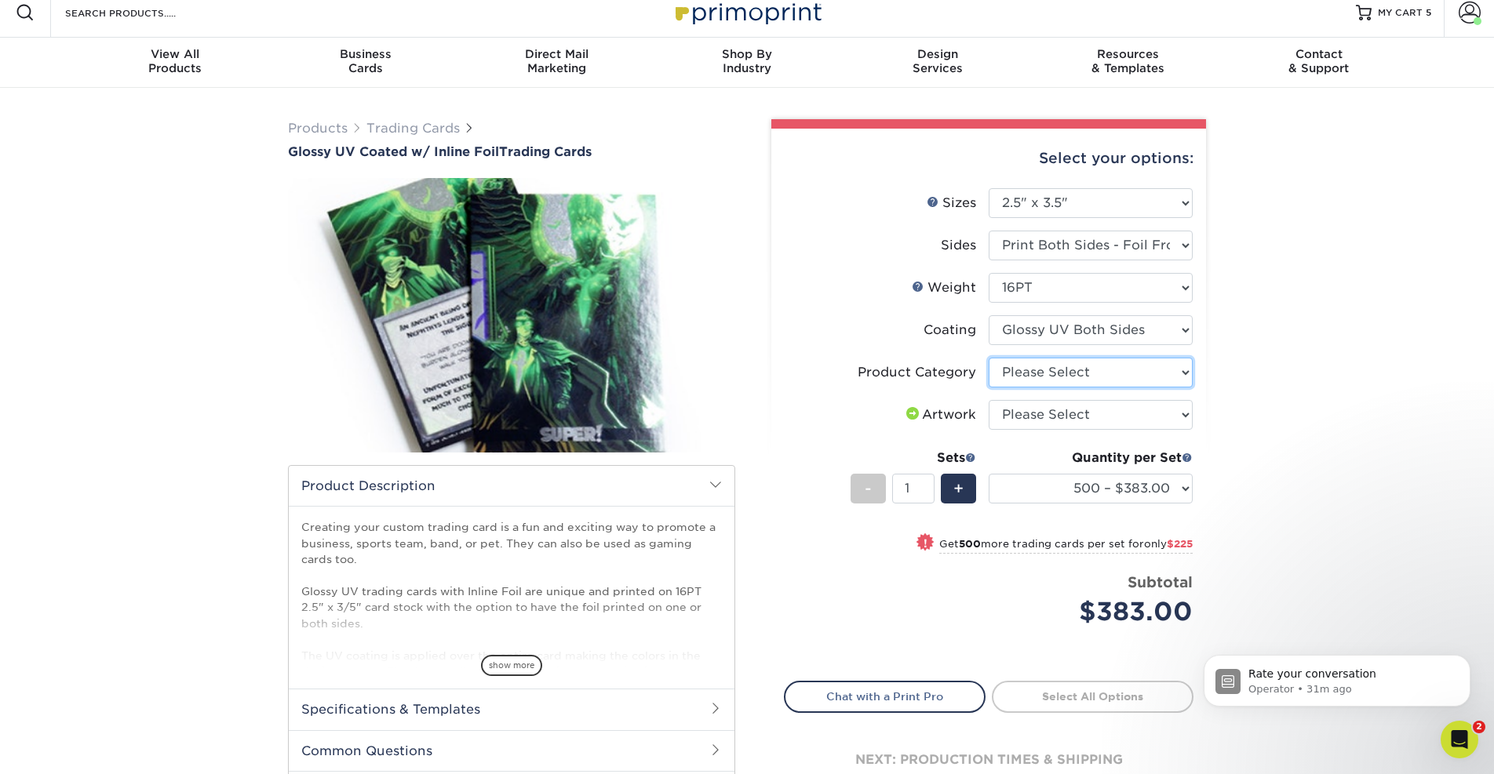
scroll to position [13, 0]
select select "c2f9bce9-36c2-409d-b101-c29d9d031e18"
select select "upload"
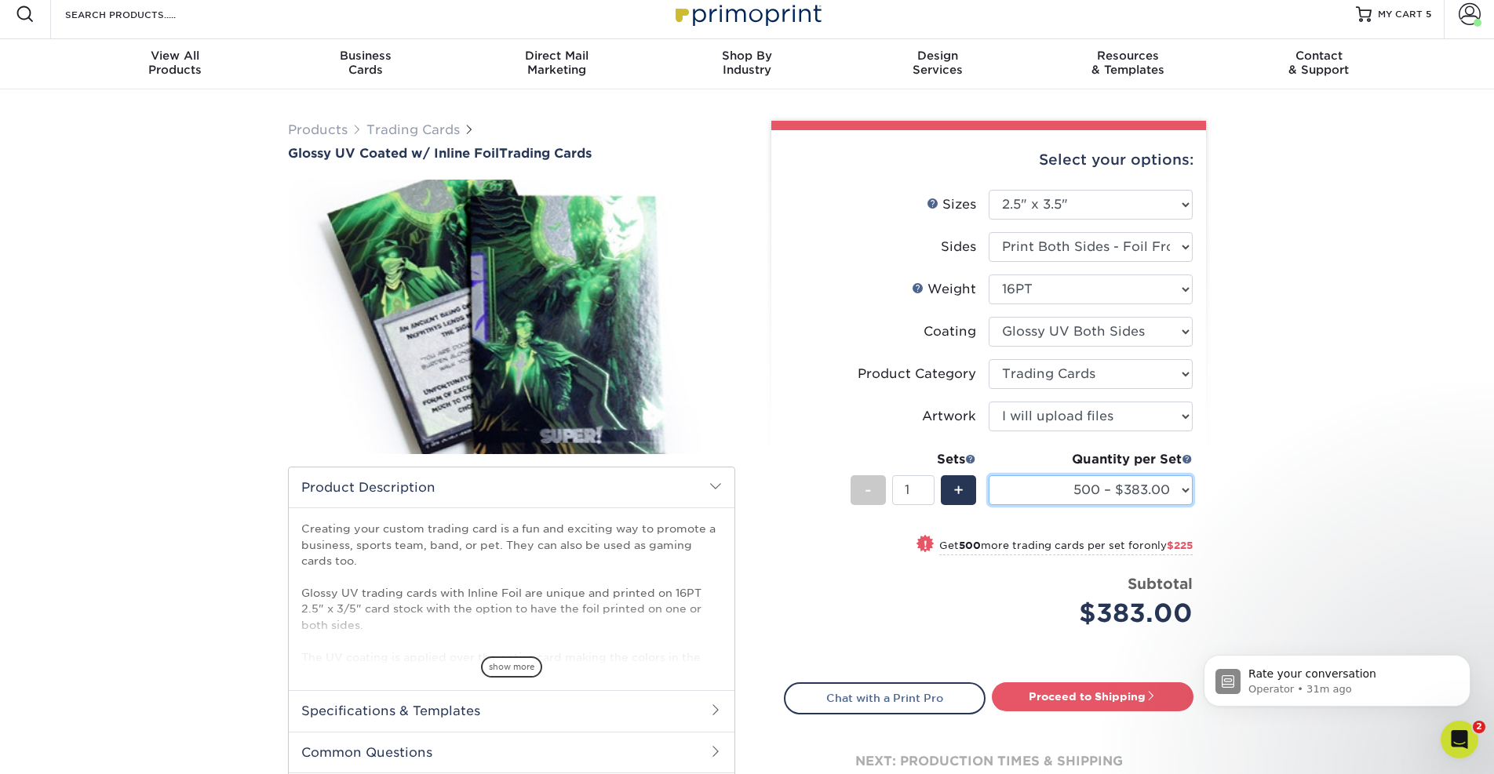
select select "2500 – $883.00"
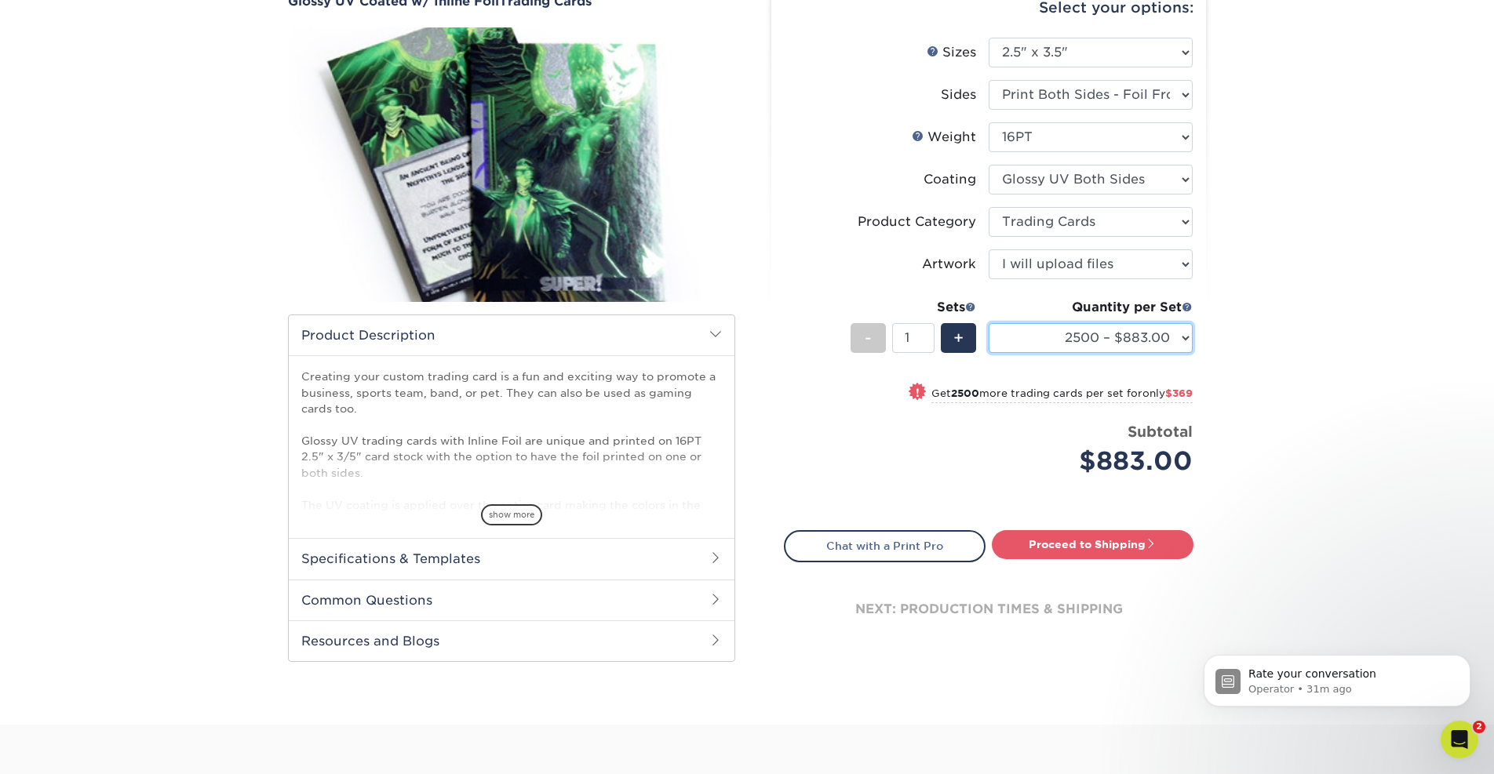
scroll to position [167, 0]
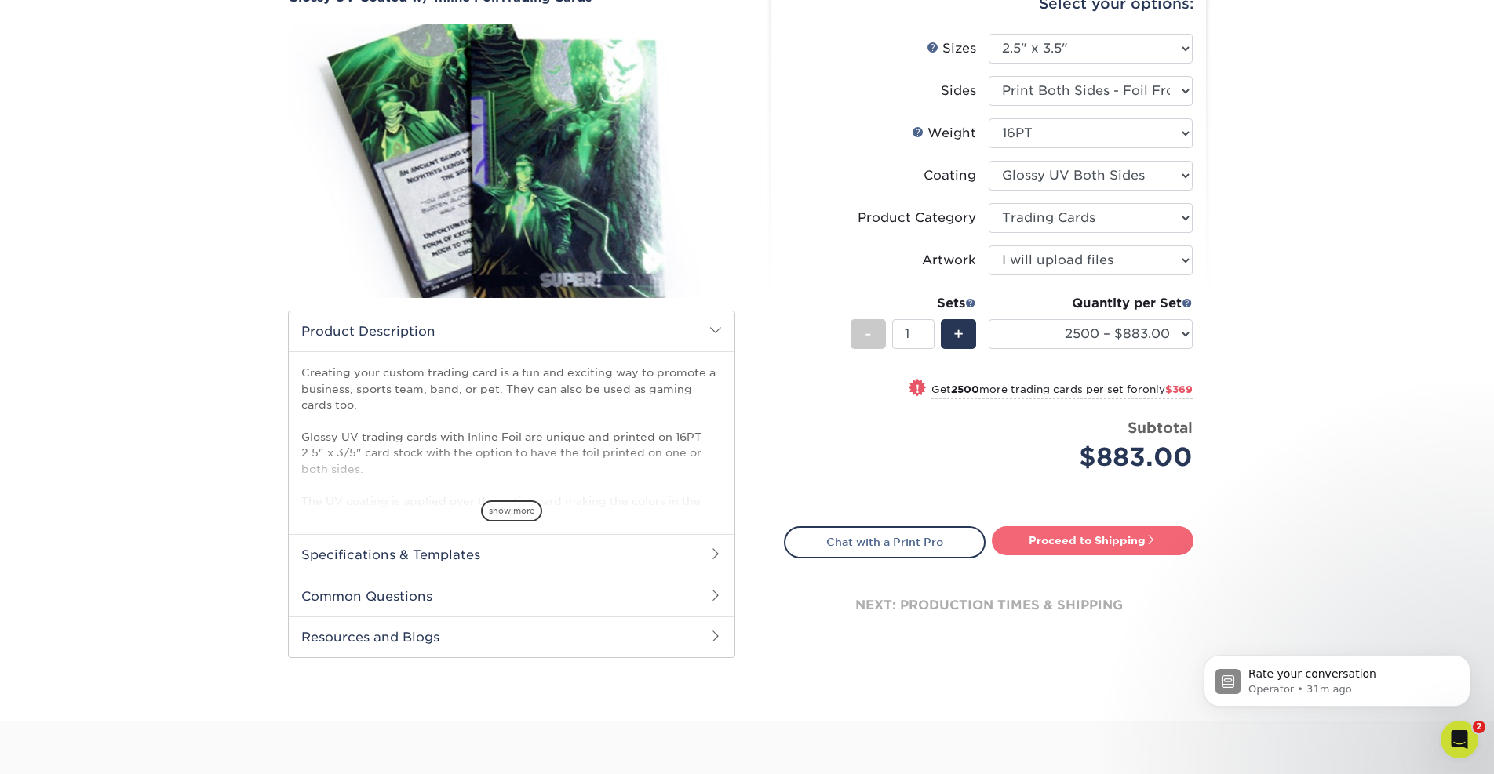
click at [1061, 535] on link "Proceed to Shipping" at bounding box center [1093, 540] width 202 height 28
type input "Set 1"
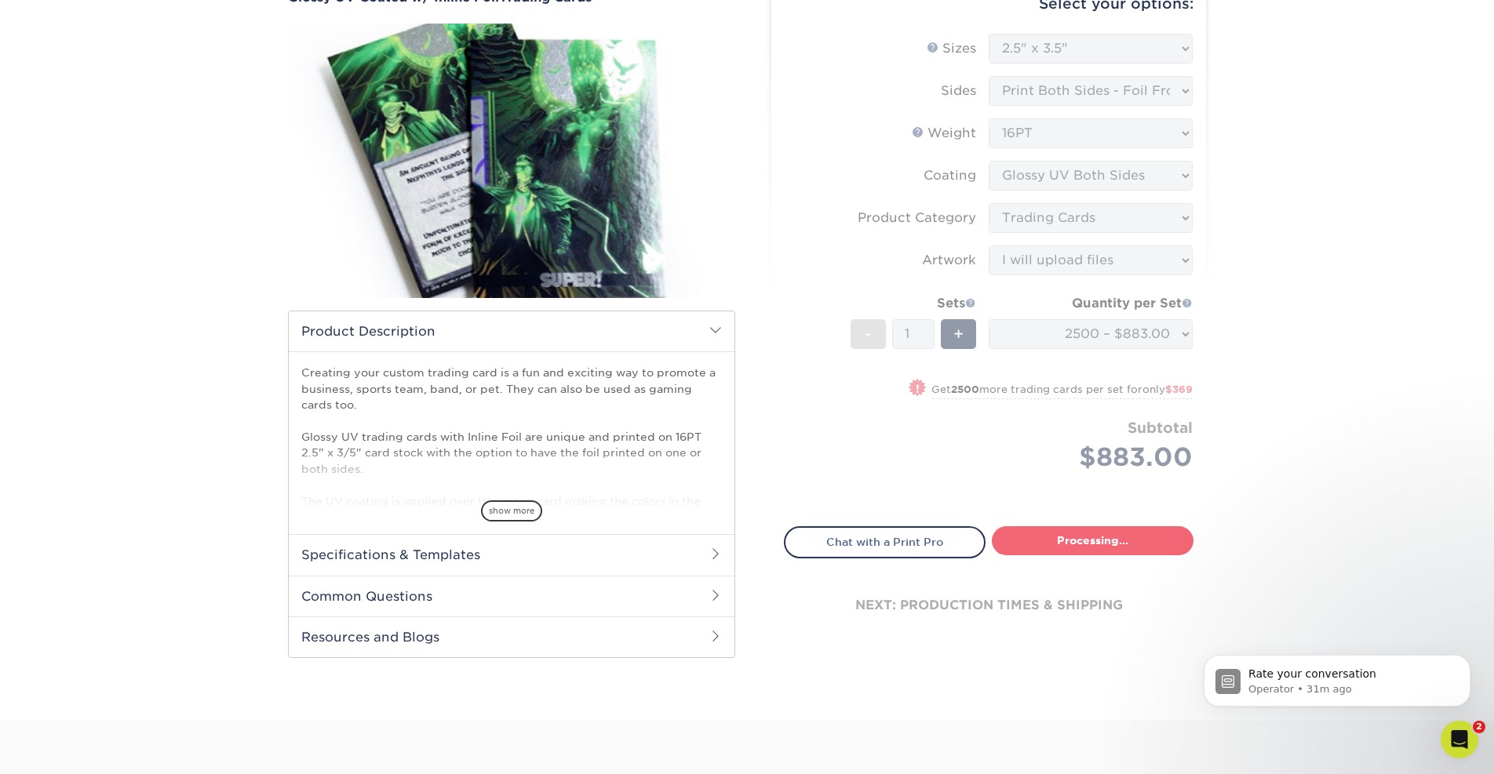
select select "27837d61-8692-4ba0-8087-9df4e0414c74"
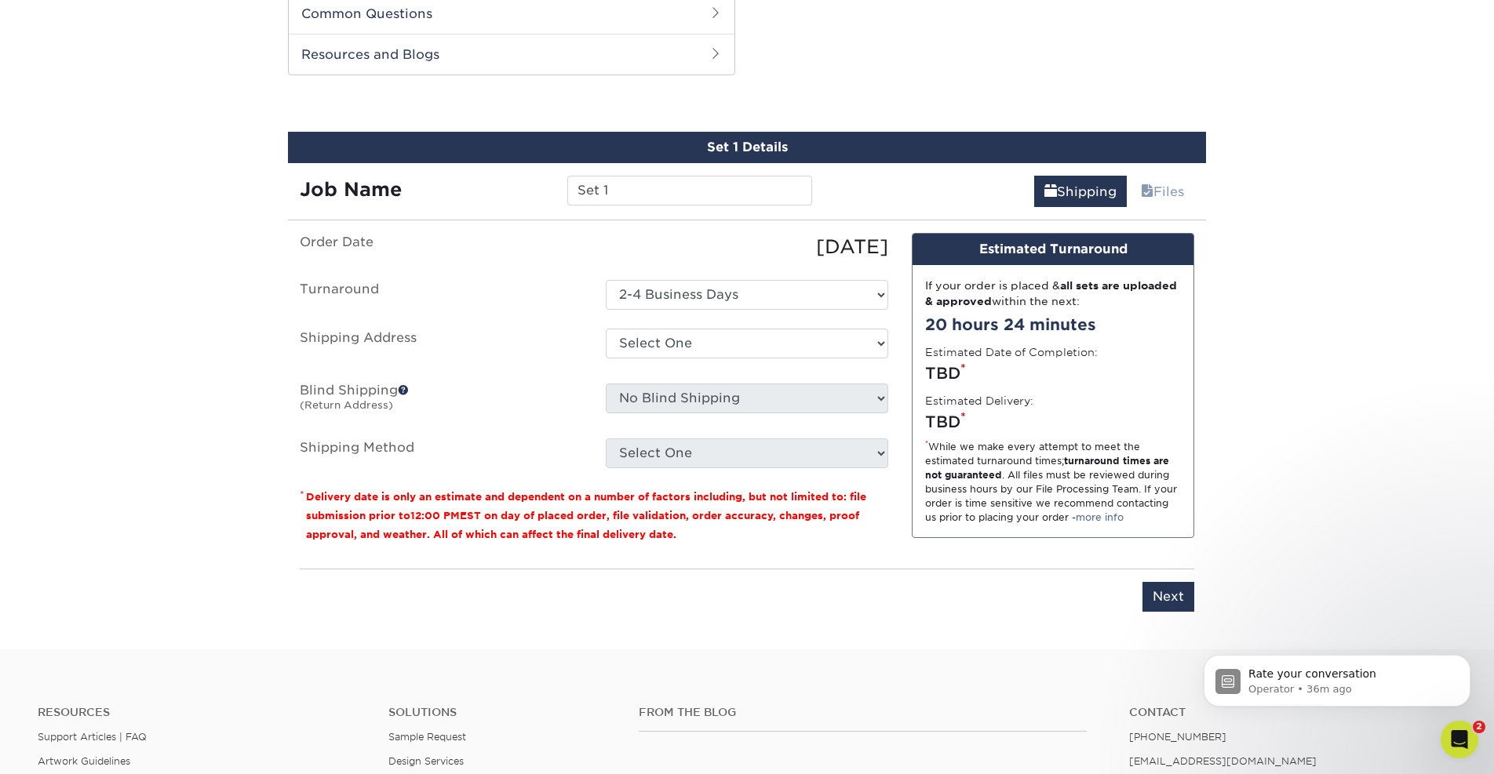
scroll to position [750, 1]
select select "286951"
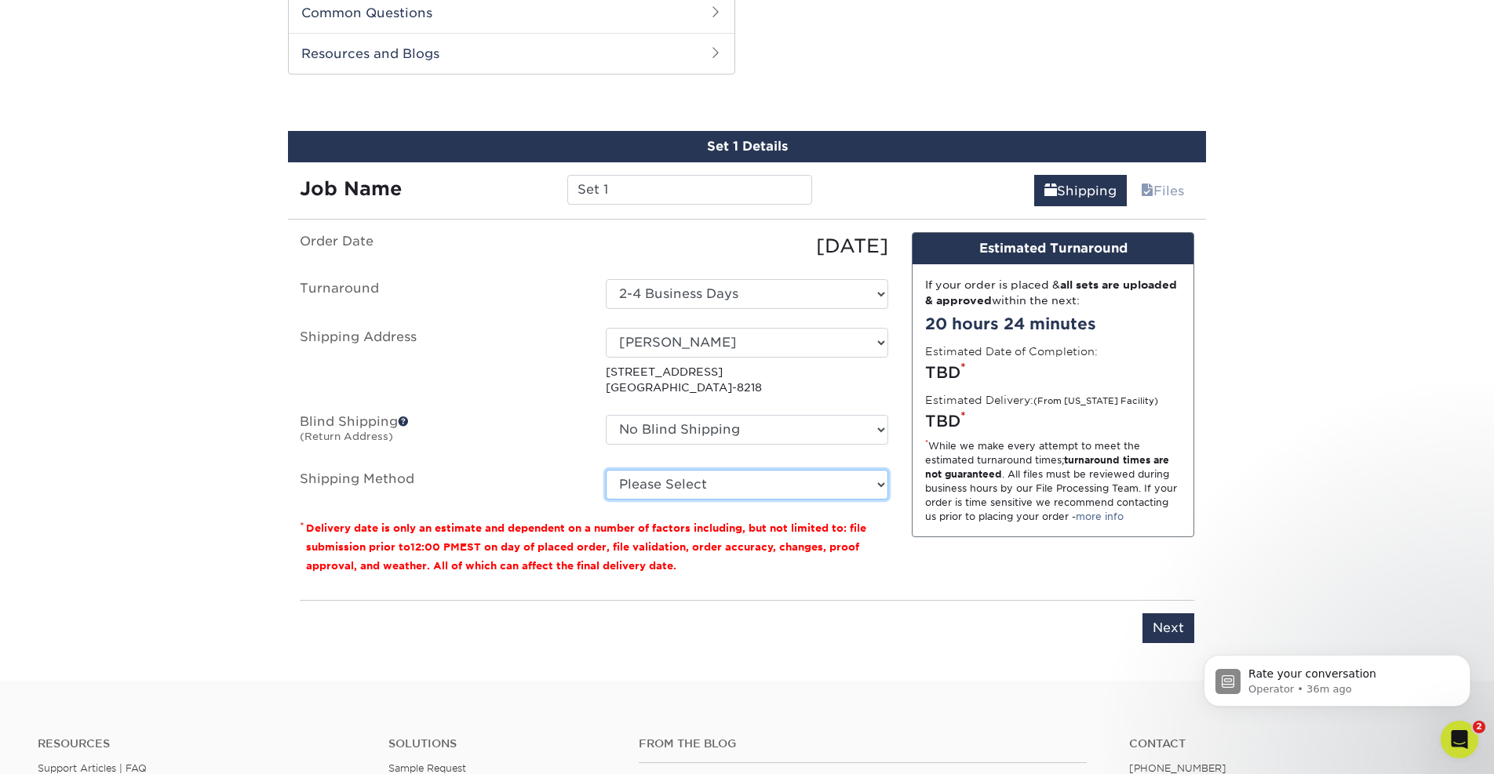
scroll to position [752, 1]
select select "14"
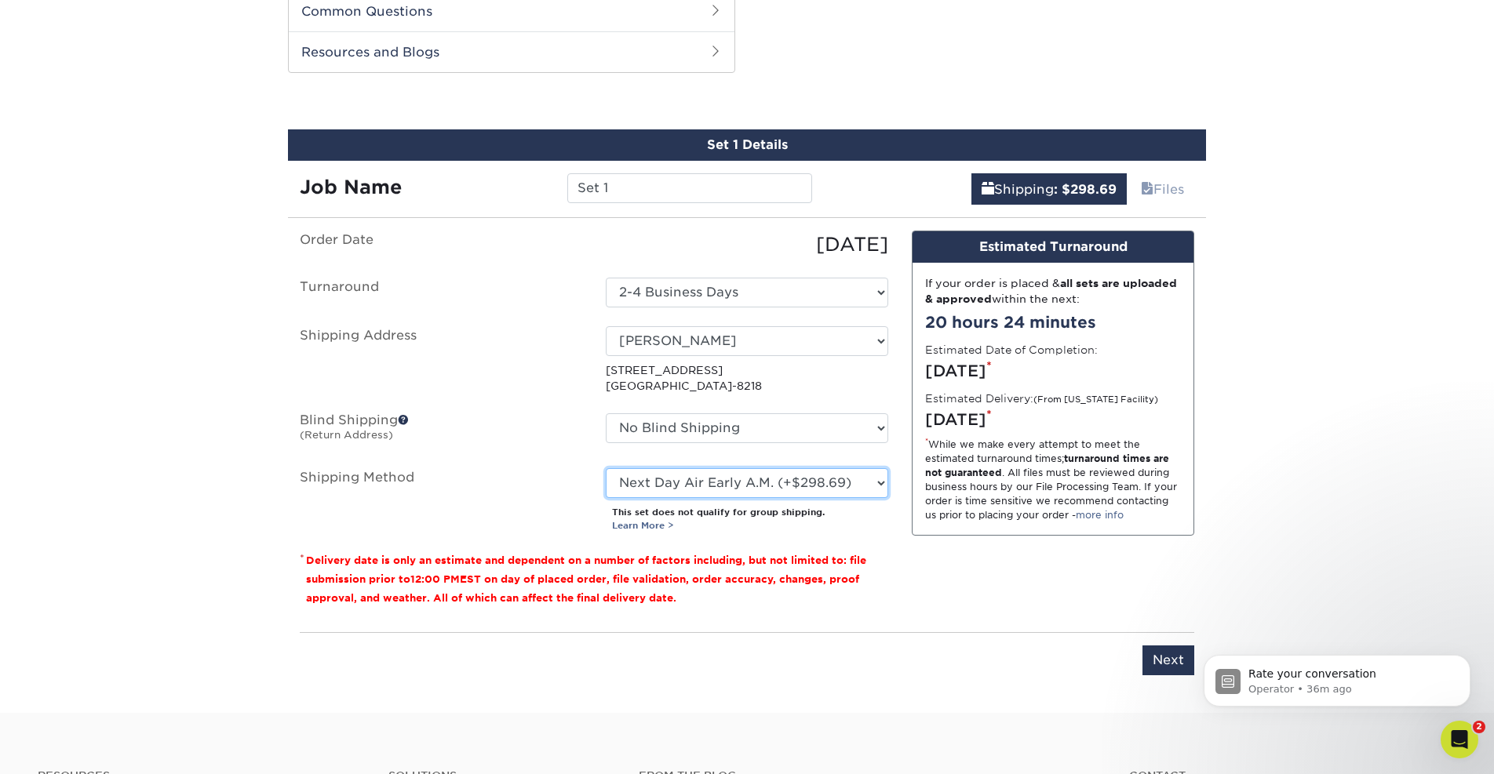
scroll to position [752, 0]
click at [1164, 659] on input "Next" at bounding box center [1168, 661] width 52 height 30
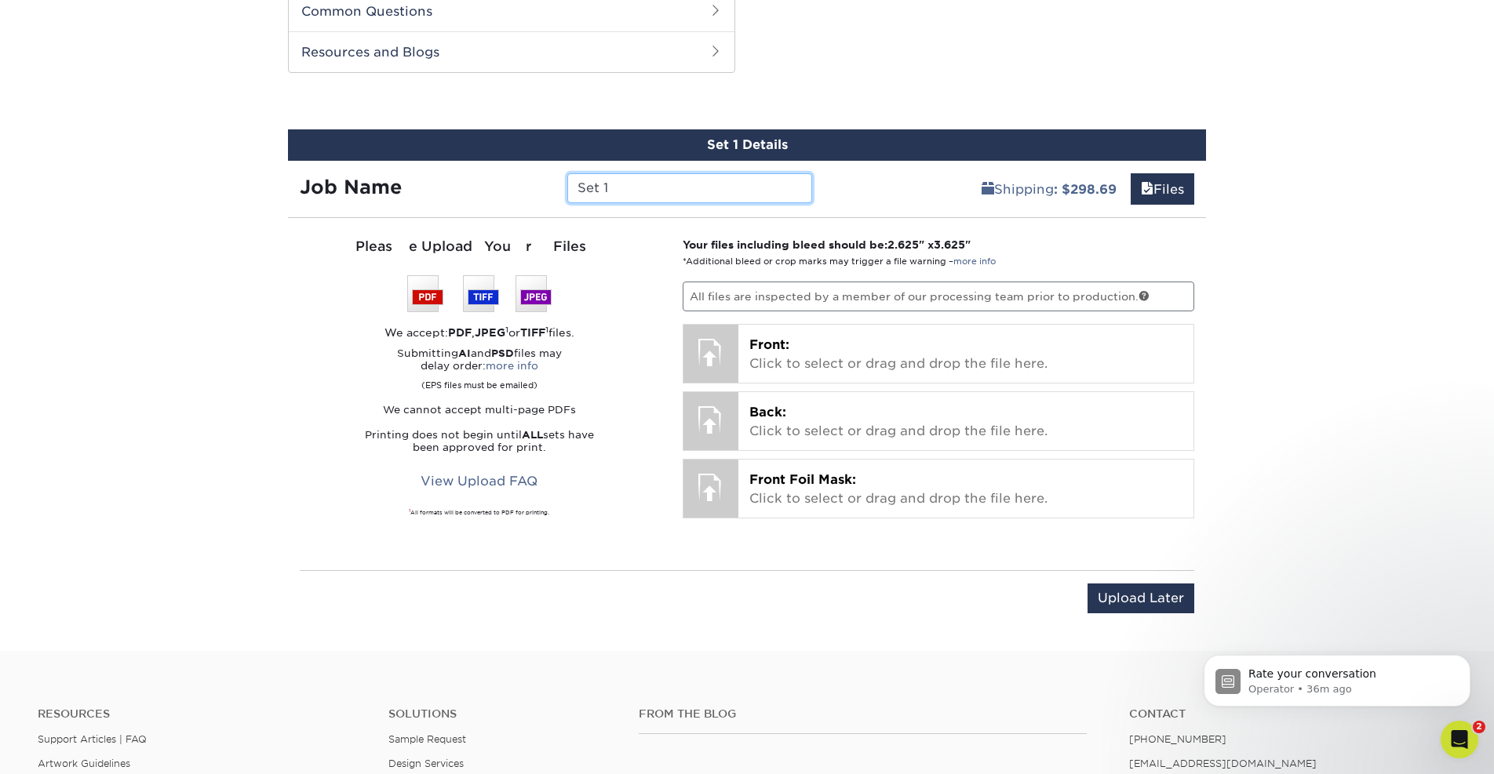
click at [654, 189] on input "Set 1" at bounding box center [689, 188] width 244 height 30
paste input "YB-Vandel-TradingCard"
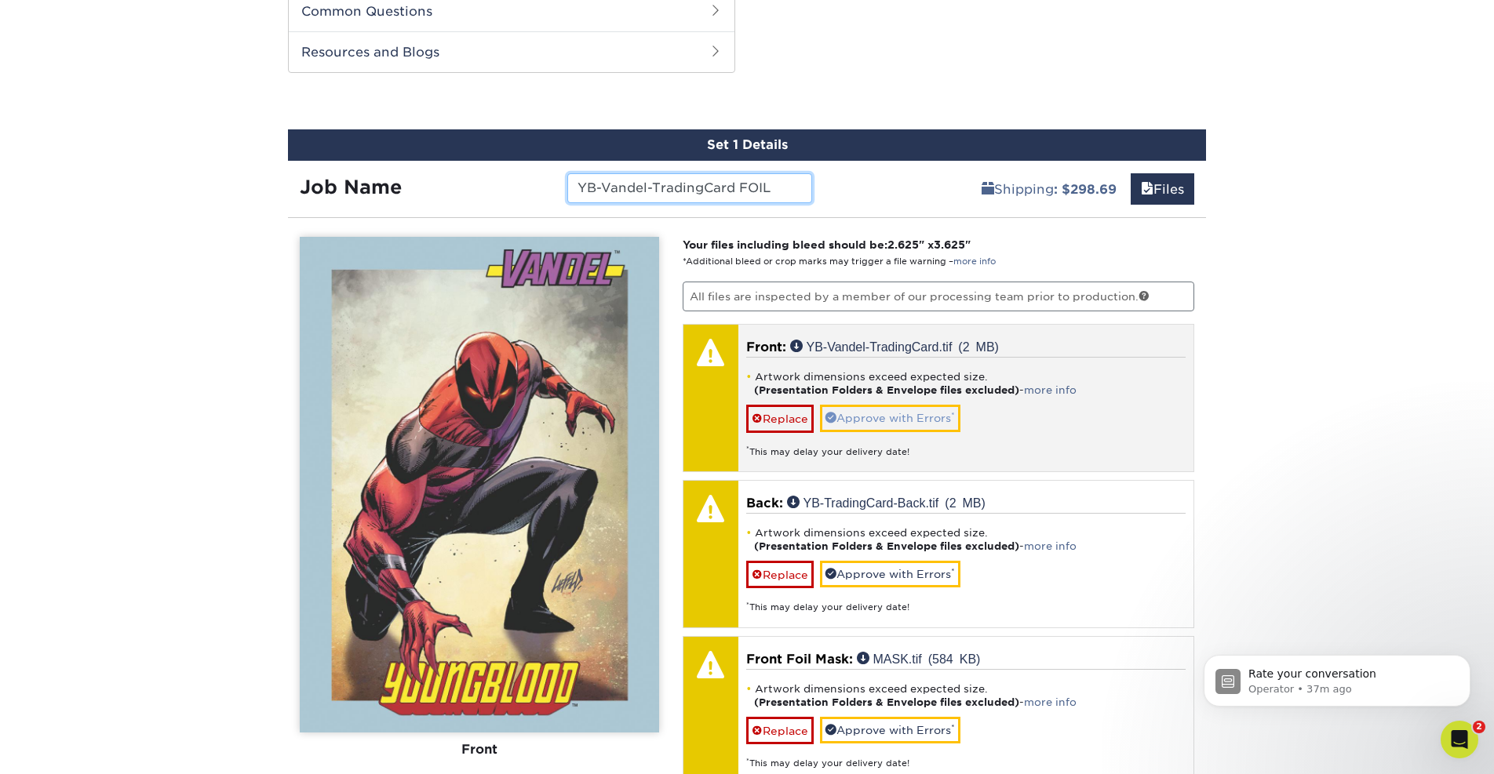
type input "YB-Vandel-TradingCard FOIL"
click at [895, 415] on link "Approve with Errors *" at bounding box center [890, 418] width 140 height 27
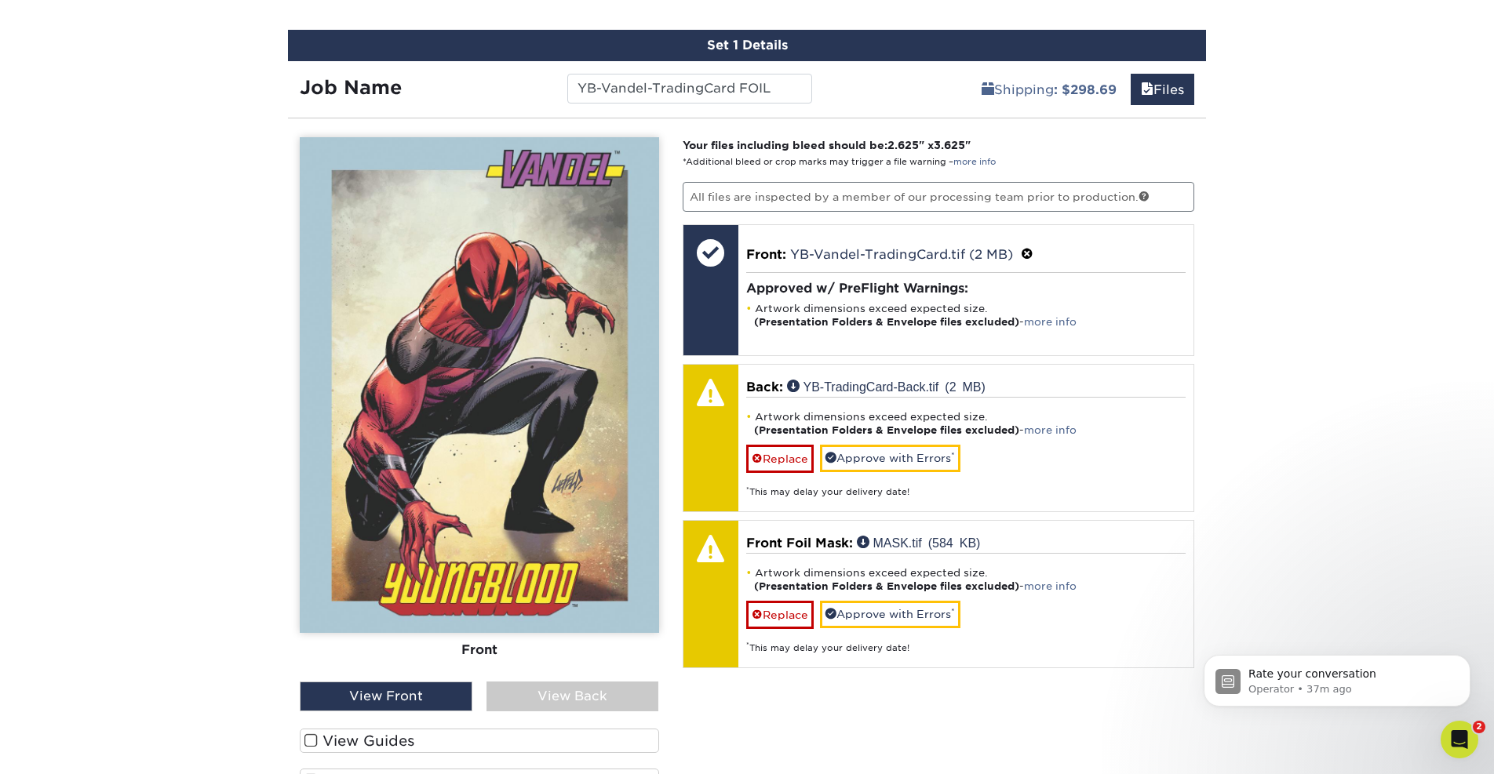
scroll to position [861, 0]
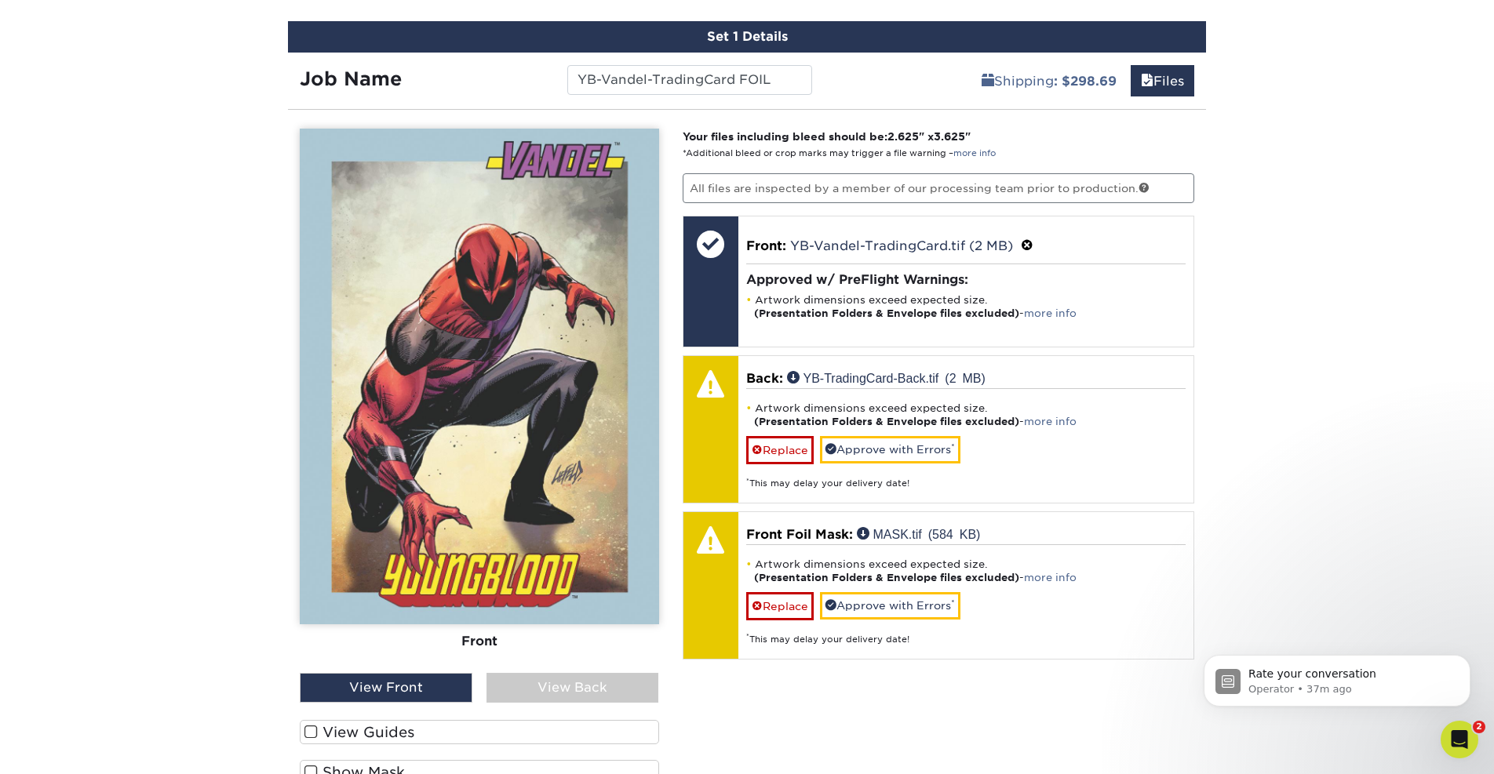
click at [562, 689] on div "View Back" at bounding box center [572, 688] width 173 height 30
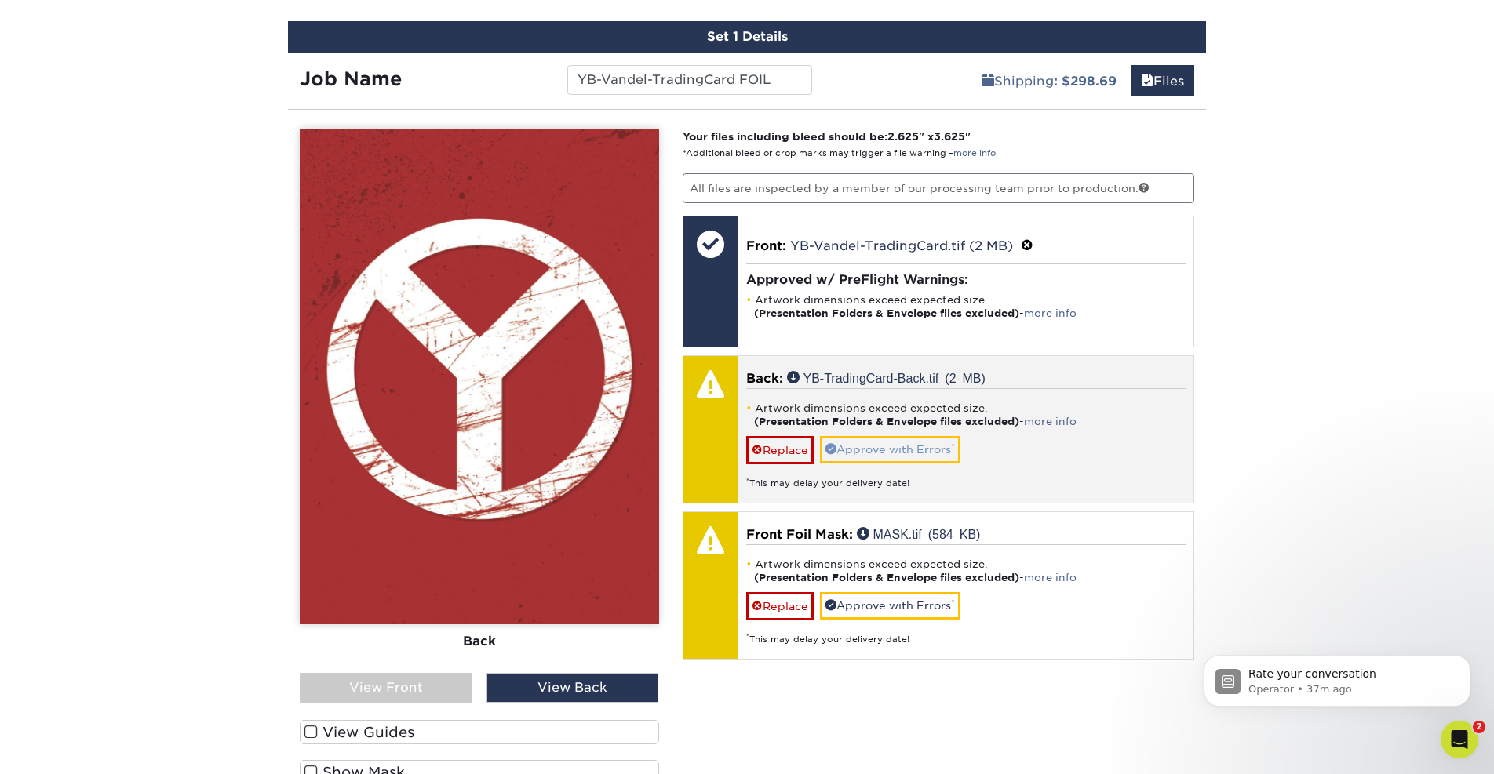
click at [885, 444] on link "Approve with Errors *" at bounding box center [890, 449] width 140 height 27
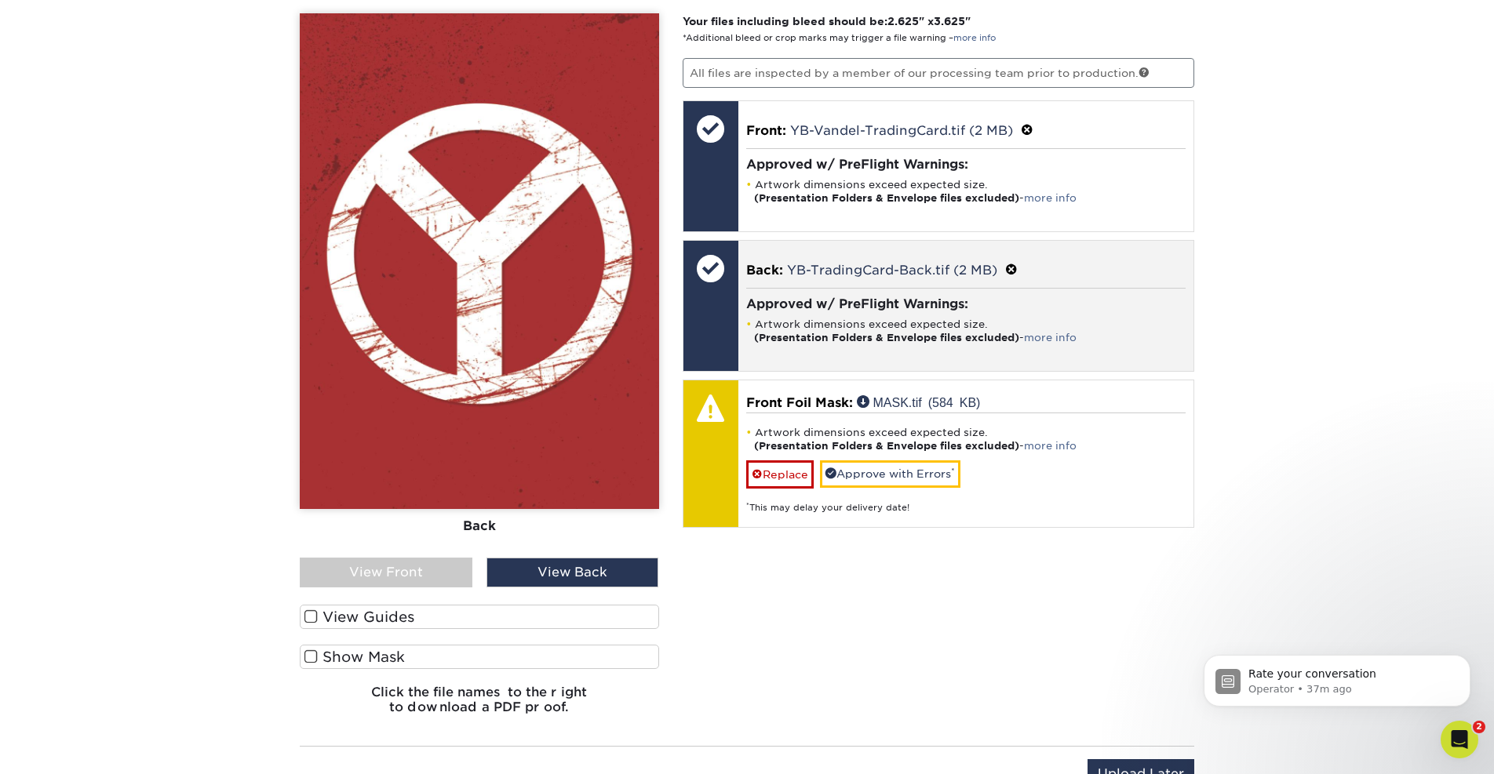
scroll to position [977, 0]
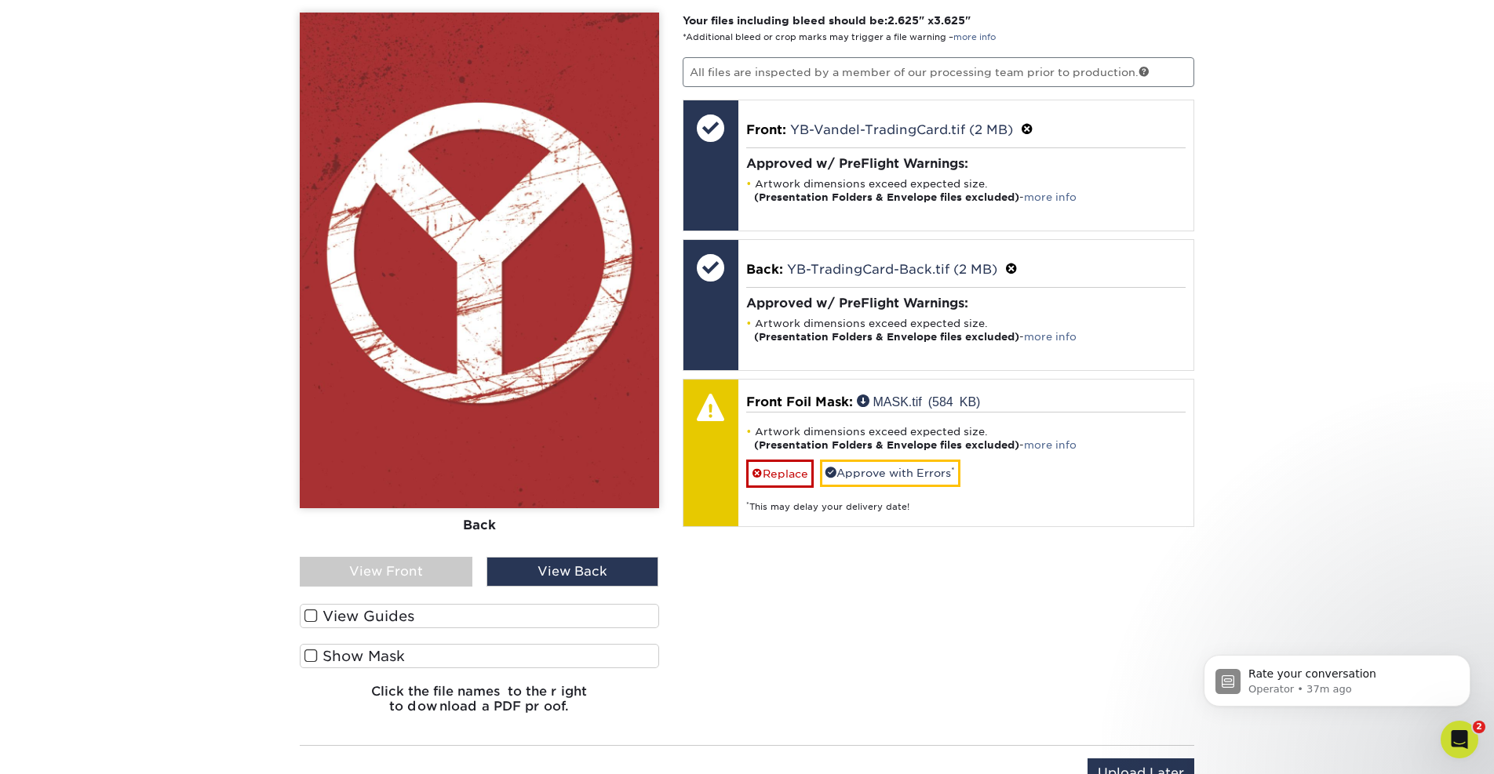
click at [554, 649] on label "Show Mask" at bounding box center [479, 656] width 359 height 24
click at [0, 0] on input "Show Mask" at bounding box center [0, 0] width 0 height 0
click at [552, 654] on label "Show Mask" at bounding box center [479, 656] width 359 height 24
click at [0, 0] on input "Show Mask" at bounding box center [0, 0] width 0 height 0
click at [552, 654] on label "Show Mask" at bounding box center [479, 656] width 359 height 24
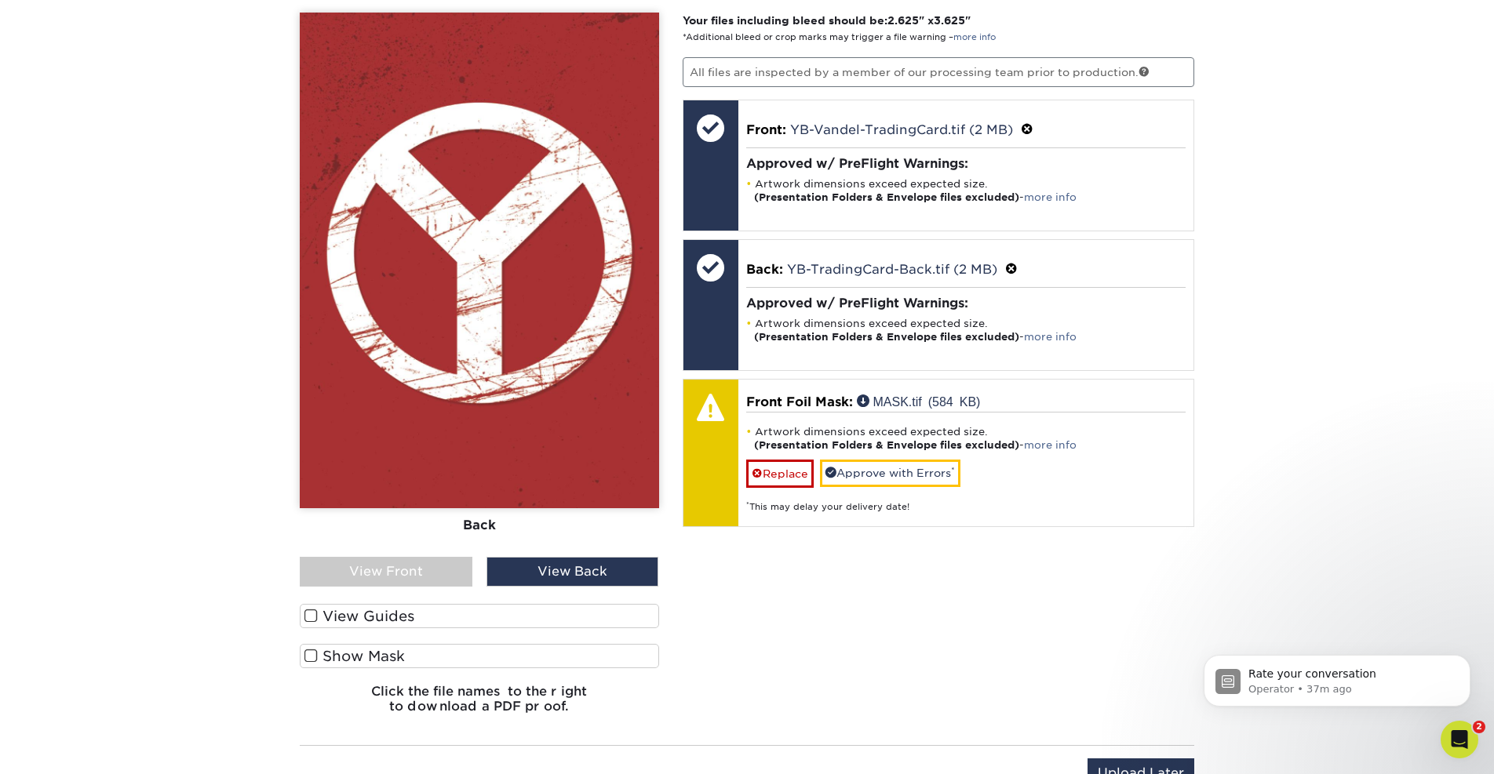
click at [0, 0] on input "Show Mask" at bounding box center [0, 0] width 0 height 0
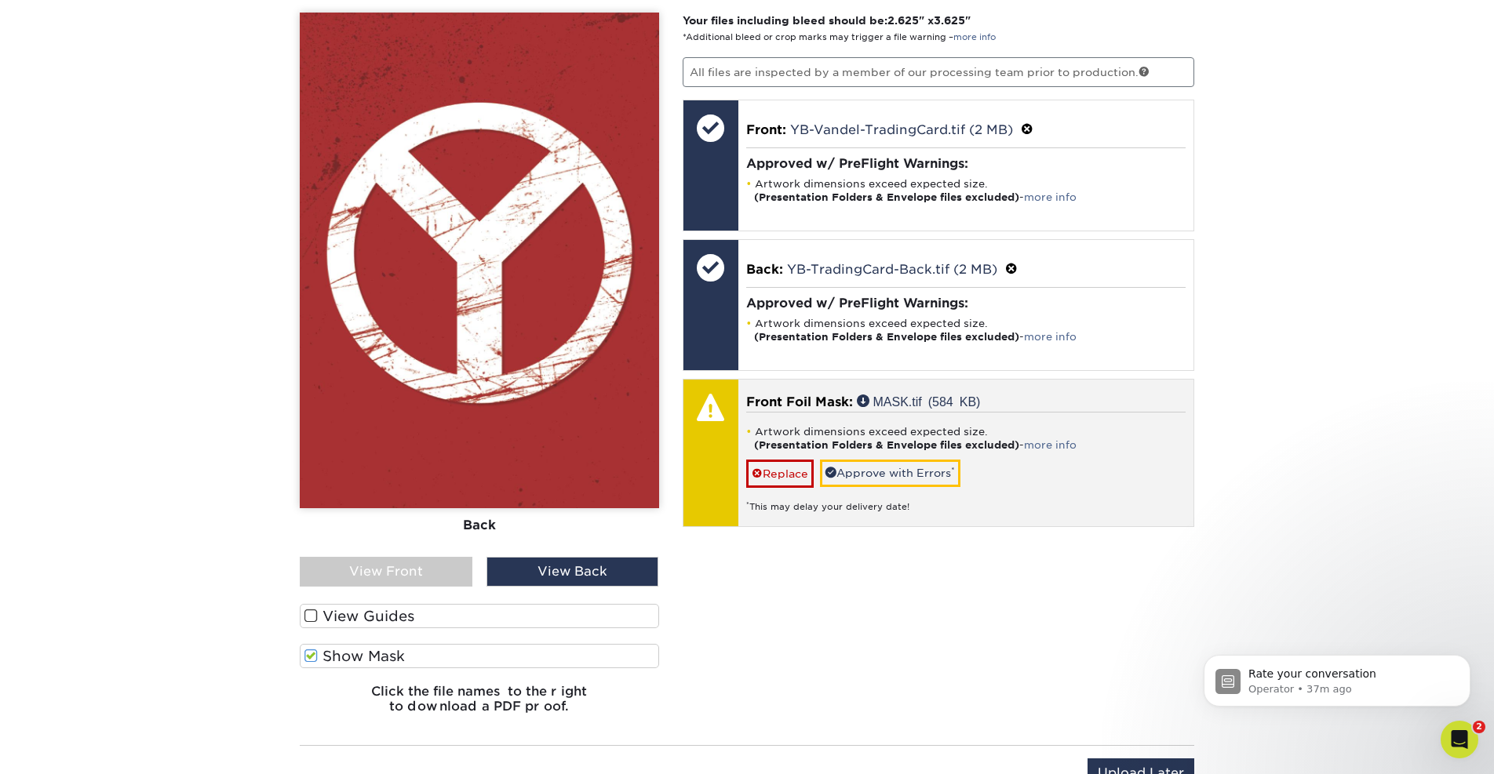
click at [995, 401] on p "Front Foil Mask: MASK.tif (584 KB)" at bounding box center [966, 402] width 440 height 19
click at [1012, 496] on div "* This may delay your delivery date!" at bounding box center [966, 501] width 440 height 26
click at [1012, 497] on div "* This may delay your delivery date!" at bounding box center [966, 501] width 440 height 26
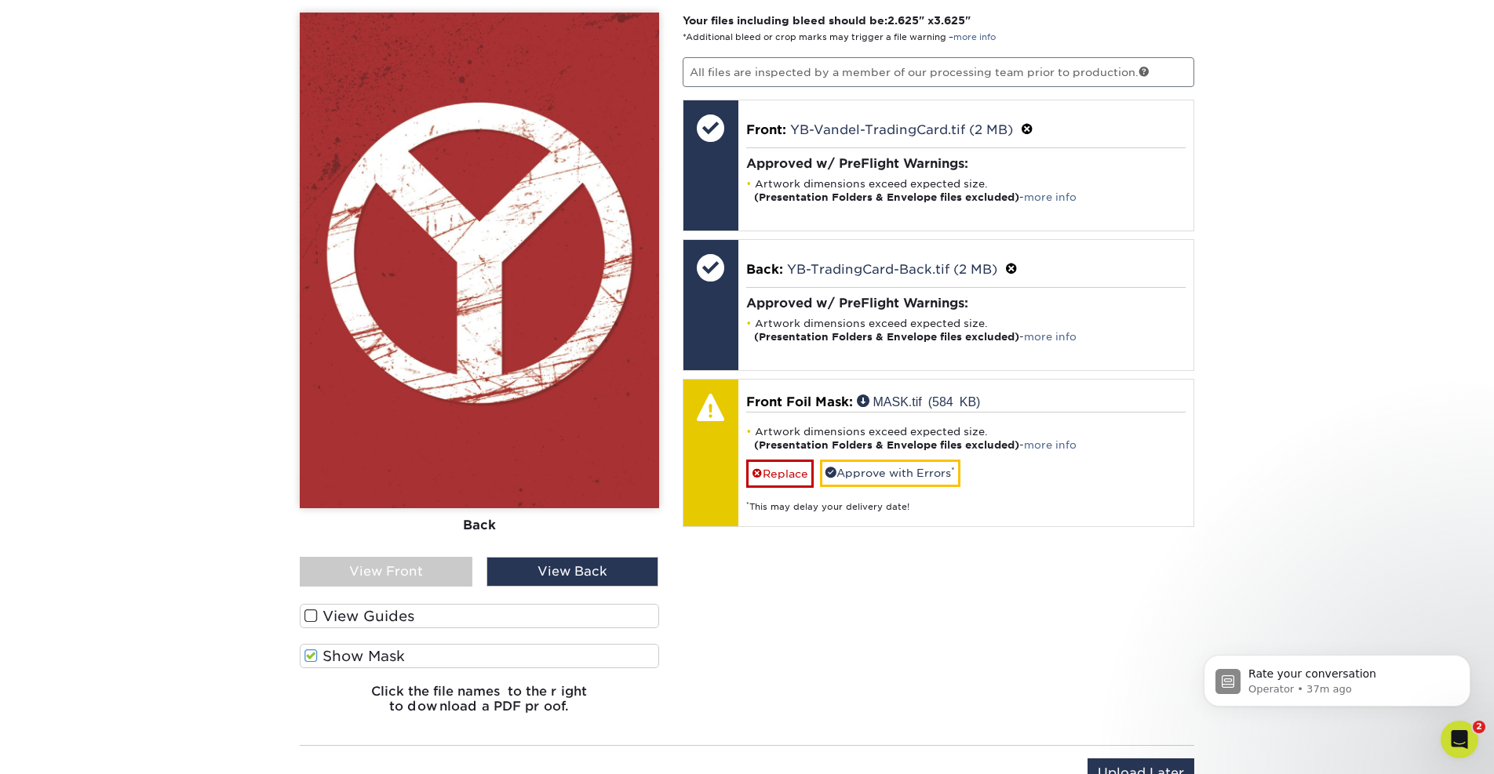
click at [528, 572] on div "View Back" at bounding box center [572, 572] width 173 height 30
click at [524, 570] on div "View Back" at bounding box center [572, 572] width 173 height 30
click at [401, 569] on div "View Front" at bounding box center [386, 572] width 173 height 30
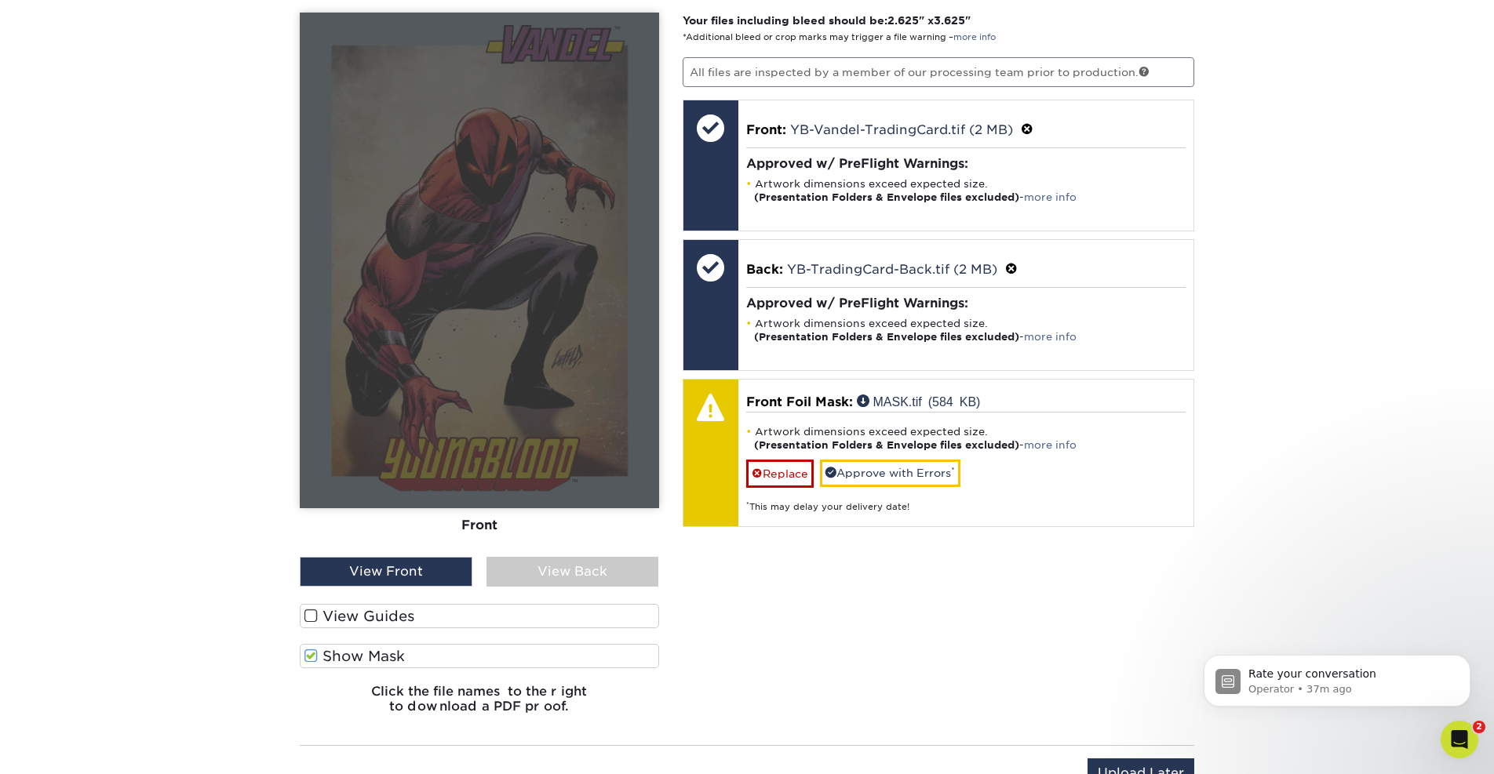
click at [530, 573] on div "View Back" at bounding box center [572, 572] width 173 height 30
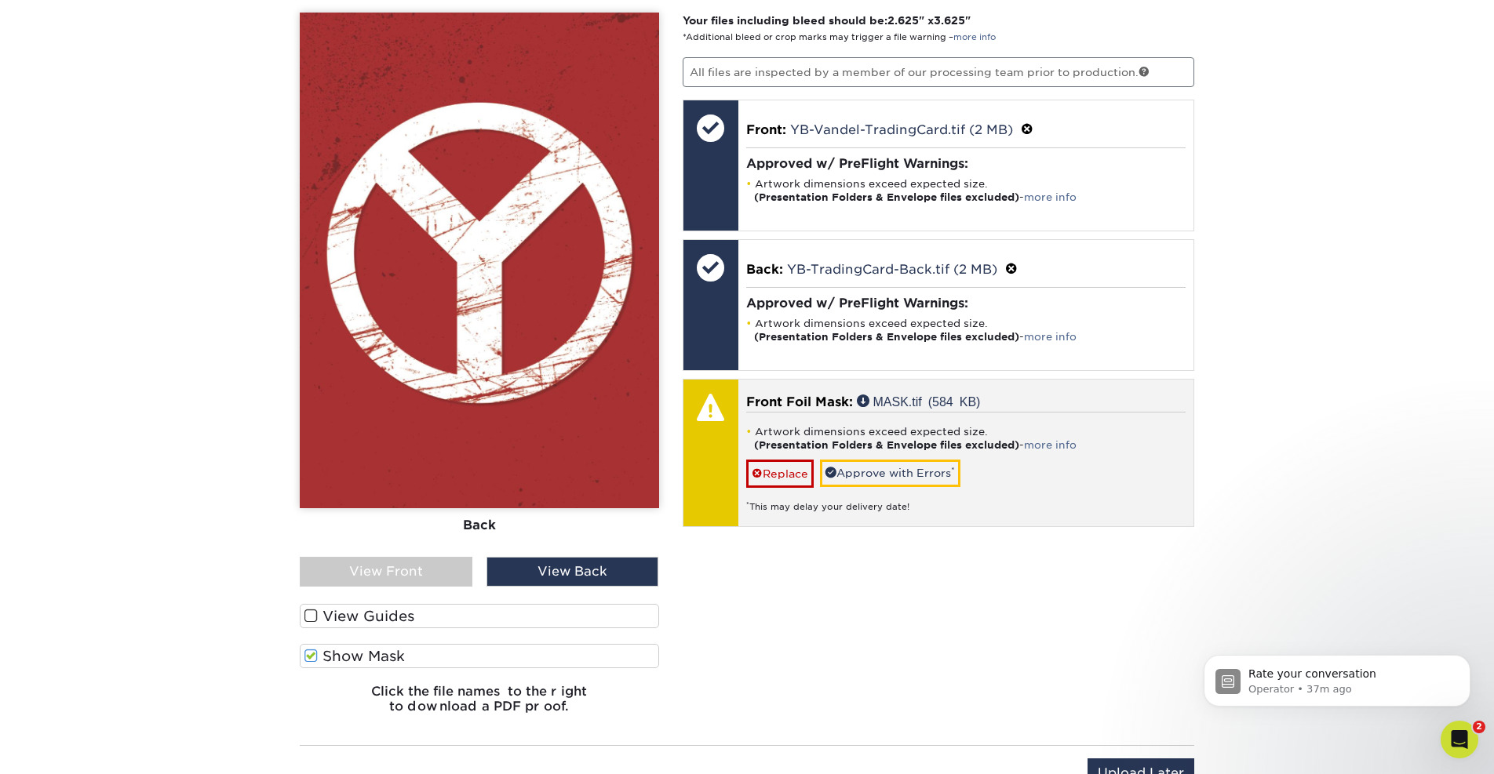
click at [705, 461] on div at bounding box center [710, 453] width 55 height 147
click at [870, 473] on link "Approve with Errors *" at bounding box center [890, 473] width 140 height 27
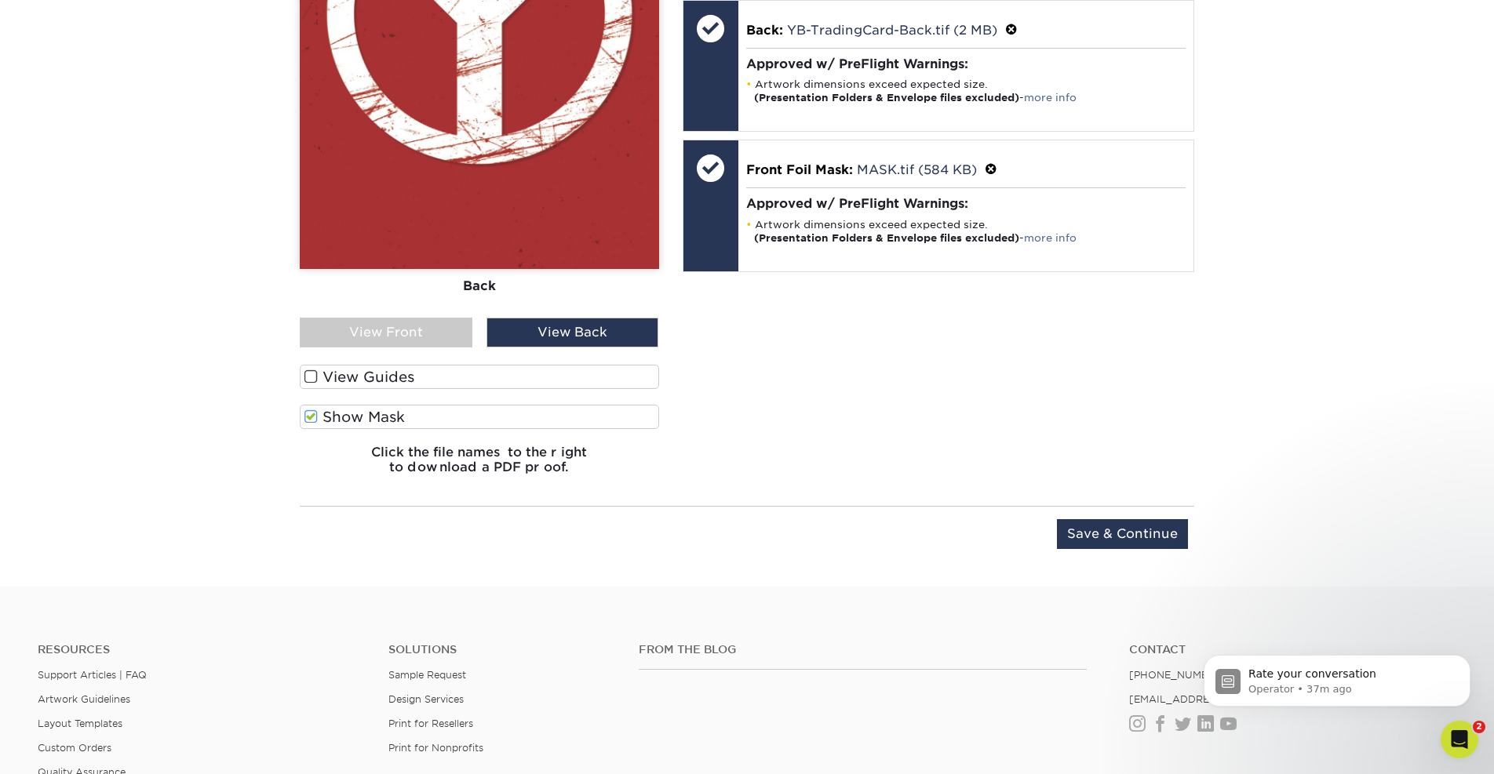
scroll to position [1218, 0]
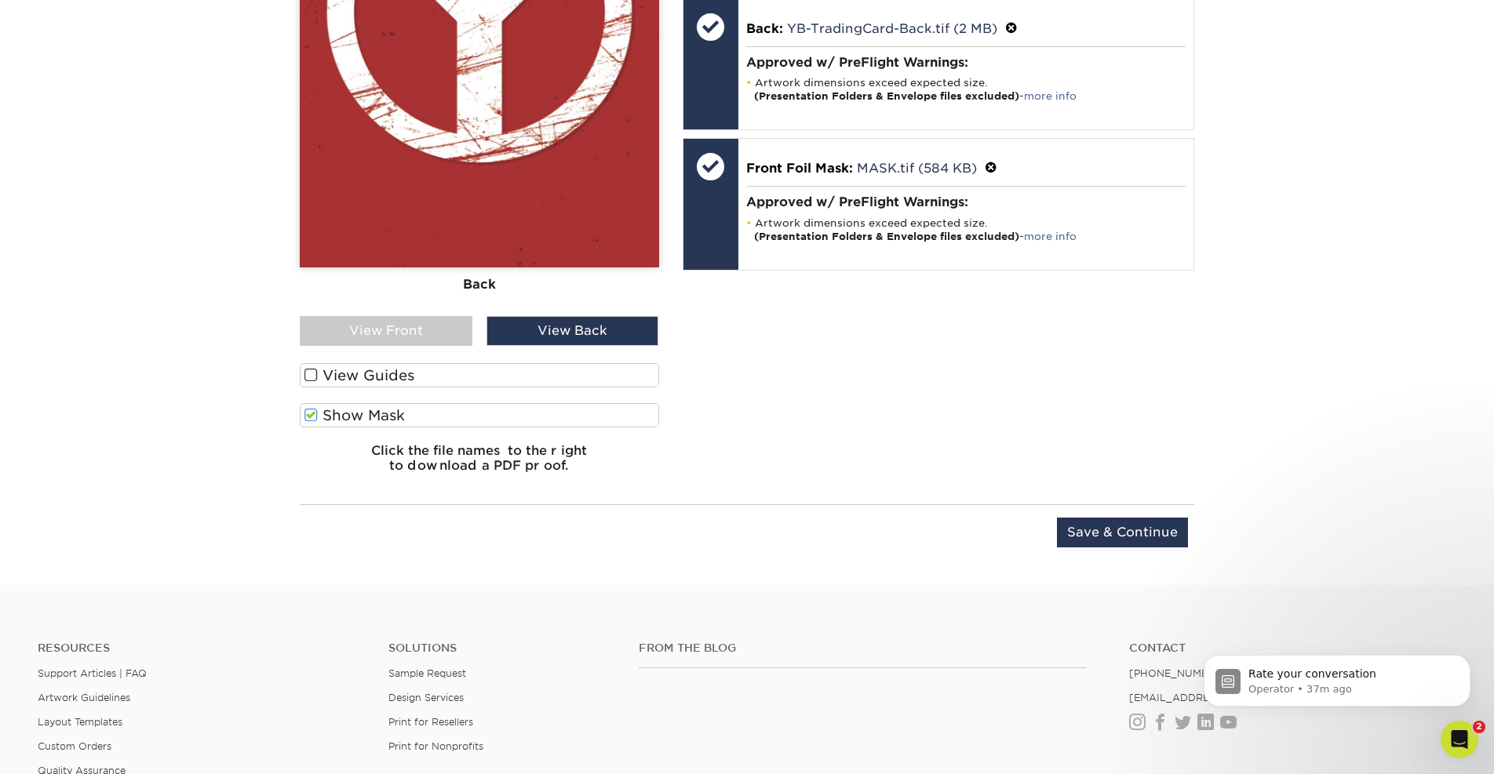
click at [1075, 536] on input "Save & Continue" at bounding box center [1122, 533] width 131 height 30
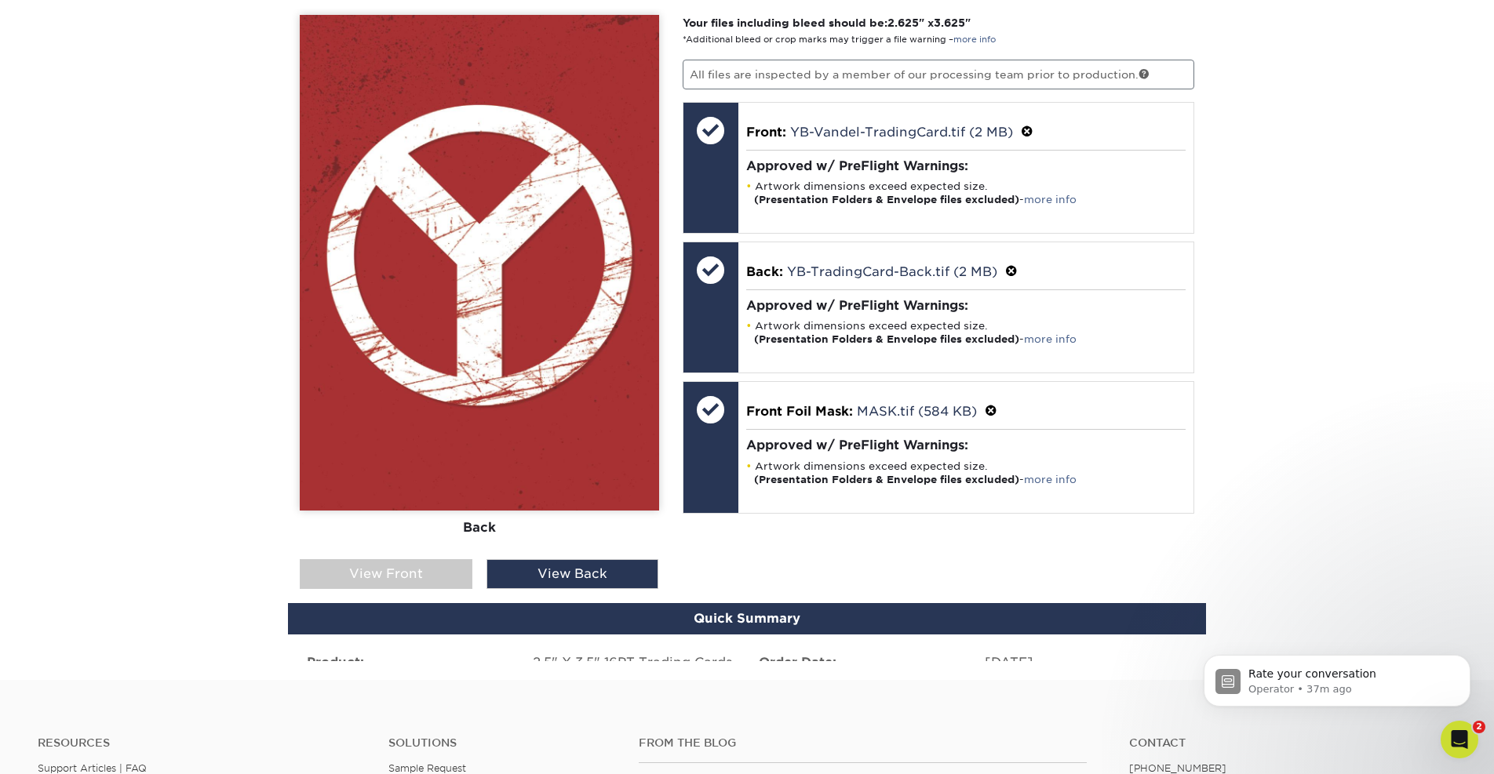
scroll to position [941, 0]
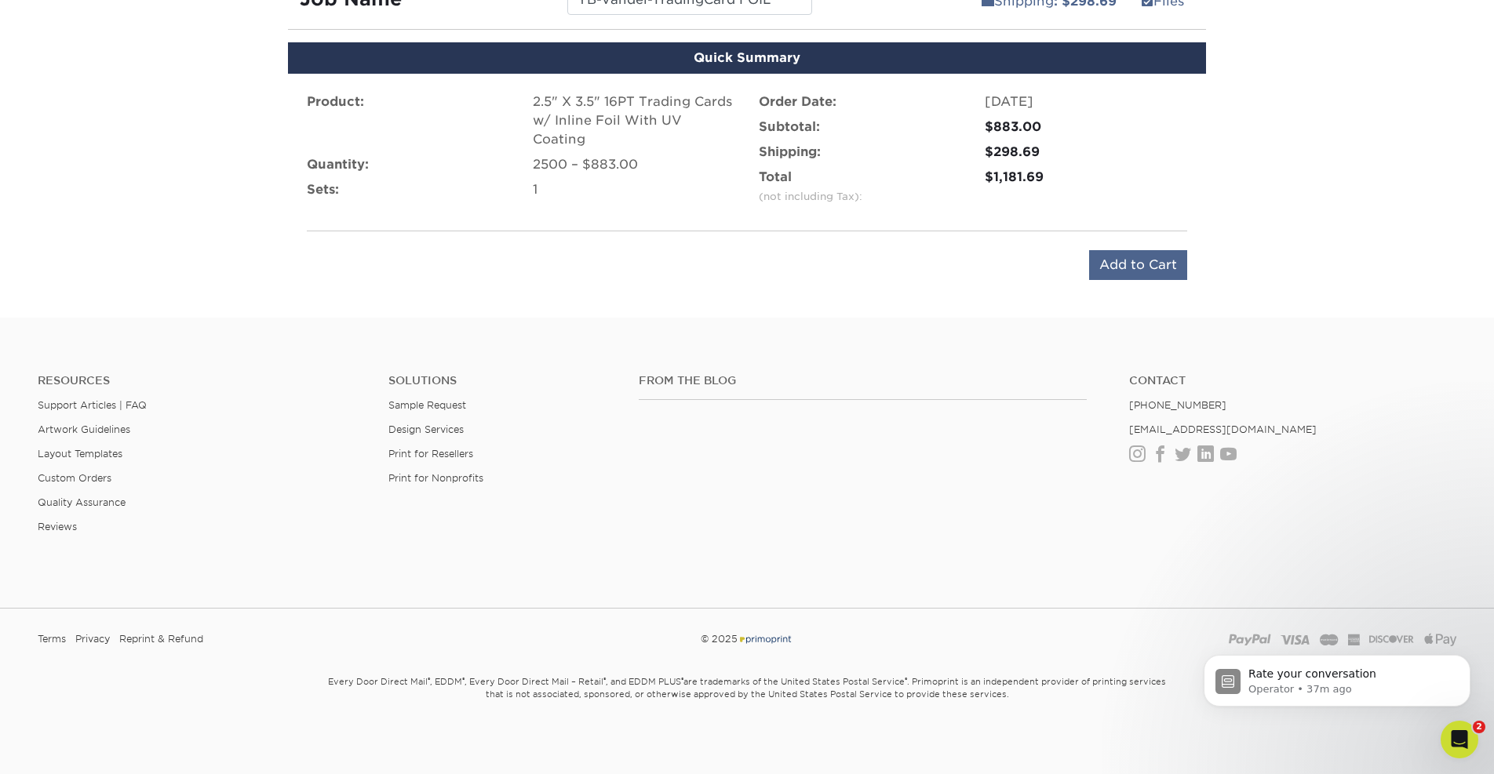
click at [1117, 255] on input "Add to Cart" at bounding box center [1138, 265] width 98 height 30
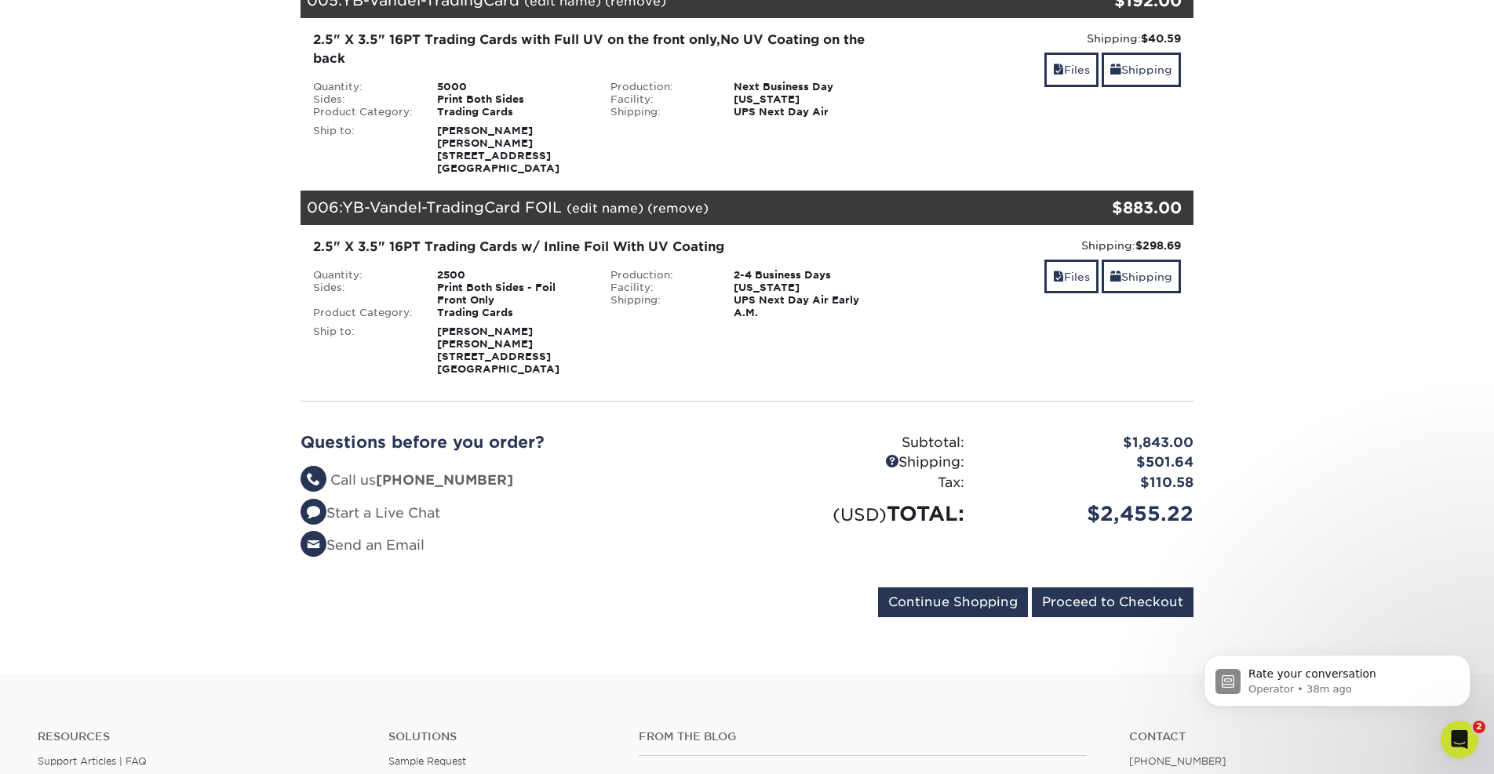
scroll to position [1088, 0]
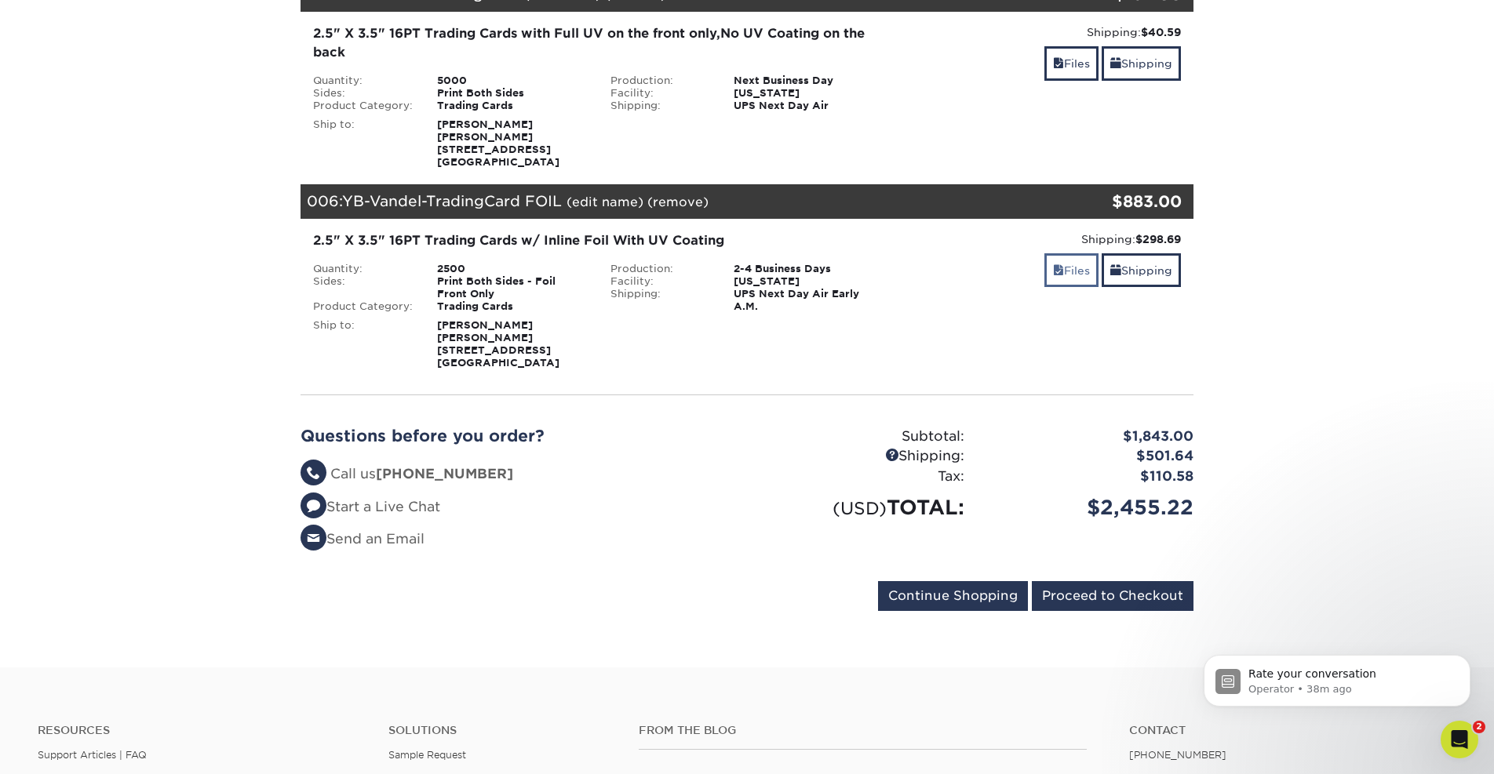
click at [1070, 287] on link "Files" at bounding box center [1071, 270] width 54 height 34
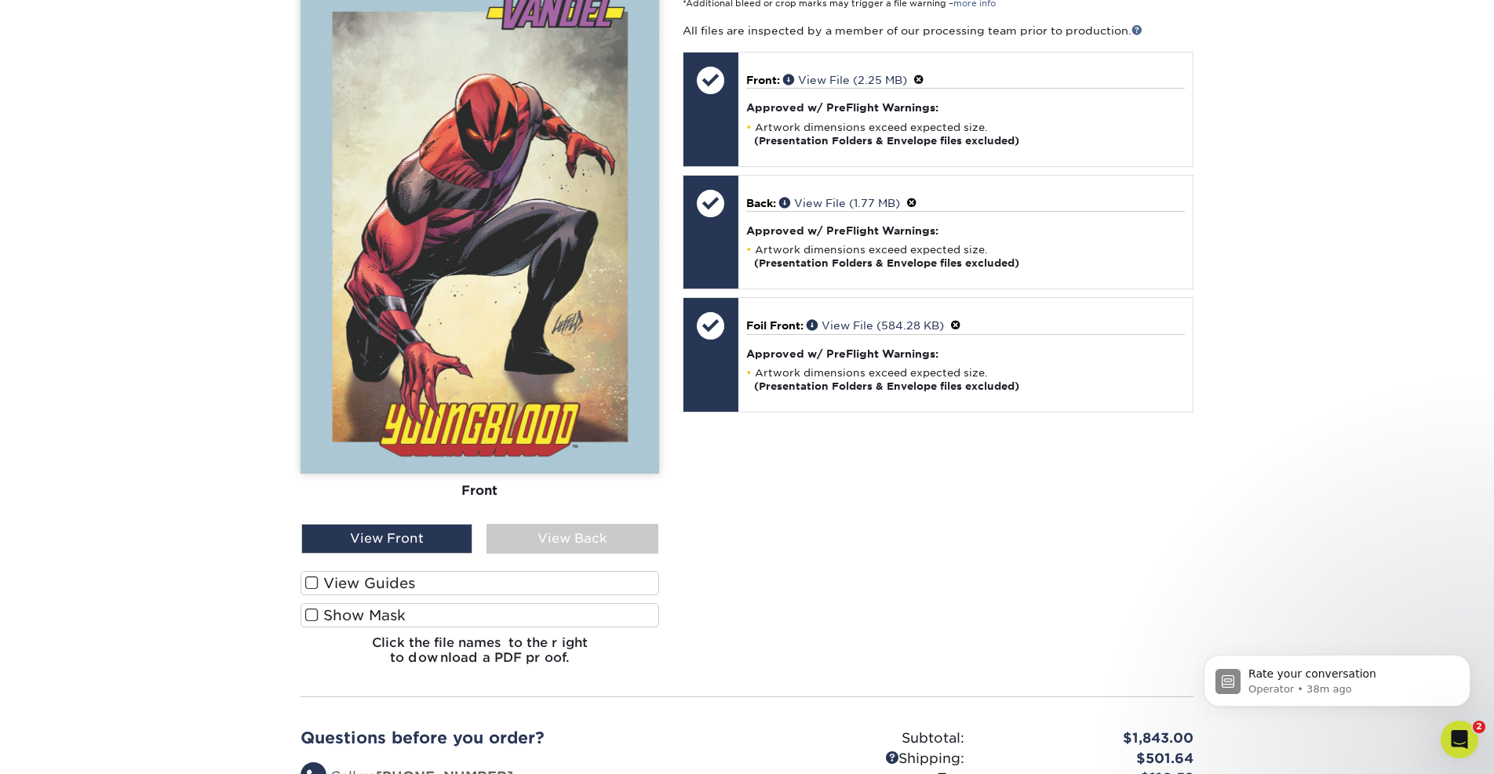
scroll to position [1528, 0]
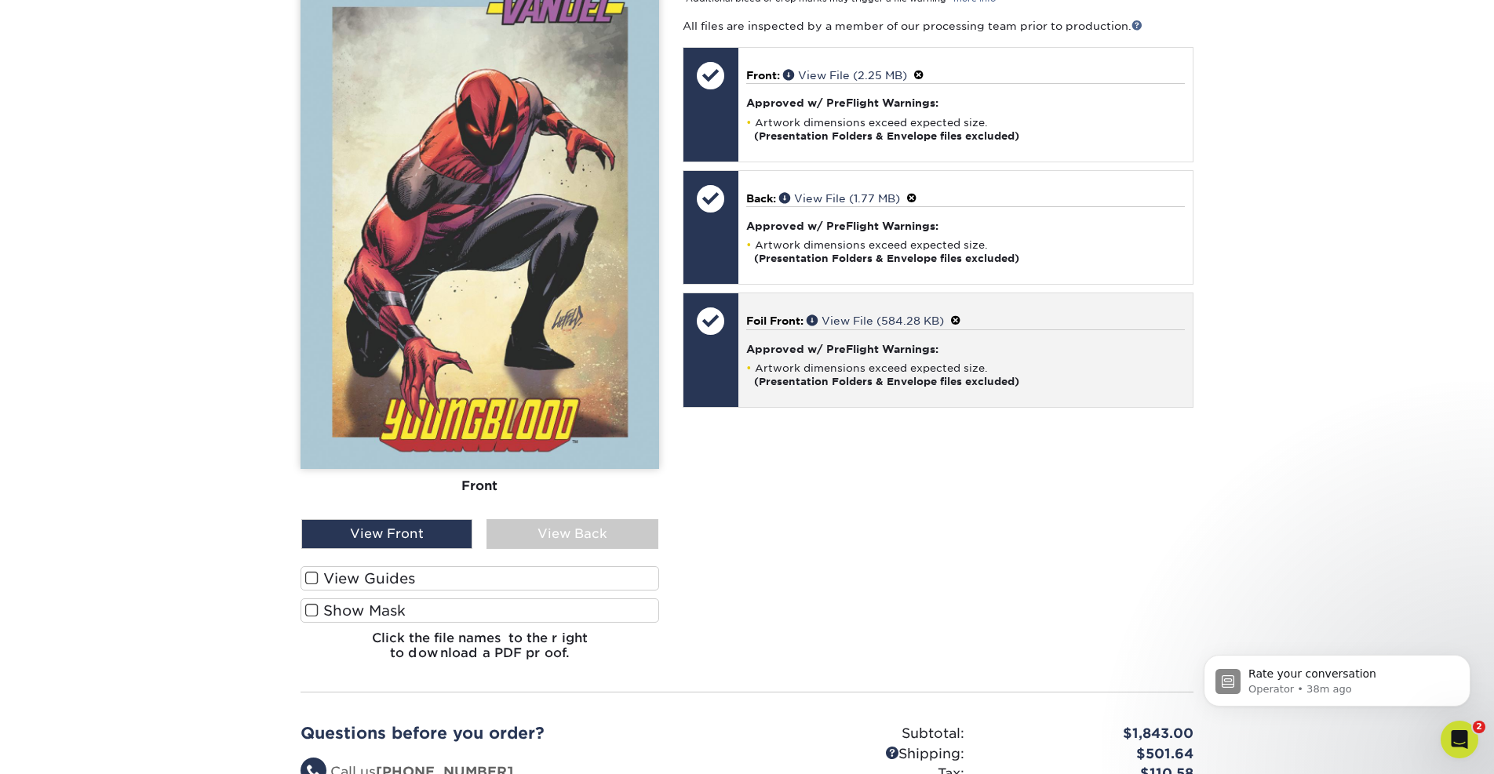
click at [1062, 355] on h4 "Approved w/ PreFlight Warnings:" at bounding box center [965, 349] width 439 height 13
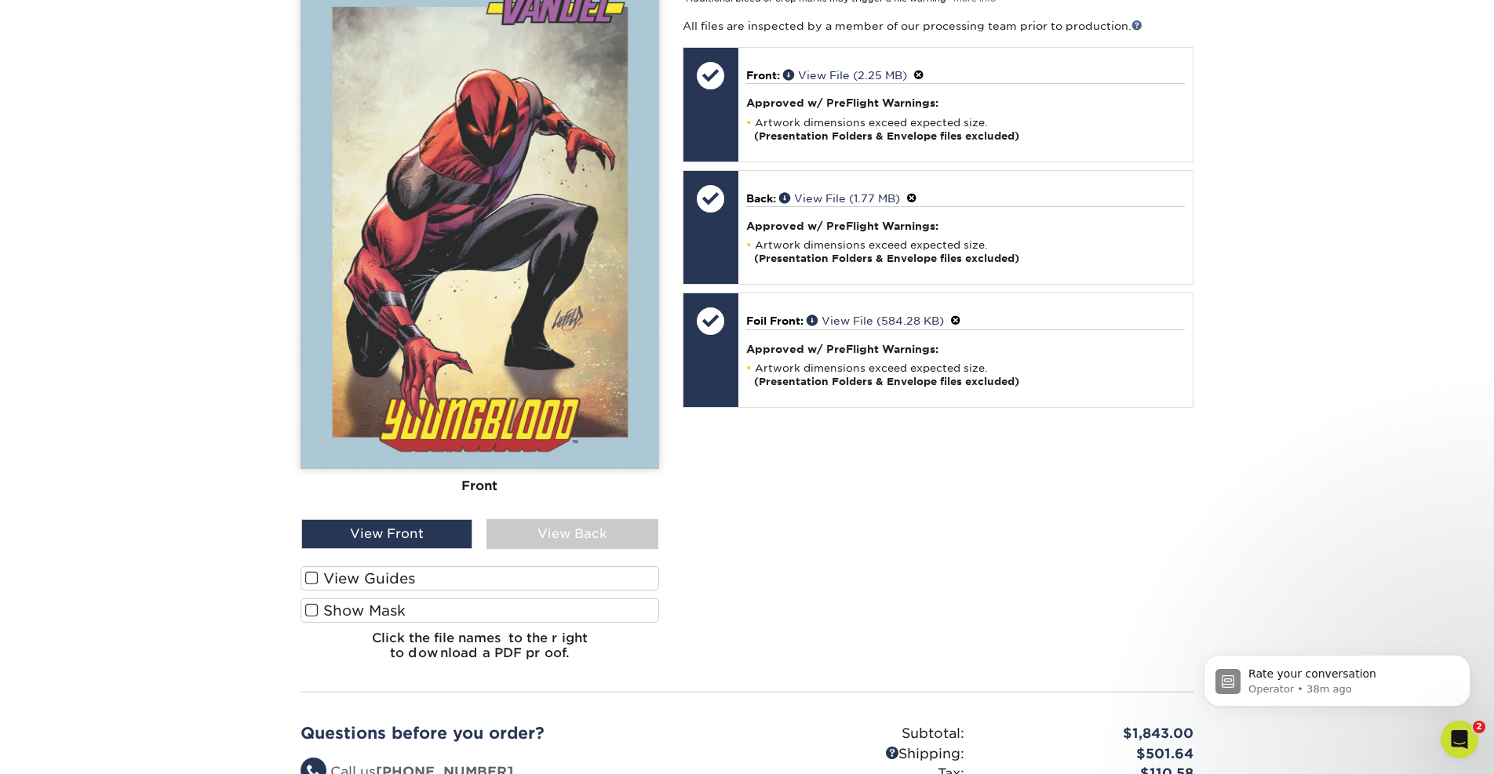
click at [360, 623] on label "Show Mask" at bounding box center [480, 611] width 359 height 24
click at [0, 0] on input "Show Mask" at bounding box center [0, 0] width 0 height 0
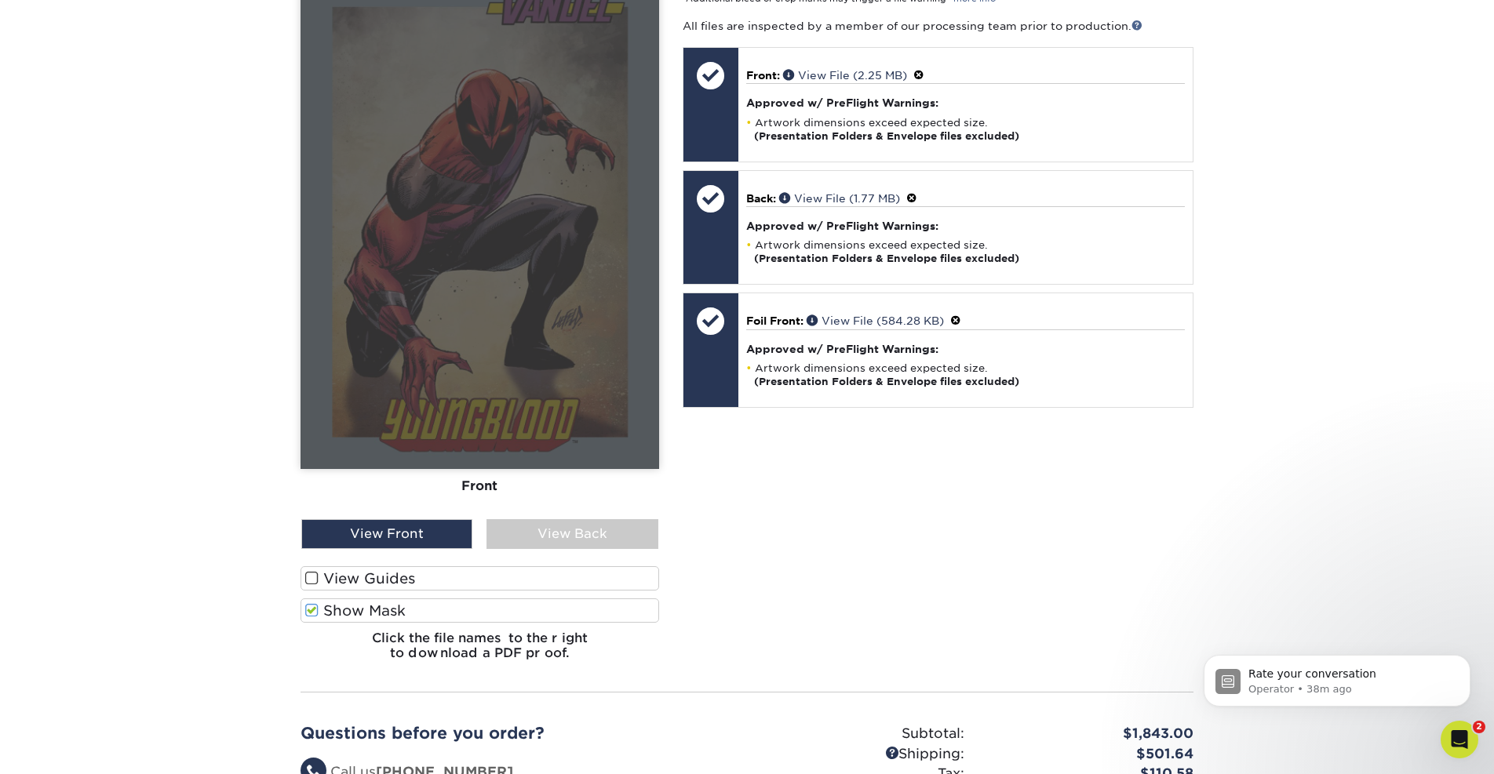
click at [360, 623] on label "Show Mask" at bounding box center [480, 611] width 359 height 24
click at [0, 0] on input "Show Mask" at bounding box center [0, 0] width 0 height 0
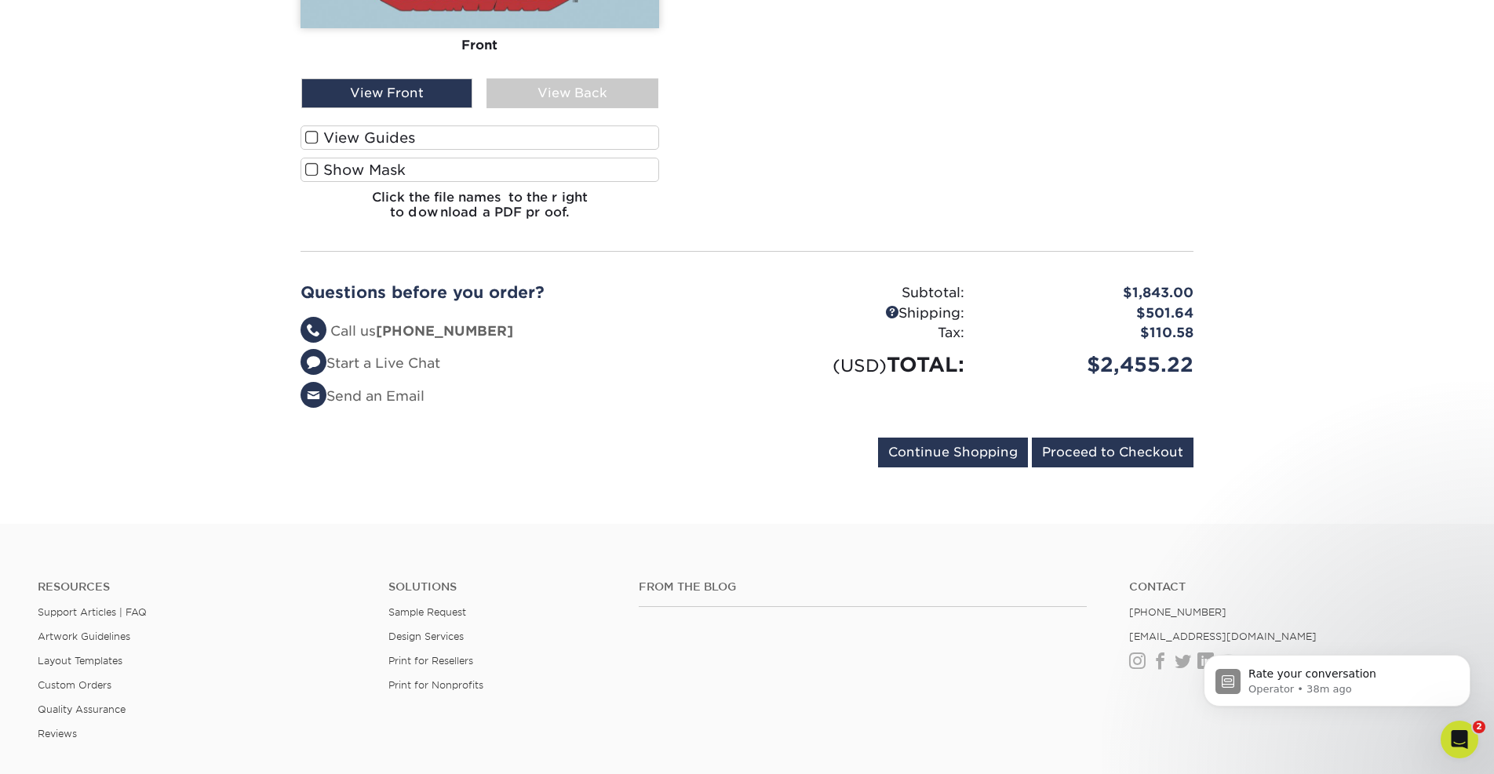
scroll to position [2108, 0]
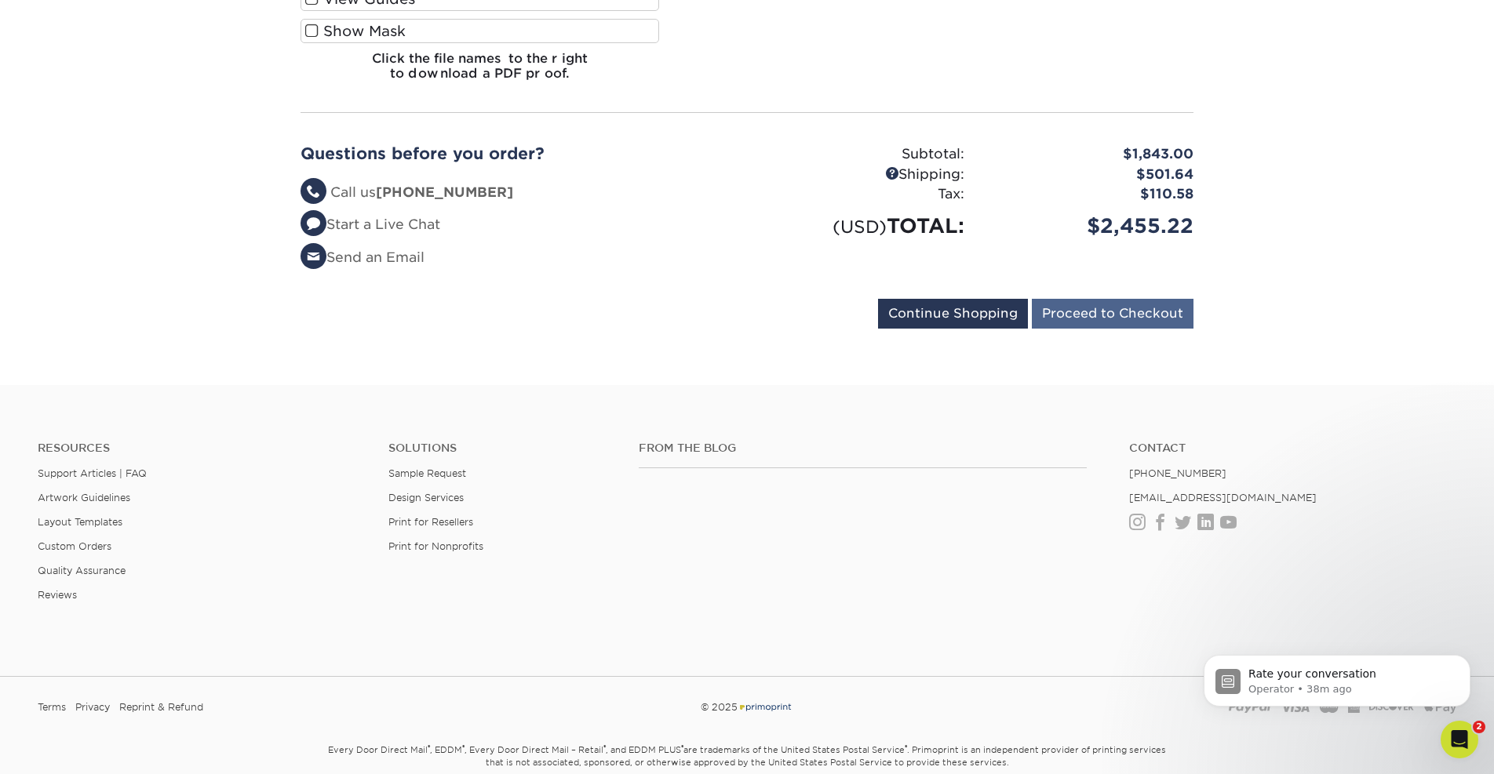
click at [1091, 329] on input "Proceed to Checkout" at bounding box center [1113, 314] width 162 height 30
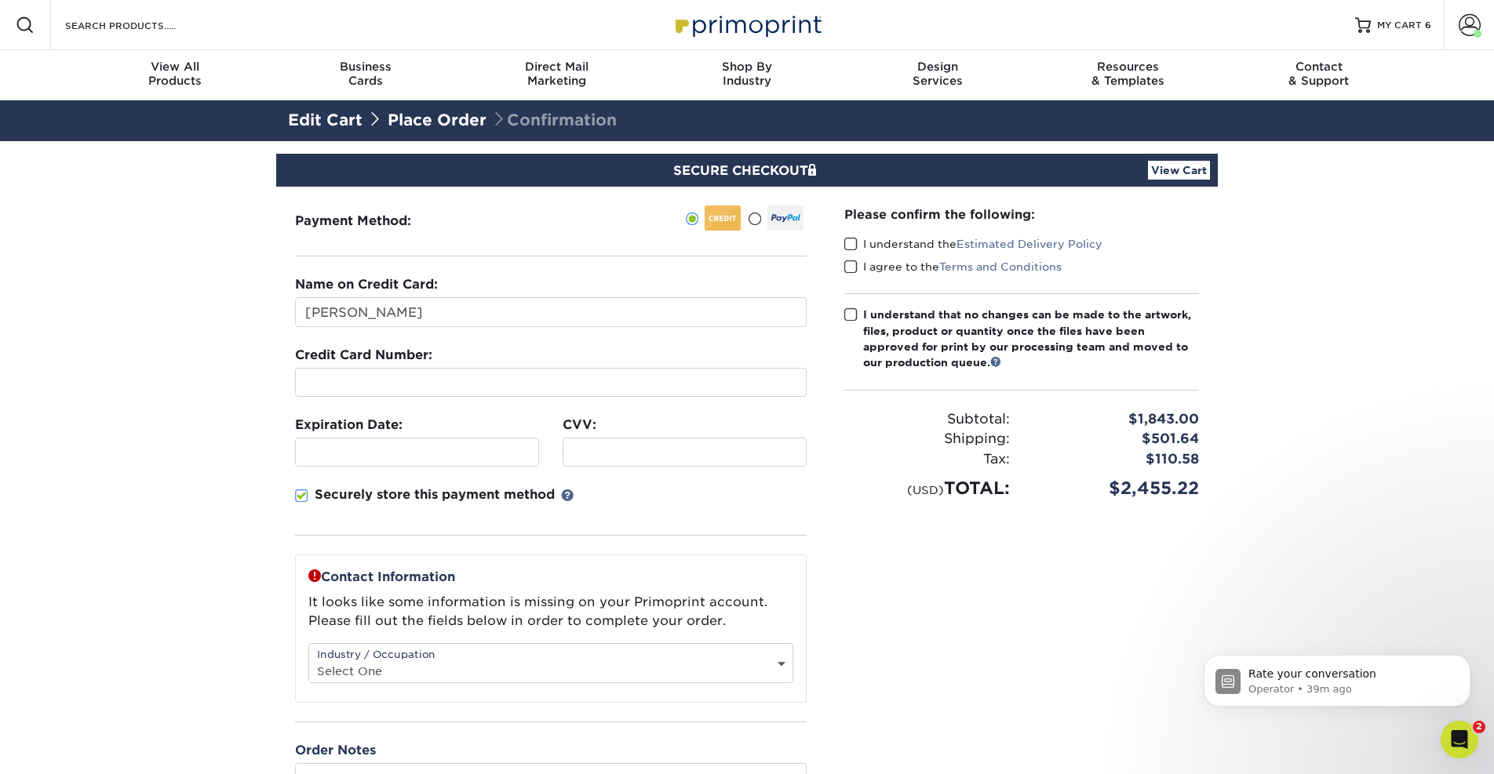
click at [700, 526] on div "Securely store this payment method" at bounding box center [551, 511] width 512 height 50
click at [316, 373] on div at bounding box center [551, 382] width 512 height 29
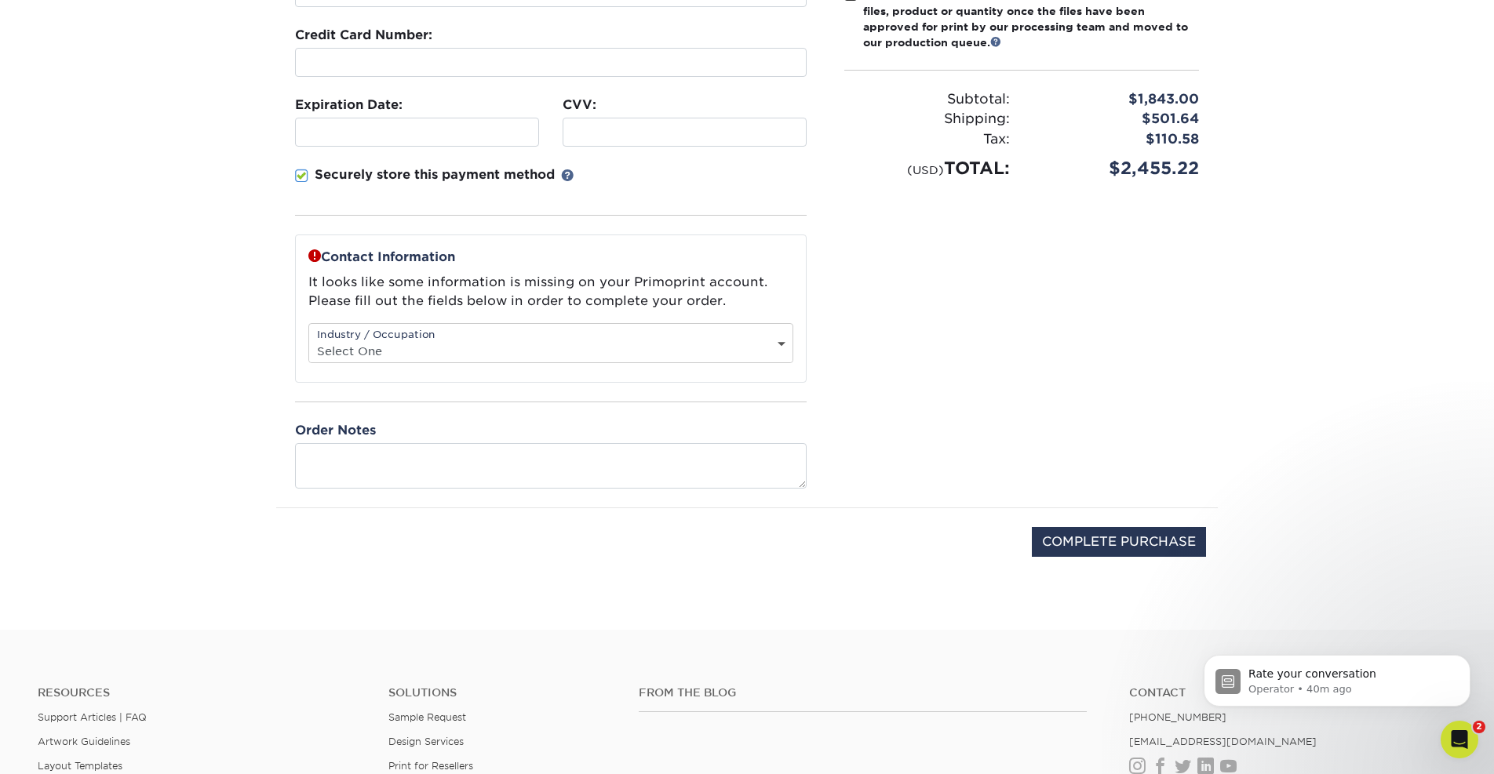
scroll to position [321, 0]
select select "2"
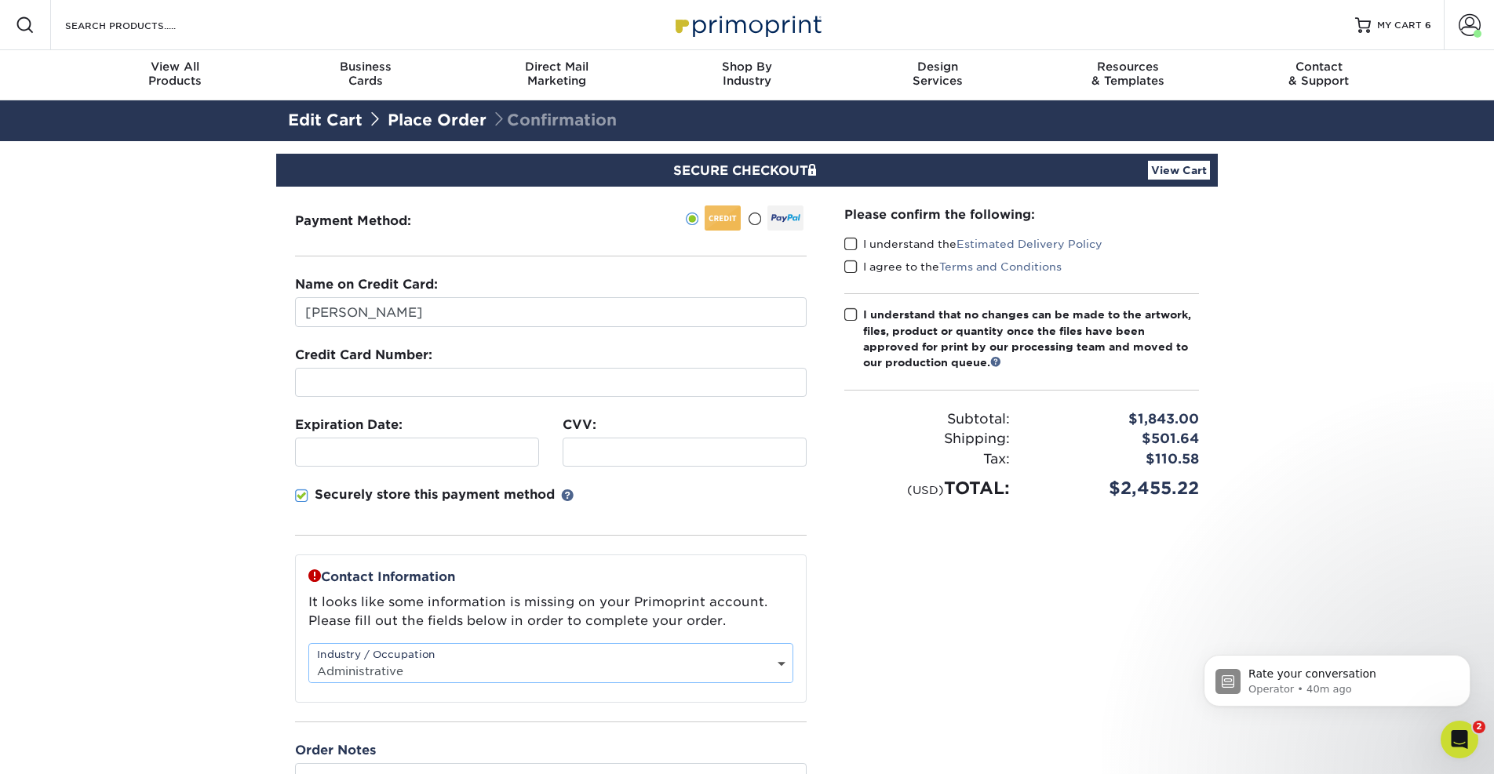
scroll to position [0, 0]
click at [847, 242] on span at bounding box center [850, 244] width 13 height 15
click at [0, 0] on input "I understand the Estimated Delivery Policy" at bounding box center [0, 0] width 0 height 0
click at [849, 263] on span at bounding box center [850, 267] width 13 height 15
click at [0, 0] on input "I agree to the Terms and Conditions" at bounding box center [0, 0] width 0 height 0
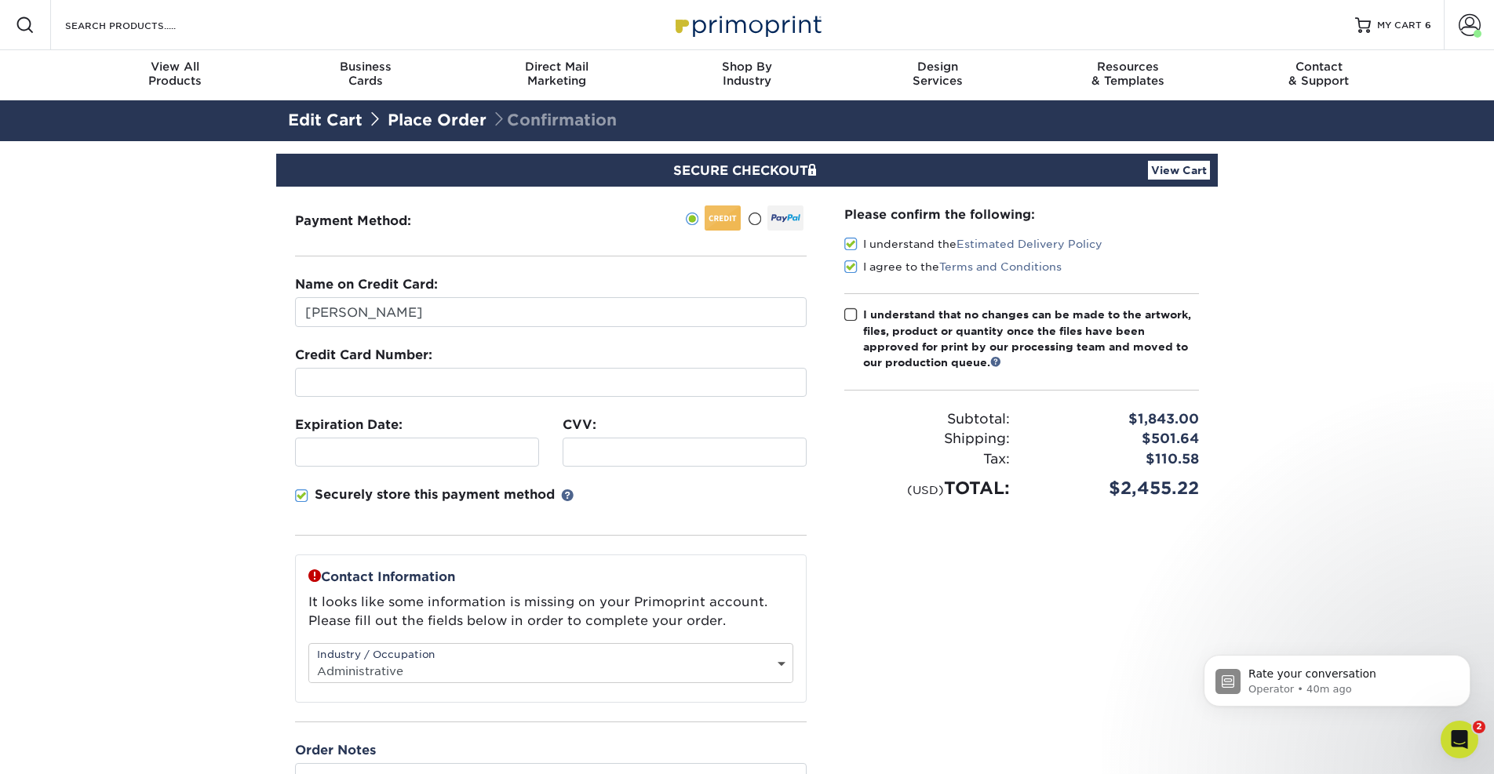
drag, startPoint x: 851, startPoint y: 313, endPoint x: 860, endPoint y: 319, distance: 10.7
click at [851, 313] on span at bounding box center [850, 315] width 13 height 15
click at [0, 0] on input "I understand that no changes can be made to the artwork, files, product or quan…" at bounding box center [0, 0] width 0 height 0
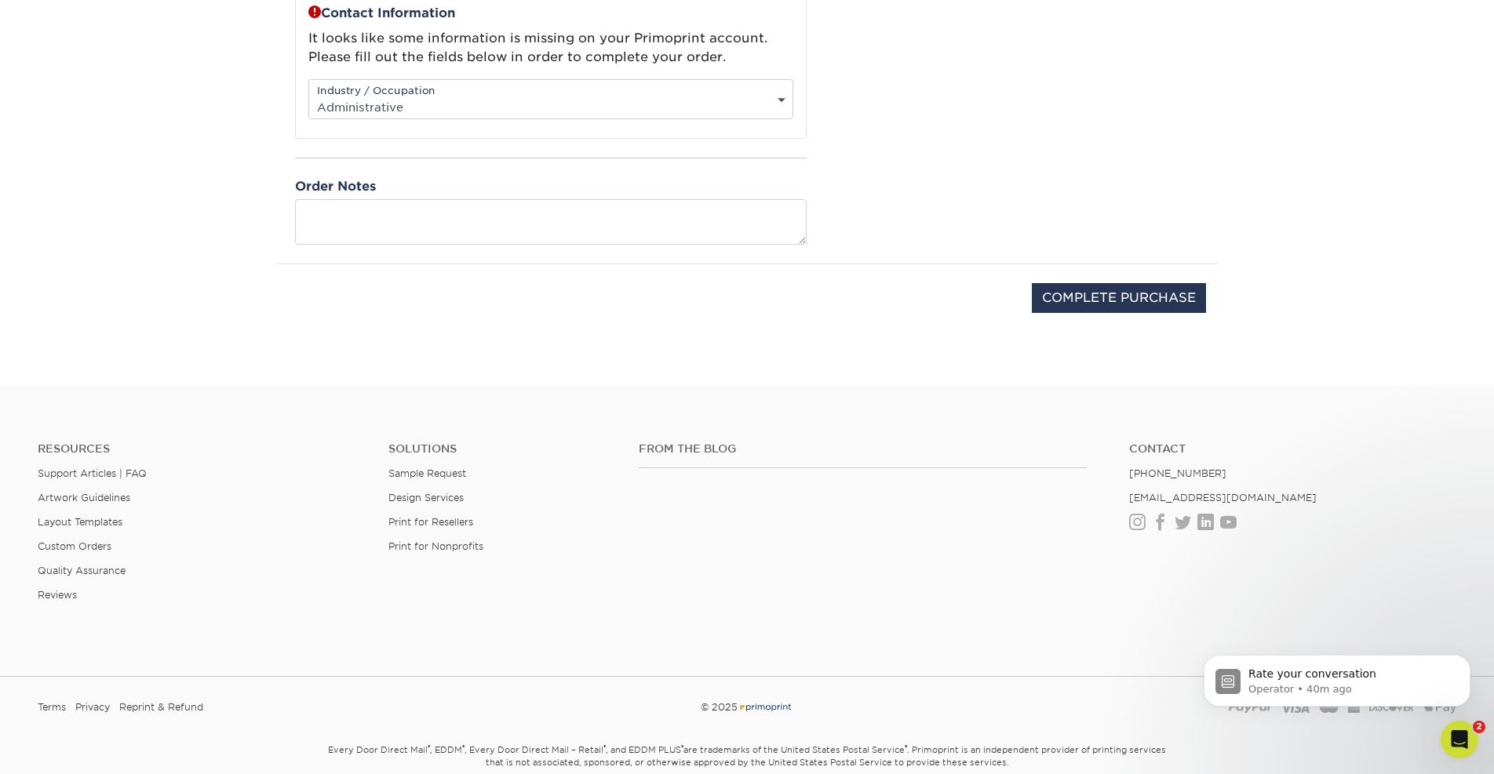
scroll to position [567, 0]
click at [1160, 297] on input "COMPLETE PURCHASE" at bounding box center [1119, 295] width 174 height 30
type input "PROCESSING, PLEASE WAIT..."
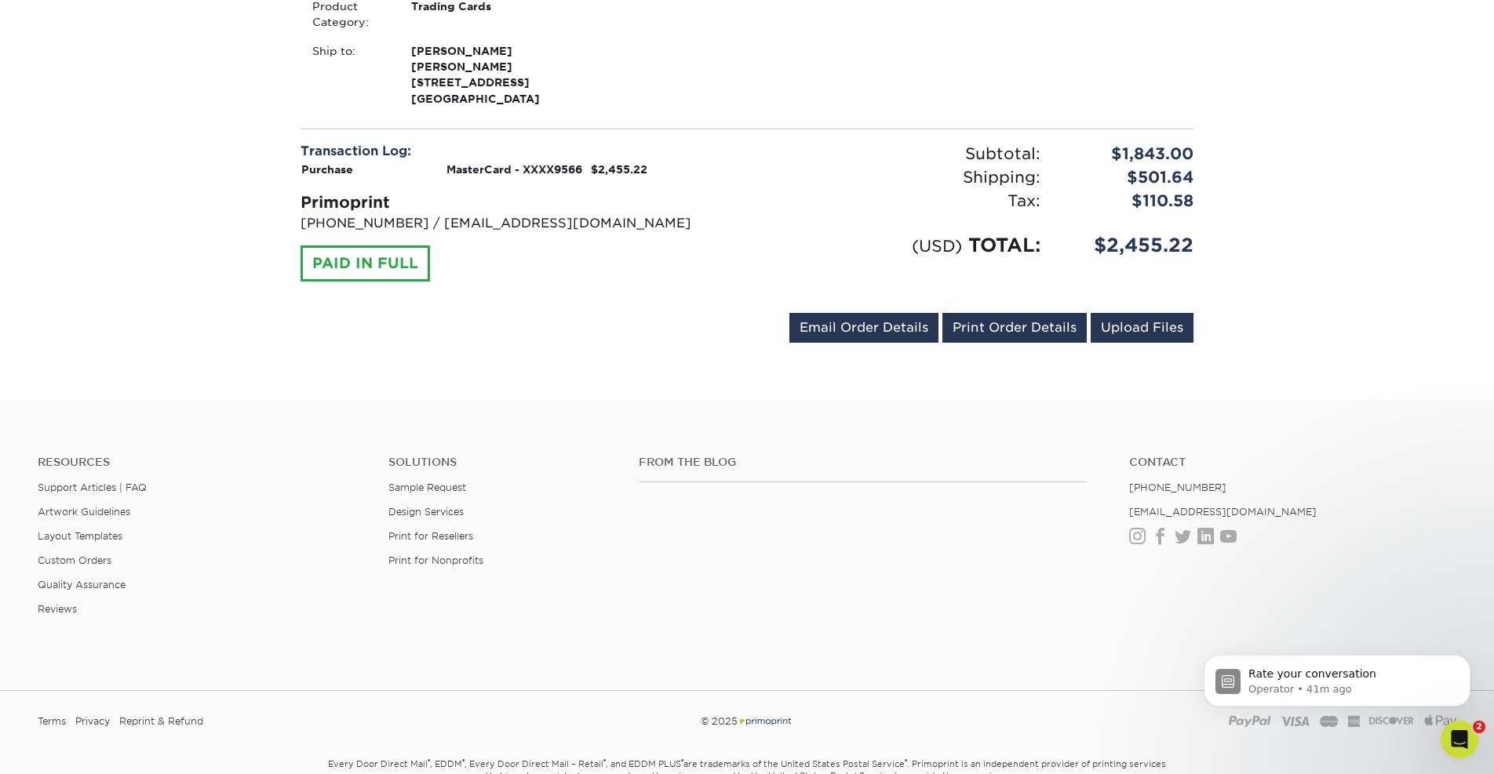
scroll to position [1706, 0]
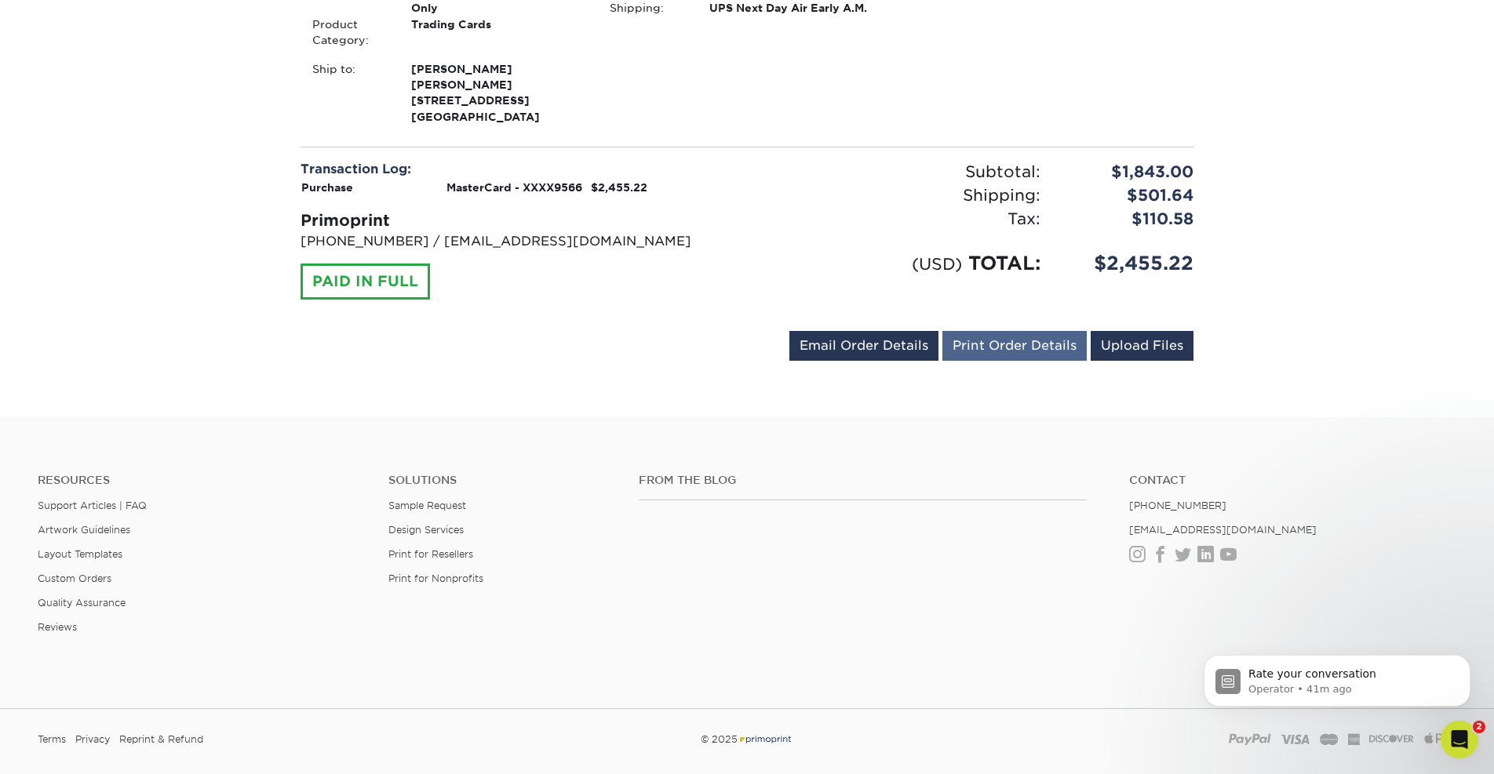
click at [1023, 331] on link "Print Order Details" at bounding box center [1014, 346] width 144 height 30
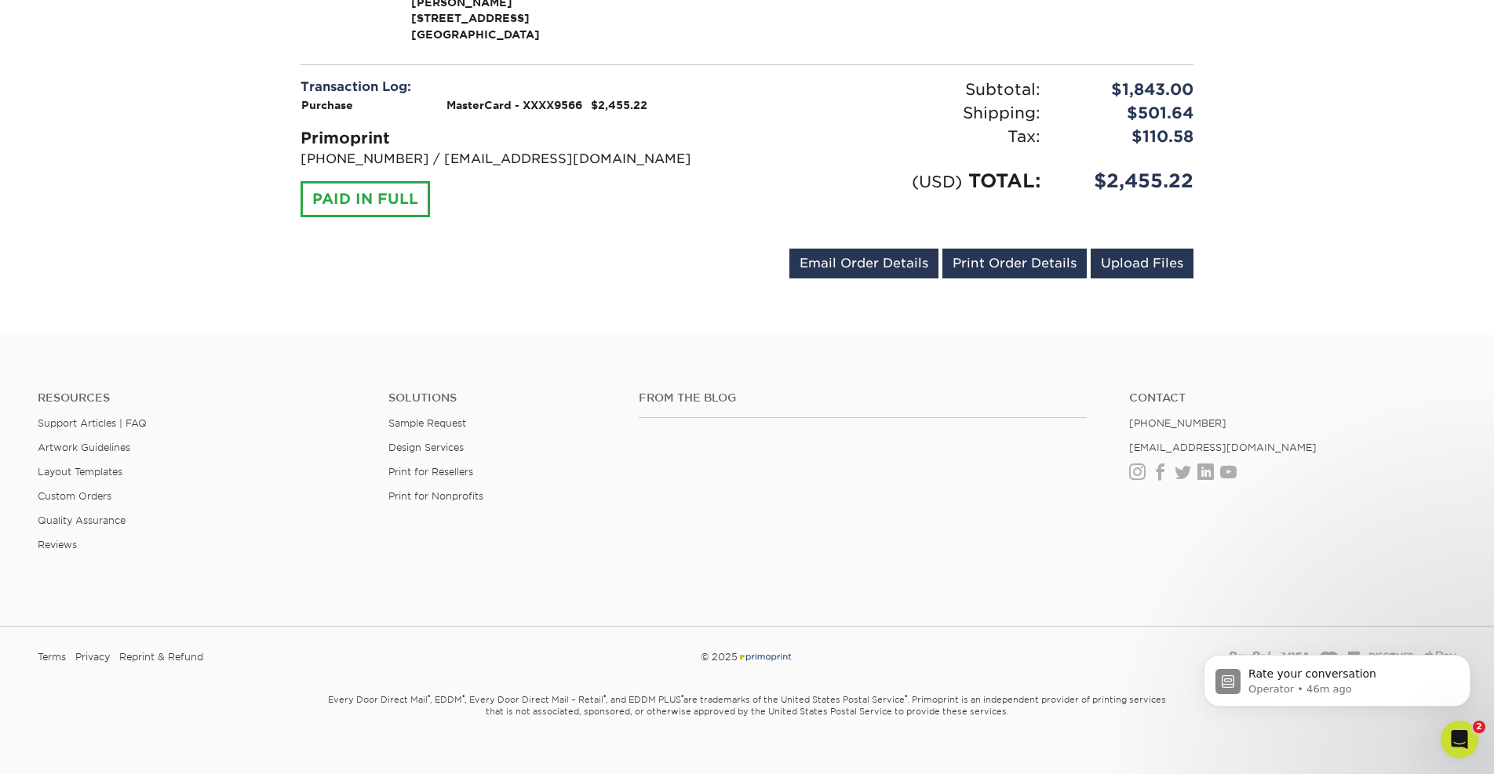
scroll to position [1787, 0]
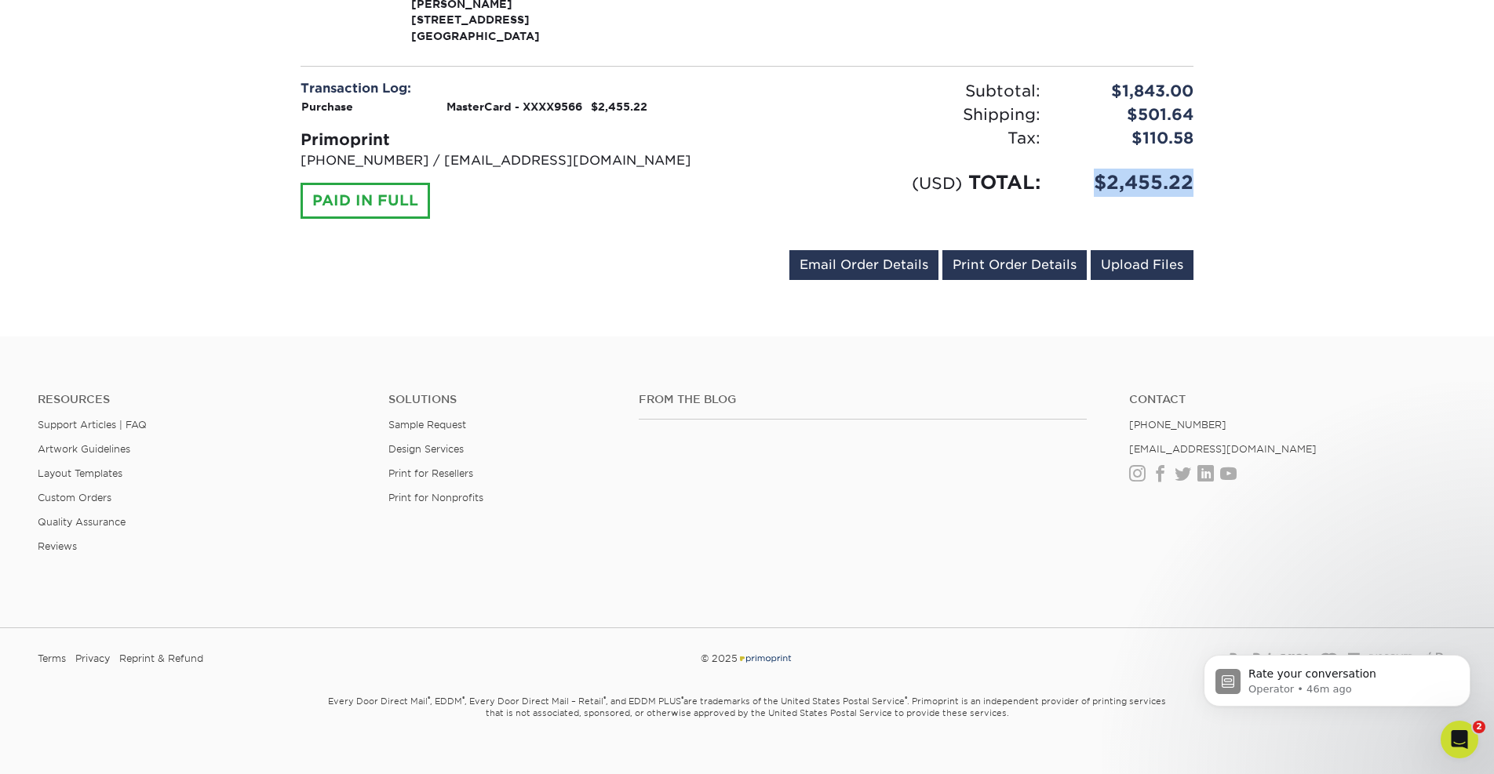
drag, startPoint x: 1095, startPoint y: 160, endPoint x: 1200, endPoint y: 164, distance: 105.2
click at [1200, 169] on div "$2,455.22" at bounding box center [1128, 183] width 153 height 28
copy div "$2,455.22"
